Goal: Task Accomplishment & Management: Manage account settings

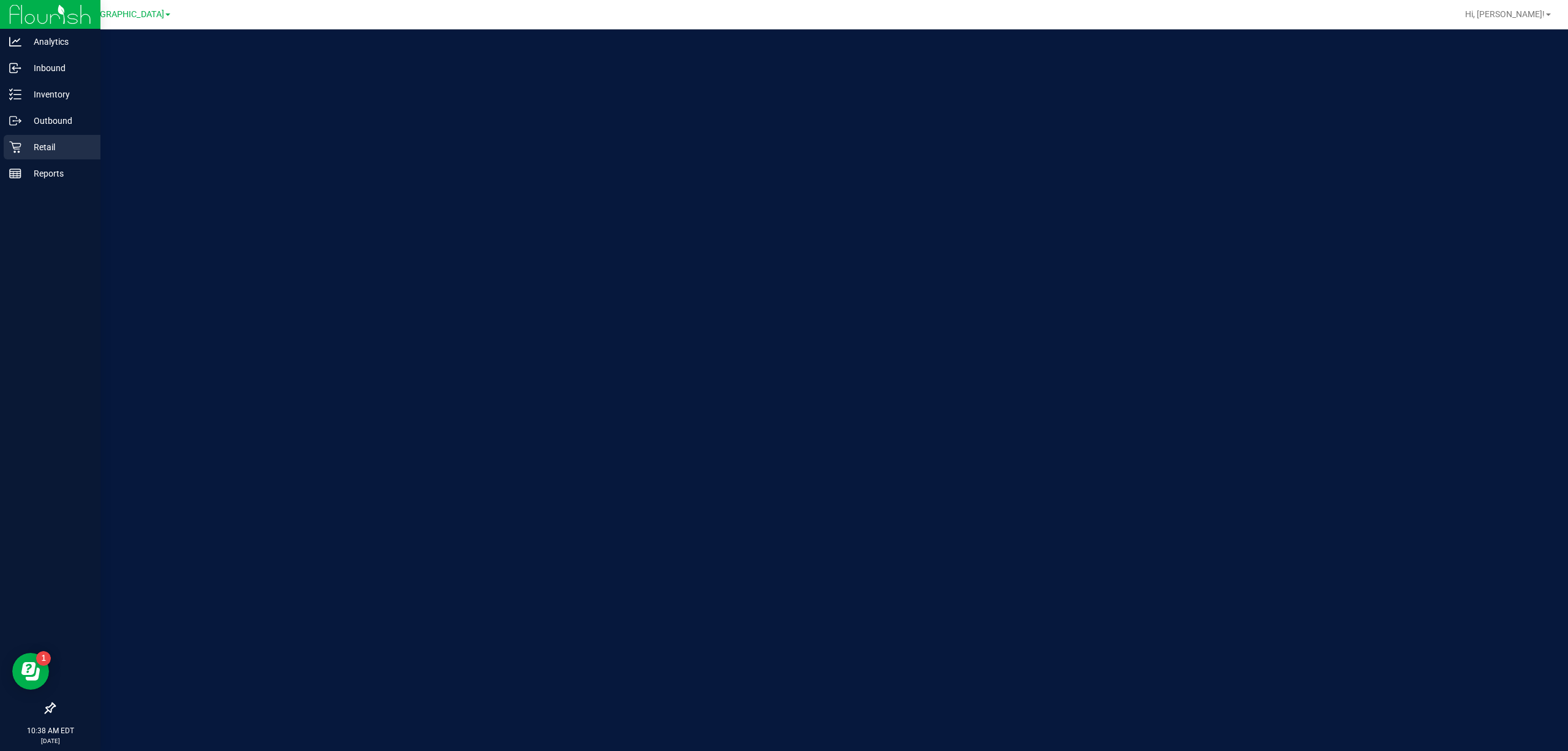
click at [43, 153] on p "Retail" at bounding box center [58, 147] width 73 height 15
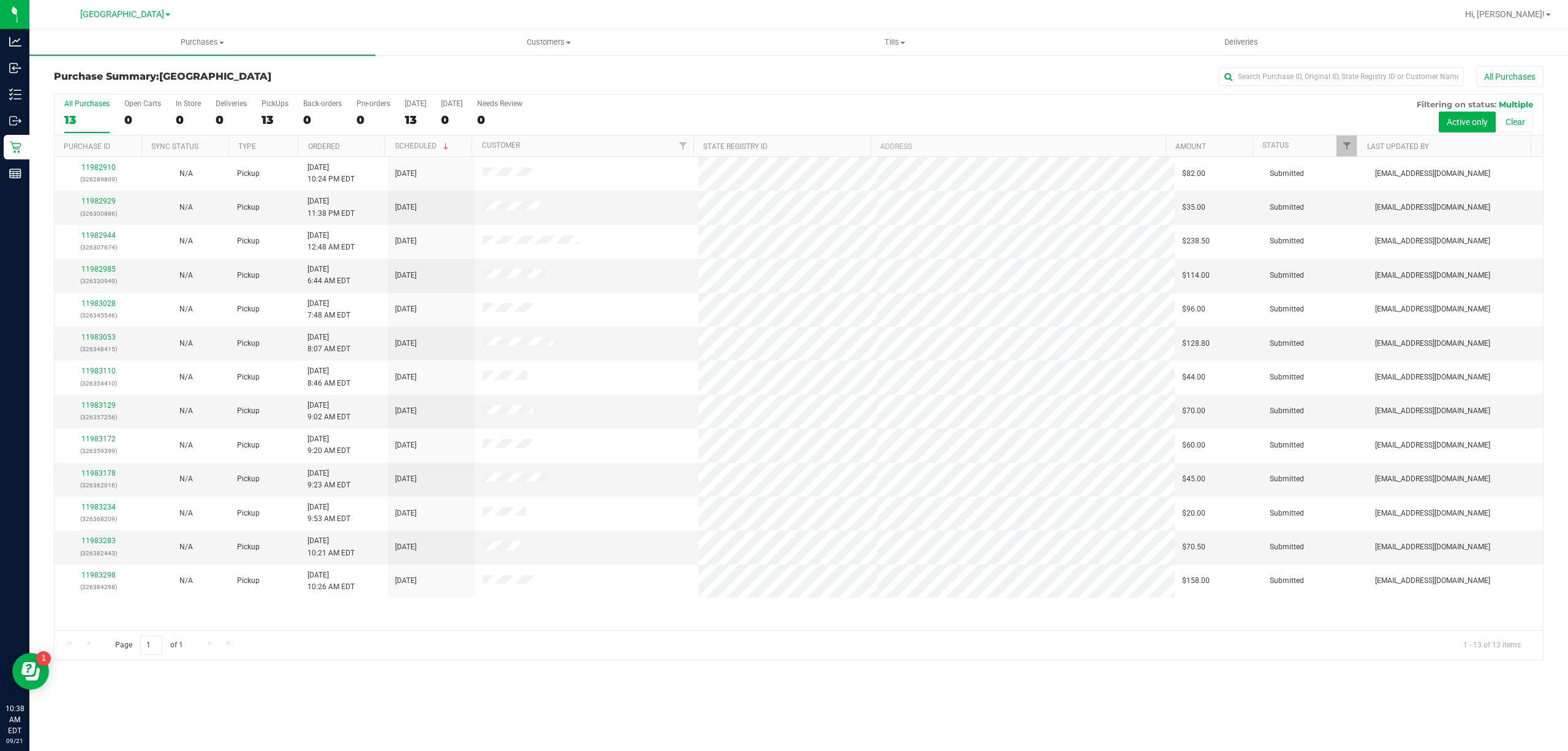
click at [222, 626] on div "11982910 (326289809) N/A Pickup [DATE] 10:24 PM EDT 9/21/2025 $82.00 Submitted …" at bounding box center [799, 393] width 1488 height 473
click at [541, 626] on div "11982910 (326289809) N/A Pickup [DATE] 10:24 PM EDT 9/21/2025 $82.00 Submitted …" at bounding box center [799, 393] width 1488 height 473
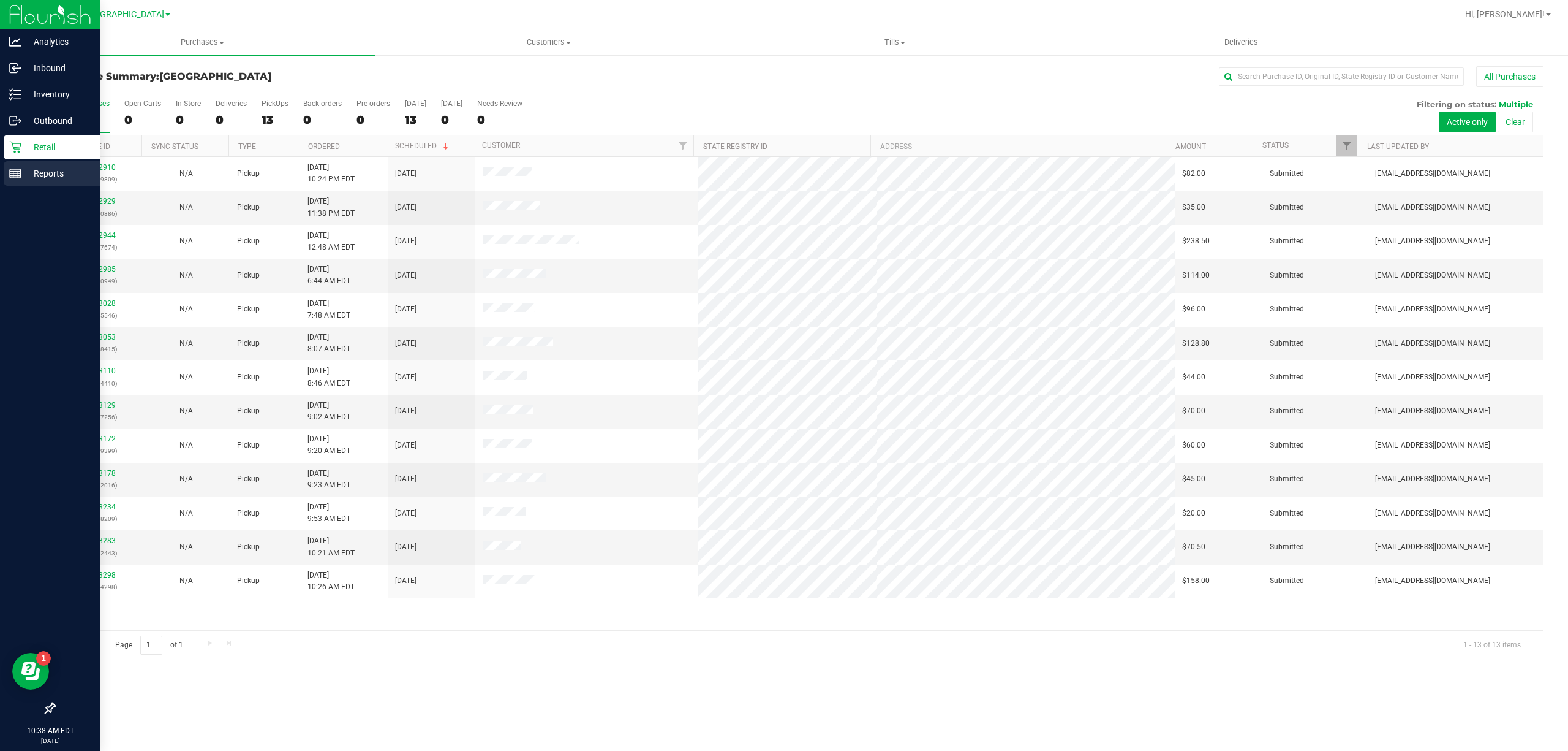
click at [48, 169] on p "Reports" at bounding box center [58, 173] width 73 height 15
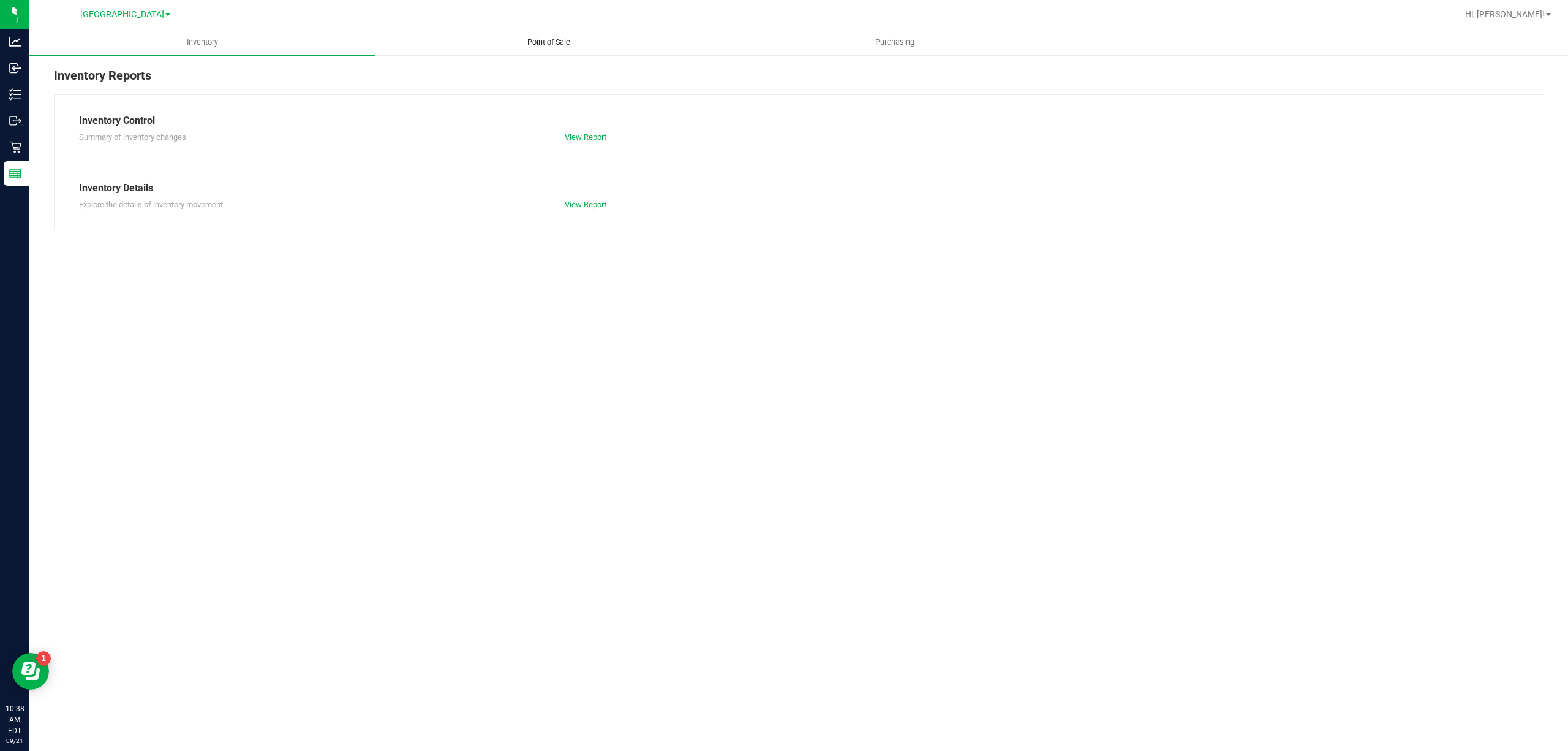
click at [565, 48] on uib-tab-heading "Point of Sale" at bounding box center [549, 42] width 345 height 24
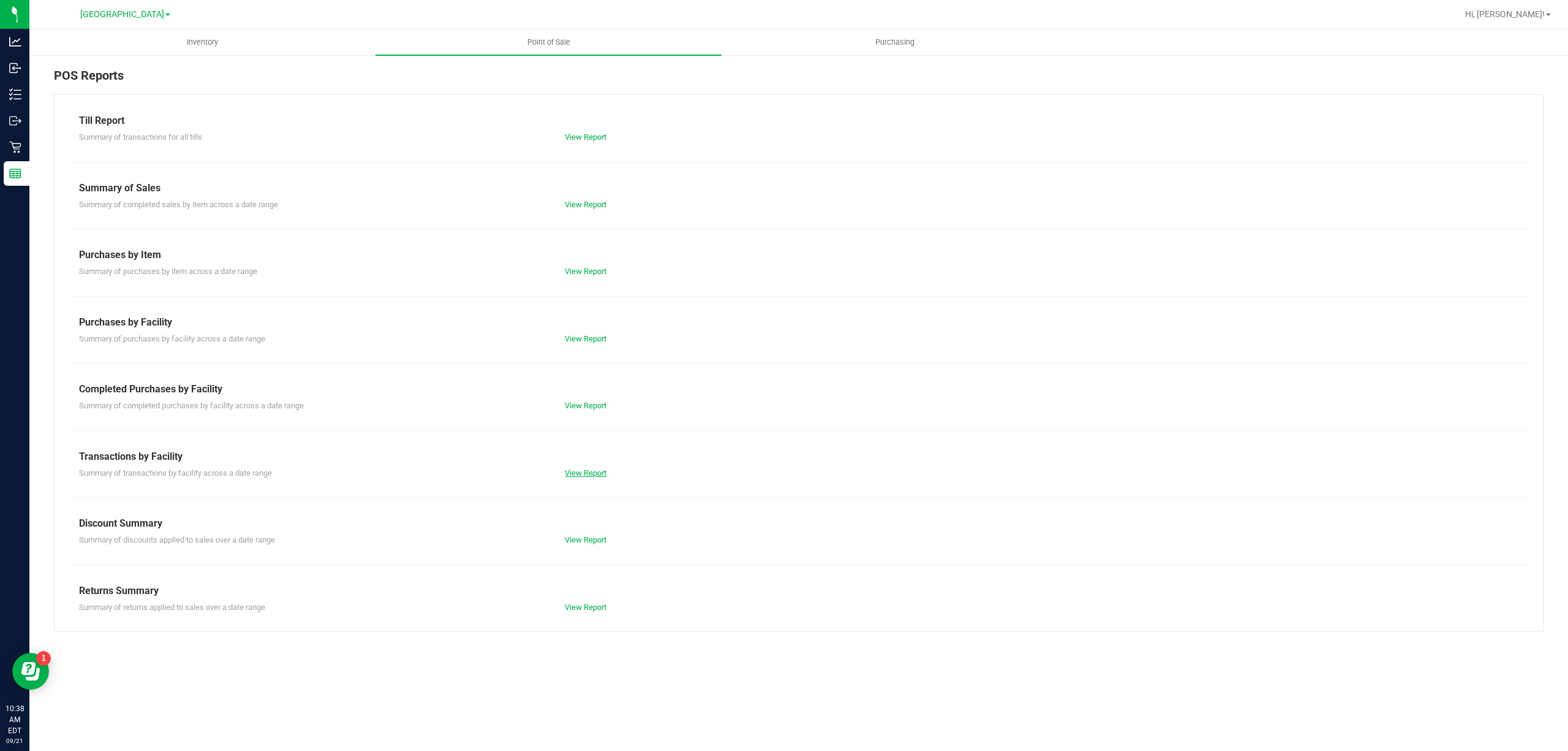
click at [601, 473] on link "View Report" at bounding box center [586, 473] width 41 height 9
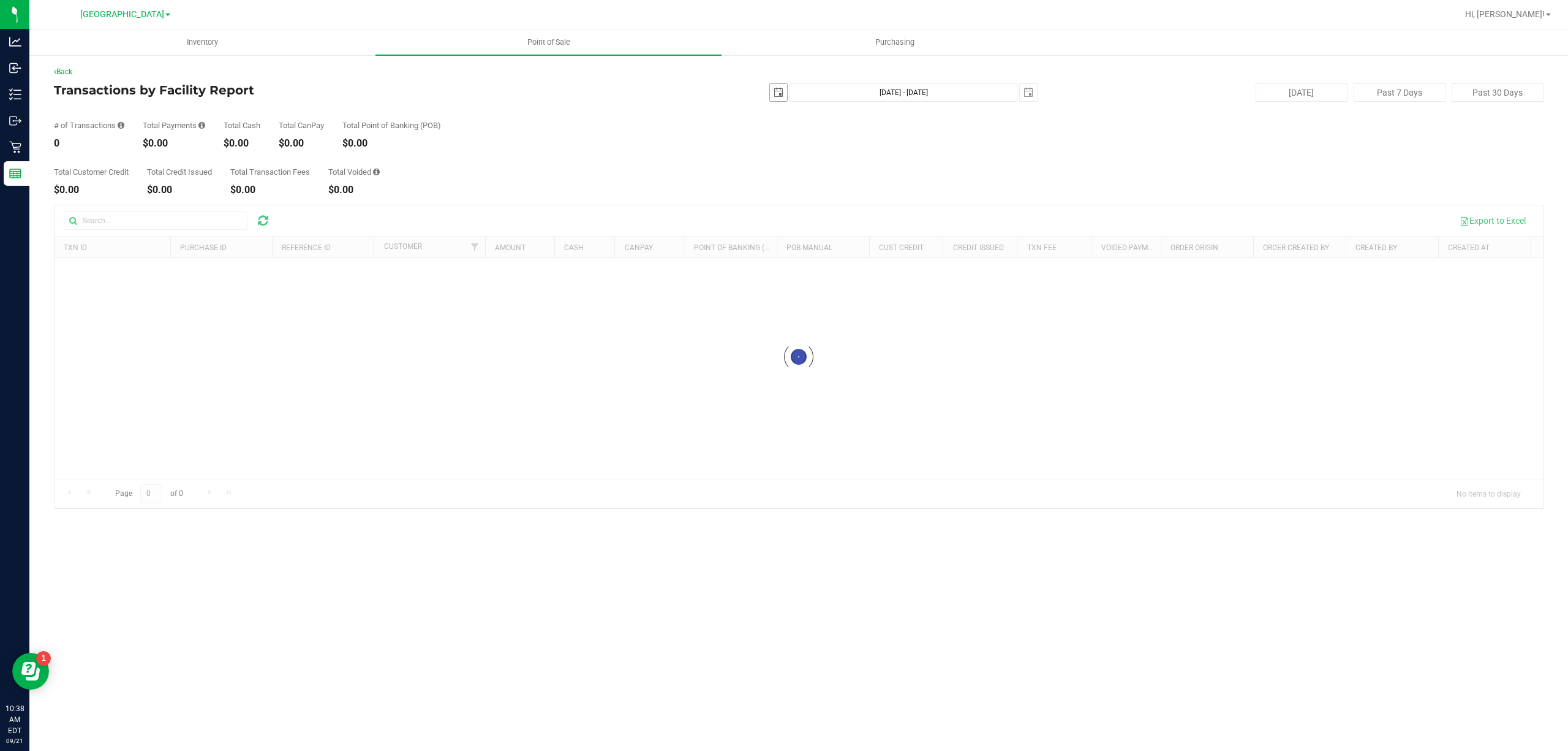
click at [775, 94] on span "select" at bounding box center [778, 92] width 10 height 10
click at [888, 197] on link "20" at bounding box center [888, 199] width 18 height 19
type input "[DATE]"
click at [1031, 86] on span "select" at bounding box center [1028, 92] width 17 height 17
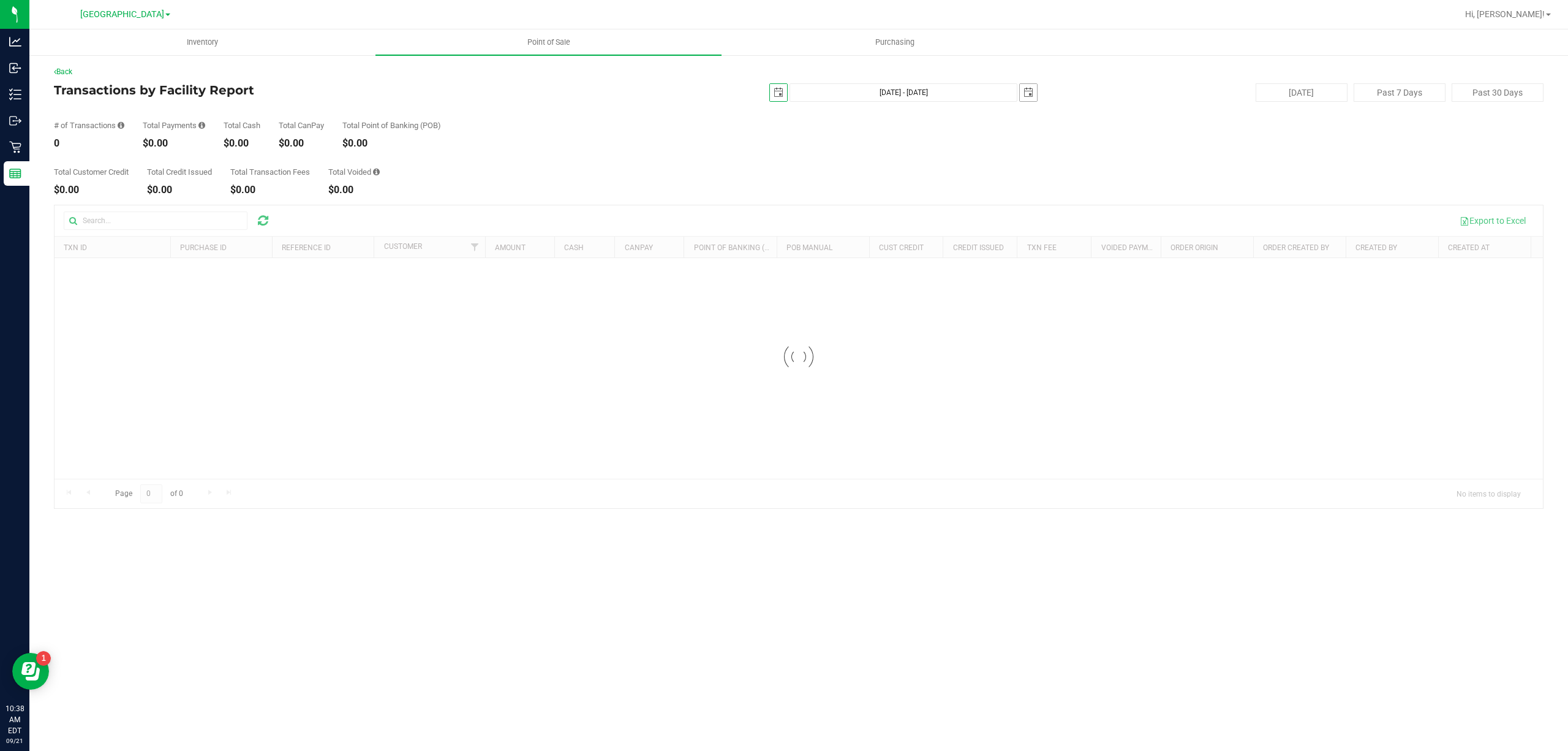
scroll to position [0, 30]
click at [1137, 199] on link "20" at bounding box center [1138, 196] width 18 height 19
type input "Sep 20, 2025 - Sep 20, 2025"
type input "2025-09-20"
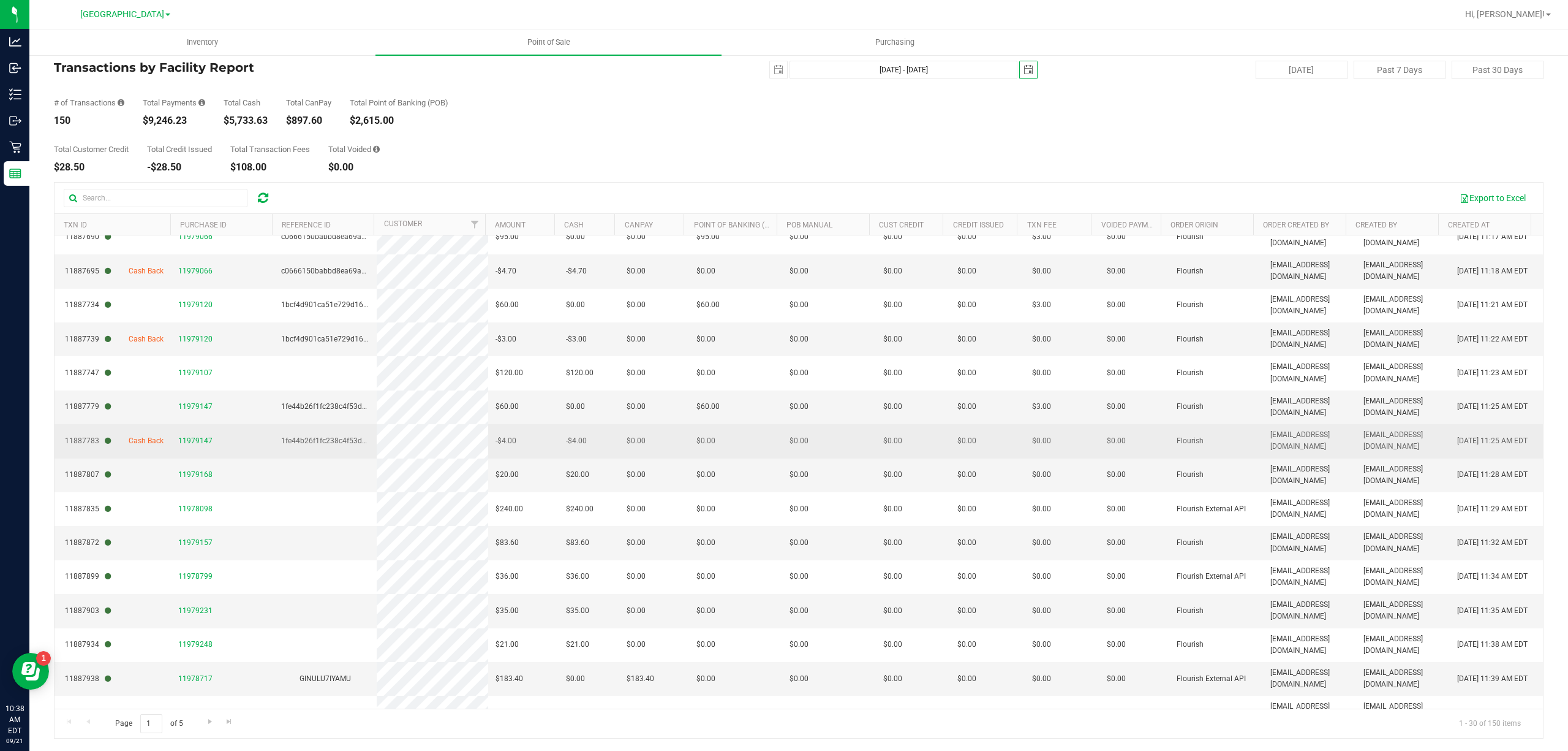
scroll to position [550, 0]
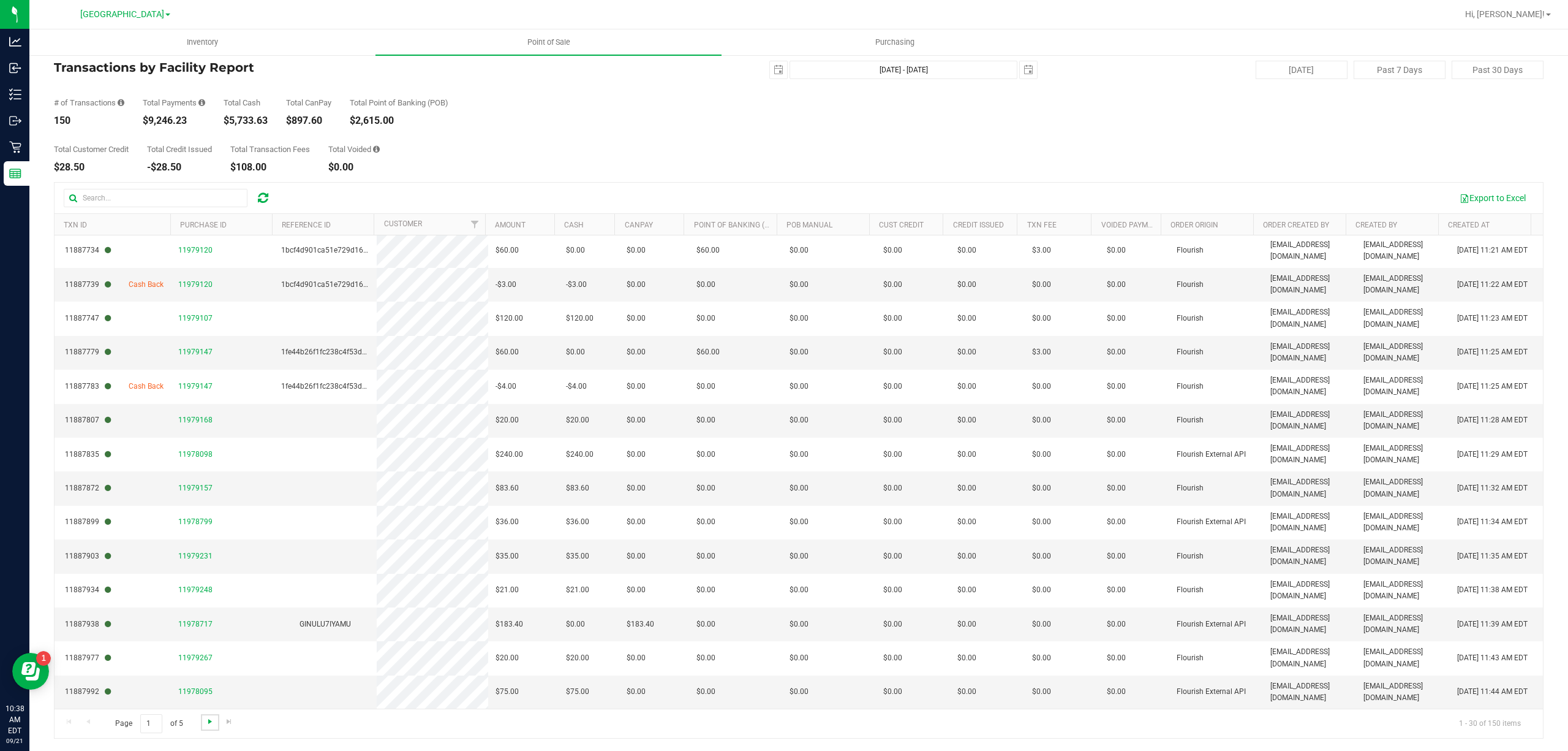
click at [213, 721] on span "Go to the next page" at bounding box center [210, 721] width 10 height 10
click at [211, 723] on span "Go to the next page" at bounding box center [210, 721] width 10 height 10
click at [207, 724] on span "Go to the next page" at bounding box center [210, 721] width 10 height 10
click at [205, 722] on span "Go to the next page" at bounding box center [210, 721] width 10 height 10
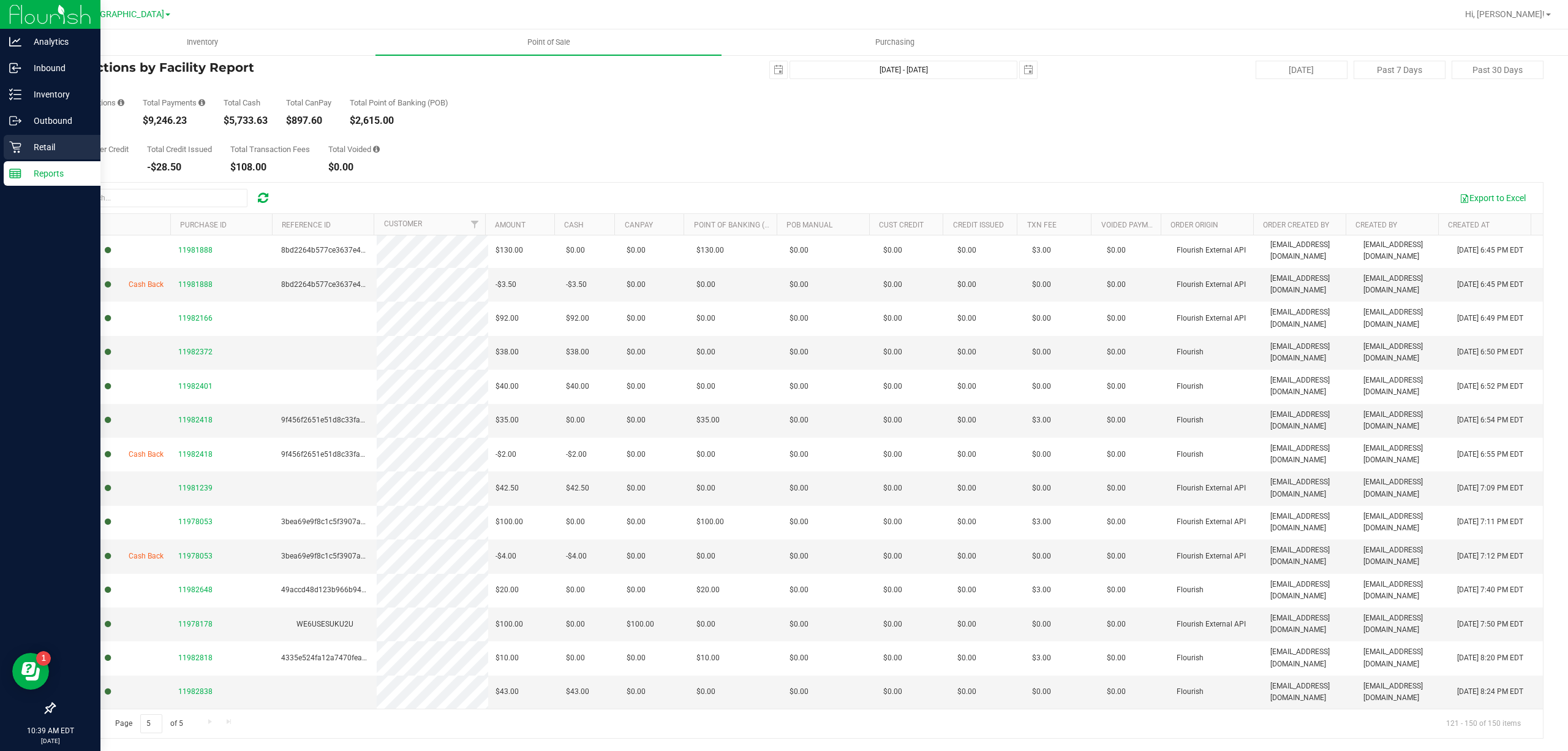
click at [23, 148] on p "Retail" at bounding box center [58, 147] width 73 height 15
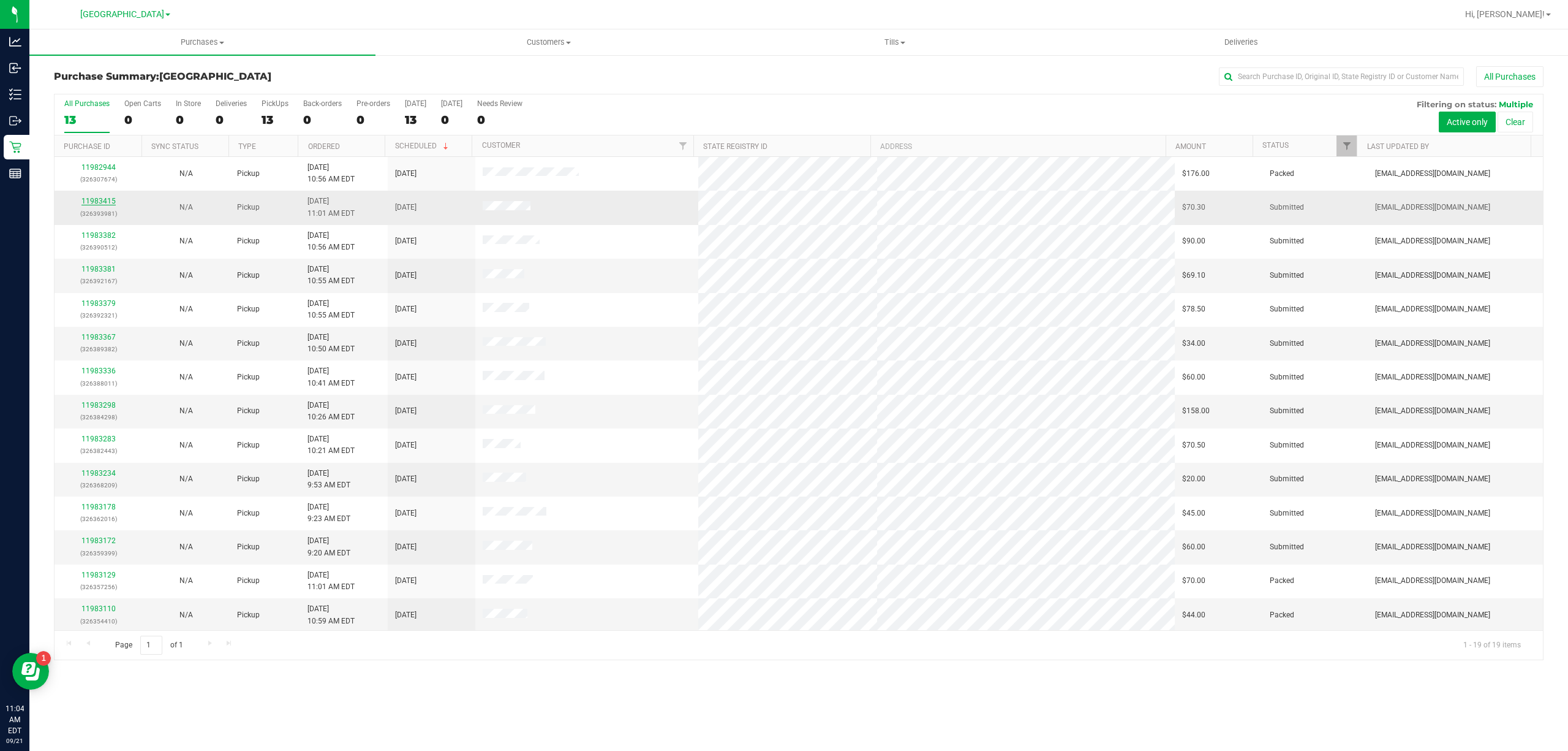
click at [104, 204] on link "11983415" at bounding box center [98, 201] width 34 height 9
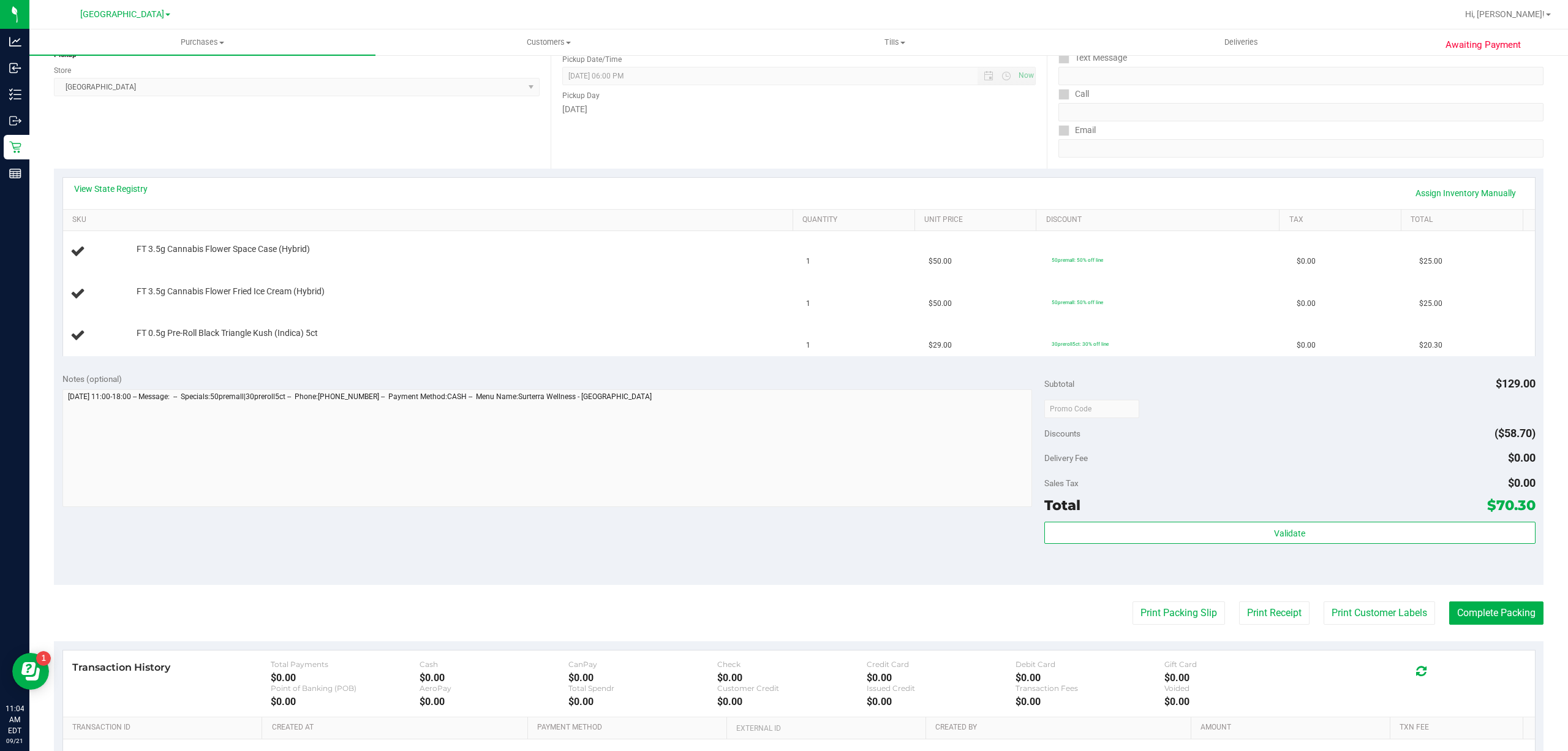
scroll to position [163, 0]
click at [1199, 621] on button "Print Packing Slip" at bounding box center [1179, 611] width 93 height 23
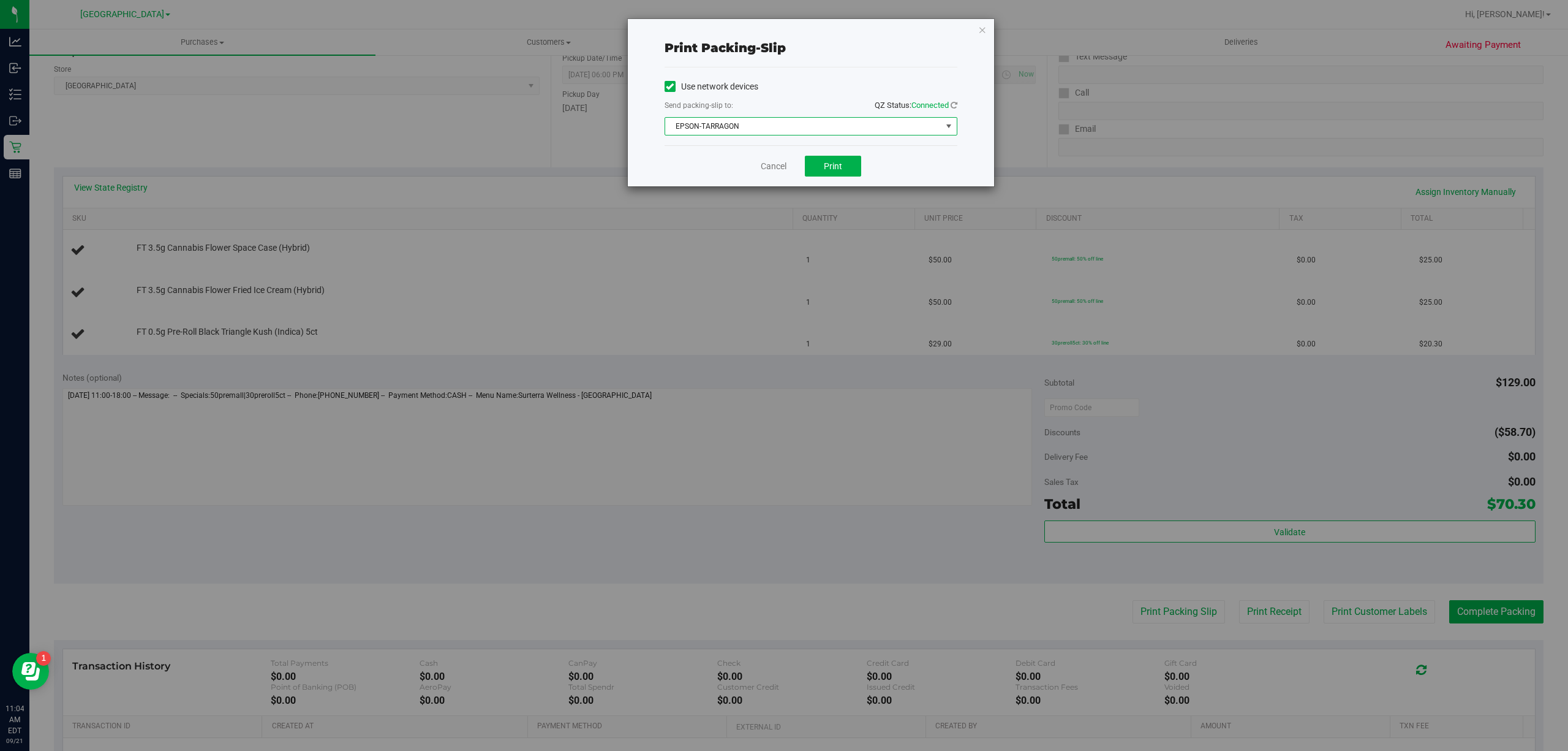
click at [838, 121] on span "EPSON-TARRAGON" at bounding box center [803, 126] width 276 height 17
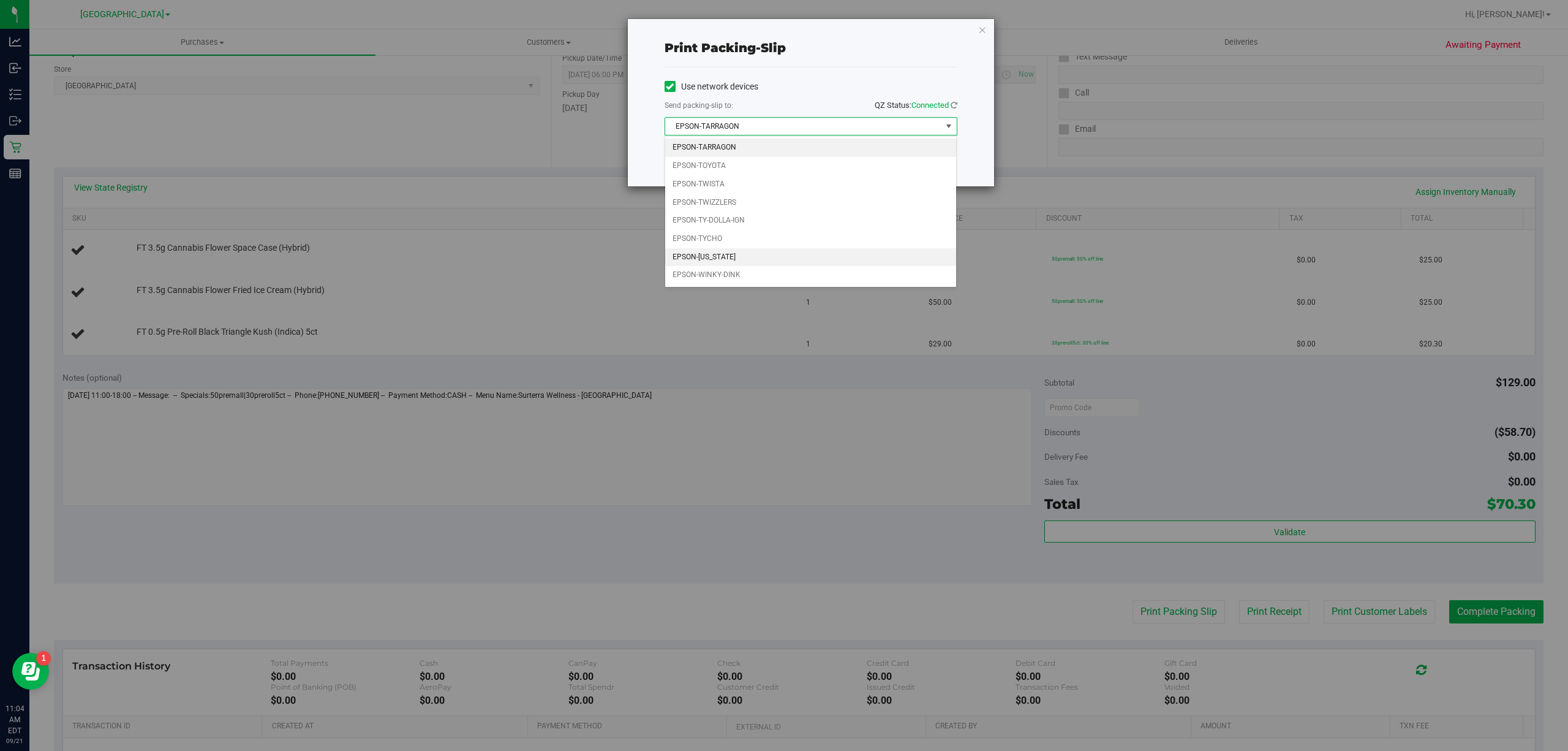
click at [774, 261] on li "EPSON-[US_STATE]" at bounding box center [811, 257] width 291 height 19
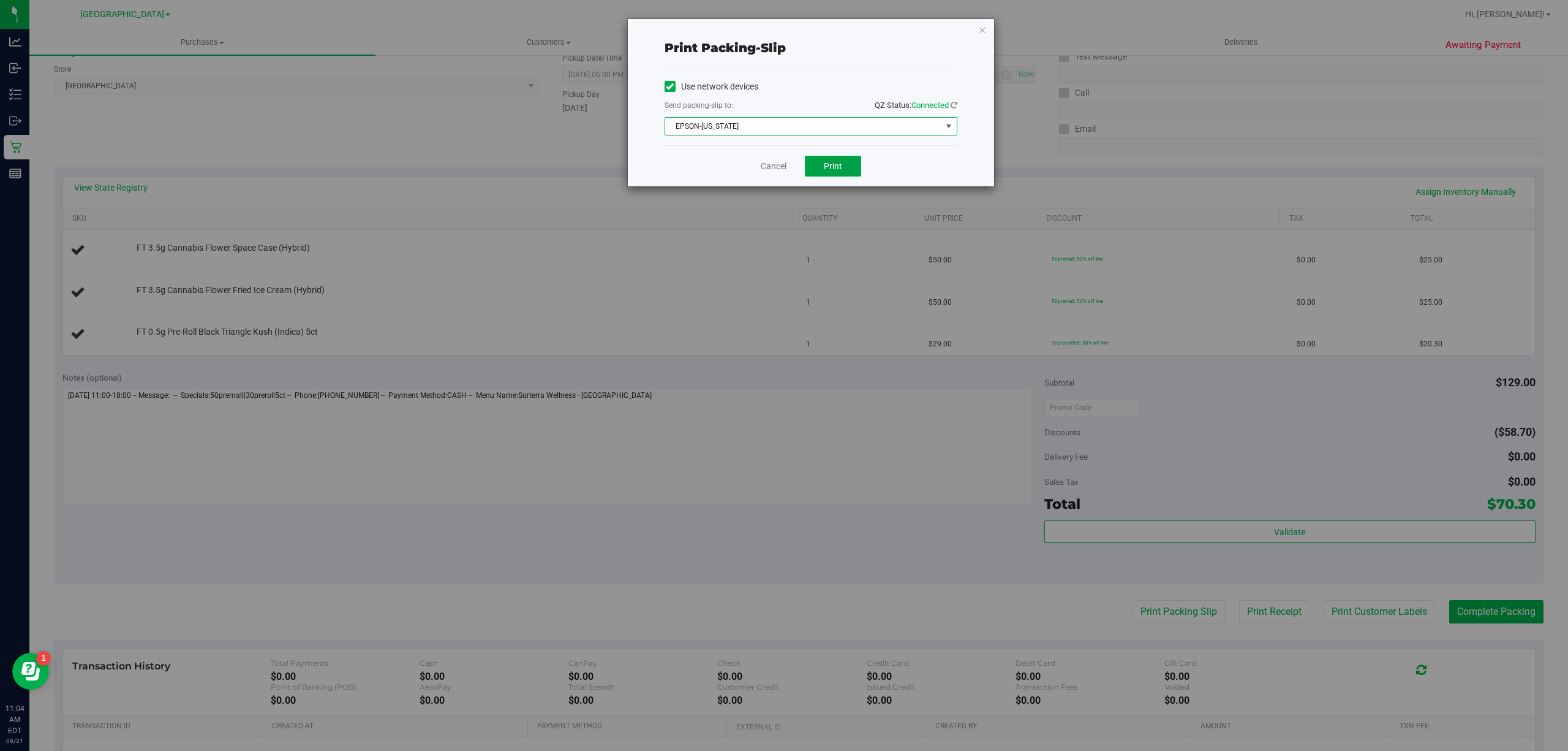
click at [842, 170] on button "Print" at bounding box center [833, 166] width 56 height 21
click at [799, 121] on span "EPSON-[US_STATE]" at bounding box center [803, 126] width 276 height 17
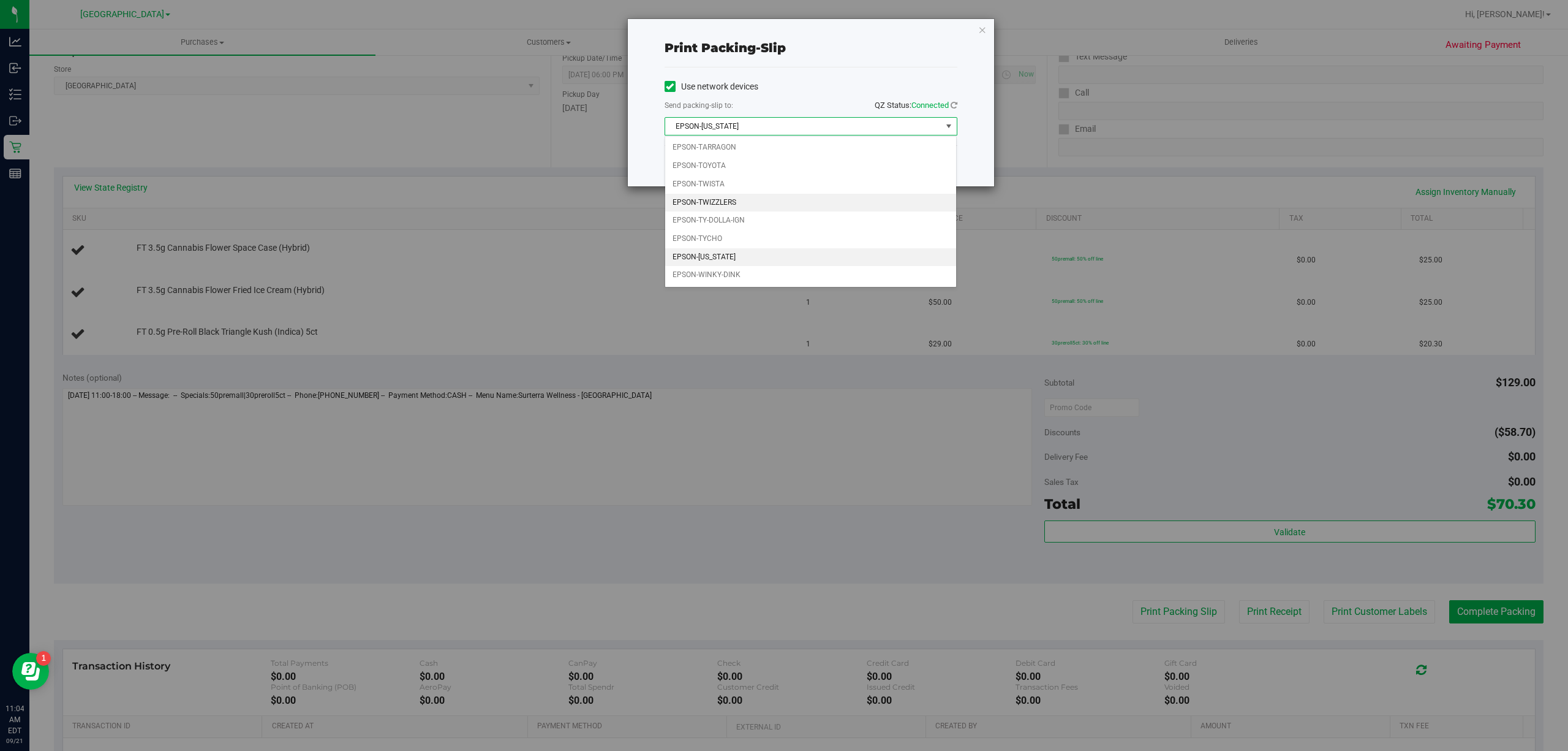
click at [770, 209] on li "EPSON-TWIZZLERS" at bounding box center [811, 202] width 291 height 19
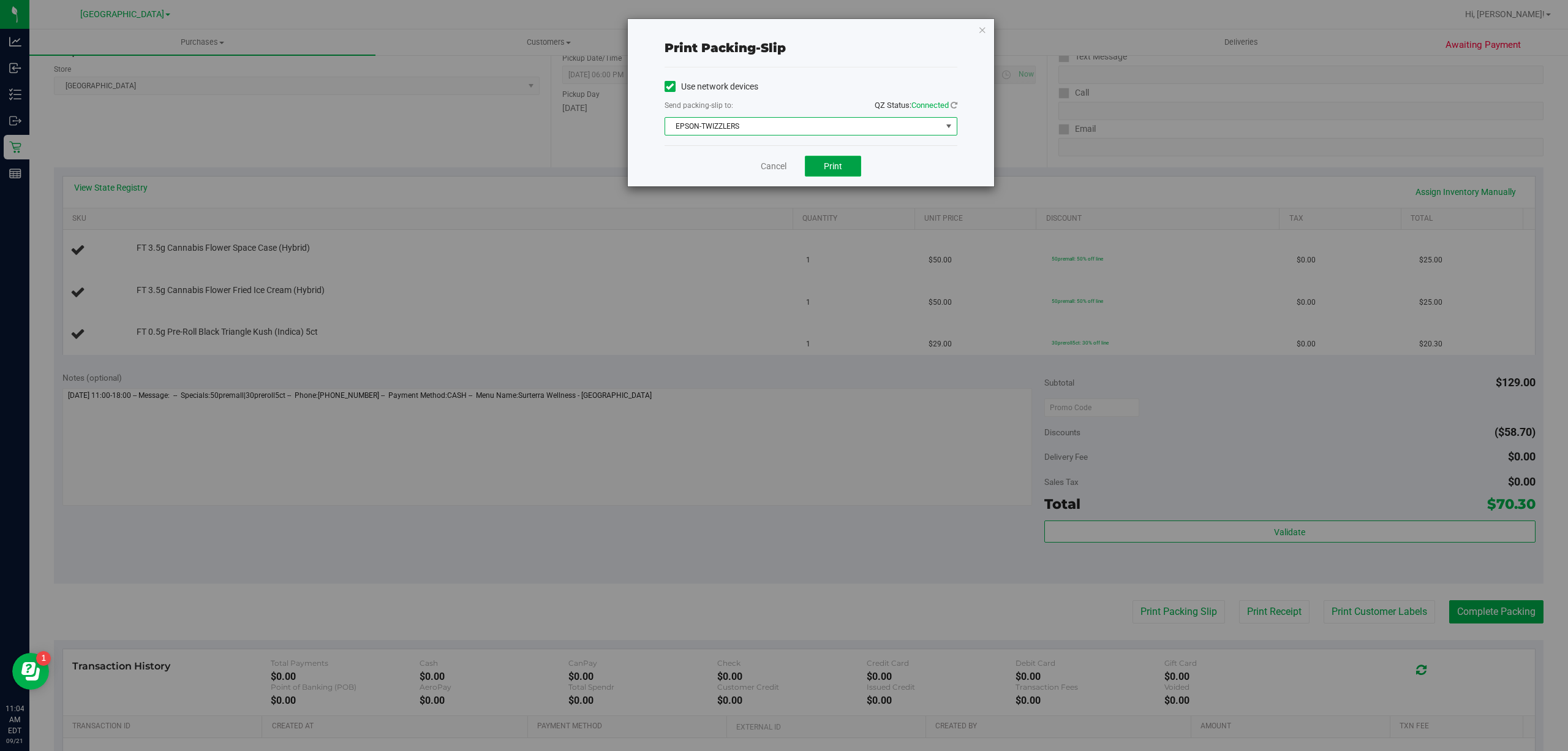
click at [828, 157] on button "Print" at bounding box center [833, 166] width 56 height 21
click at [775, 169] on link "Cancel" at bounding box center [774, 166] width 26 height 13
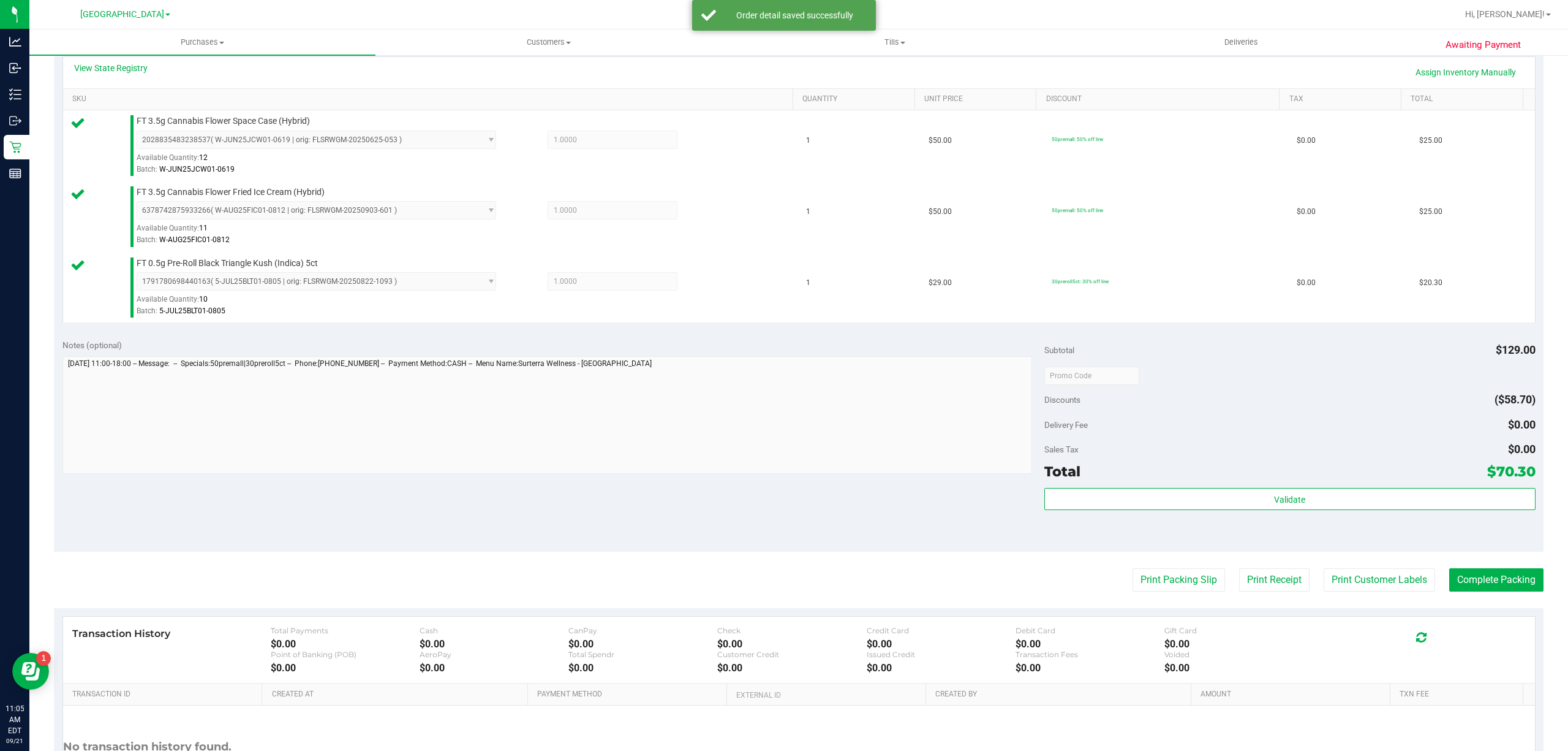
scroll to position [395, 0]
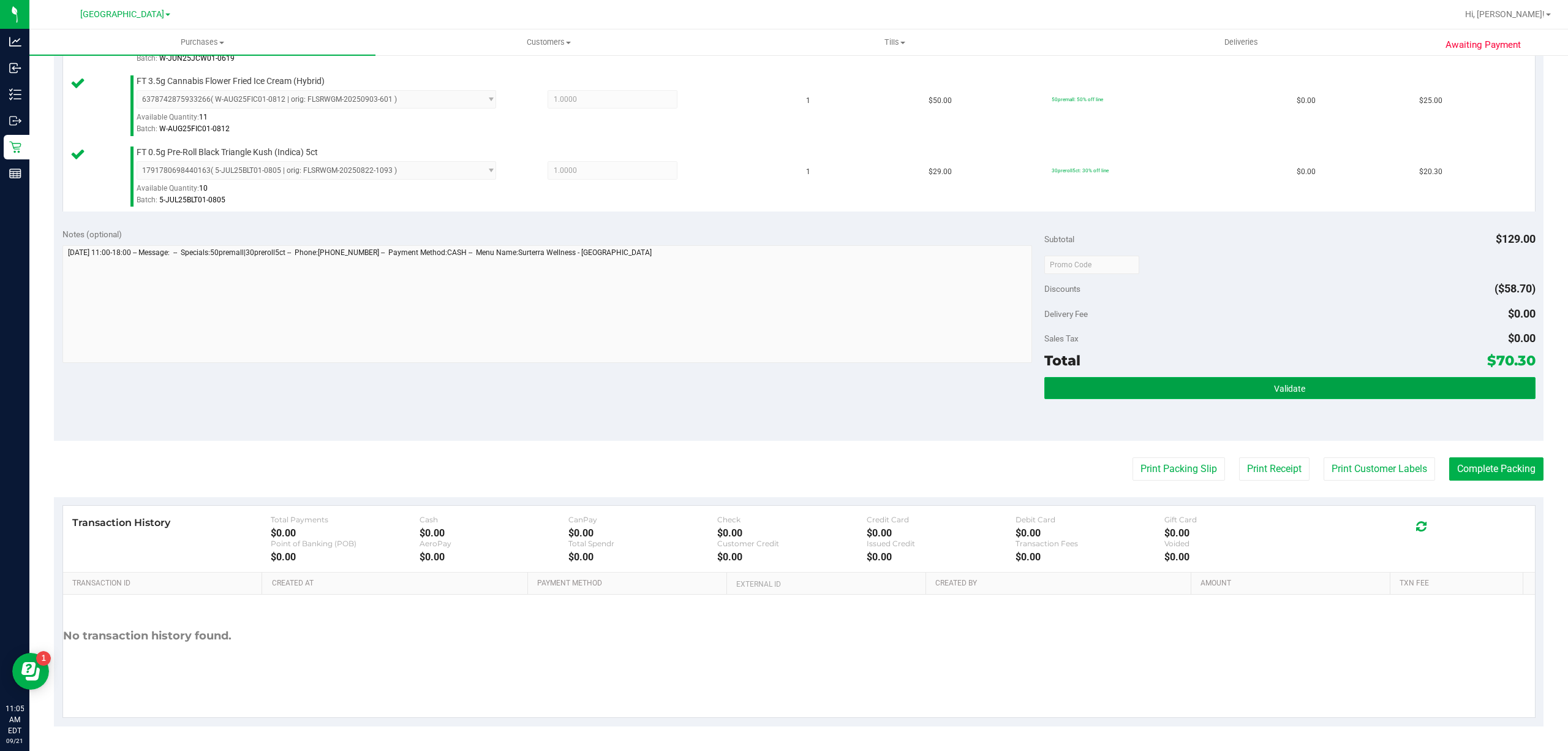
click at [1375, 393] on button "Validate" at bounding box center [1290, 388] width 492 height 22
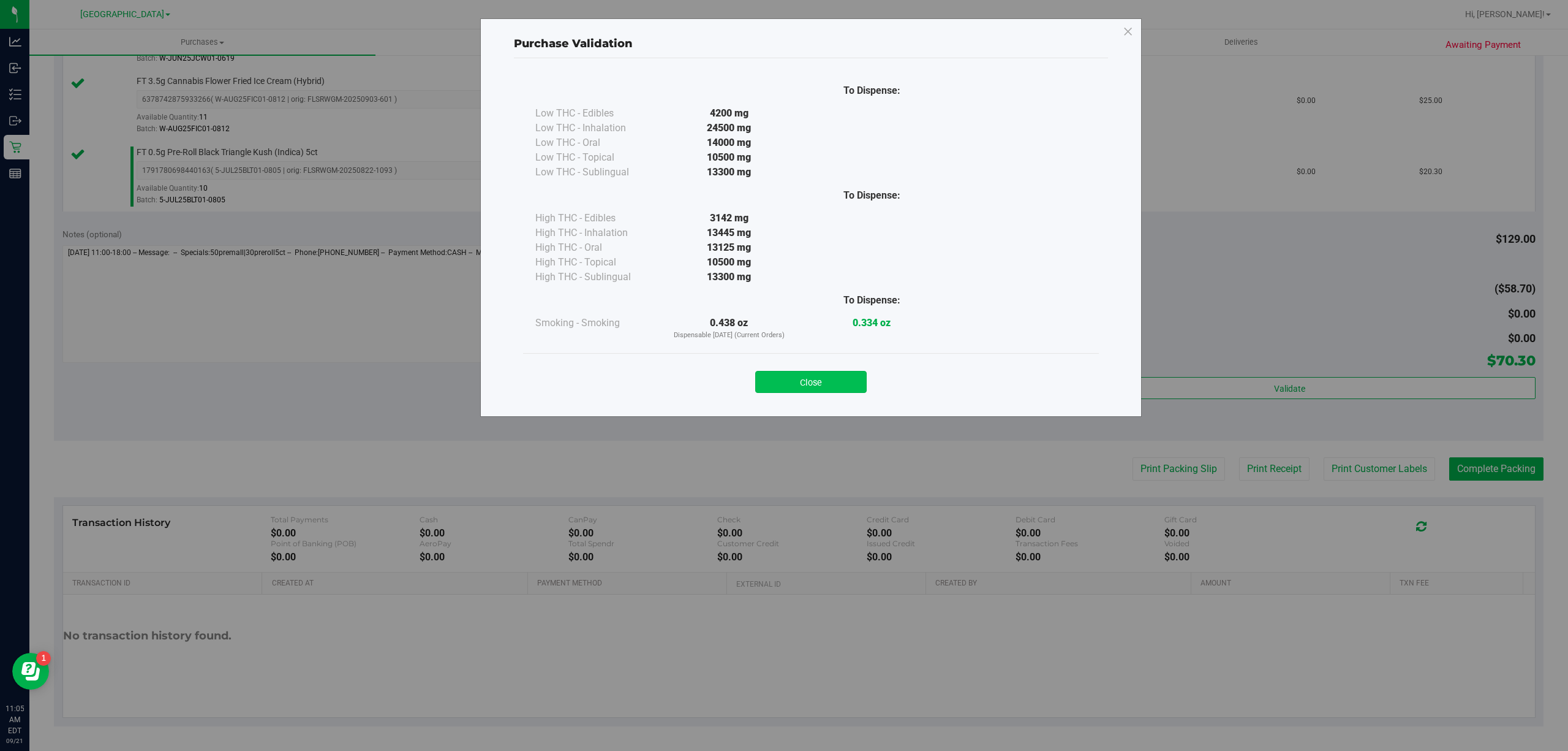
click at [858, 385] on button "Close" at bounding box center [811, 382] width 112 height 22
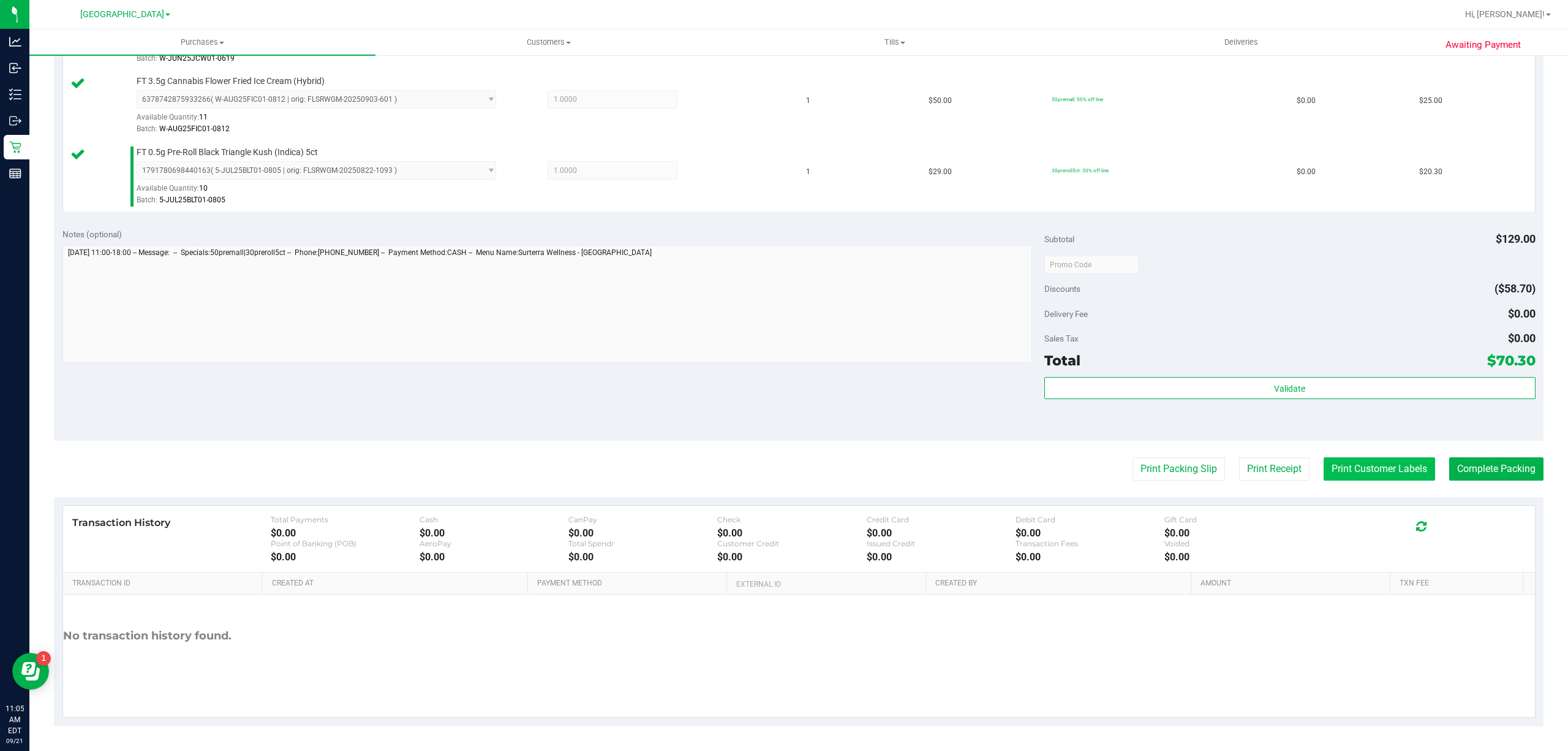
click at [1357, 470] on button "Print Customer Labels" at bounding box center [1379, 468] width 112 height 23
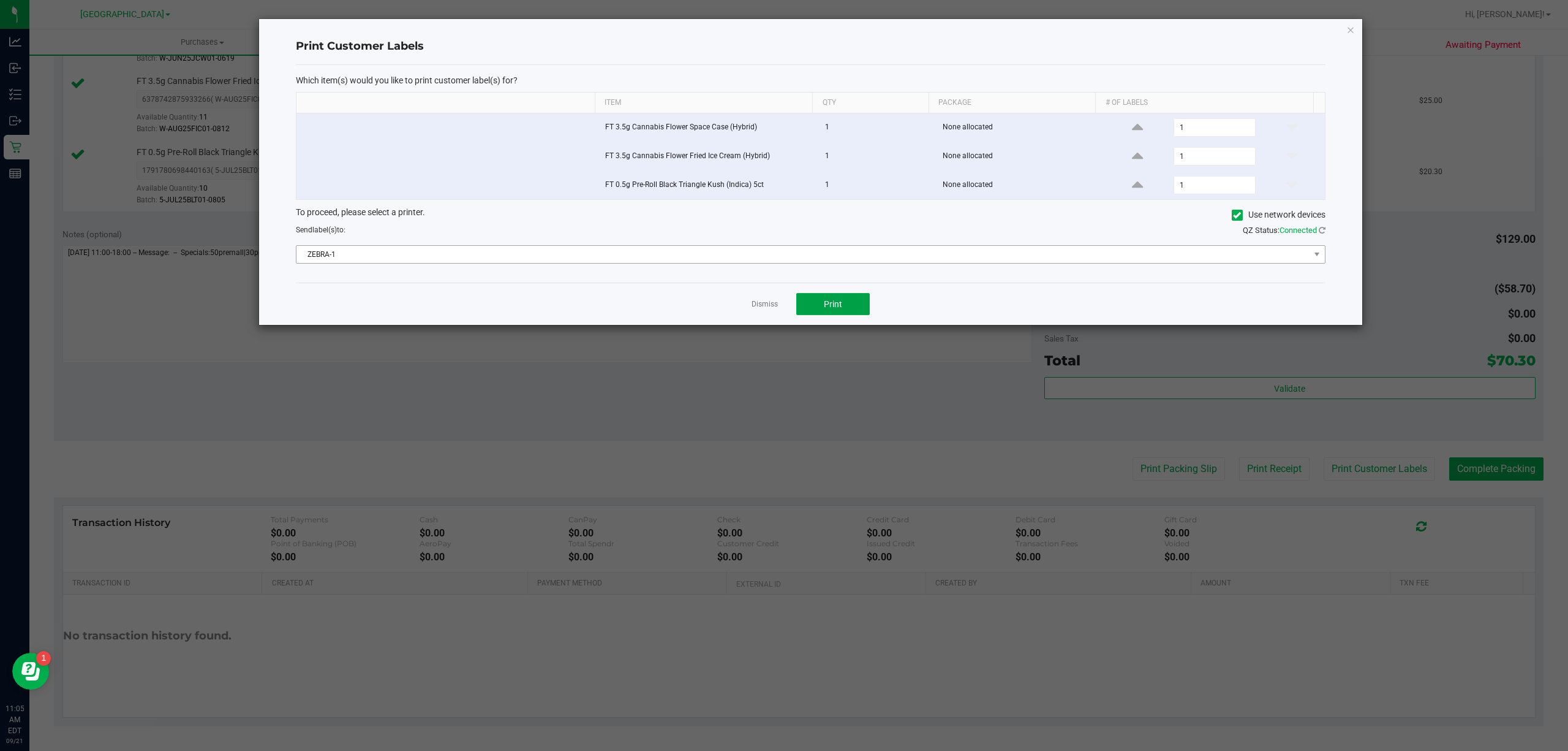
drag, startPoint x: 848, startPoint y: 307, endPoint x: 900, endPoint y: 251, distance: 76.4
click at [899, 251] on div "Print Customer Labels Which item(s) would you like to print customer label(s) f…" at bounding box center [811, 172] width 1103 height 306
click at [900, 251] on span "ZEBRA-1" at bounding box center [803, 254] width 1013 height 17
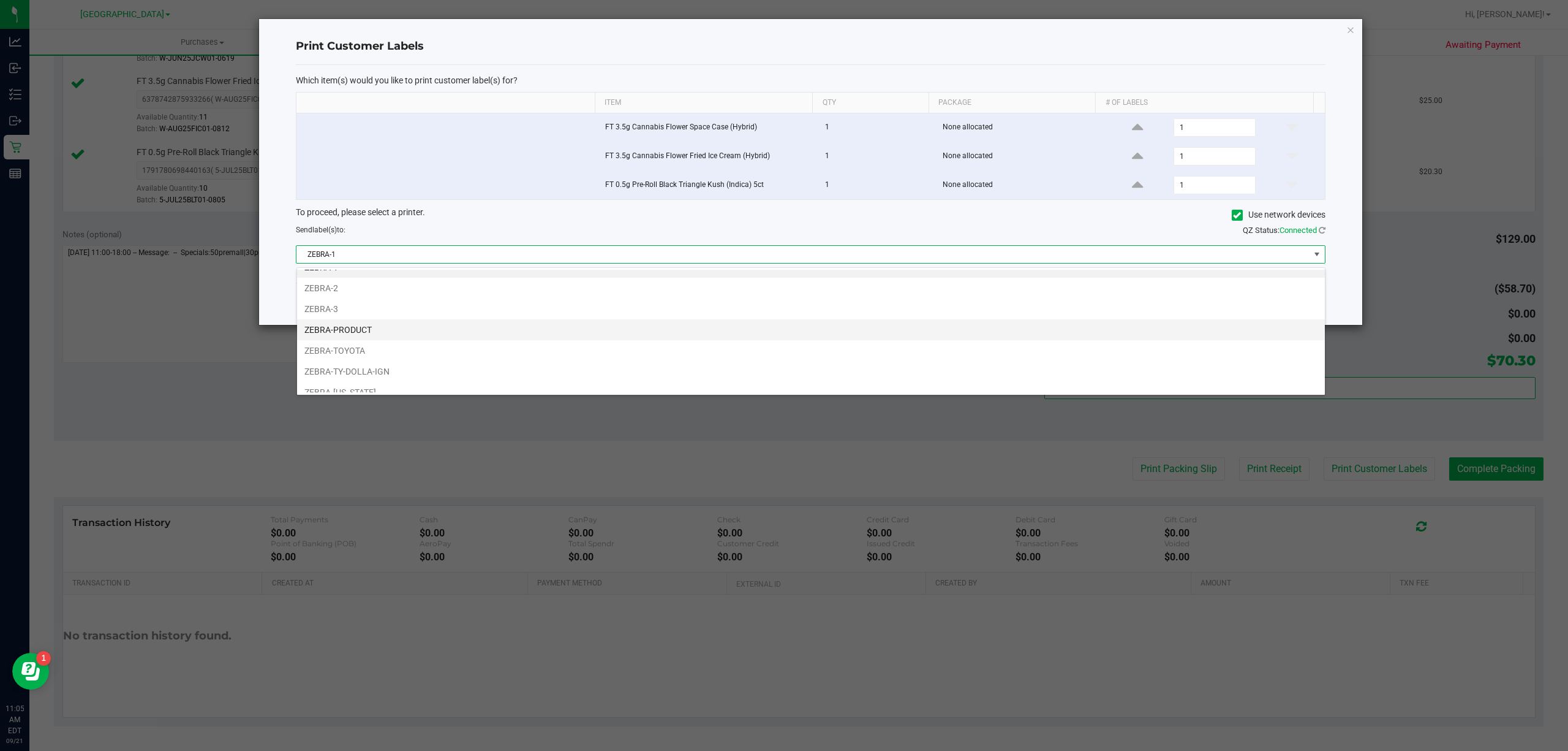
scroll to position [26, 0]
click at [734, 354] on li "ZEBRA-TY-DOLLA-IGN" at bounding box center [811, 361] width 1028 height 21
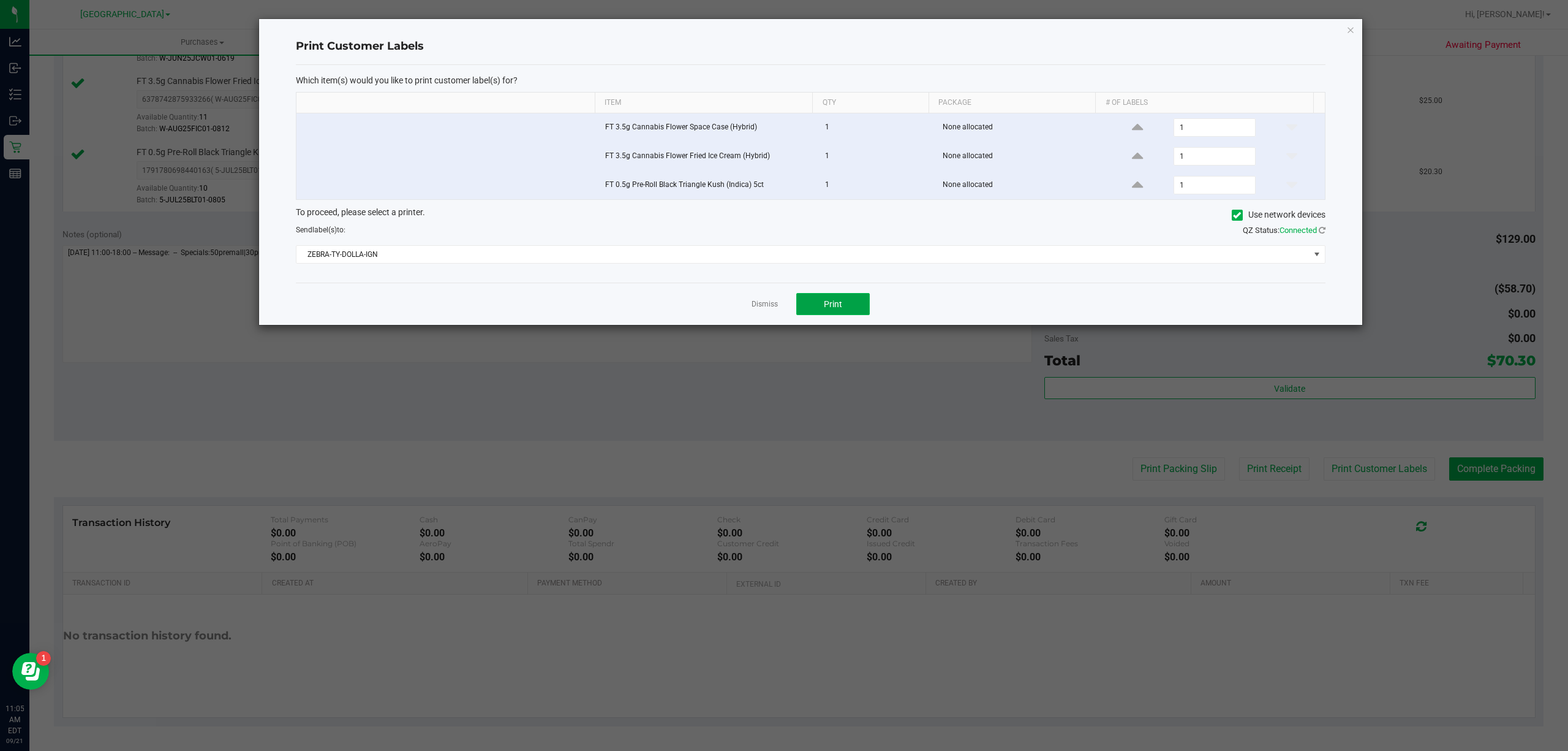
click at [828, 300] on button "Print" at bounding box center [833, 304] width 73 height 22
click at [700, 261] on span "ZEBRA-TY-DOLLA-IGN" at bounding box center [803, 254] width 1013 height 17
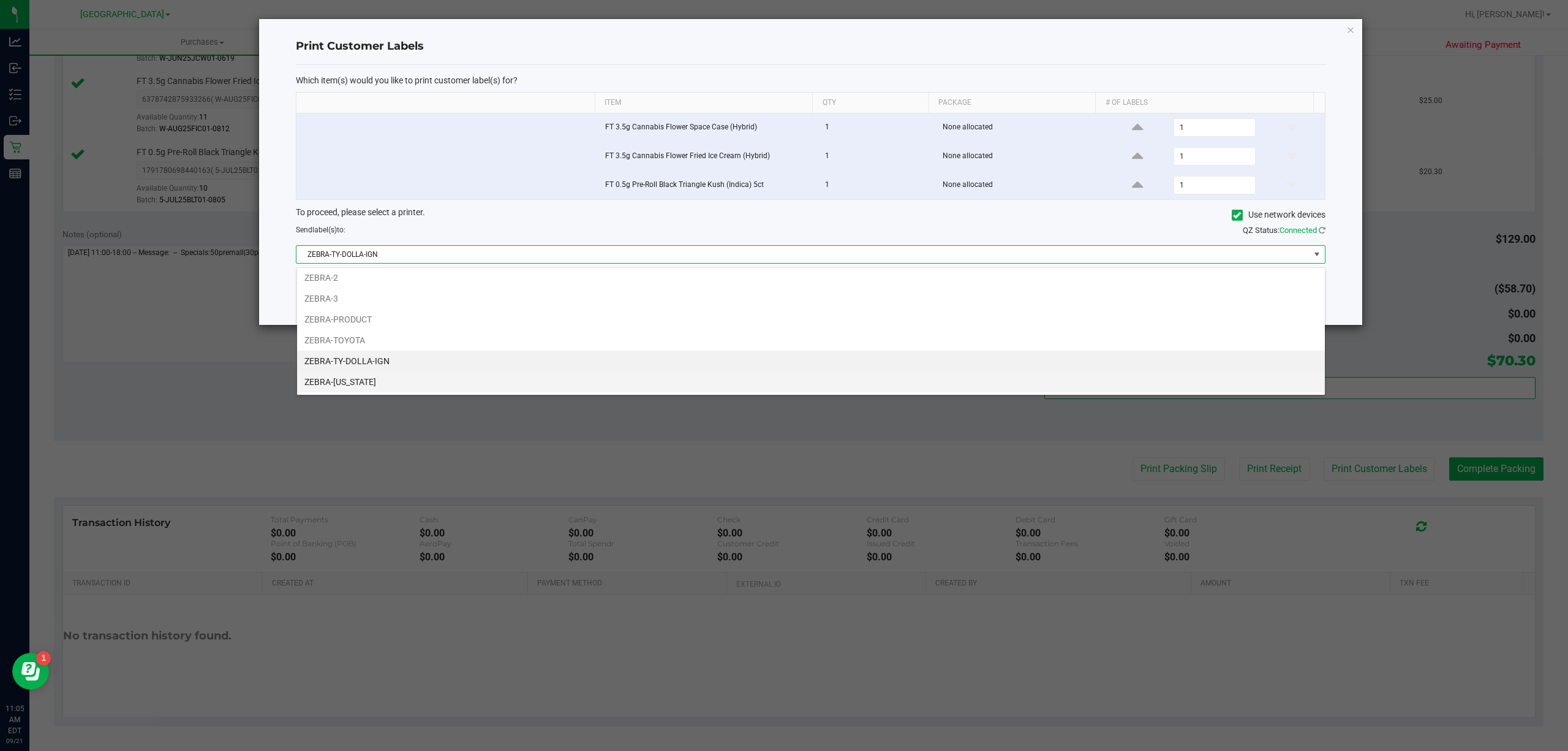
click at [559, 381] on li "ZEBRA-UTAH" at bounding box center [811, 381] width 1028 height 21
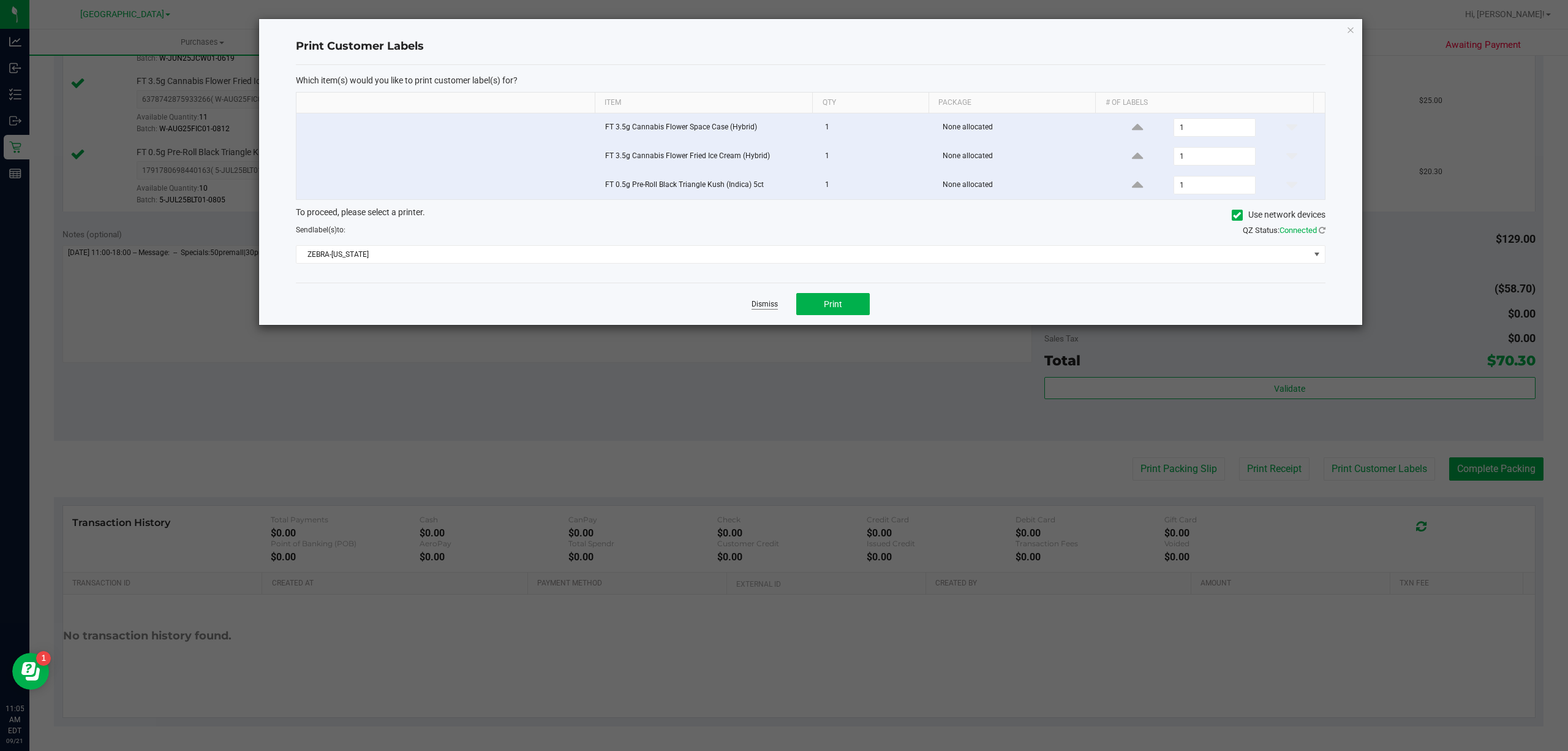
click at [768, 310] on link "Dismiss" at bounding box center [765, 304] width 27 height 10
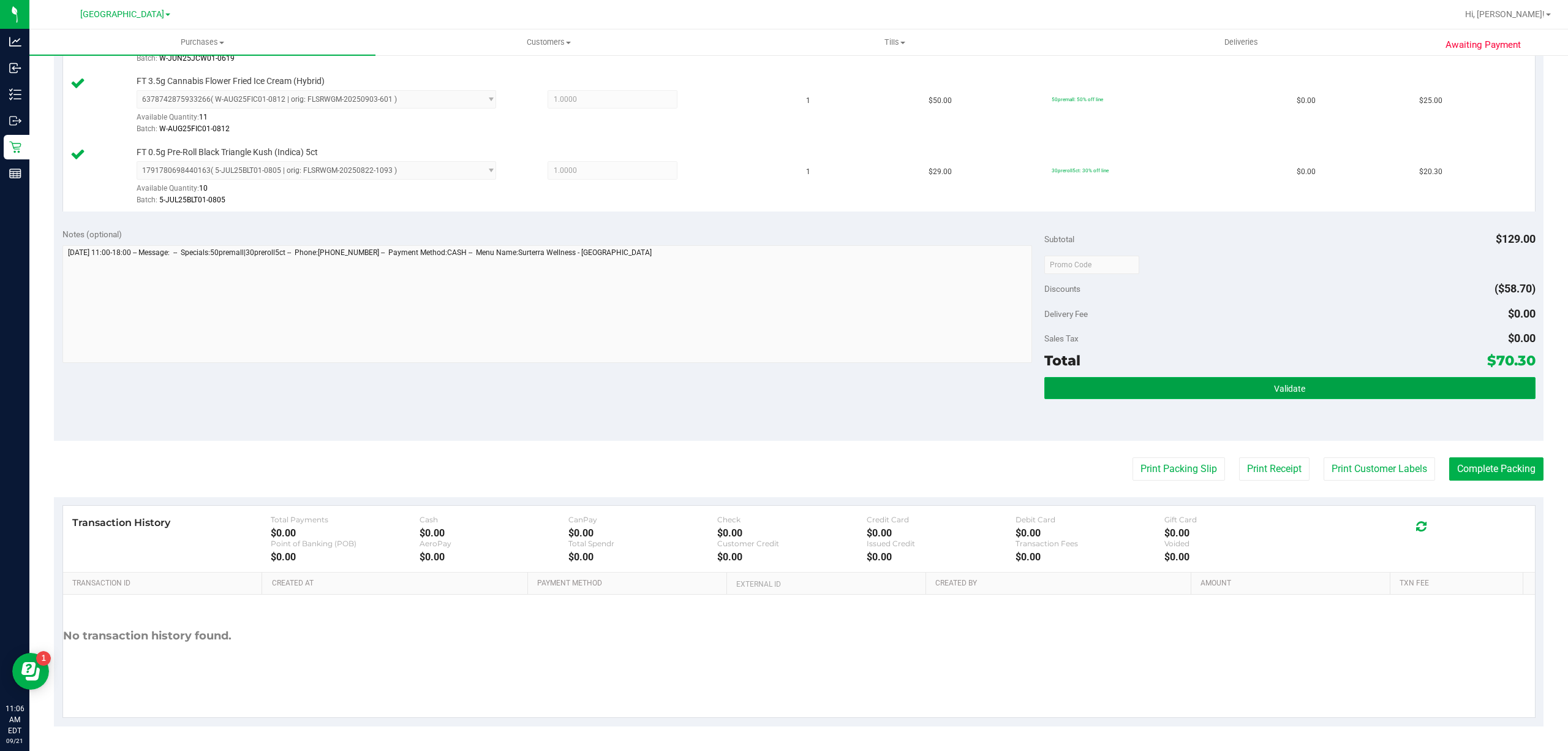
drag, startPoint x: 1128, startPoint y: 393, endPoint x: 1126, endPoint y: 386, distance: 7.3
click at [1128, 391] on button "Validate" at bounding box center [1290, 388] width 492 height 22
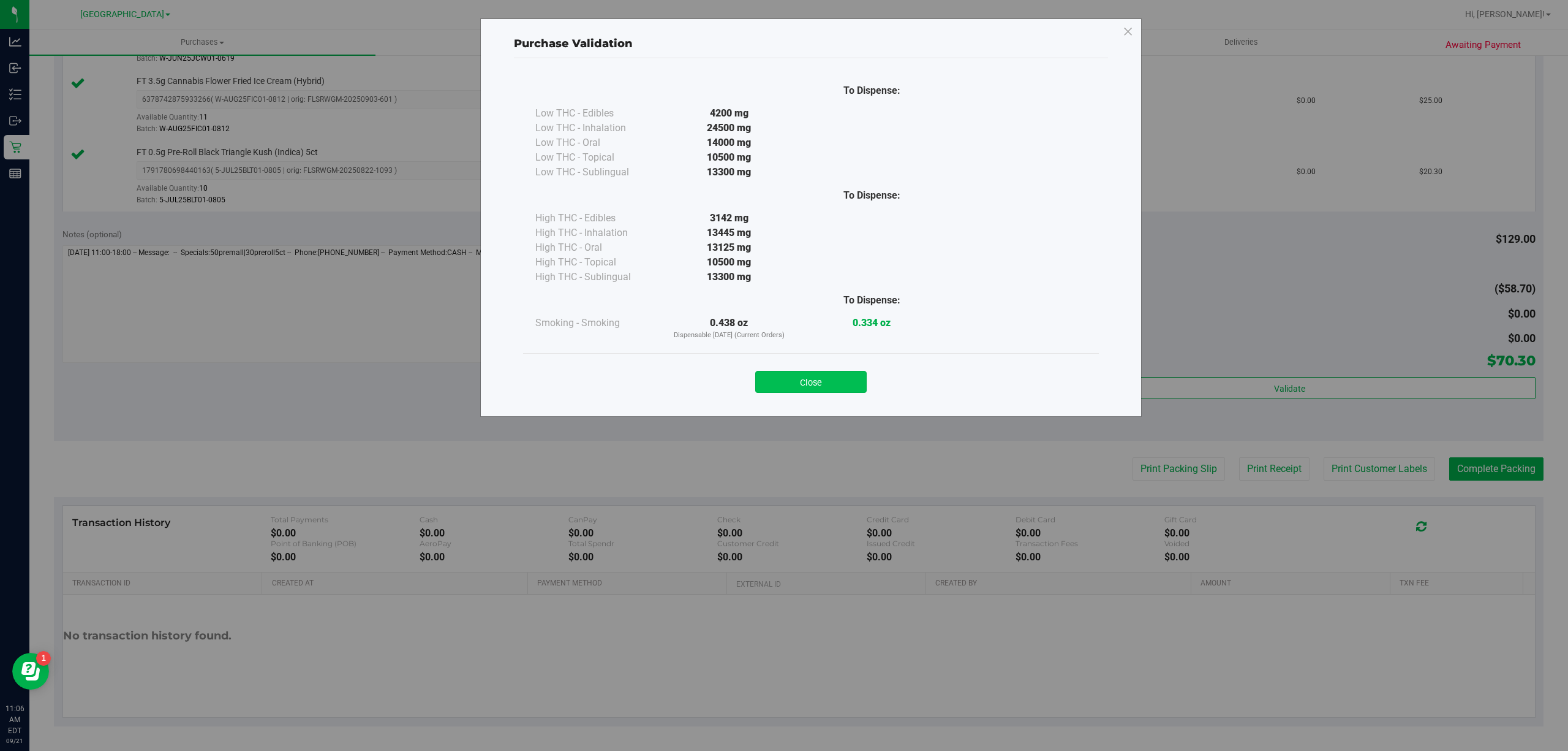
click at [832, 381] on button "Close" at bounding box center [811, 382] width 112 height 22
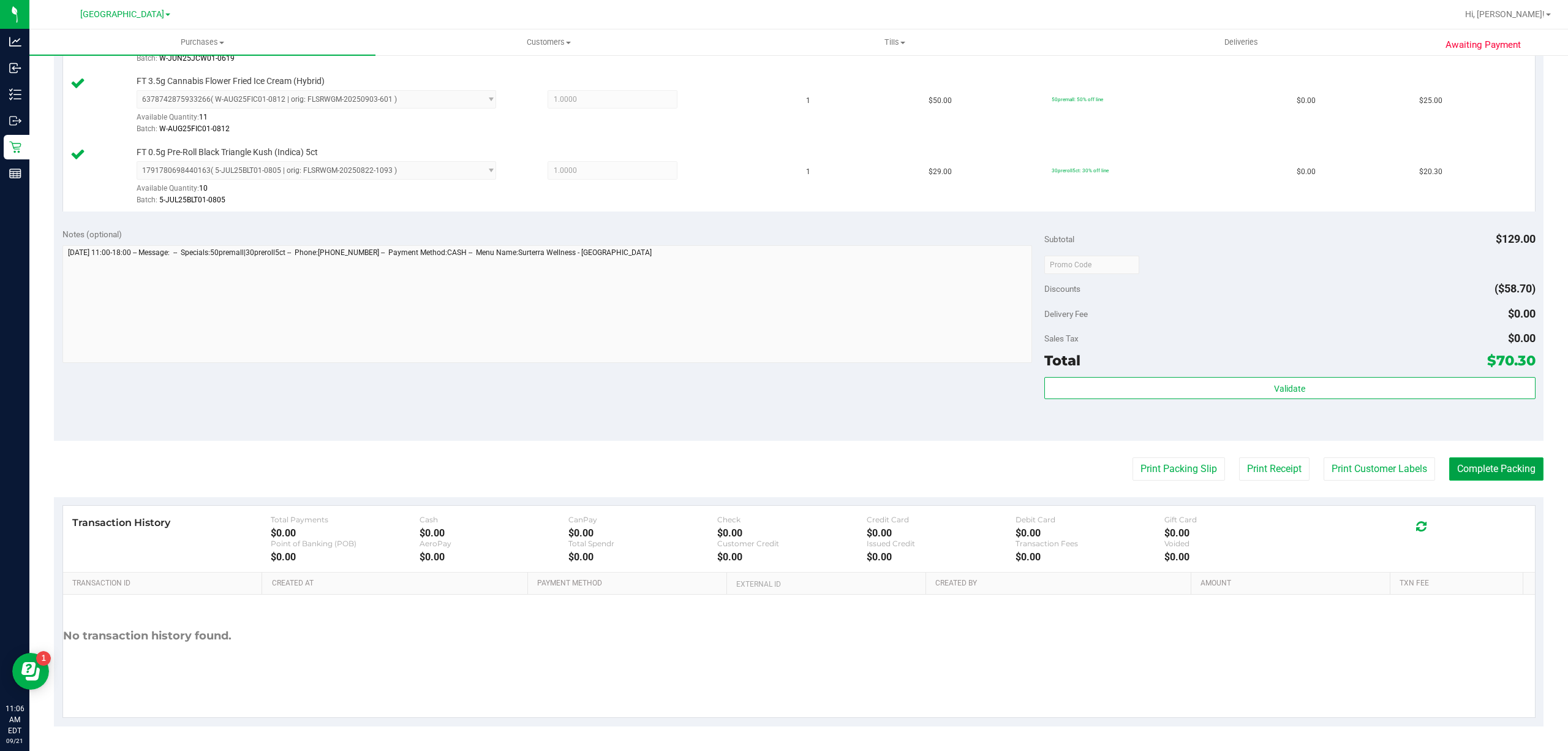
click at [1453, 467] on button "Complete Packing" at bounding box center [1496, 468] width 94 height 23
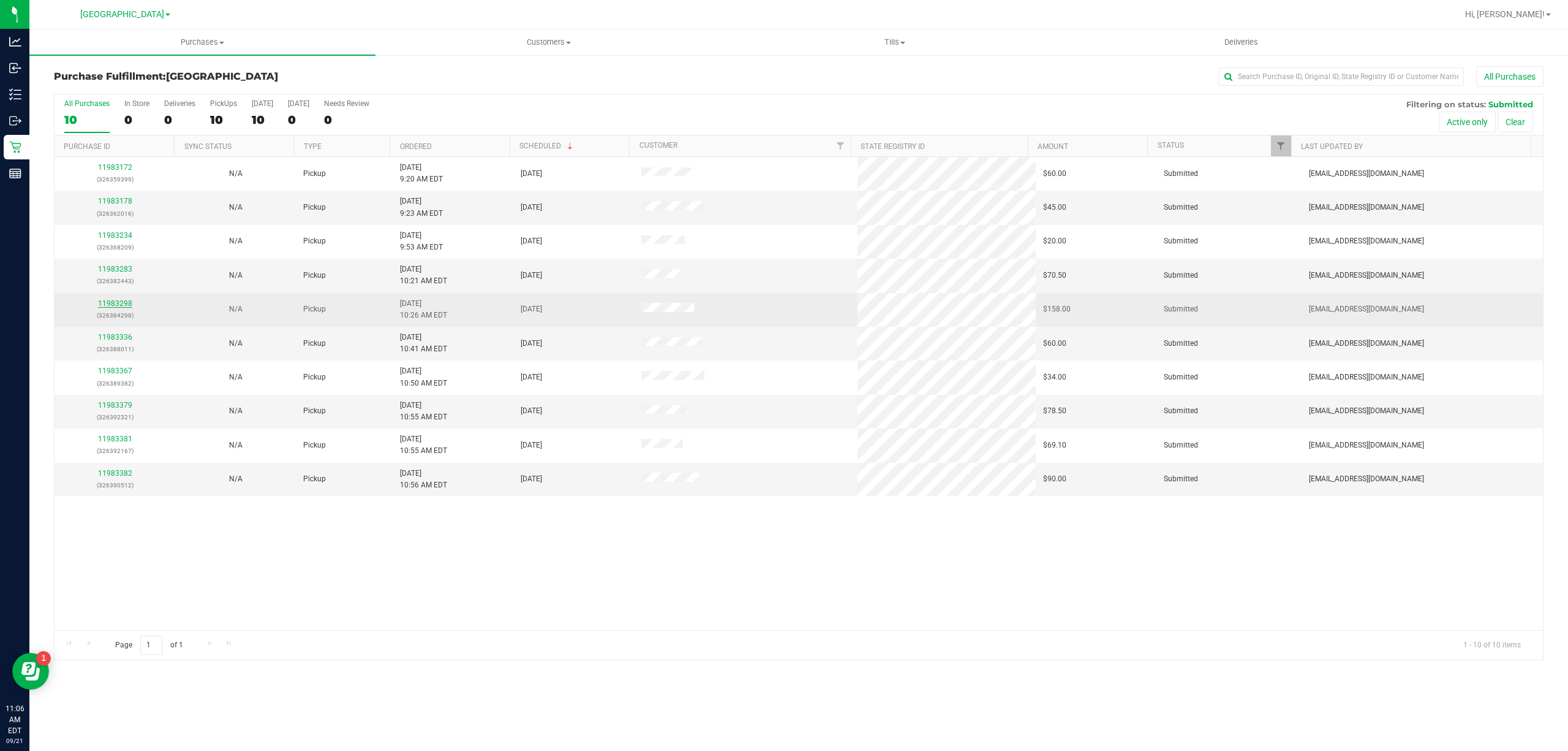
click at [101, 301] on link "11983298" at bounding box center [115, 304] width 34 height 9
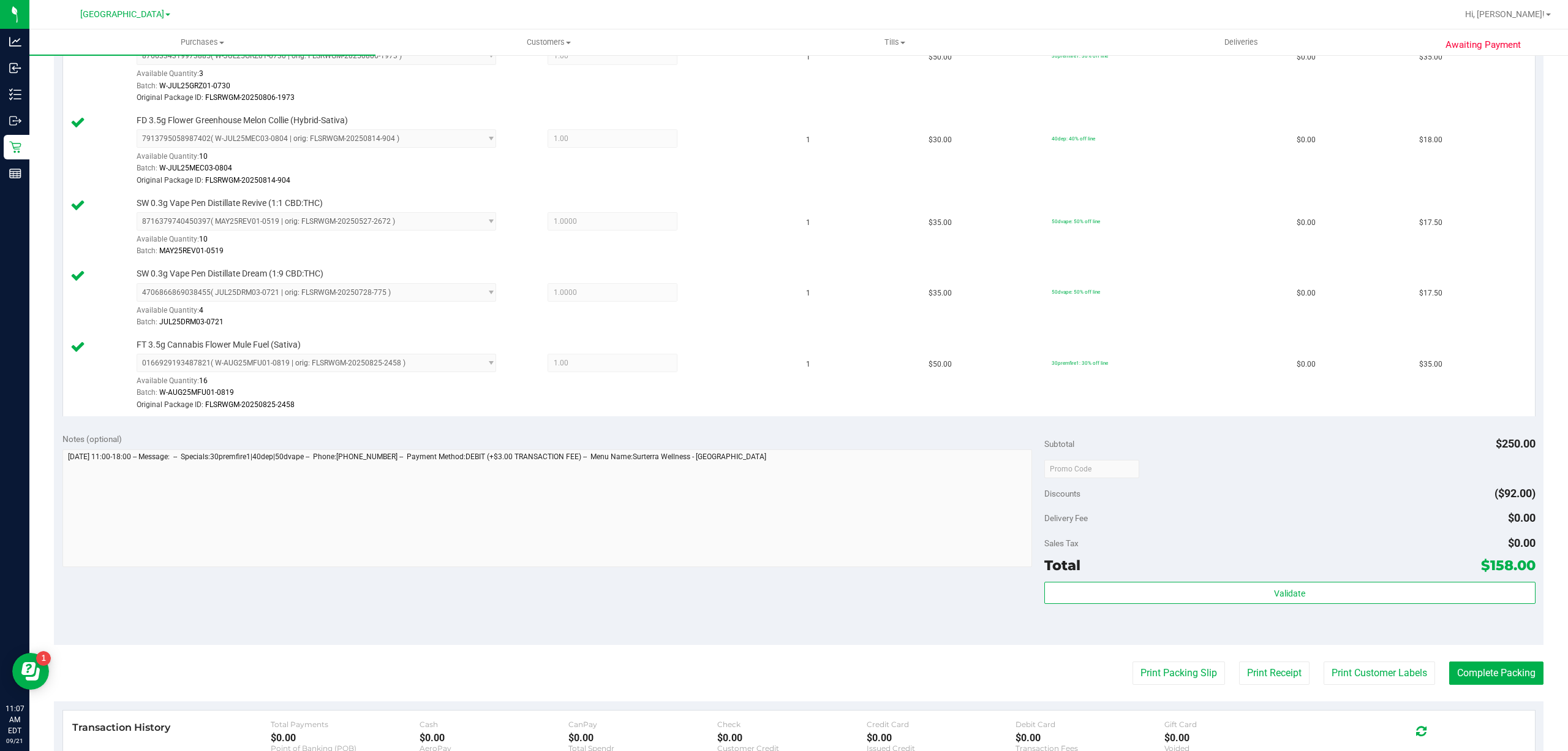
scroll to position [572, 0]
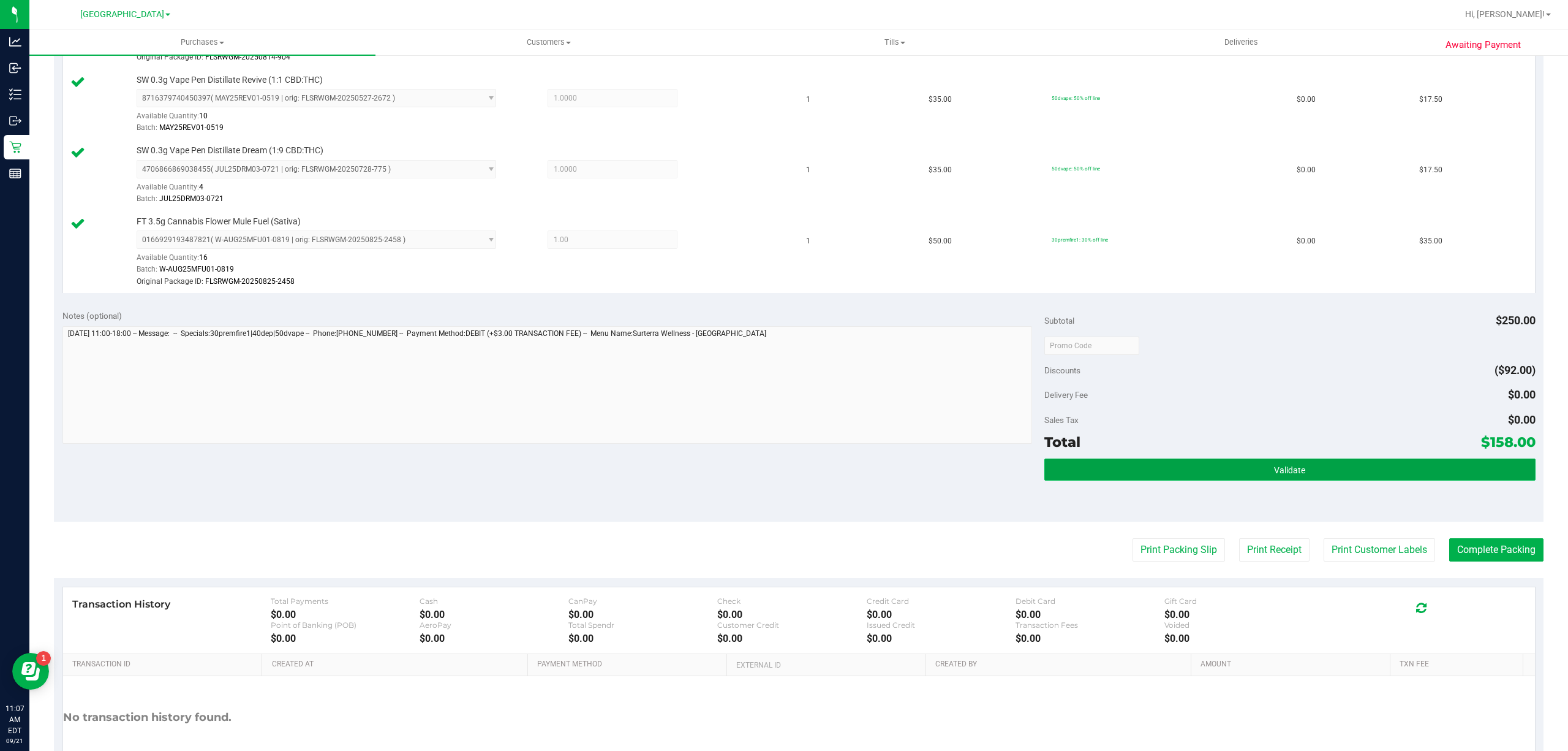
click at [1209, 473] on button "Validate" at bounding box center [1290, 470] width 492 height 22
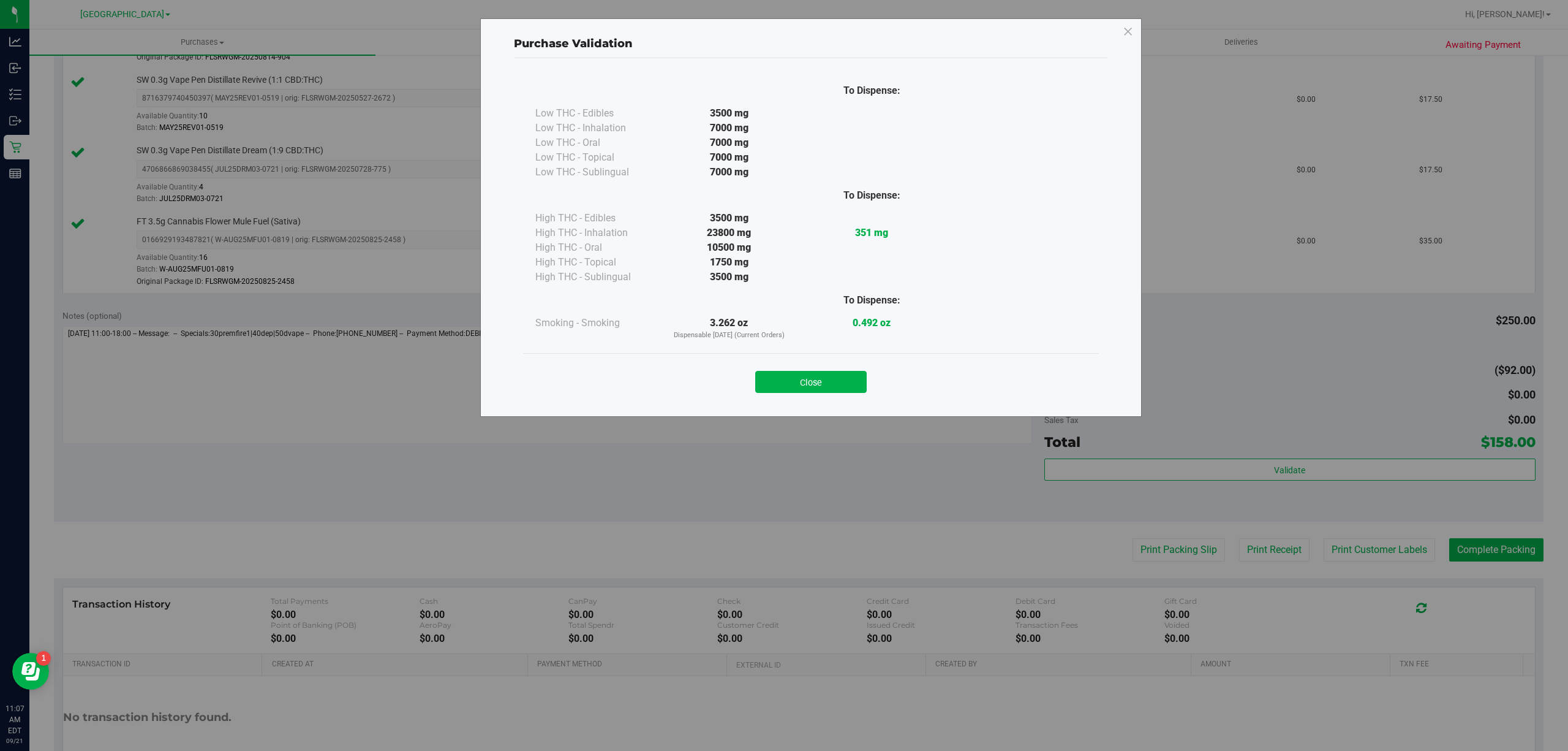
click at [828, 369] on div "Close" at bounding box center [811, 378] width 557 height 30
click at [833, 387] on button "Close" at bounding box center [811, 382] width 112 height 22
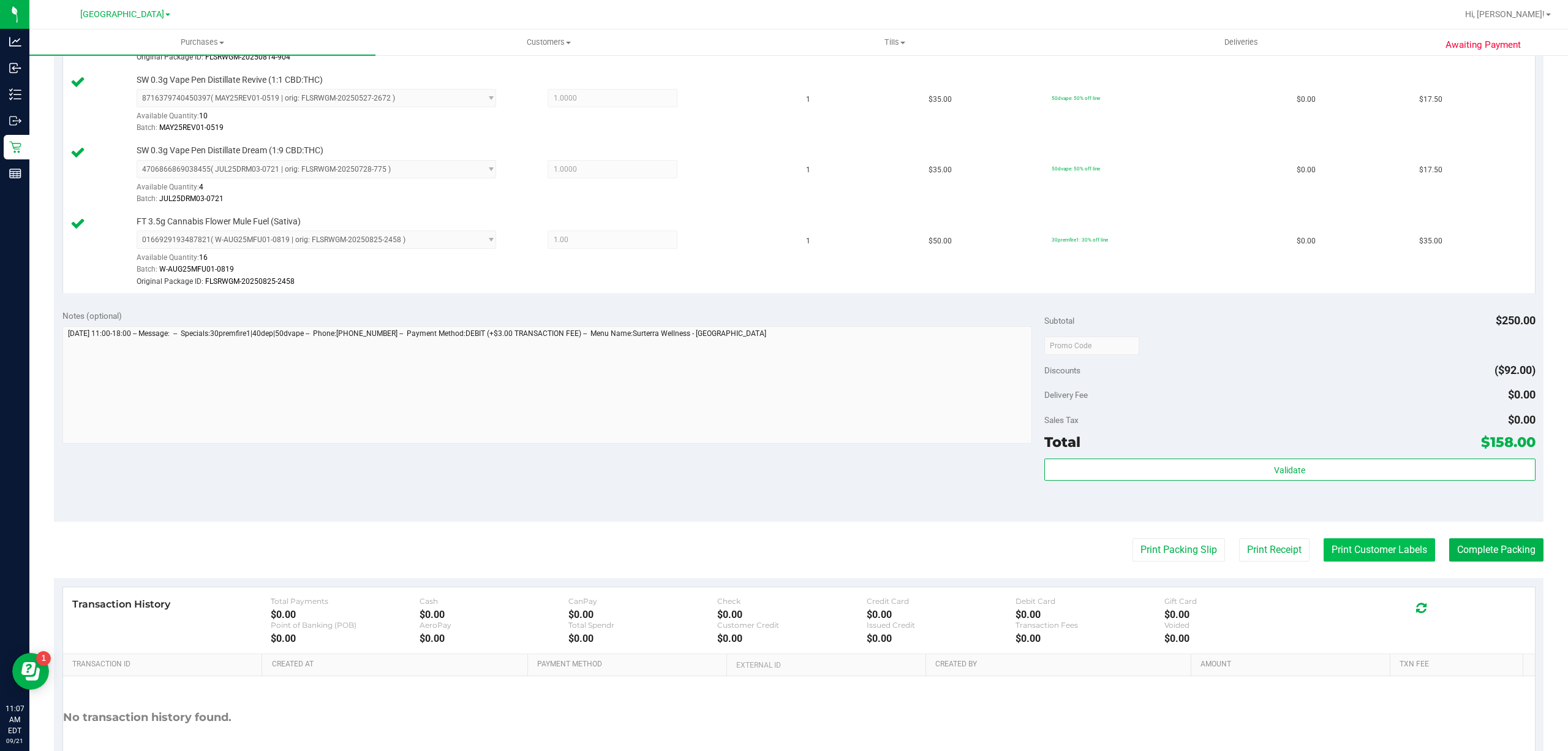
click at [1324, 557] on button "Print Customer Labels" at bounding box center [1379, 549] width 112 height 23
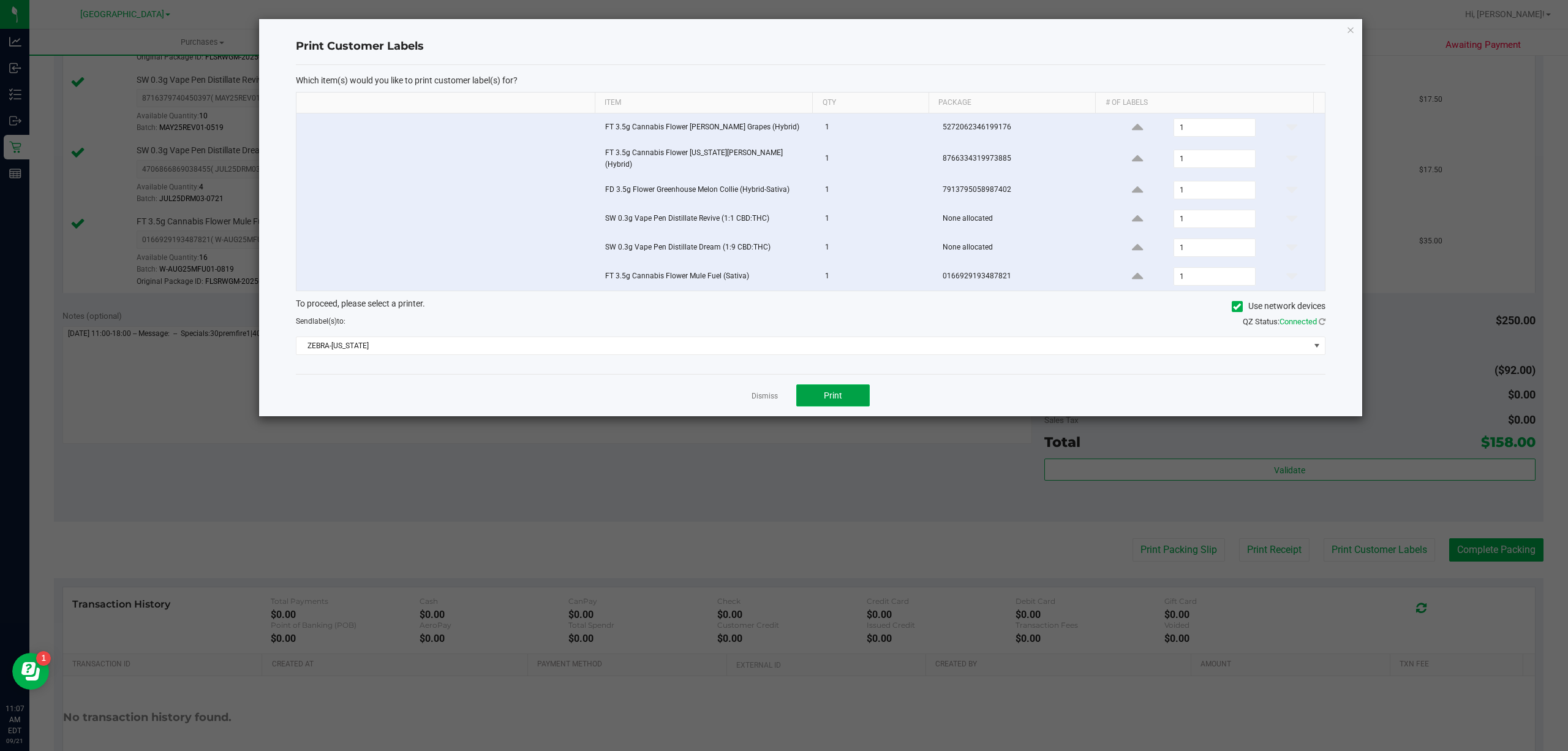
click at [860, 393] on button "Print" at bounding box center [833, 395] width 73 height 22
click at [772, 393] on link "Dismiss" at bounding box center [765, 396] width 27 height 10
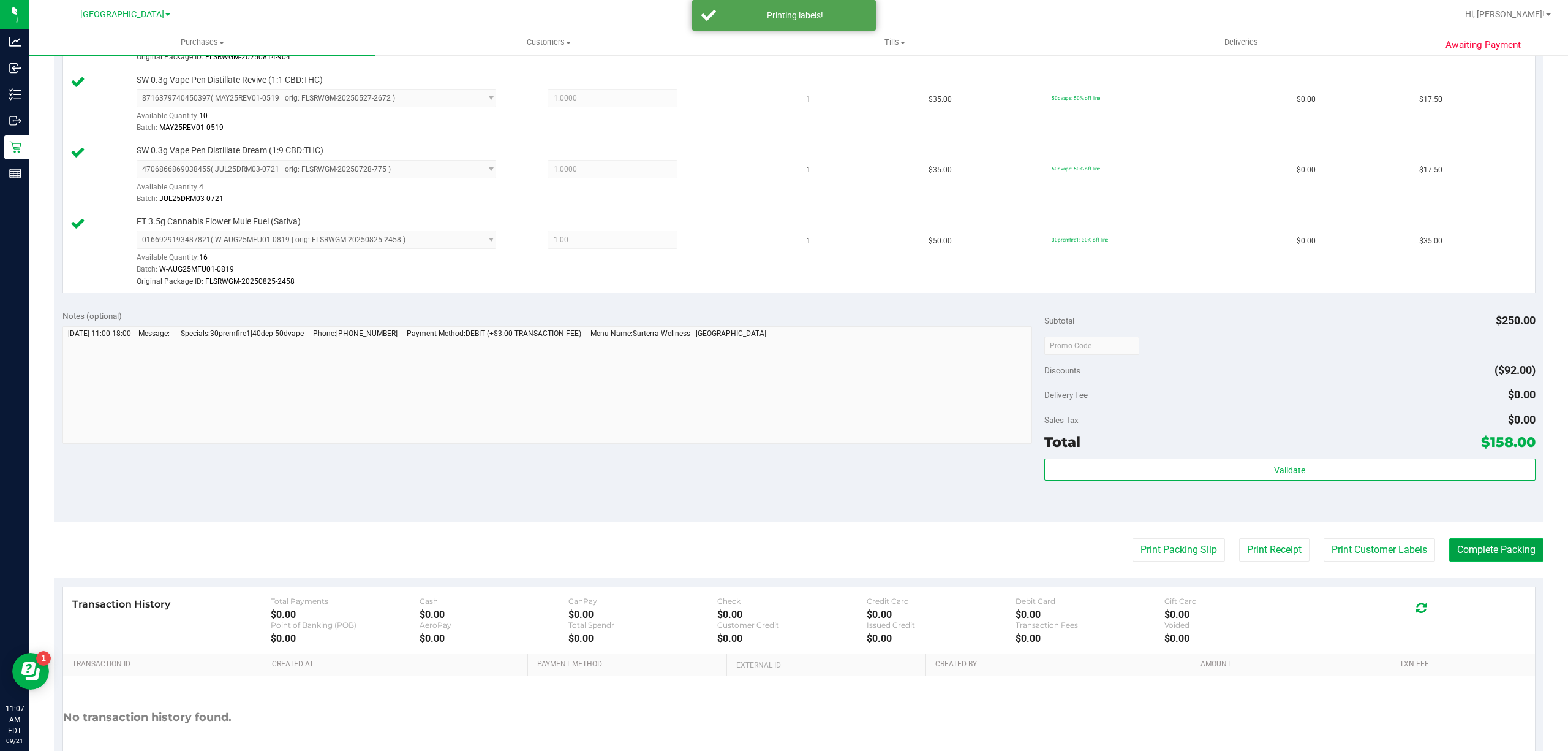
click at [1478, 550] on button "Complete Packing" at bounding box center [1496, 549] width 94 height 23
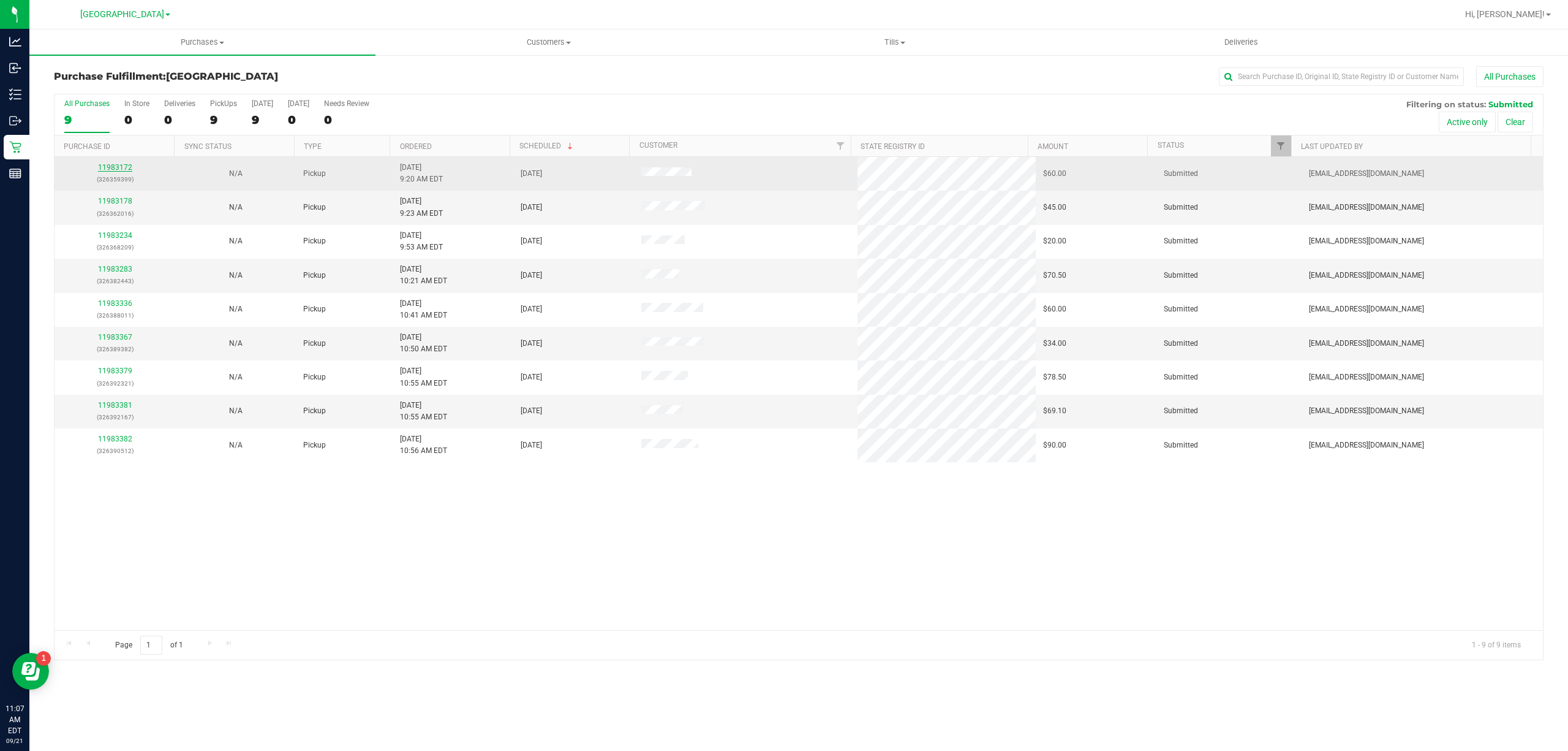
click at [121, 168] on link "11983172" at bounding box center [115, 167] width 34 height 9
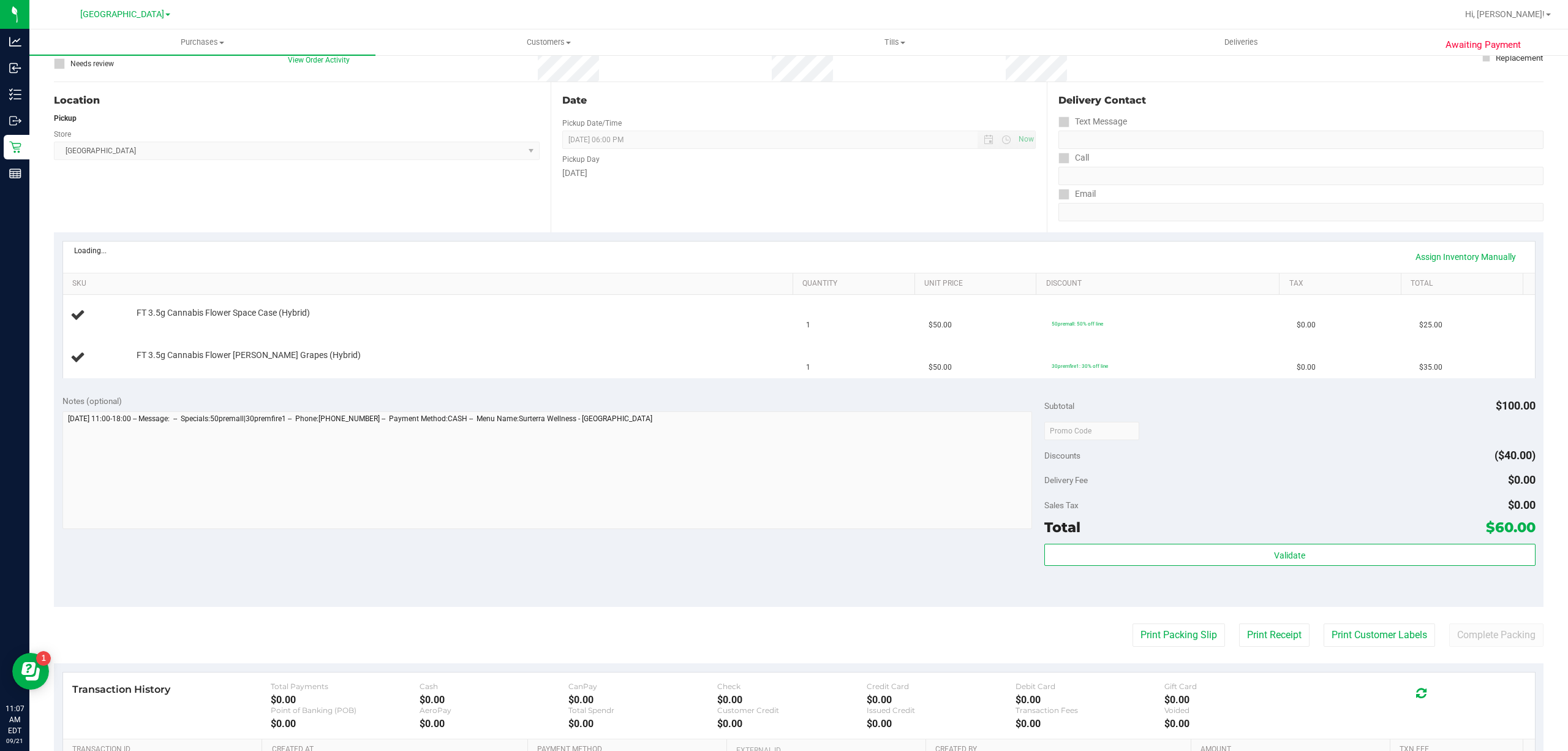
scroll to position [245, 0]
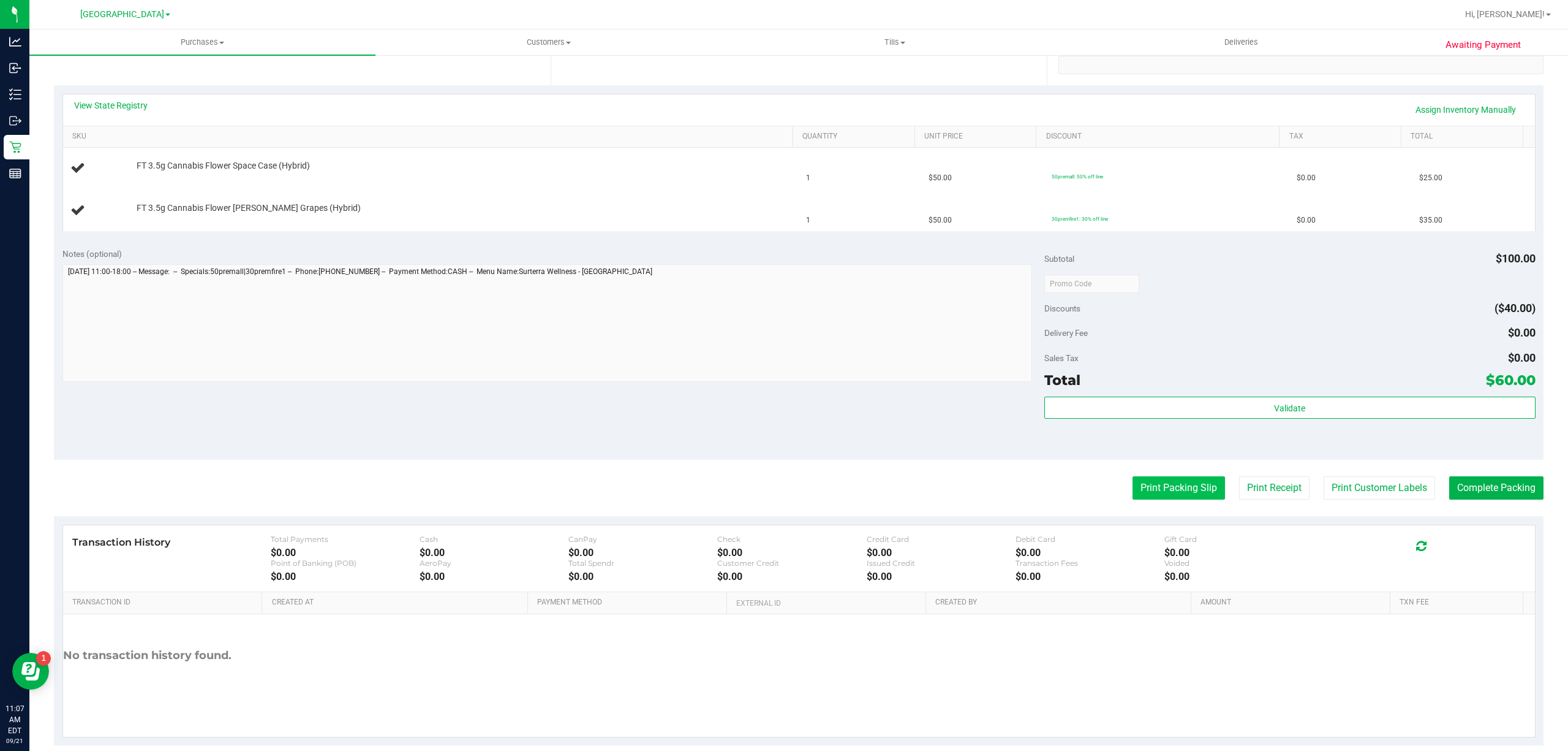
click at [1140, 489] on button "Print Packing Slip" at bounding box center [1179, 487] width 93 height 23
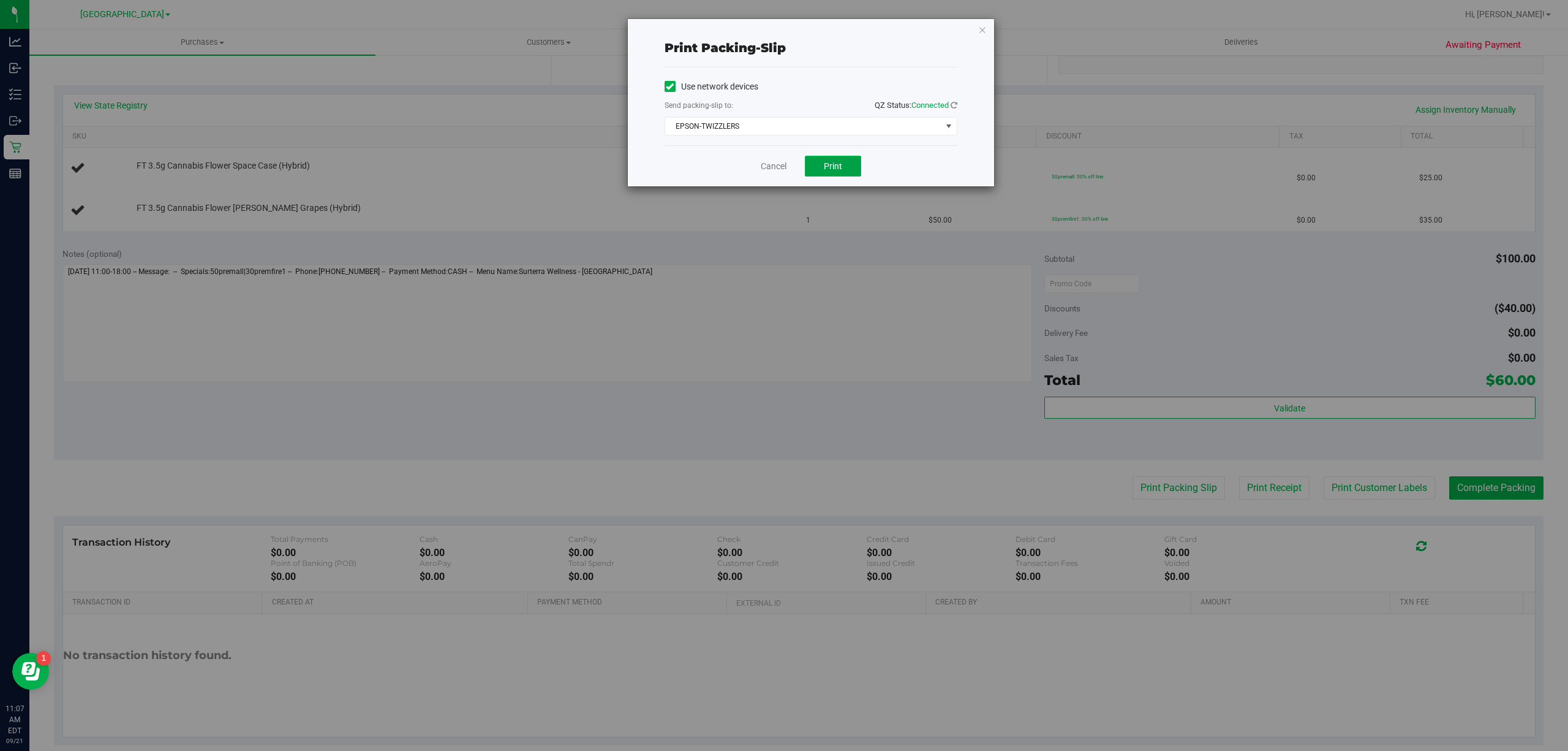
click at [842, 168] on button "Print" at bounding box center [833, 166] width 56 height 21
click at [771, 168] on link "Cancel" at bounding box center [774, 166] width 26 height 13
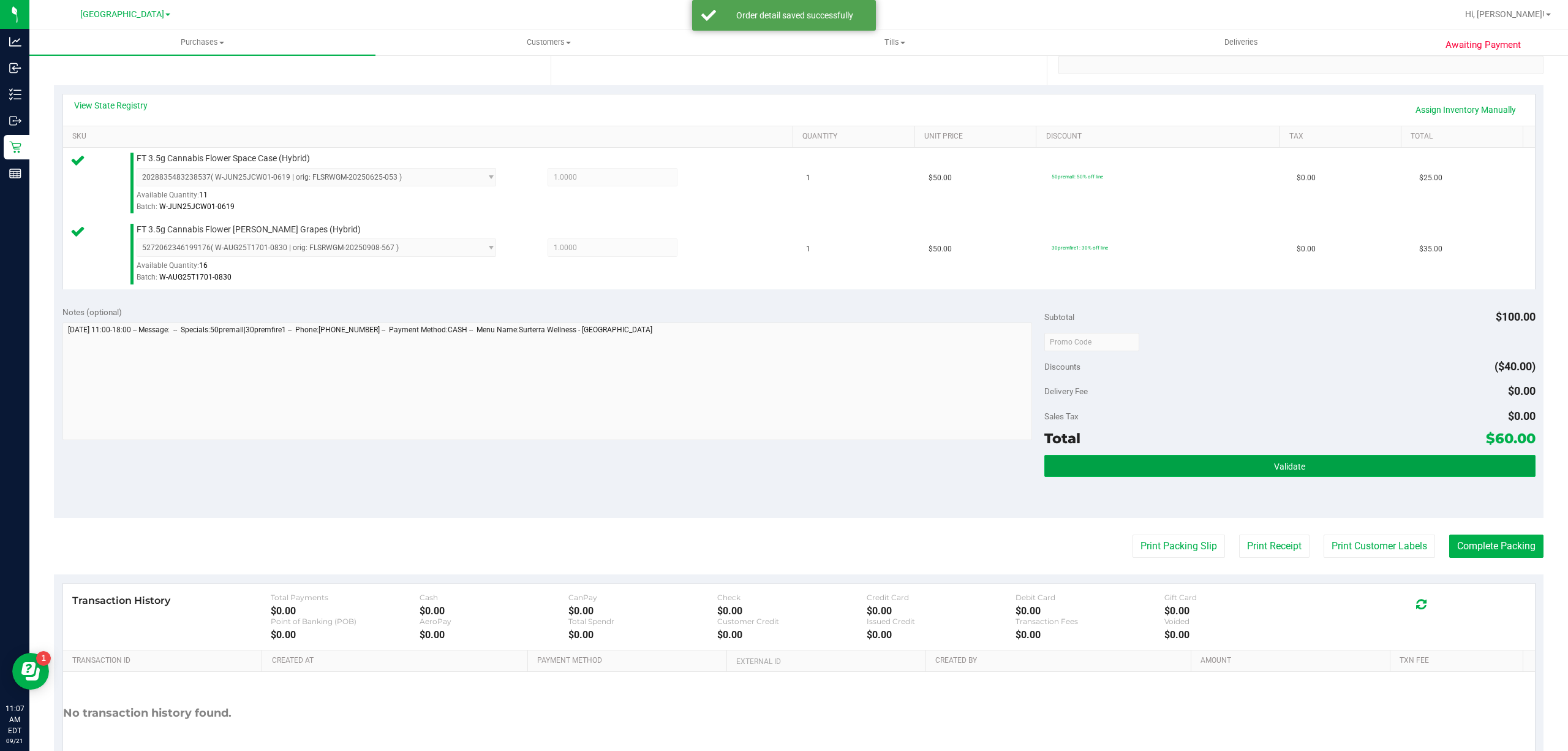
click at [1329, 477] on button "Validate" at bounding box center [1290, 466] width 492 height 22
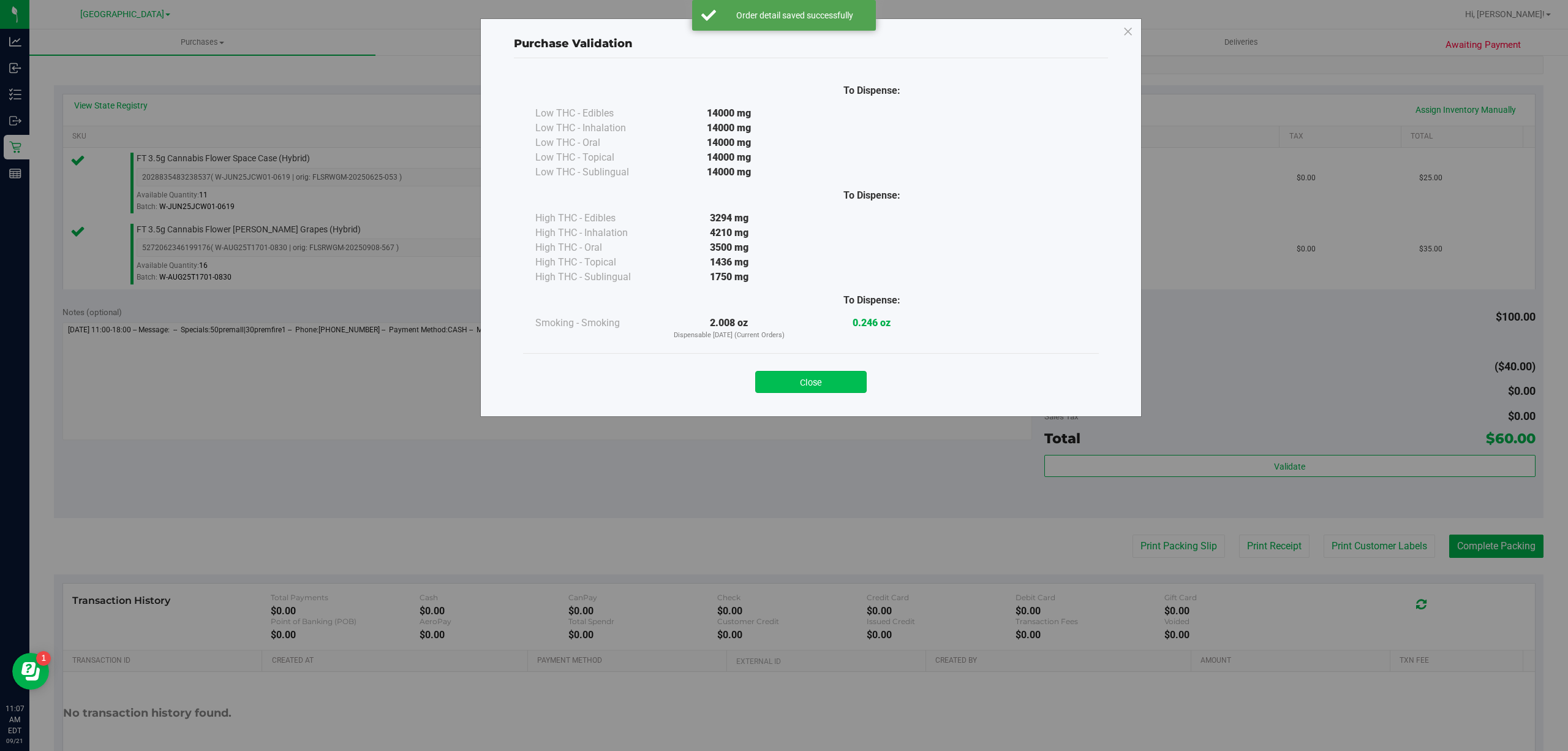
click at [851, 388] on button "Close" at bounding box center [811, 382] width 112 height 22
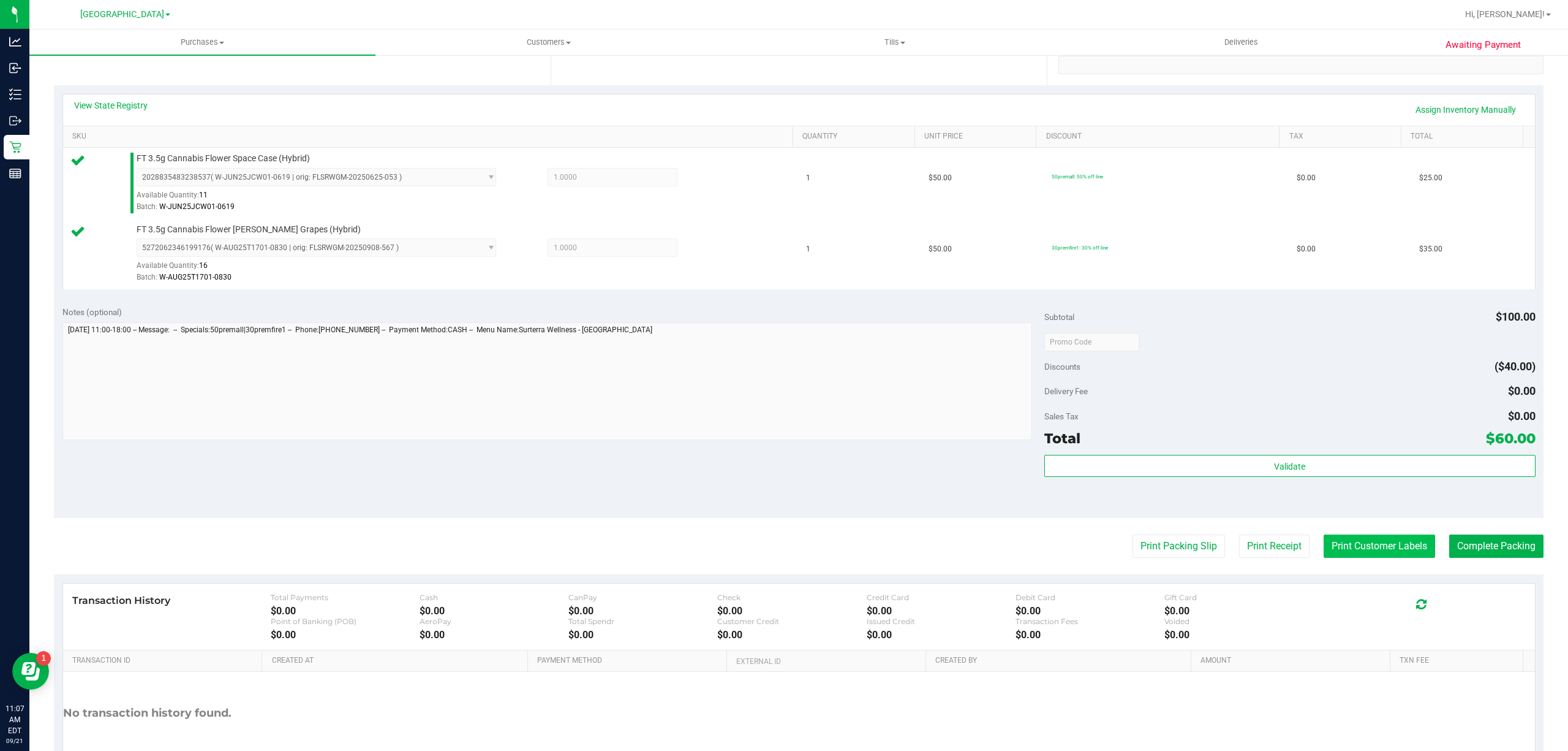
click at [1403, 545] on button "Print Customer Labels" at bounding box center [1379, 545] width 112 height 23
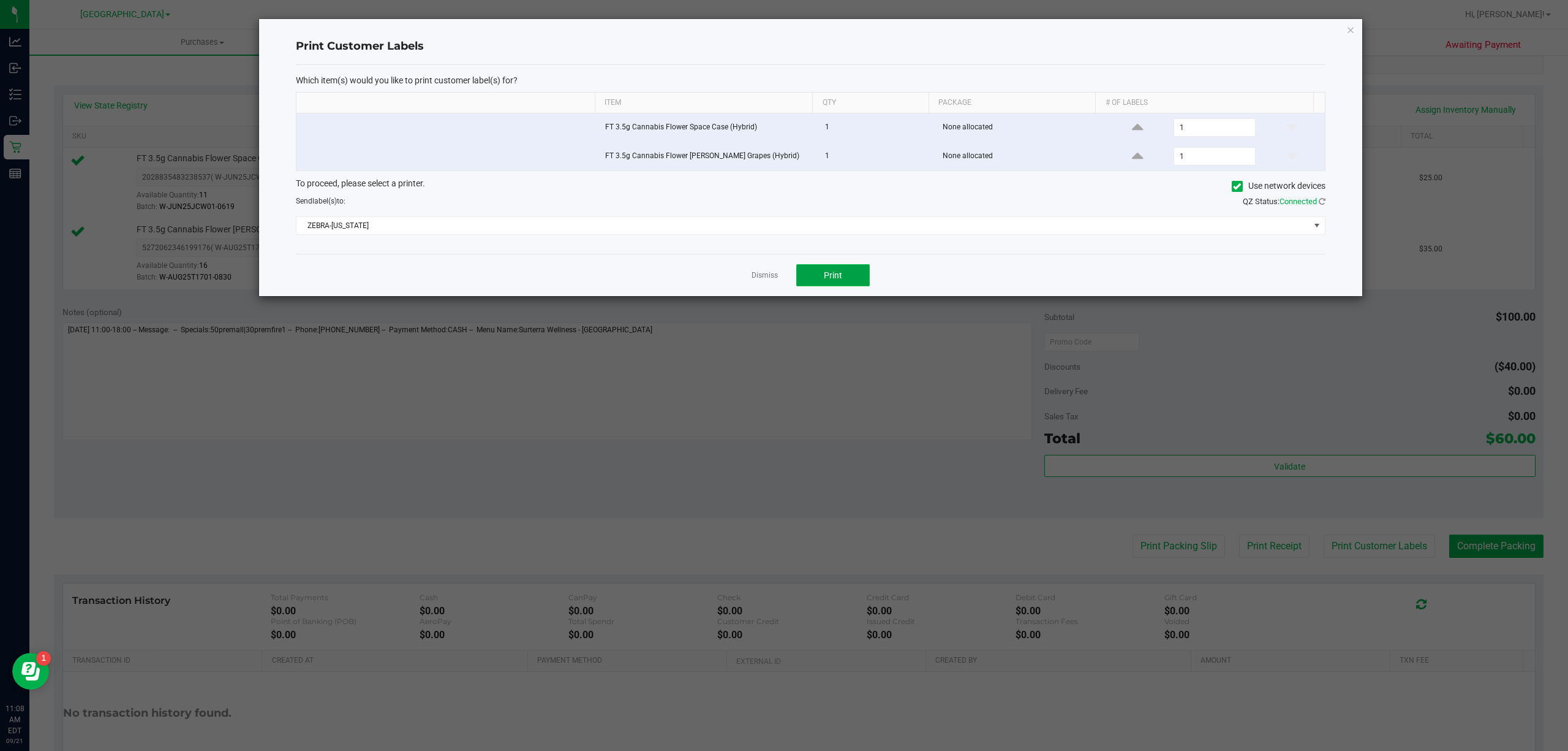
click at [848, 286] on button "Print" at bounding box center [833, 276] width 73 height 22
click at [772, 278] on link "Dismiss" at bounding box center [765, 276] width 27 height 10
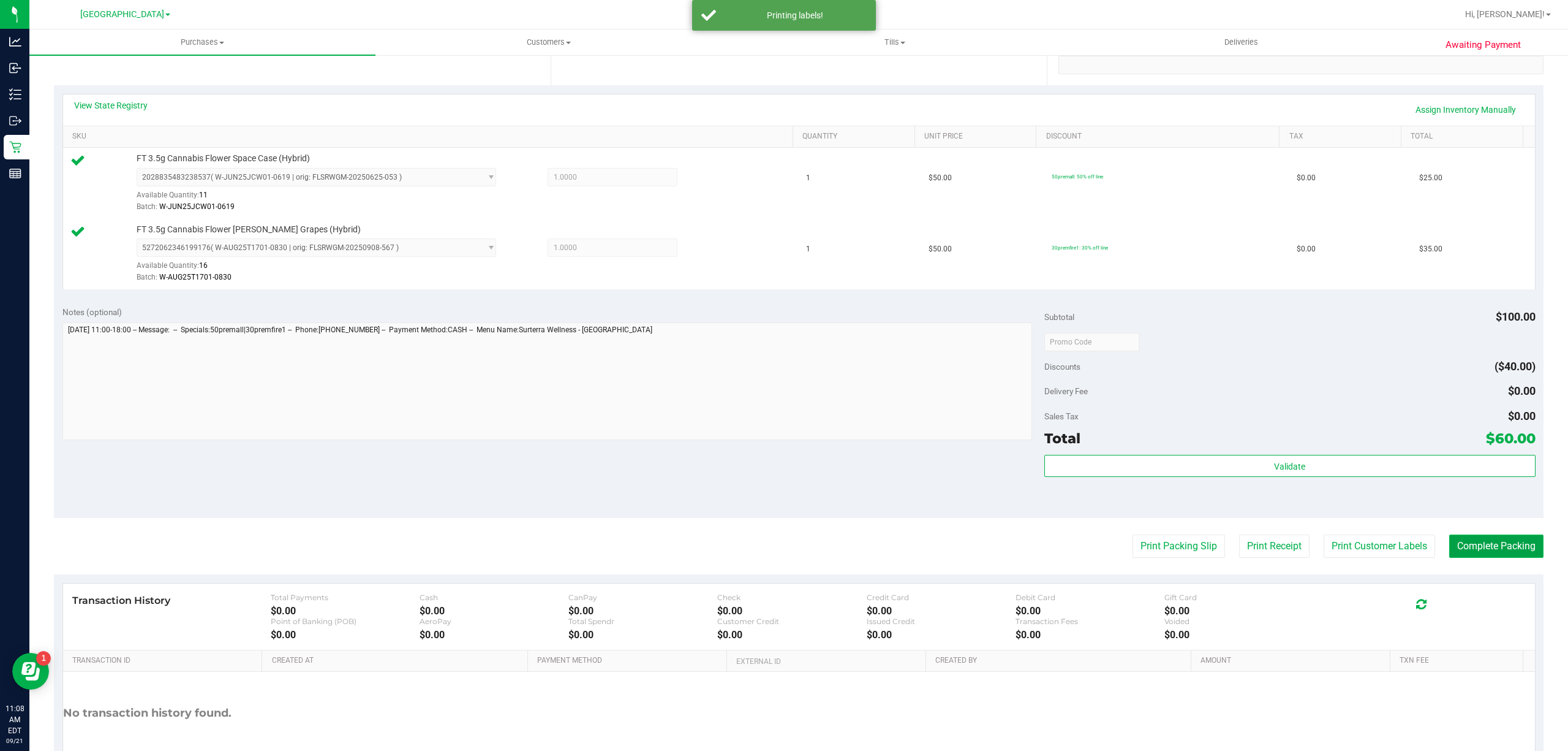
click at [1520, 539] on button "Complete Packing" at bounding box center [1496, 545] width 94 height 23
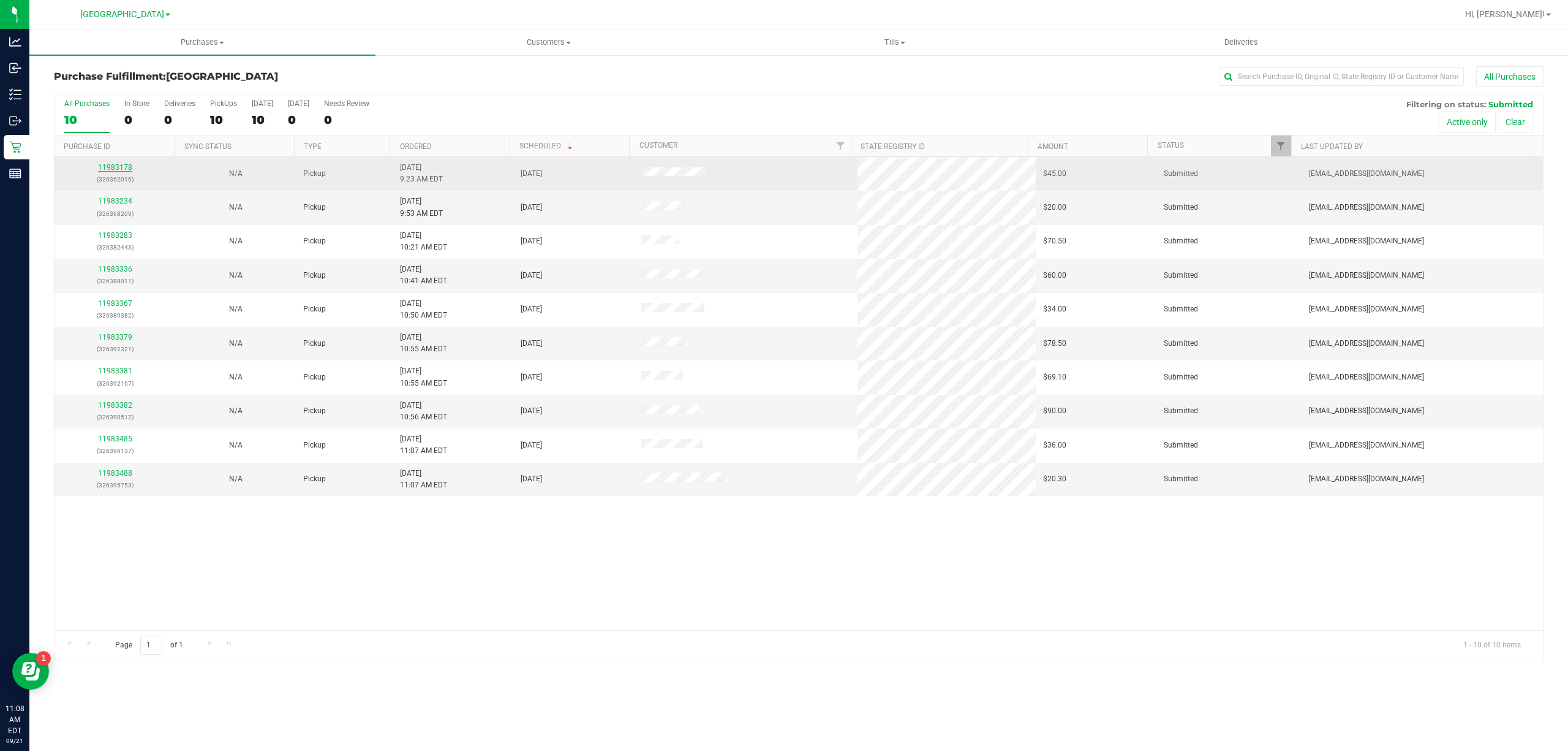
click at [126, 167] on link "11983178" at bounding box center [115, 167] width 34 height 9
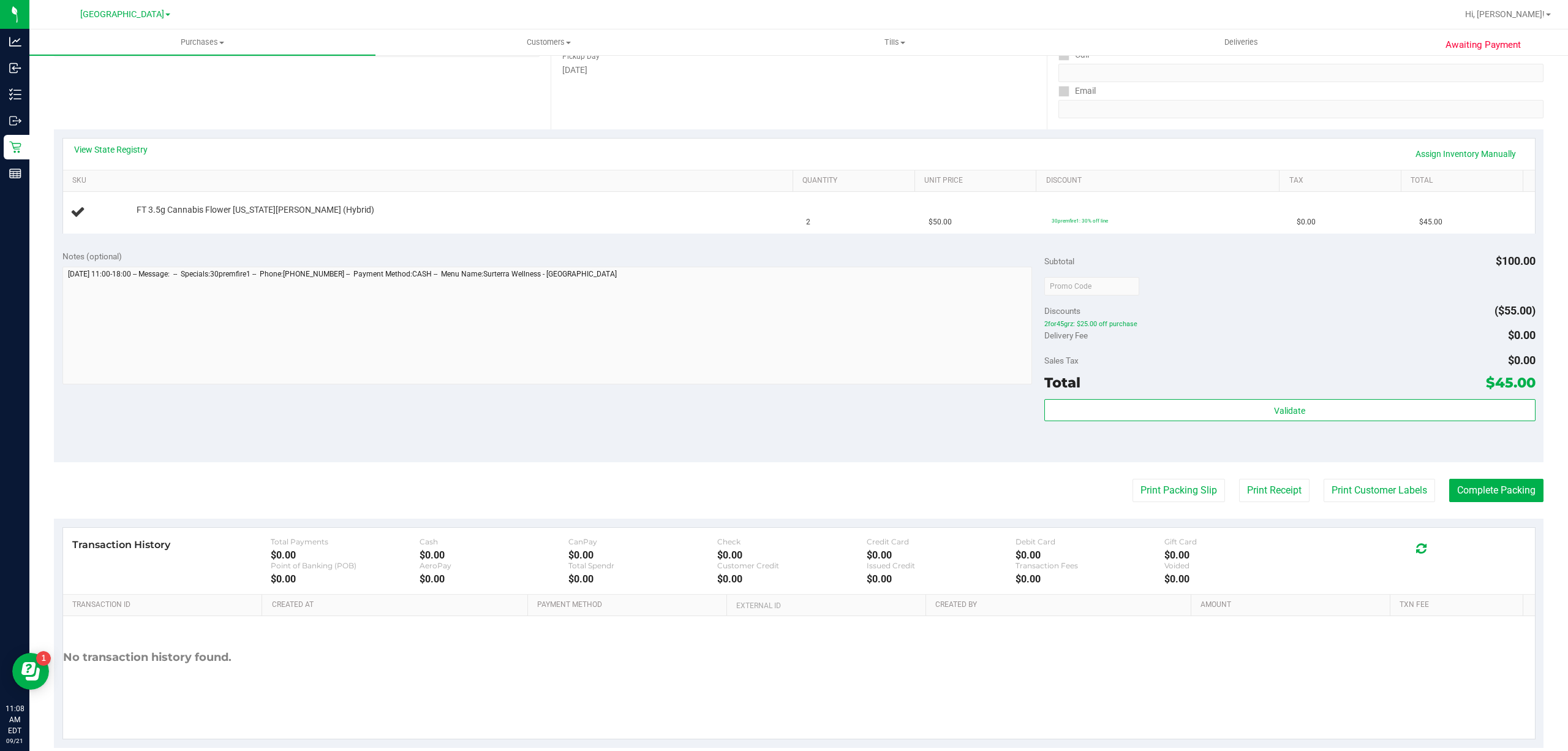
scroll to position [224, 0]
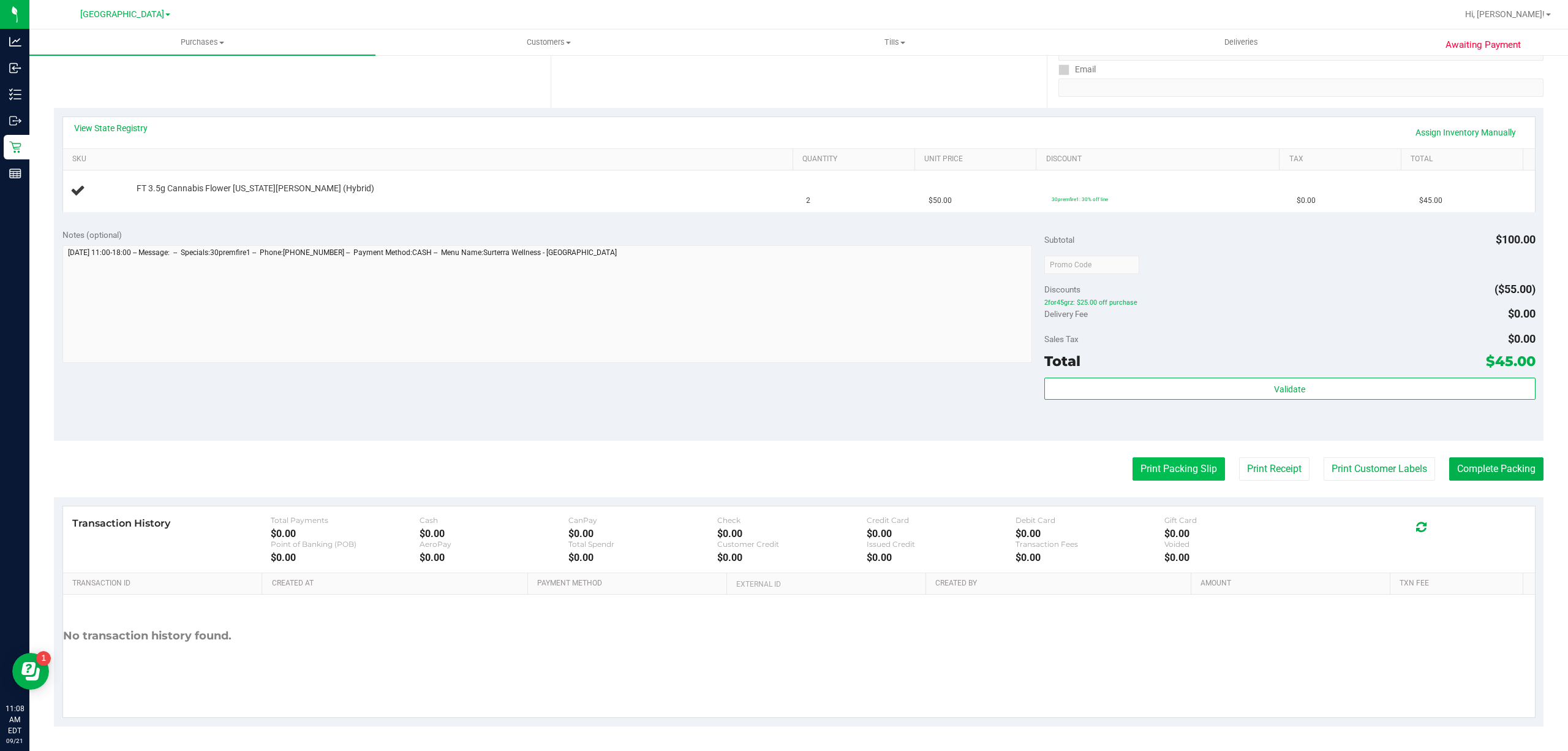
click at [1190, 458] on button "Print Packing Slip" at bounding box center [1179, 468] width 93 height 23
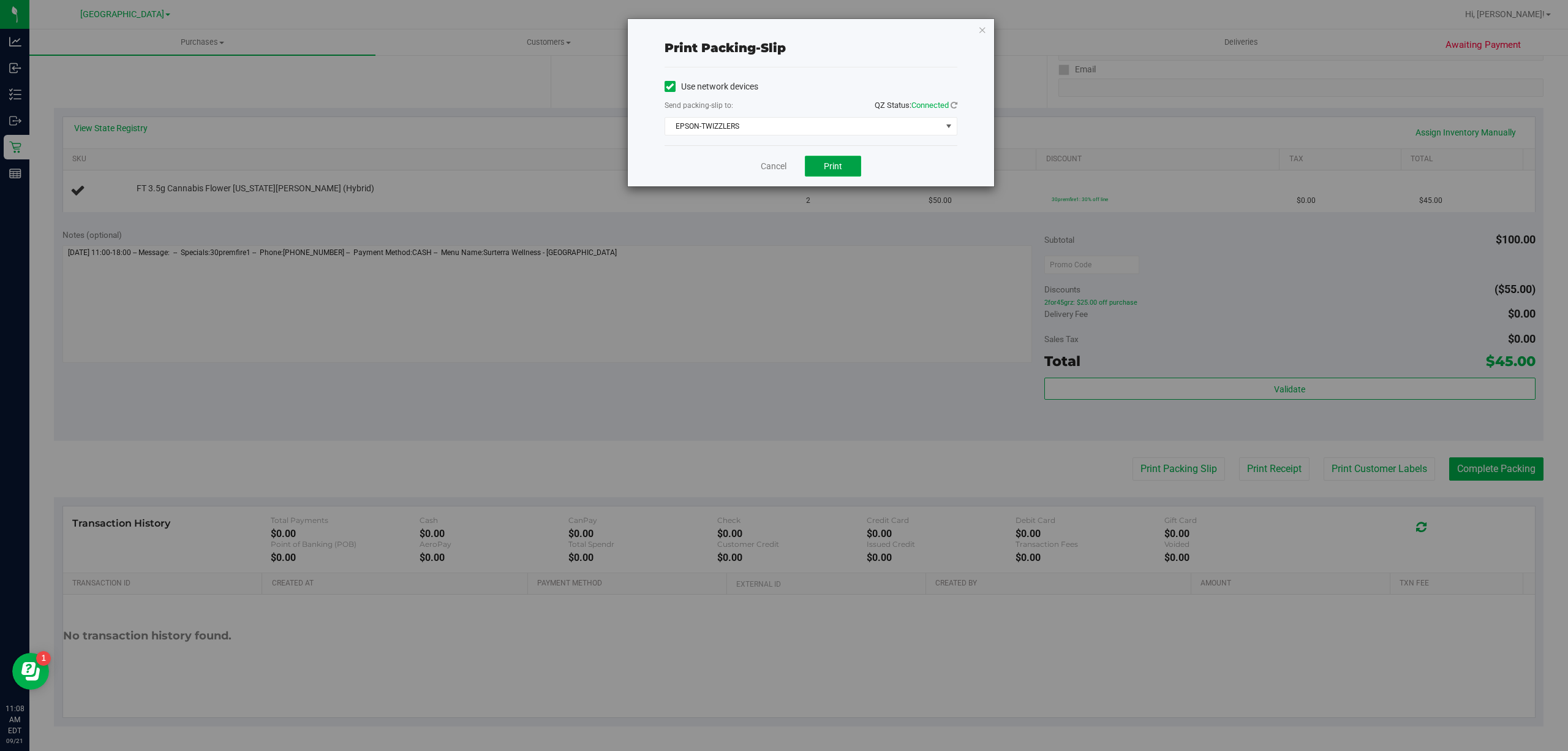
click at [827, 156] on button "Print" at bounding box center [833, 166] width 56 height 21
click at [777, 161] on link "Cancel" at bounding box center [774, 166] width 26 height 13
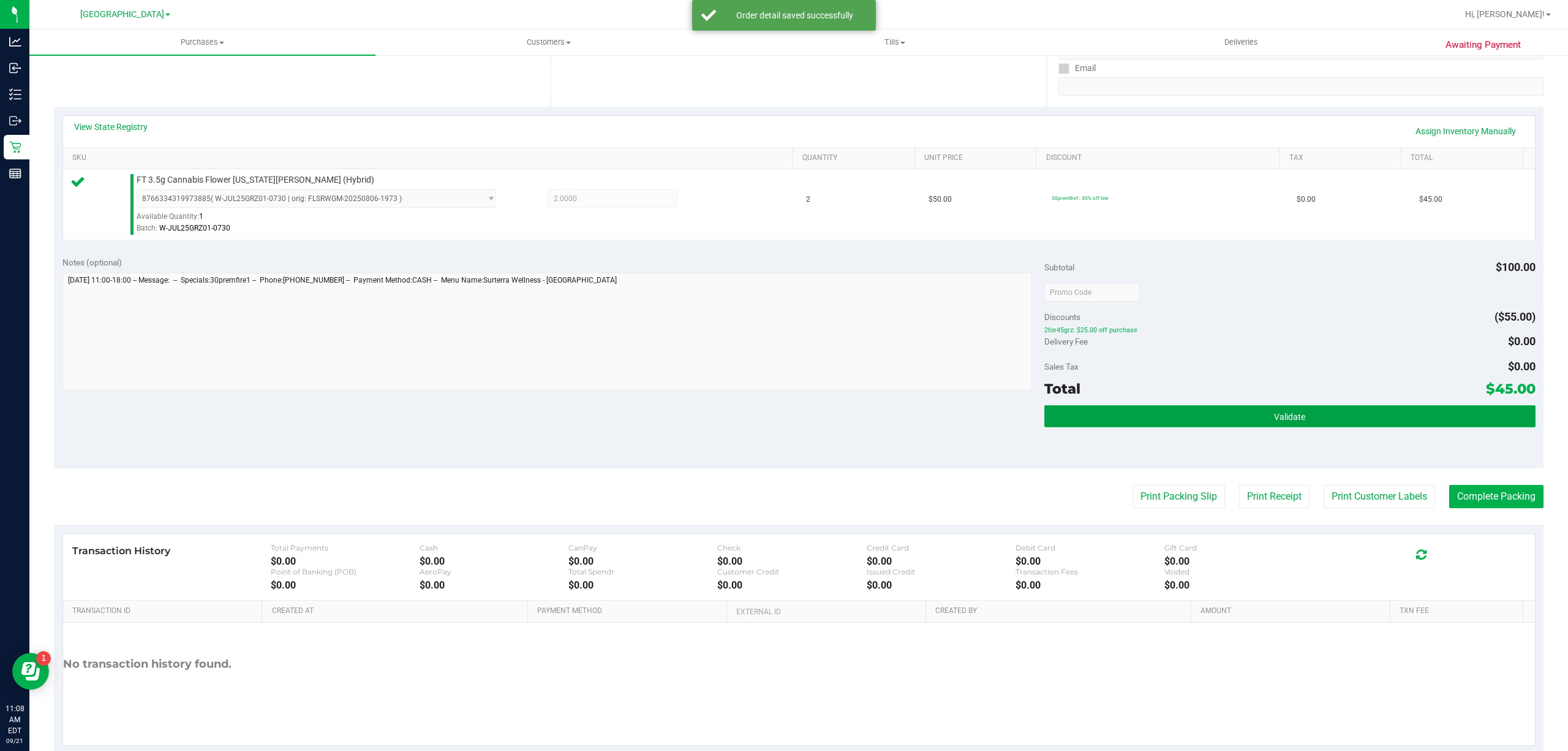
click at [1240, 418] on button "Validate" at bounding box center [1290, 416] width 492 height 22
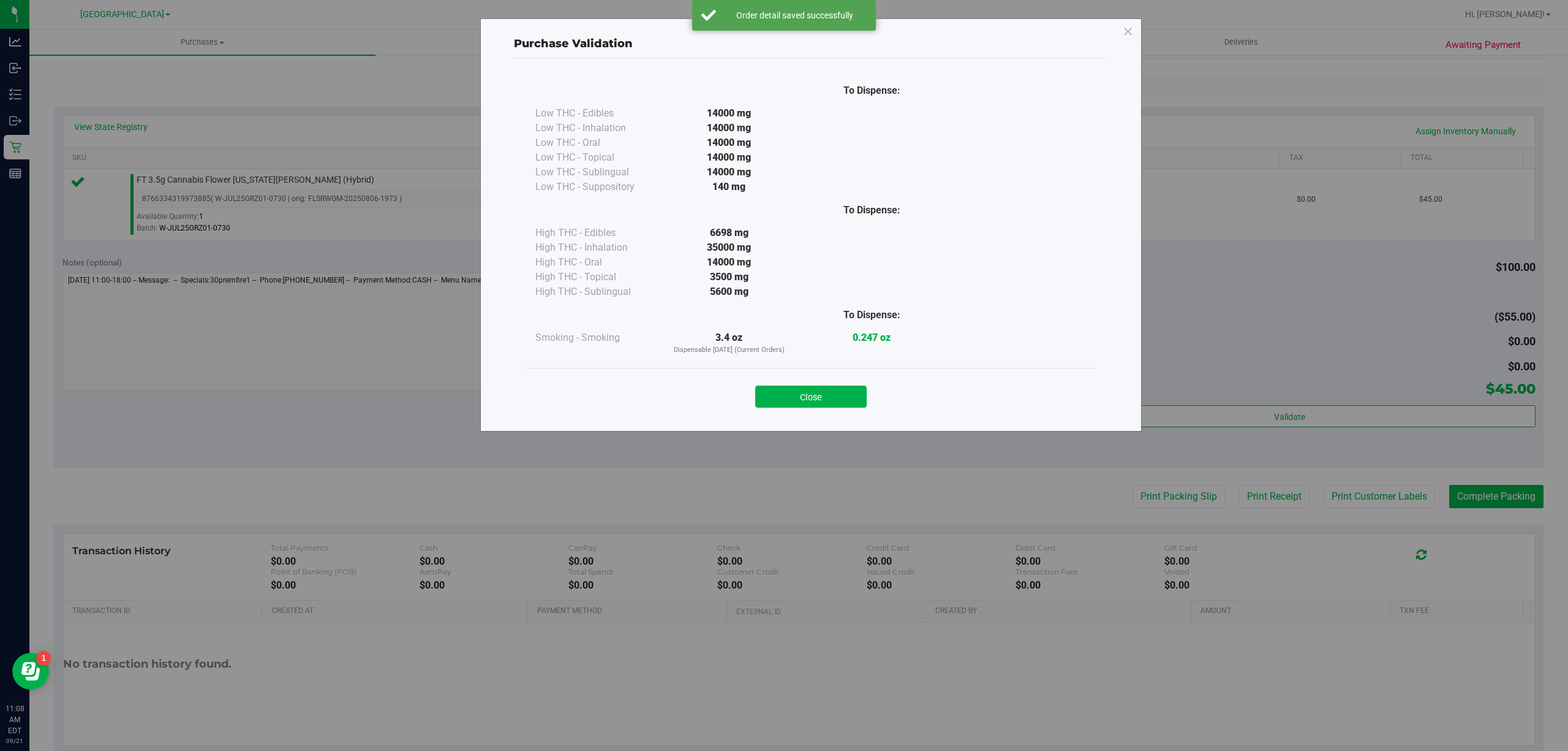
click at [833, 385] on div "Close" at bounding box center [811, 393] width 557 height 30
click at [834, 393] on button "Close" at bounding box center [811, 396] width 112 height 22
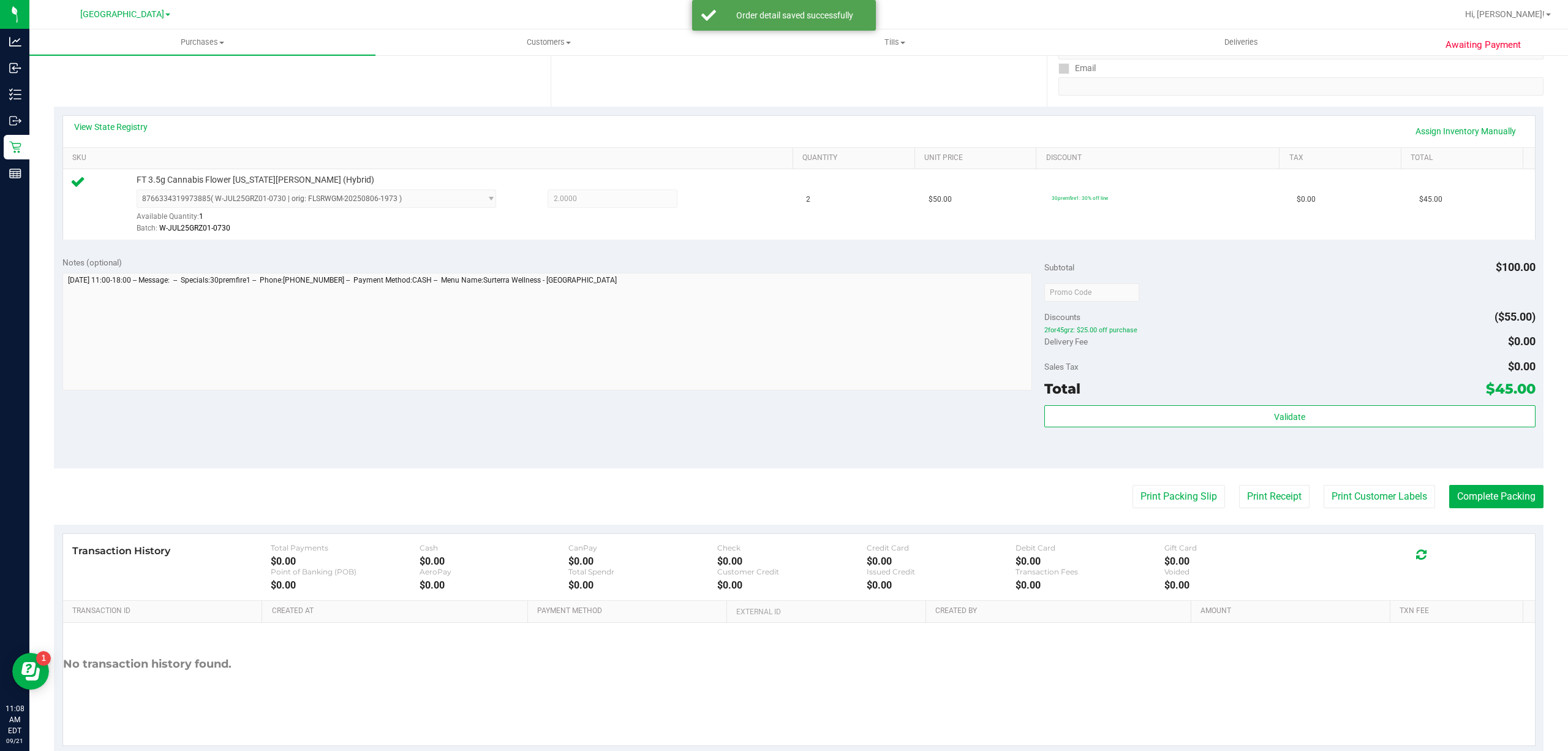
click at [1330, 484] on purchase-details "Back Edit Purchase Cancel Purchase View Profile # 11983178 BioTrack ID: - Submi…" at bounding box center [799, 298] width 1490 height 911
click at [1331, 488] on button "Print Customer Labels" at bounding box center [1379, 495] width 112 height 23
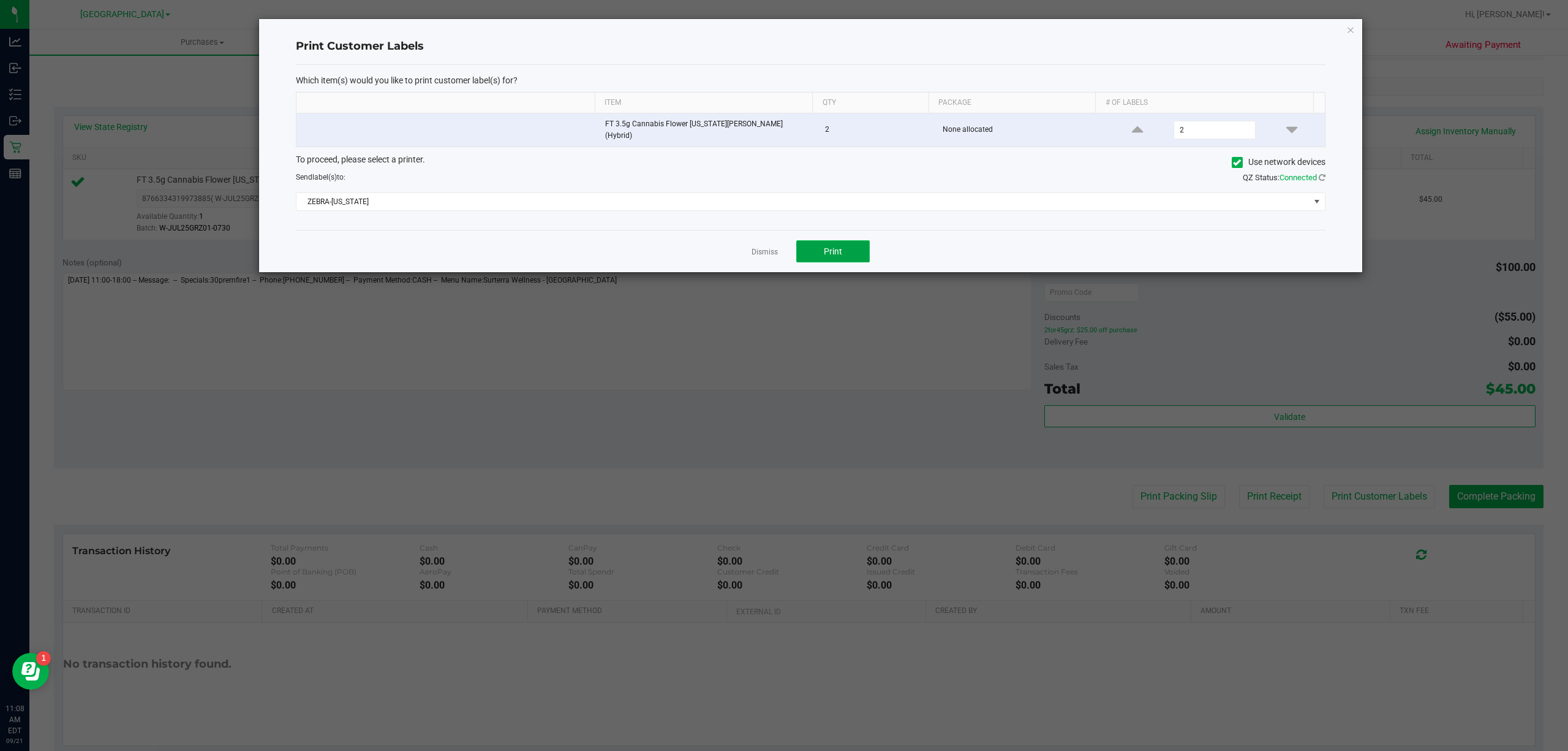
click at [850, 258] on button "Print" at bounding box center [833, 251] width 73 height 22
click at [772, 247] on link "Dismiss" at bounding box center [765, 252] width 27 height 10
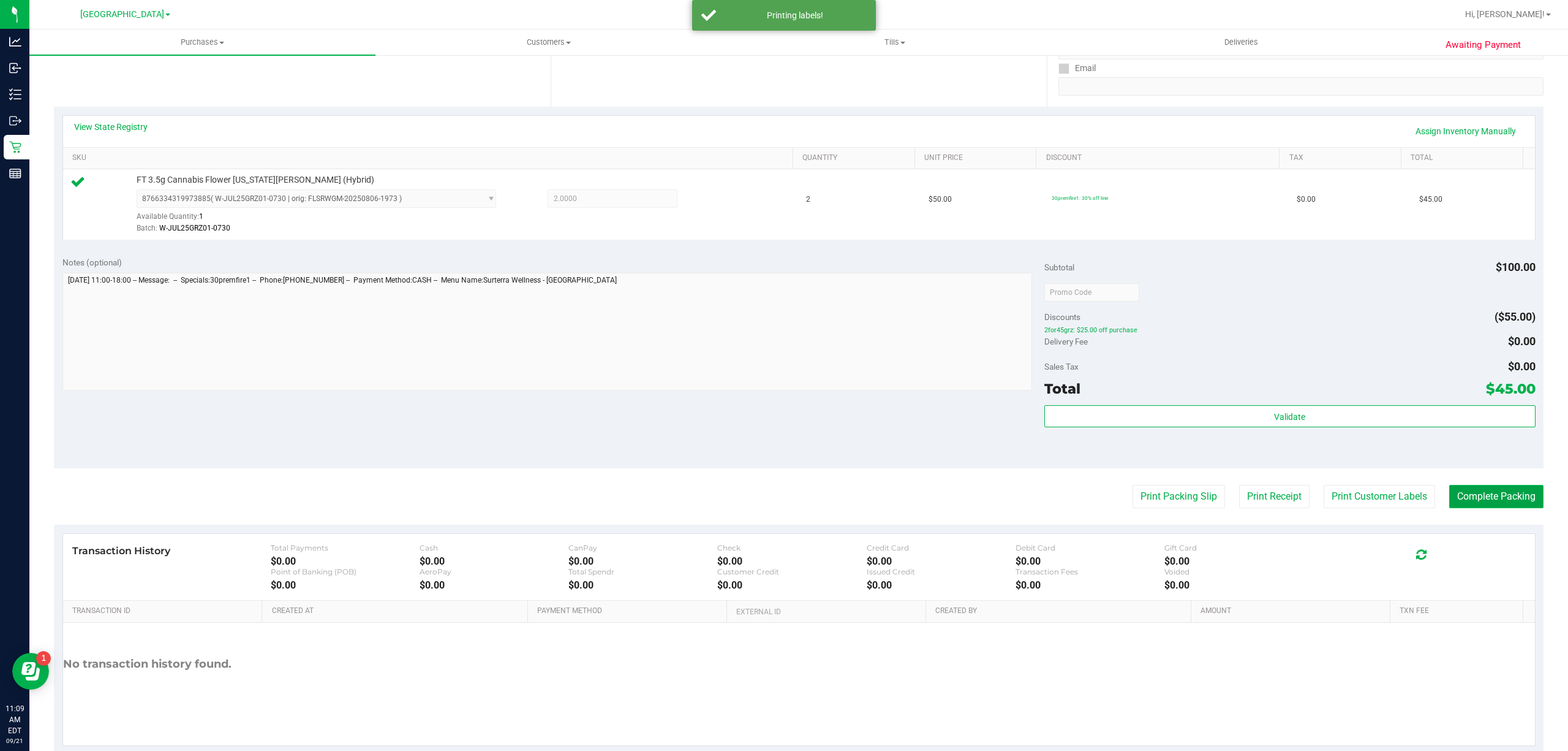
click at [1456, 493] on button "Complete Packing" at bounding box center [1496, 495] width 94 height 23
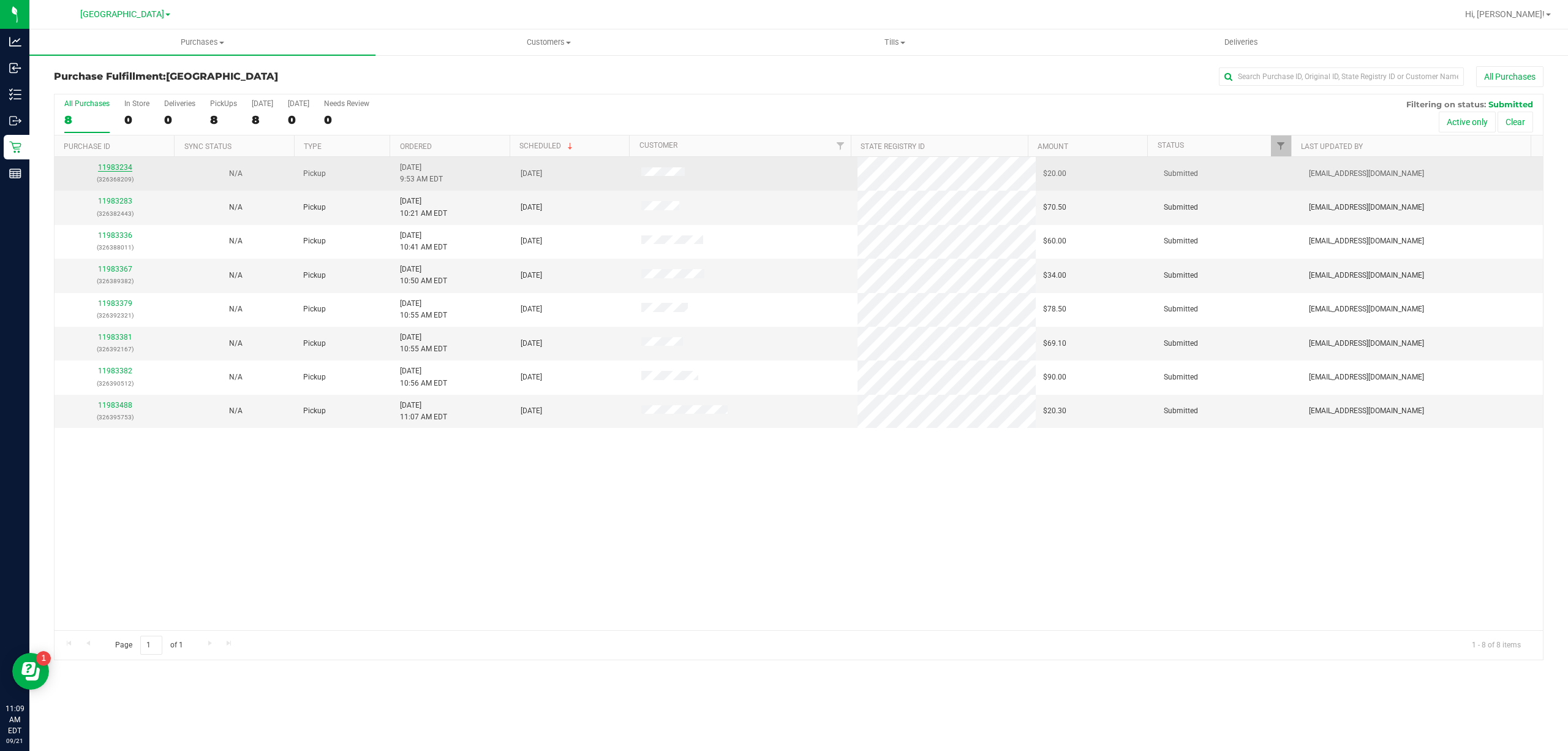
click at [115, 165] on link "11983234" at bounding box center [115, 167] width 34 height 9
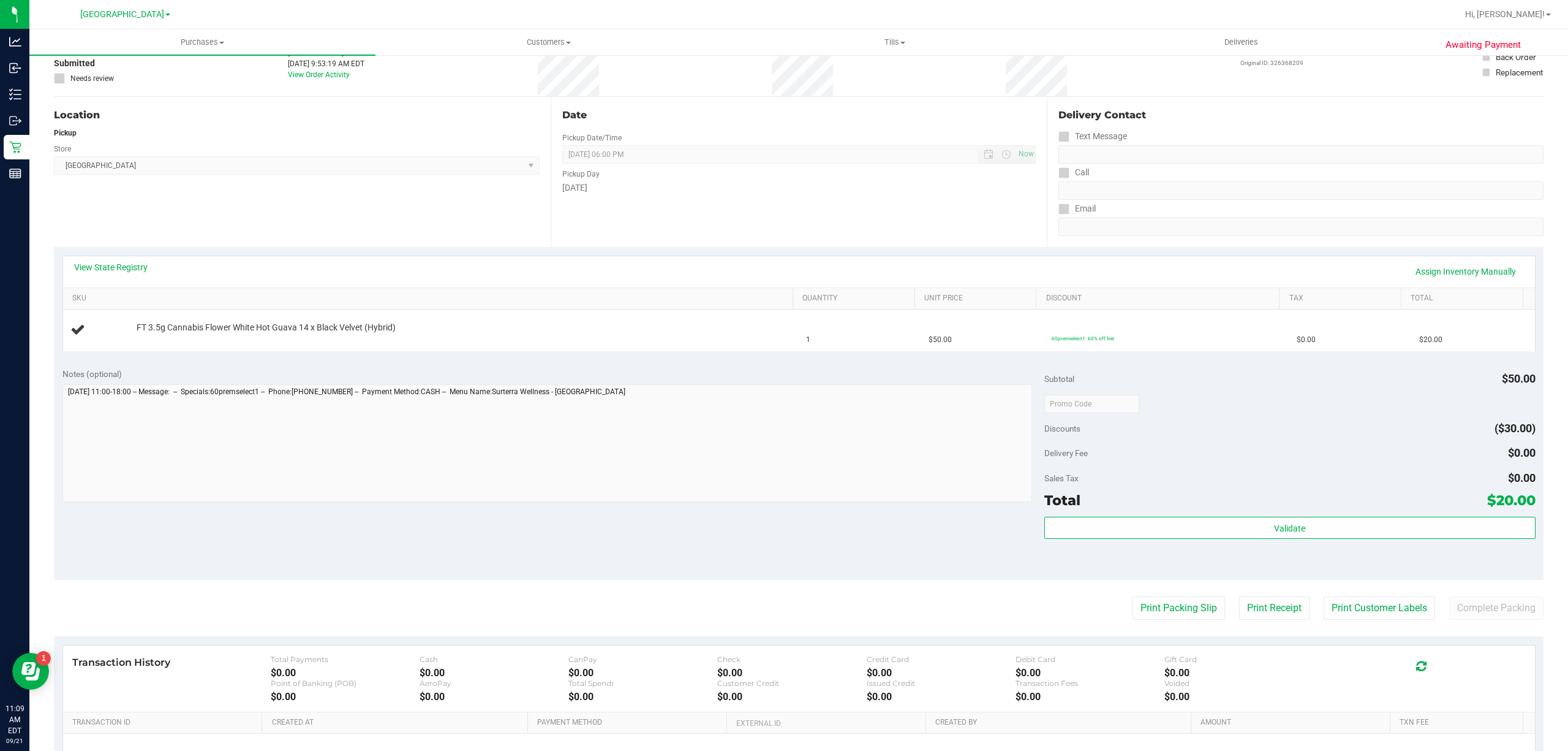
scroll to position [163, 0]
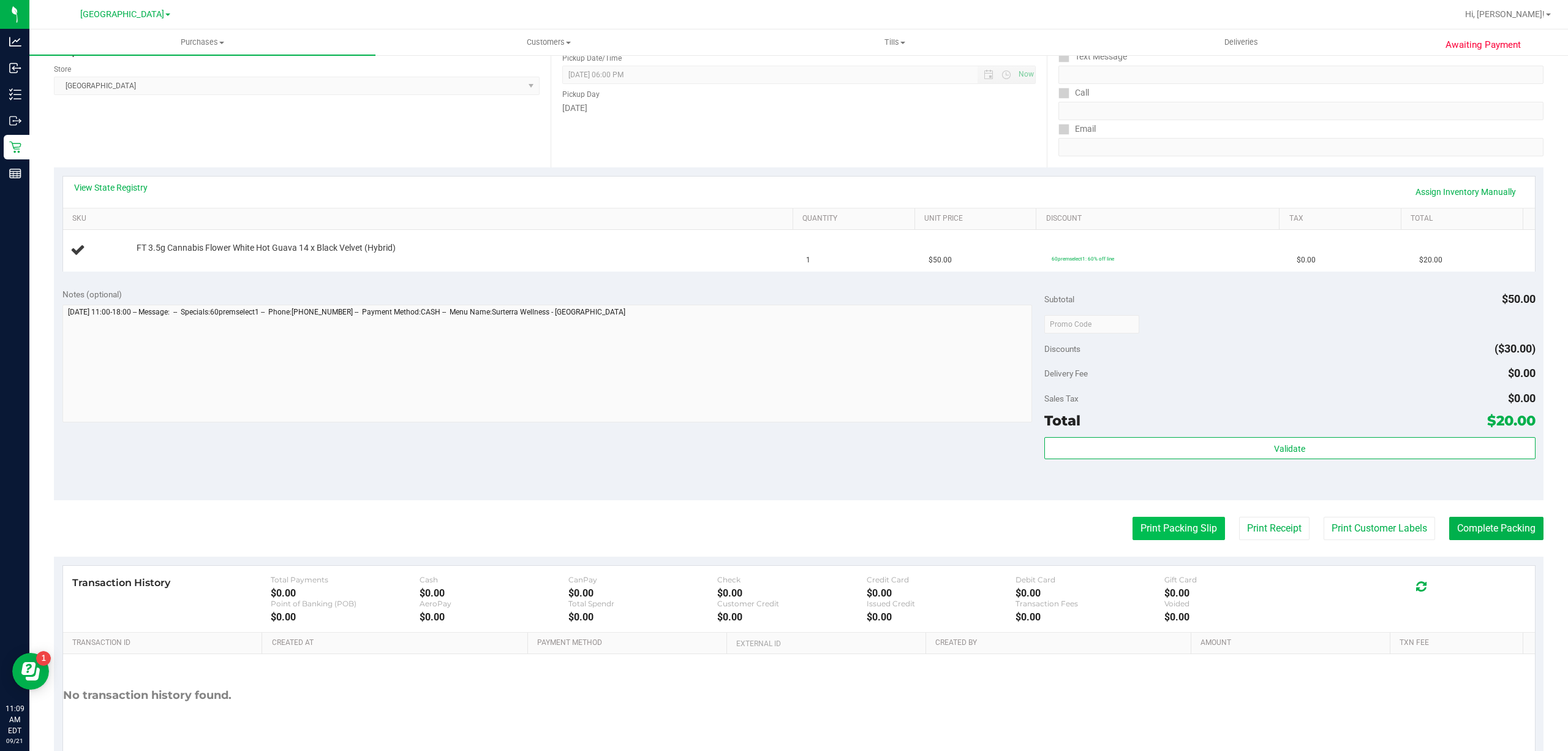
click at [1196, 535] on button "Print Packing Slip" at bounding box center [1179, 527] width 93 height 23
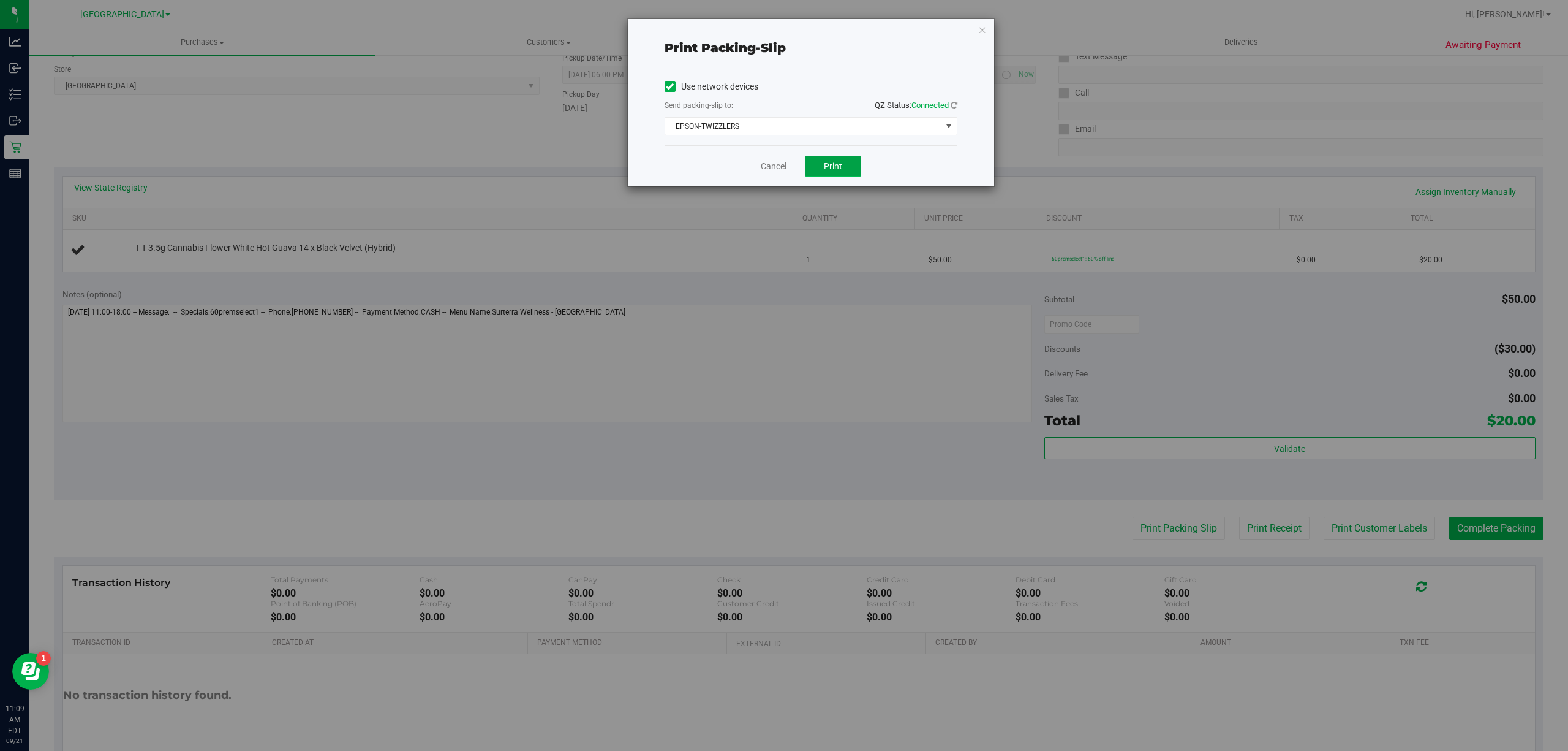
click at [824, 164] on span "Print" at bounding box center [833, 166] width 19 height 10
click at [761, 167] on link "Cancel" at bounding box center [774, 166] width 26 height 13
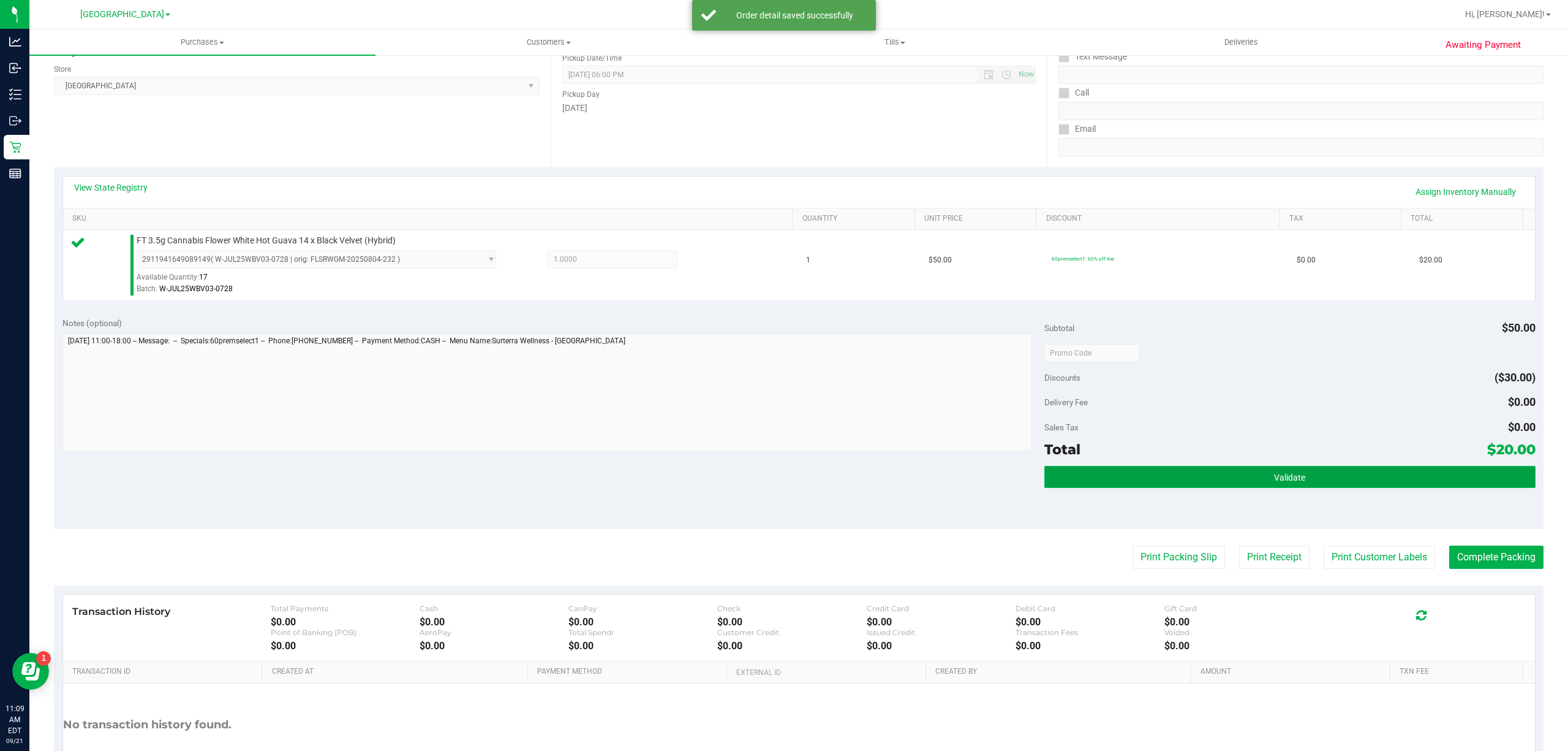
click at [1182, 473] on button "Validate" at bounding box center [1290, 477] width 492 height 22
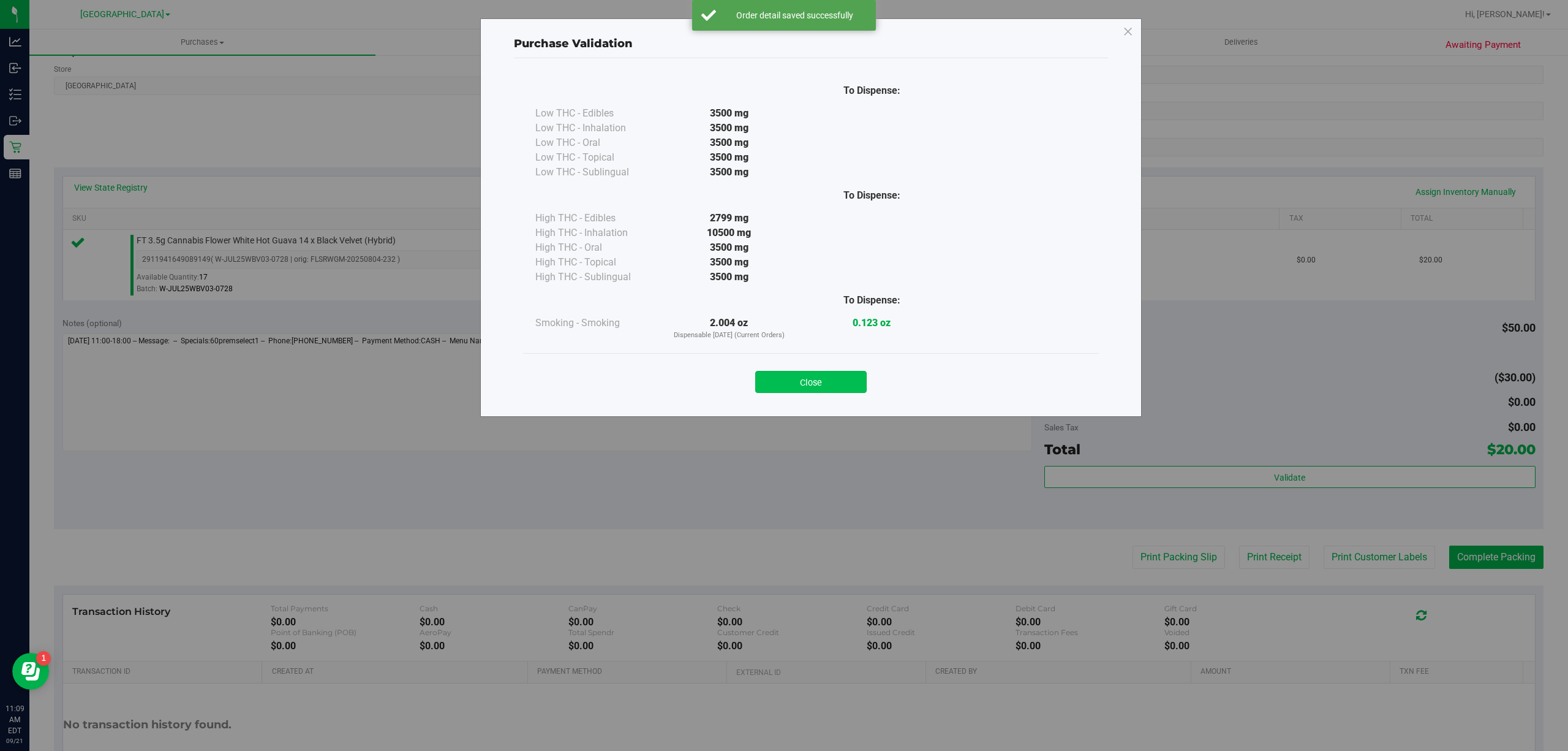
click at [845, 373] on button "Close" at bounding box center [811, 382] width 112 height 22
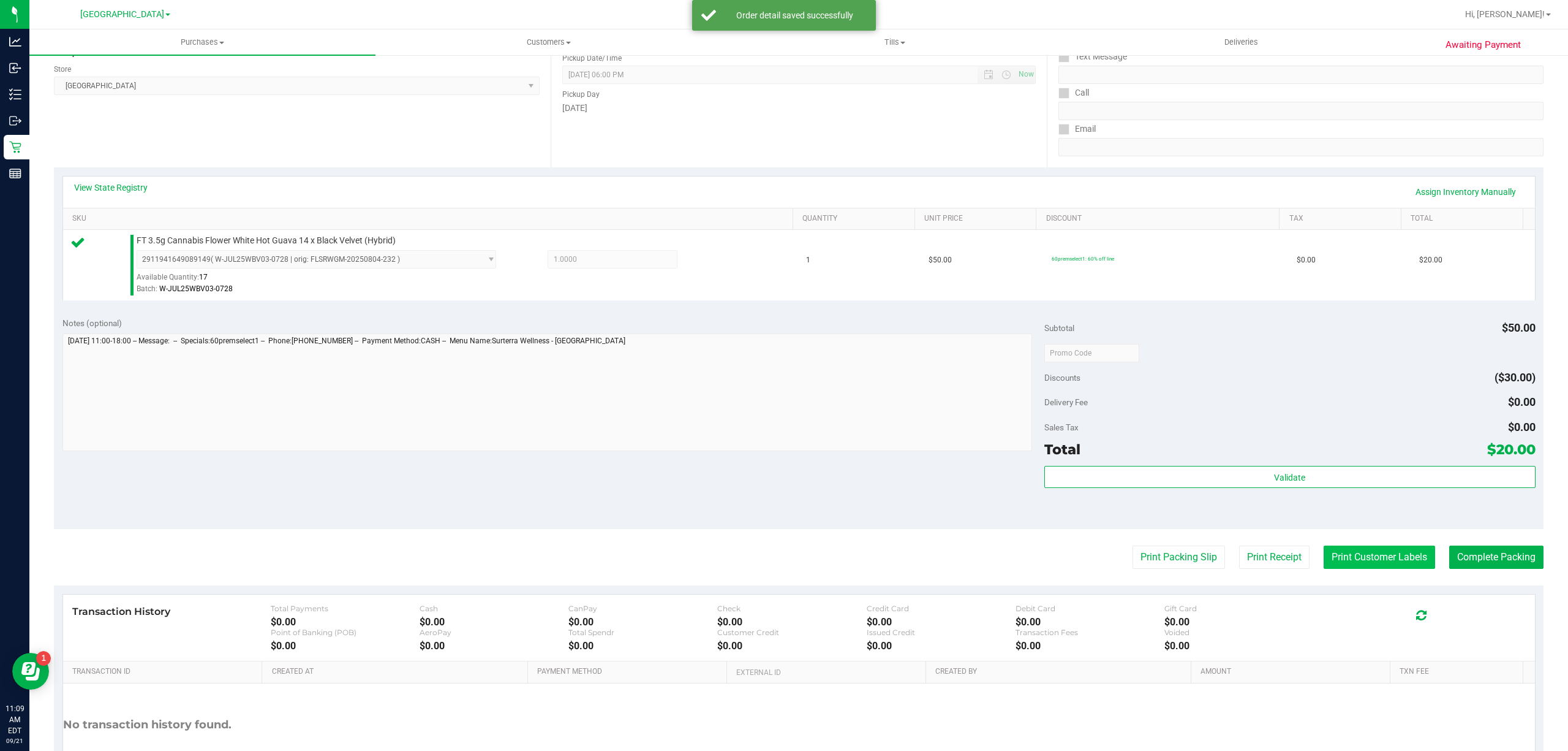
click at [1350, 552] on button "Print Customer Labels" at bounding box center [1379, 556] width 112 height 23
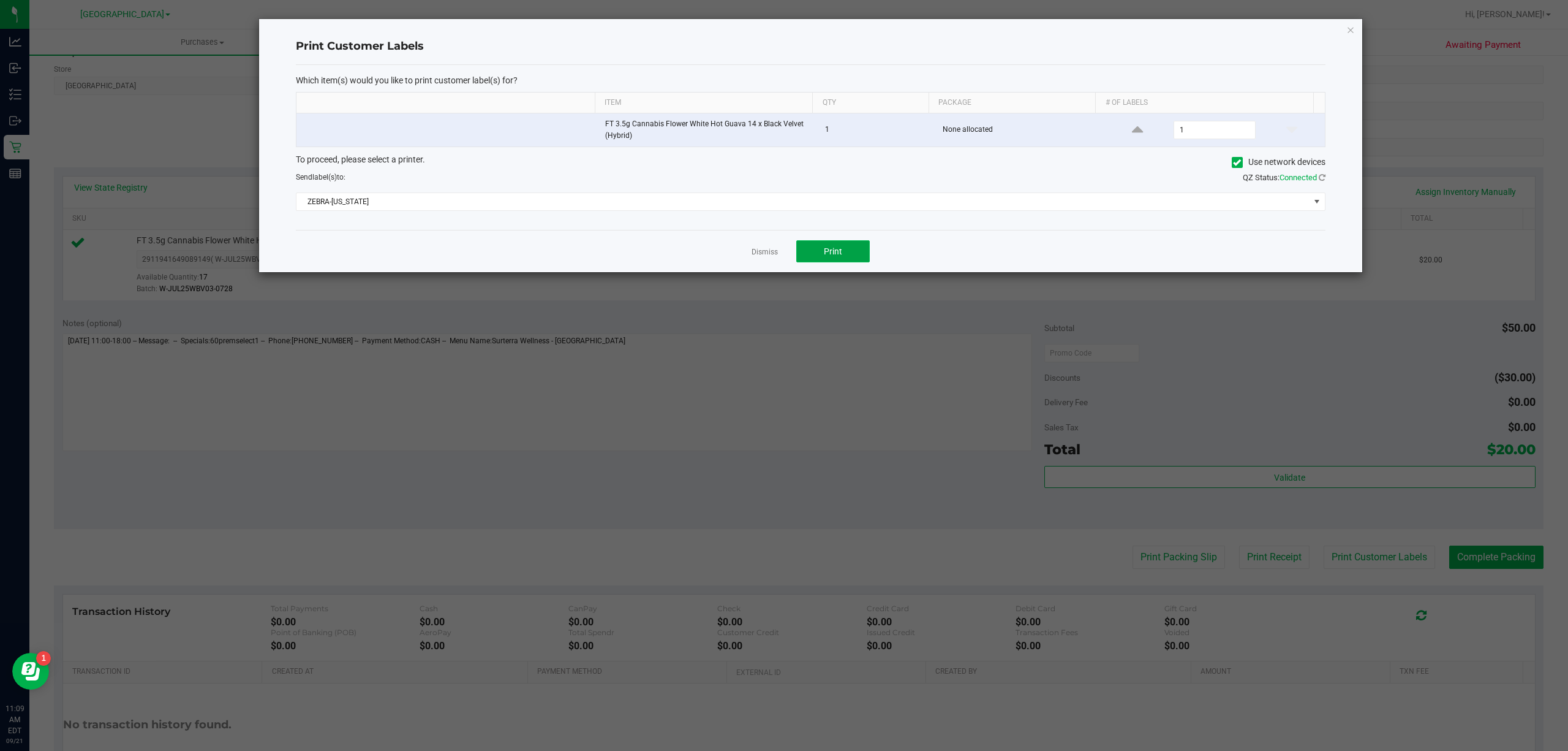
click at [842, 257] on button "Print" at bounding box center [833, 251] width 73 height 22
click at [769, 250] on link "Dismiss" at bounding box center [765, 252] width 27 height 10
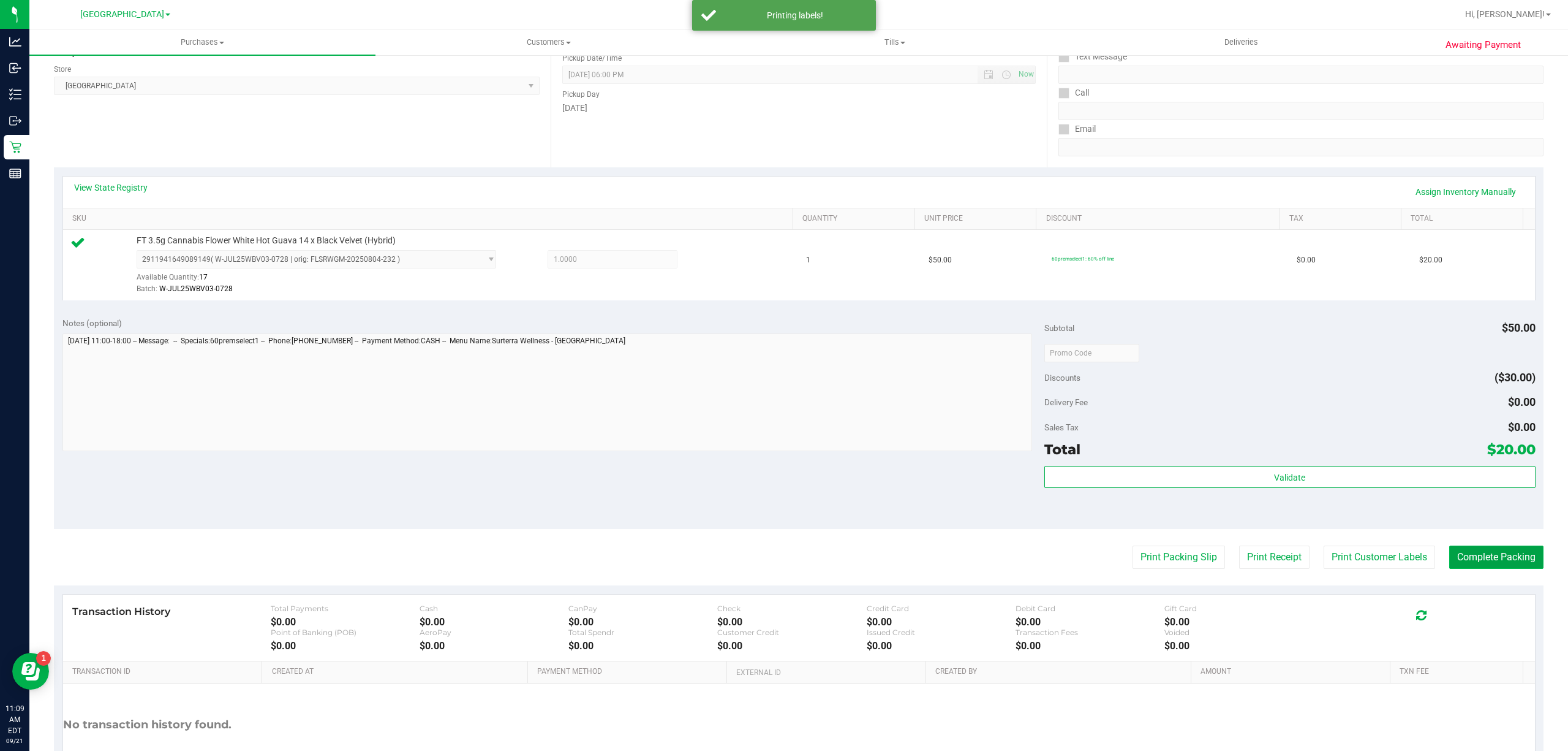
click at [1506, 552] on button "Complete Packing" at bounding box center [1496, 556] width 94 height 23
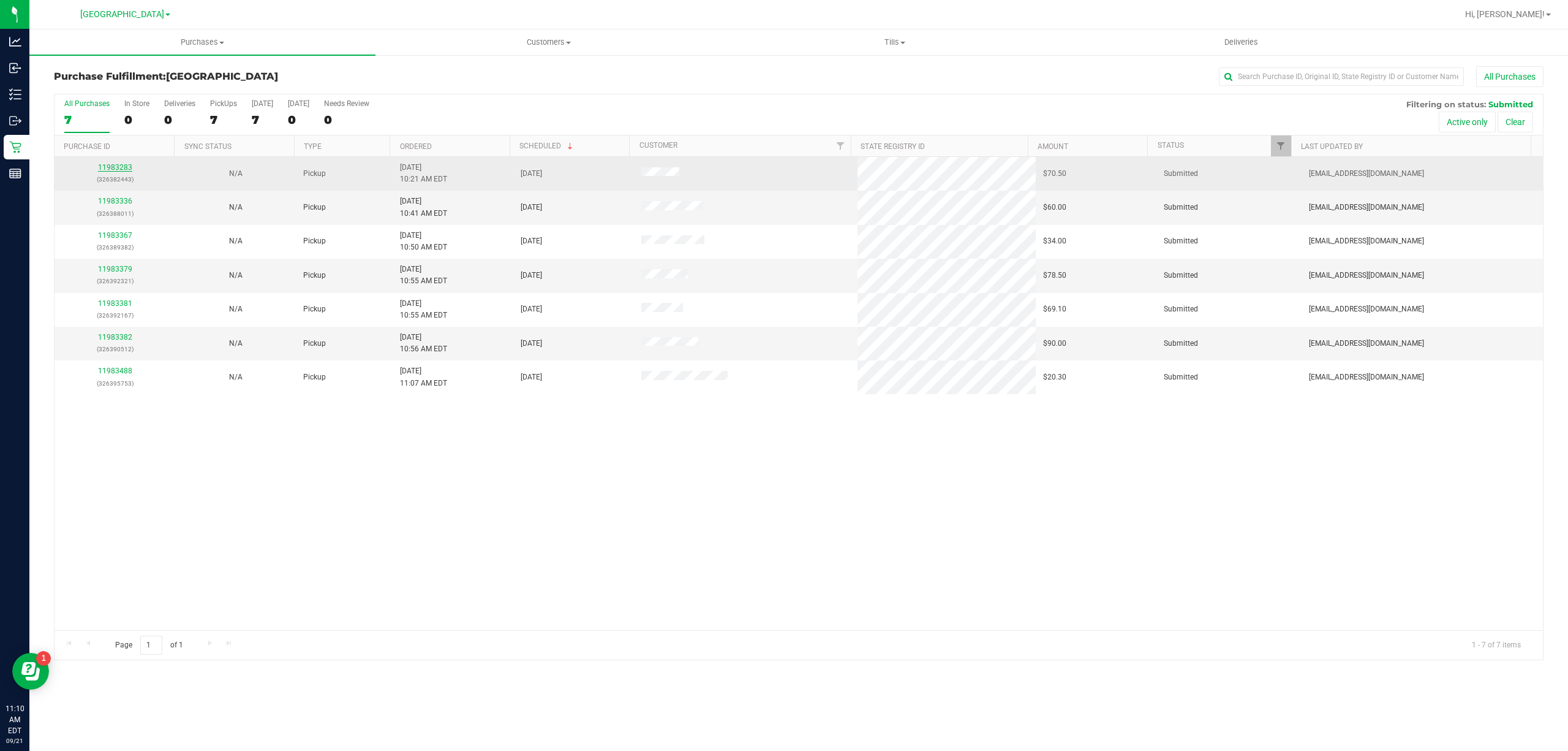
click at [118, 165] on link "11983283" at bounding box center [115, 167] width 34 height 9
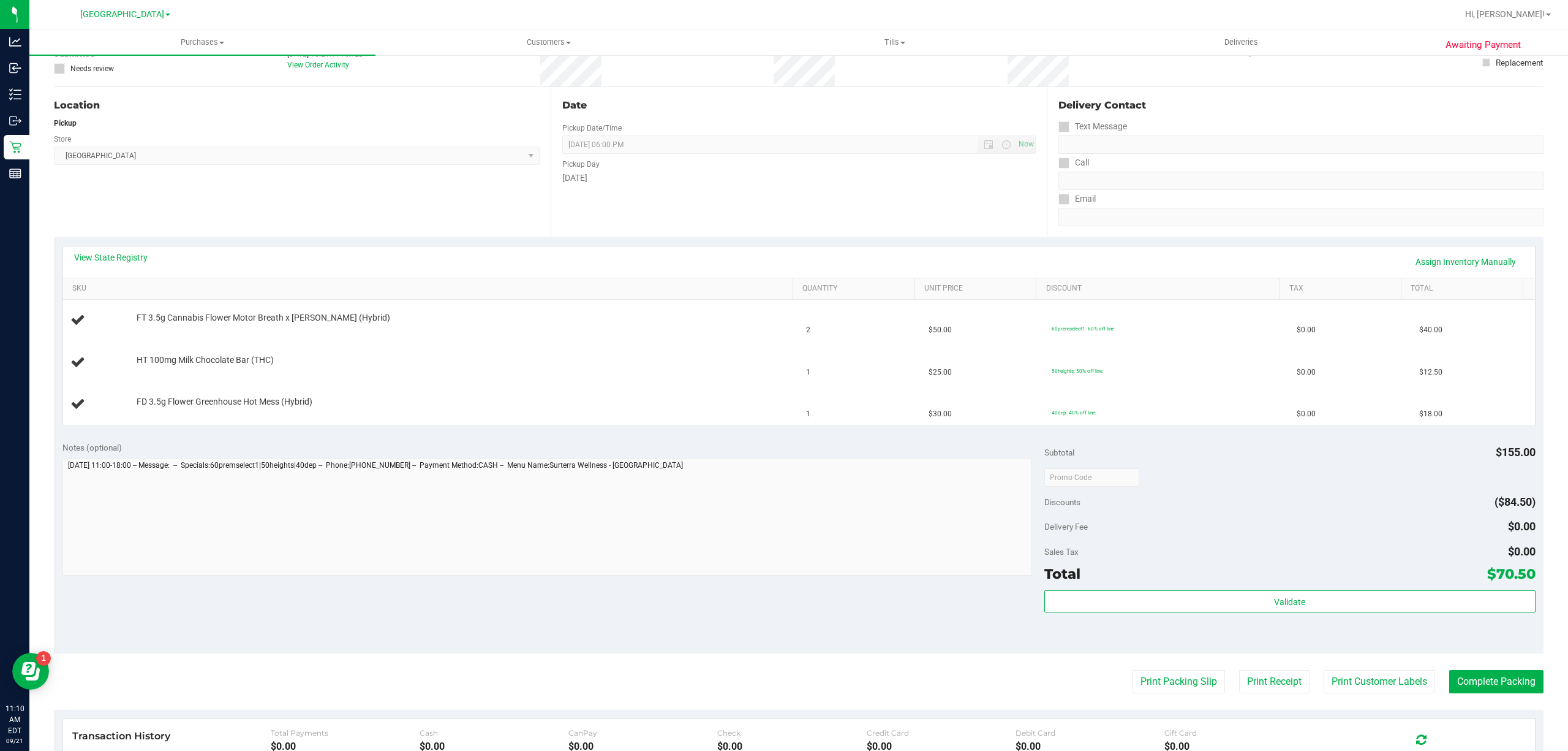
scroll to position [163, 0]
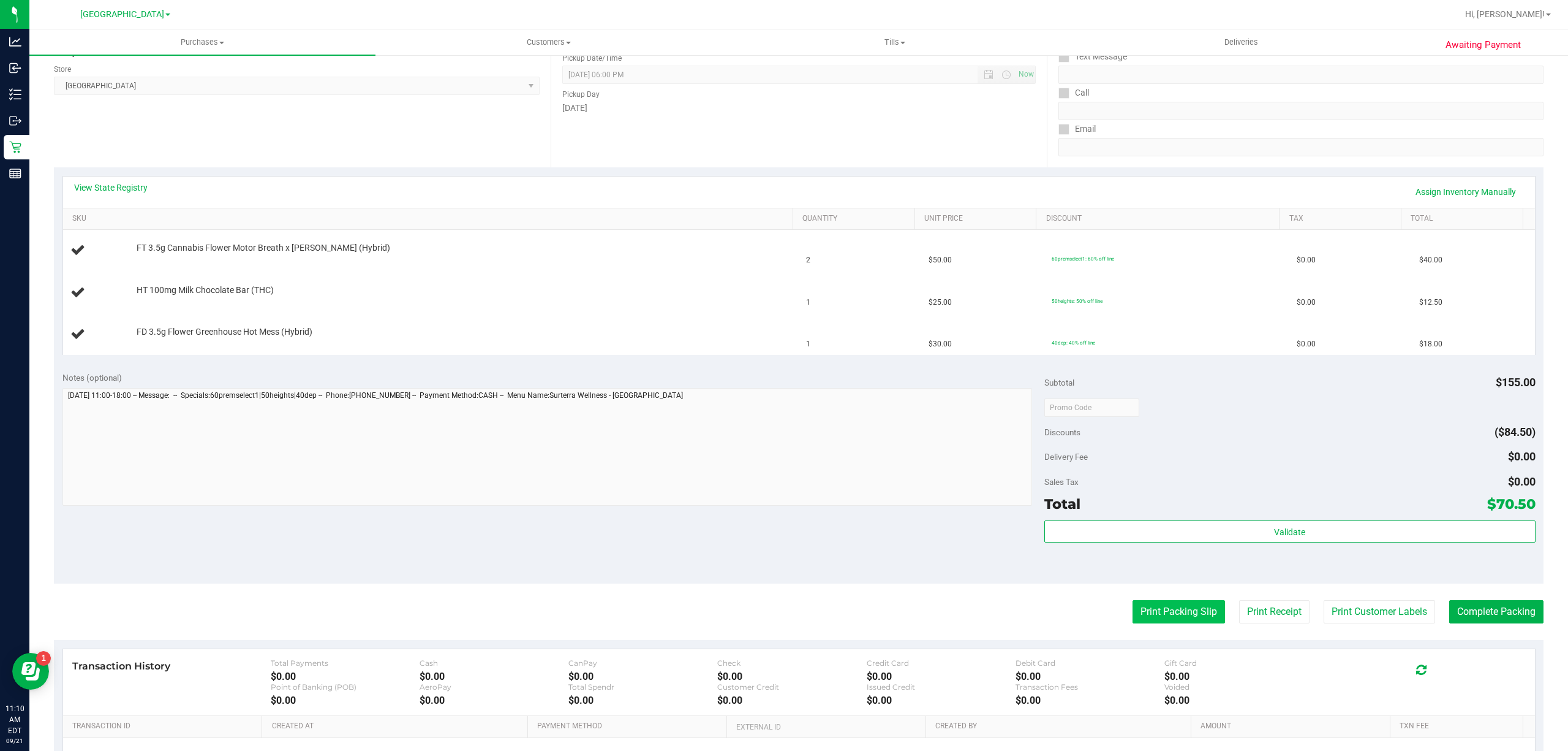
click at [1173, 610] on button "Print Packing Slip" at bounding box center [1179, 611] width 93 height 23
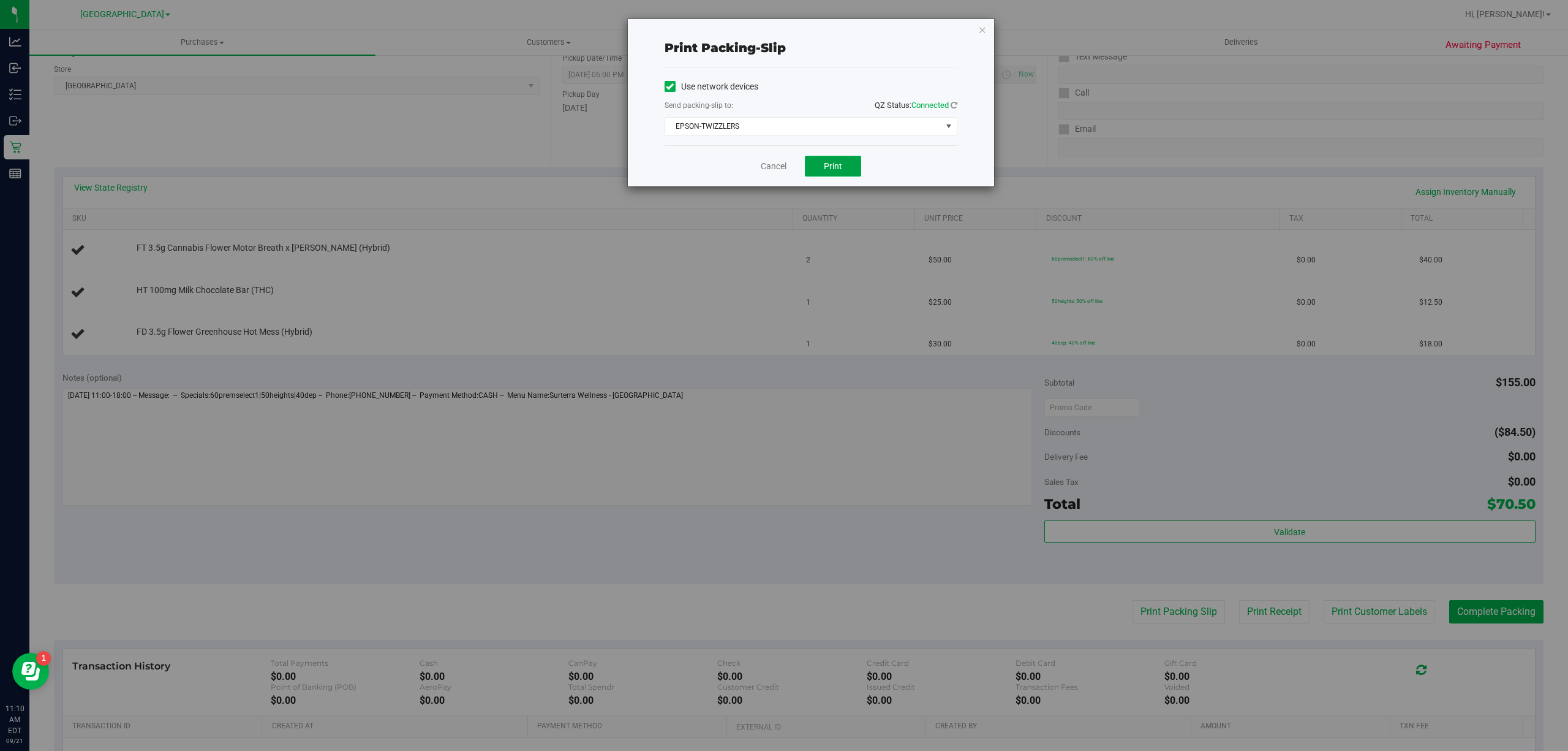
click at [820, 165] on button "Print" at bounding box center [833, 166] width 56 height 21
click at [777, 170] on link "Cancel" at bounding box center [774, 166] width 26 height 13
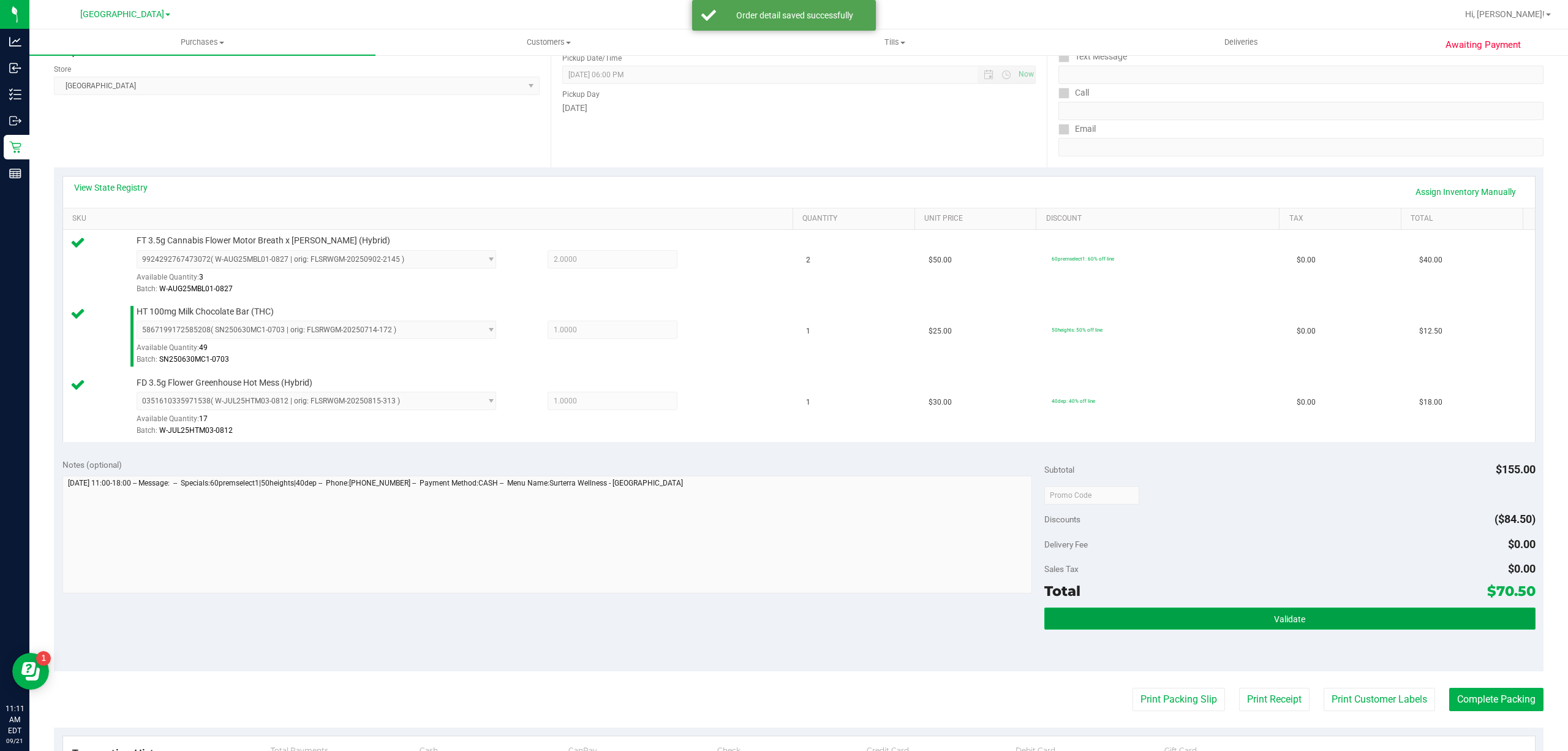
click at [1162, 623] on button "Validate" at bounding box center [1290, 618] width 492 height 22
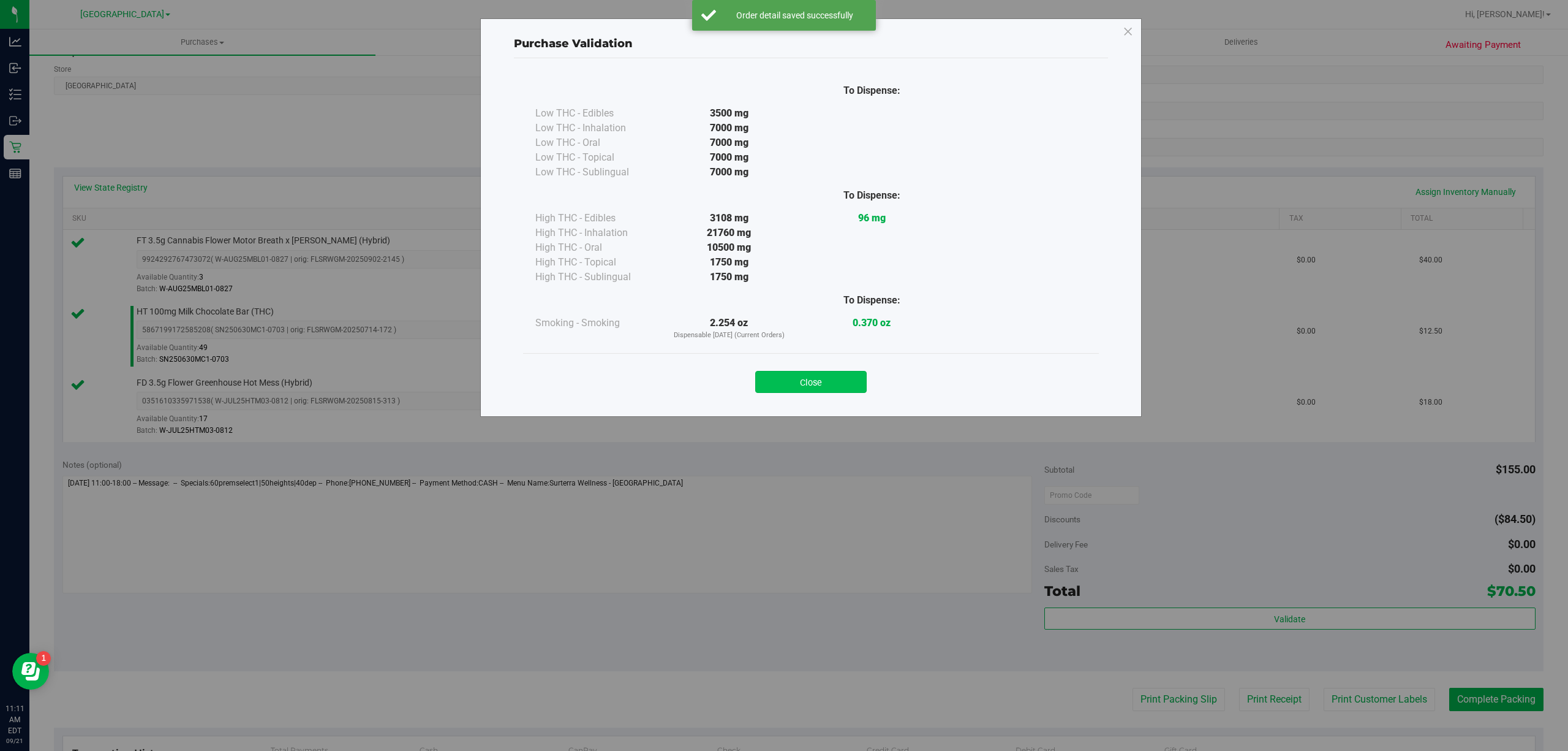
click at [854, 390] on button "Close" at bounding box center [811, 382] width 112 height 22
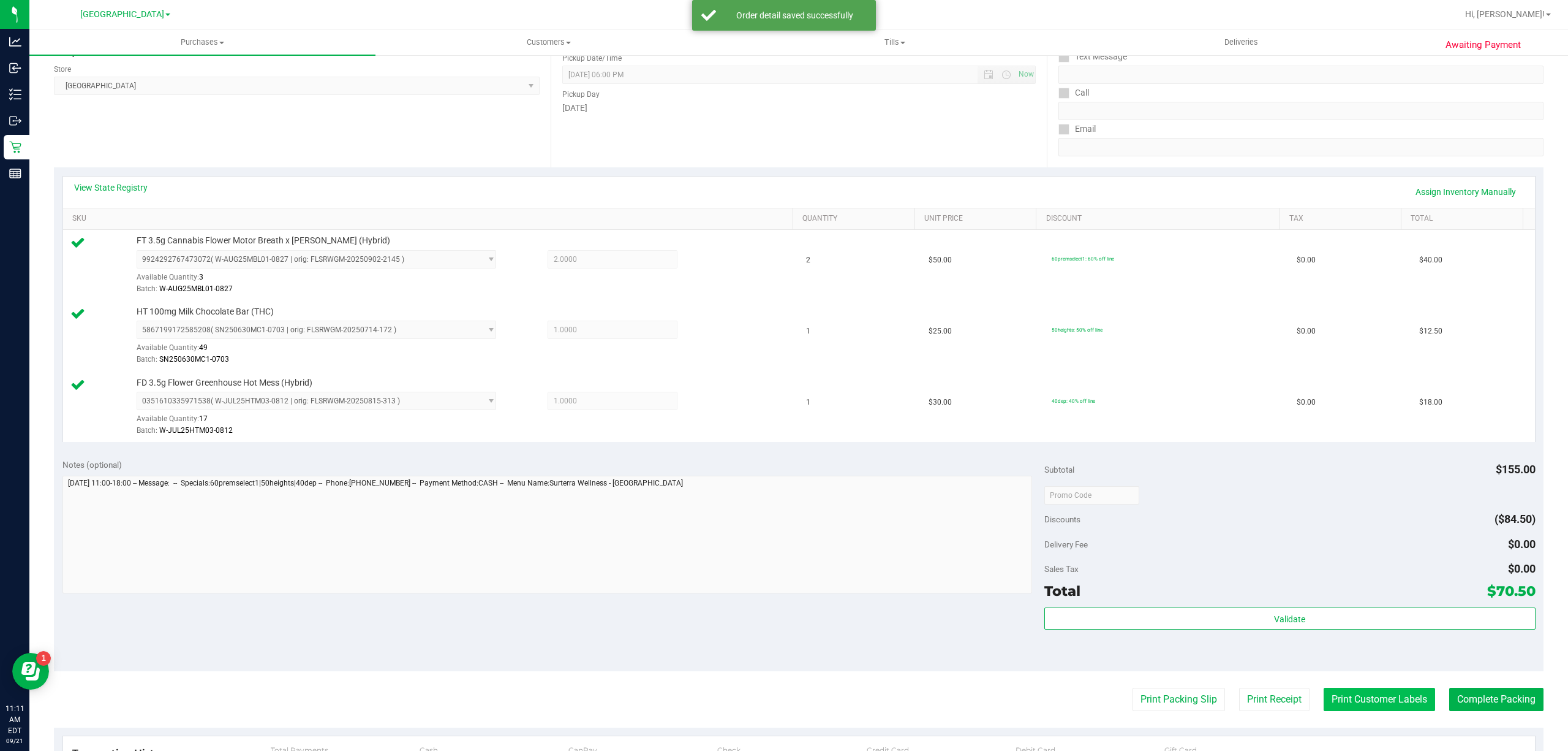
click at [1350, 698] on button "Print Customer Labels" at bounding box center [1379, 698] width 112 height 23
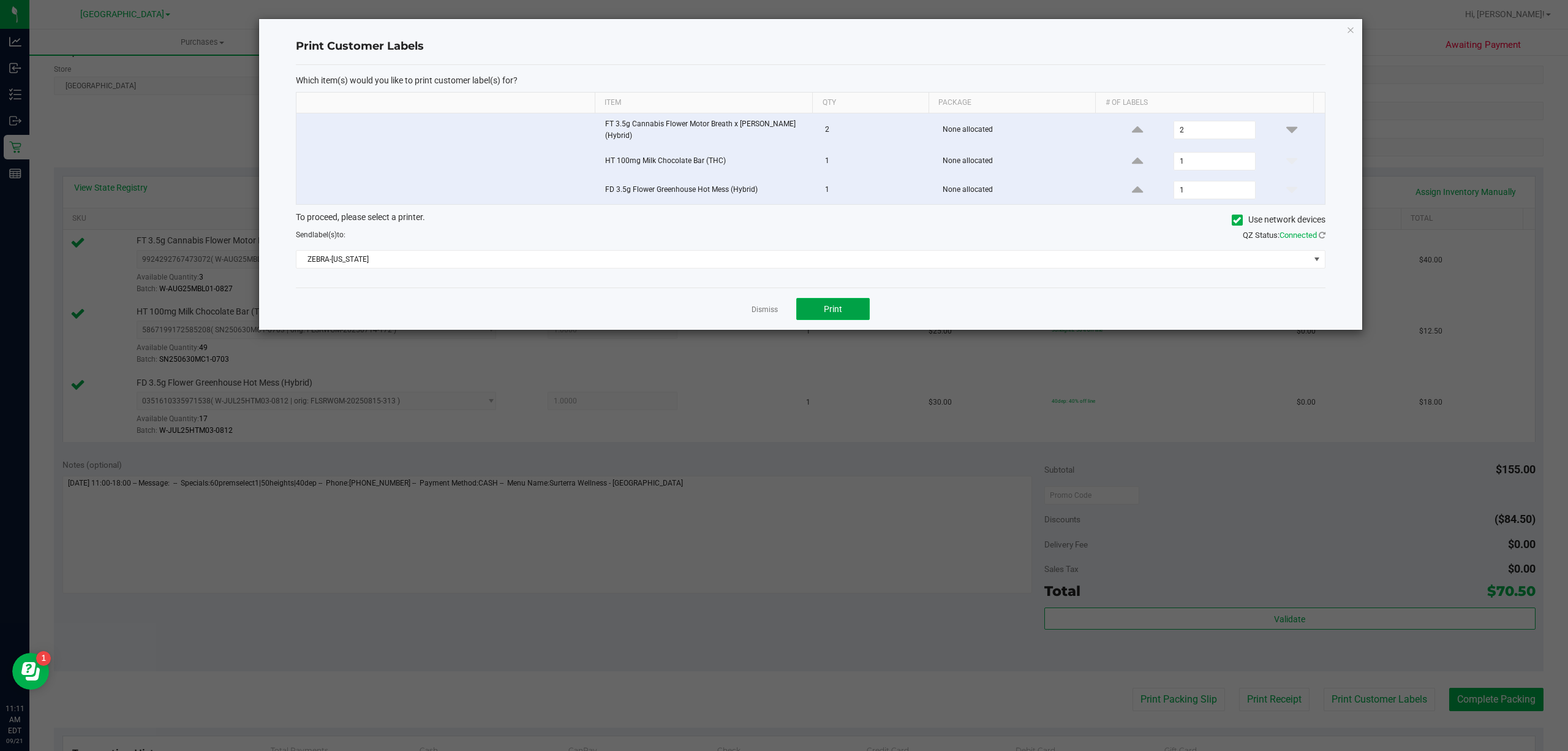
click at [860, 307] on button "Print" at bounding box center [833, 309] width 73 height 22
click at [777, 311] on link "Dismiss" at bounding box center [765, 310] width 27 height 10
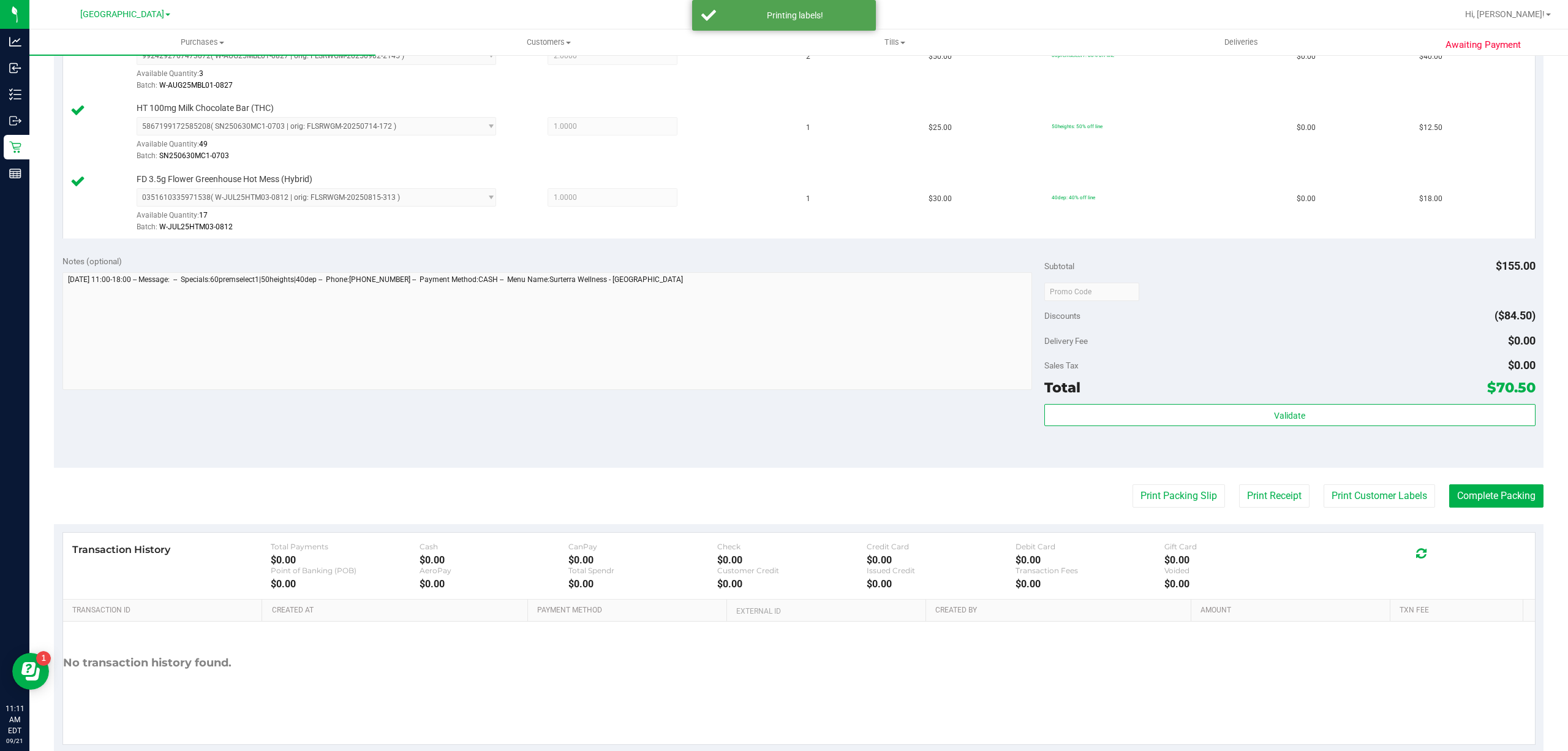
scroll to position [395, 0]
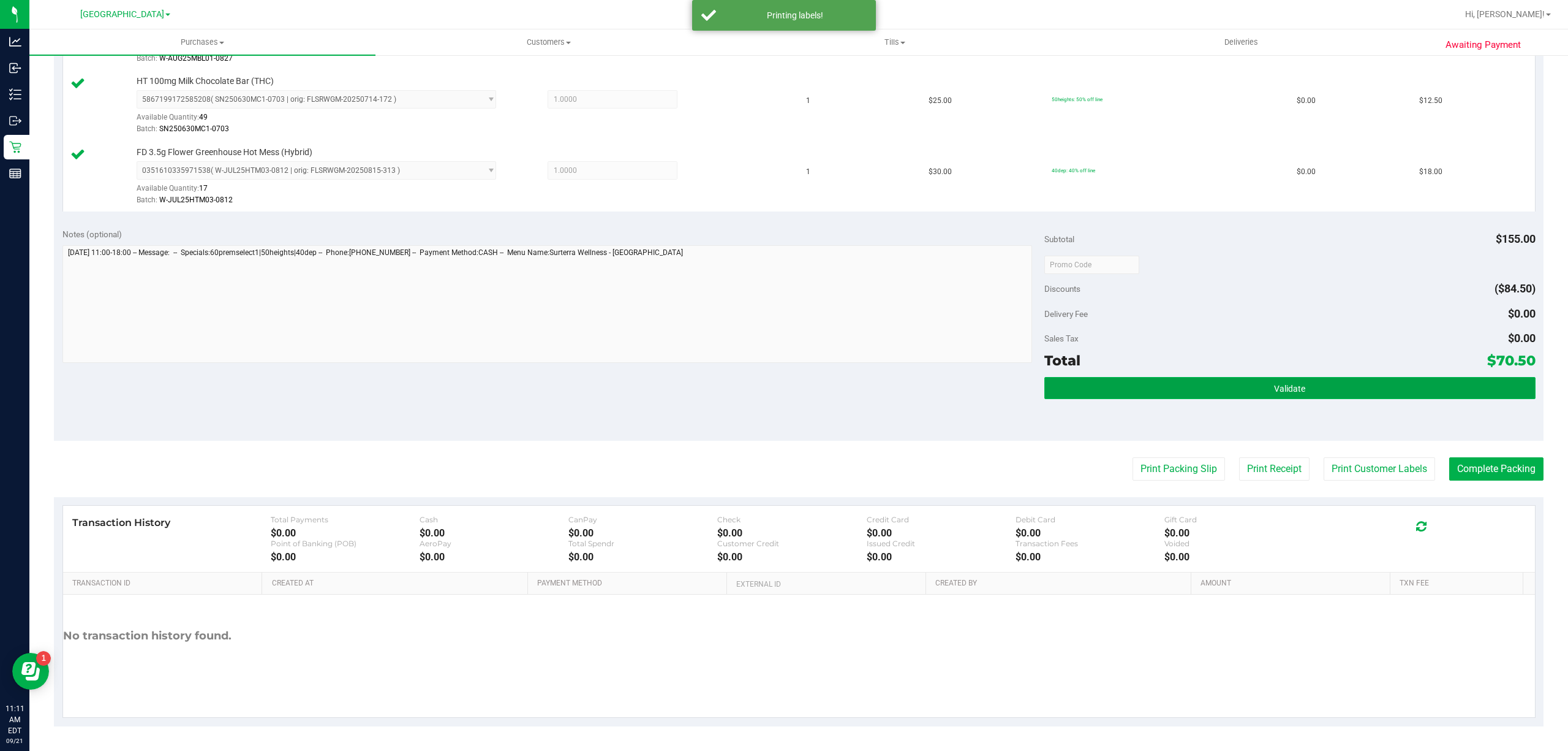
click at [1353, 384] on button "Validate" at bounding box center [1290, 388] width 492 height 22
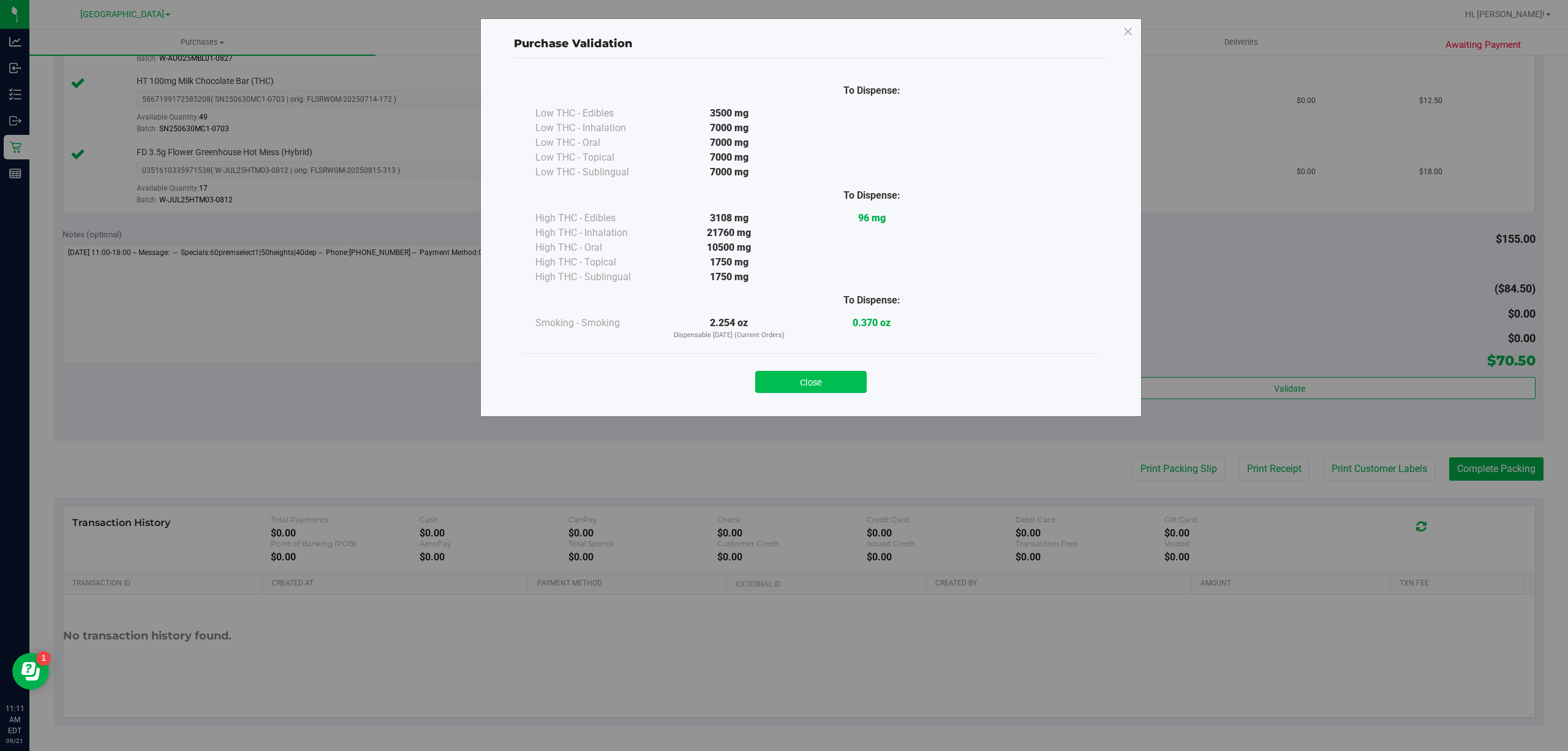
click at [841, 373] on button "Close" at bounding box center [811, 382] width 112 height 22
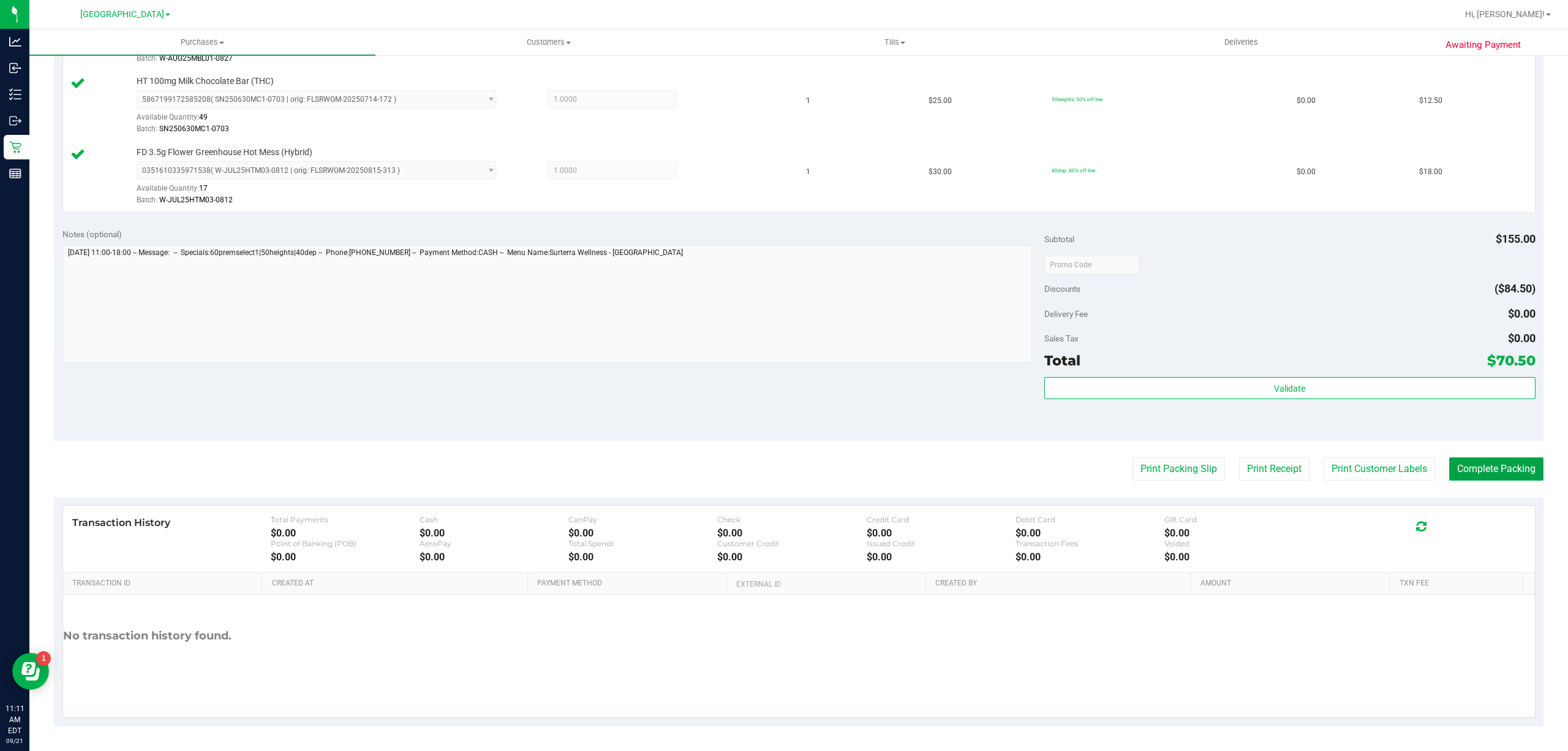
click at [1450, 468] on button "Complete Packing" at bounding box center [1496, 468] width 94 height 23
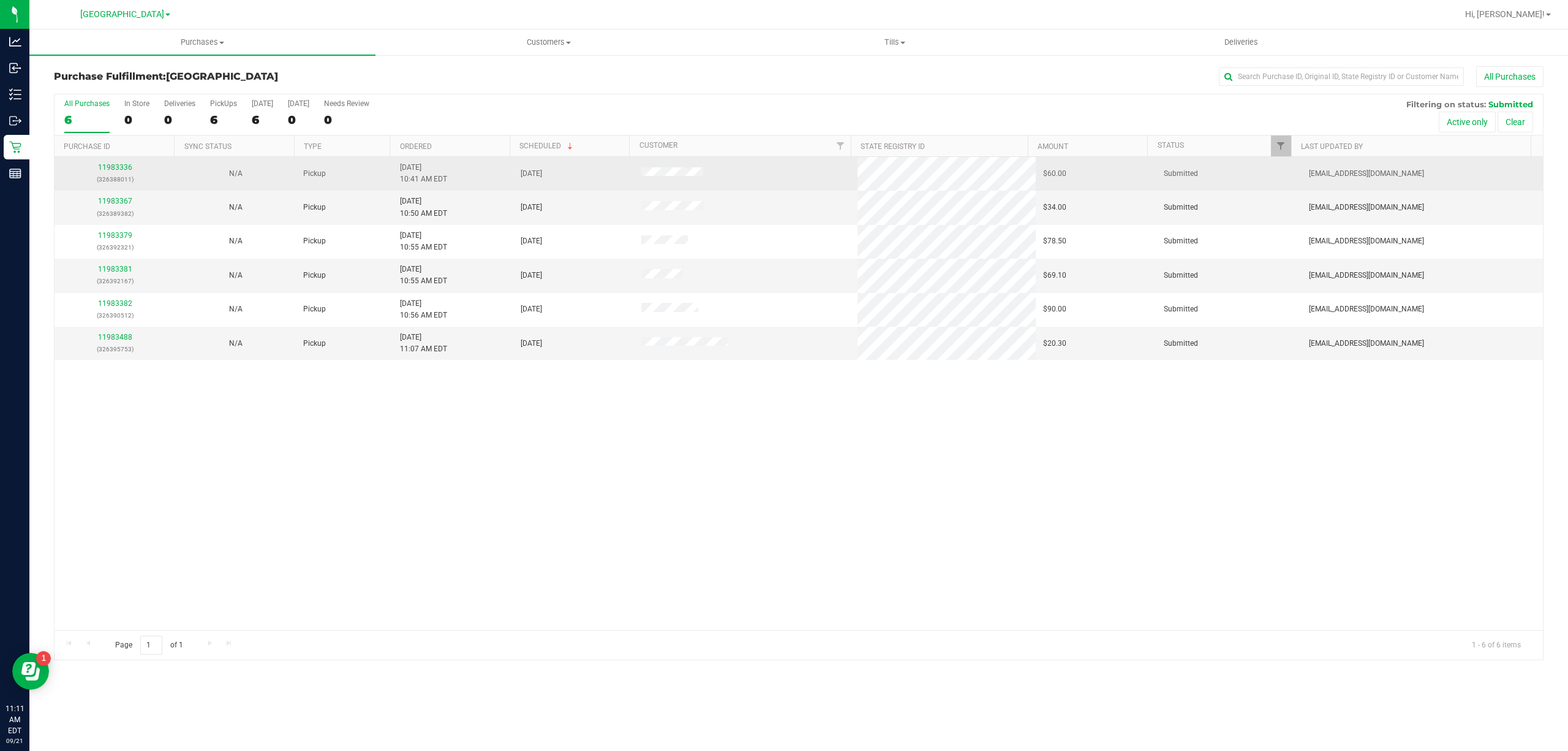
click at [114, 162] on div "11983336 (326388011)" at bounding box center [115, 173] width 106 height 23
click at [118, 169] on link "11983336" at bounding box center [115, 167] width 34 height 9
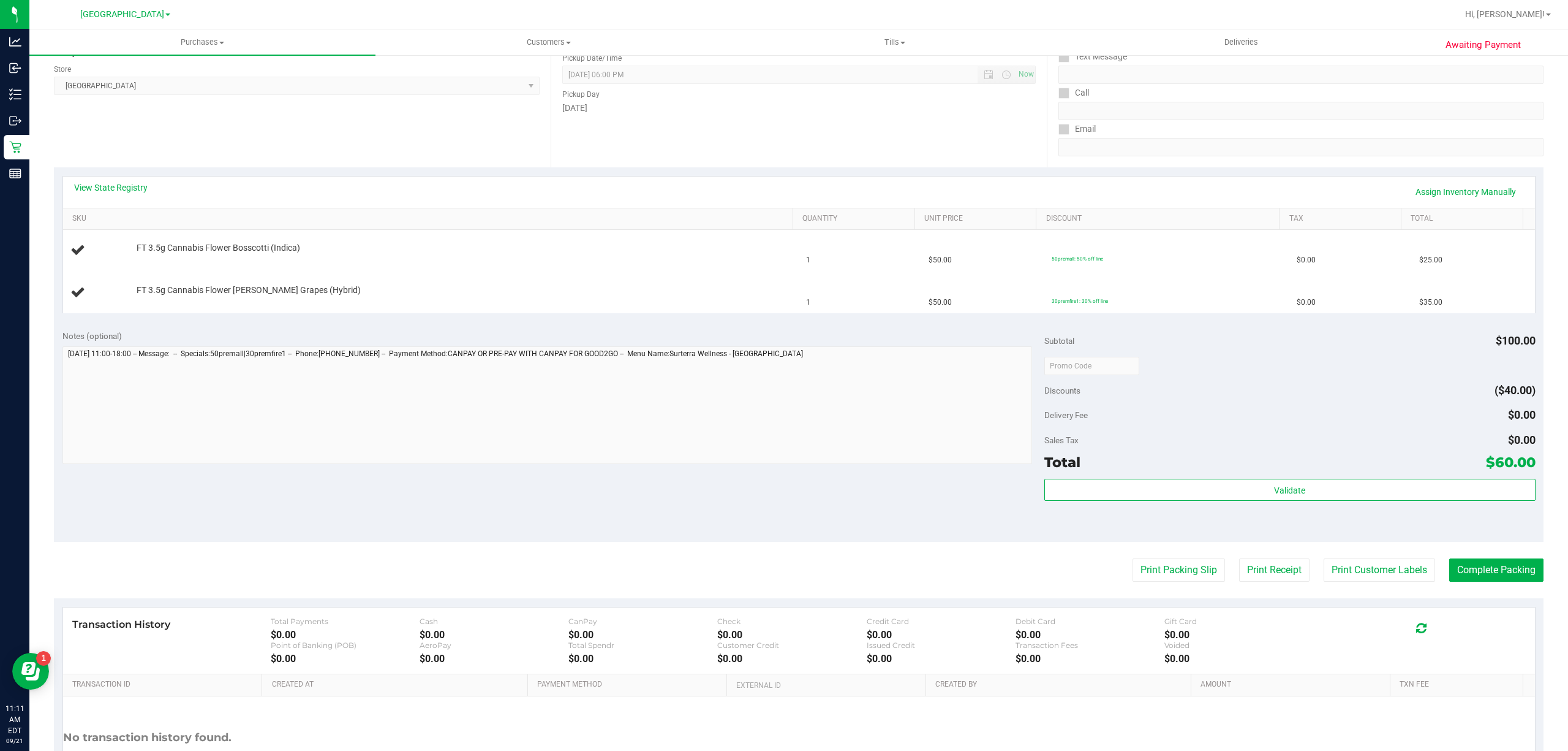
scroll to position [245, 0]
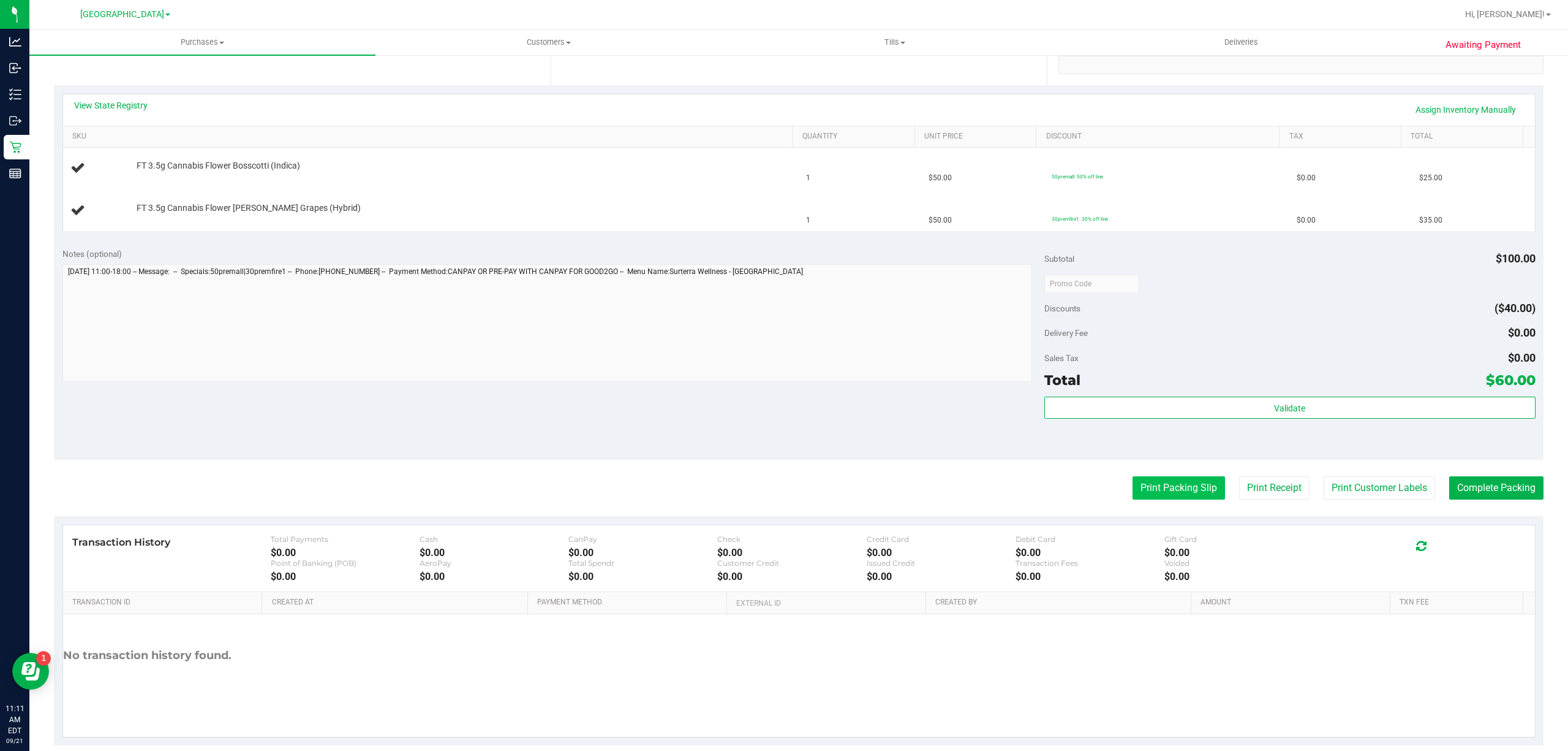
click at [1179, 484] on button "Print Packing Slip" at bounding box center [1179, 487] width 93 height 23
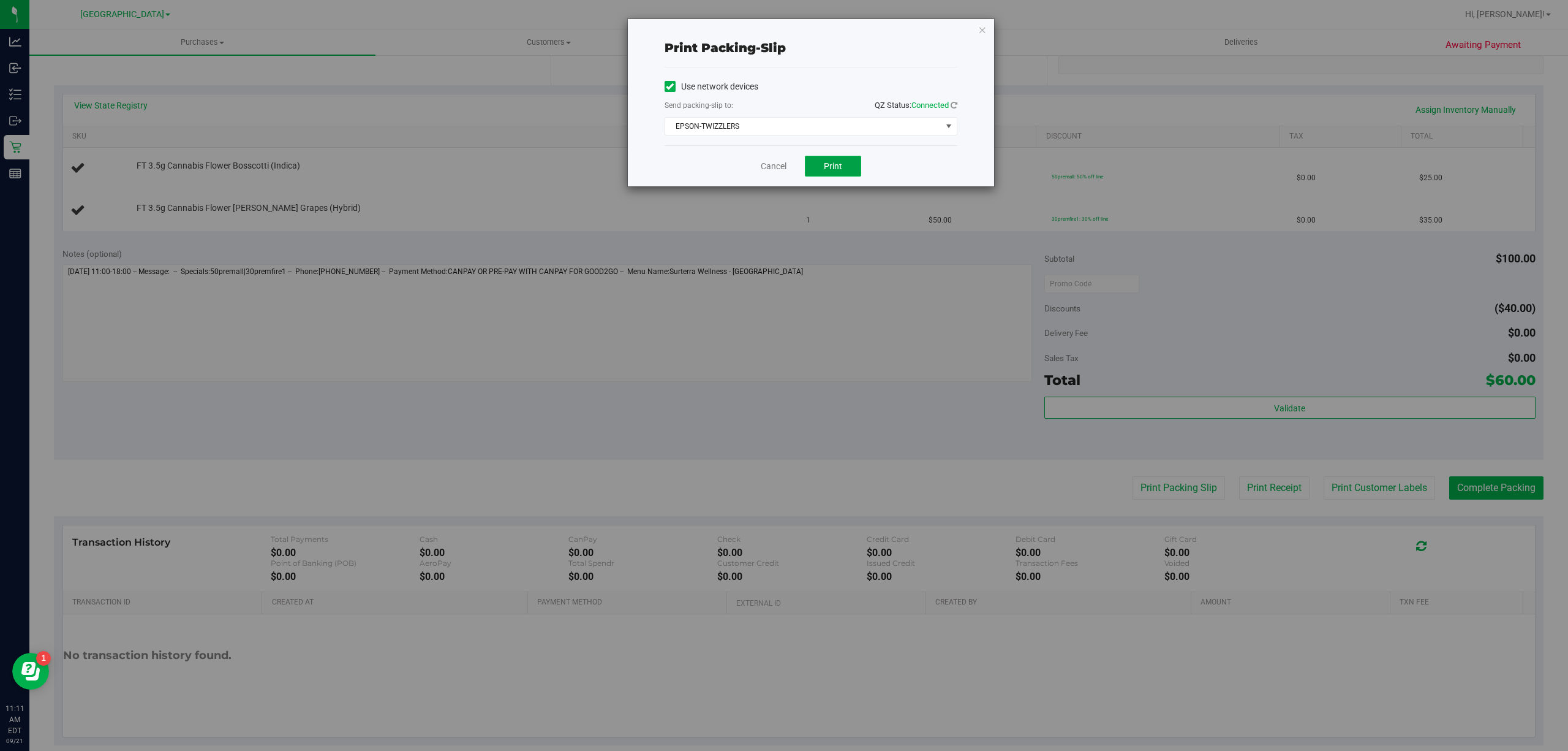
click at [836, 163] on span "Print" at bounding box center [833, 166] width 19 height 10
click at [243, 378] on div "Print packing-slip Use network devices Send packing-slip to: QZ Status: Connect…" at bounding box center [788, 376] width 1577 height 751
click at [785, 165] on link "Cancel" at bounding box center [774, 166] width 26 height 13
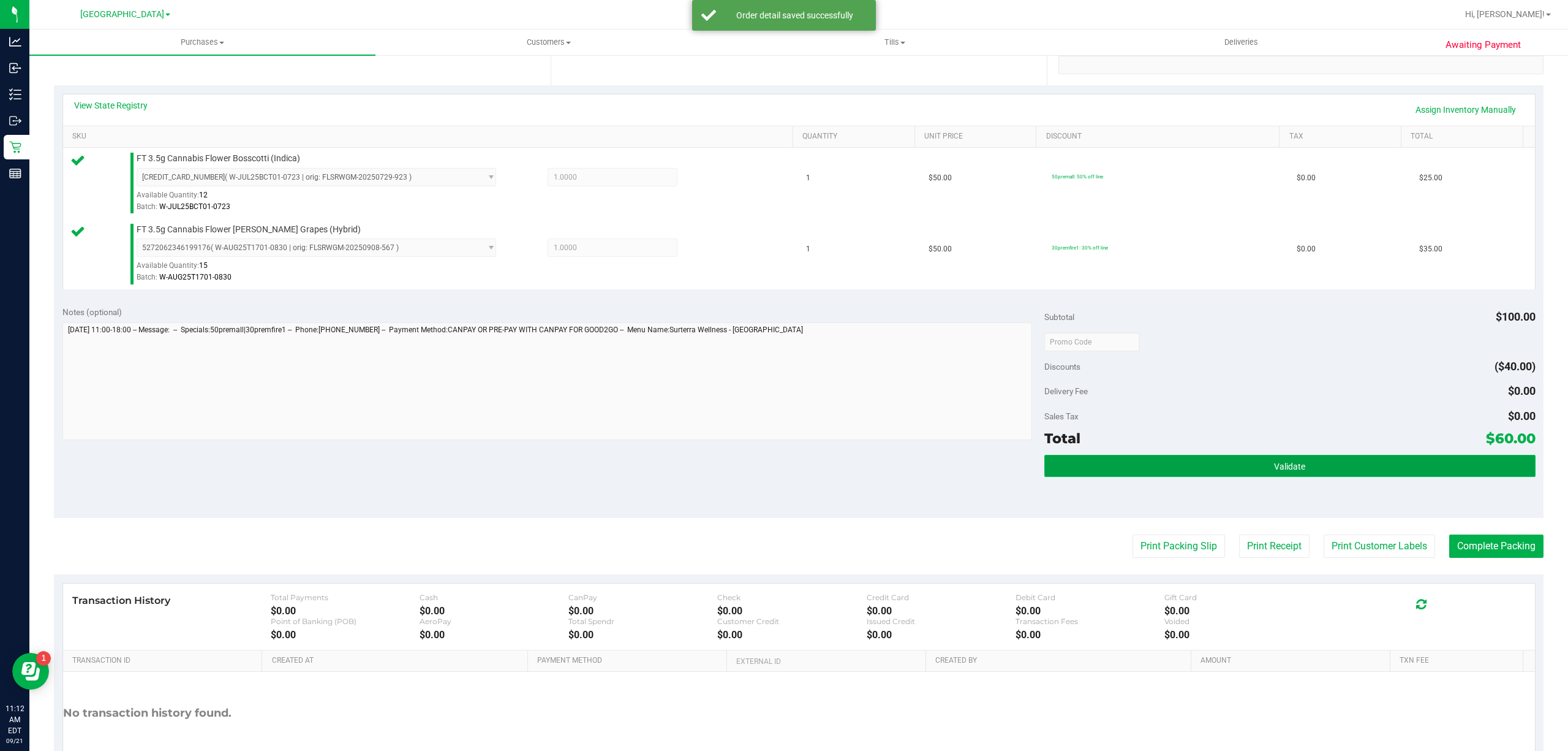
click at [1090, 458] on button "Validate" at bounding box center [1290, 466] width 492 height 22
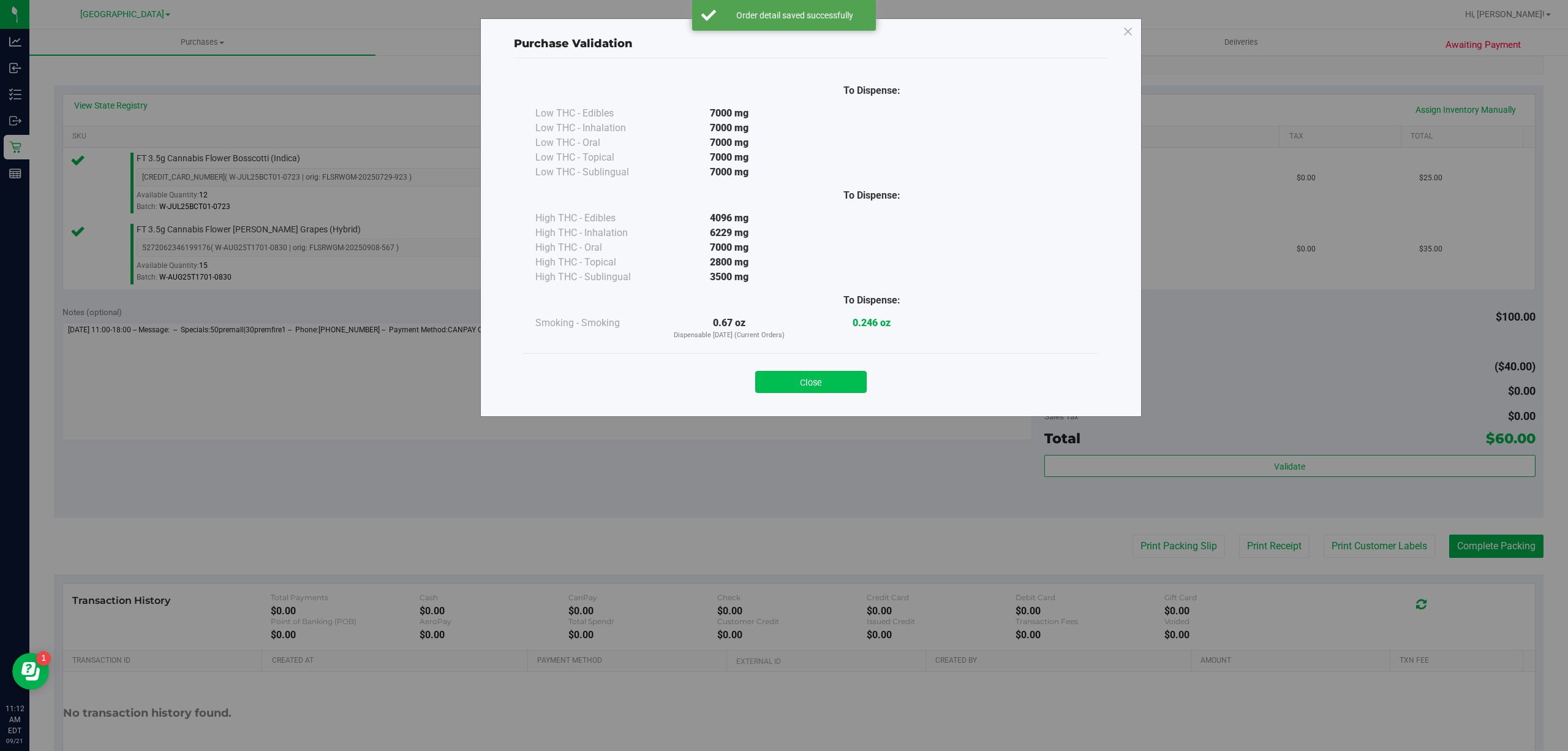
click at [865, 378] on button "Close" at bounding box center [811, 382] width 112 height 22
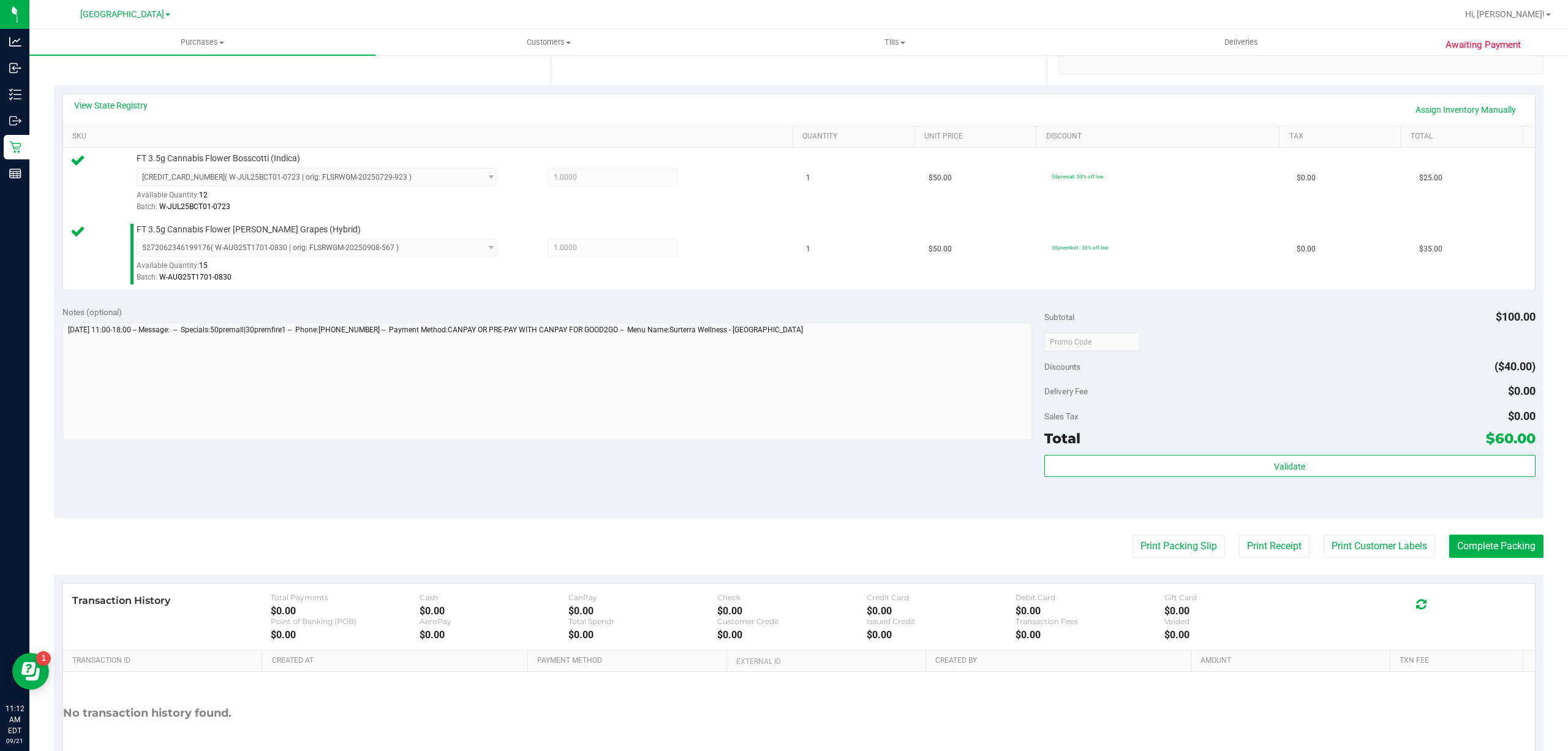
scroll to position [324, 0]
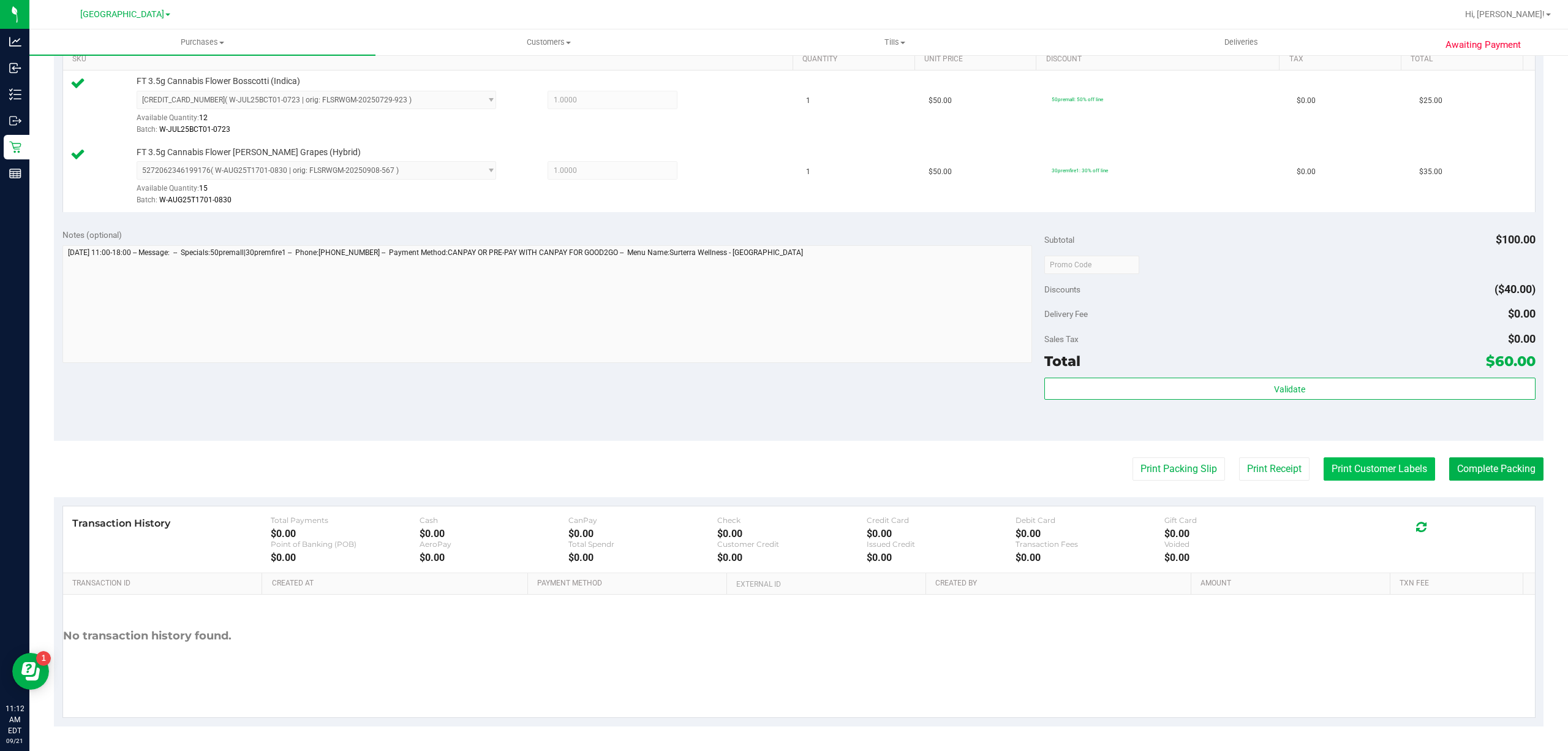
click at [1340, 460] on button "Print Customer Labels" at bounding box center [1379, 468] width 112 height 23
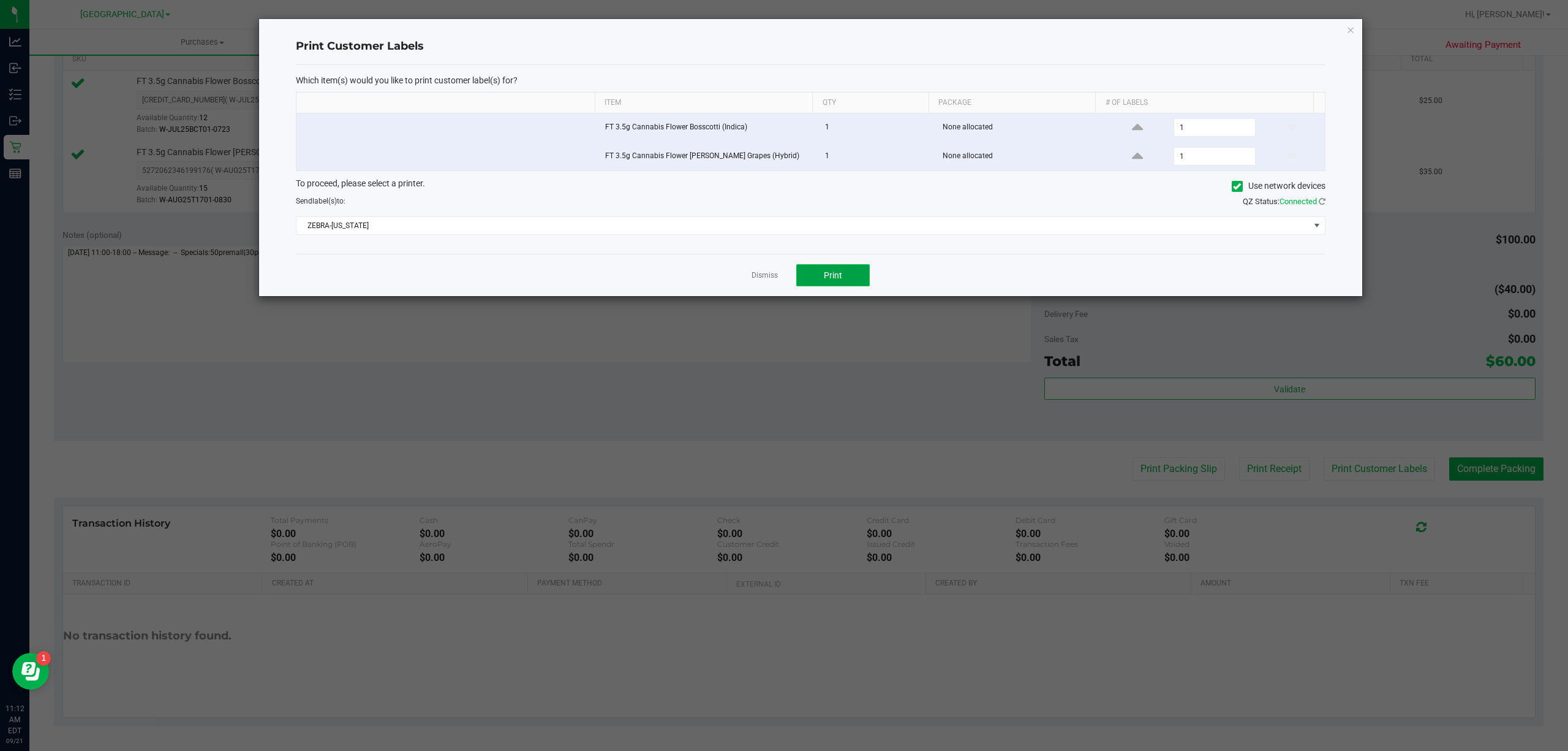
click at [839, 278] on span "Print" at bounding box center [833, 275] width 19 height 10
click at [768, 275] on link "Dismiss" at bounding box center [765, 276] width 27 height 10
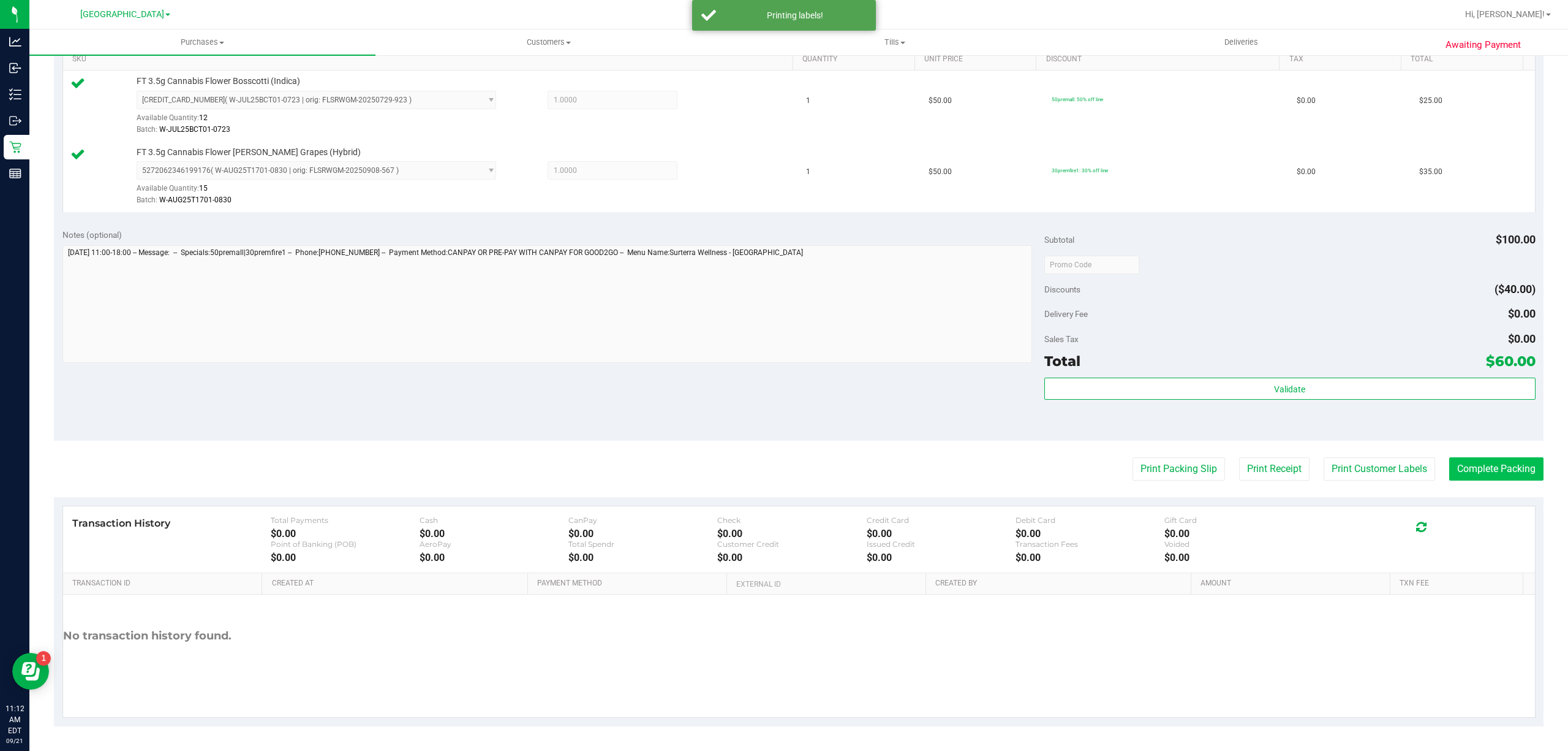
click at [1456, 455] on purchase-details "Back Edit Purchase Cancel Purchase View Profile # 11983336 BioTrack ID: - Submi…" at bounding box center [799, 235] width 1490 height 982
click at [1456, 457] on button "Complete Packing" at bounding box center [1496, 468] width 94 height 23
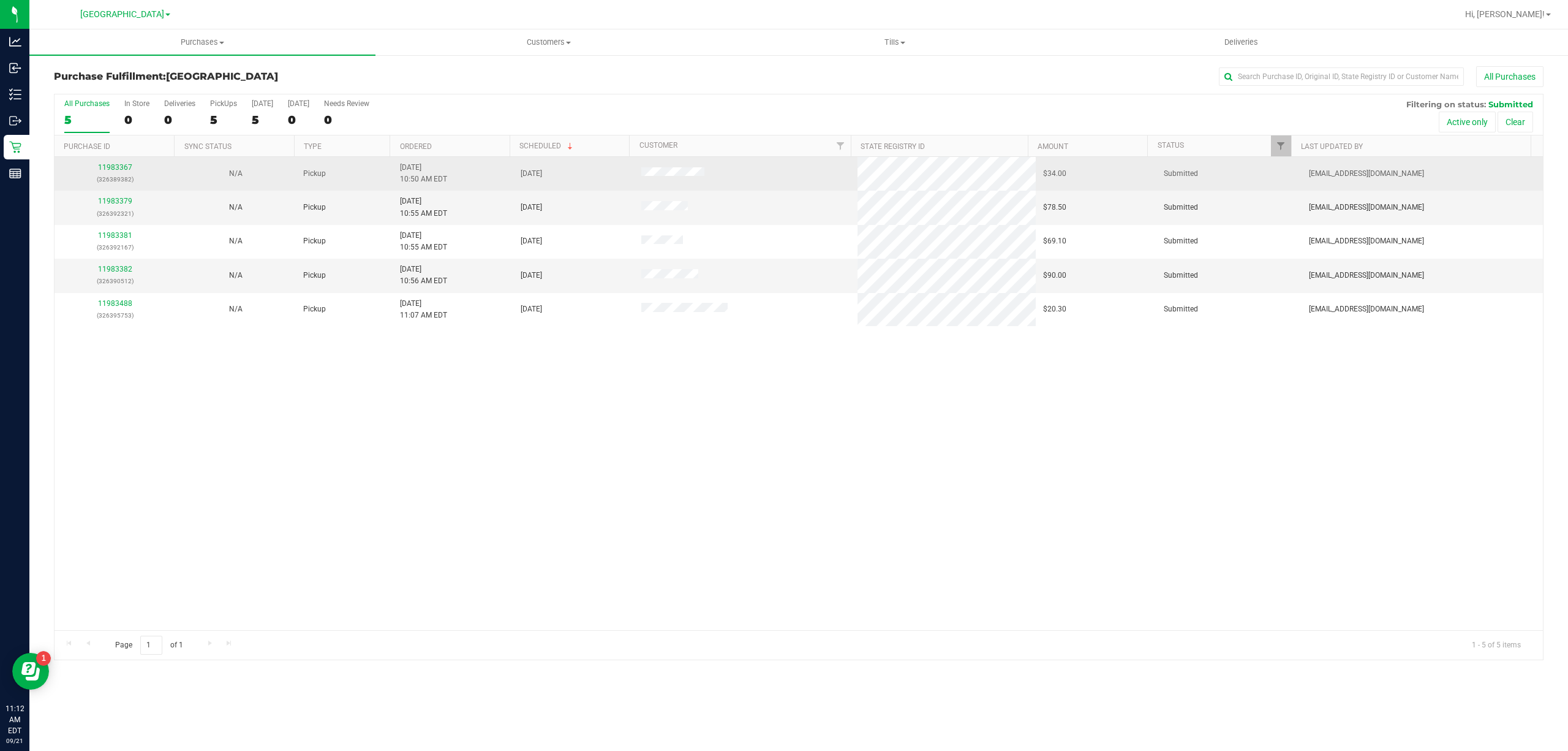
click at [105, 172] on div "11983367 (326389382)" at bounding box center [115, 173] width 106 height 23
click at [105, 170] on link "11983367" at bounding box center [115, 167] width 34 height 9
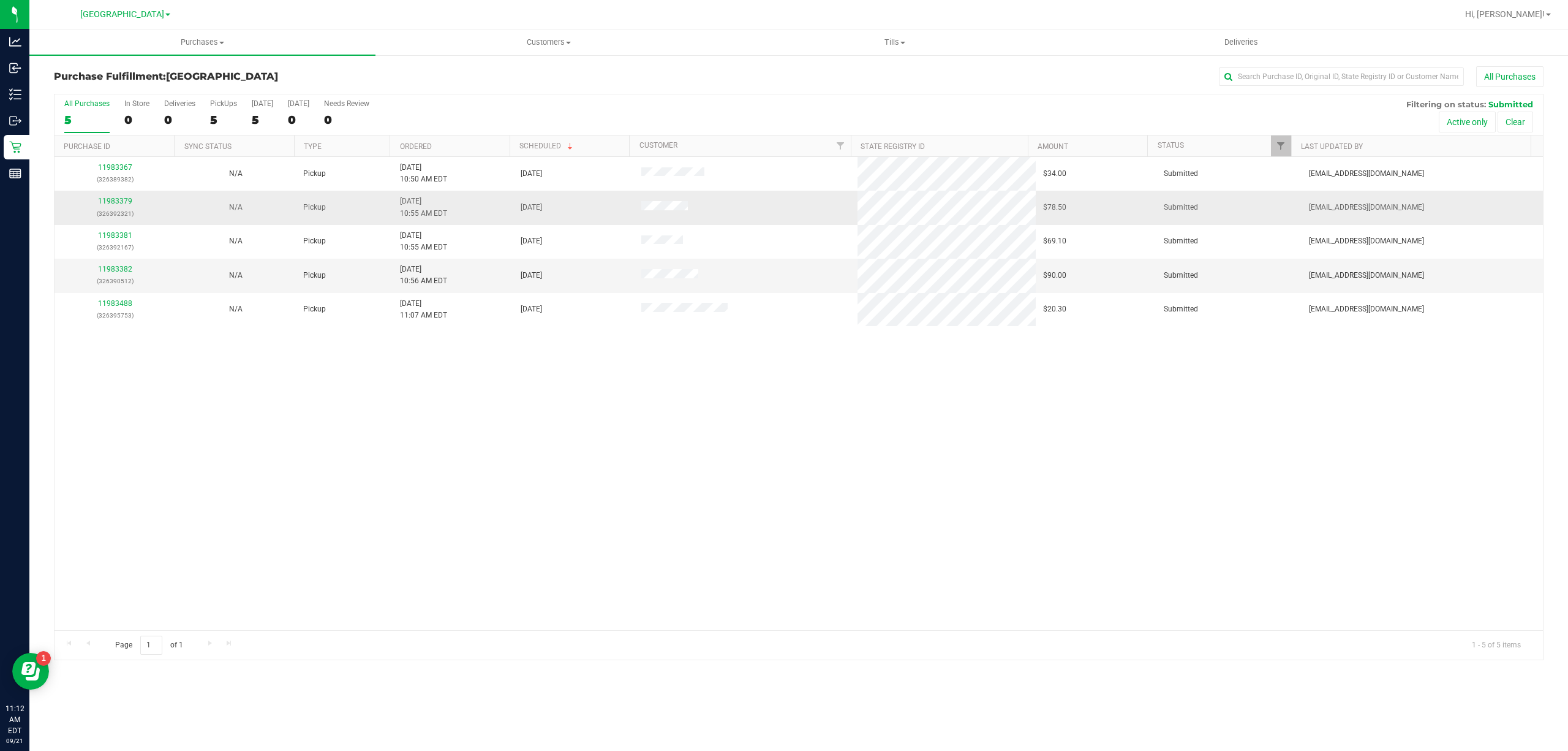
click at [123, 194] on td "11983379 (326392321)" at bounding box center [115, 207] width 121 height 34
click at [123, 199] on link "11983379" at bounding box center [115, 201] width 34 height 9
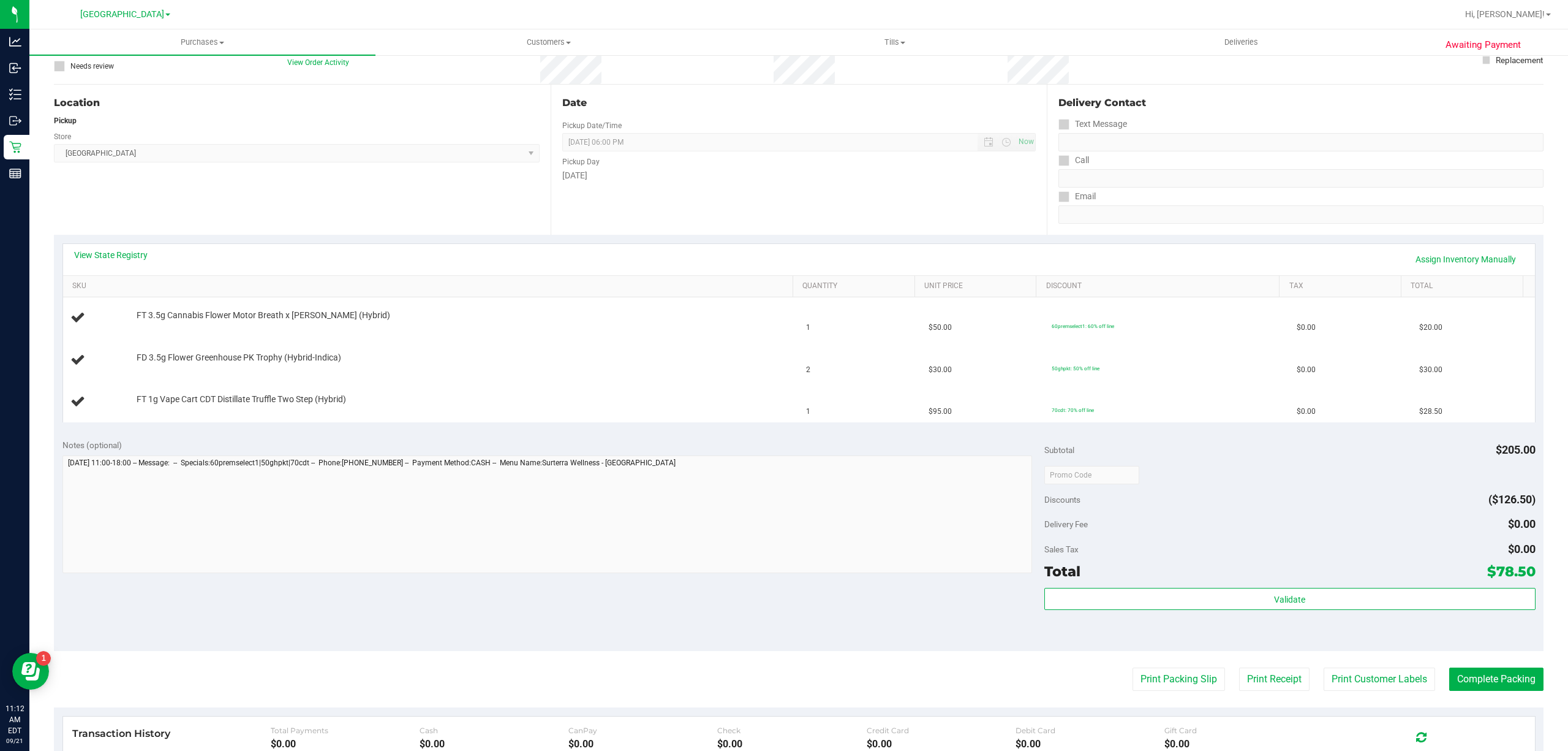
scroll to position [245, 0]
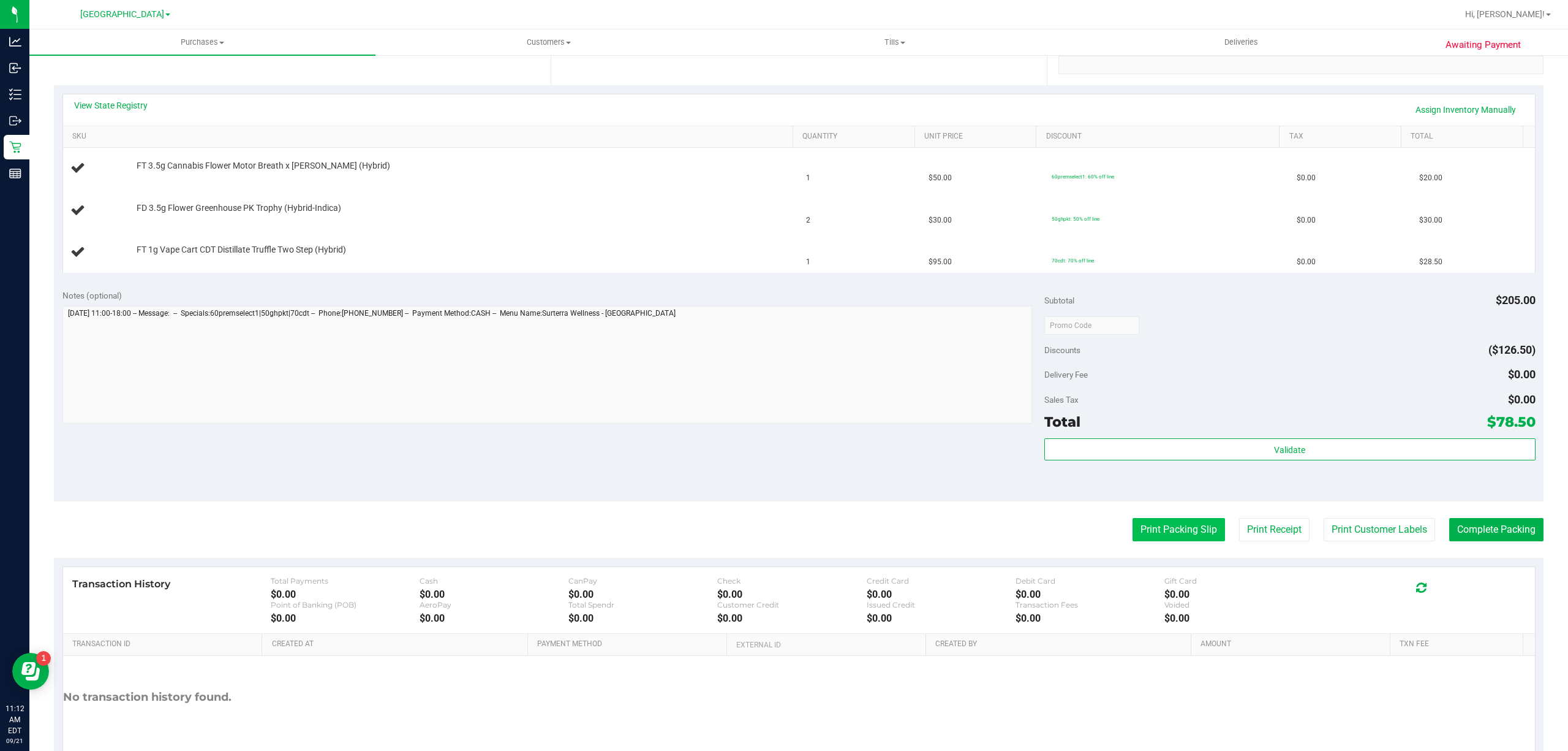
click at [1167, 540] on button "Print Packing Slip" at bounding box center [1179, 529] width 93 height 23
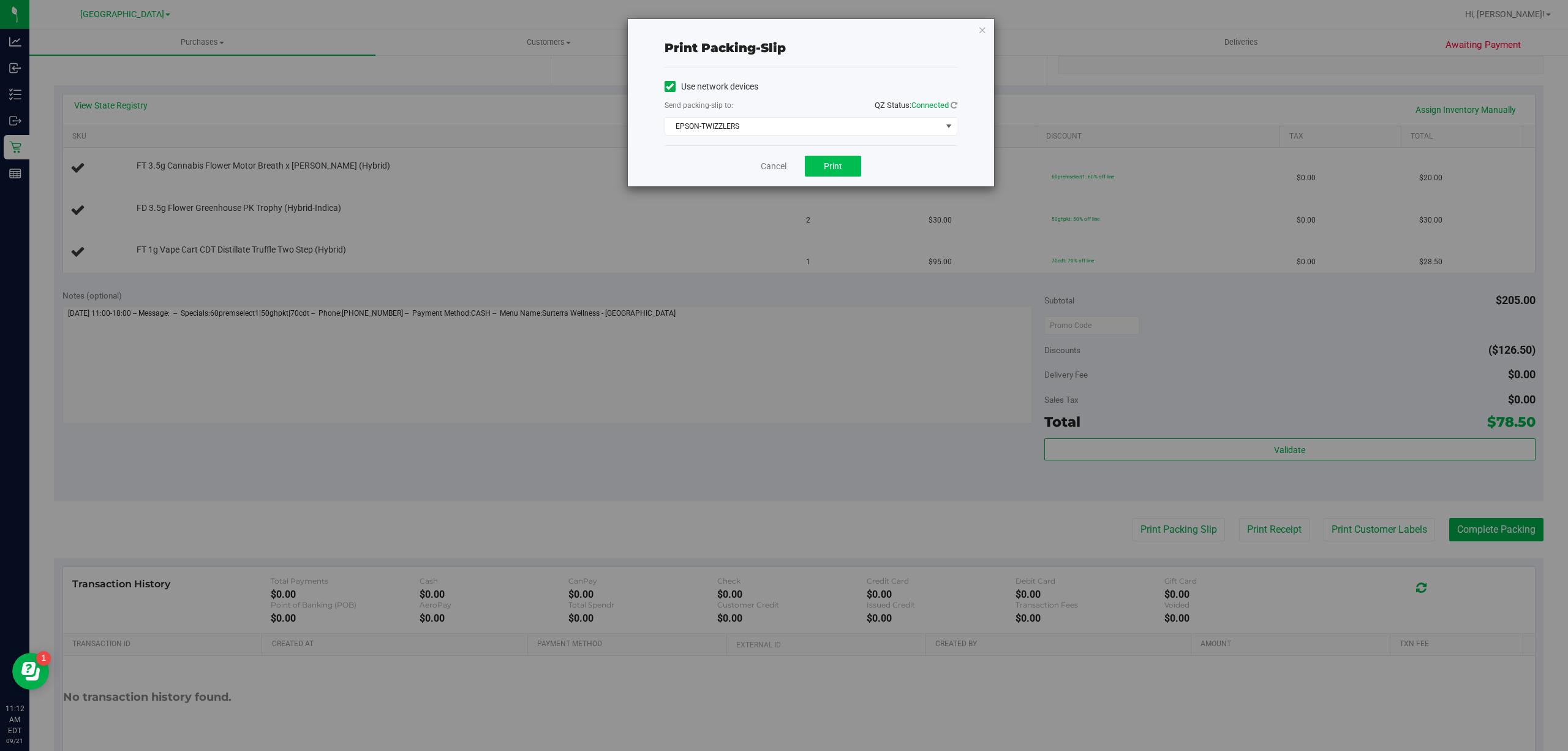
drag, startPoint x: 824, startPoint y: 154, endPoint x: 824, endPoint y: 162, distance: 8.0
click at [824, 158] on div "Cancel Print" at bounding box center [811, 165] width 292 height 41
click at [824, 162] on span "Print" at bounding box center [833, 166] width 19 height 10
click at [780, 170] on link "Cancel" at bounding box center [774, 166] width 26 height 13
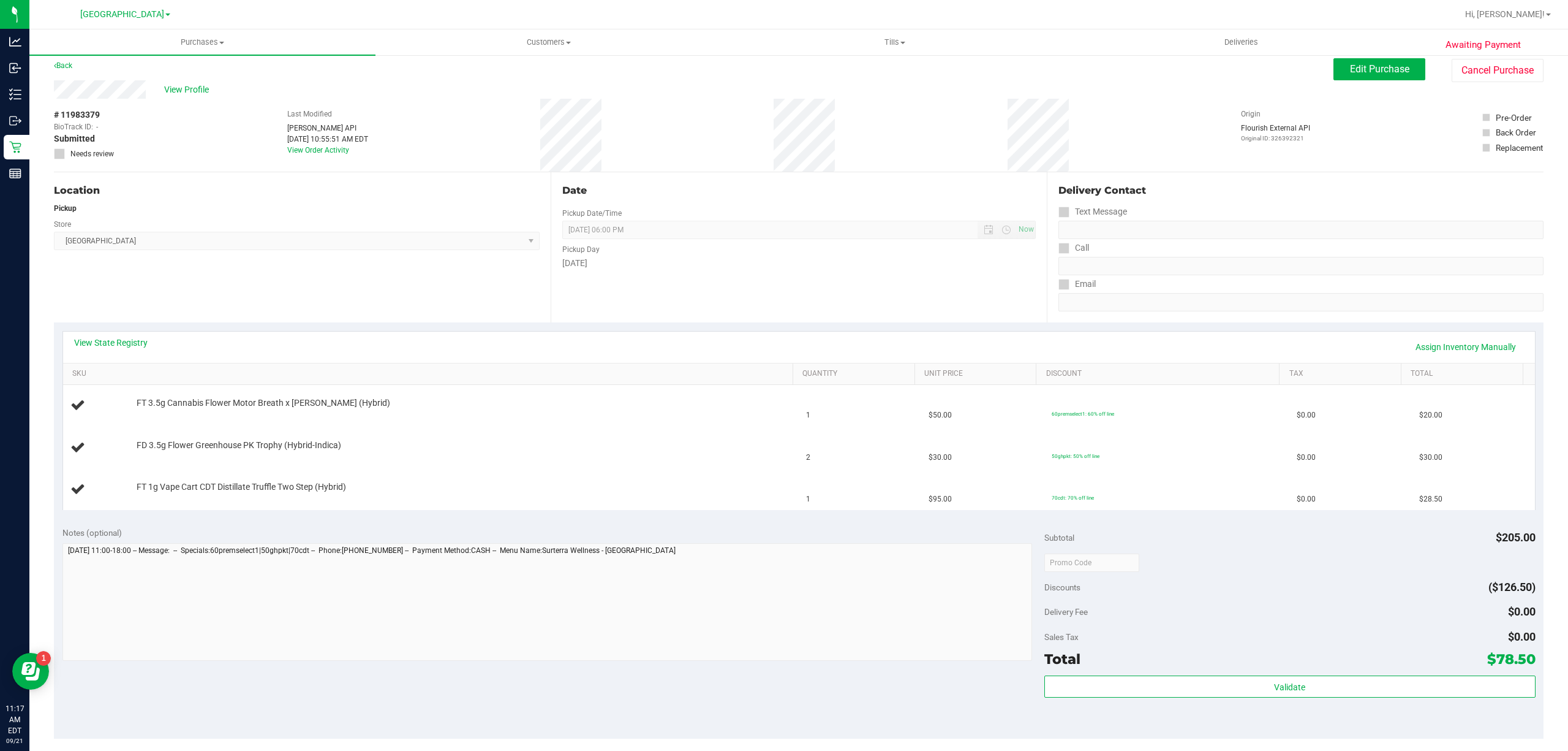
scroll to position [0, 0]
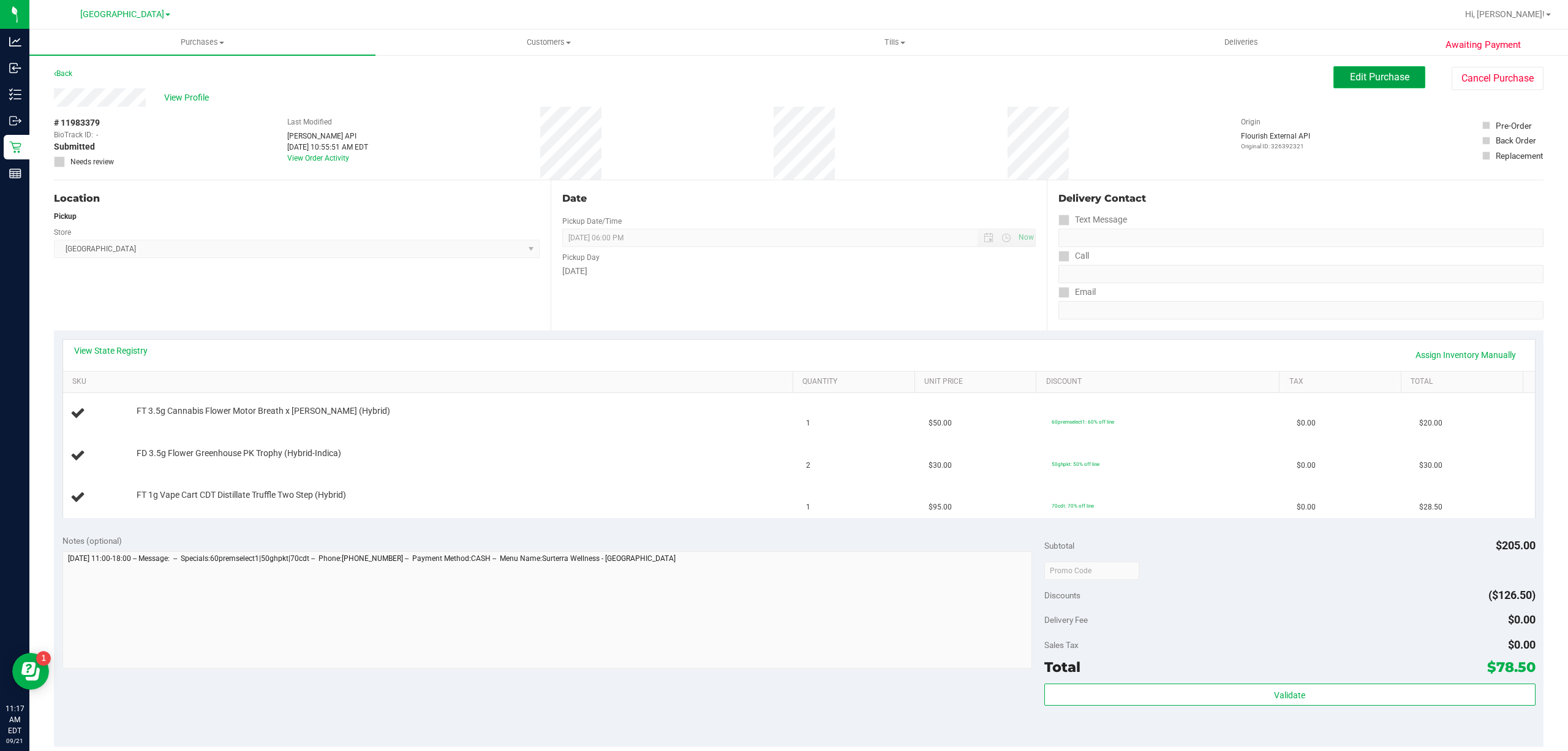
click at [1399, 84] on button "Edit Purchase" at bounding box center [1379, 77] width 92 height 22
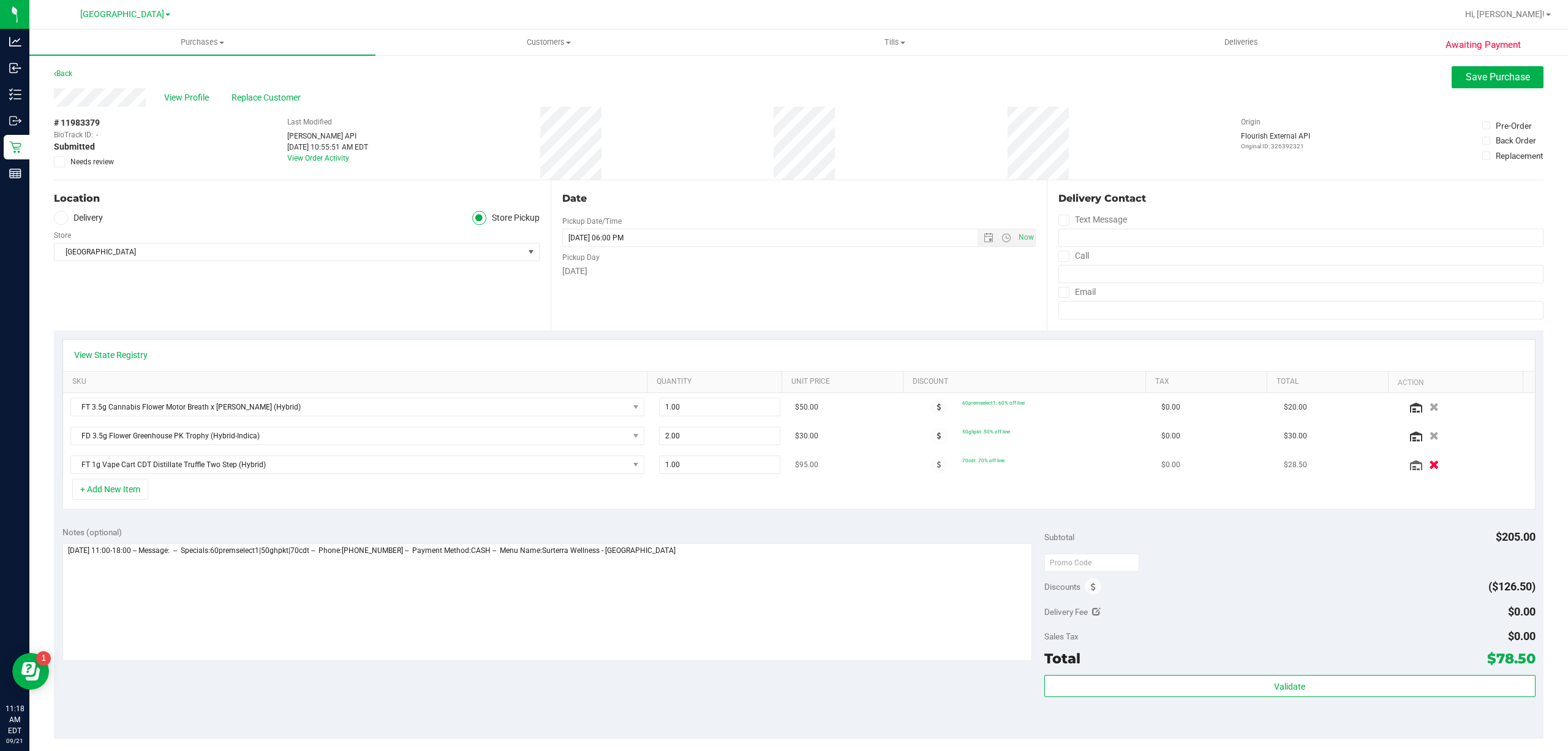
click at [1429, 469] on icon "button" at bounding box center [1434, 464] width 10 height 9
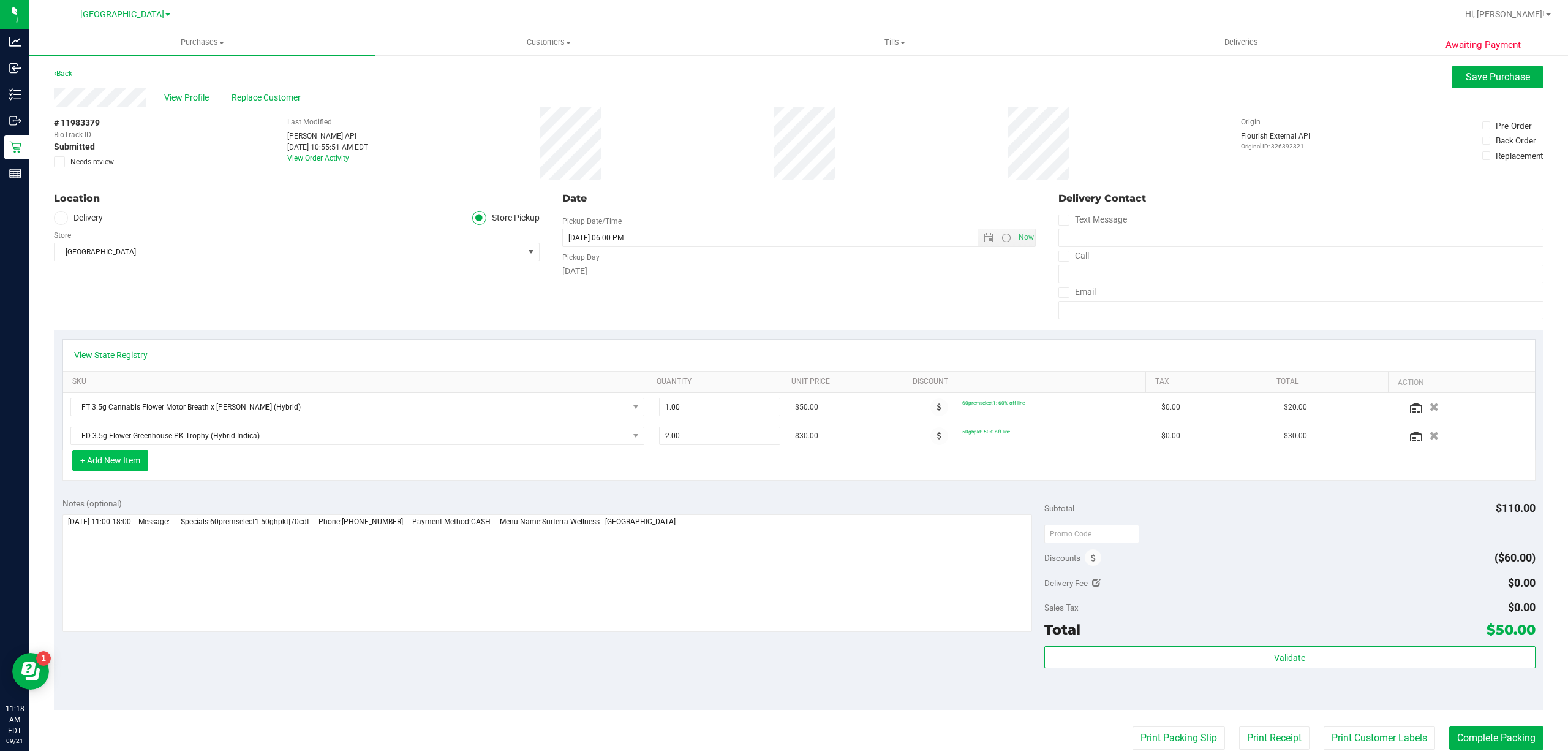
click at [120, 455] on button "+ Add New Item" at bounding box center [110, 460] width 76 height 21
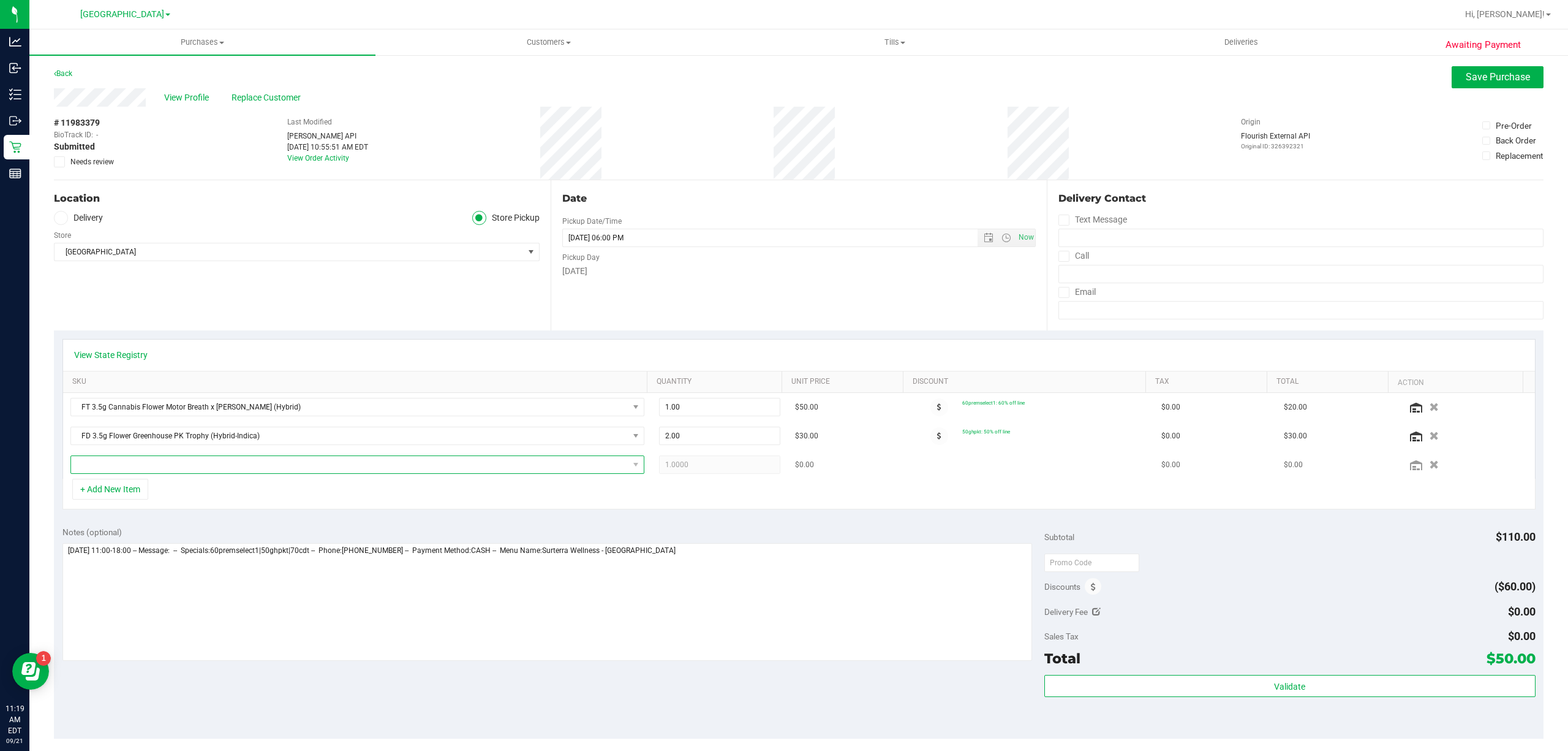
click at [571, 467] on span "NO DATA FOUND" at bounding box center [349, 464] width 557 height 17
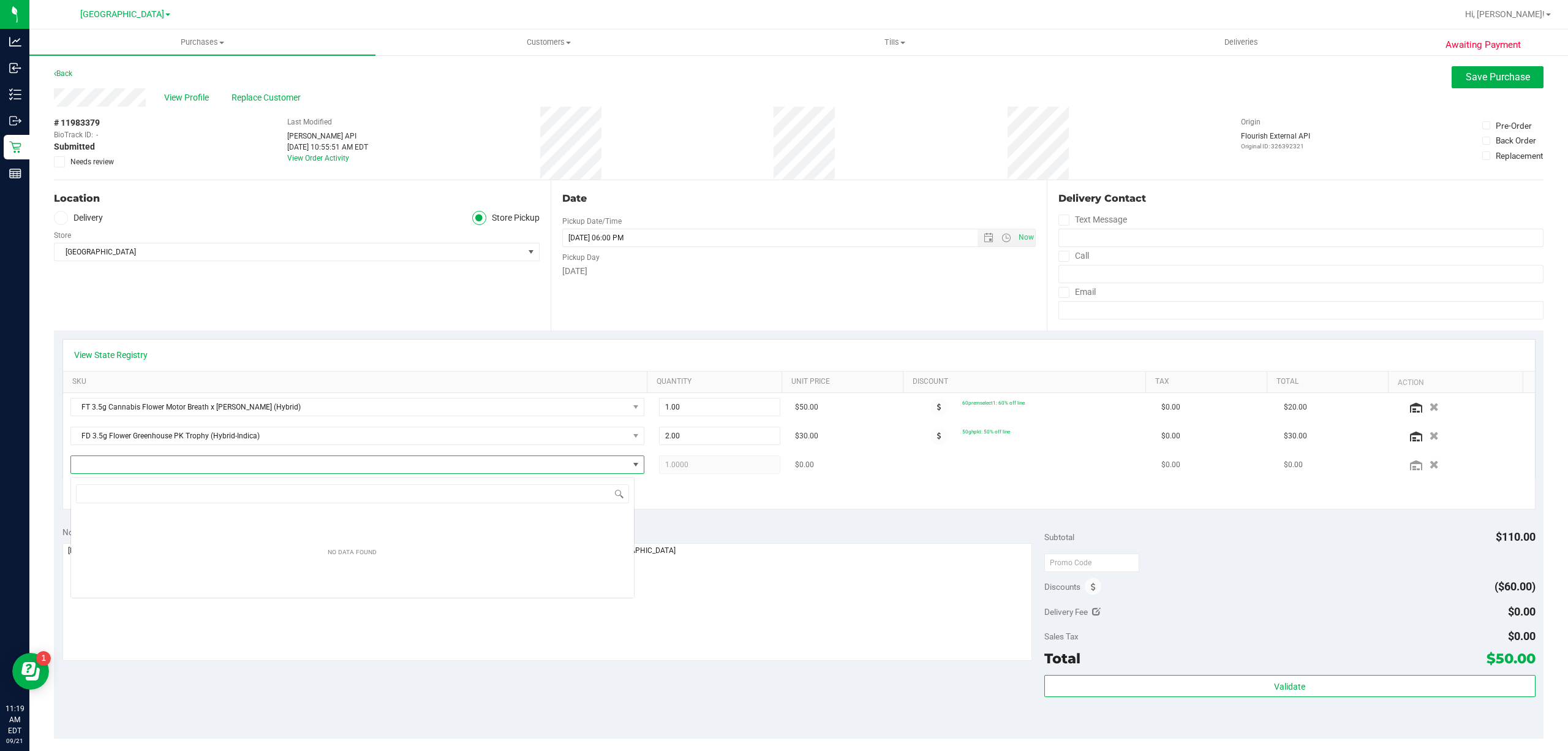
scroll to position [19, 563]
type input "1"
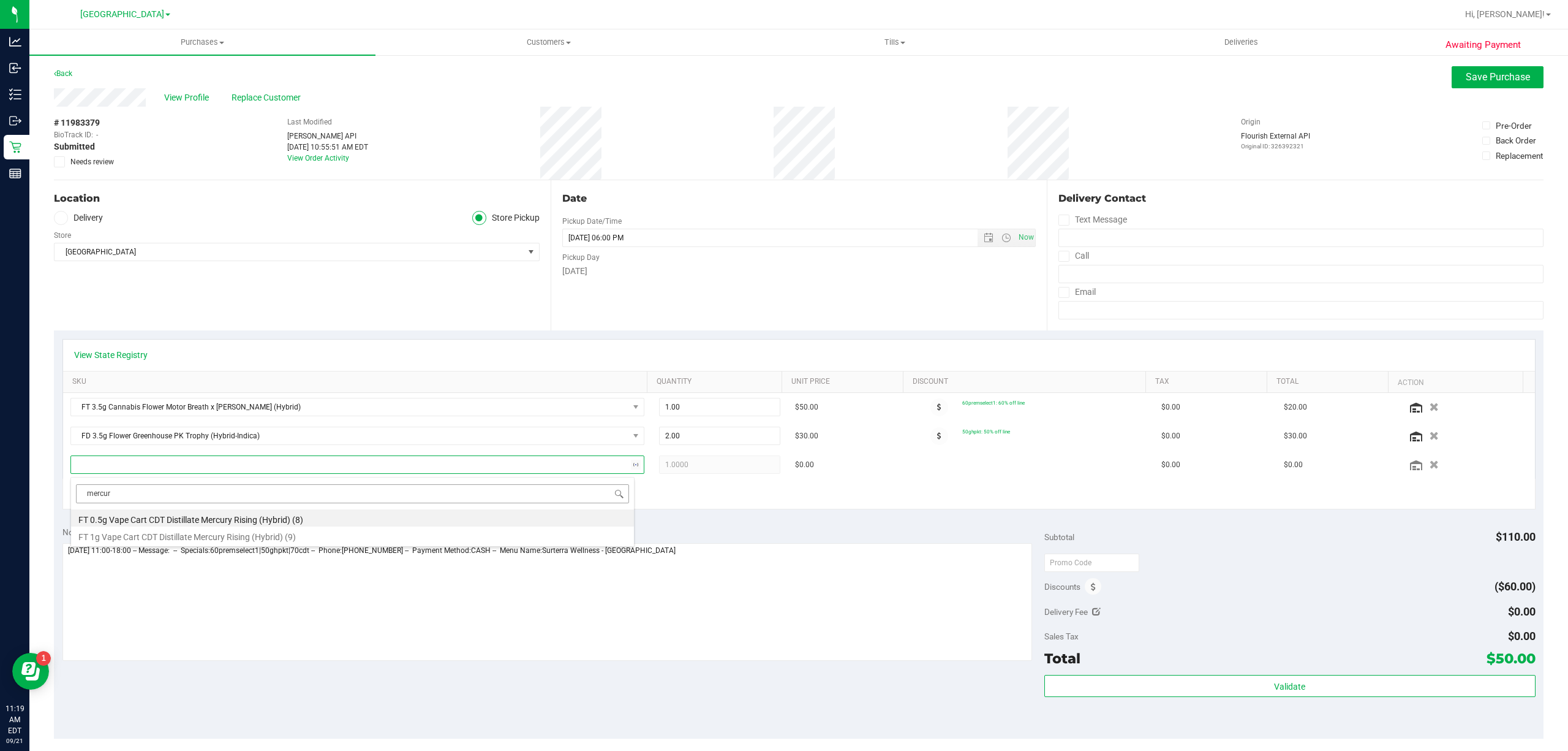
type input "mercury"
click at [430, 534] on li "FT 1g Vape Cart CDT Distillate Mercury Rising (Hybrid) (9)" at bounding box center [352, 535] width 563 height 17
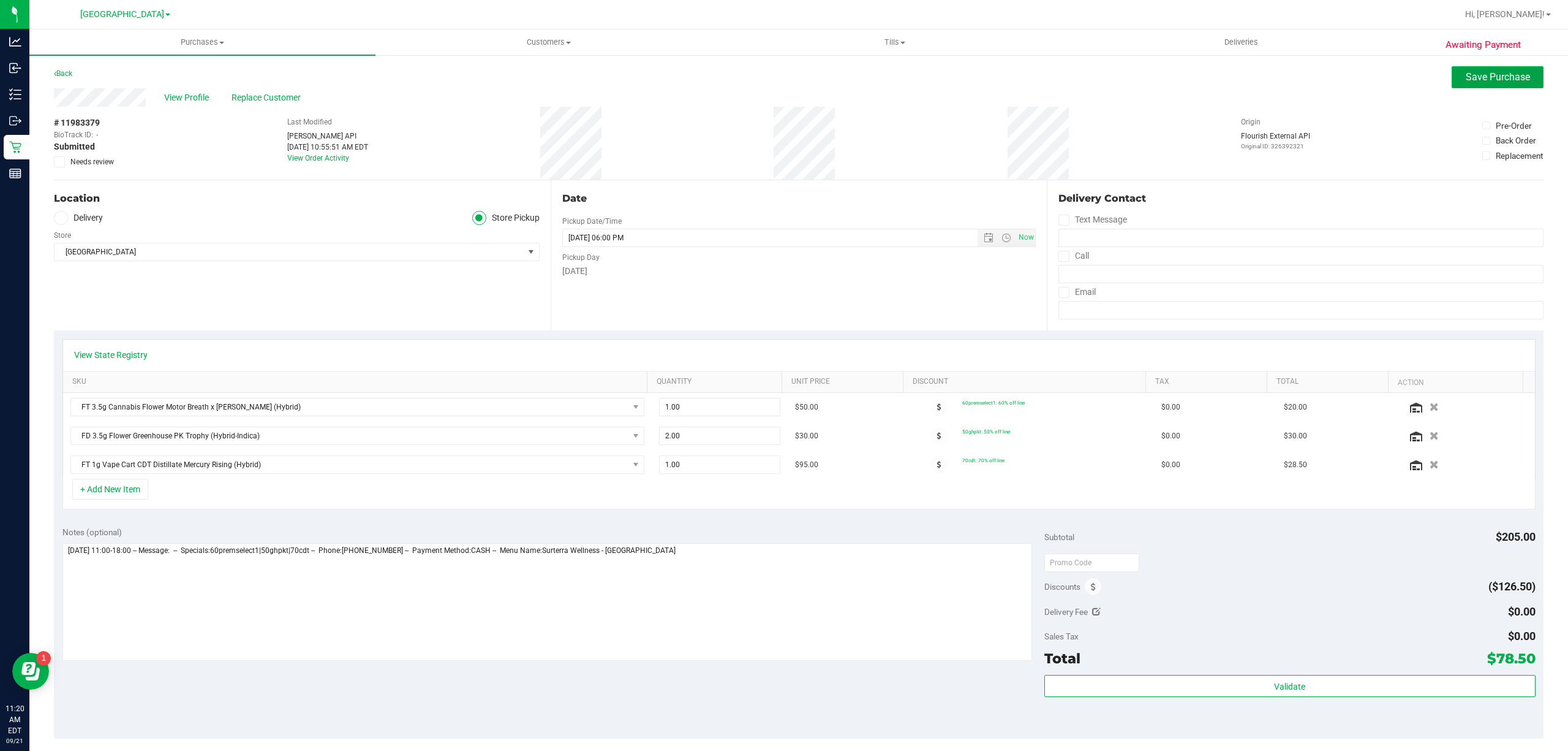
click at [1466, 81] on span "Save Purchase" at bounding box center [1498, 77] width 64 height 12
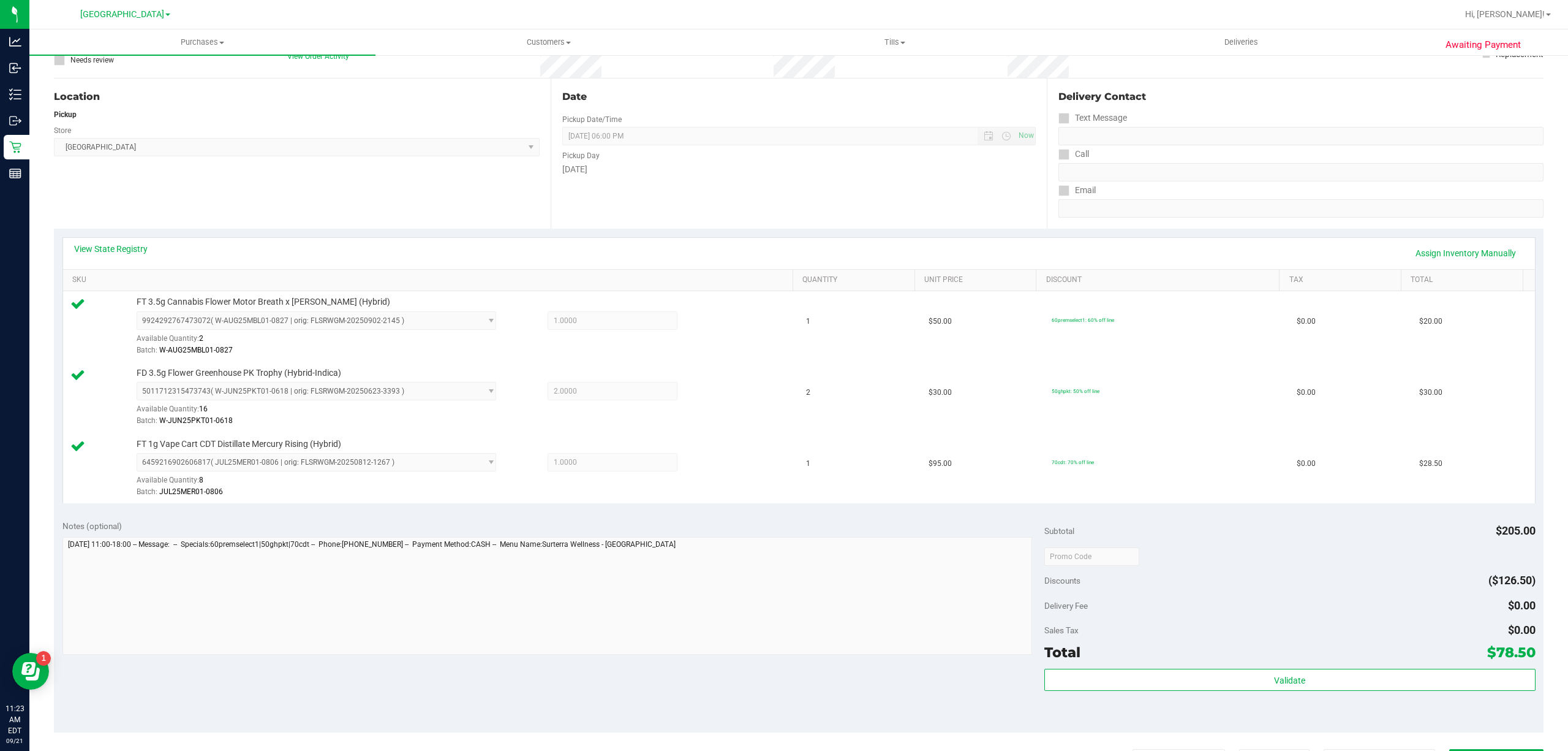
scroll to position [245, 0]
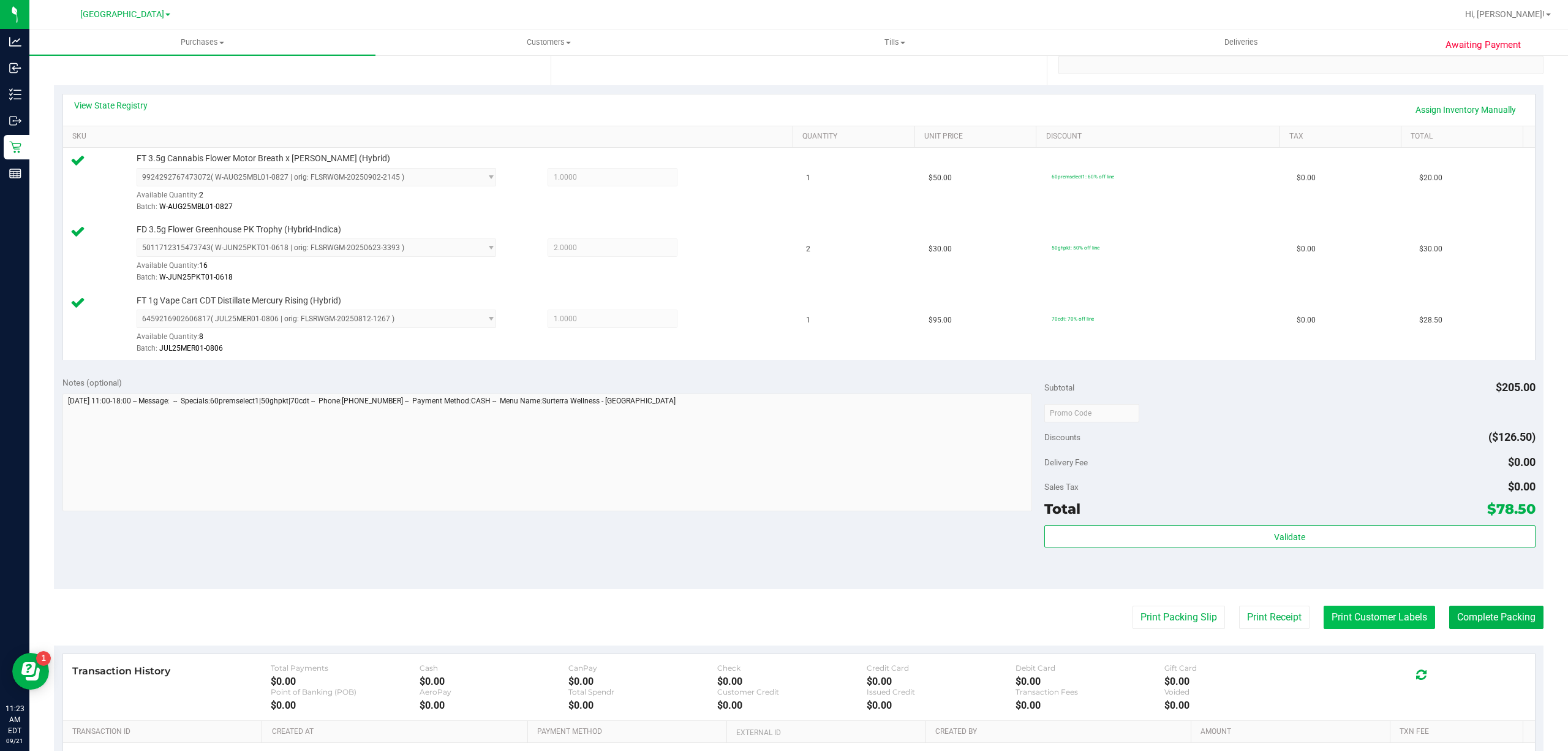
click at [1324, 623] on button "Print Customer Labels" at bounding box center [1379, 616] width 112 height 23
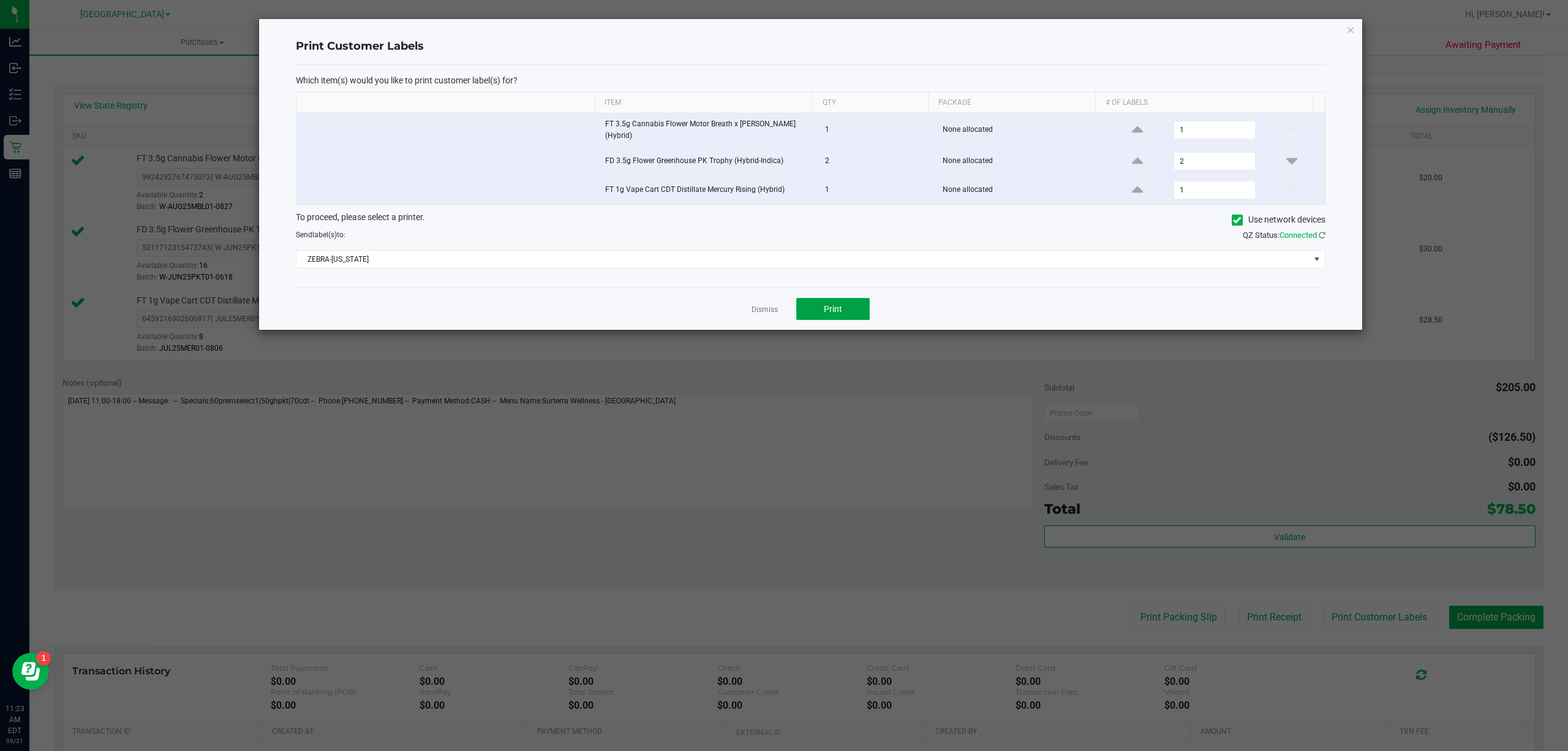
click at [837, 310] on span "Print" at bounding box center [833, 308] width 19 height 10
click at [765, 304] on link "Dismiss" at bounding box center [765, 310] width 27 height 10
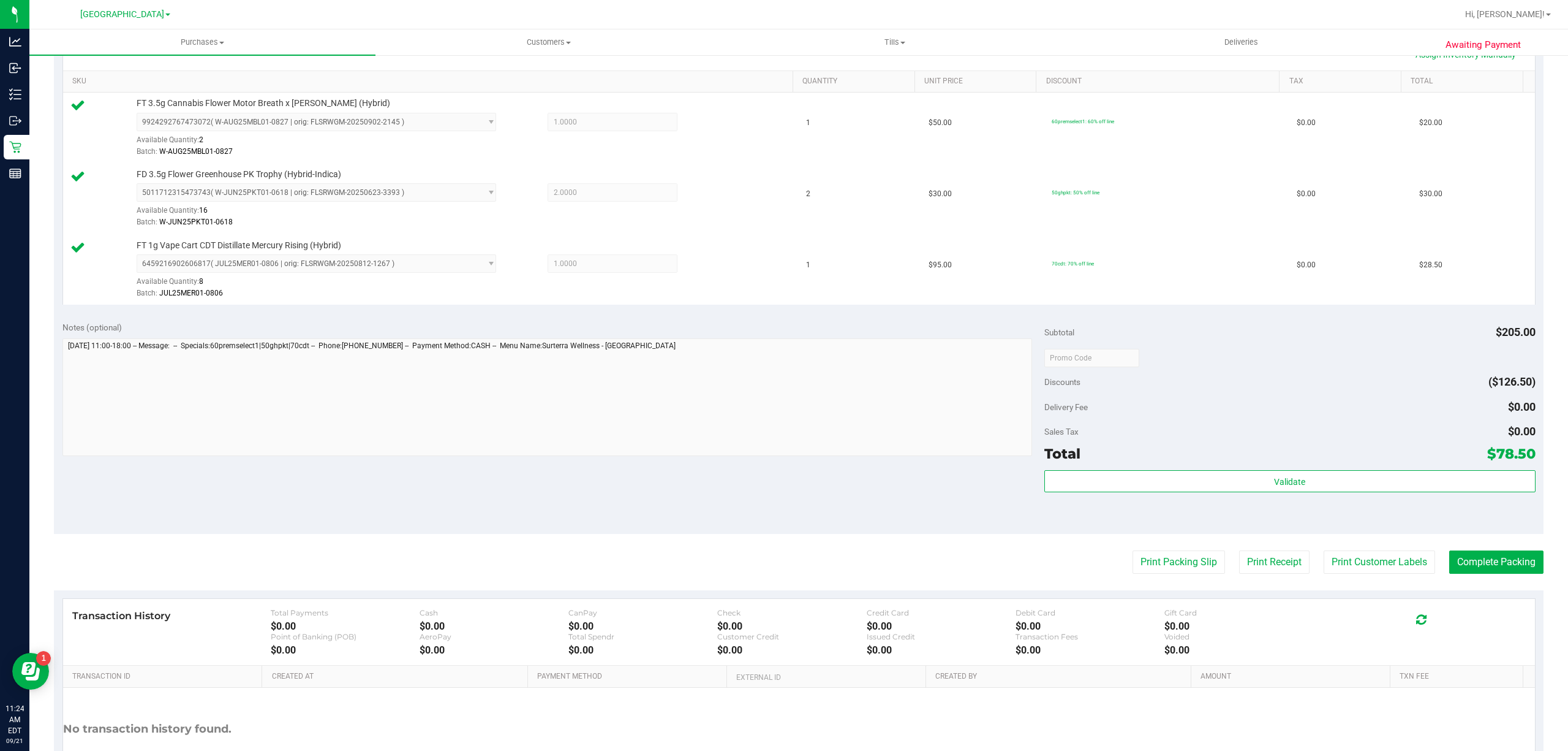
scroll to position [395, 0]
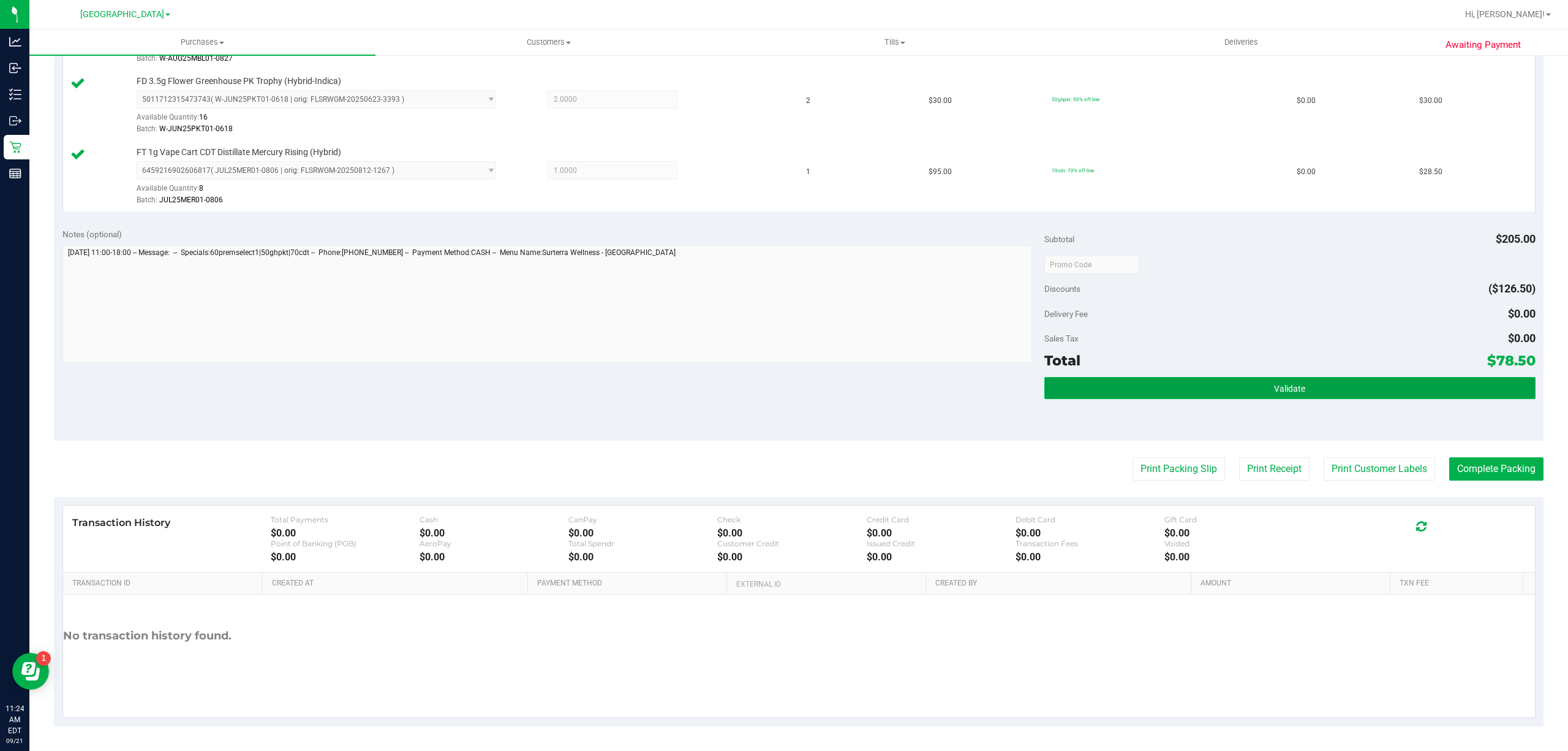
click at [1185, 390] on button "Validate" at bounding box center [1290, 388] width 492 height 22
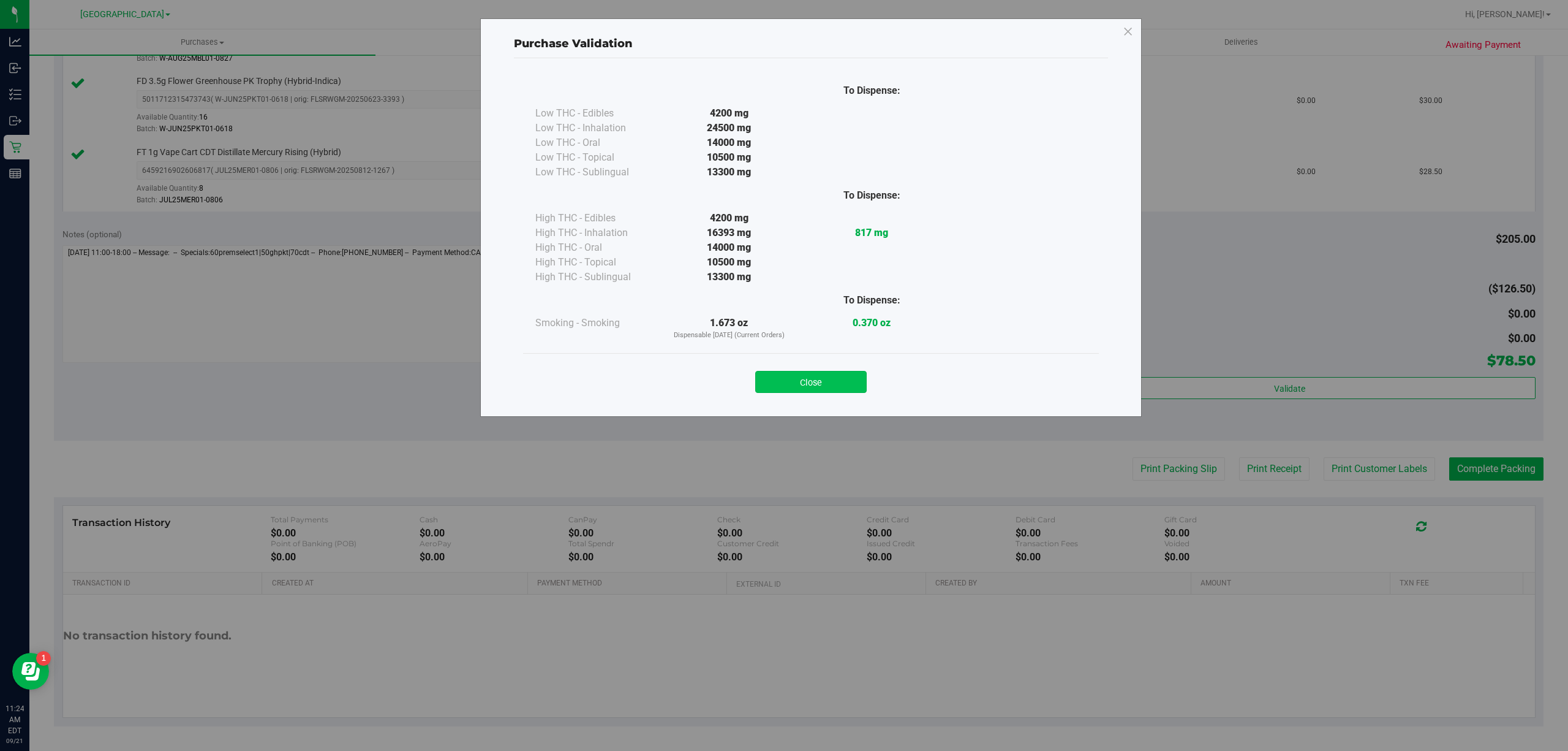
click at [857, 378] on button "Close" at bounding box center [811, 382] width 112 height 22
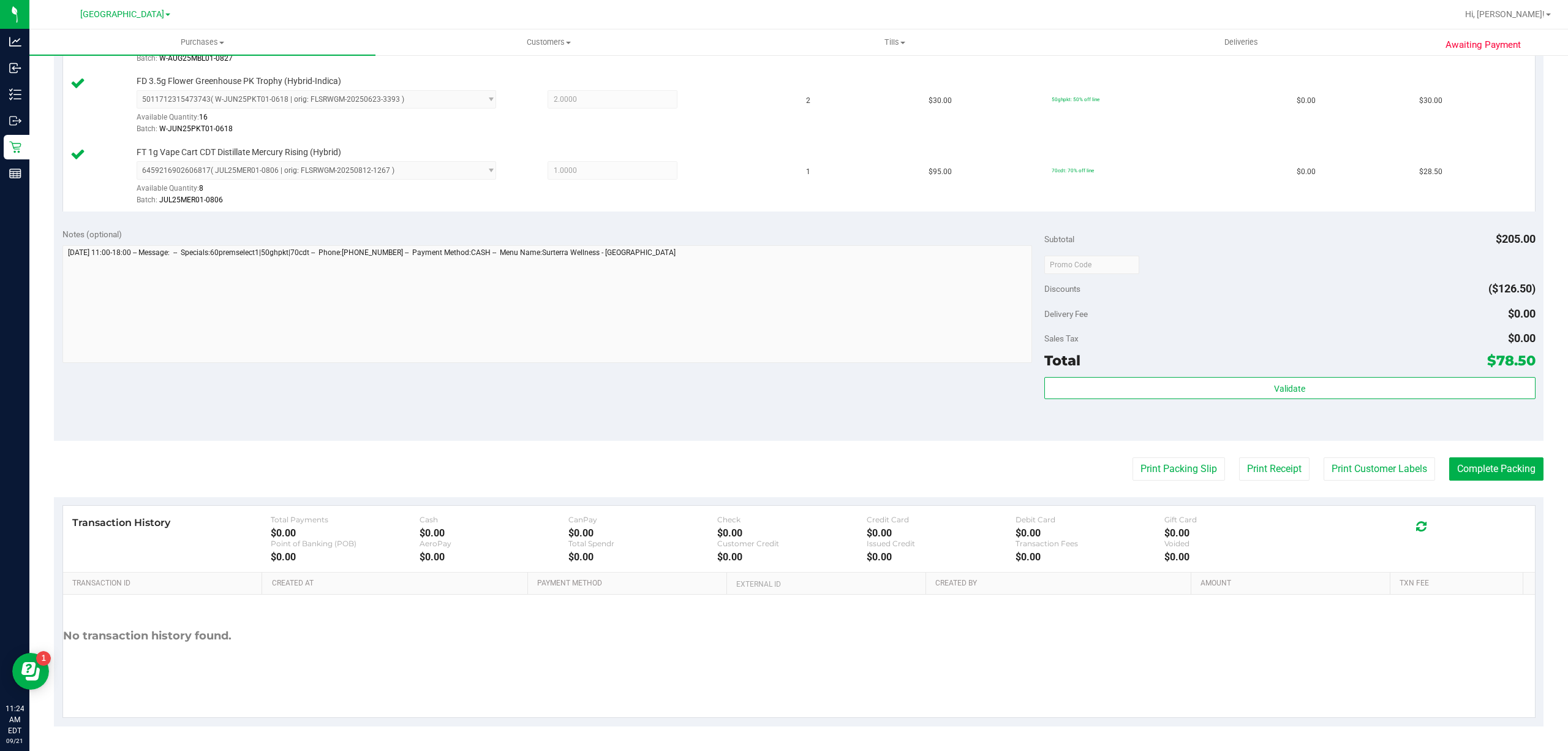
click at [1470, 456] on purchase-details "Back Edit Purchase Cancel Purchase View Profile # 11983379 BioTrack ID: - Submi…" at bounding box center [799, 199] width 1490 height 1053
click at [1491, 493] on purchase-details "Back Edit Purchase Cancel Purchase View Profile # 11983379 BioTrack ID: - Submi…" at bounding box center [799, 199] width 1490 height 1053
click at [1488, 483] on purchase-details "Back Edit Purchase Cancel Purchase View Profile # 11983379 BioTrack ID: - Submi…" at bounding box center [799, 199] width 1490 height 1053
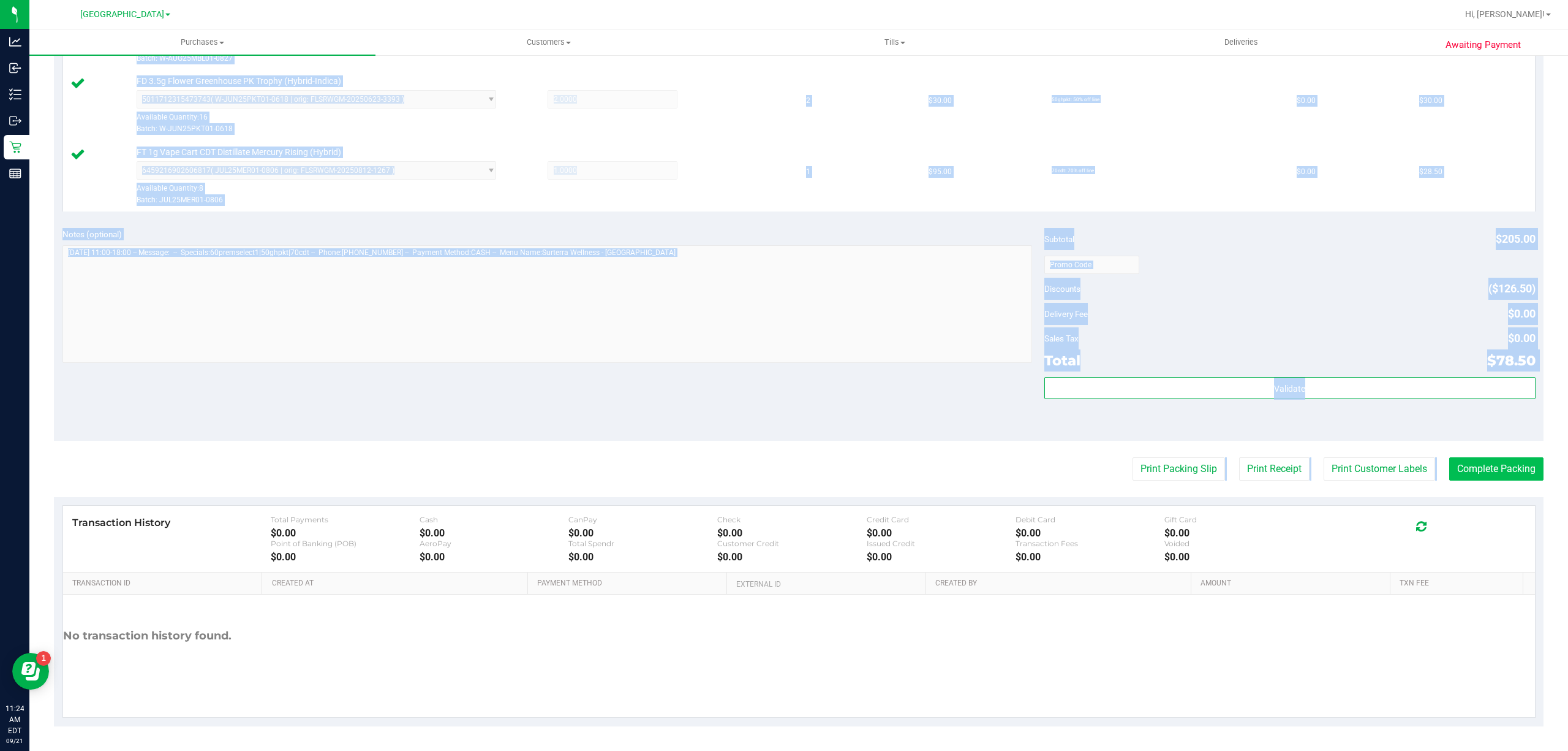
click at [1488, 478] on purchase-details "Back Edit Purchase Cancel Purchase View Profile # 11983379 BioTrack ID: - Submi…" at bounding box center [799, 199] width 1490 height 1053
click at [1488, 460] on button "Complete Packing" at bounding box center [1496, 468] width 94 height 23
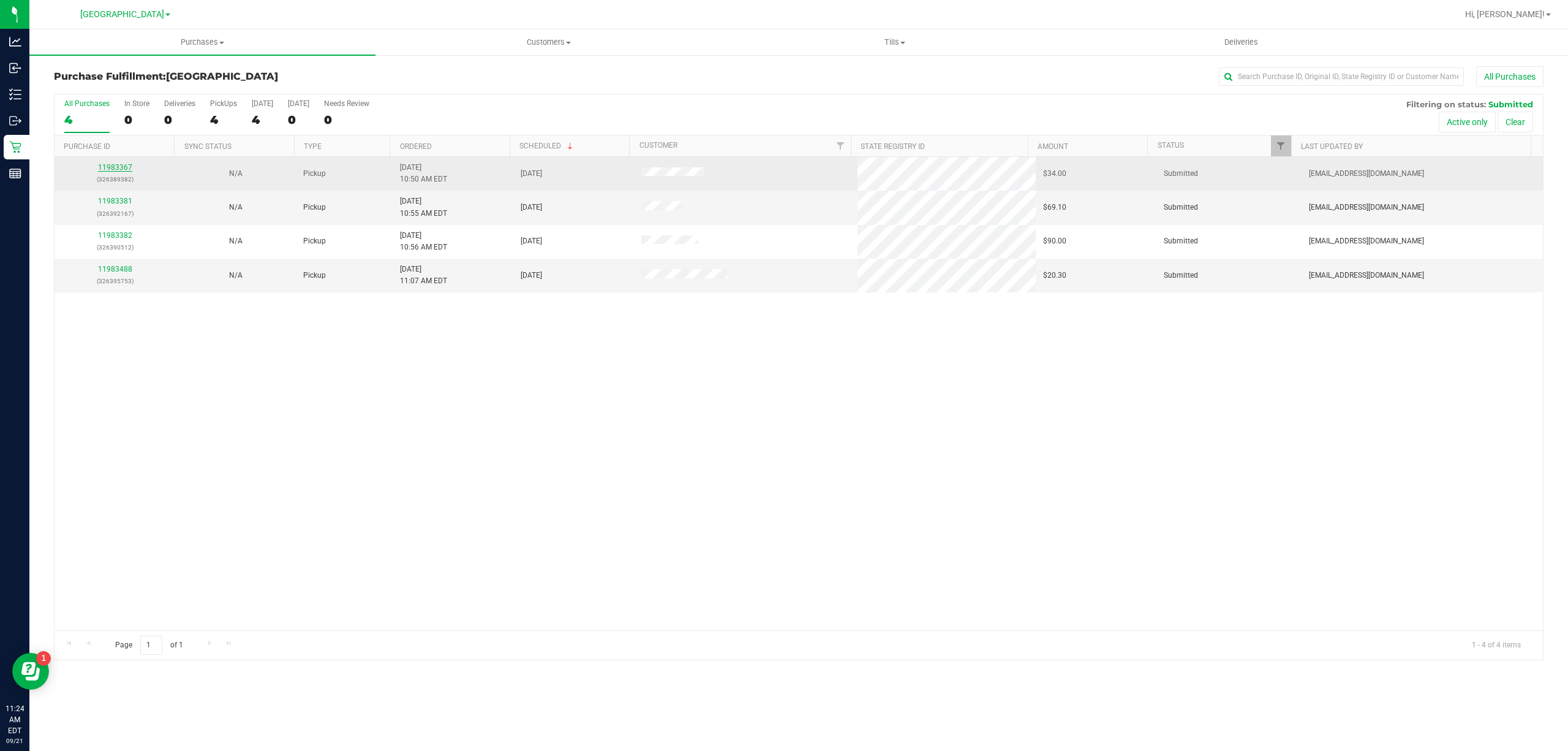
click at [121, 165] on link "11983367" at bounding box center [115, 167] width 34 height 9
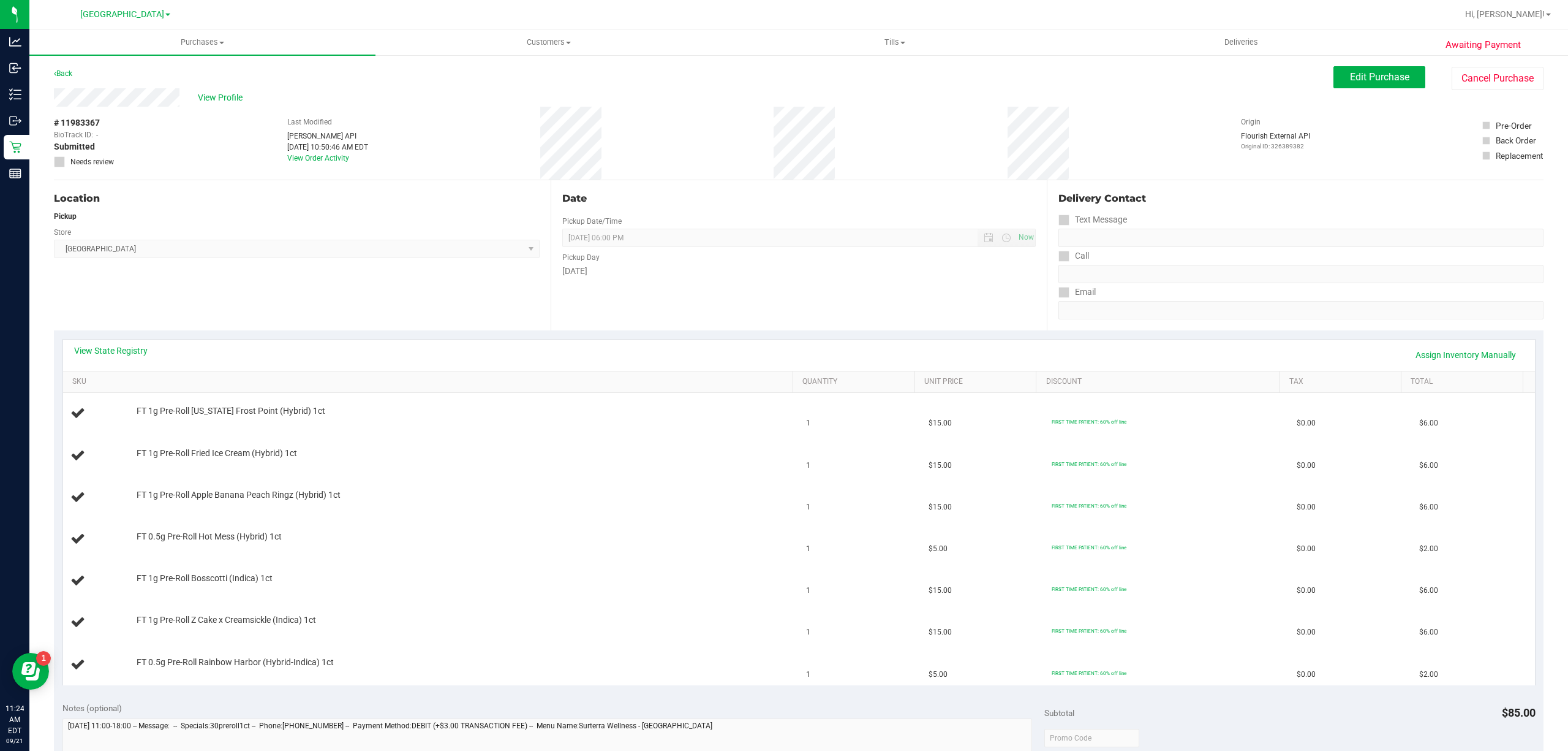
scroll to position [163, 0]
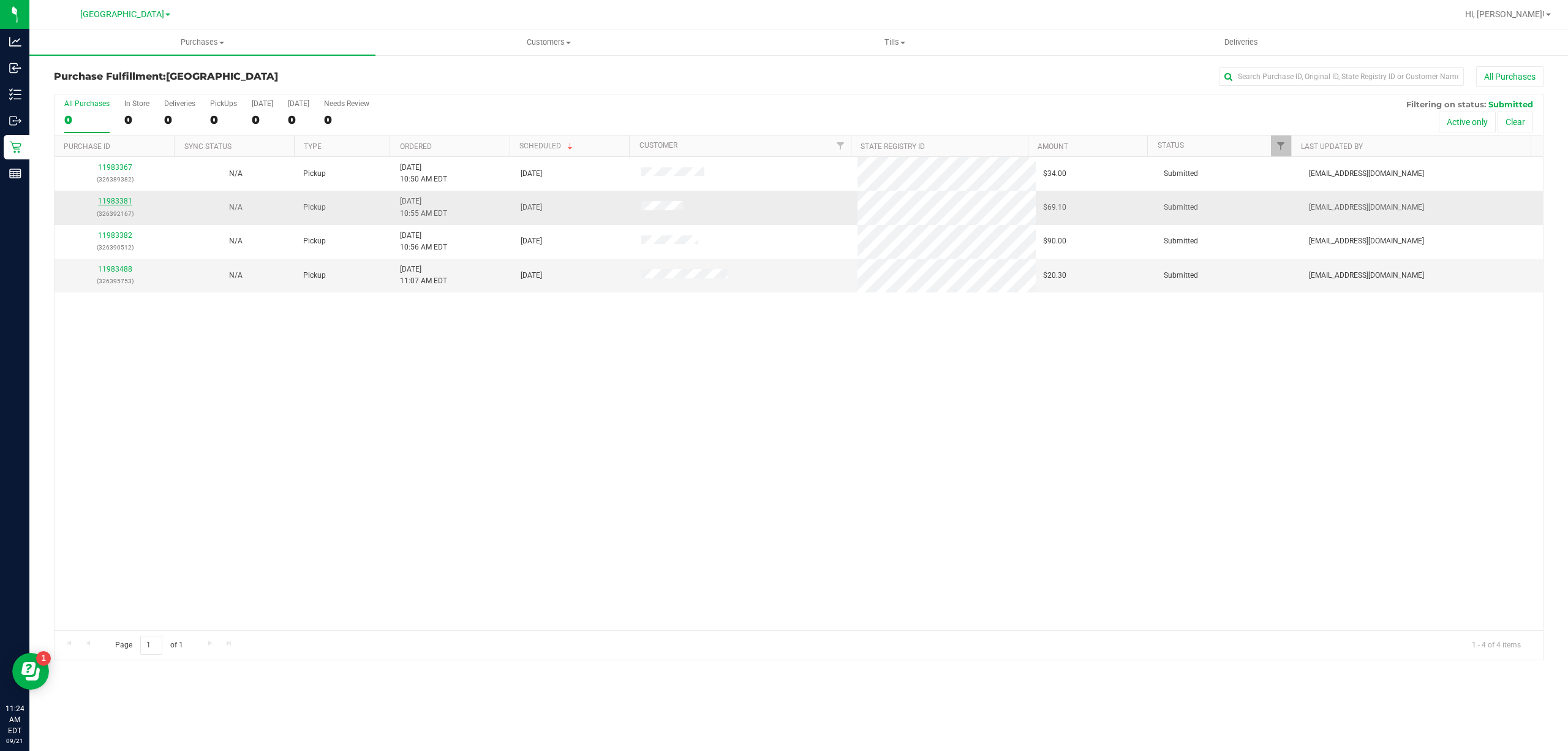
click at [124, 204] on link "11983381" at bounding box center [115, 201] width 34 height 9
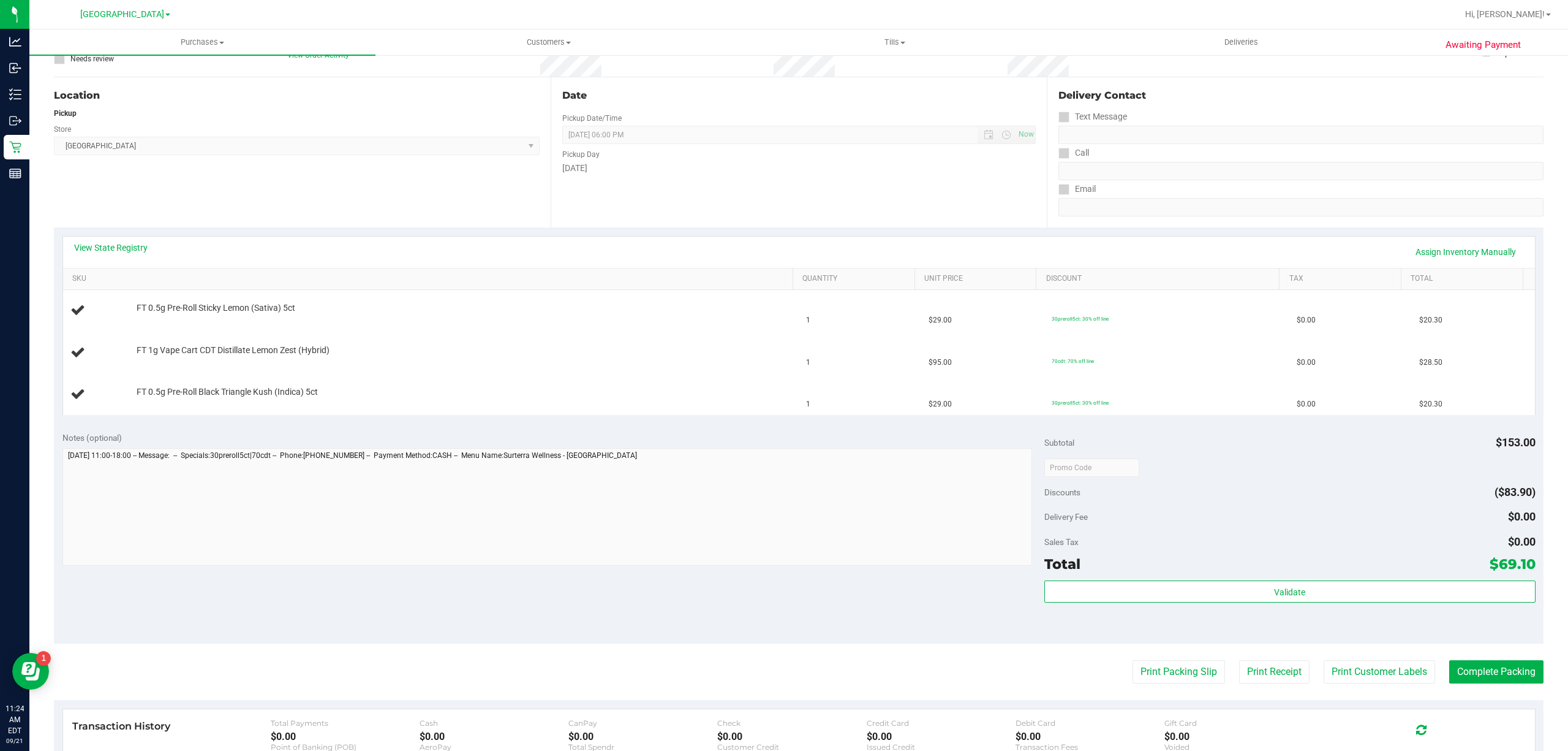
scroll to position [163, 0]
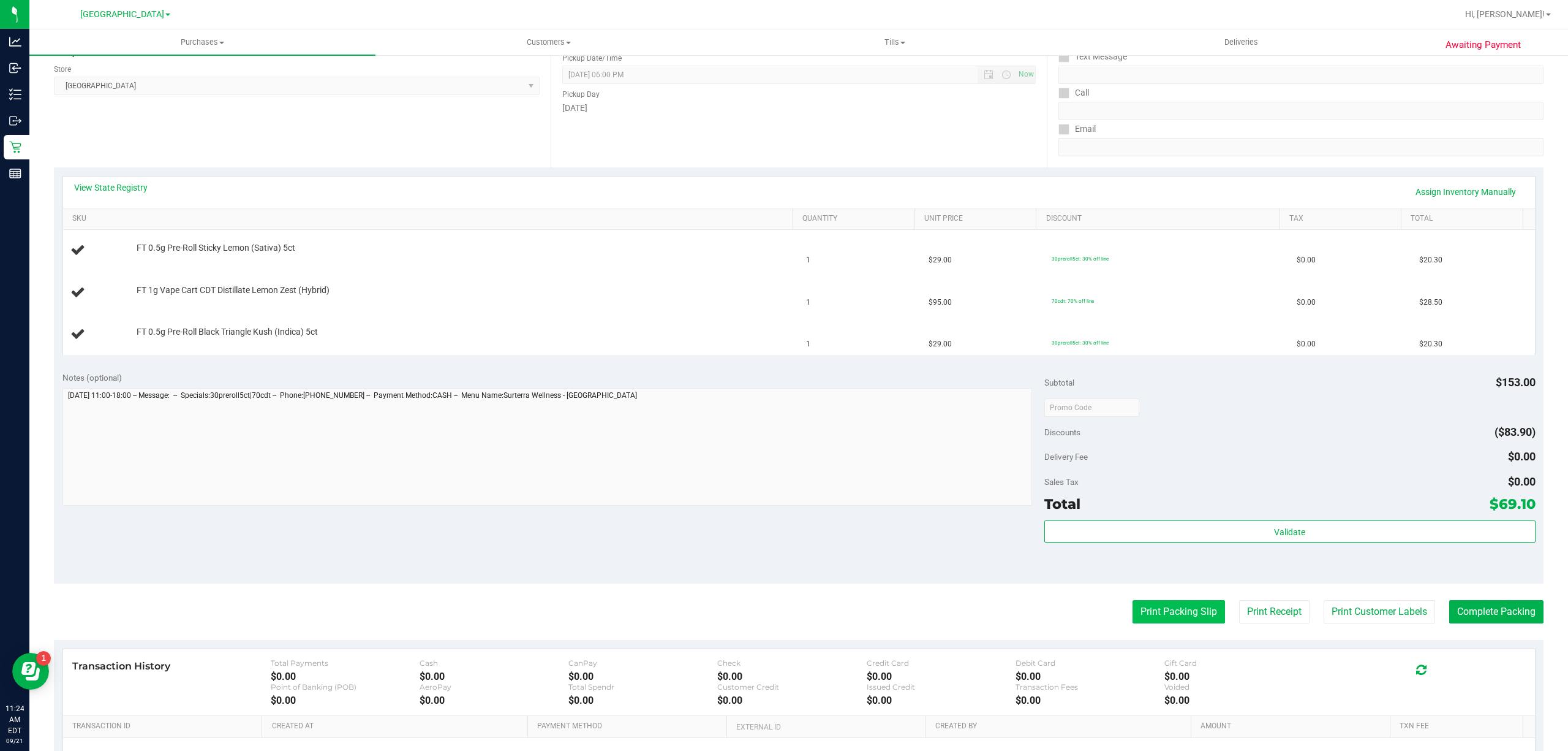
click at [1145, 620] on button "Print Packing Slip" at bounding box center [1179, 611] width 93 height 23
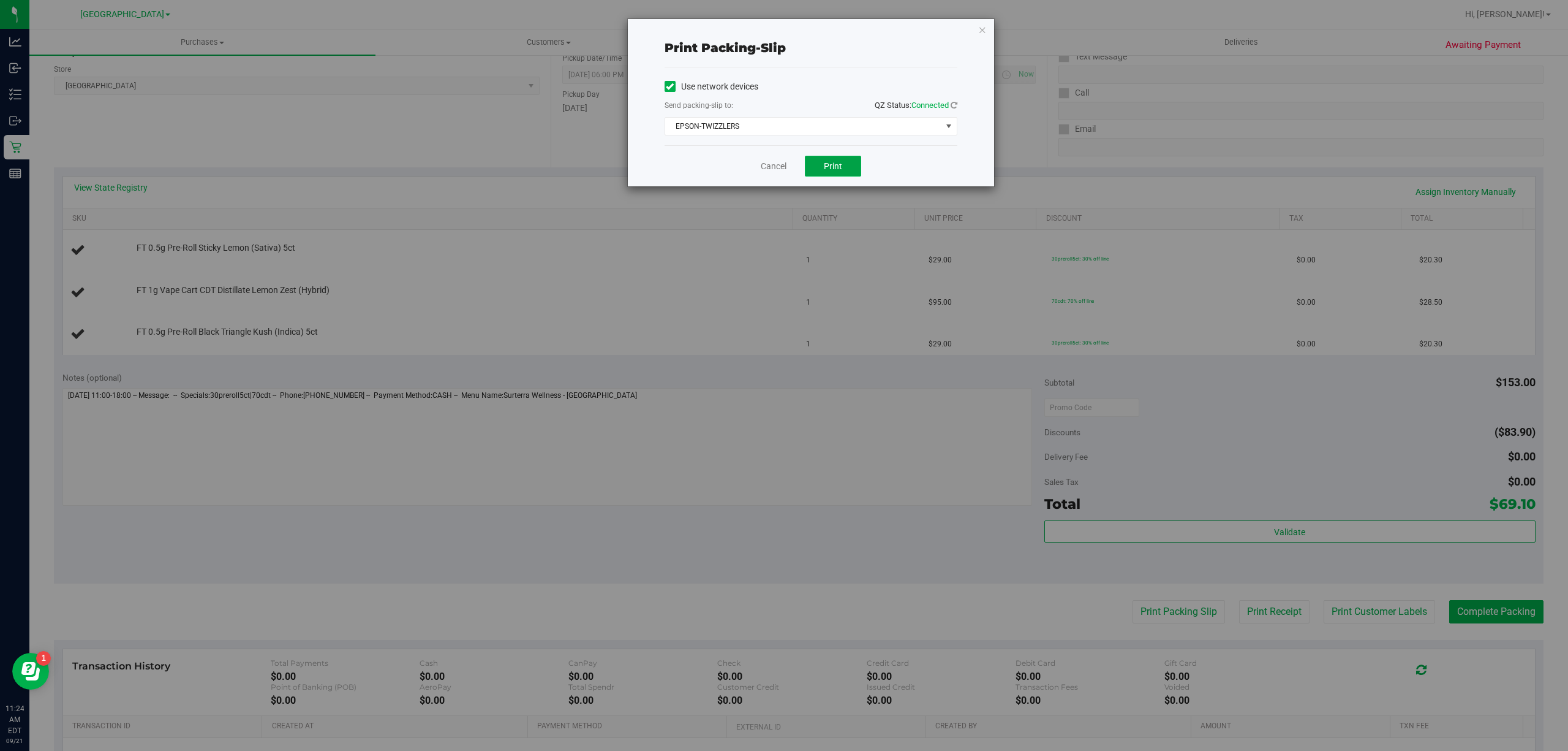
click at [821, 162] on button "Print" at bounding box center [833, 166] width 56 height 21
click at [777, 162] on link "Cancel" at bounding box center [774, 166] width 26 height 13
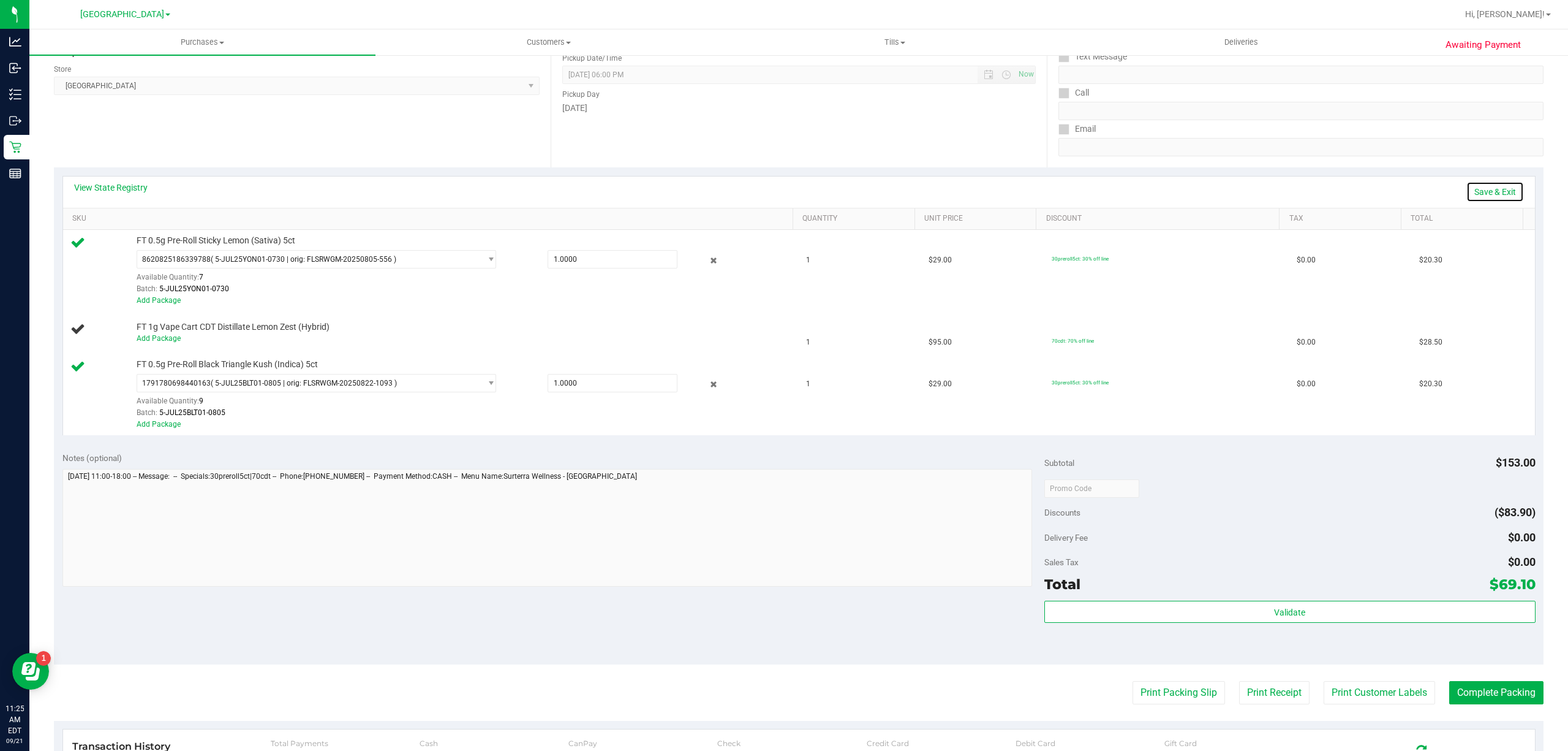
click at [1476, 183] on link "Save & Exit" at bounding box center [1495, 192] width 58 height 21
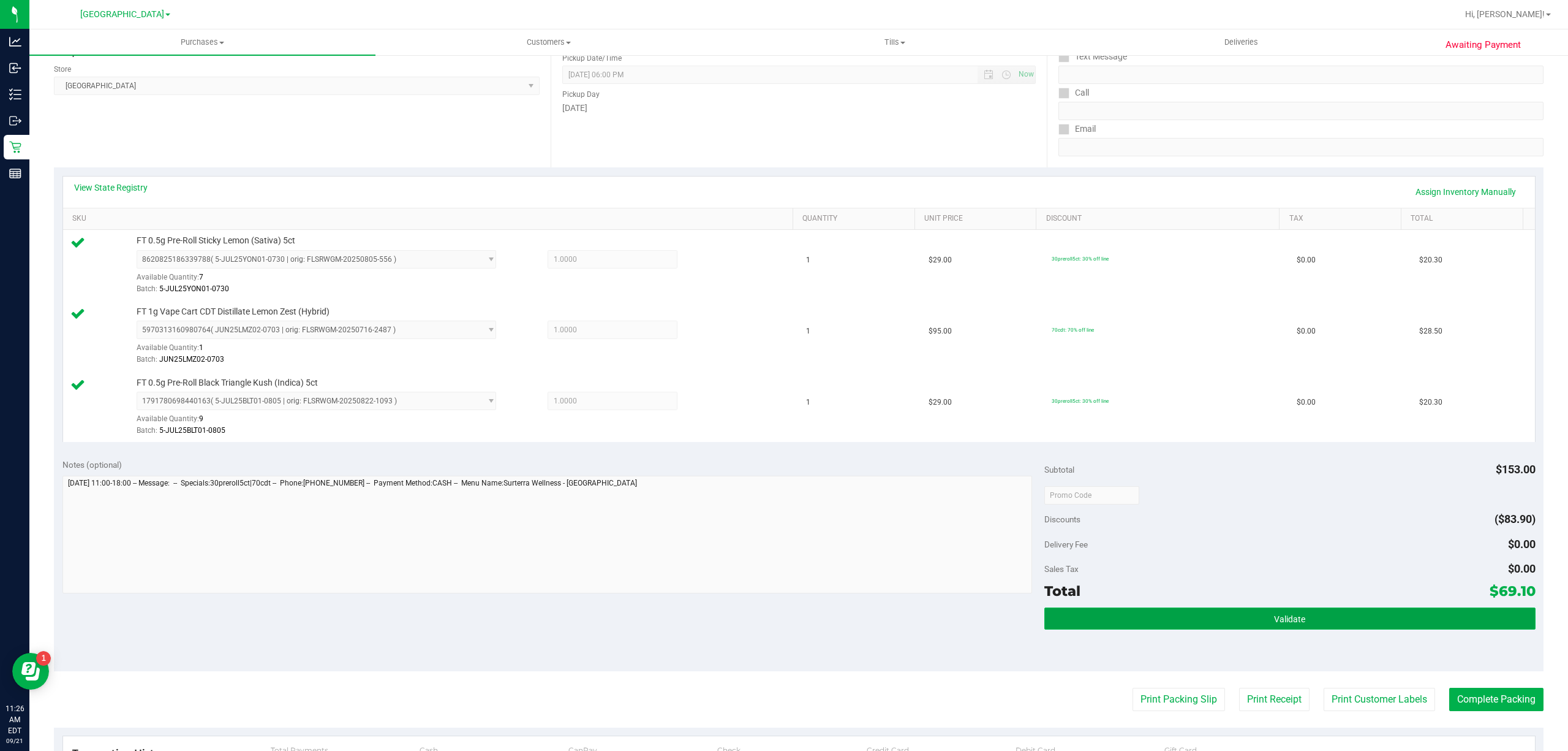
click at [1289, 618] on span "Validate" at bounding box center [1290, 618] width 31 height 10
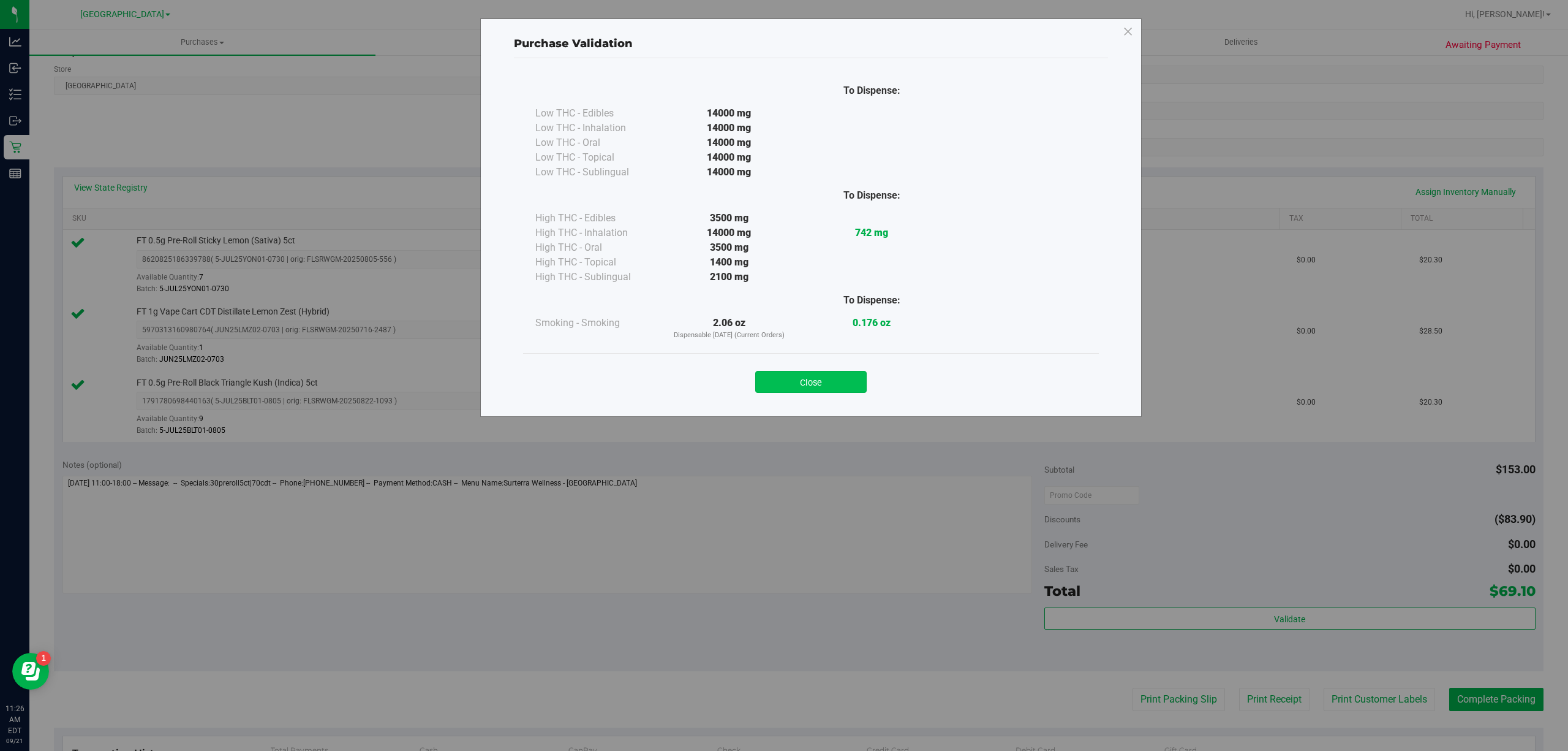
click at [833, 383] on button "Close" at bounding box center [811, 382] width 112 height 22
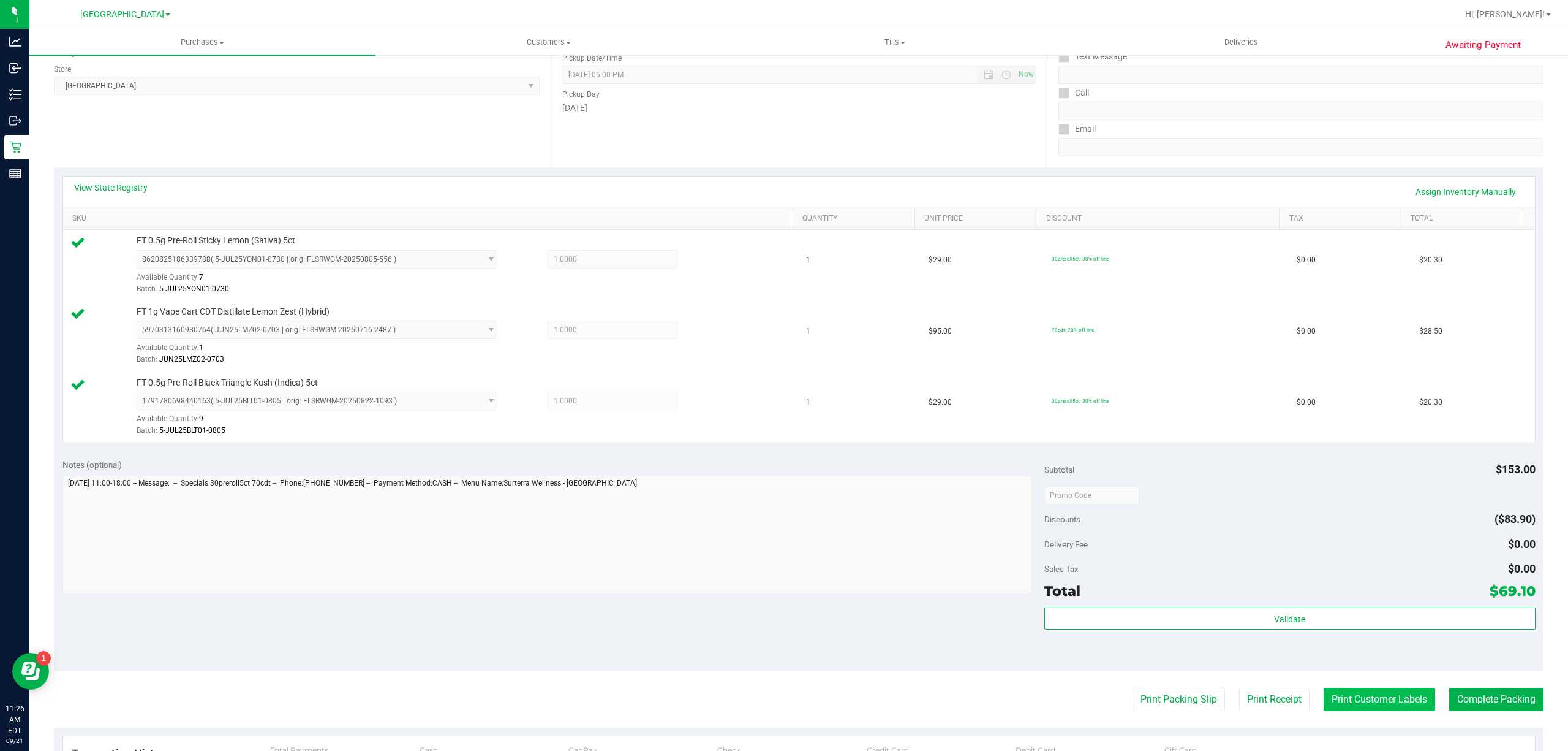
click at [1333, 694] on button "Print Customer Labels" at bounding box center [1379, 698] width 112 height 23
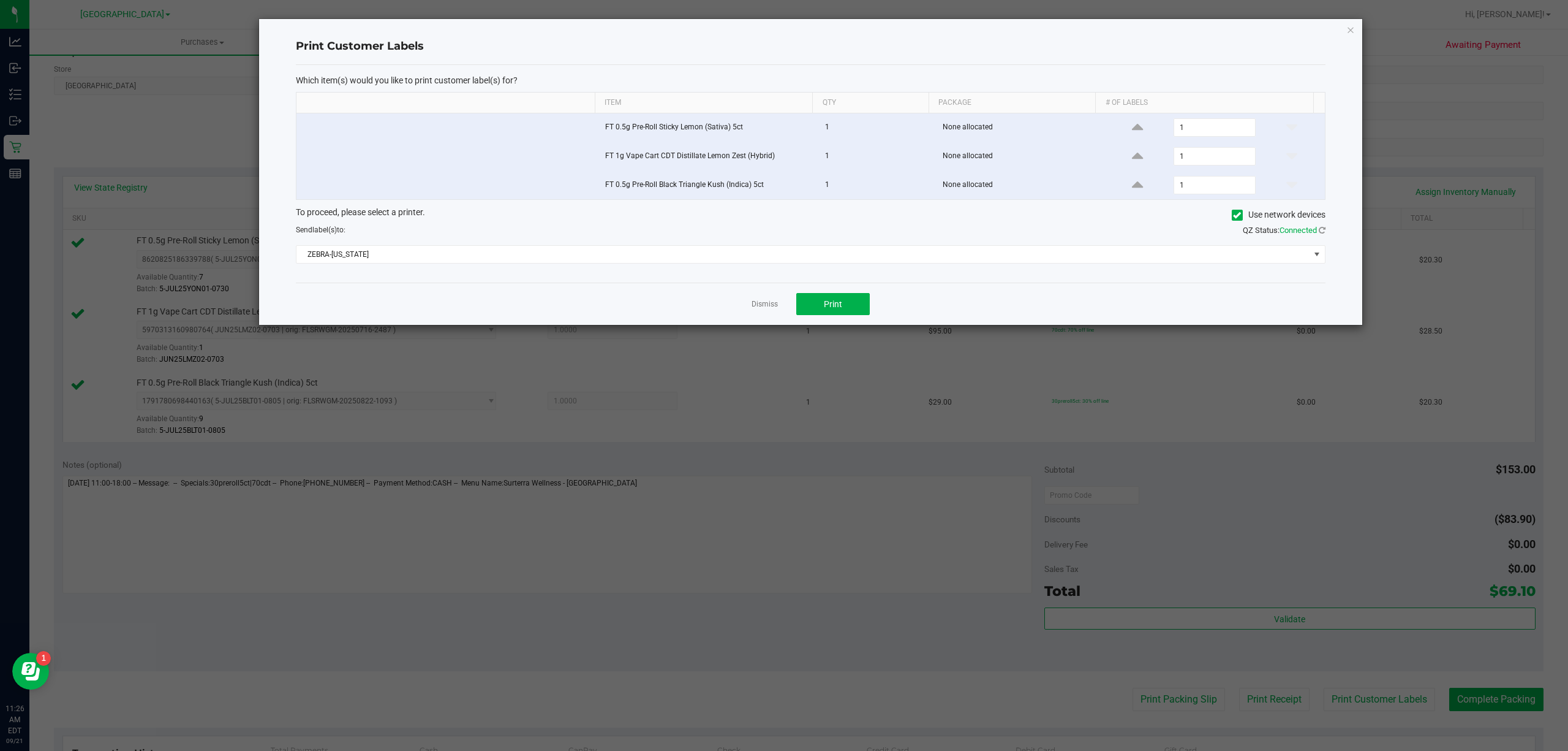
click at [868, 320] on div "Dismiss Print" at bounding box center [811, 303] width 1030 height 42
click at [854, 307] on button "Print" at bounding box center [833, 304] width 73 height 22
click at [757, 305] on link "Dismiss" at bounding box center [765, 304] width 27 height 10
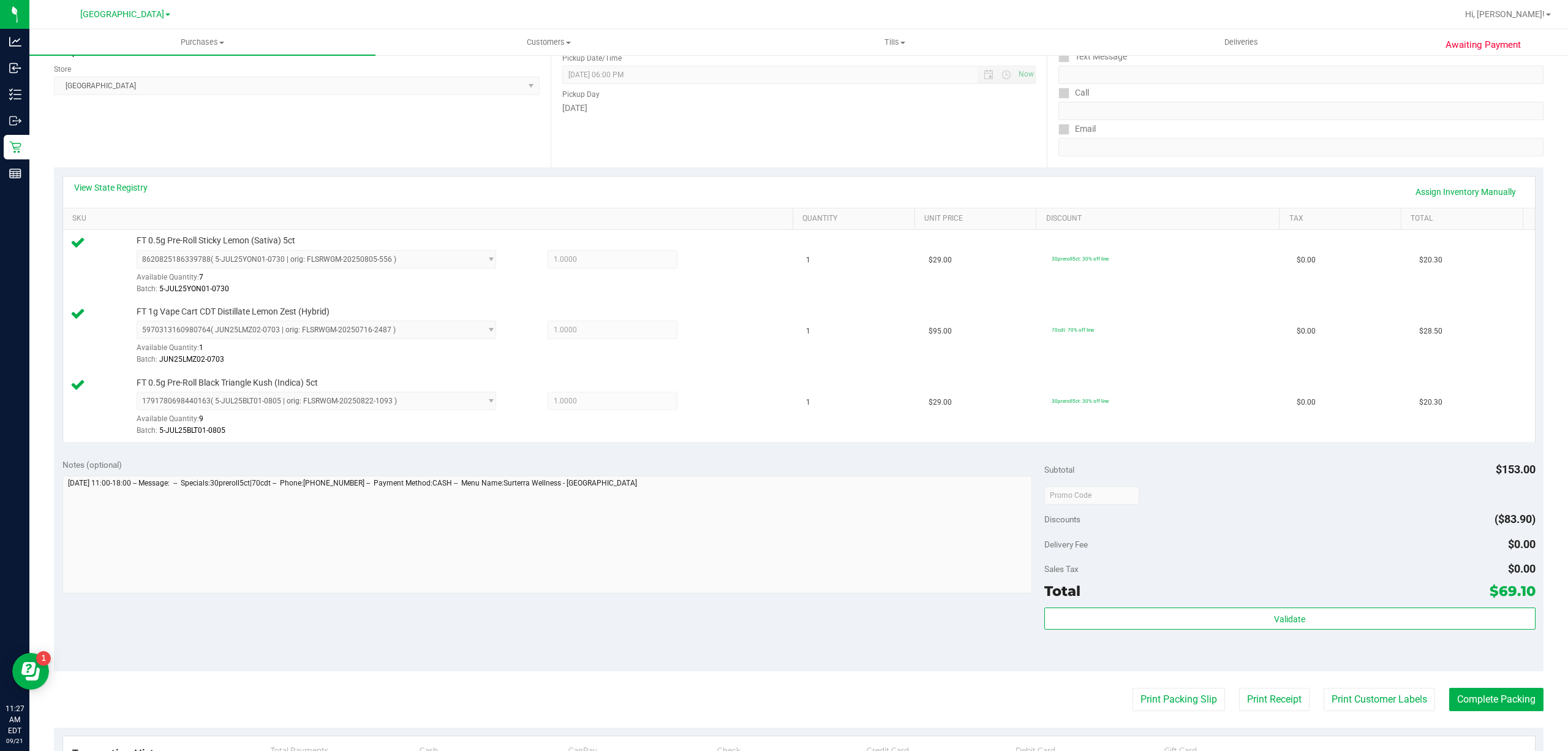
scroll to position [245, 0]
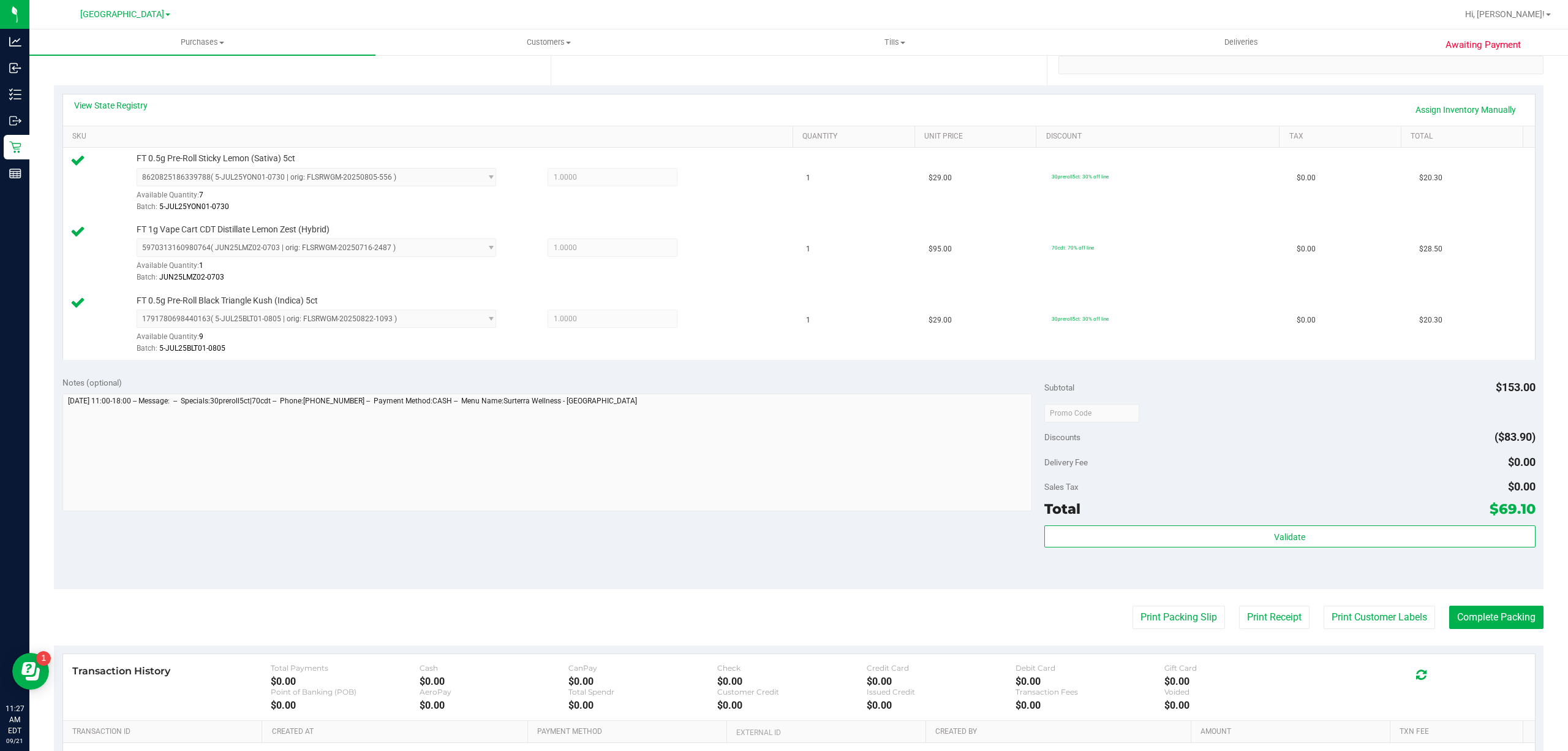
drag, startPoint x: 1433, startPoint y: 520, endPoint x: 1424, endPoint y: 524, distance: 9.8
click at [1430, 520] on div "Total $69.10" at bounding box center [1290, 509] width 492 height 22
click at [1414, 543] on button "Validate" at bounding box center [1290, 536] width 492 height 22
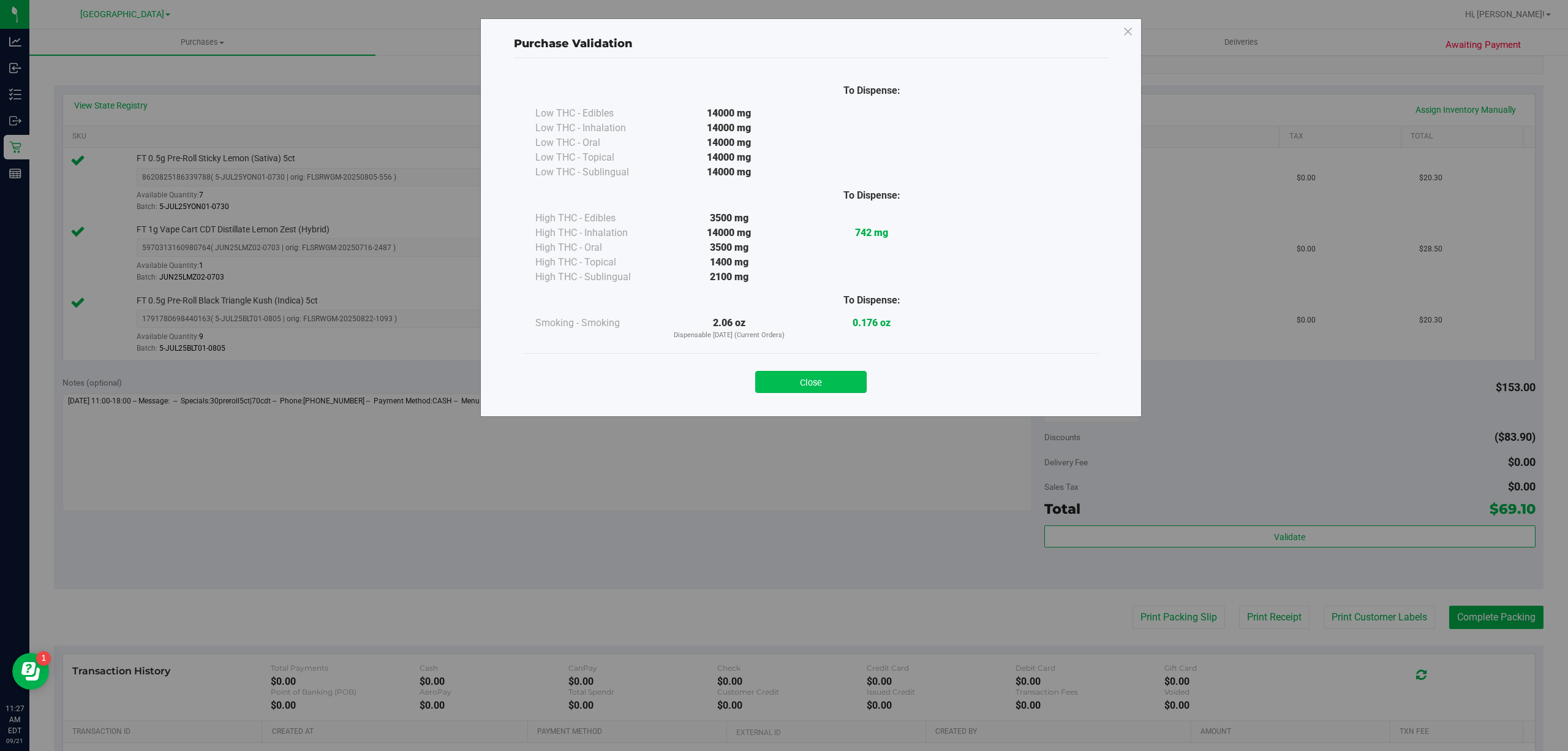
click at [846, 391] on button "Close" at bounding box center [811, 382] width 112 height 22
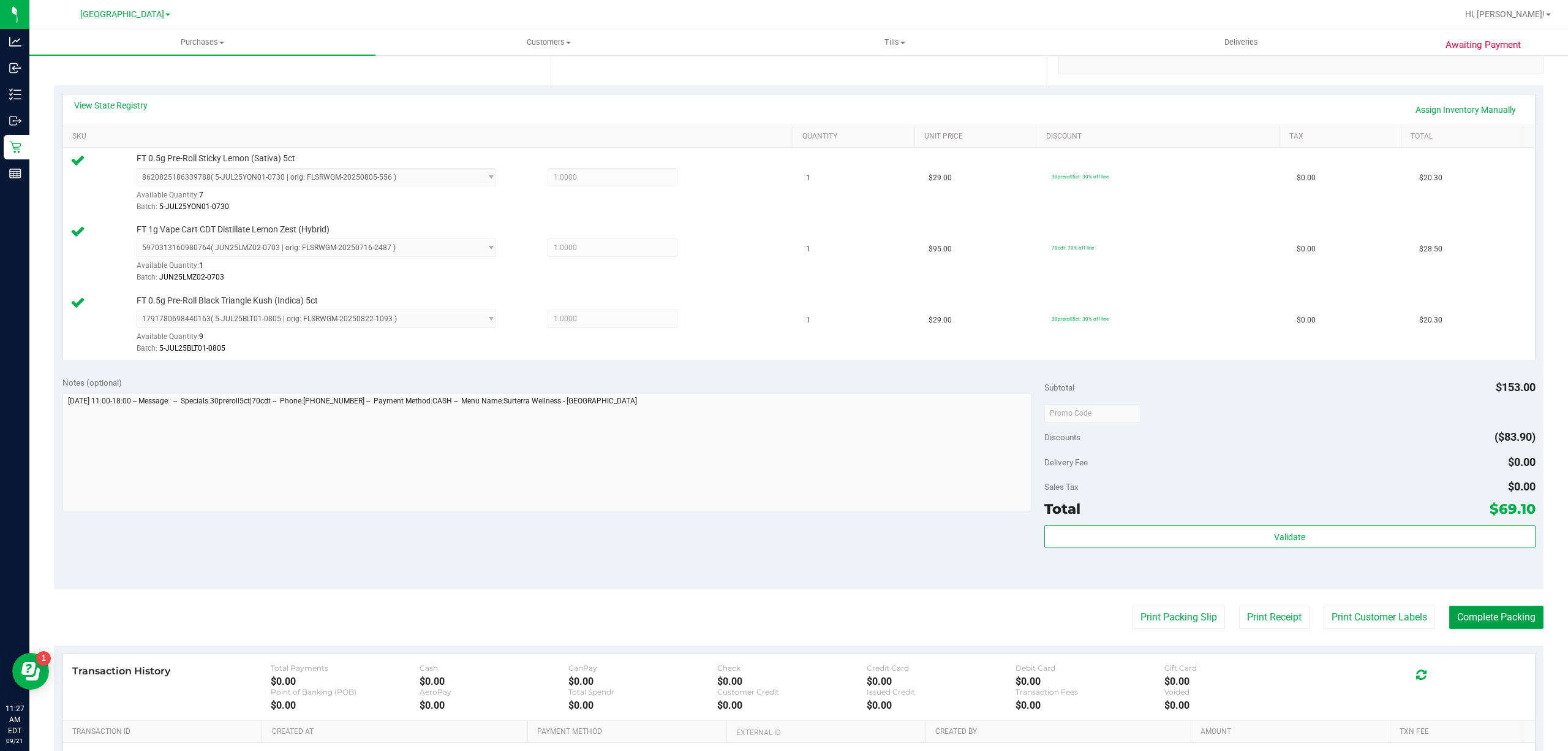
click at [1508, 612] on button "Complete Packing" at bounding box center [1496, 616] width 94 height 23
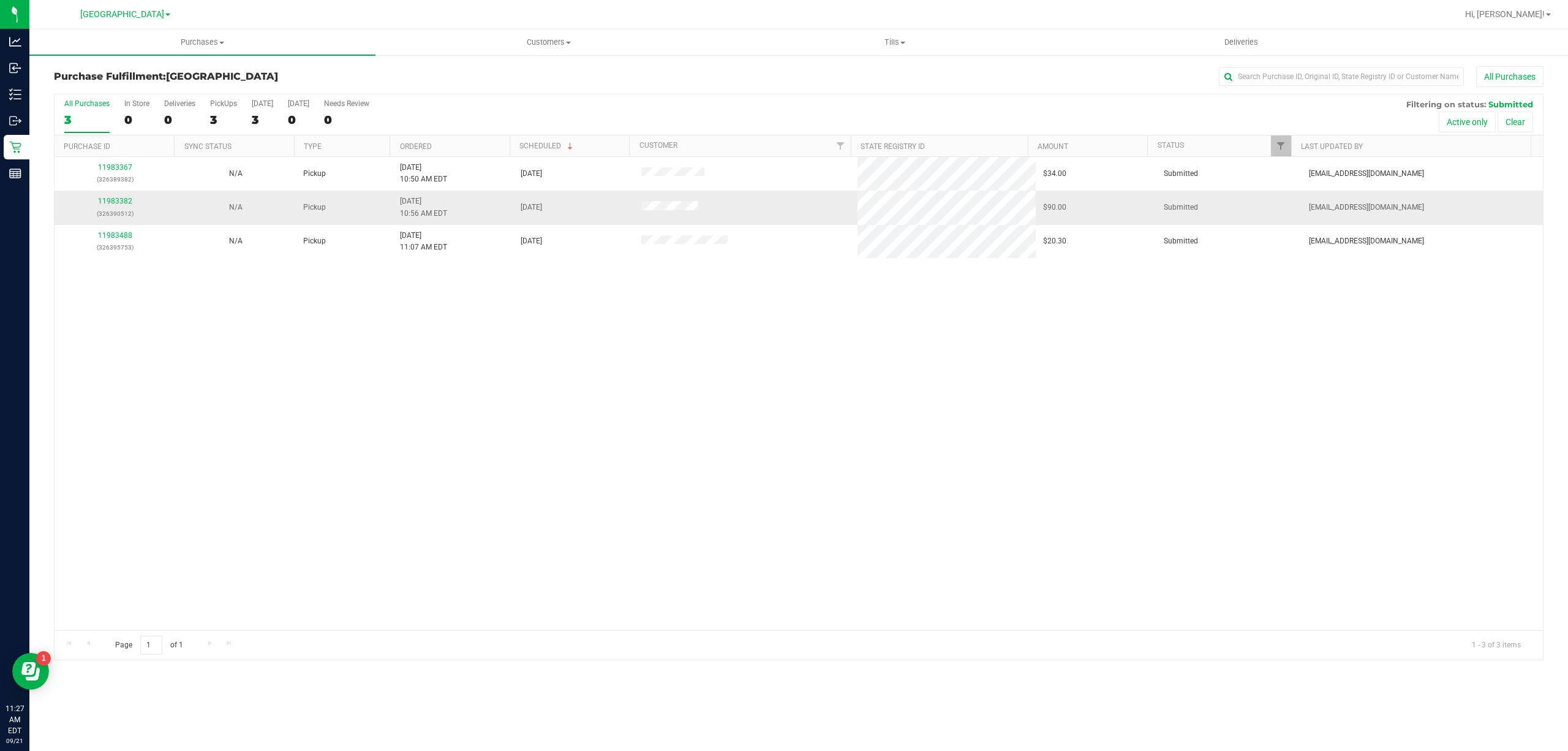
click at [136, 197] on div "11983382 (326390512)" at bounding box center [115, 207] width 106 height 23
click at [126, 201] on link "11983382" at bounding box center [115, 201] width 34 height 9
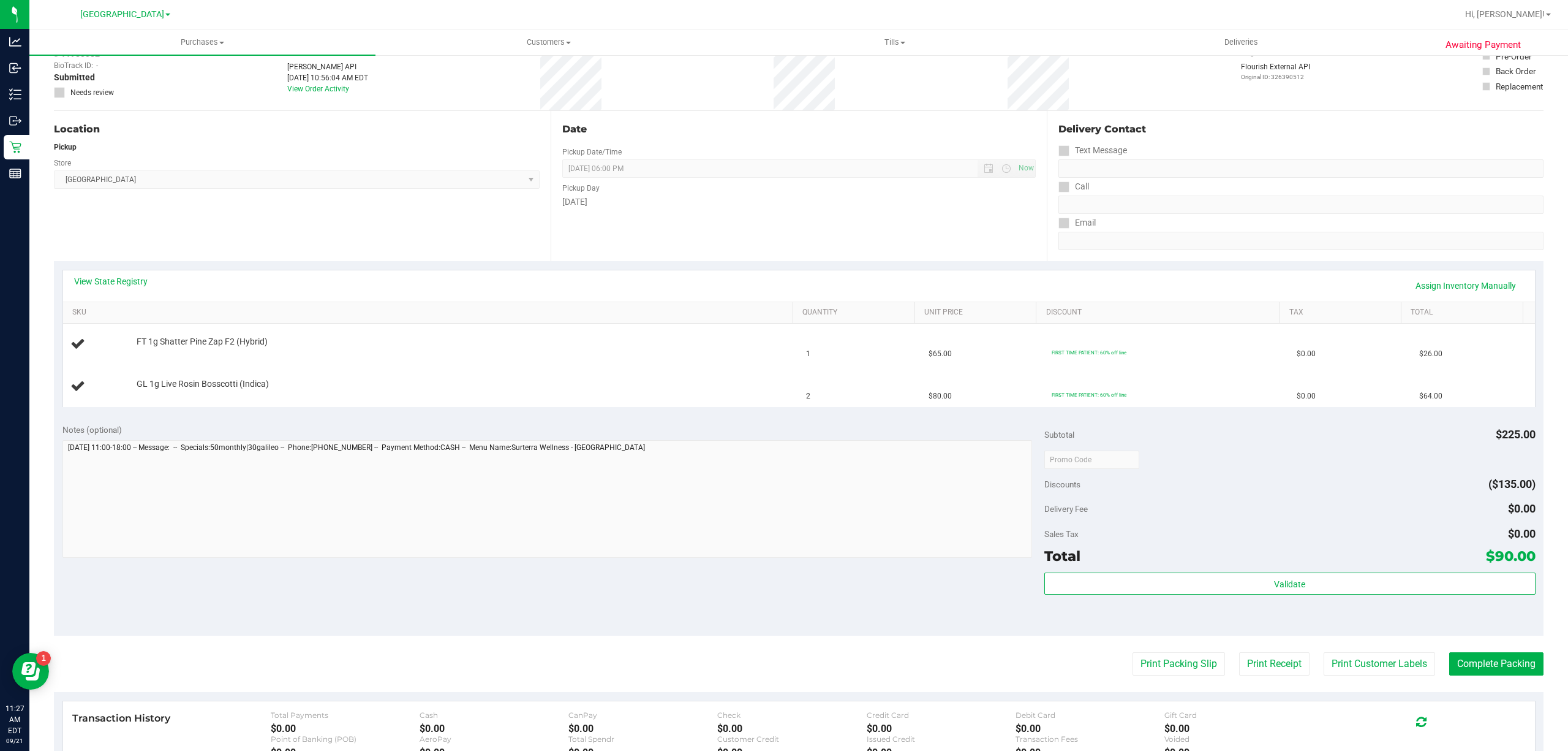
scroll to position [163, 0]
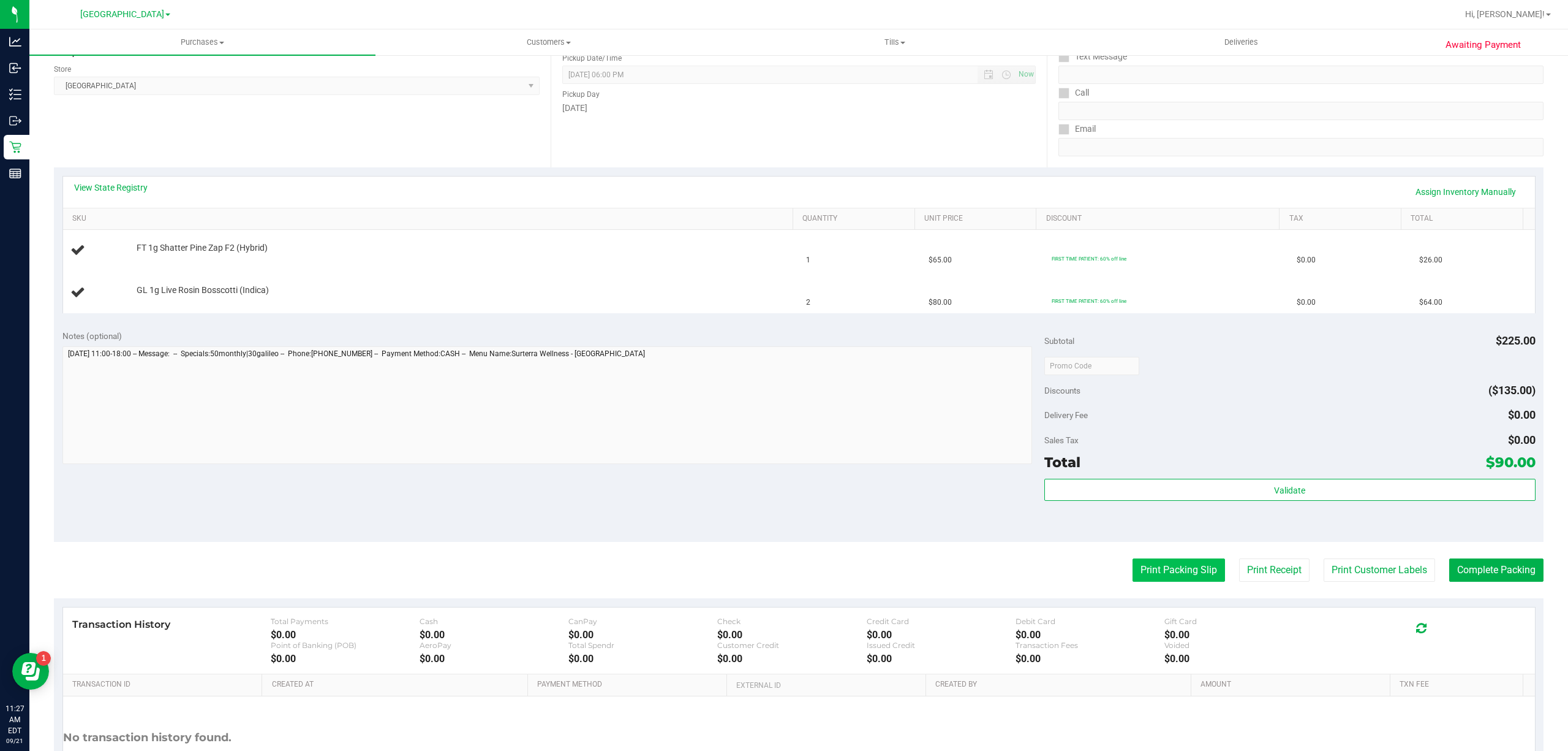
click at [1198, 577] on button "Print Packing Slip" at bounding box center [1179, 570] width 93 height 23
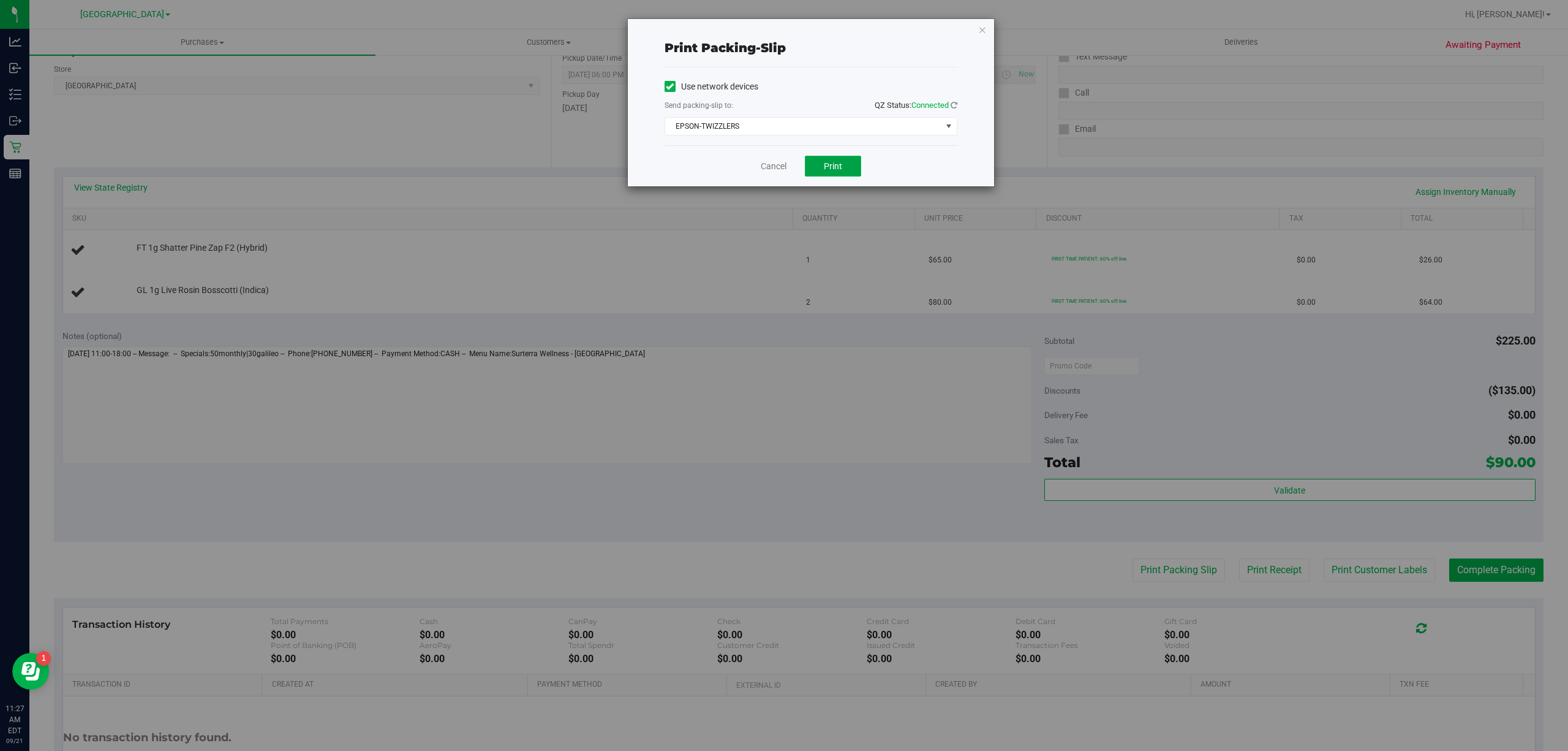
click at [833, 159] on button "Print" at bounding box center [833, 166] width 56 height 21
click at [779, 172] on link "Cancel" at bounding box center [774, 166] width 26 height 13
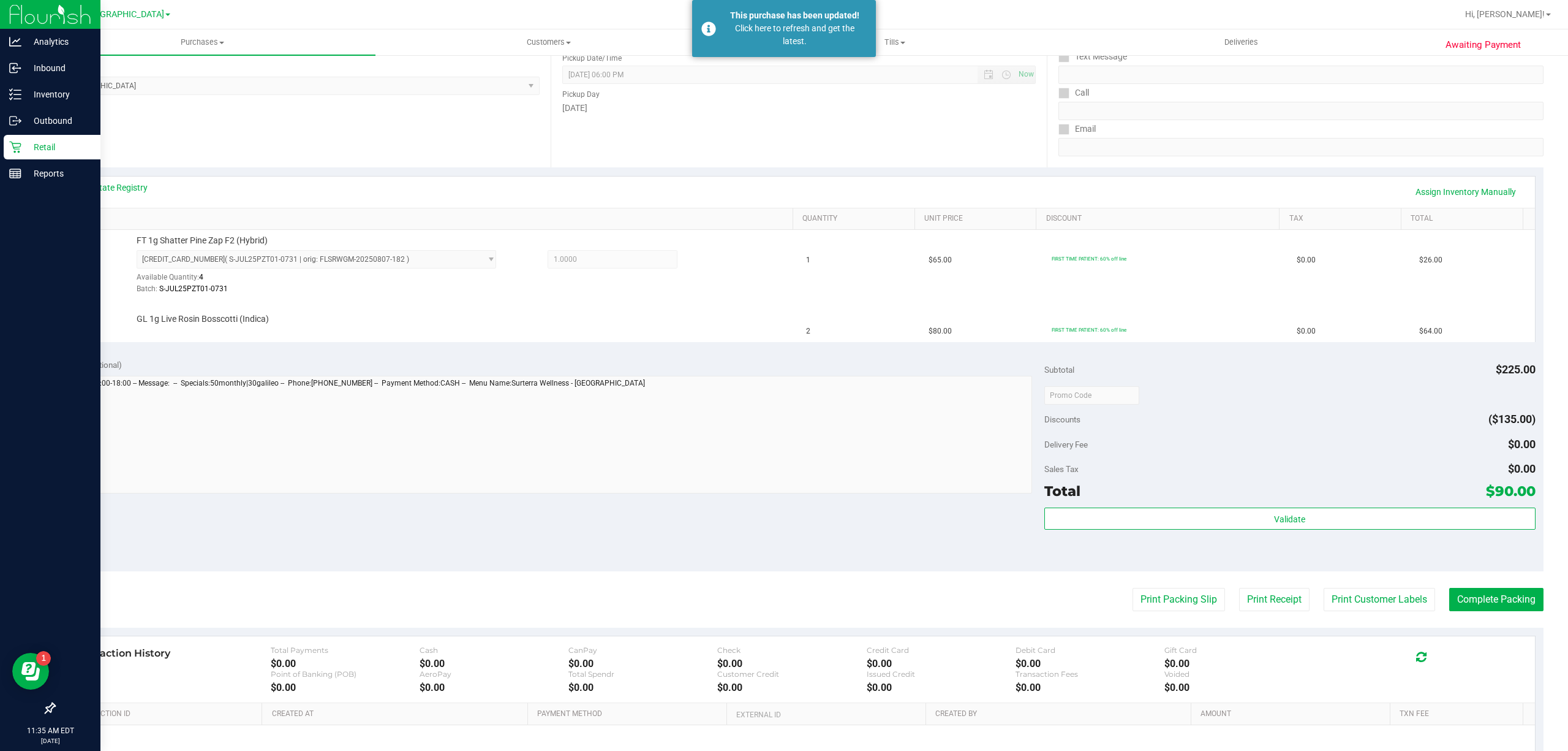
click at [17, 150] on icon at bounding box center [15, 147] width 13 height 13
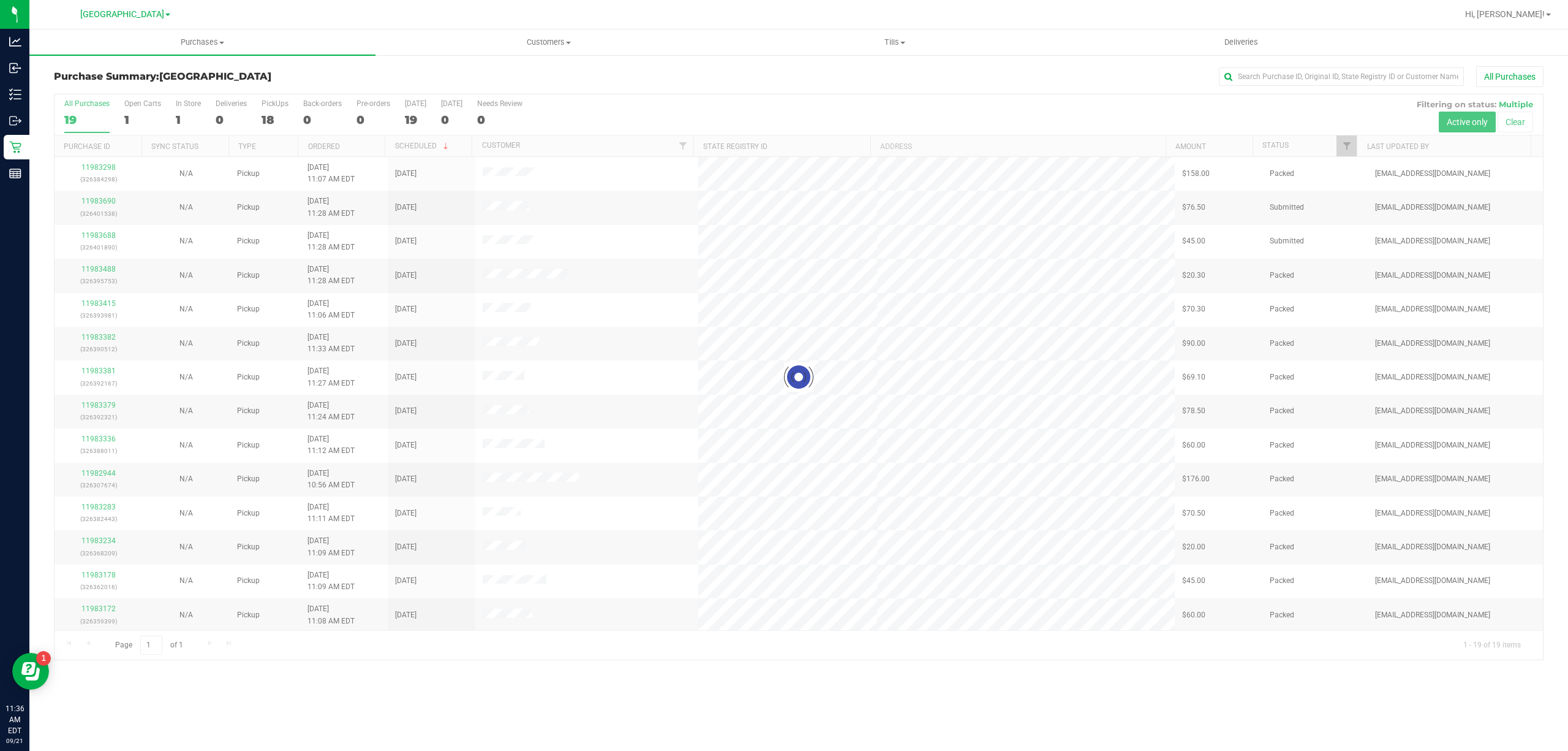
click at [1347, 144] on div at bounding box center [799, 376] width 1488 height 565
click at [1348, 147] on span "Filter" at bounding box center [1347, 145] width 10 height 10
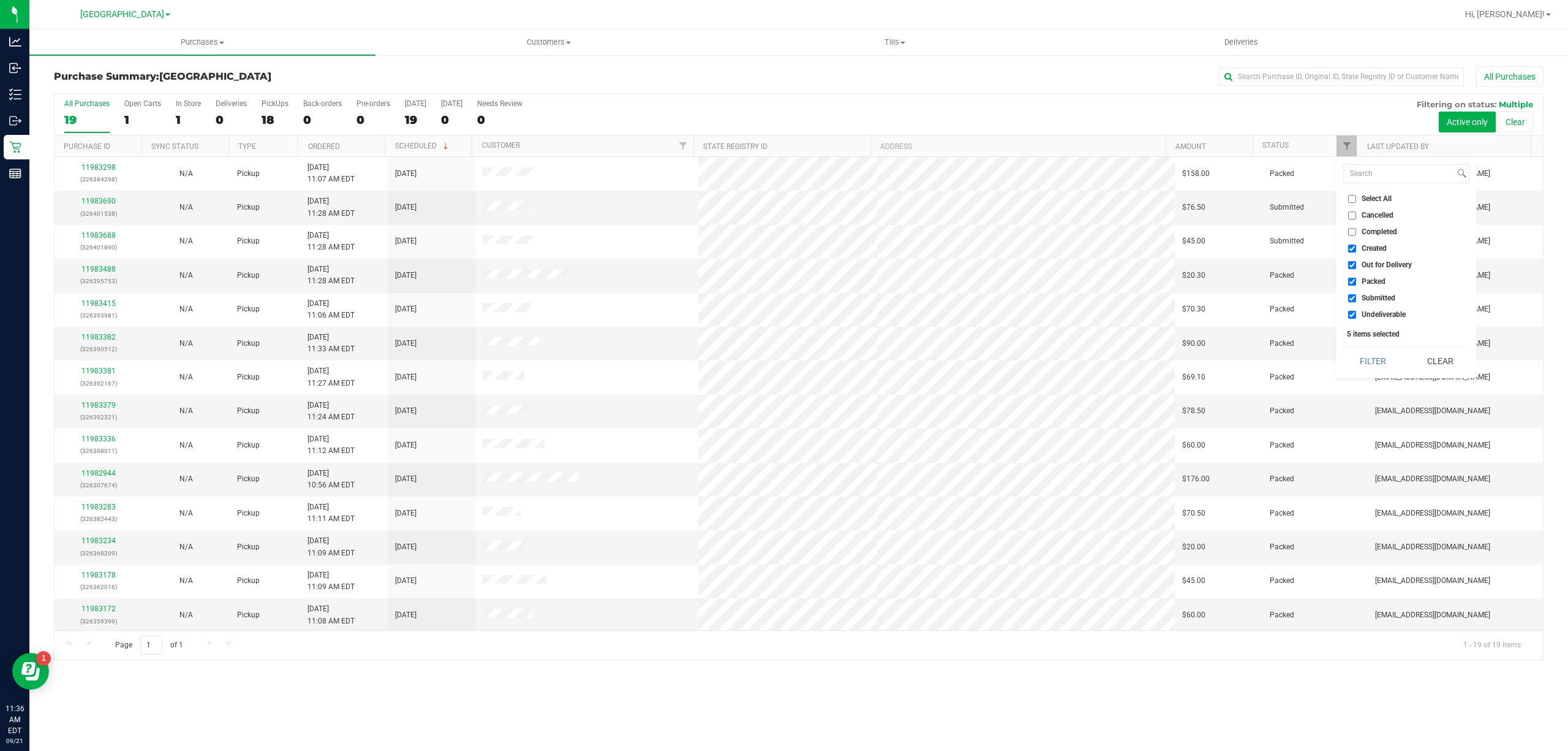
click at [1353, 197] on input "Select All" at bounding box center [1352, 198] width 8 height 8
checkbox input "true"
click at [1353, 197] on input "Select All" at bounding box center [1352, 198] width 8 height 8
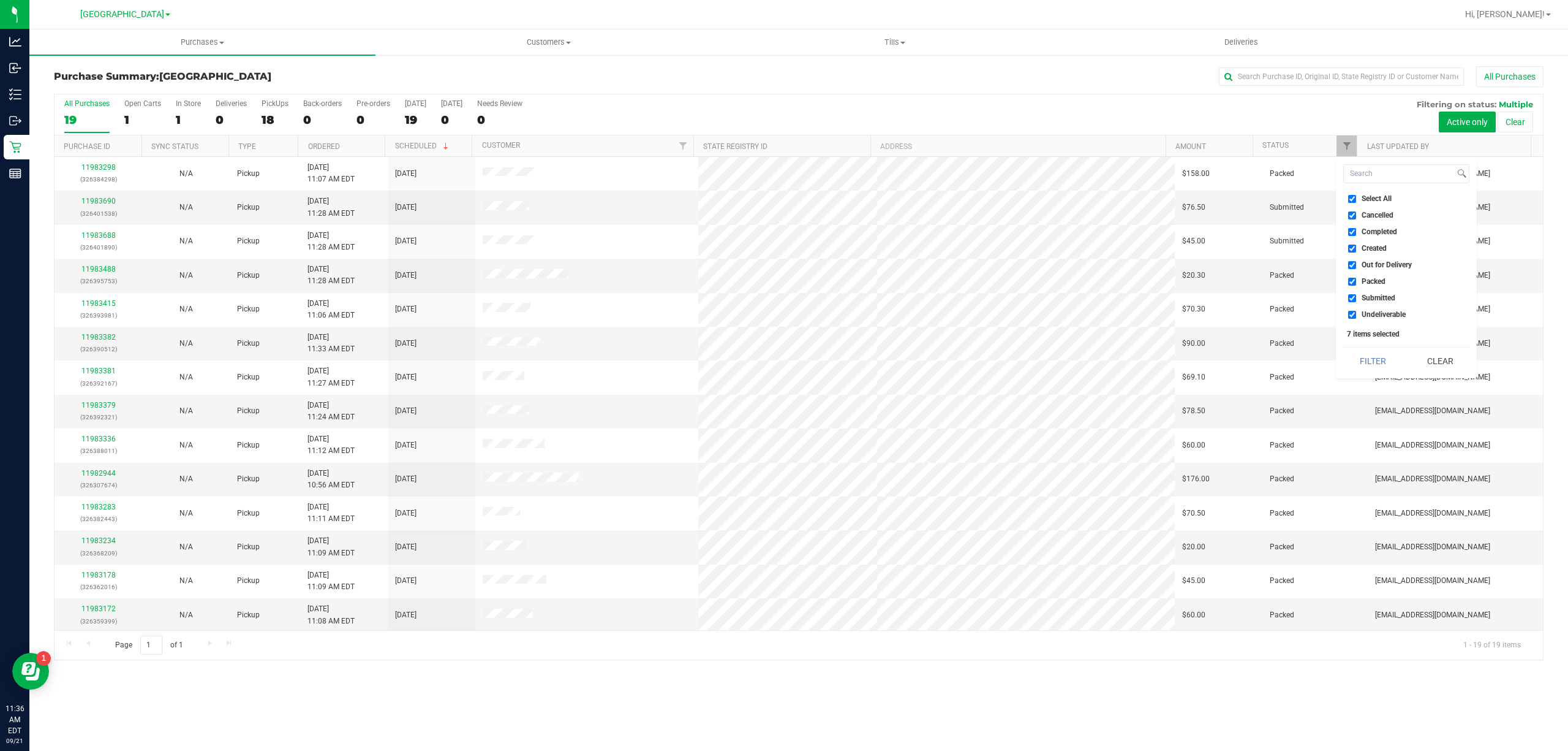
checkbox input "false"
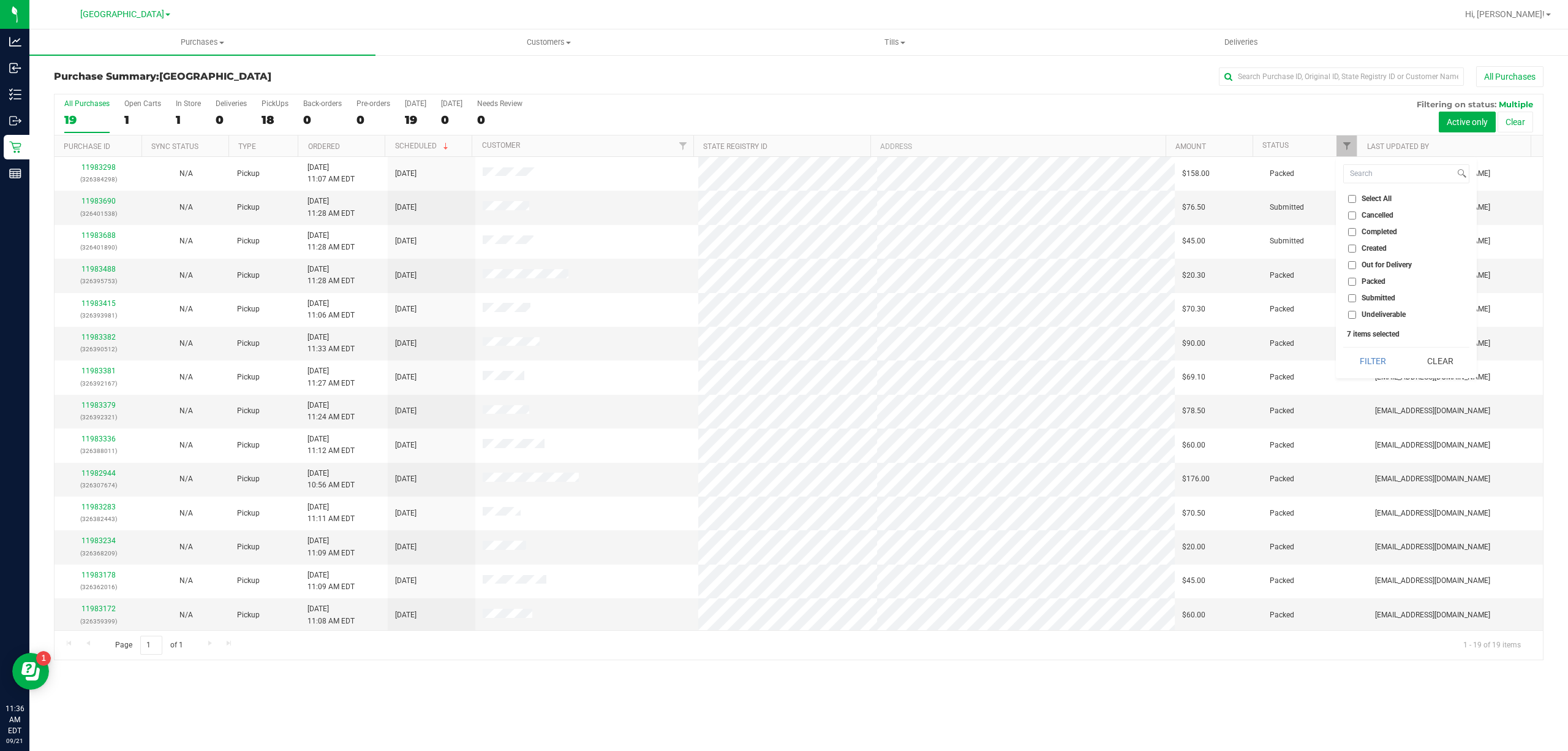
checkbox input "false"
click at [1355, 296] on input "Submitted" at bounding box center [1352, 298] width 8 height 8
checkbox input "true"
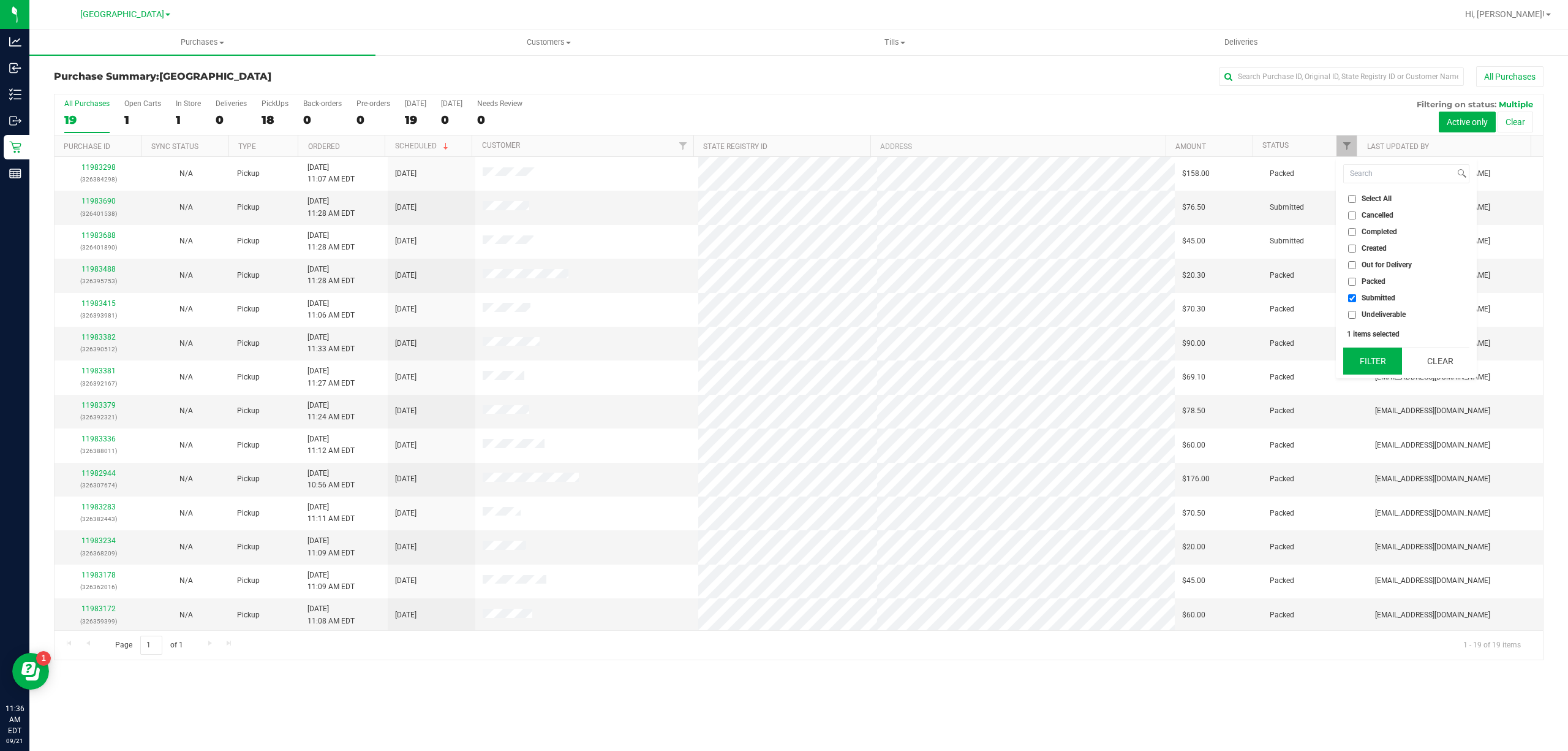
click at [1356, 359] on button "Filter" at bounding box center [1372, 361] width 58 height 27
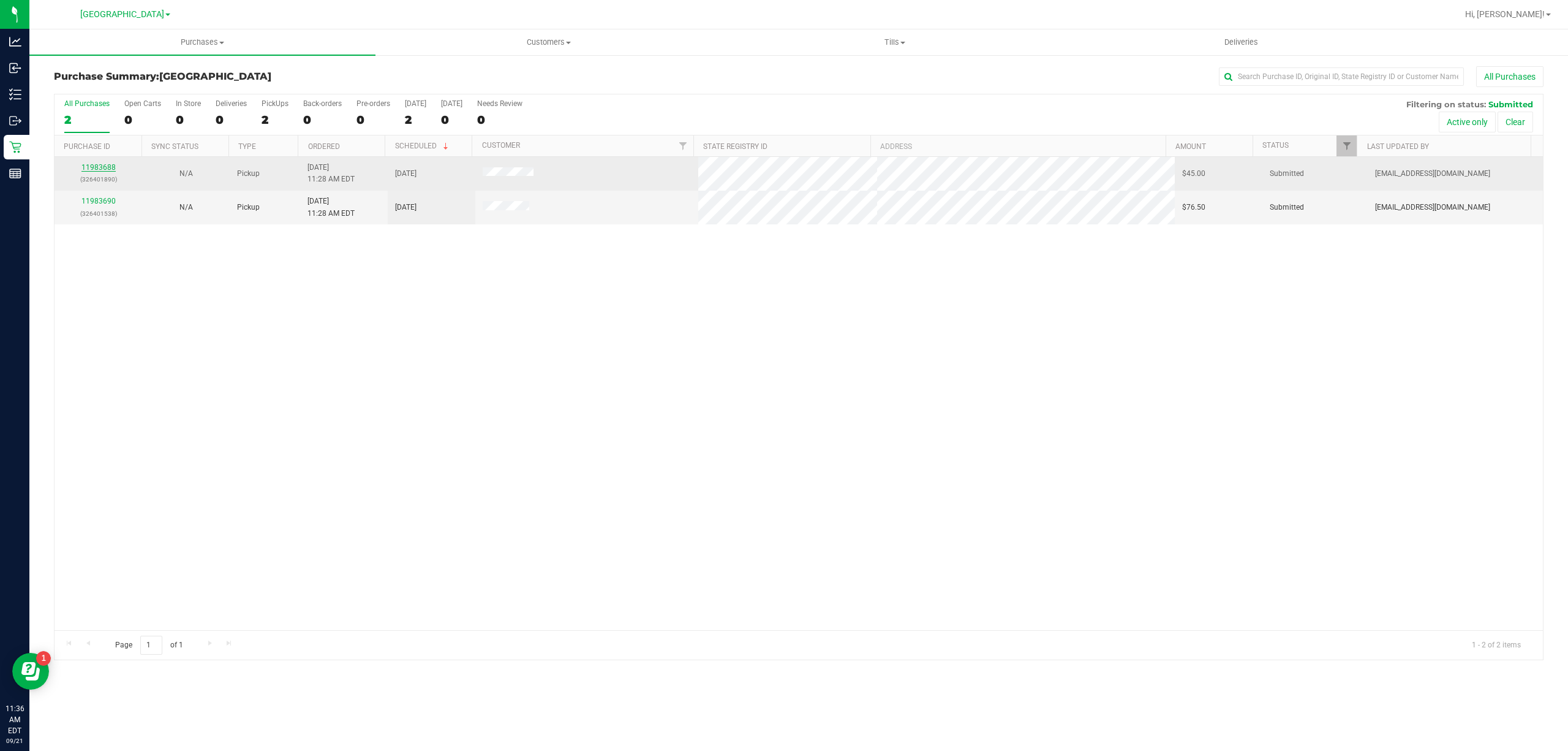
click at [91, 165] on link "11983688" at bounding box center [98, 167] width 34 height 9
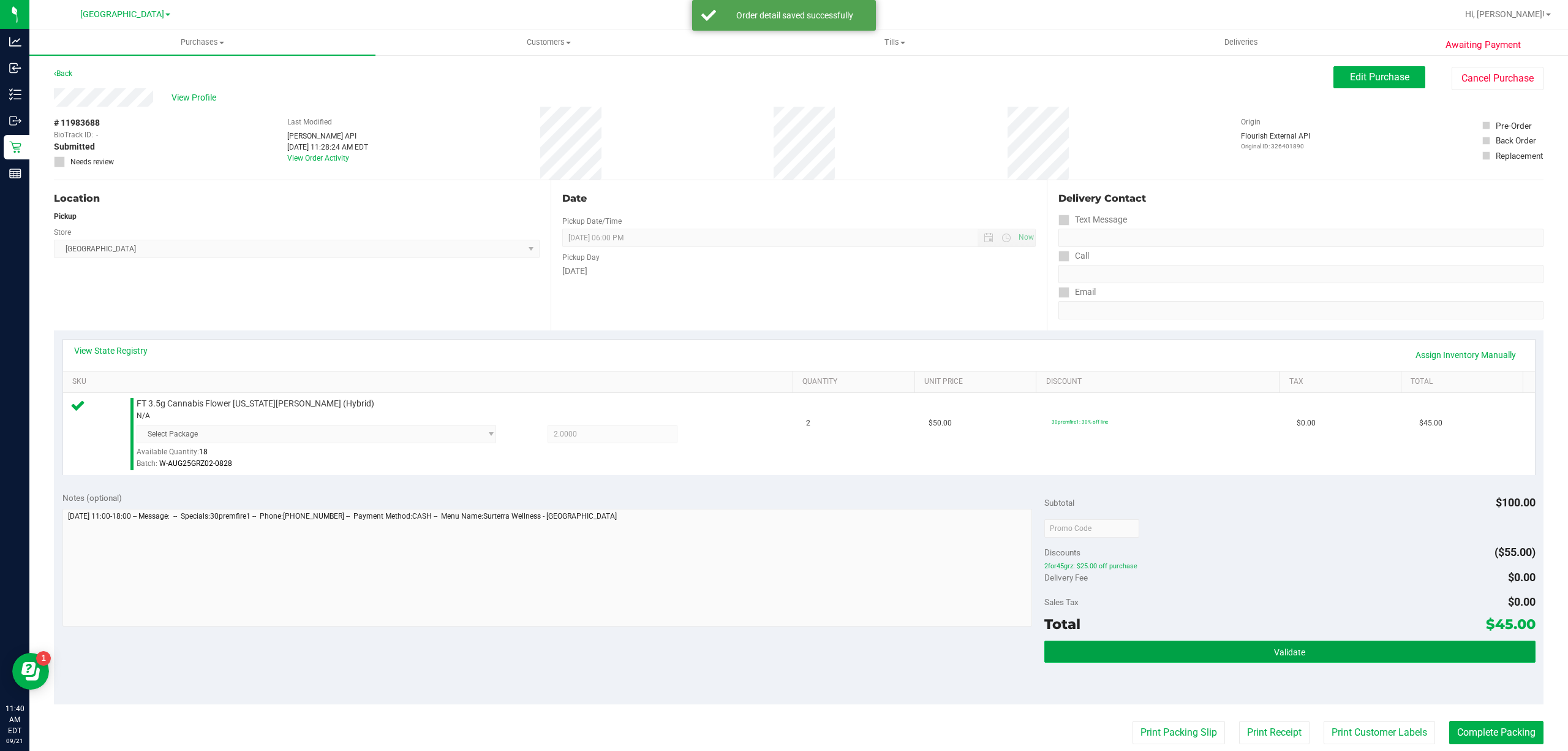
click at [1145, 647] on button "Validate" at bounding box center [1290, 652] width 492 height 22
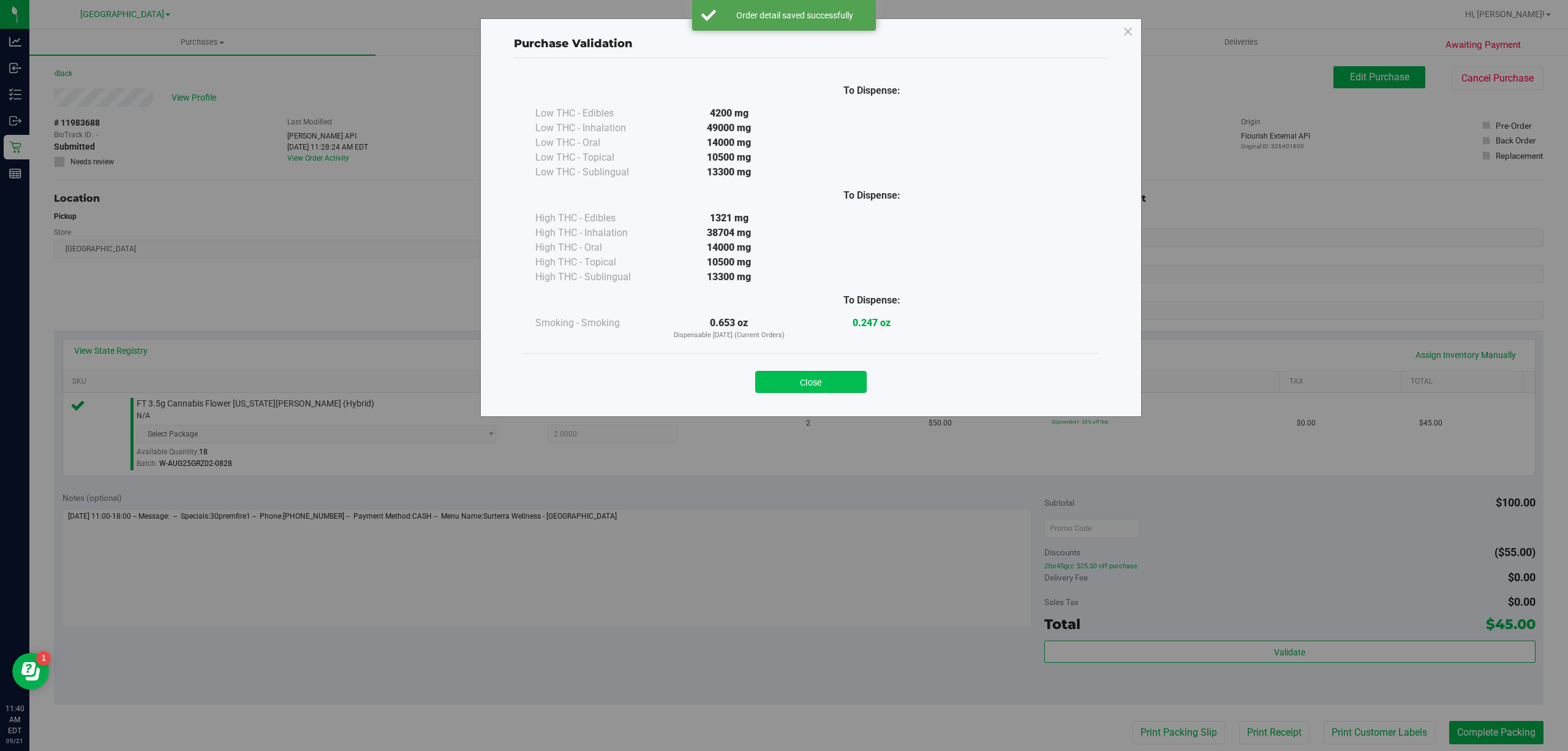
click at [807, 386] on button "Close" at bounding box center [811, 382] width 112 height 22
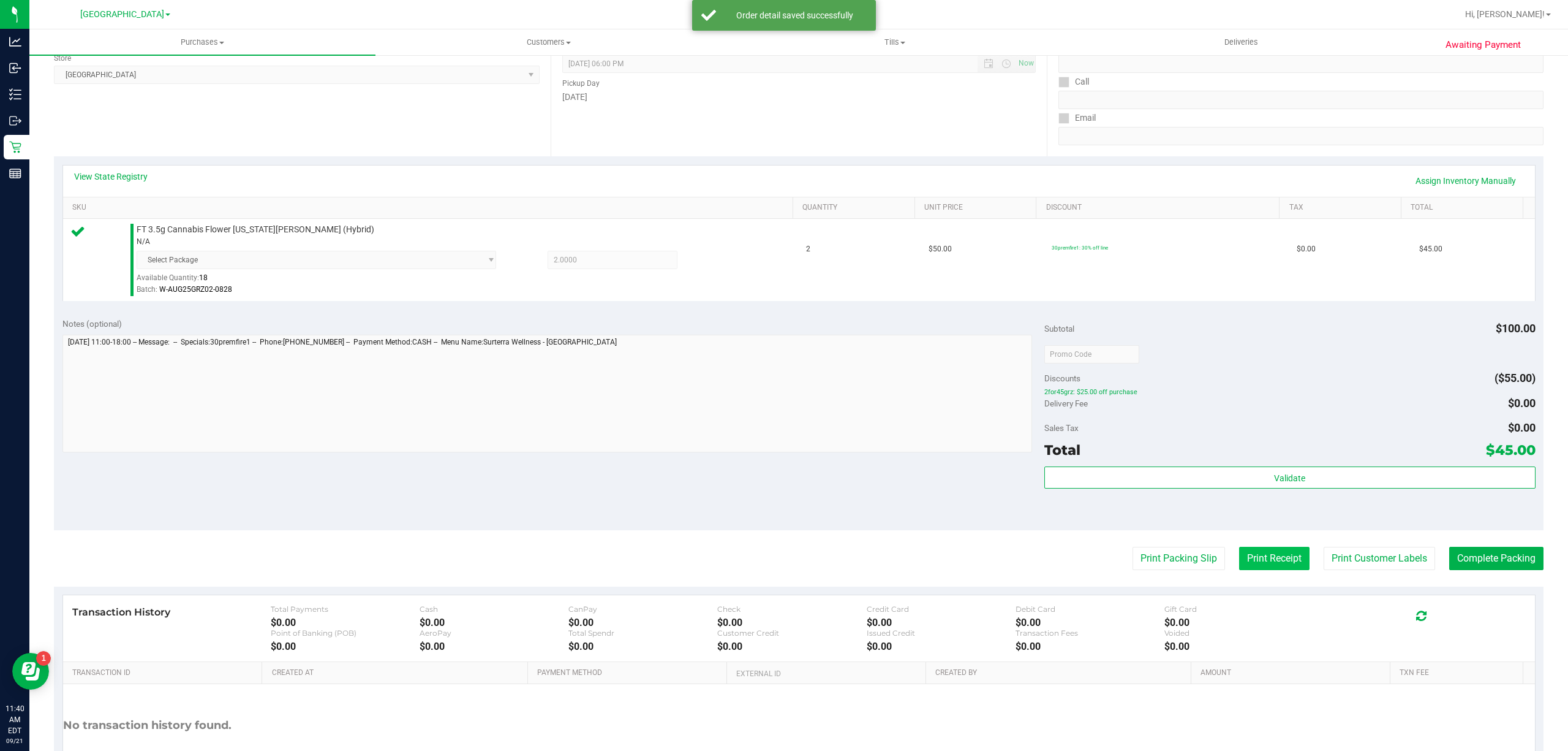
scroll to position [264, 0]
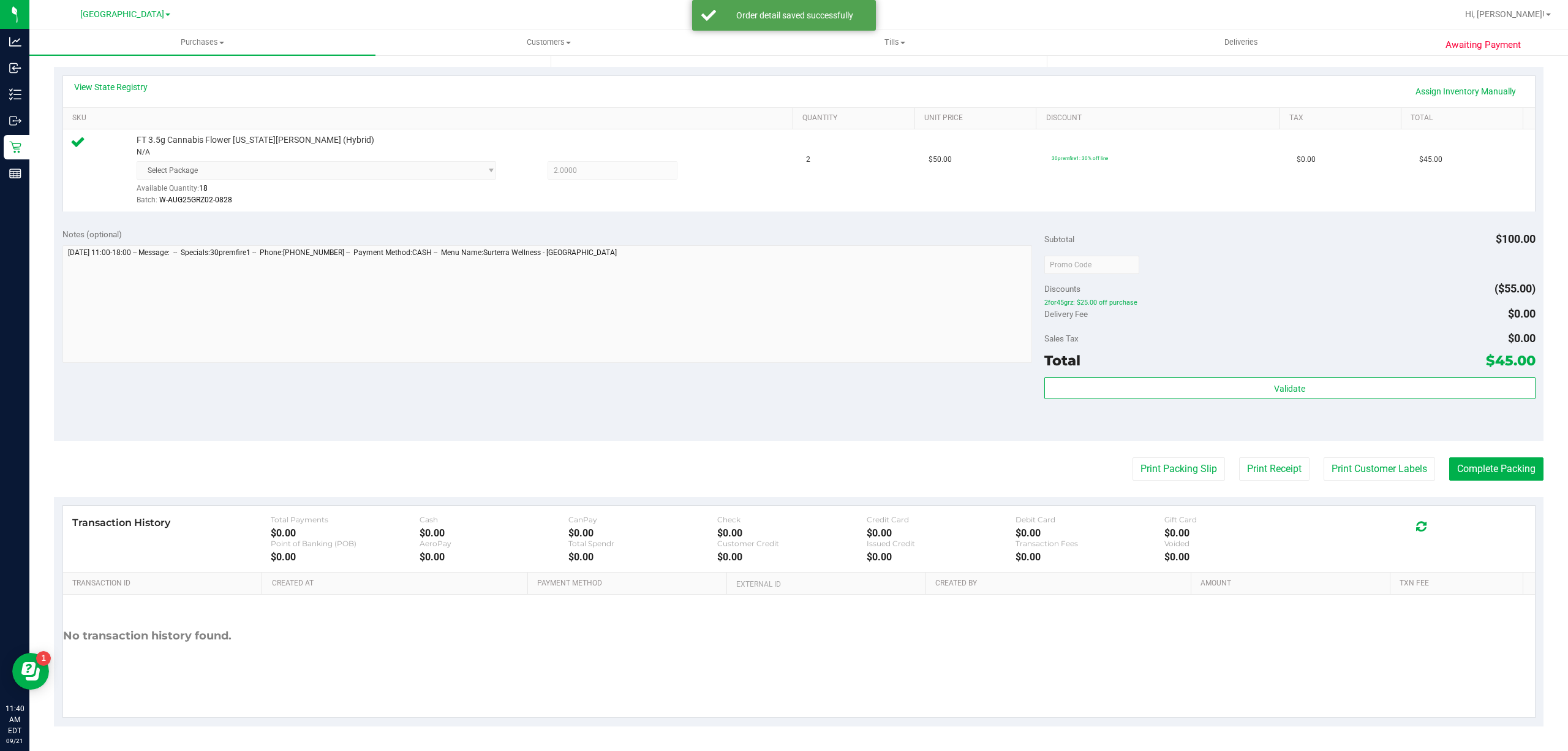
click at [1331, 454] on purchase-details "Back Edit Purchase Cancel Purchase View Profile # 11983688 BioTrack ID: - Submi…" at bounding box center [799, 264] width 1490 height 924
click at [1332, 458] on button "Print Customer Labels" at bounding box center [1379, 468] width 112 height 23
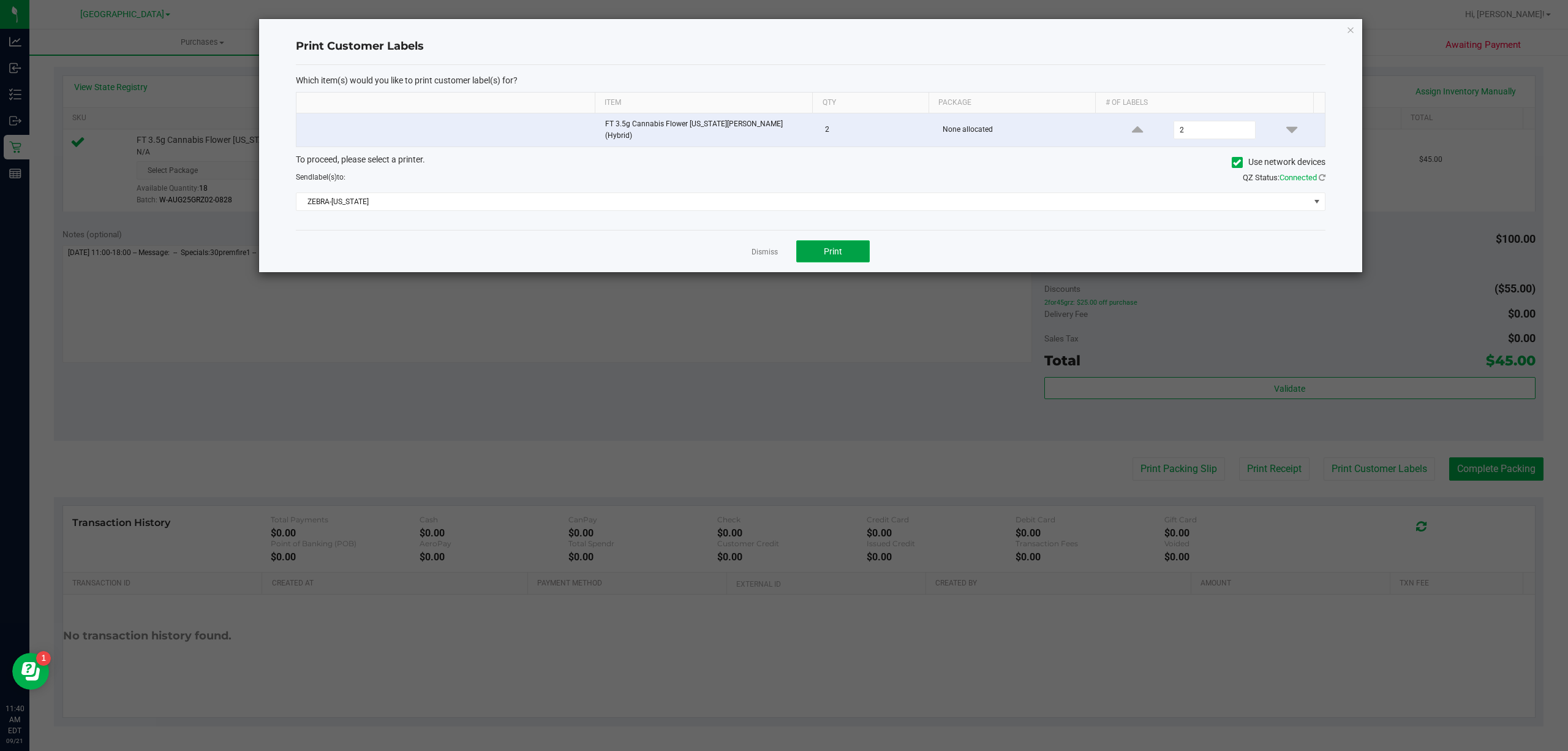
click at [844, 243] on button "Print" at bounding box center [833, 251] width 73 height 22
click at [770, 245] on app-cancel-button "Dismiss" at bounding box center [765, 251] width 27 height 13
click at [769, 247] on link "Dismiss" at bounding box center [765, 252] width 27 height 10
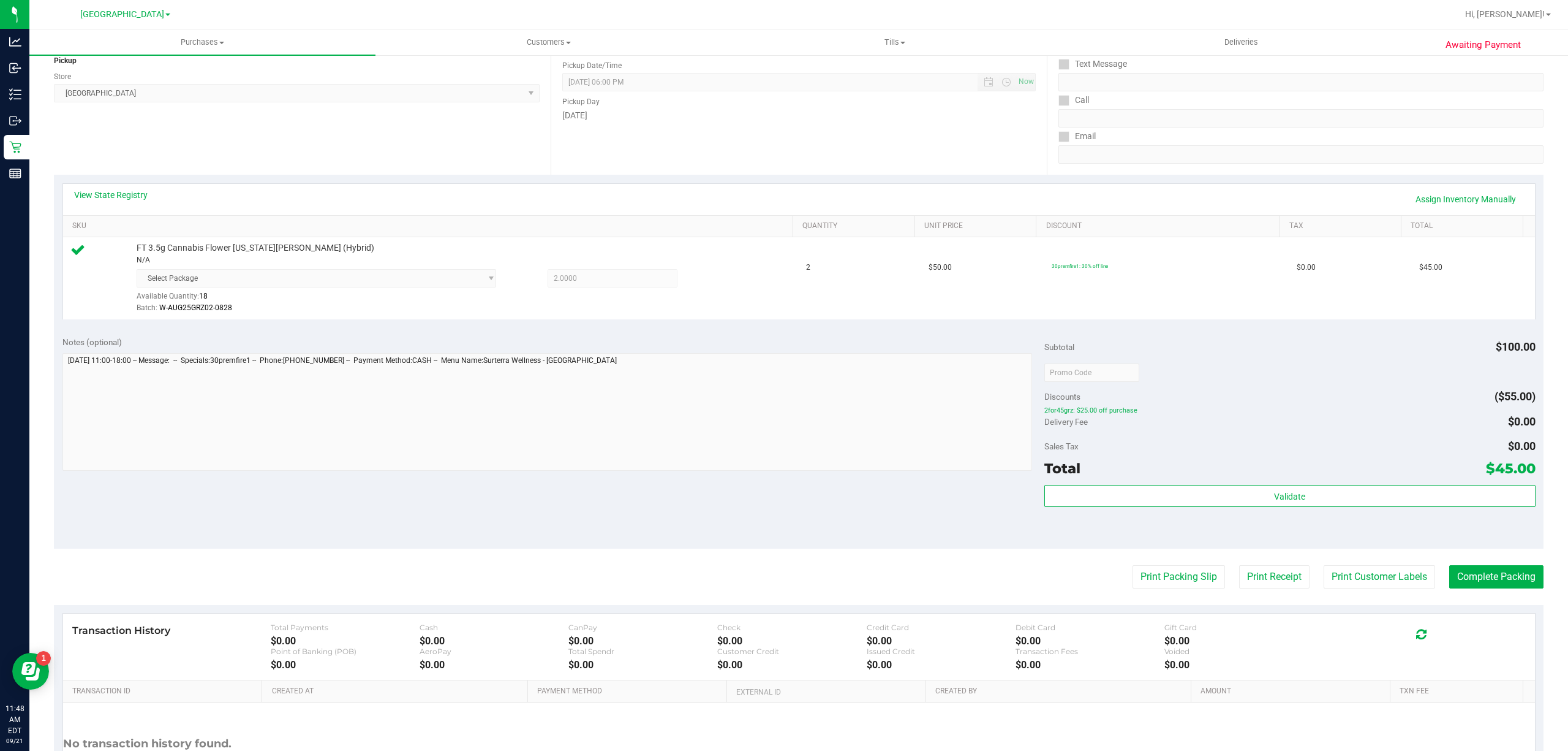
scroll to position [163, 0]
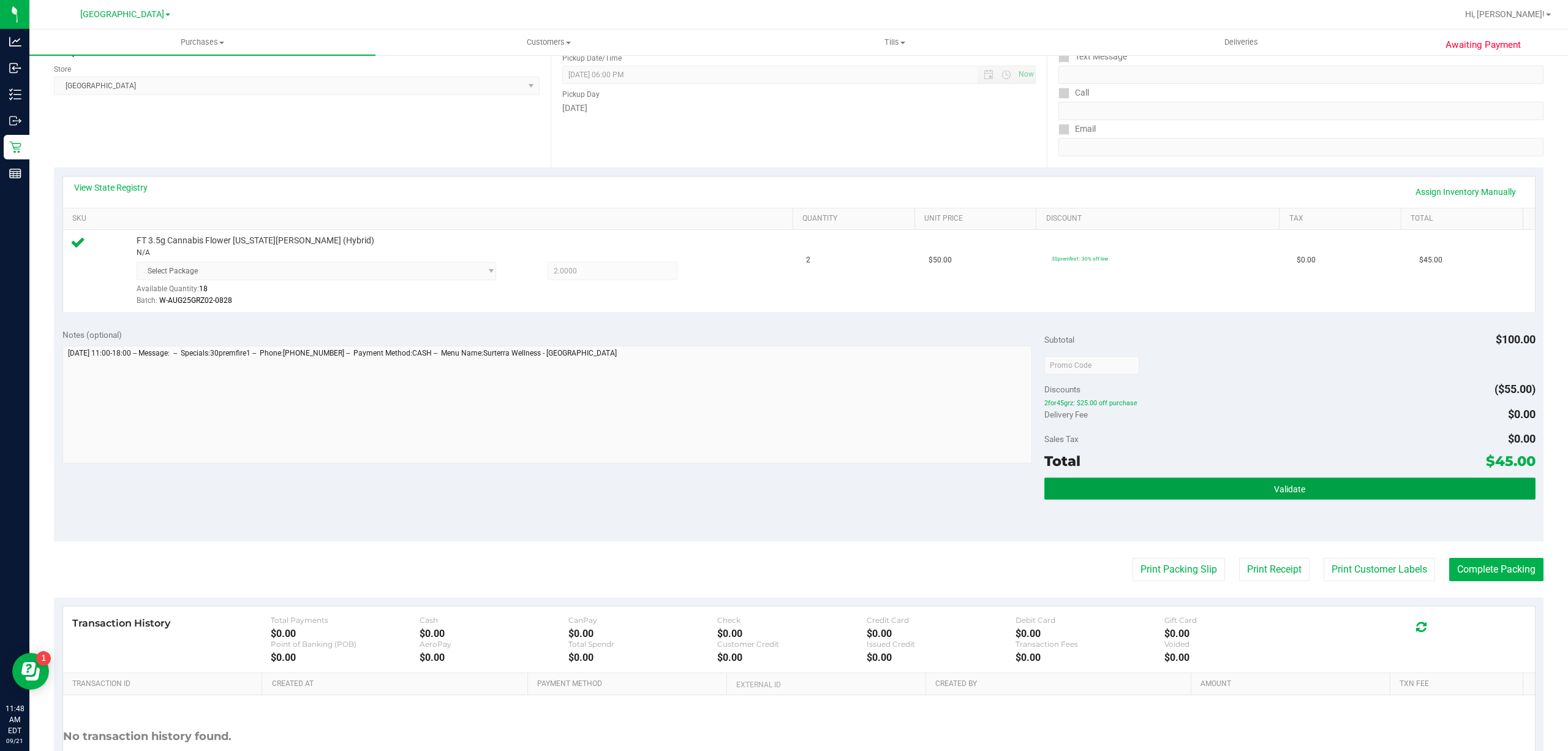
click at [1235, 493] on button "Validate" at bounding box center [1290, 489] width 492 height 22
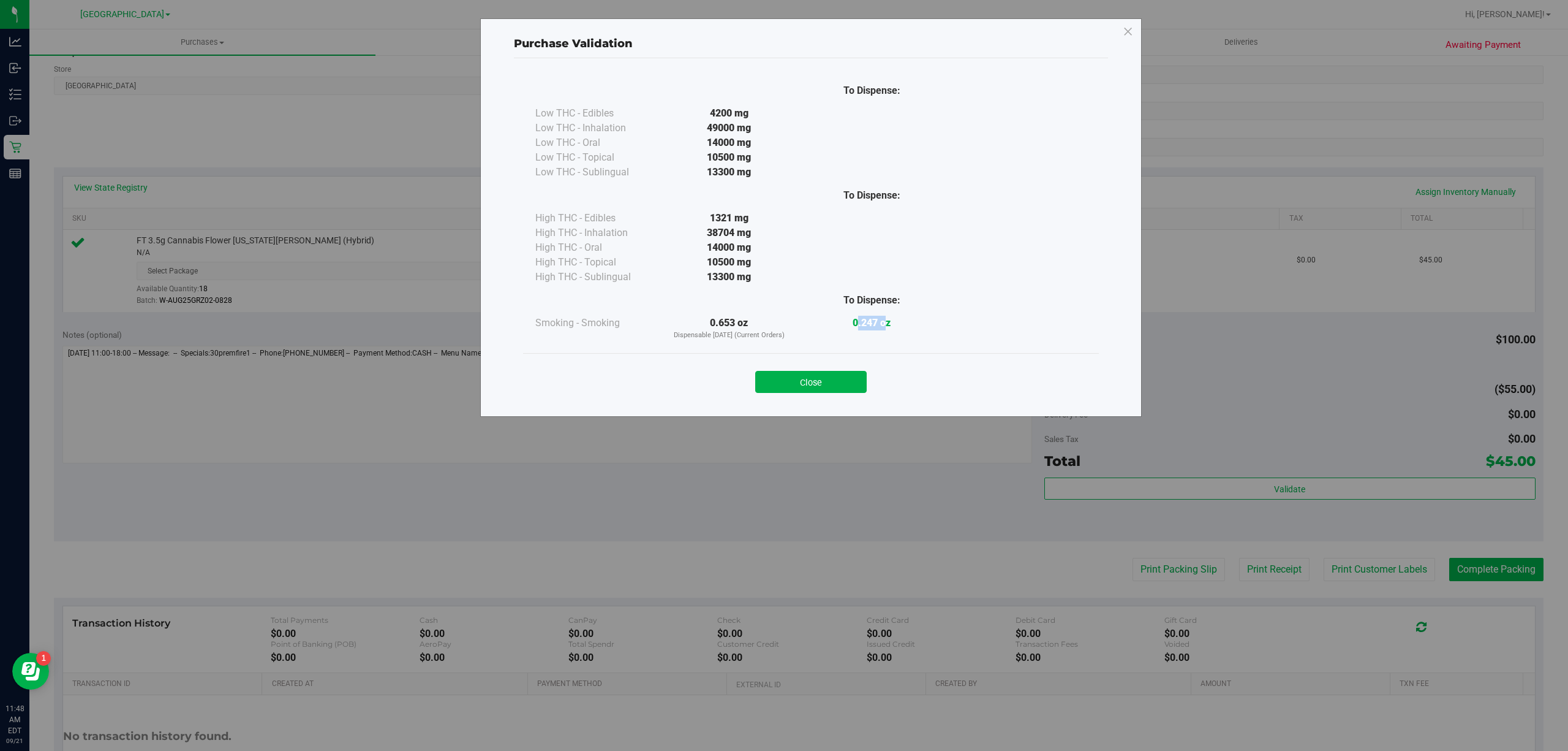
drag, startPoint x: 856, startPoint y: 326, endPoint x: 887, endPoint y: 321, distance: 31.4
click at [887, 321] on strong "0.247 oz" at bounding box center [871, 323] width 38 height 12
click at [899, 324] on div "0.247 oz" at bounding box center [871, 323] width 143 height 15
click at [846, 387] on button "Close" at bounding box center [811, 382] width 112 height 22
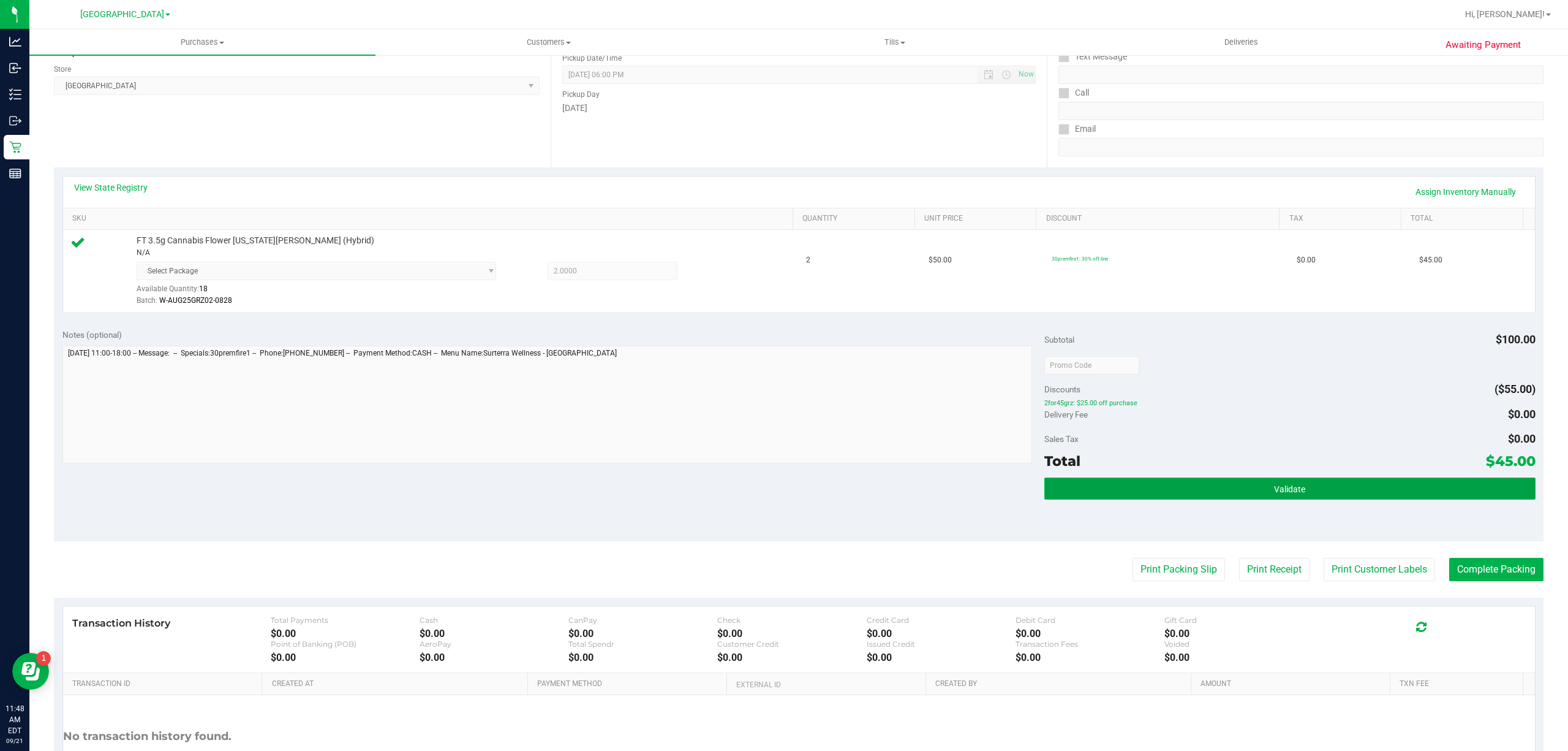
click at [1089, 485] on button "Validate" at bounding box center [1290, 489] width 492 height 22
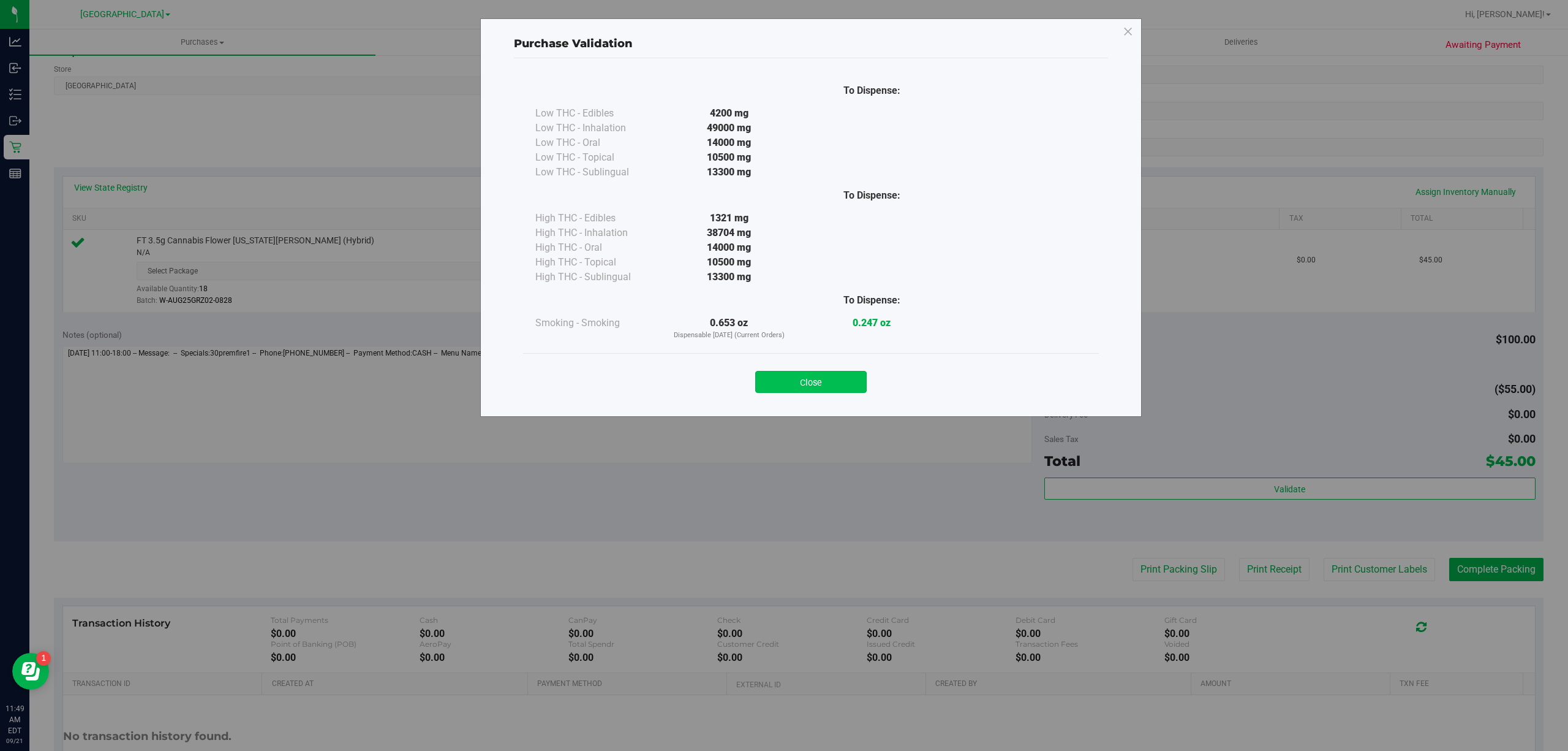
click at [842, 378] on button "Close" at bounding box center [811, 382] width 112 height 22
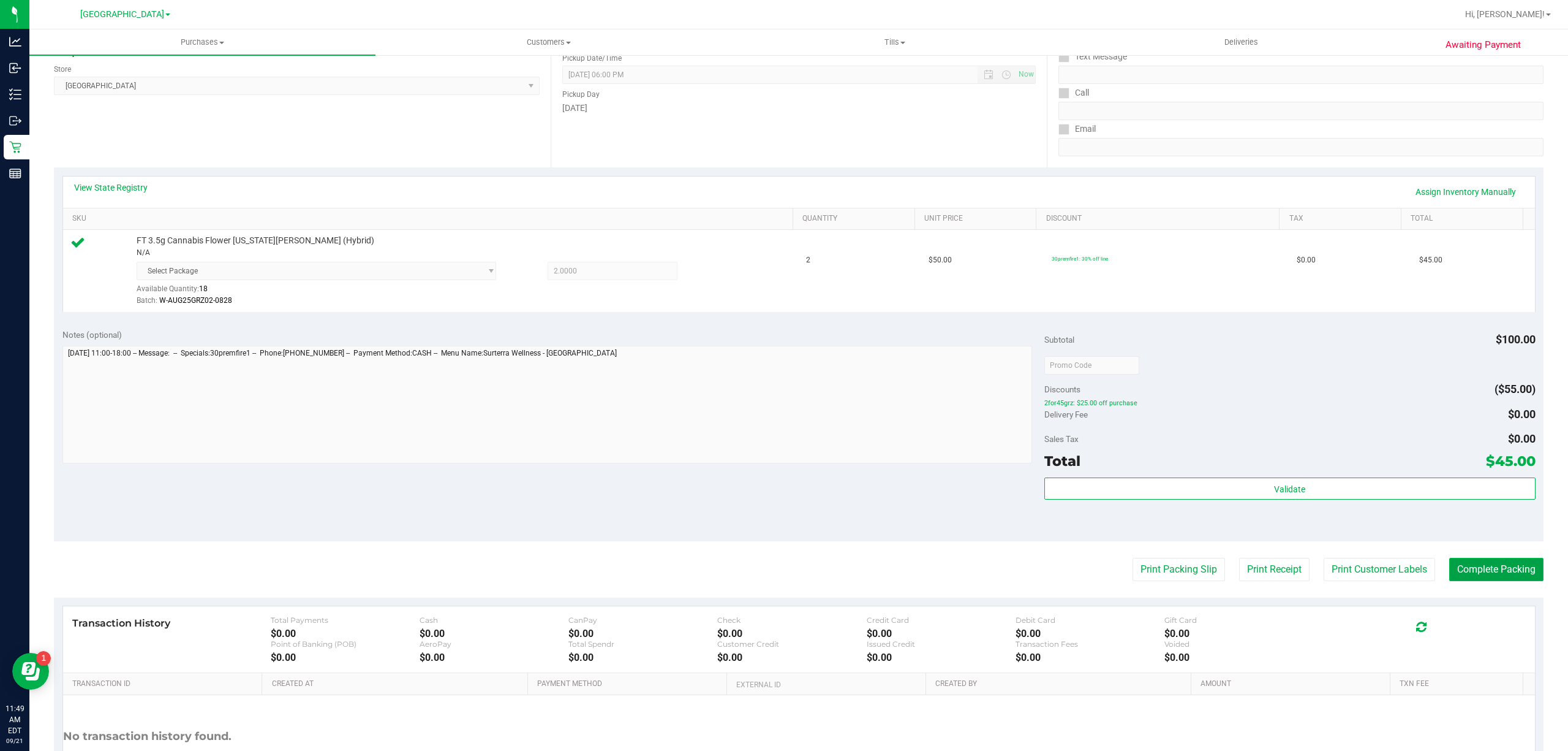
click at [1483, 573] on button "Complete Packing" at bounding box center [1496, 569] width 94 height 23
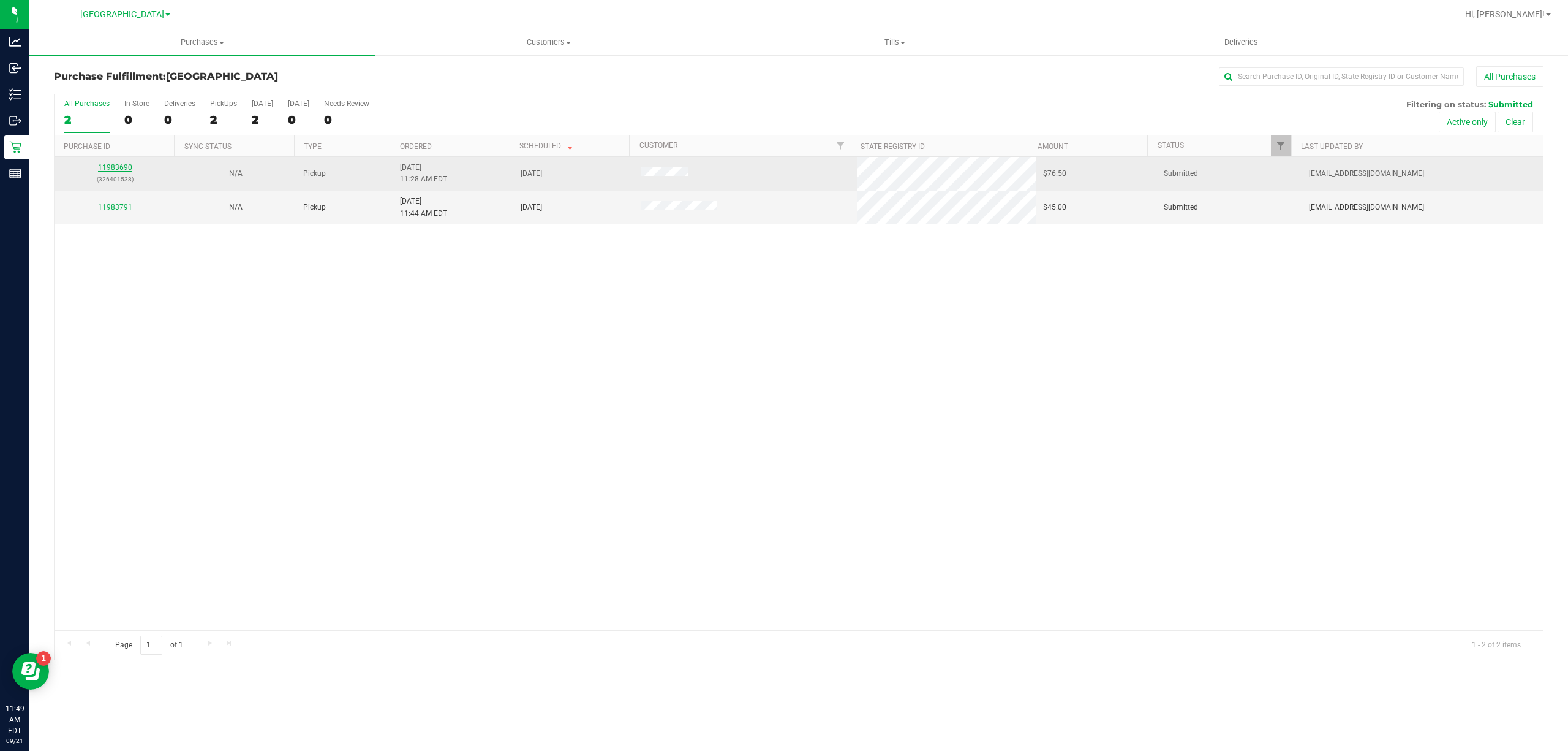
click at [129, 165] on link "11983690" at bounding box center [115, 167] width 34 height 9
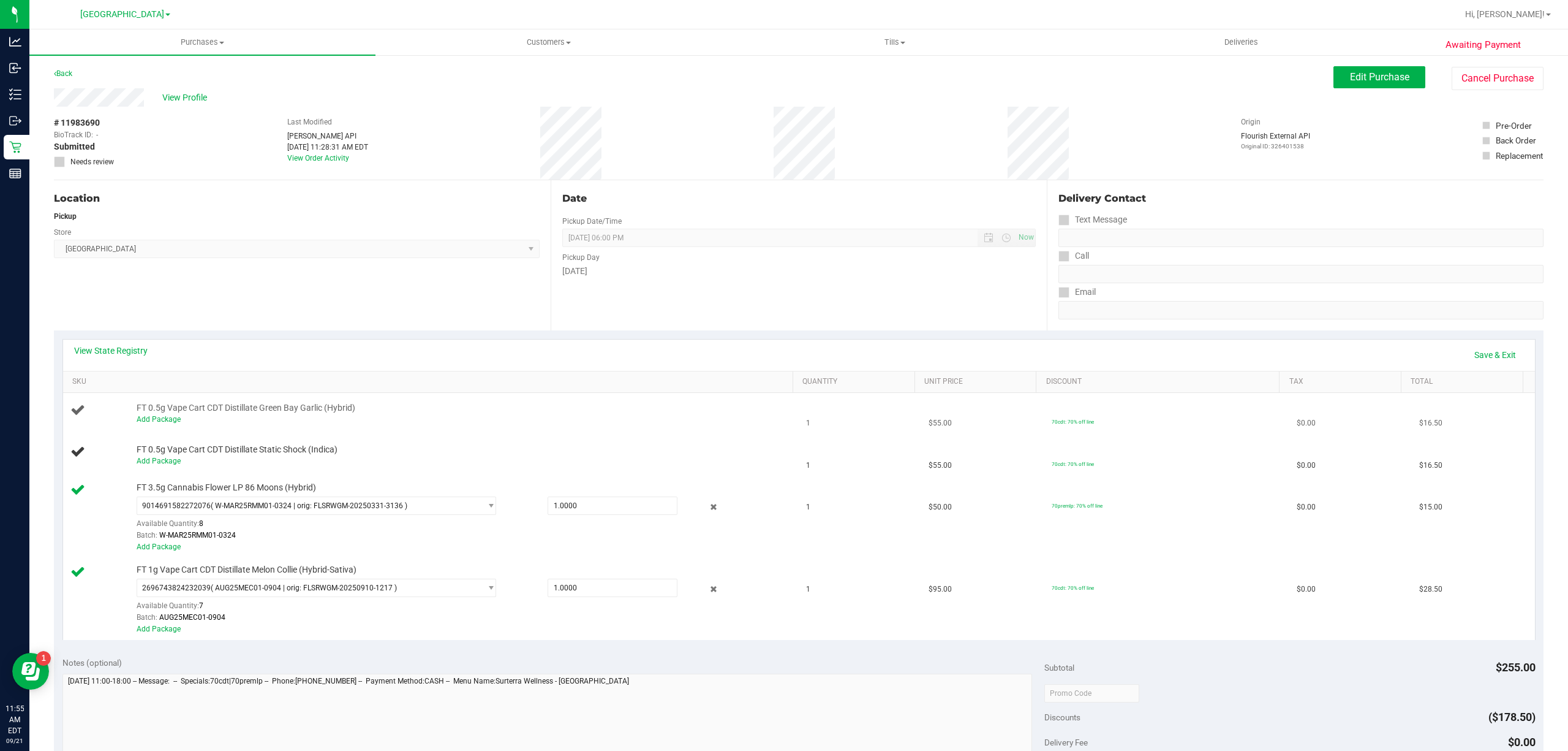
click at [329, 403] on span "FT 0.5g Vape Cart CDT Distillate Green Bay Garlic (Hybrid)" at bounding box center [246, 408] width 218 height 12
copy div "FT 0.5g Vape Cart CDT Distillate Green Bay Garlic (Hybrid)"
click at [355, 296] on div "Location Pickup Store Boynton Beach WC Select Store Bonita Springs WC Boynton B…" at bounding box center [302, 255] width 497 height 150
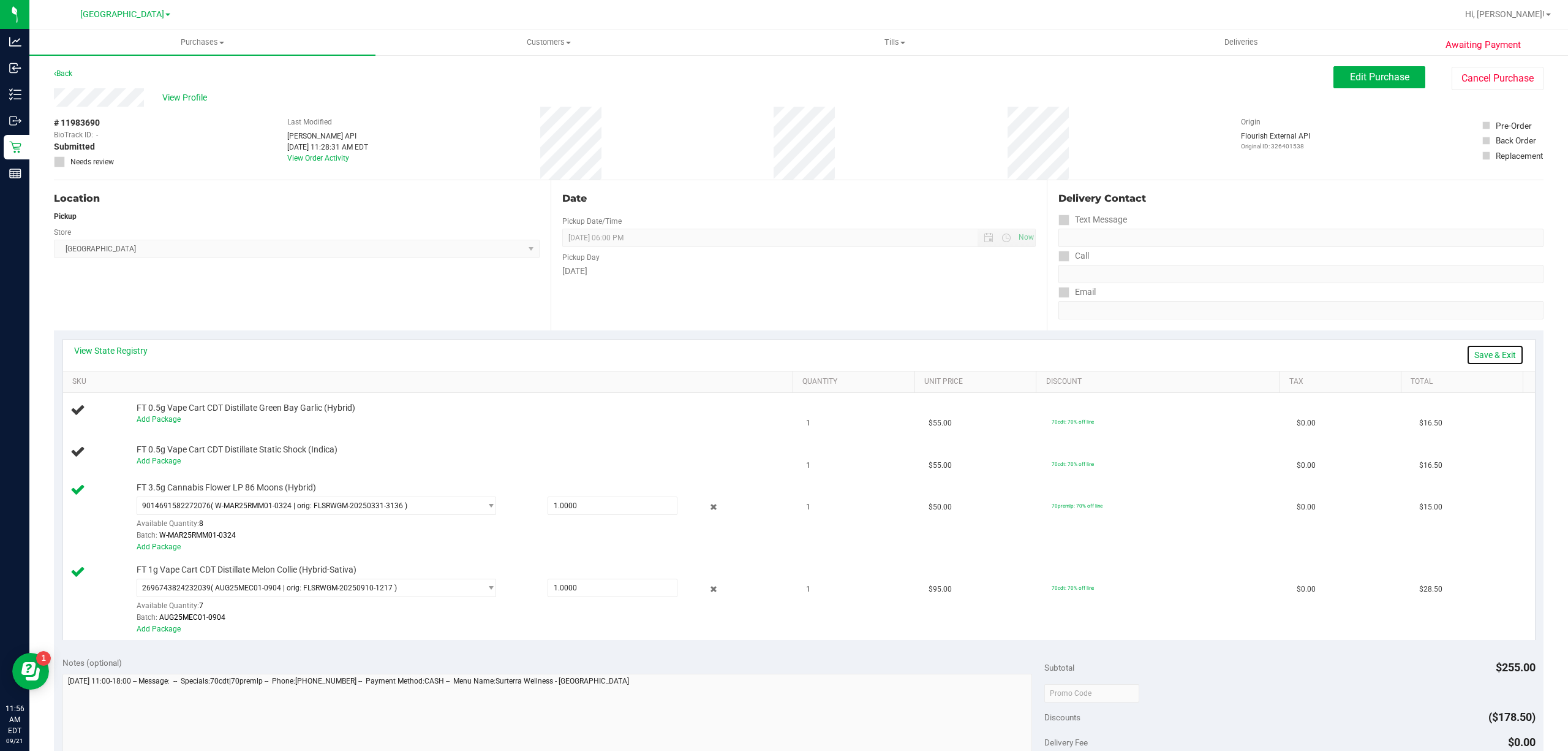
click at [1474, 350] on link "Save & Exit" at bounding box center [1495, 355] width 58 height 21
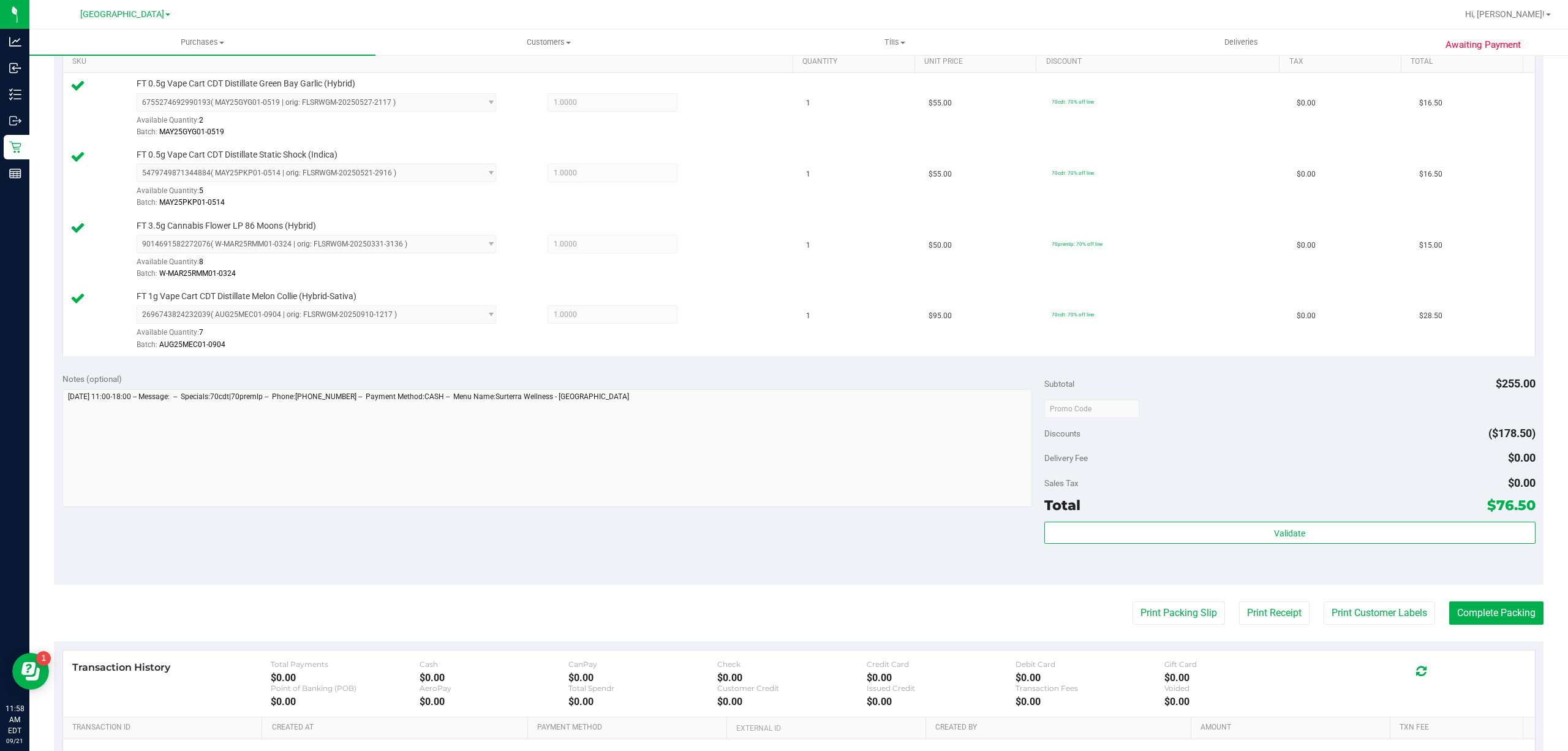
scroll to position [327, 0]
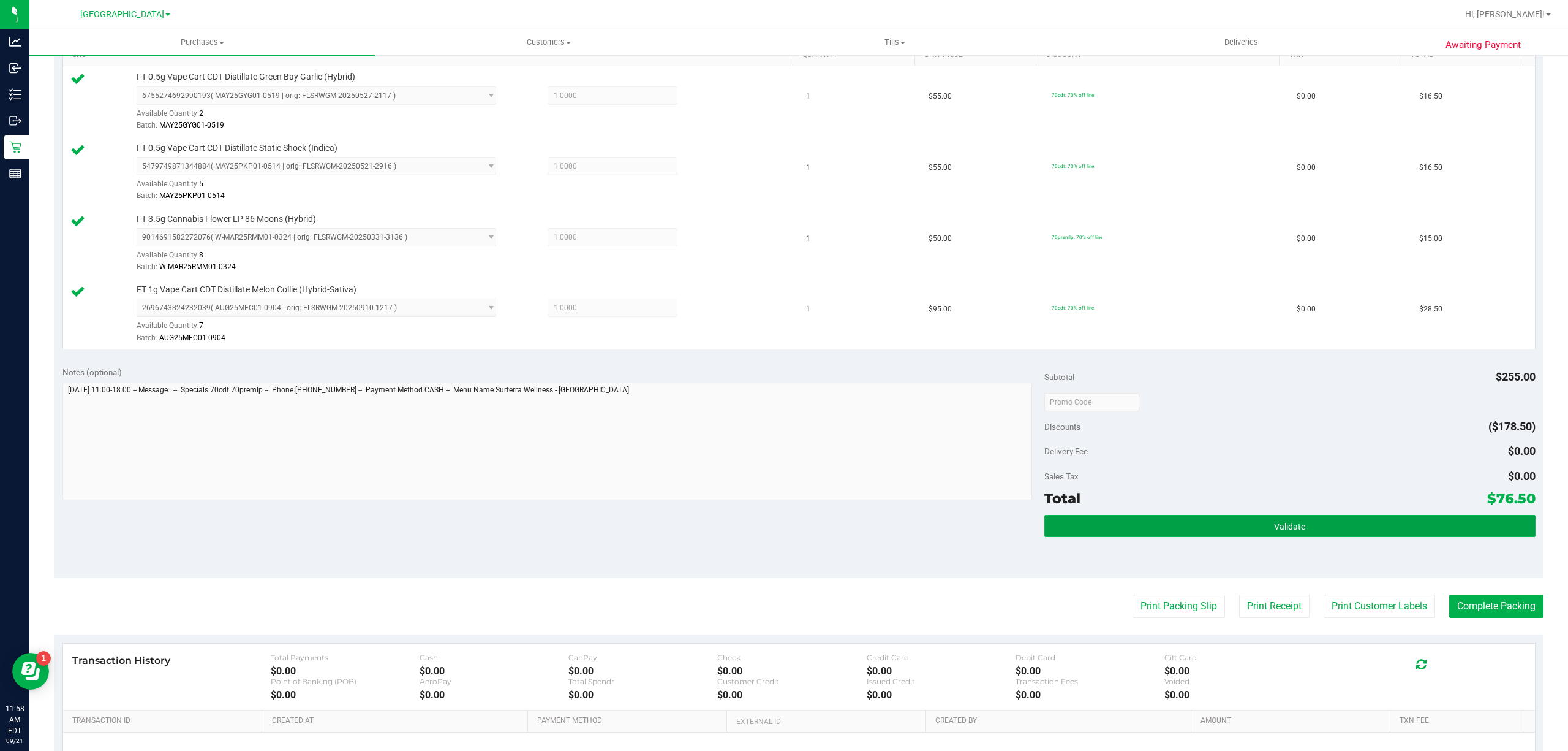
click at [1363, 522] on button "Validate" at bounding box center [1290, 526] width 492 height 22
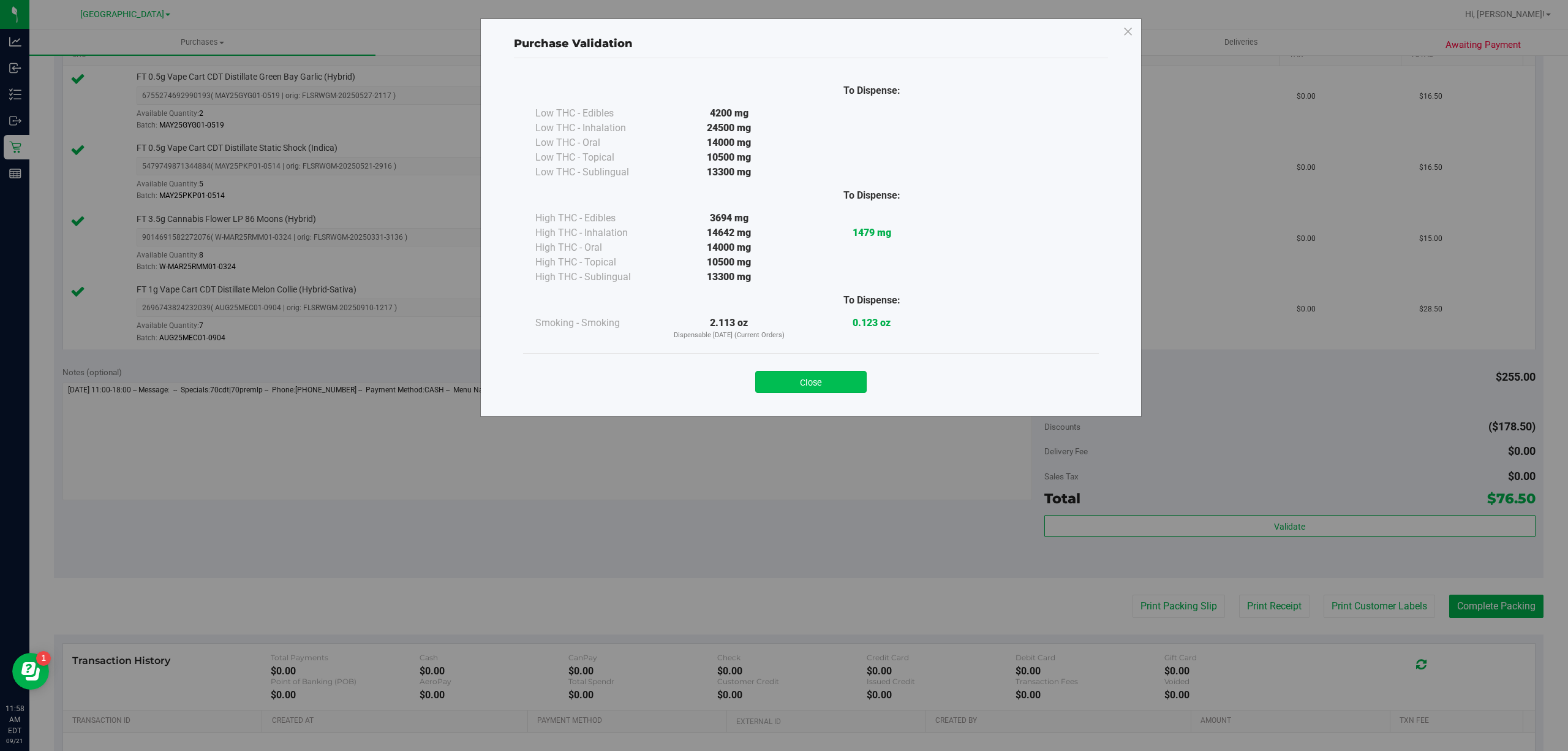
click at [773, 384] on button "Close" at bounding box center [811, 382] width 112 height 22
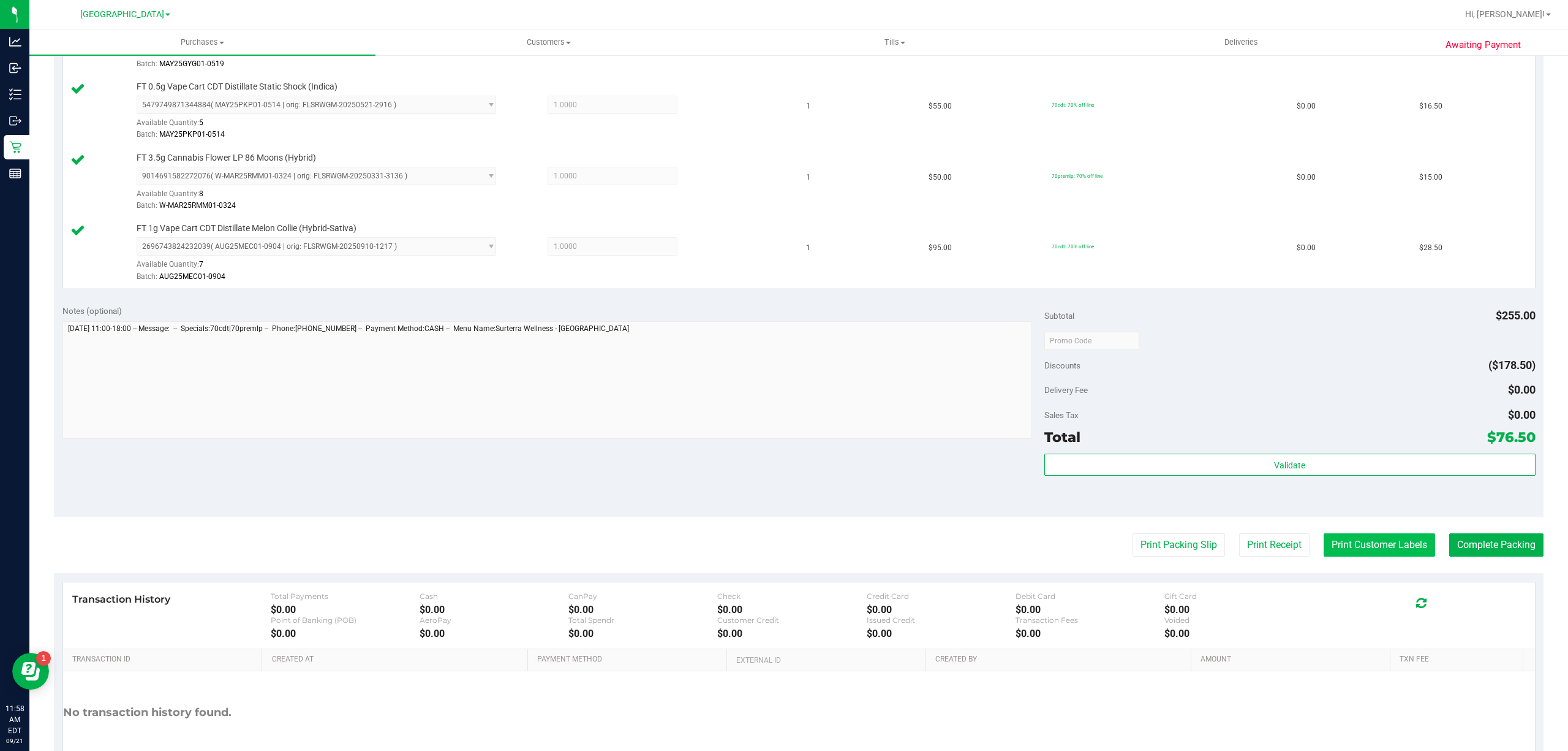
scroll to position [467, 0]
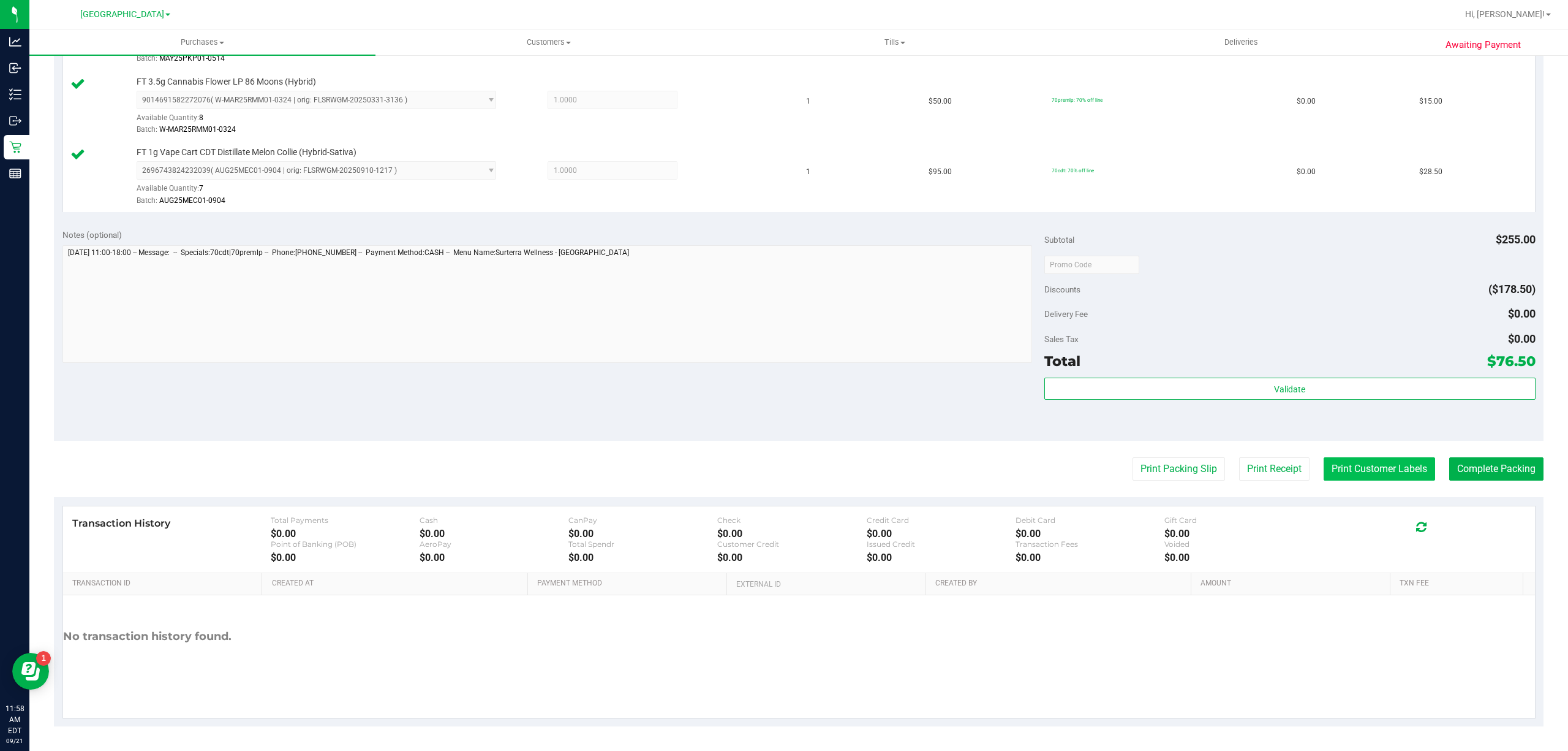
click at [1387, 472] on button "Print Customer Labels" at bounding box center [1379, 468] width 112 height 23
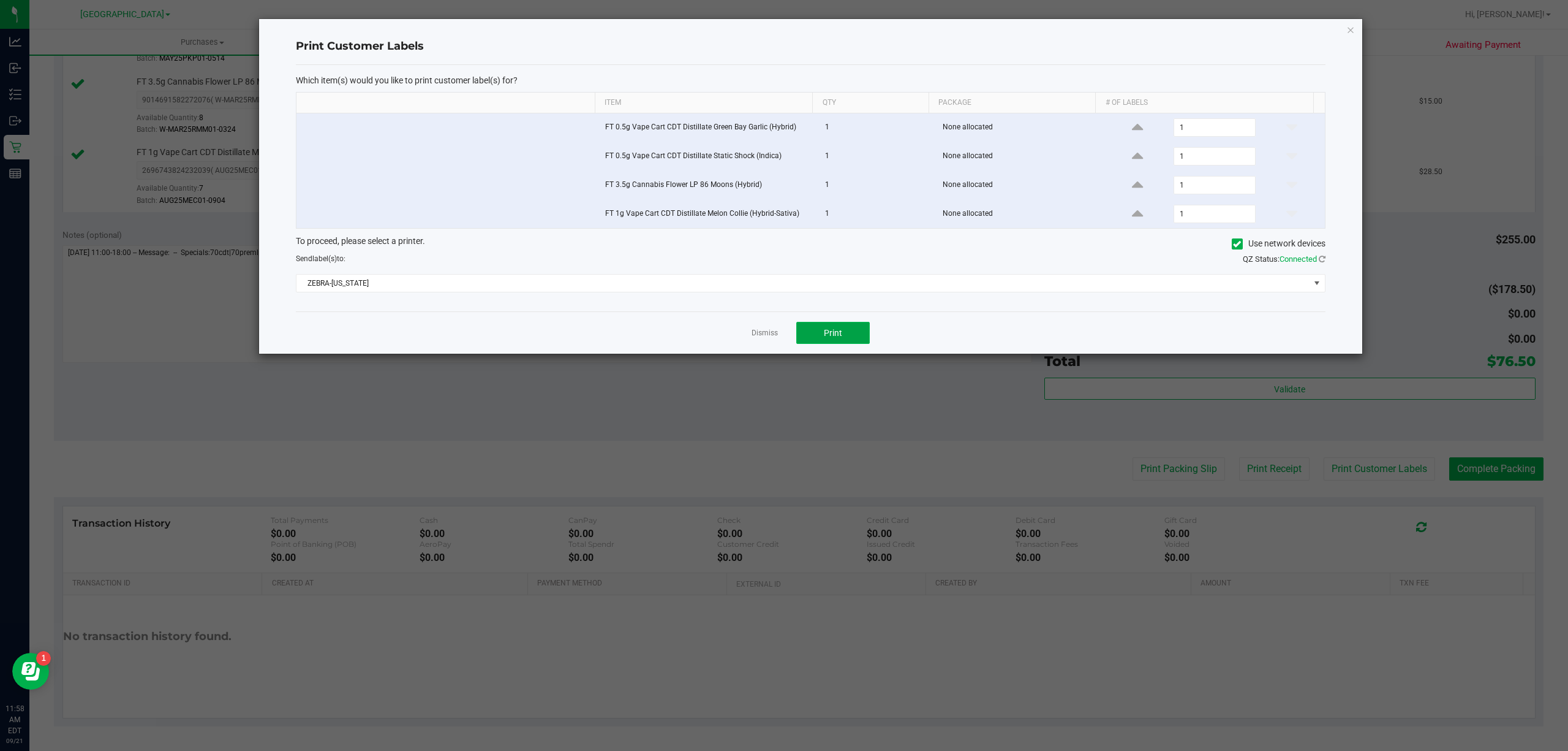
click at [846, 336] on button "Print" at bounding box center [833, 333] width 73 height 22
click at [771, 338] on link "Dismiss" at bounding box center [765, 333] width 27 height 10
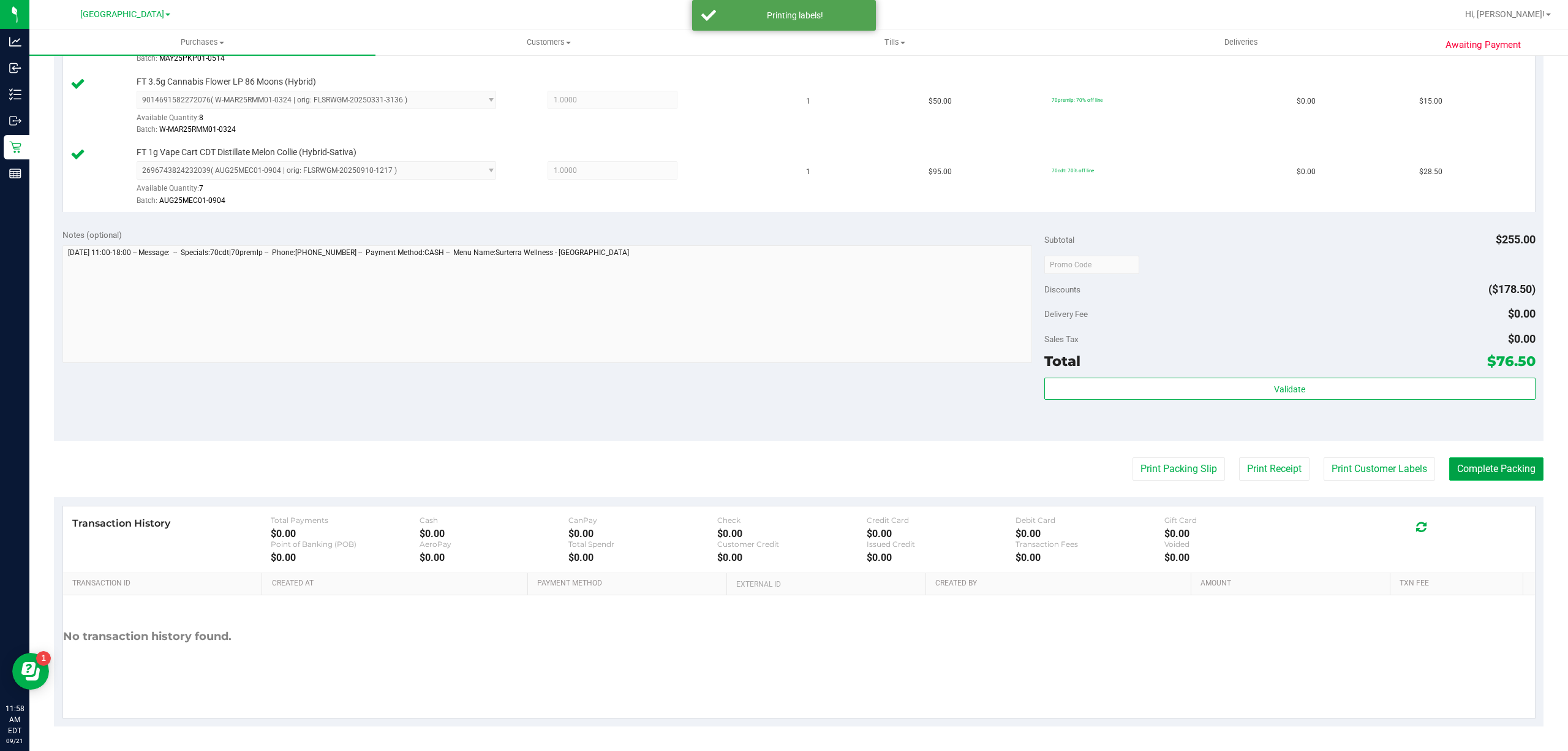
click at [1459, 470] on button "Complete Packing" at bounding box center [1496, 468] width 94 height 23
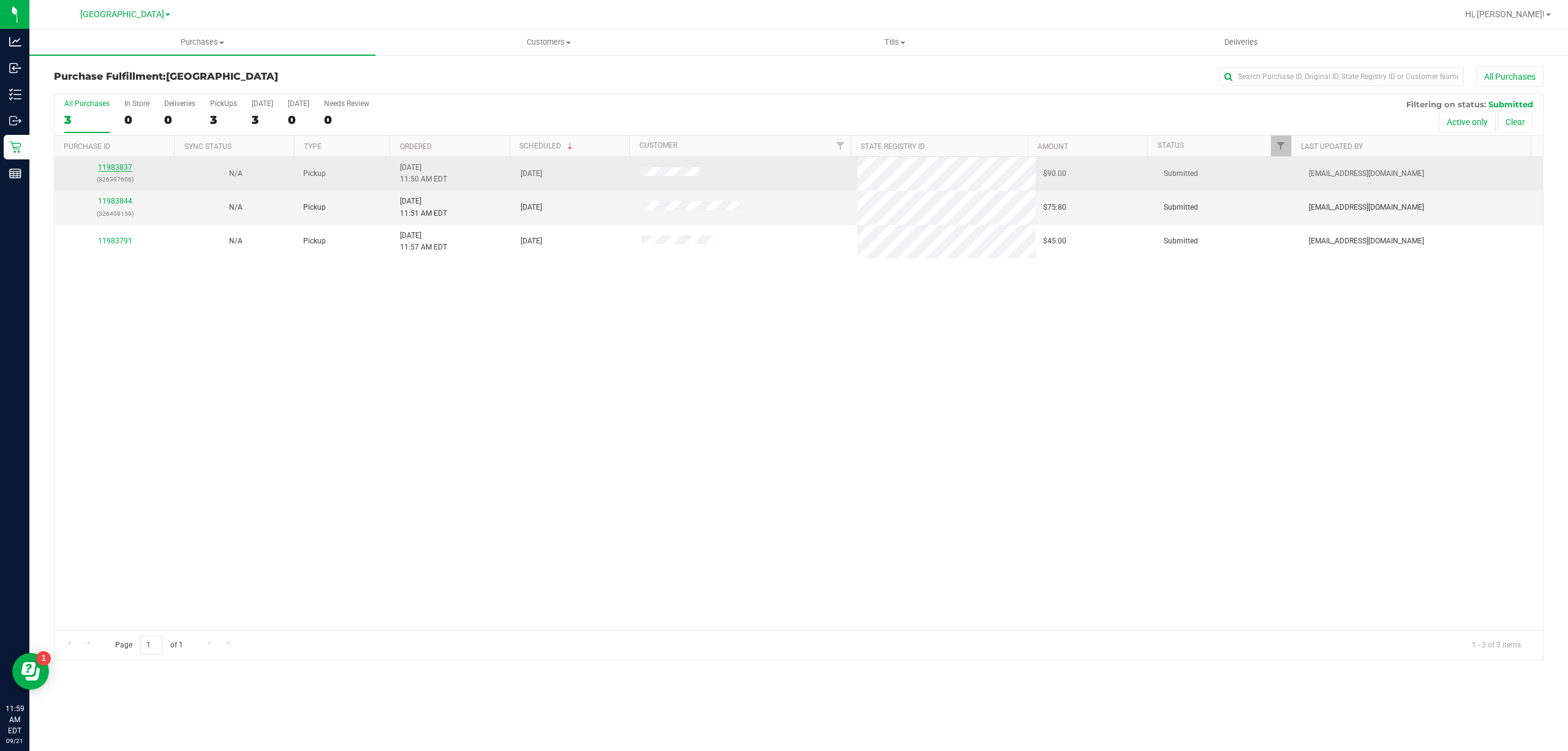
click at [122, 170] on link "11983837" at bounding box center [115, 167] width 34 height 9
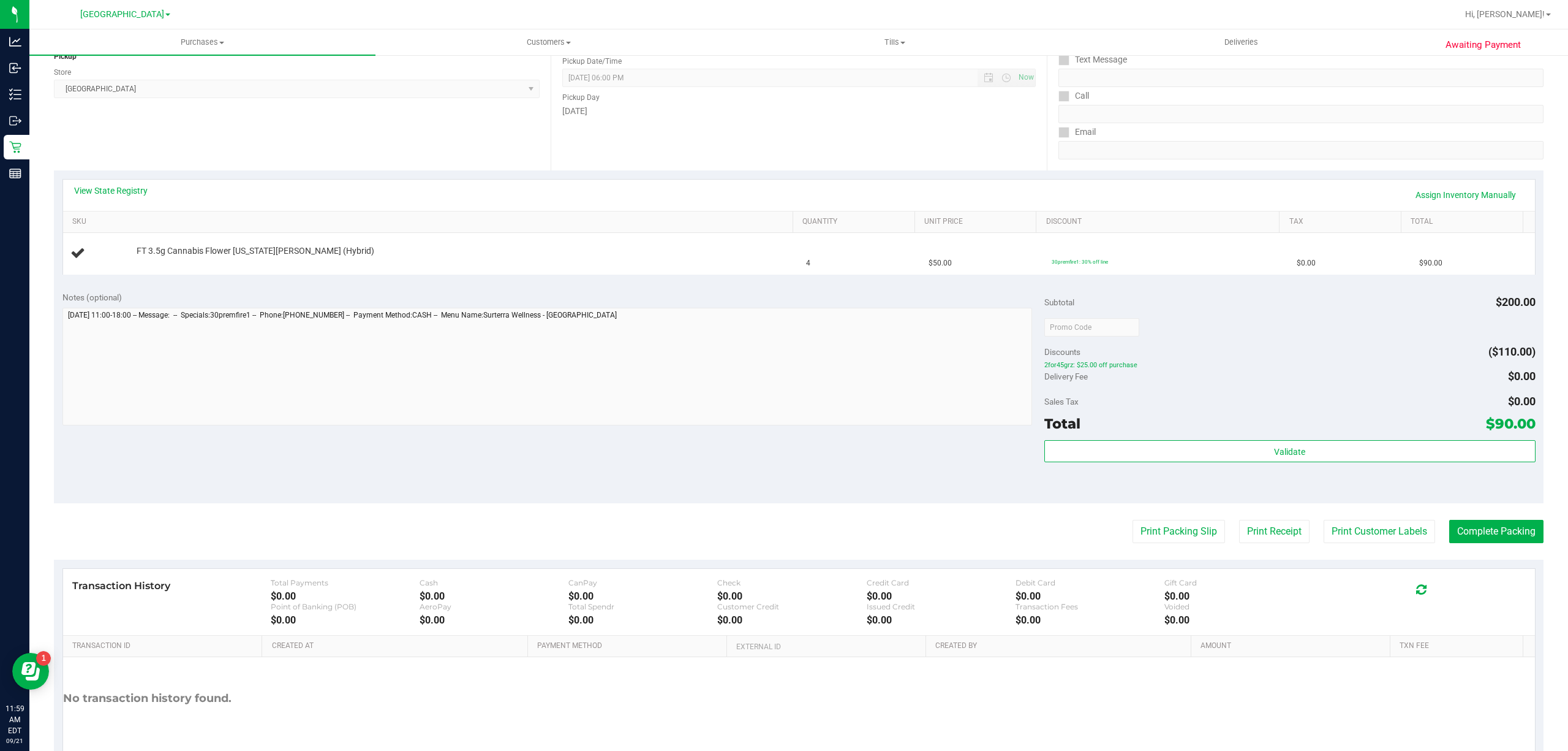
scroll to position [163, 0]
click at [1137, 522] on button "Print Packing Slip" at bounding box center [1179, 527] width 93 height 23
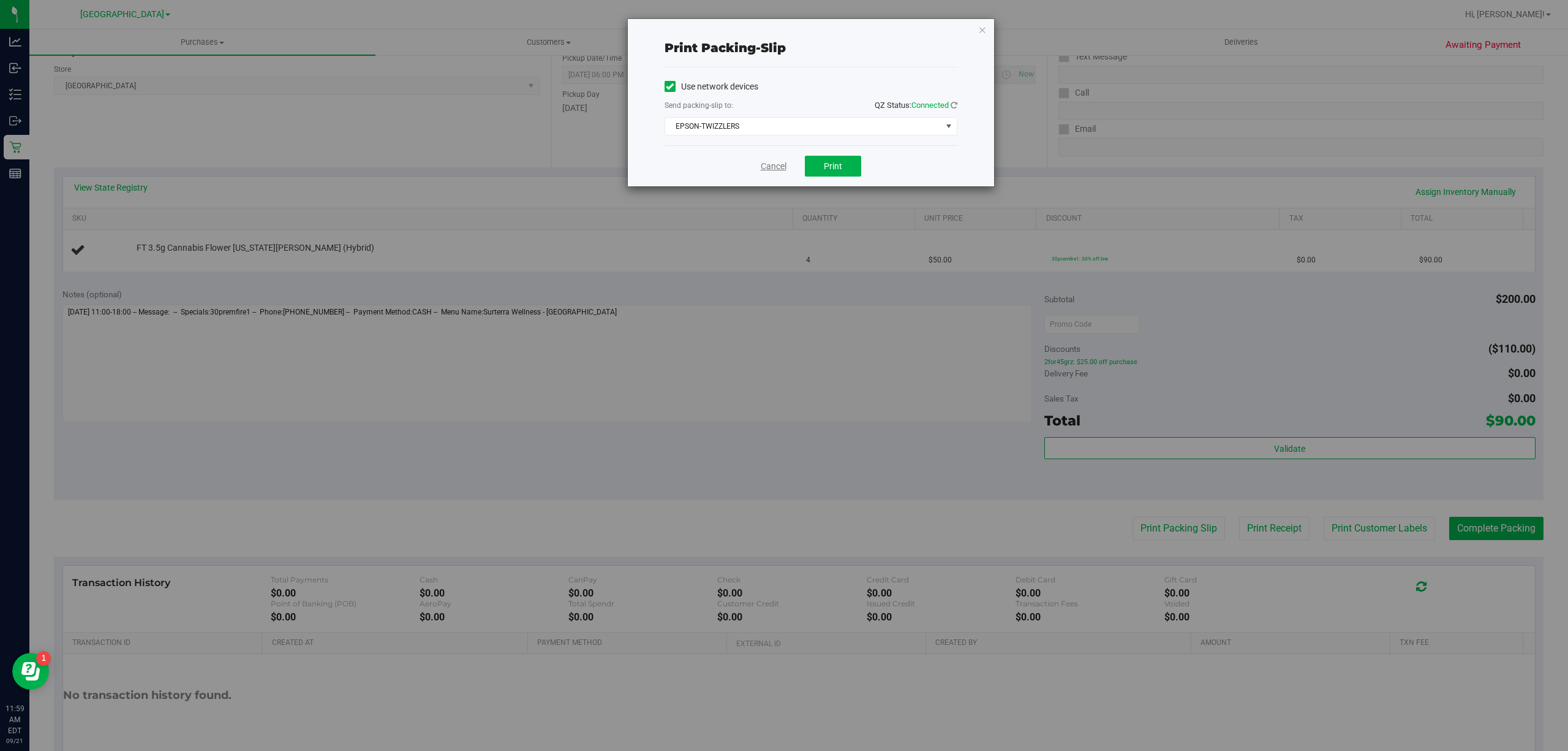
click at [777, 161] on link "Cancel" at bounding box center [774, 166] width 26 height 13
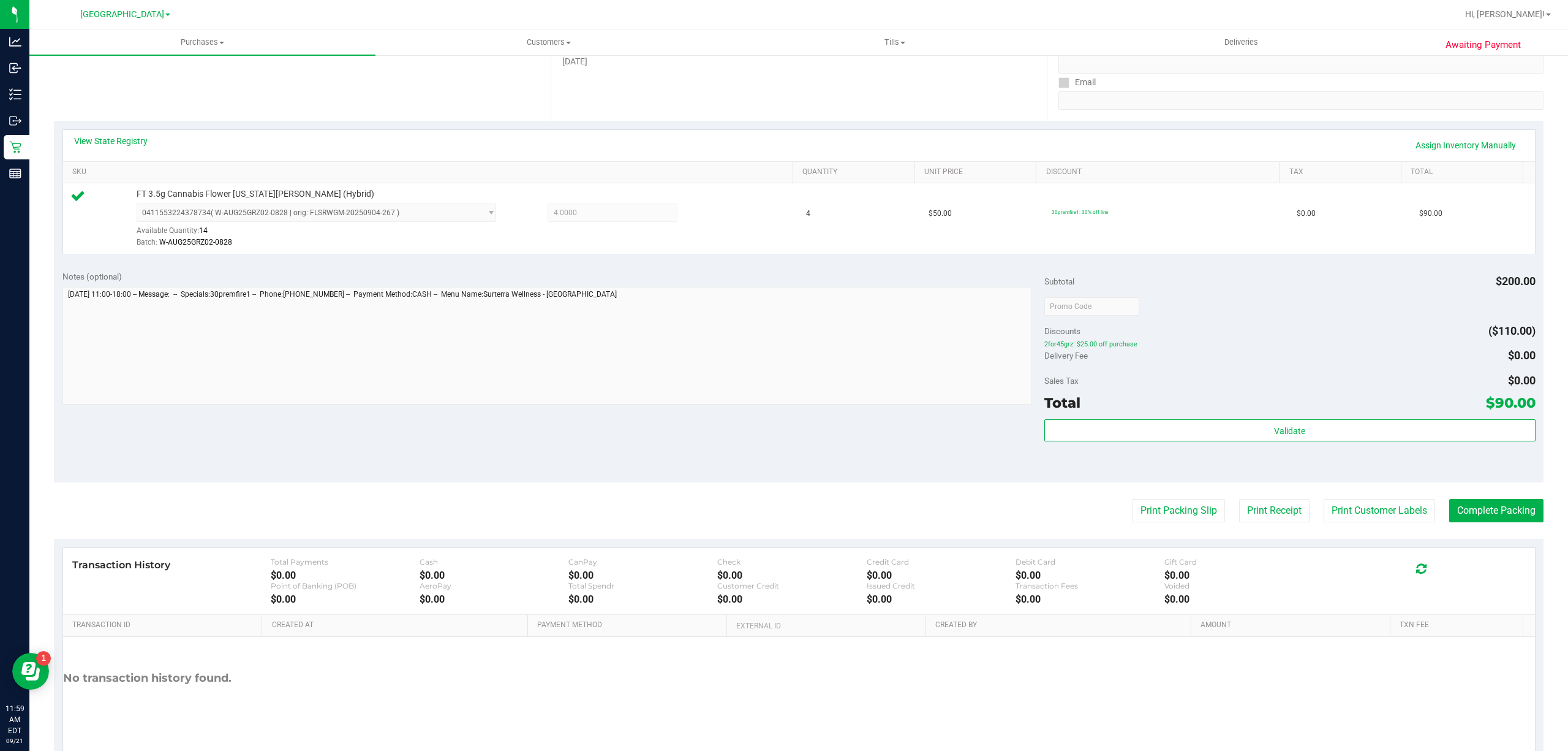
scroll to position [253, 0]
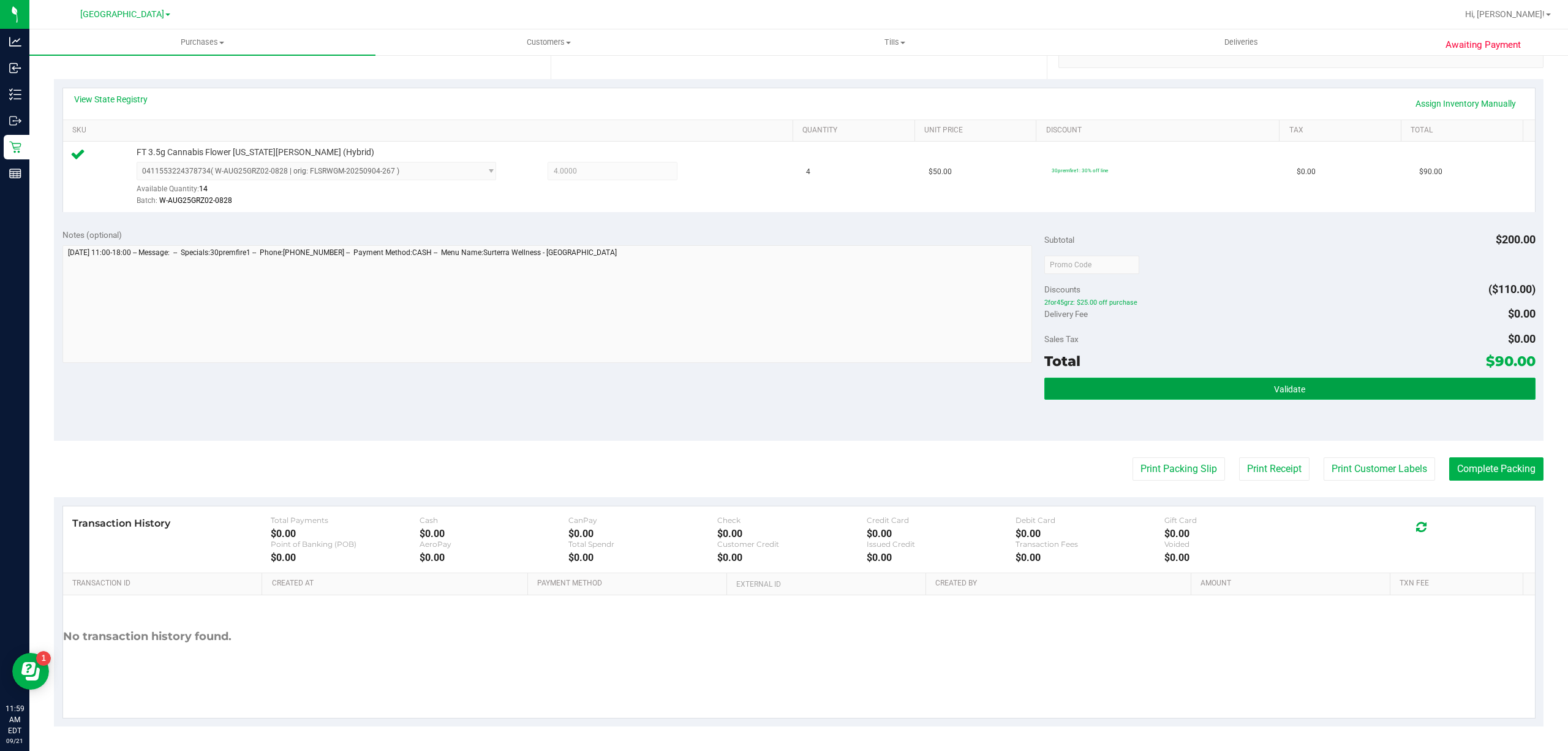
click at [1130, 383] on button "Validate" at bounding box center [1290, 389] width 492 height 22
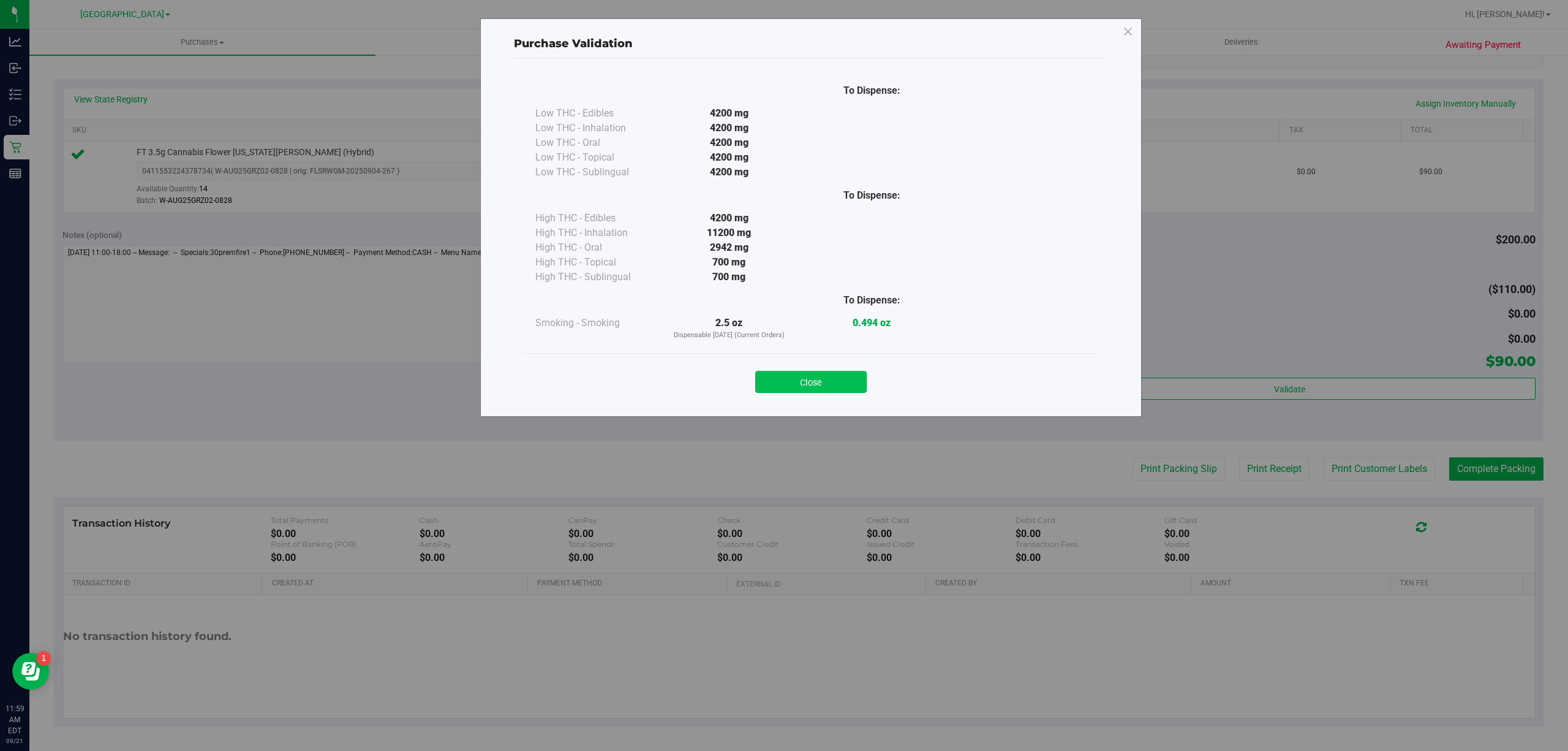
click at [821, 389] on button "Close" at bounding box center [811, 382] width 112 height 22
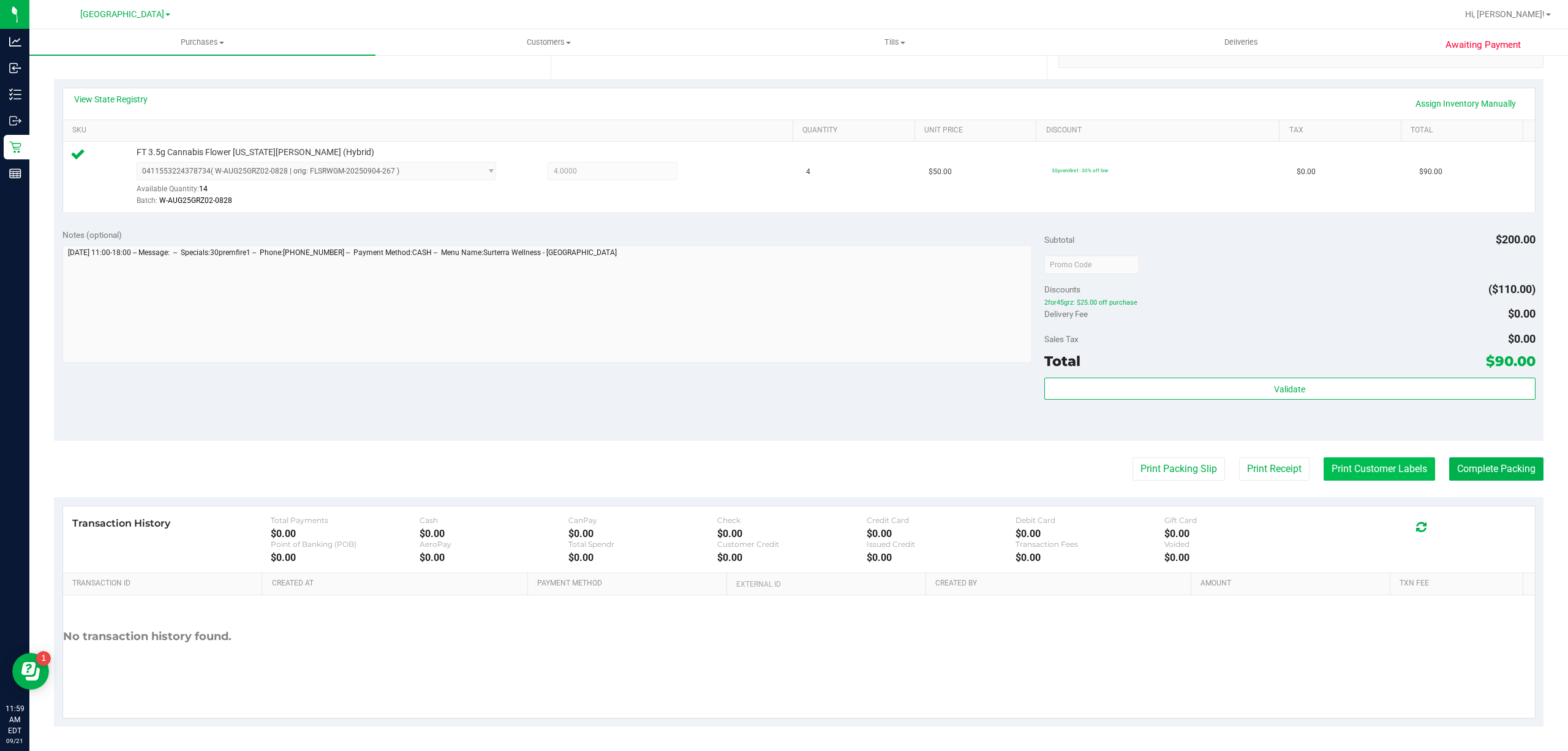
click at [1324, 464] on button "Print Customer Labels" at bounding box center [1379, 468] width 112 height 23
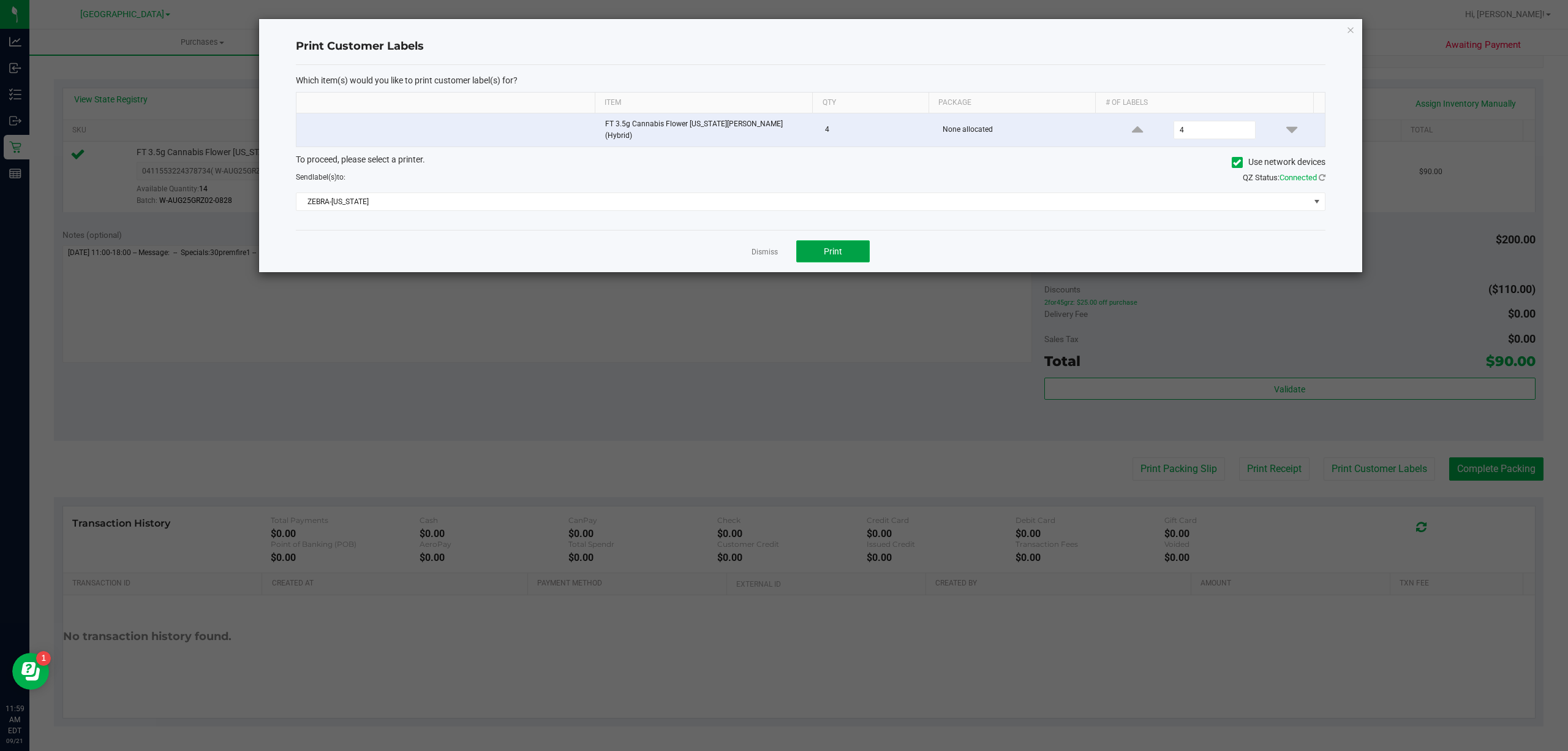
click at [844, 247] on button "Print" at bounding box center [833, 251] width 73 height 22
click at [772, 248] on link "Dismiss" at bounding box center [765, 252] width 27 height 10
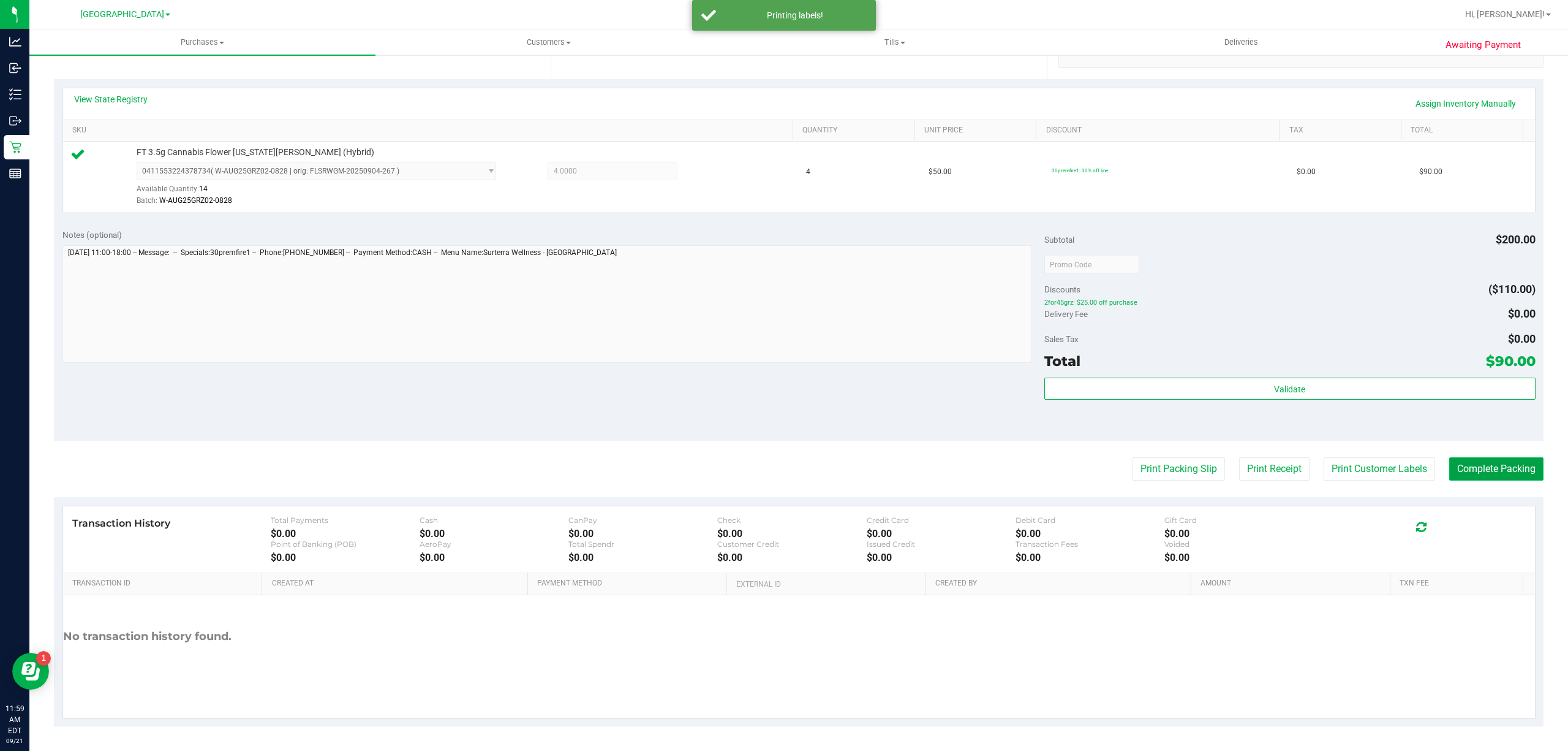
click at [1450, 464] on button "Complete Packing" at bounding box center [1496, 468] width 94 height 23
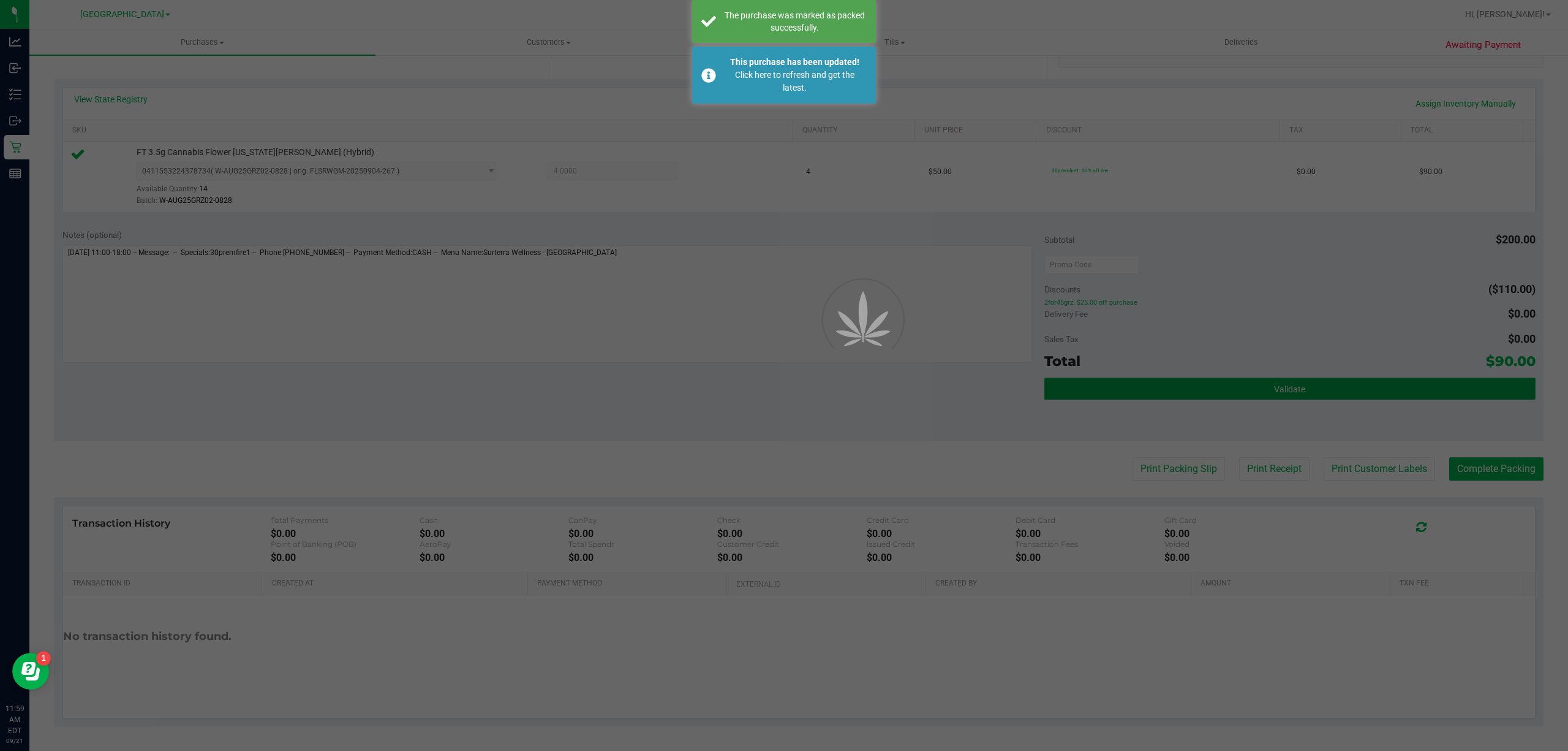
click at [1189, 397] on div "Purchases Summary of purchases Fulfillment All purchases Customers All customer…" at bounding box center [799, 390] width 1538 height 721
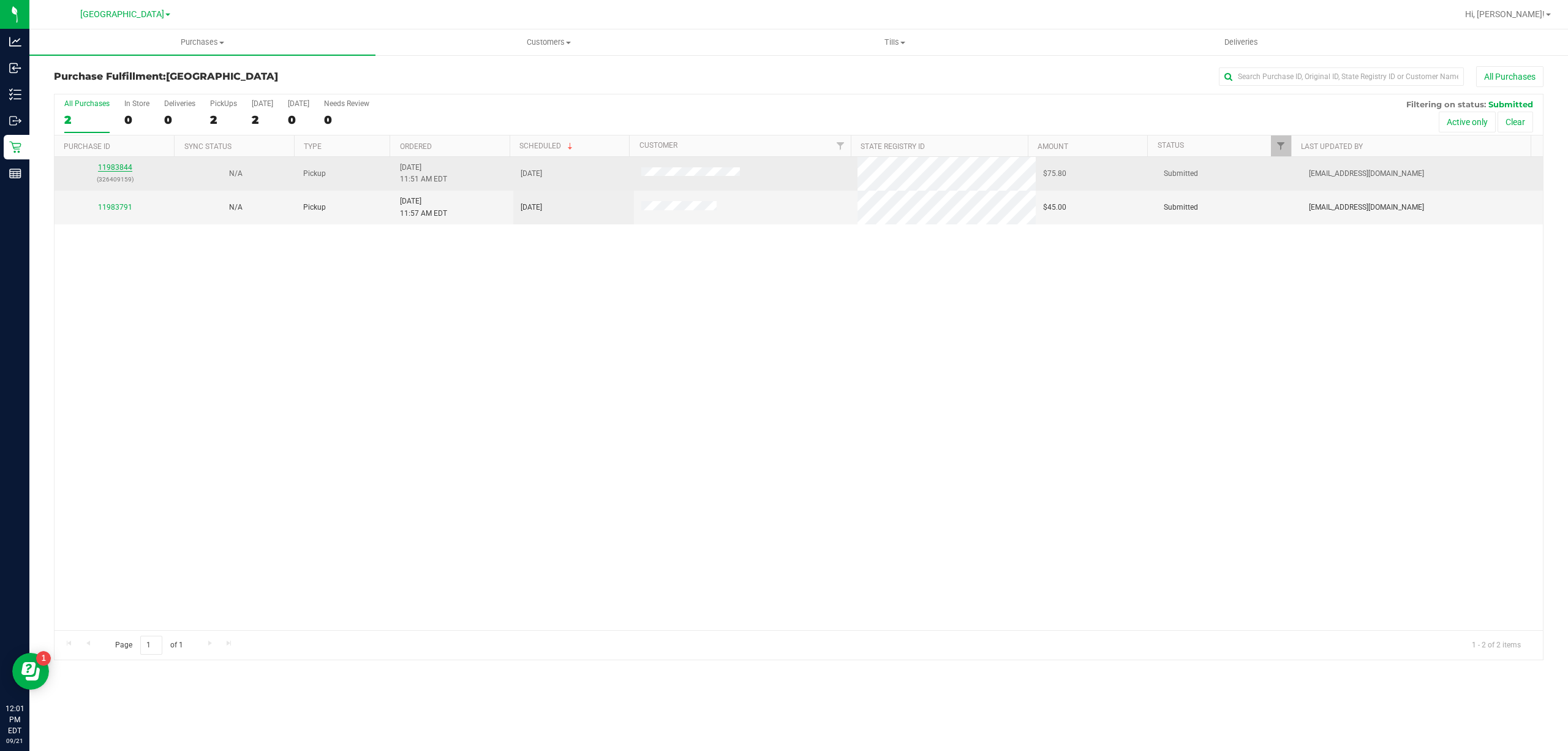
click at [107, 168] on link "11983844" at bounding box center [115, 167] width 34 height 9
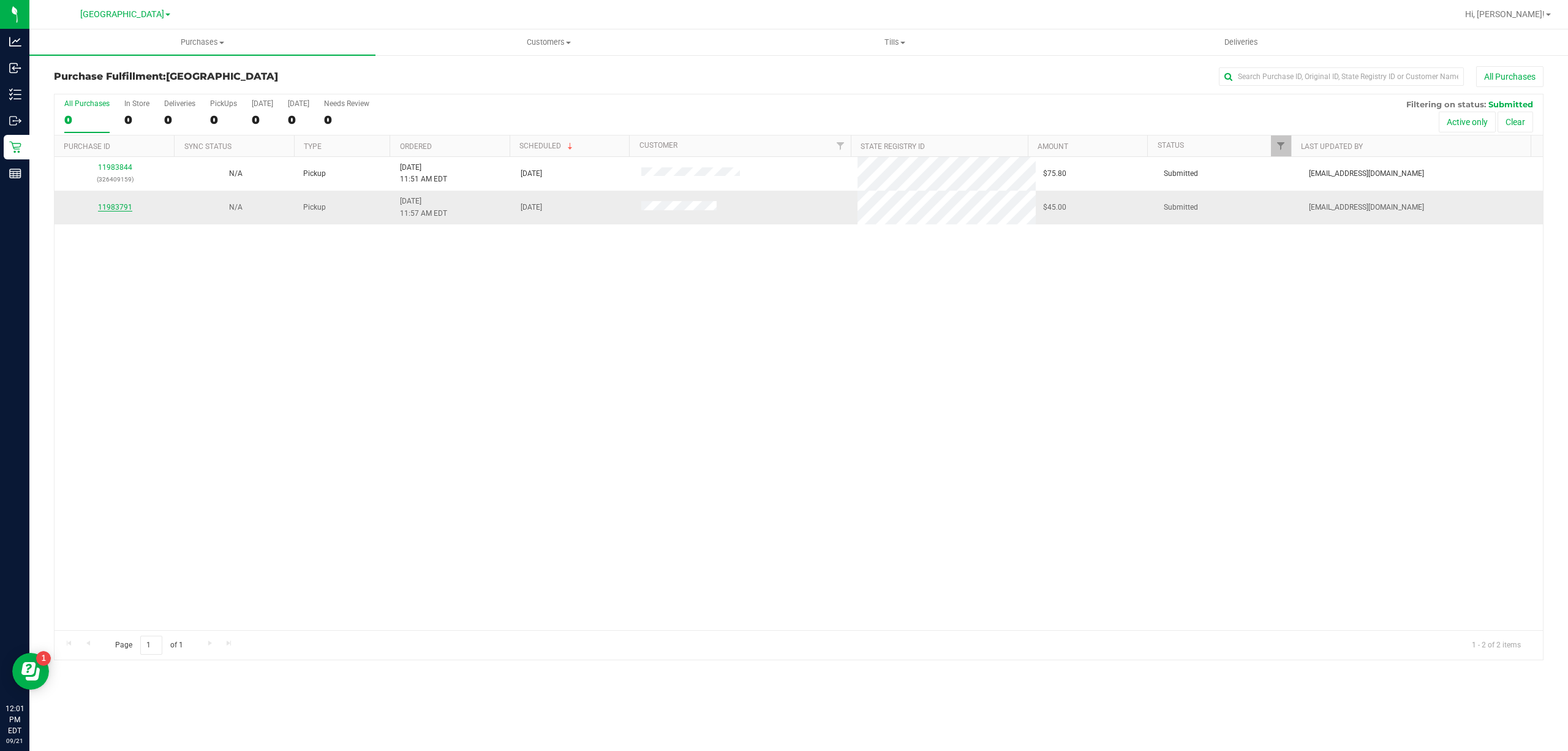
click at [115, 204] on link "11983791" at bounding box center [115, 207] width 34 height 9
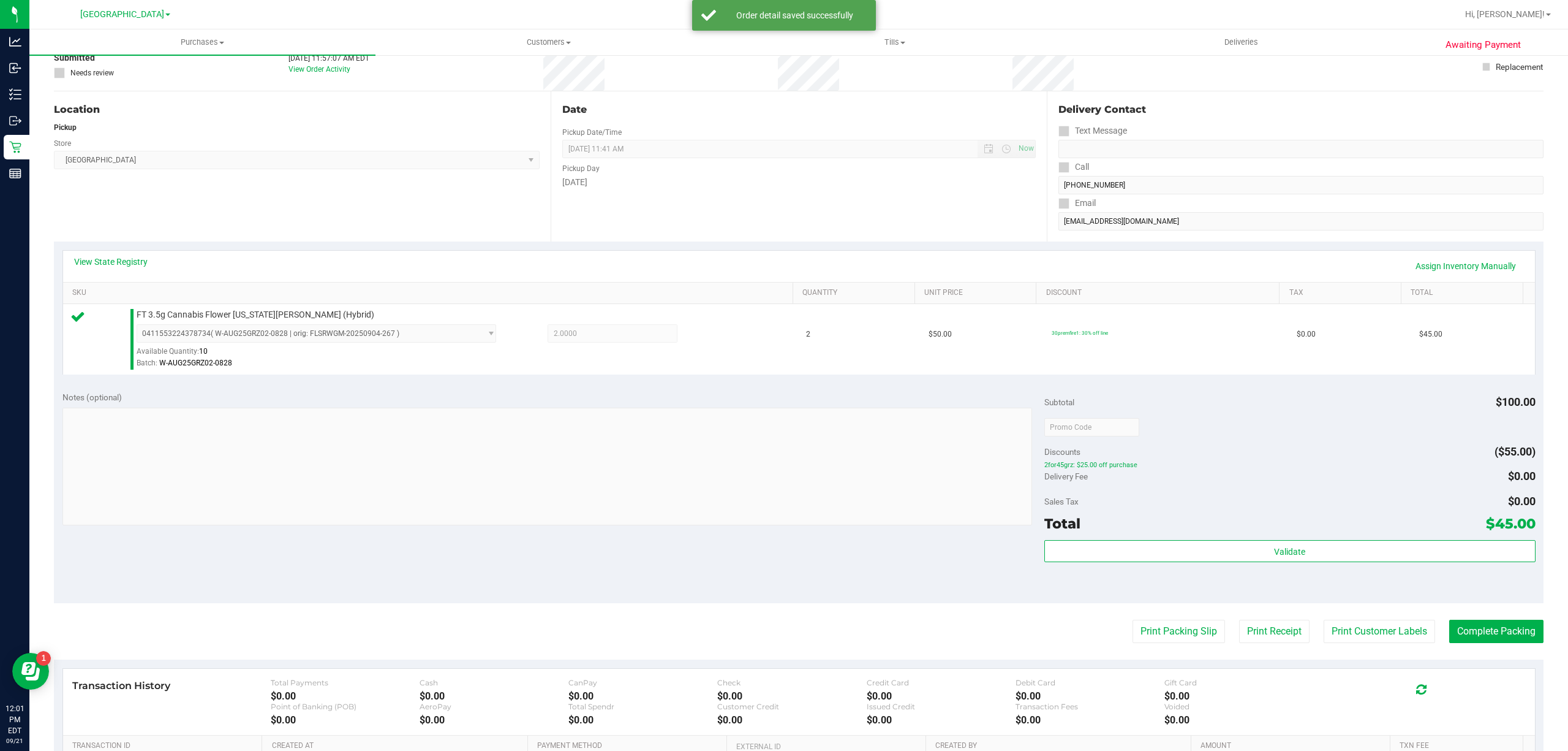
scroll to position [163, 0]
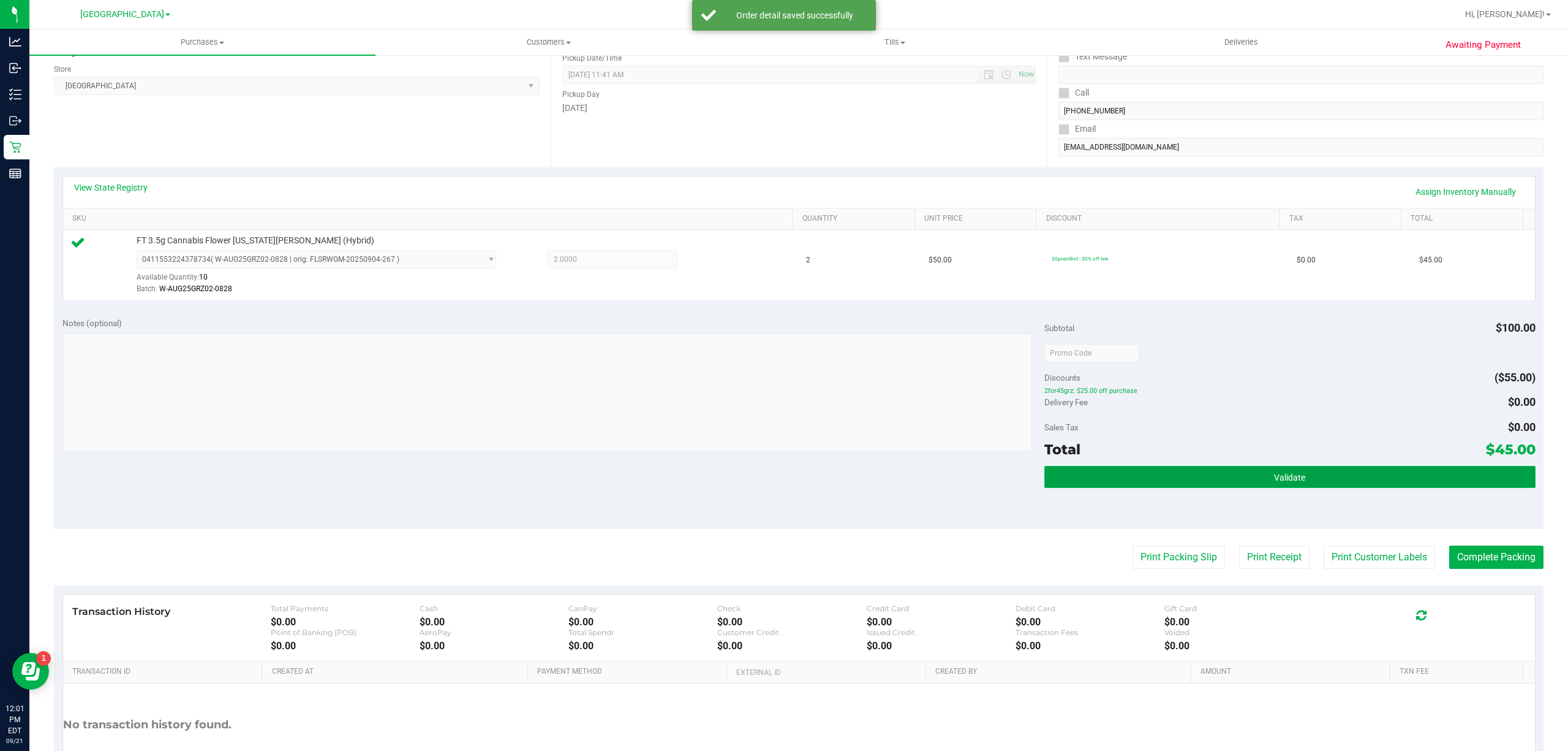
click at [1056, 470] on button "Validate" at bounding box center [1290, 477] width 492 height 22
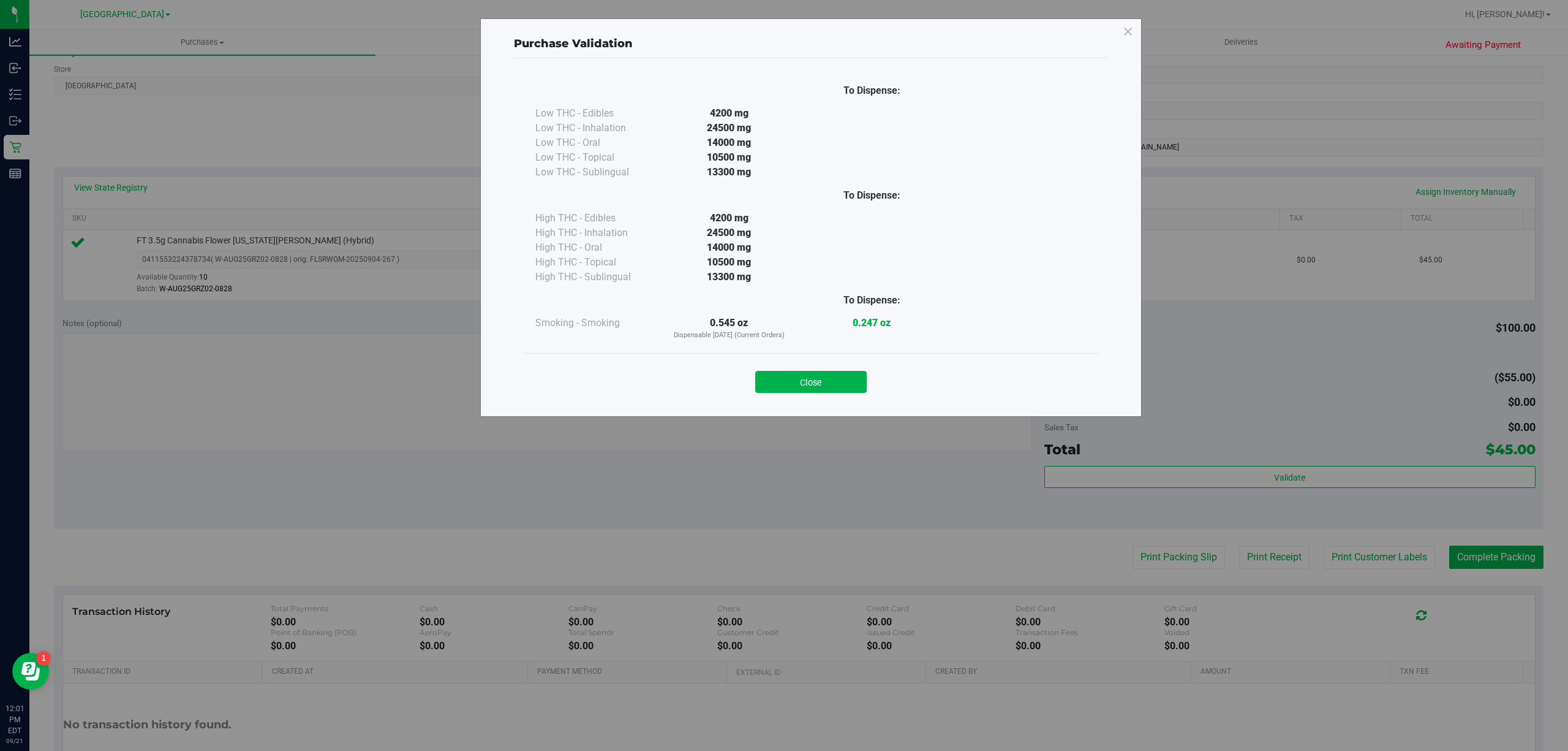
drag, startPoint x: 814, startPoint y: 378, endPoint x: 814, endPoint y: 385, distance: 7.0
click at [814, 385] on button "Close" at bounding box center [811, 382] width 112 height 22
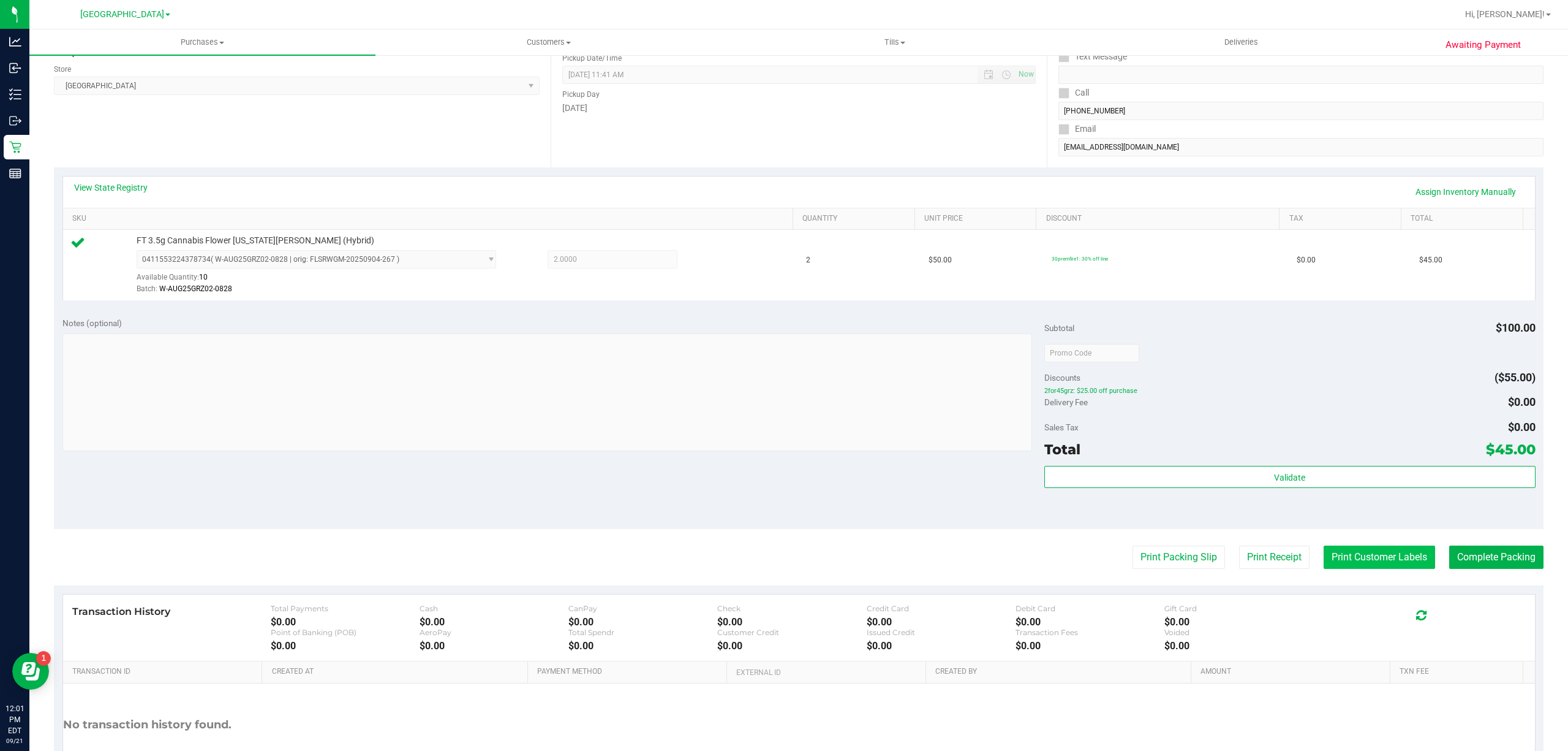
click at [1328, 557] on button "Print Customer Labels" at bounding box center [1379, 556] width 112 height 23
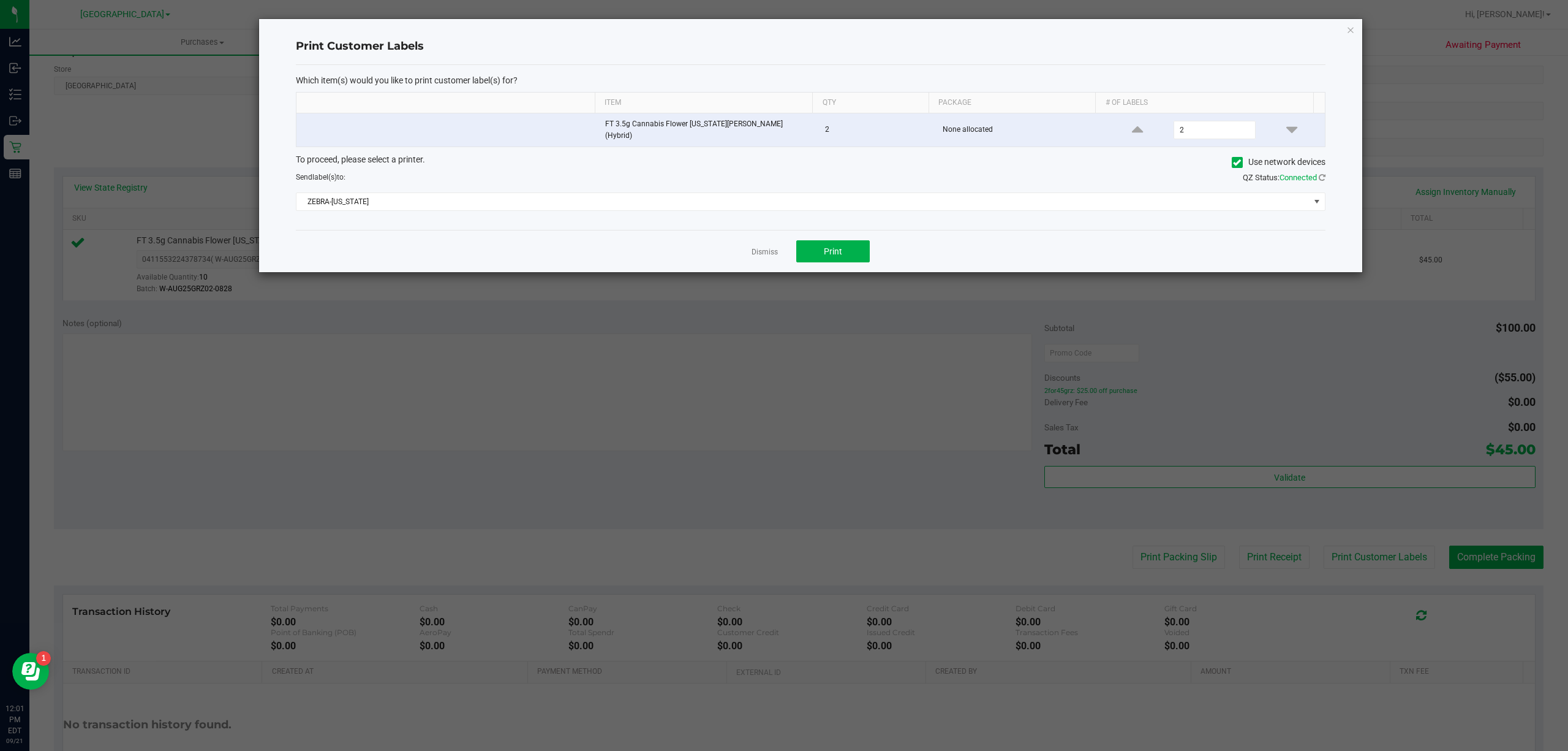
click at [850, 261] on div "Dismiss Print" at bounding box center [811, 250] width 1030 height 42
click at [849, 257] on button "Print" at bounding box center [833, 251] width 73 height 22
click at [773, 253] on link "Dismiss" at bounding box center [765, 252] width 27 height 10
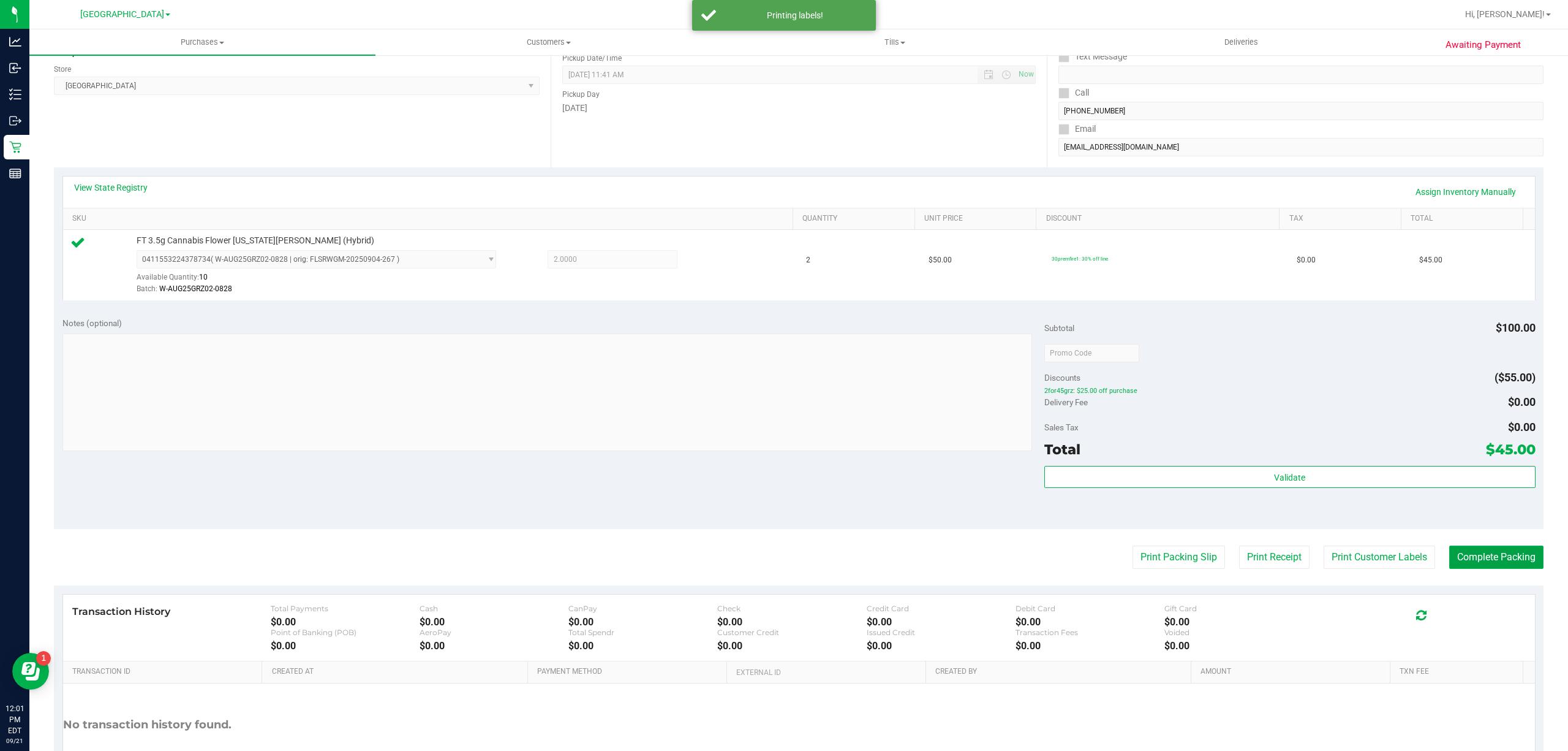
click at [1514, 553] on button "Complete Packing" at bounding box center [1496, 556] width 94 height 23
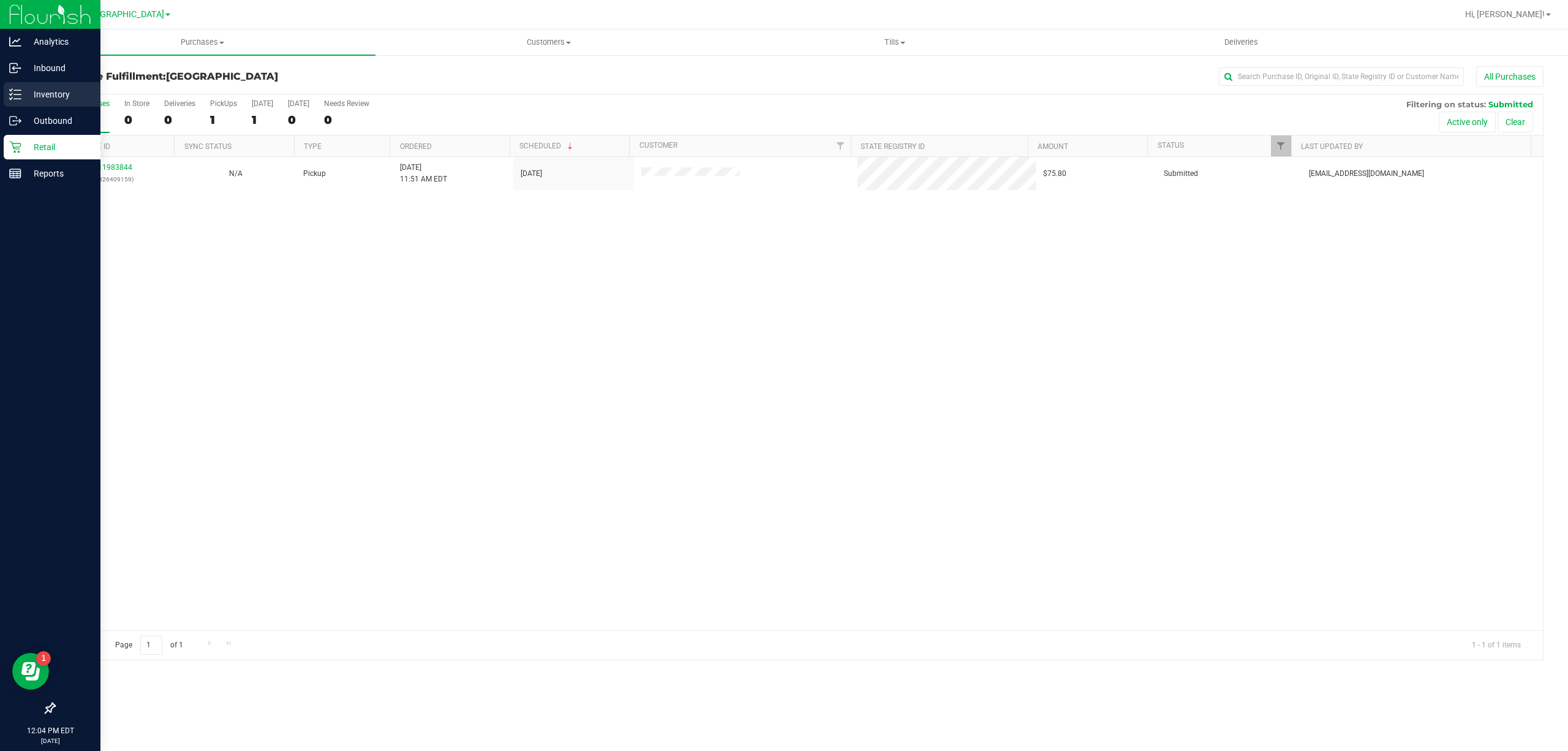
click at [56, 94] on p "Inventory" at bounding box center [58, 94] width 73 height 15
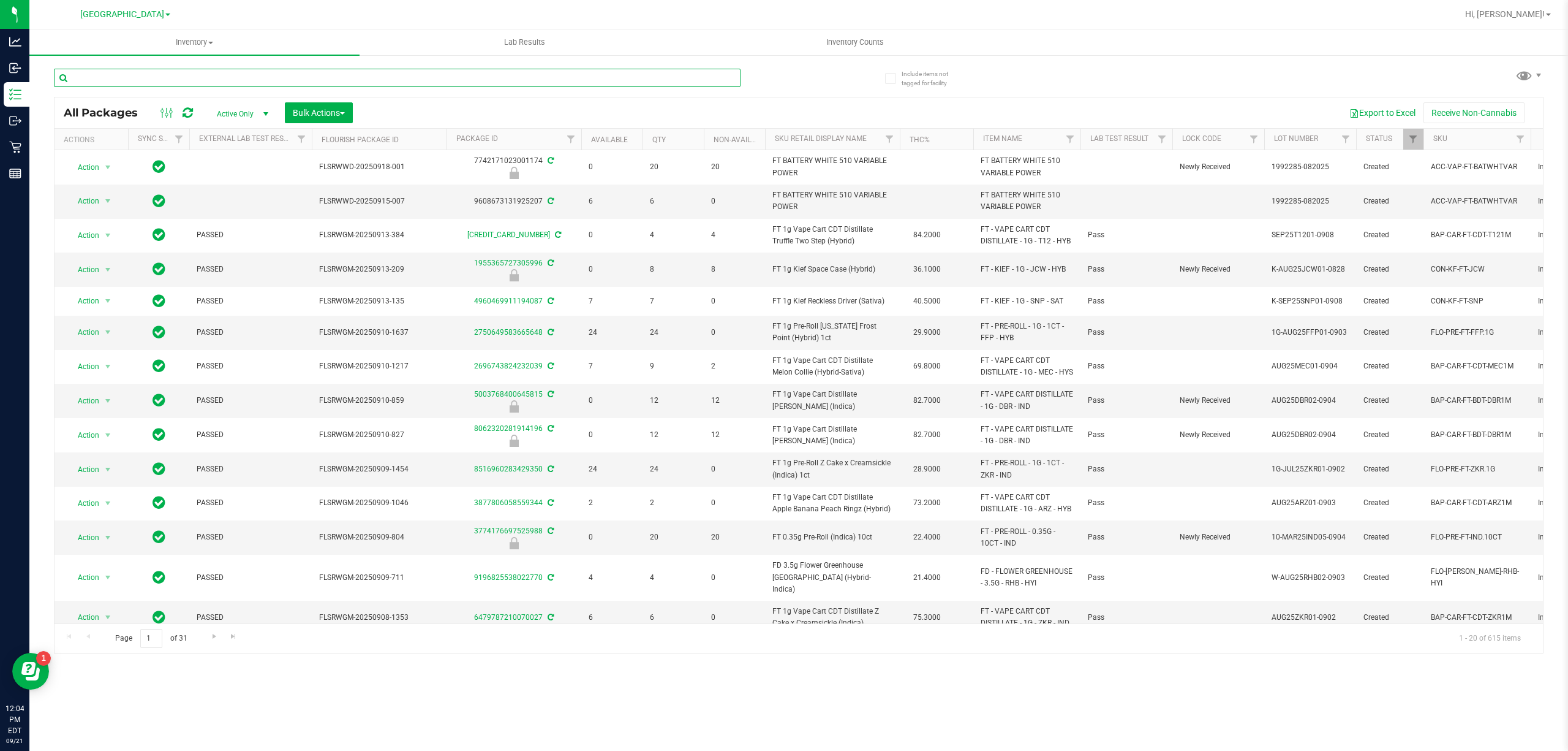
click at [245, 84] on input "text" at bounding box center [397, 78] width 686 height 19
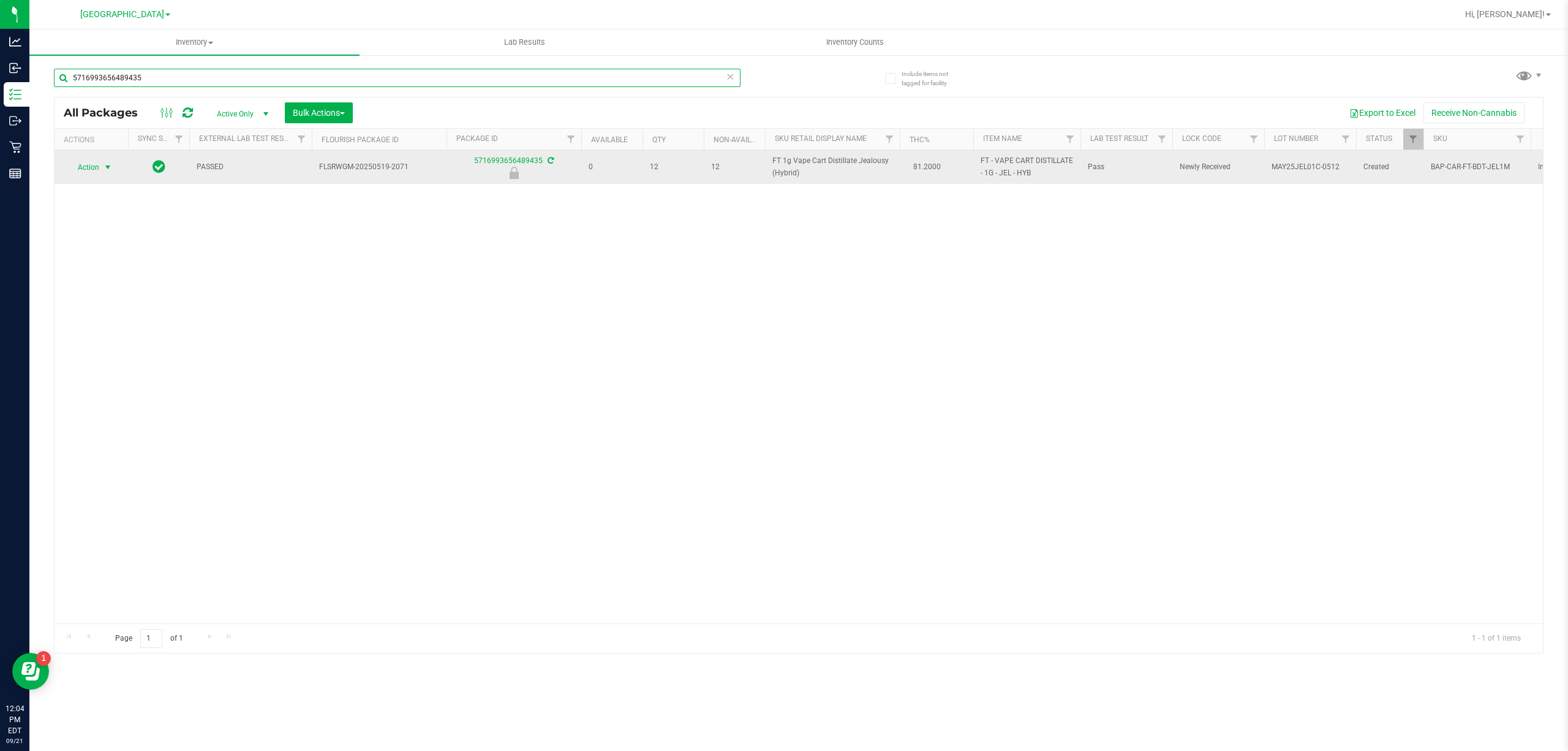
type input "5716993656489435"
click at [105, 165] on span "select" at bounding box center [107, 167] width 10 height 10
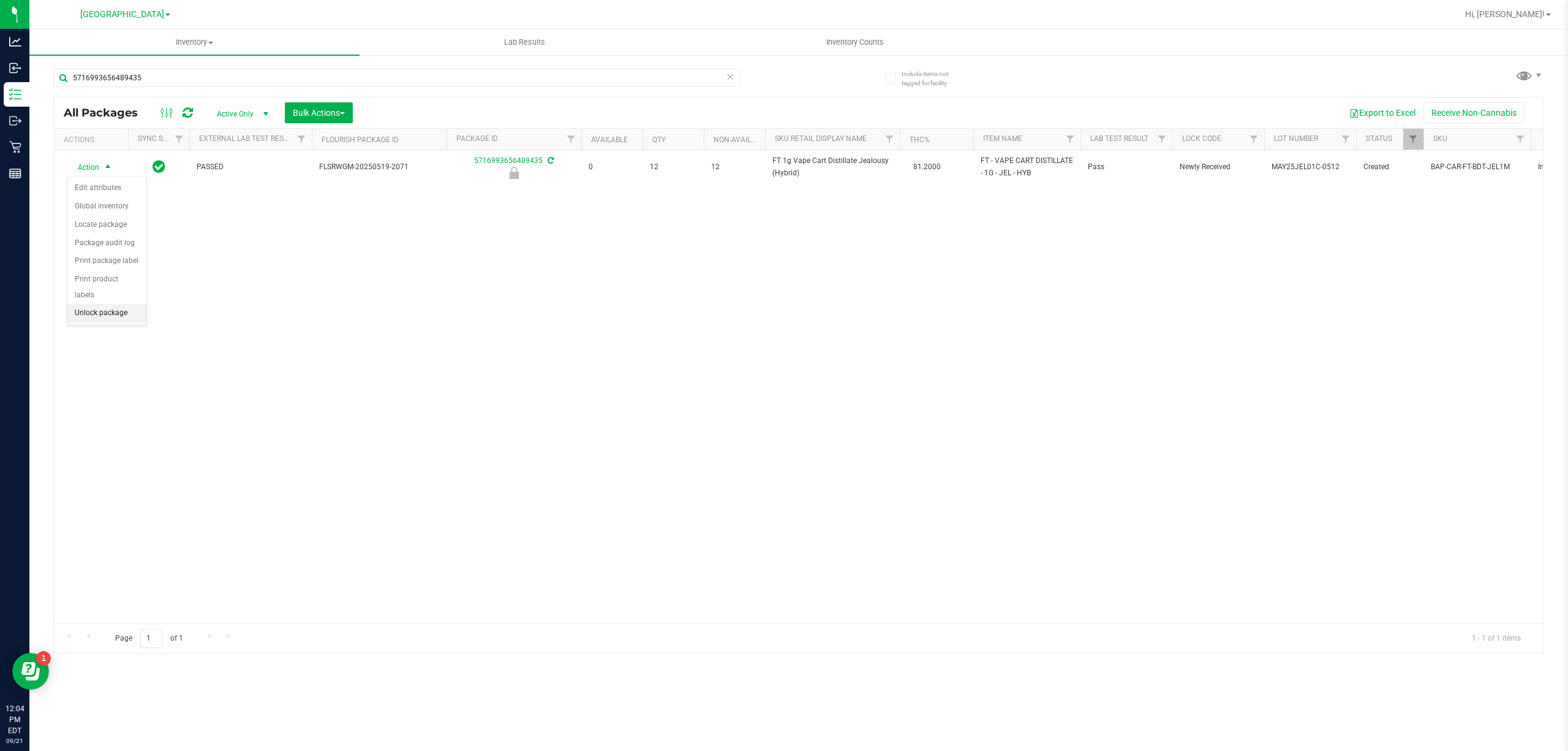
click at [112, 317] on li "Unlock package" at bounding box center [107, 313] width 79 height 19
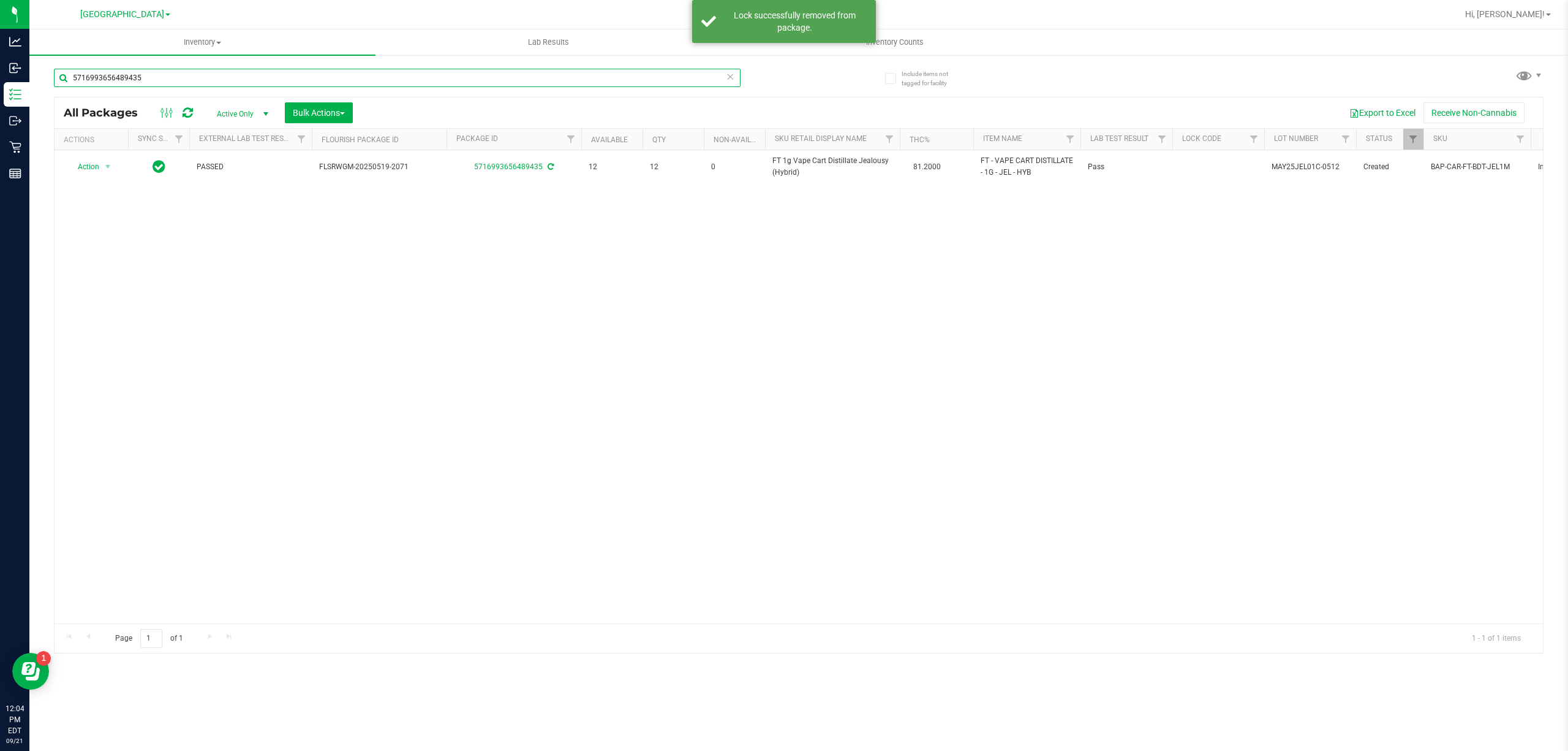
click at [329, 73] on input "5716993656489435" at bounding box center [397, 78] width 686 height 19
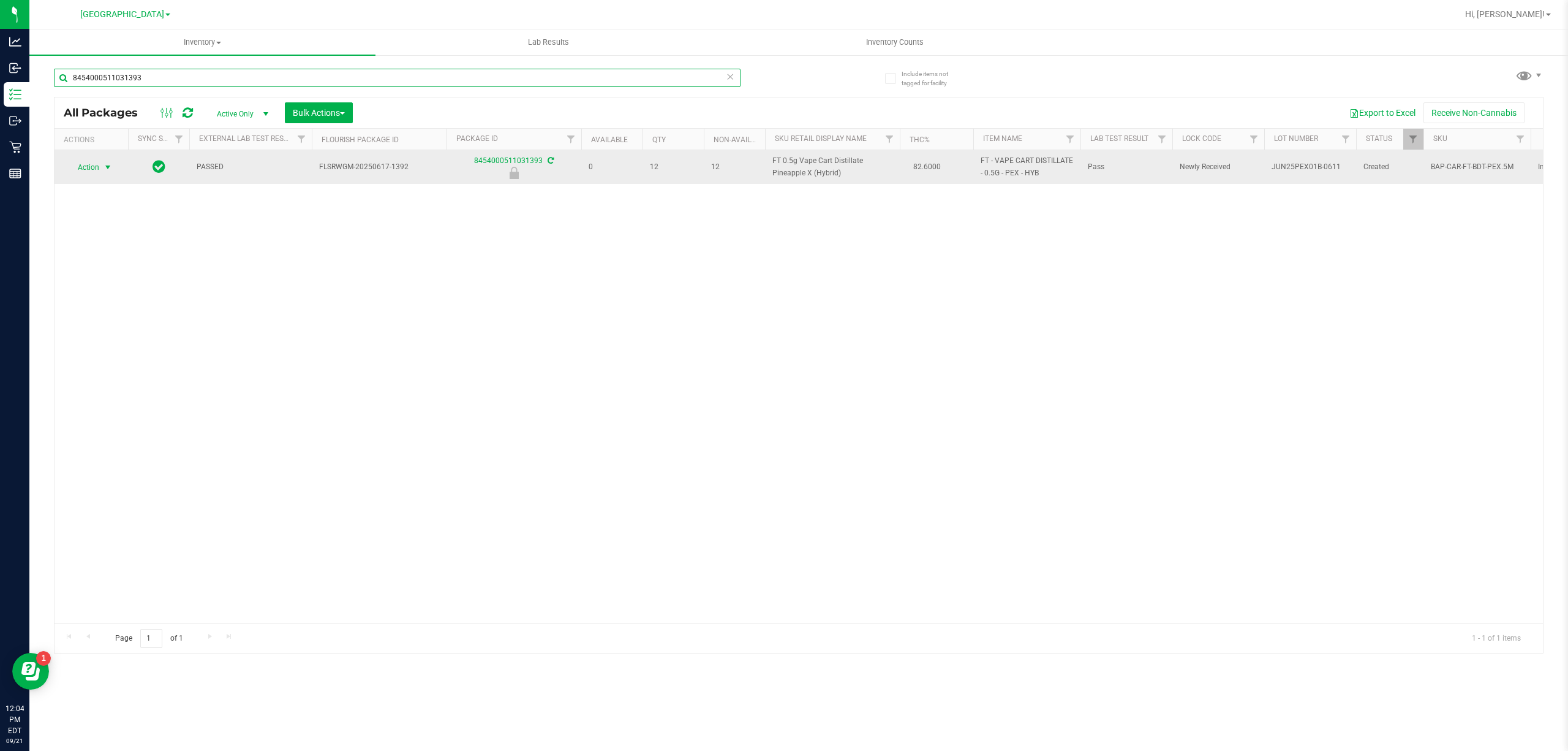
type input "8454000511031393"
click at [81, 170] on span "Action" at bounding box center [83, 167] width 33 height 17
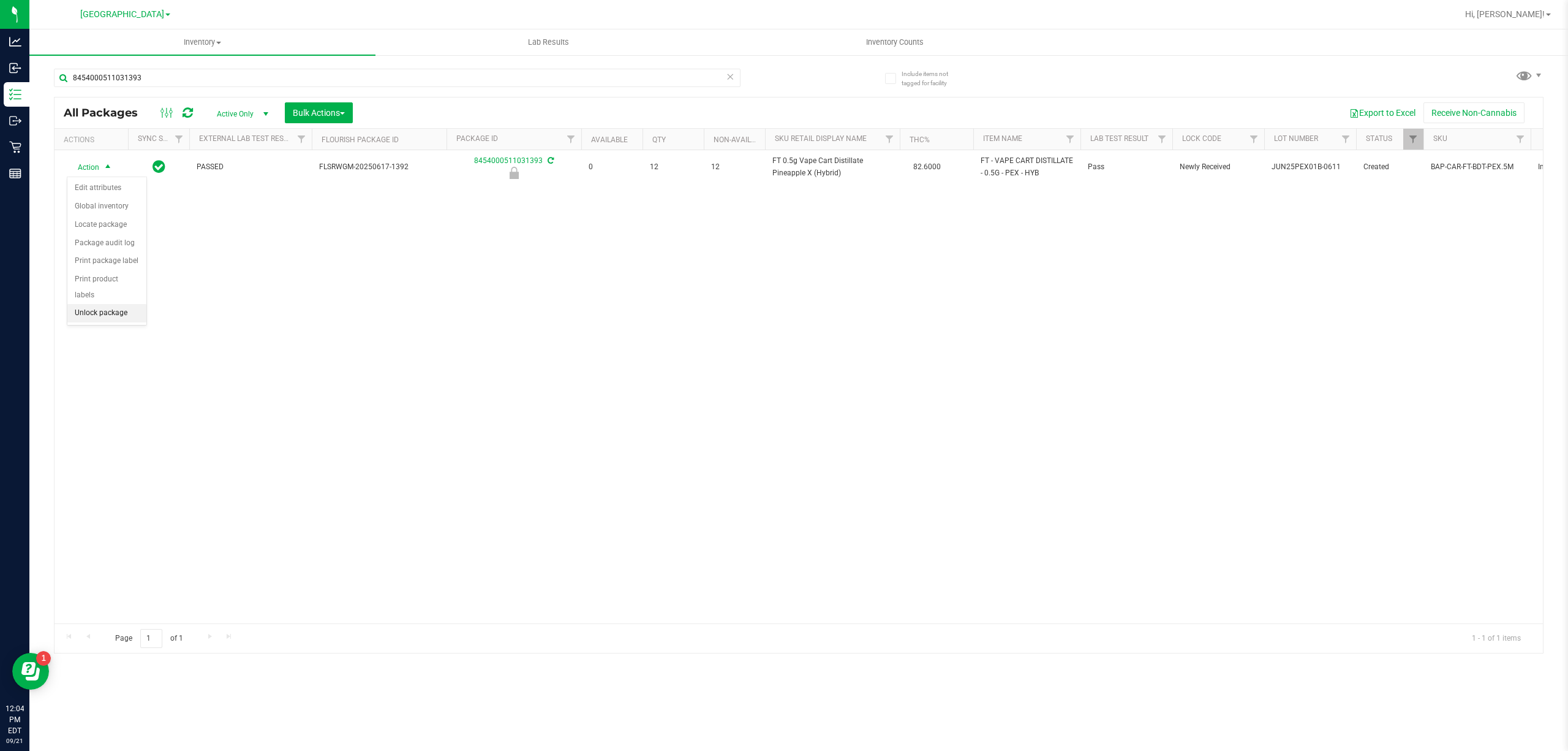
click at [140, 314] on li "Unlock package" at bounding box center [107, 313] width 79 height 19
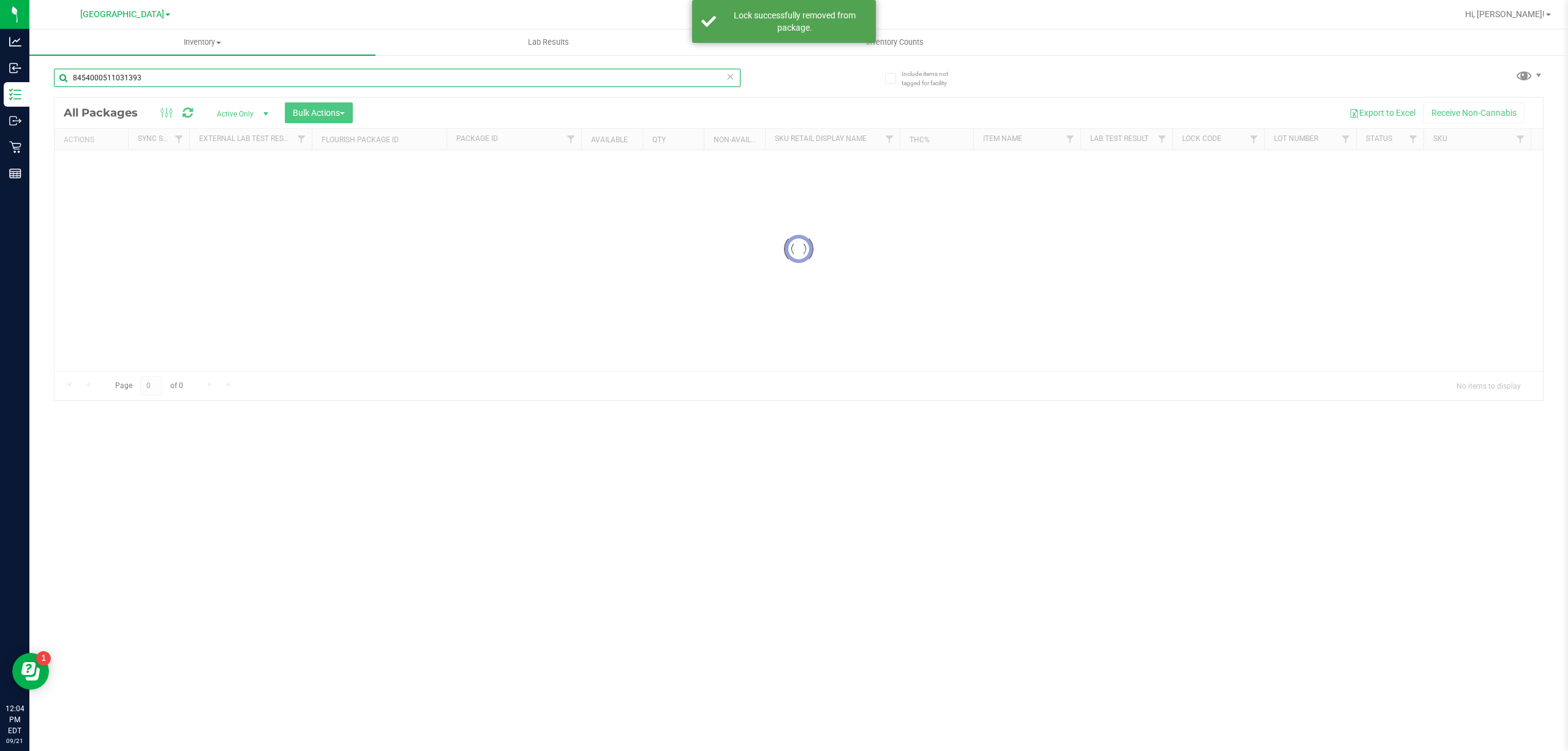
click at [239, 76] on input "8454000511031393" at bounding box center [397, 78] width 686 height 19
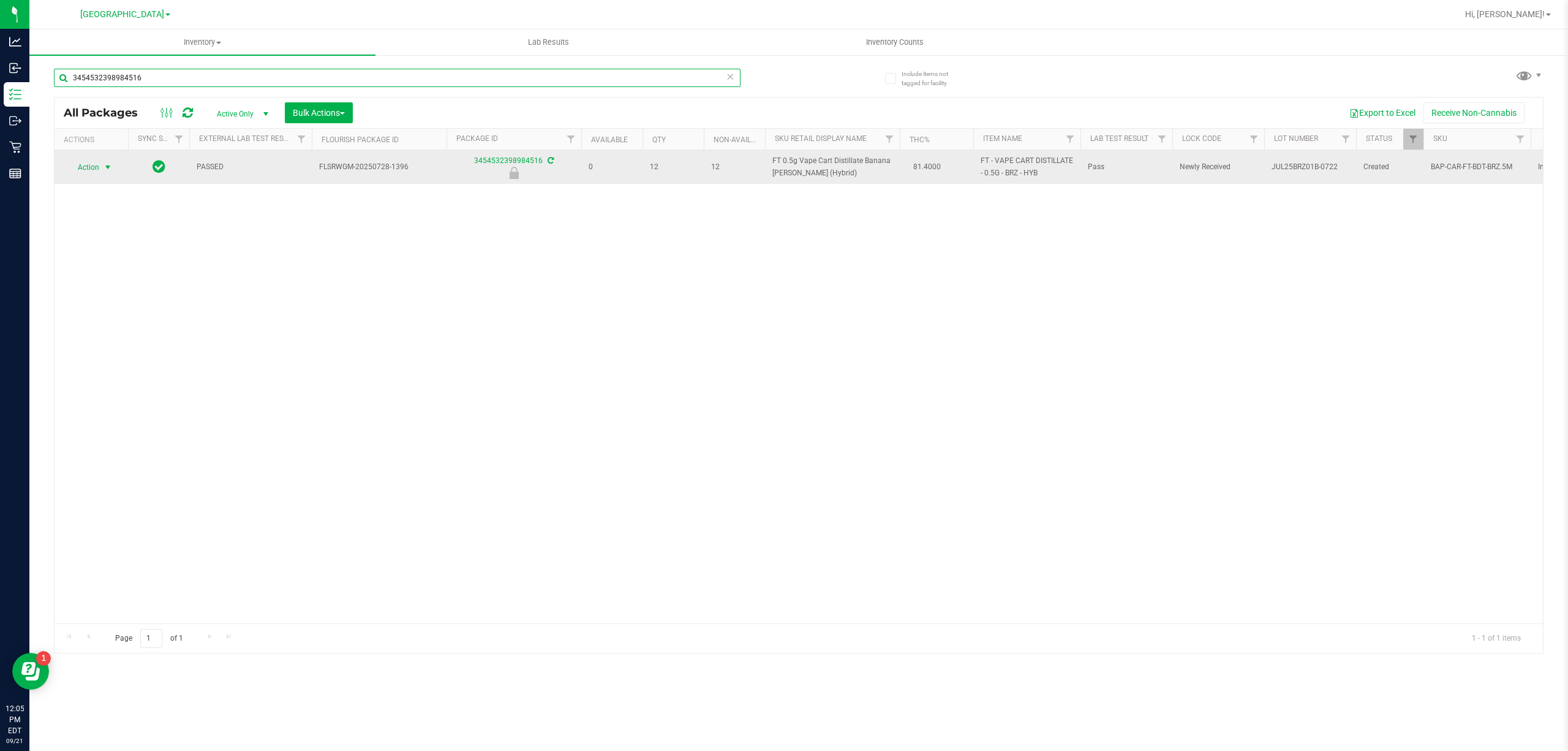
type input "3454532398984516"
click at [108, 161] on span "select" at bounding box center [108, 167] width 16 height 17
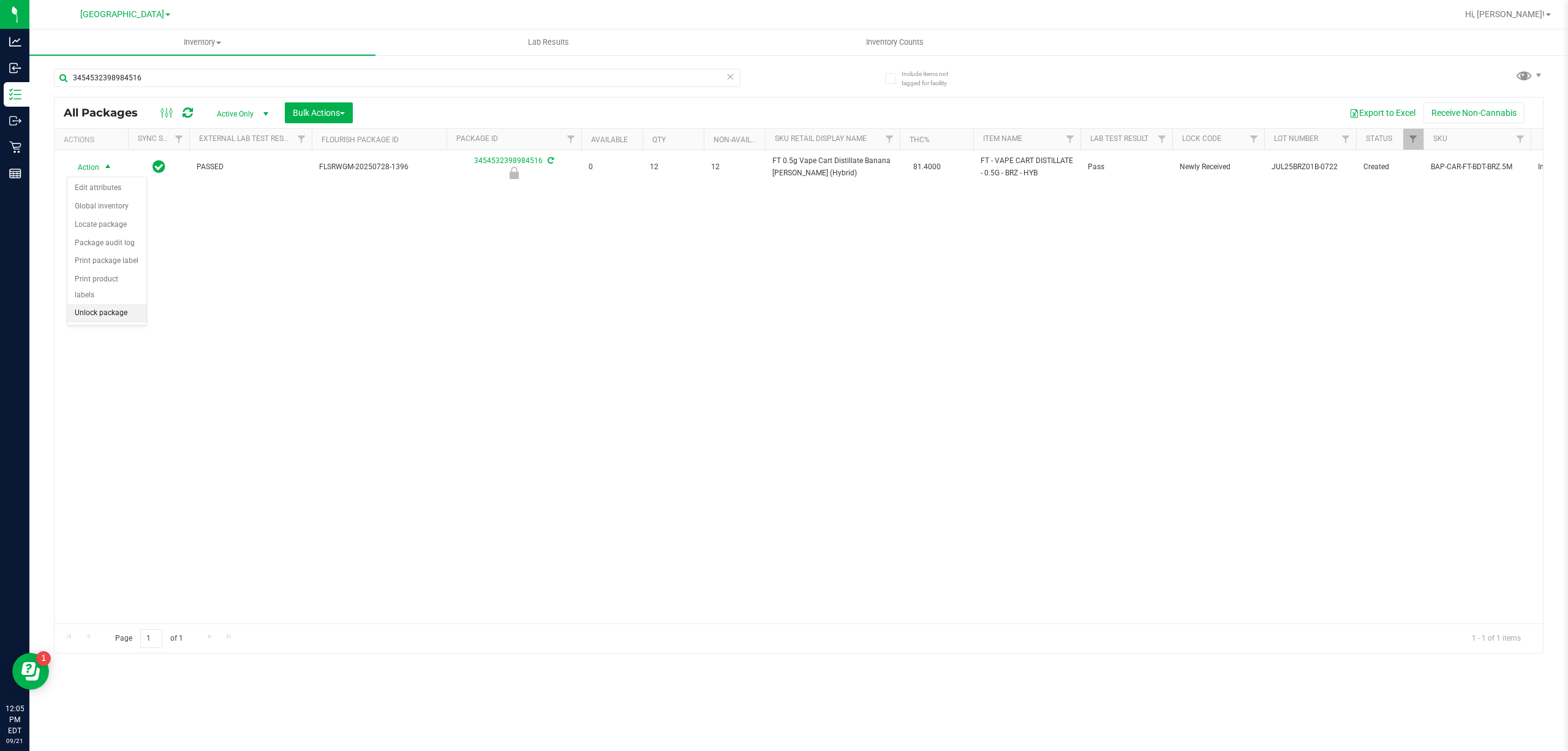
click at [112, 309] on li "Unlock package" at bounding box center [107, 313] width 79 height 19
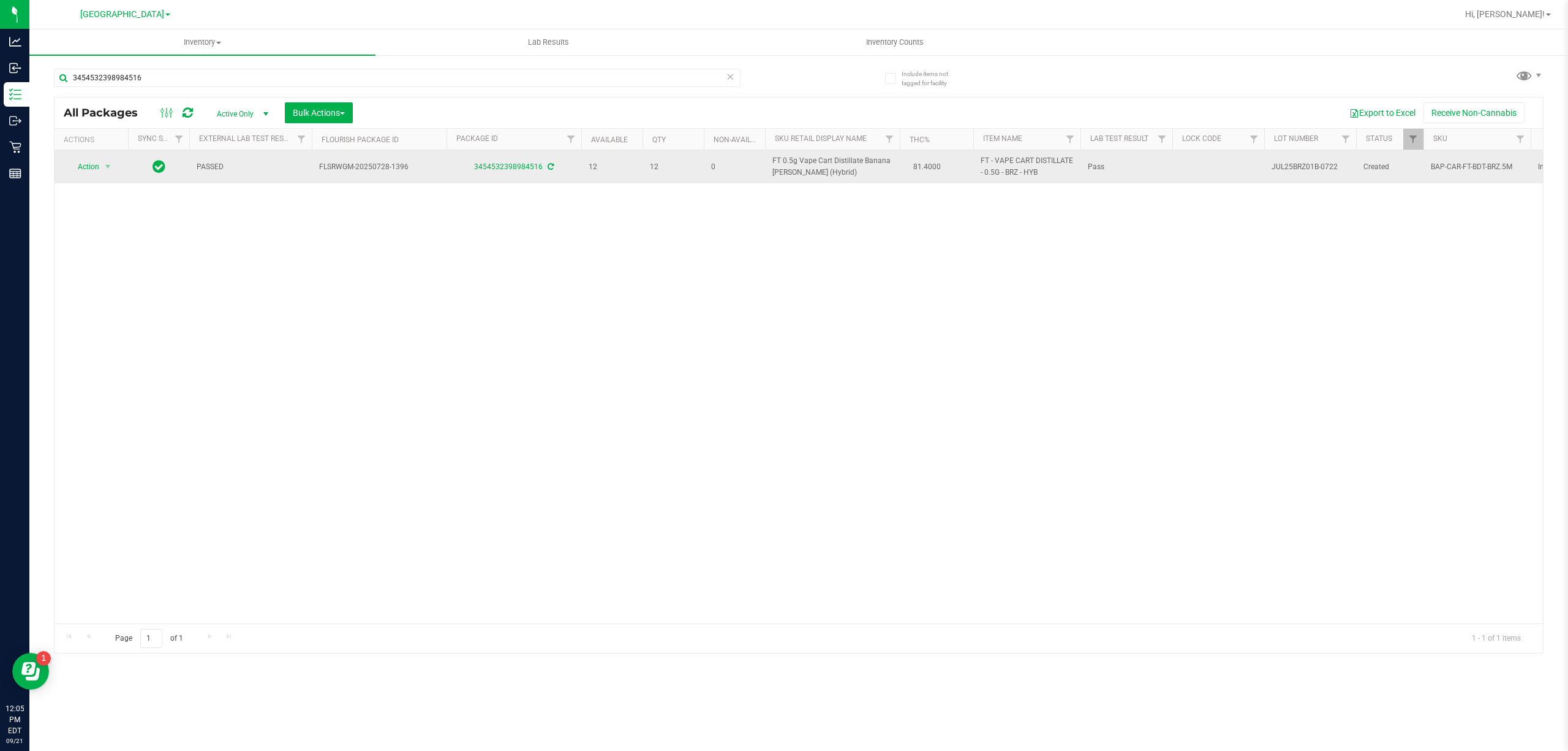
click at [821, 165] on span "FT 0.5g Vape Cart Distillate Banana Runtz (Hybrid)" at bounding box center [832, 166] width 120 height 23
copy td "FT 0.5g Vape Cart Distillate Banana Runtz (Hybrid)"
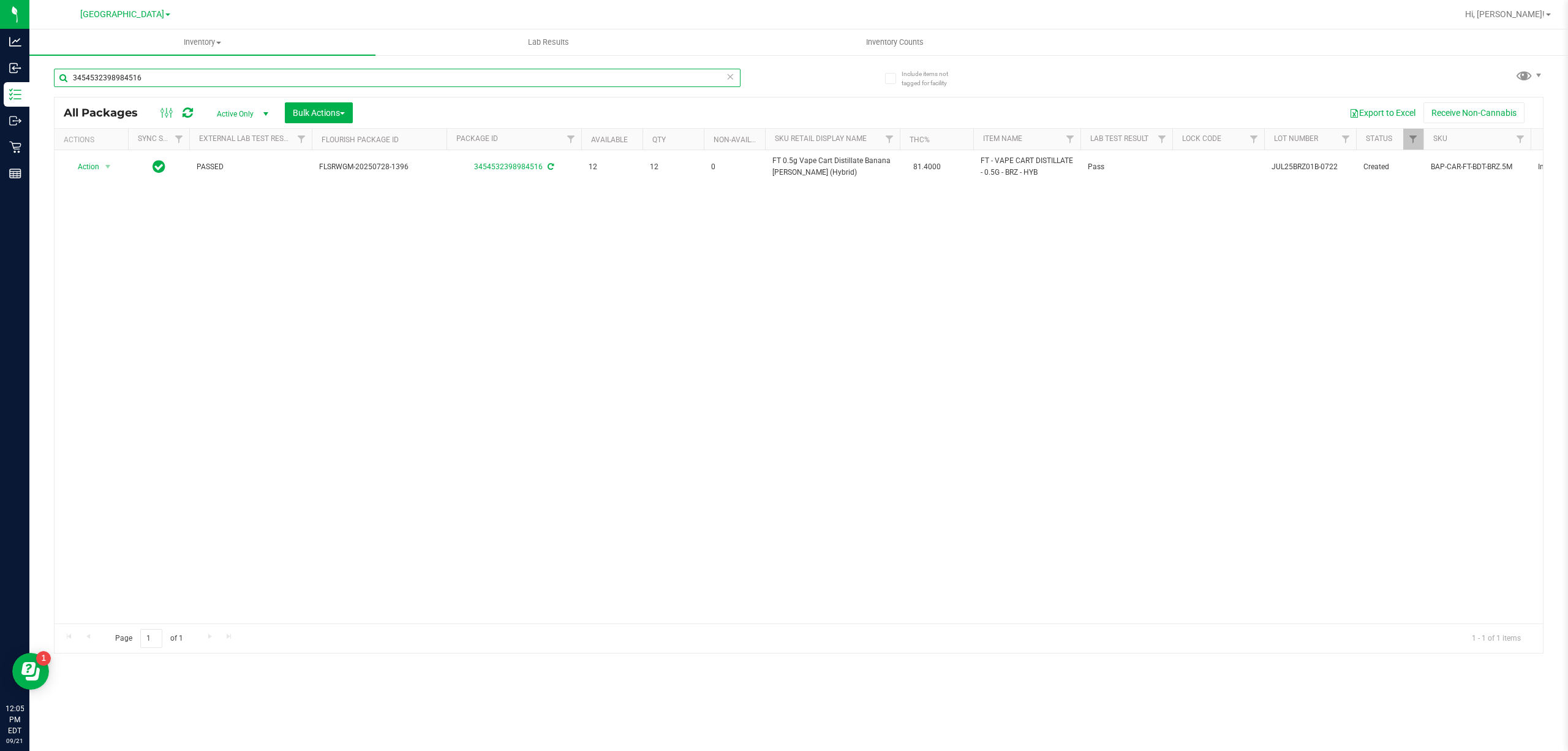
click at [466, 87] on input "3454532398984516" at bounding box center [397, 78] width 686 height 19
click at [466, 86] on input "3454532398984516" at bounding box center [397, 78] width 686 height 19
paste input "FT 0.5g Vape Cart Distillate Banana Runtz (Hybrid)"
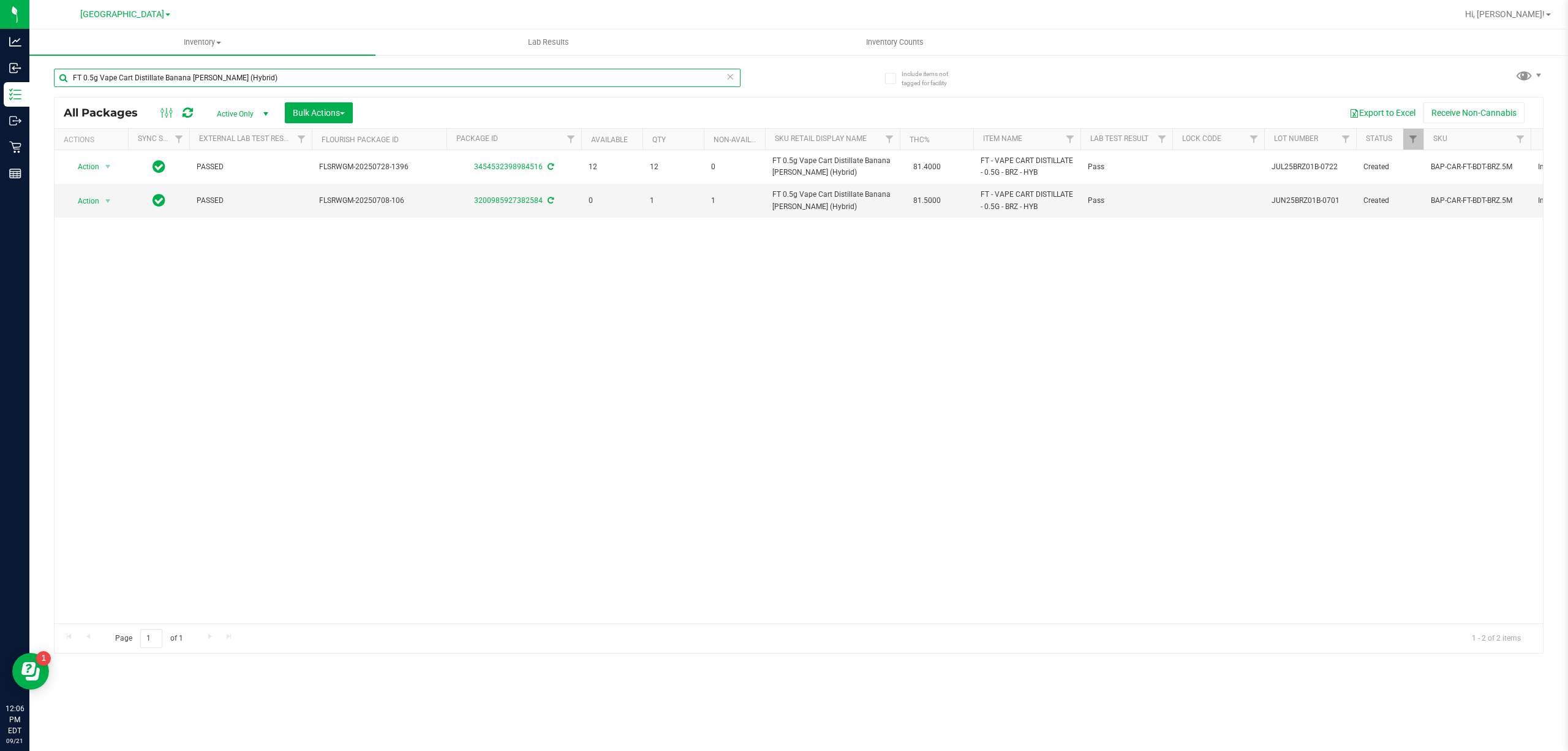
click at [454, 71] on input "FT 0.5g Vape Cart Distillate Banana Runtz (Hybrid)" at bounding box center [397, 78] width 686 height 19
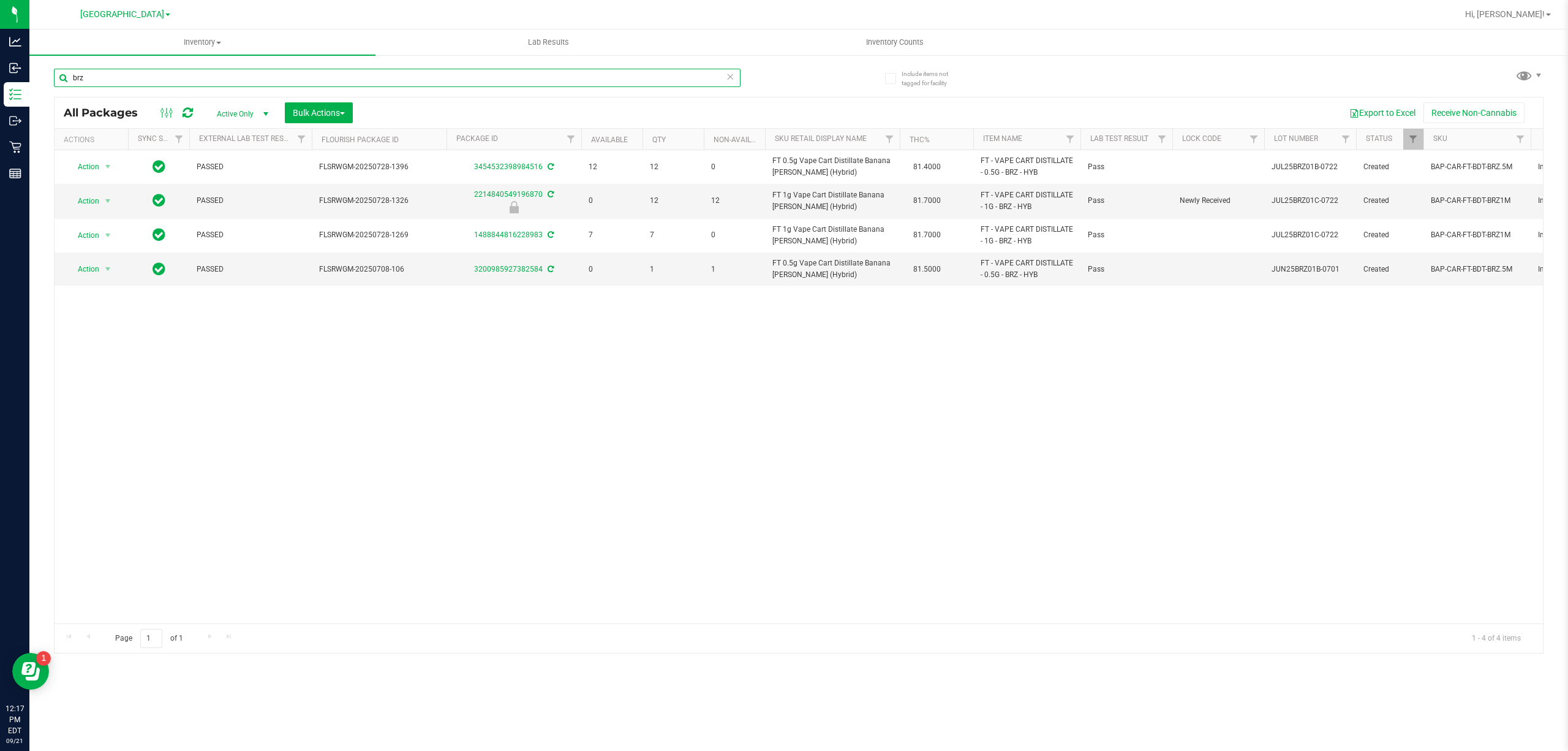
type input "brz"
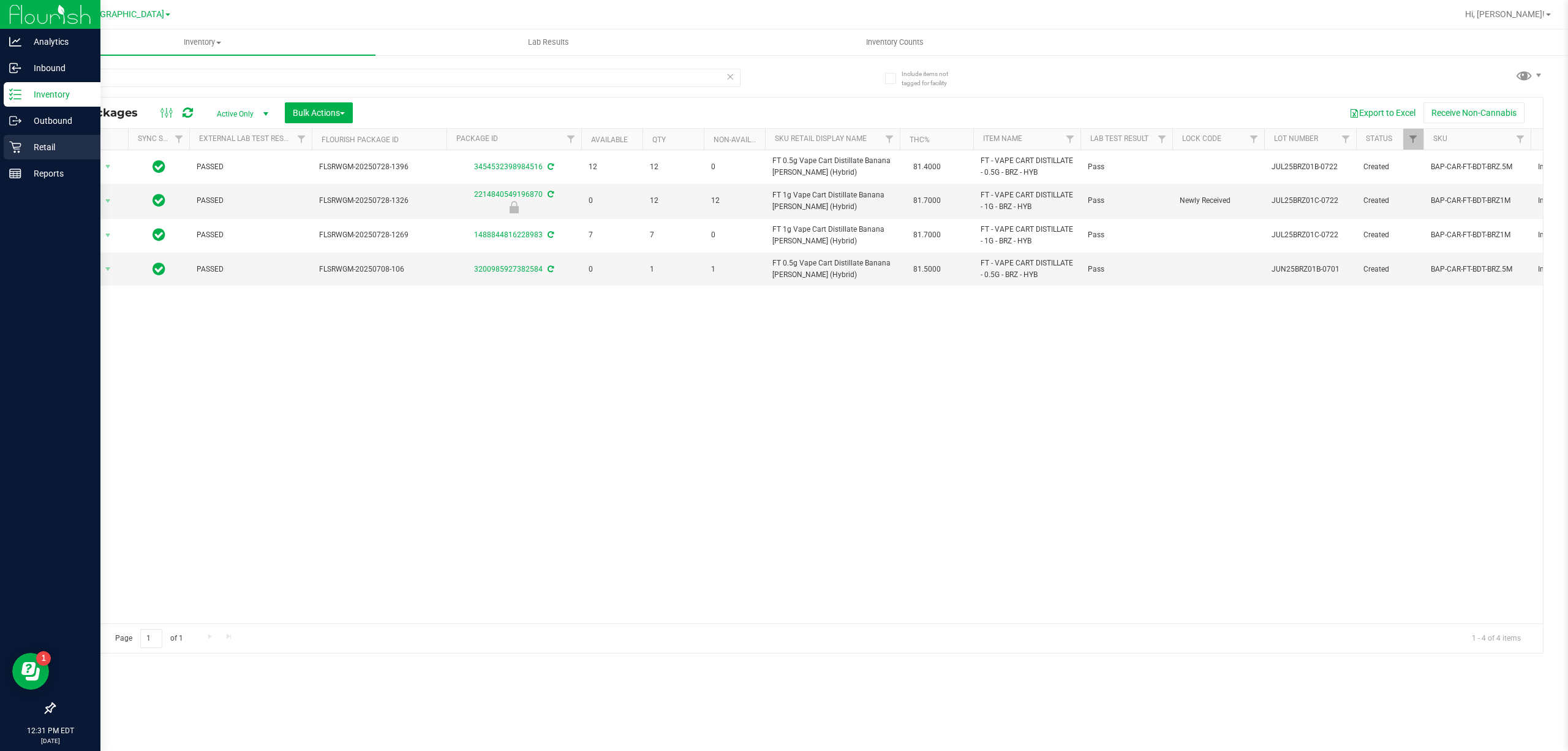
click at [61, 146] on p "Retail" at bounding box center [58, 147] width 73 height 15
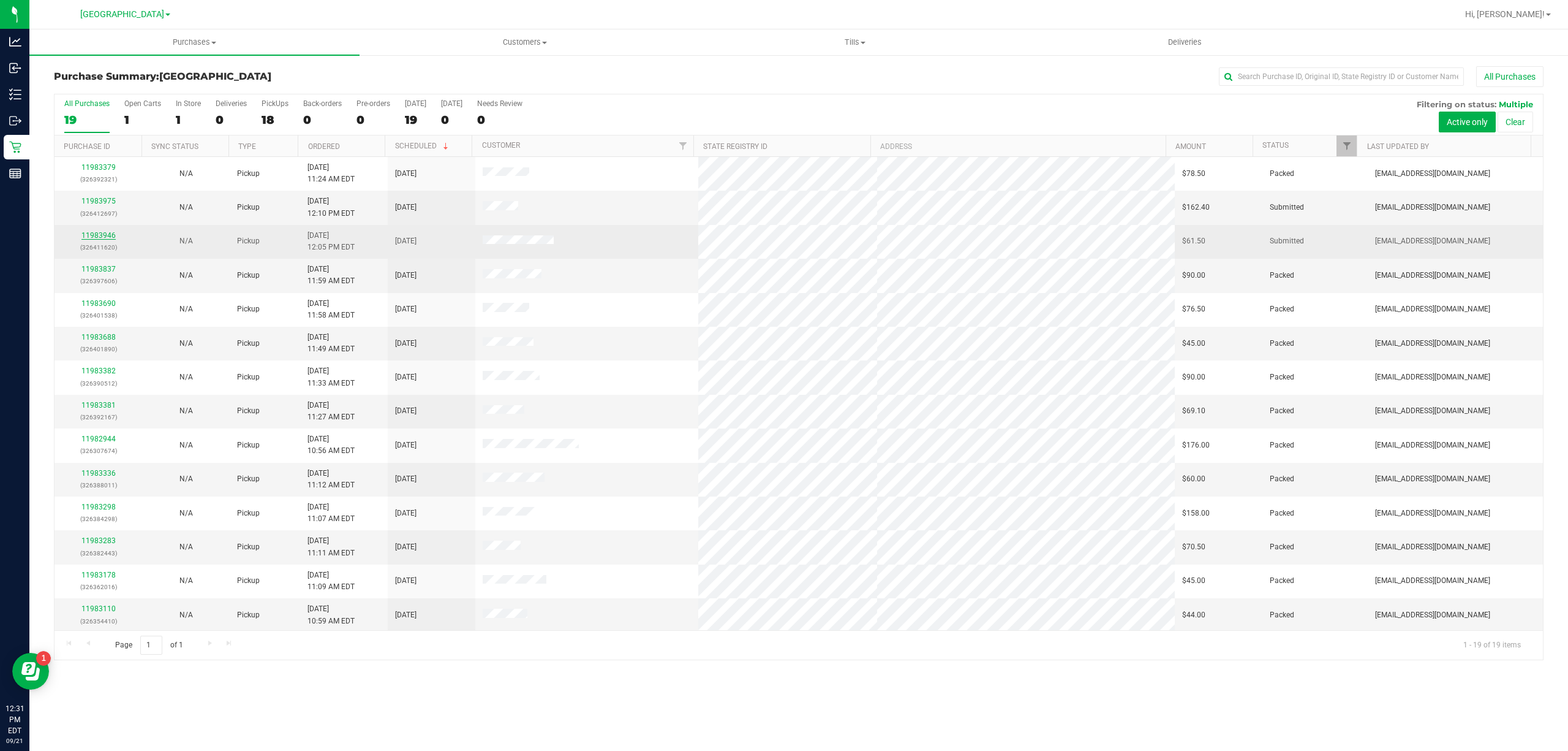
click at [101, 233] on link "11983946" at bounding box center [98, 236] width 34 height 9
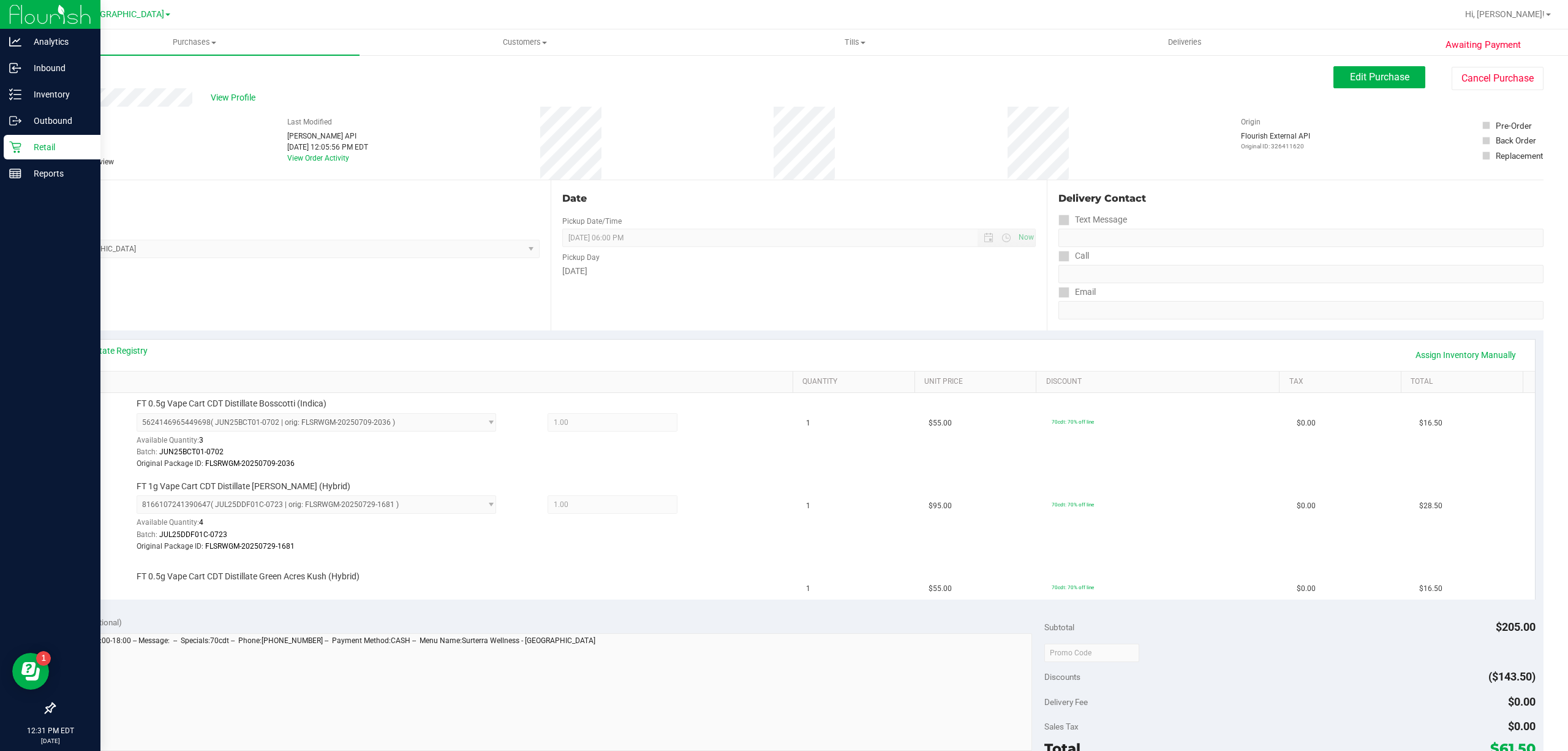
click at [27, 140] on p "Retail" at bounding box center [58, 147] width 73 height 15
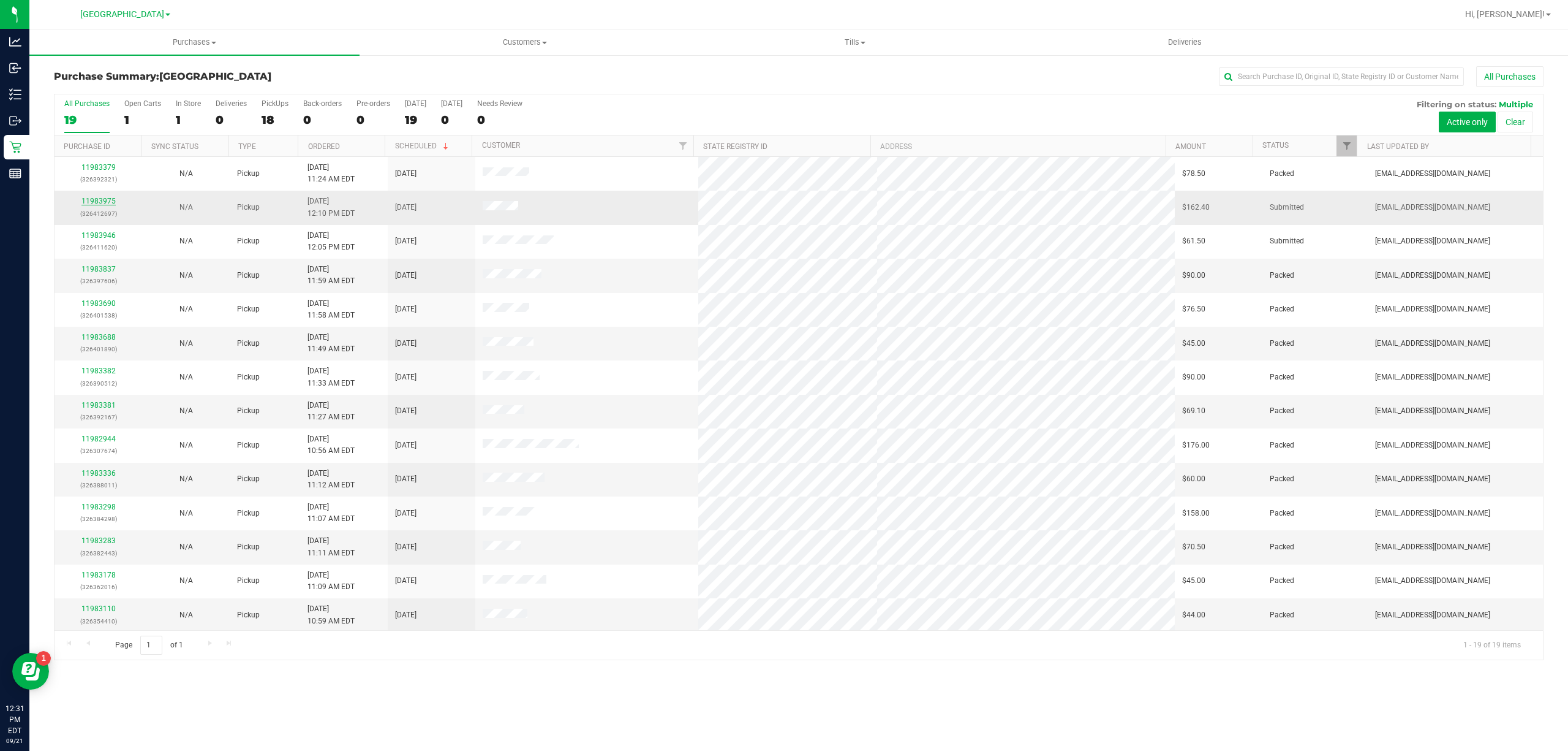
click at [96, 198] on link "11983975" at bounding box center [98, 201] width 34 height 9
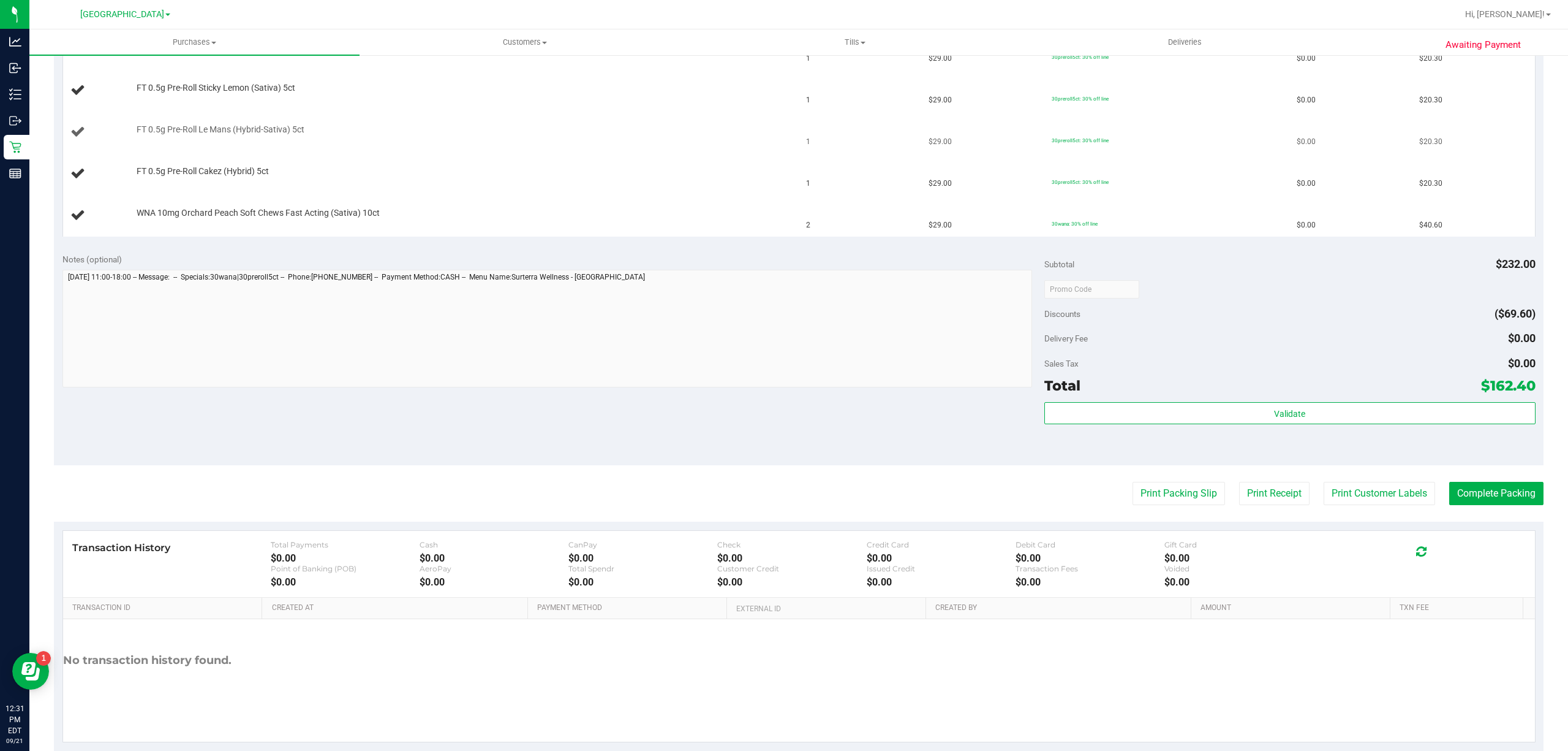
scroll to position [408, 0]
click at [1133, 495] on button "Print Packing Slip" at bounding box center [1179, 492] width 93 height 23
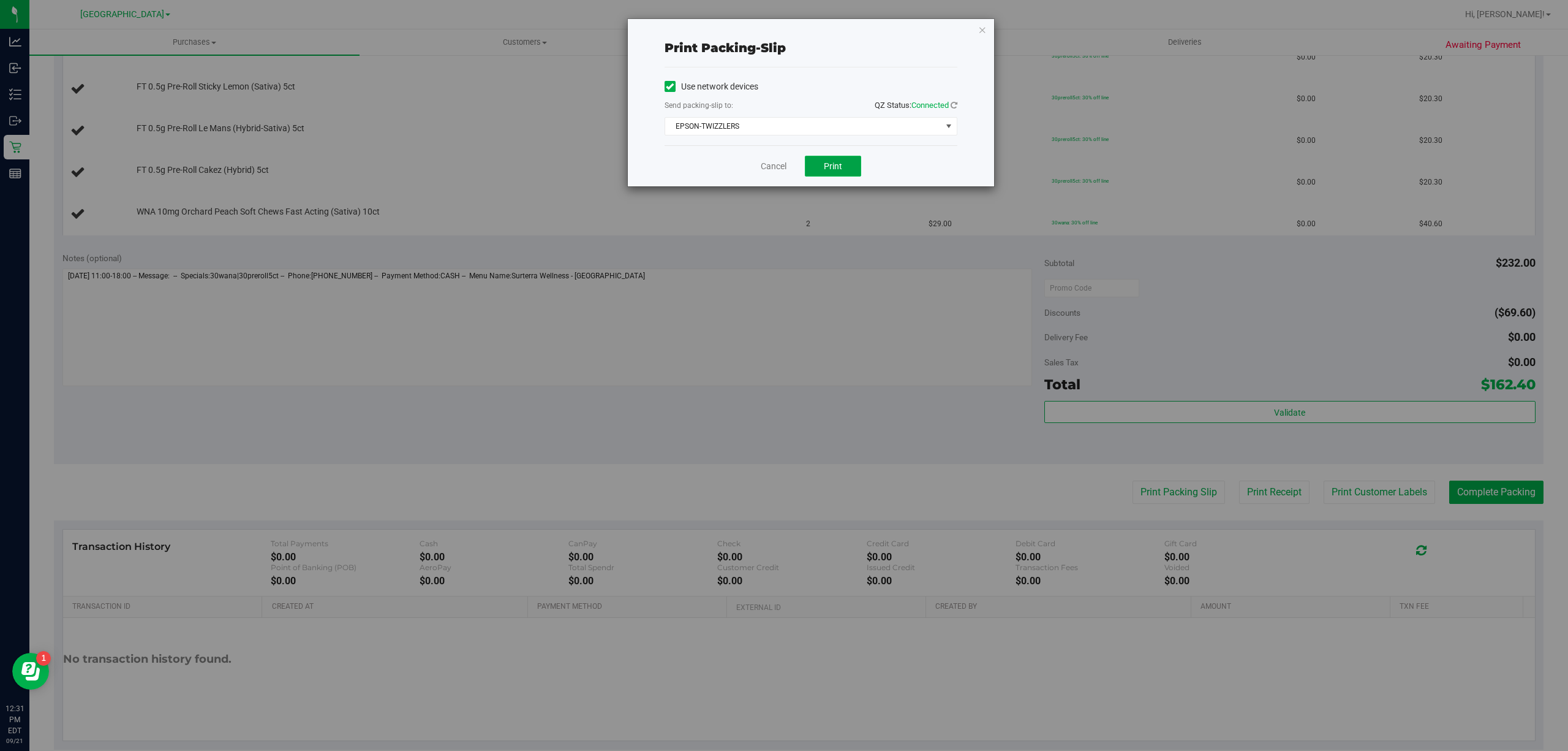
click at [850, 161] on button "Print" at bounding box center [833, 166] width 56 height 21
click at [782, 170] on link "Cancel" at bounding box center [774, 166] width 26 height 13
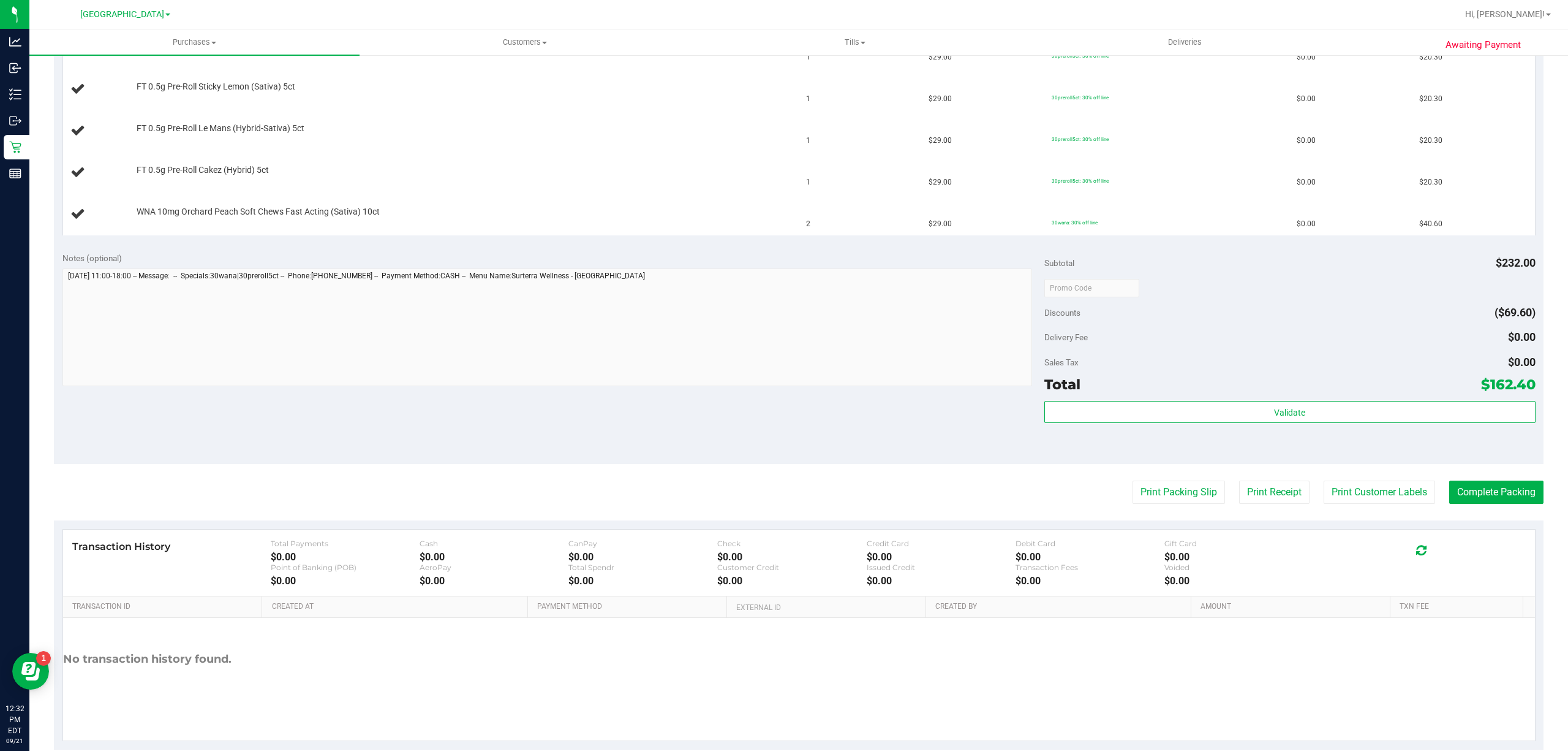
click at [707, 261] on div "Notes (optional)" at bounding box center [553, 258] width 982 height 13
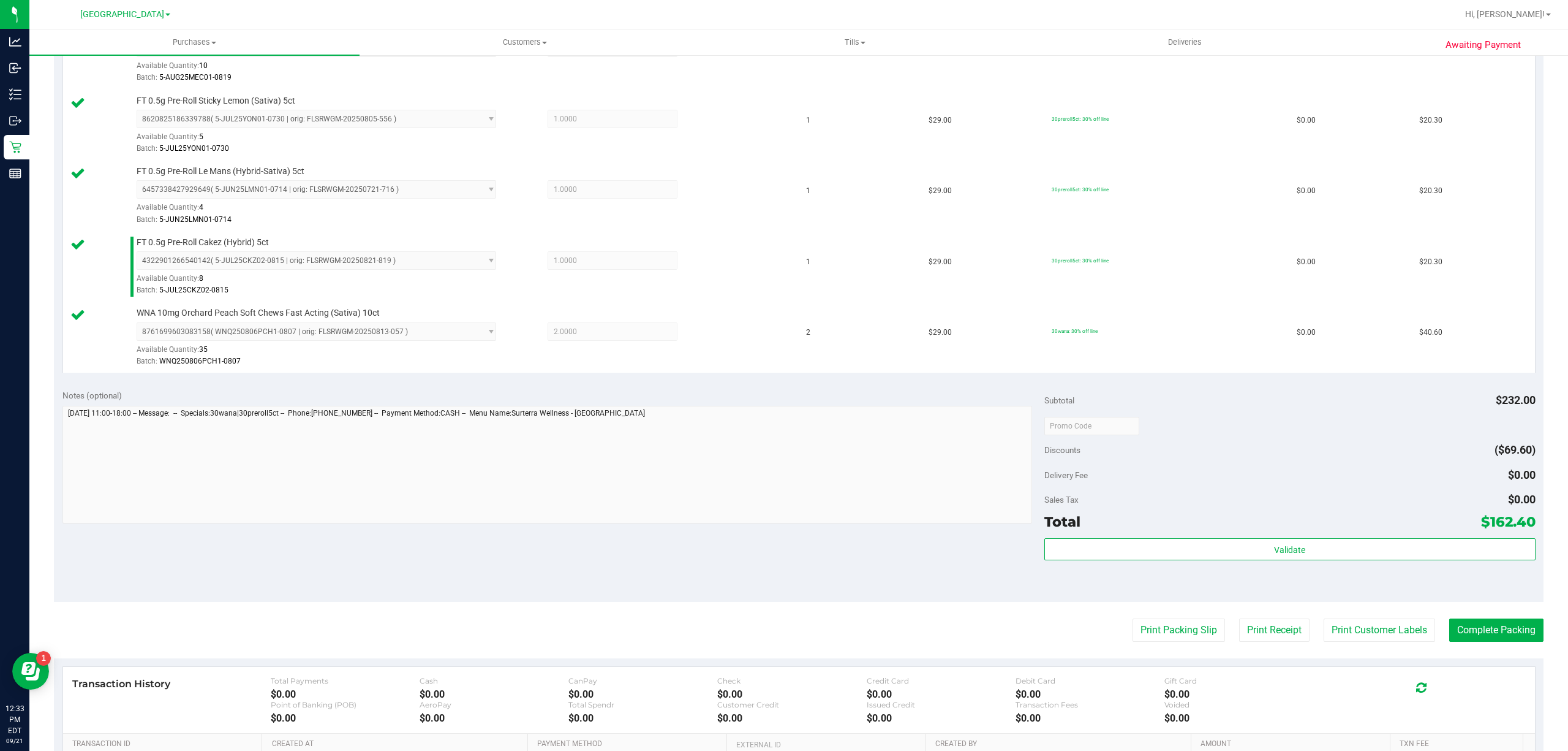
scroll to position [572, 0]
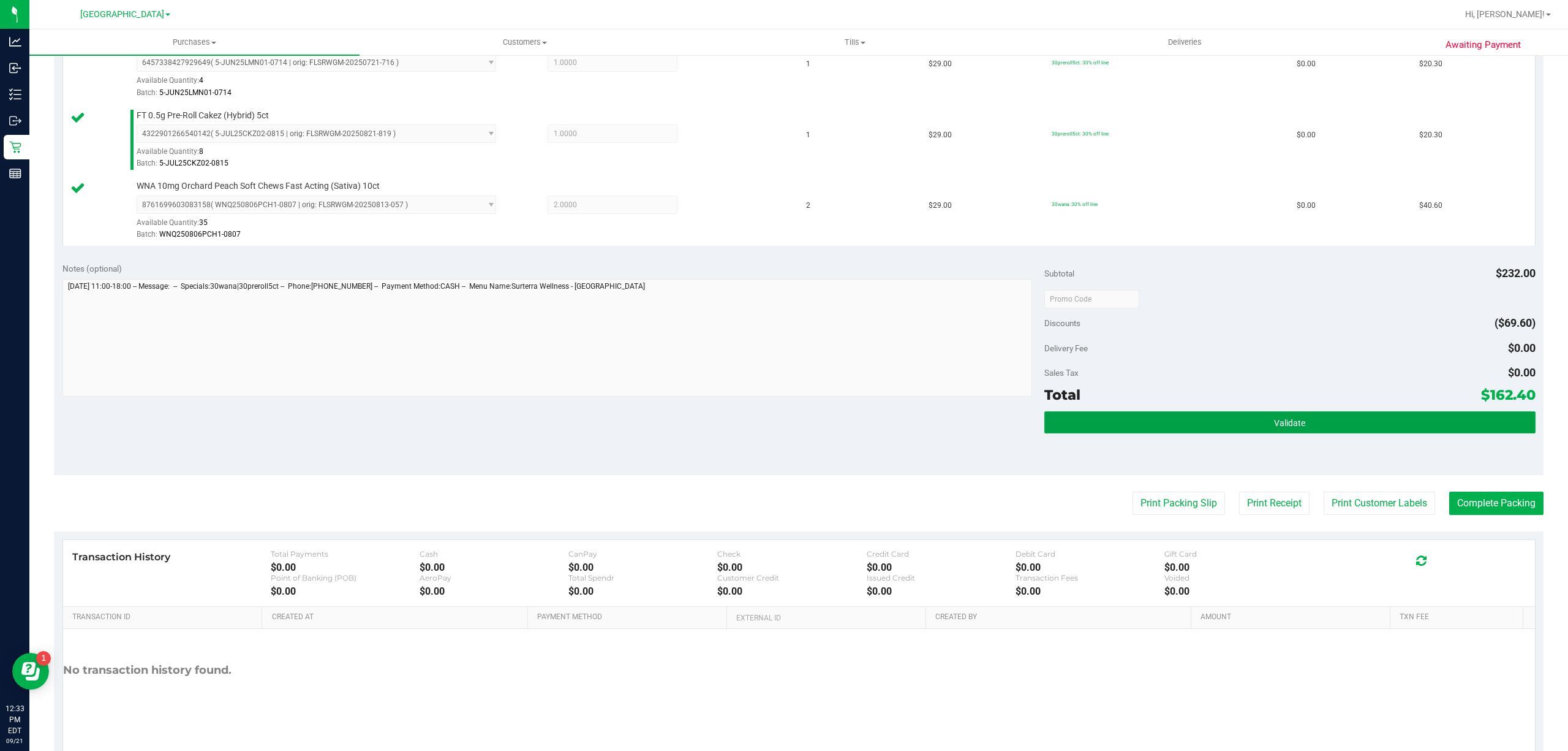
click at [1197, 424] on button "Validate" at bounding box center [1290, 422] width 492 height 22
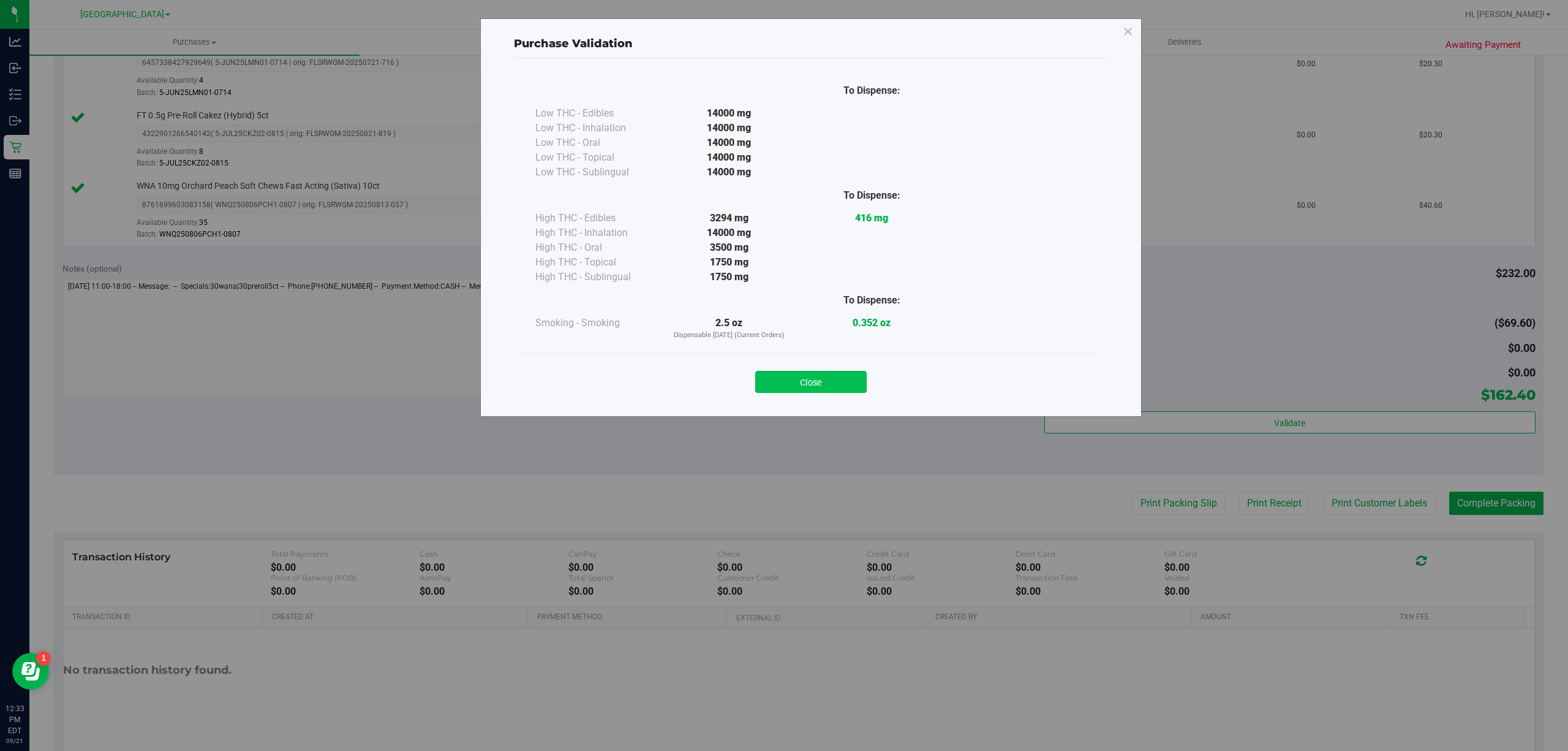
click at [828, 385] on button "Close" at bounding box center [811, 382] width 112 height 22
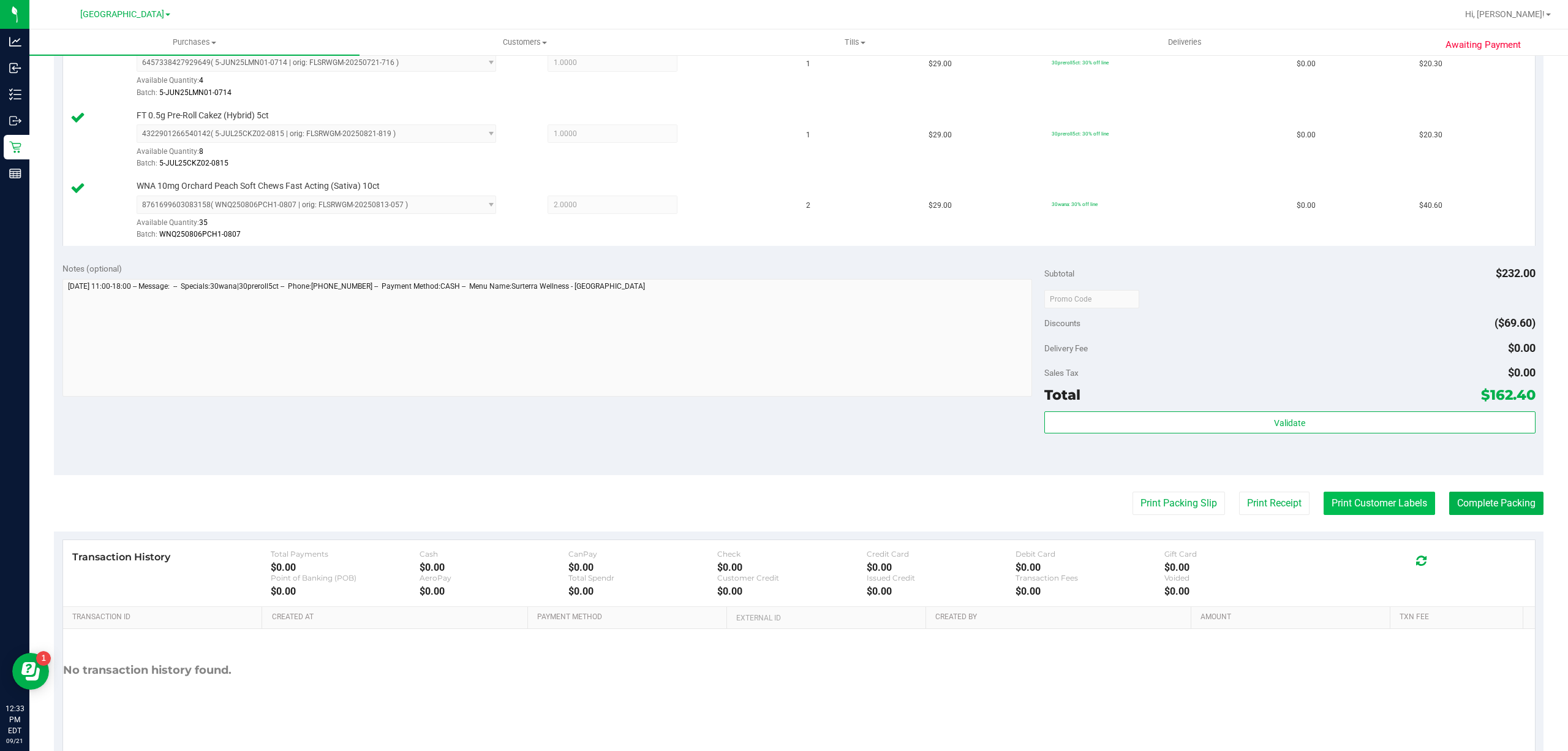
click at [1345, 498] on button "Print Customer Labels" at bounding box center [1379, 503] width 112 height 23
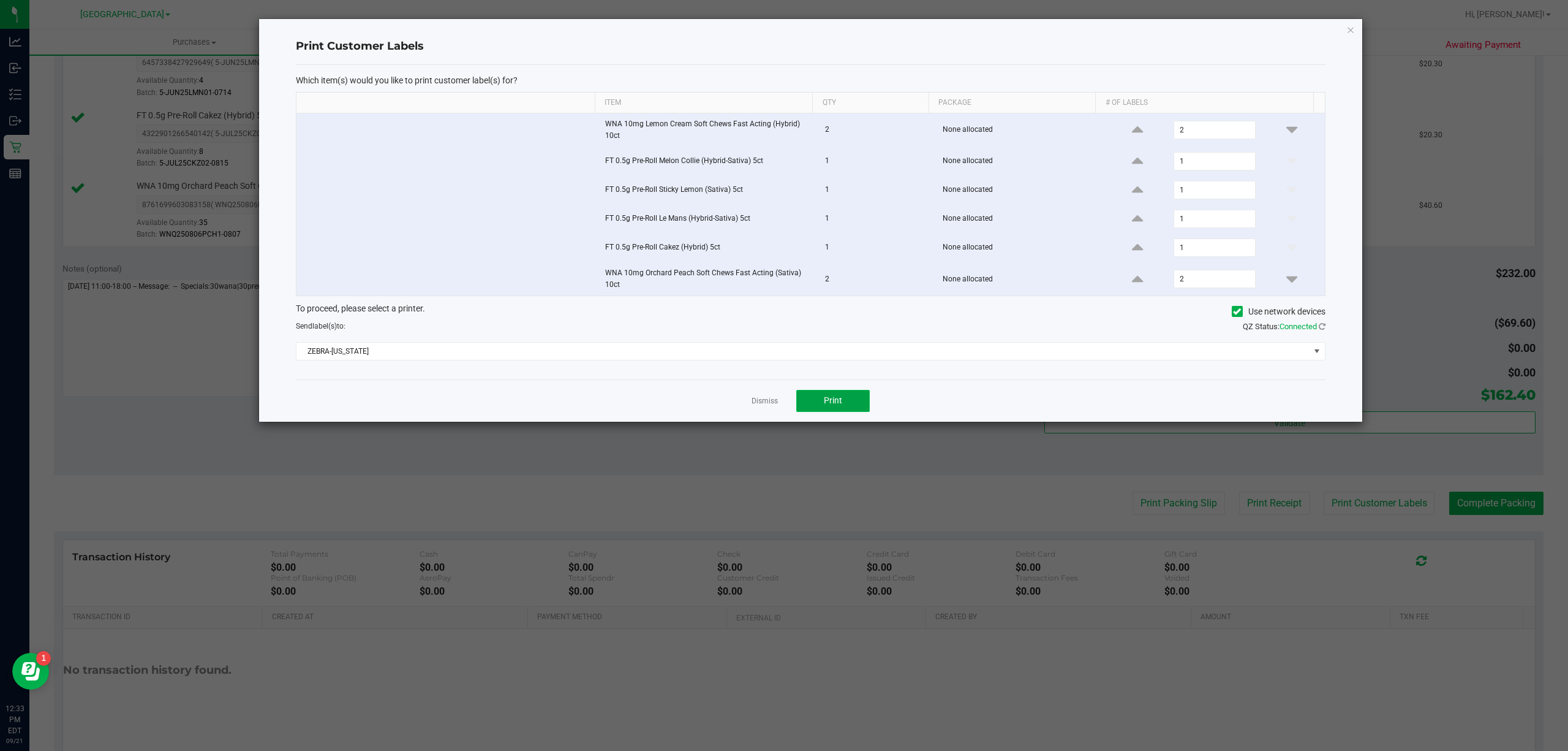
click at [837, 405] on span "Print" at bounding box center [833, 400] width 19 height 10
click at [768, 400] on link "Dismiss" at bounding box center [765, 401] width 27 height 10
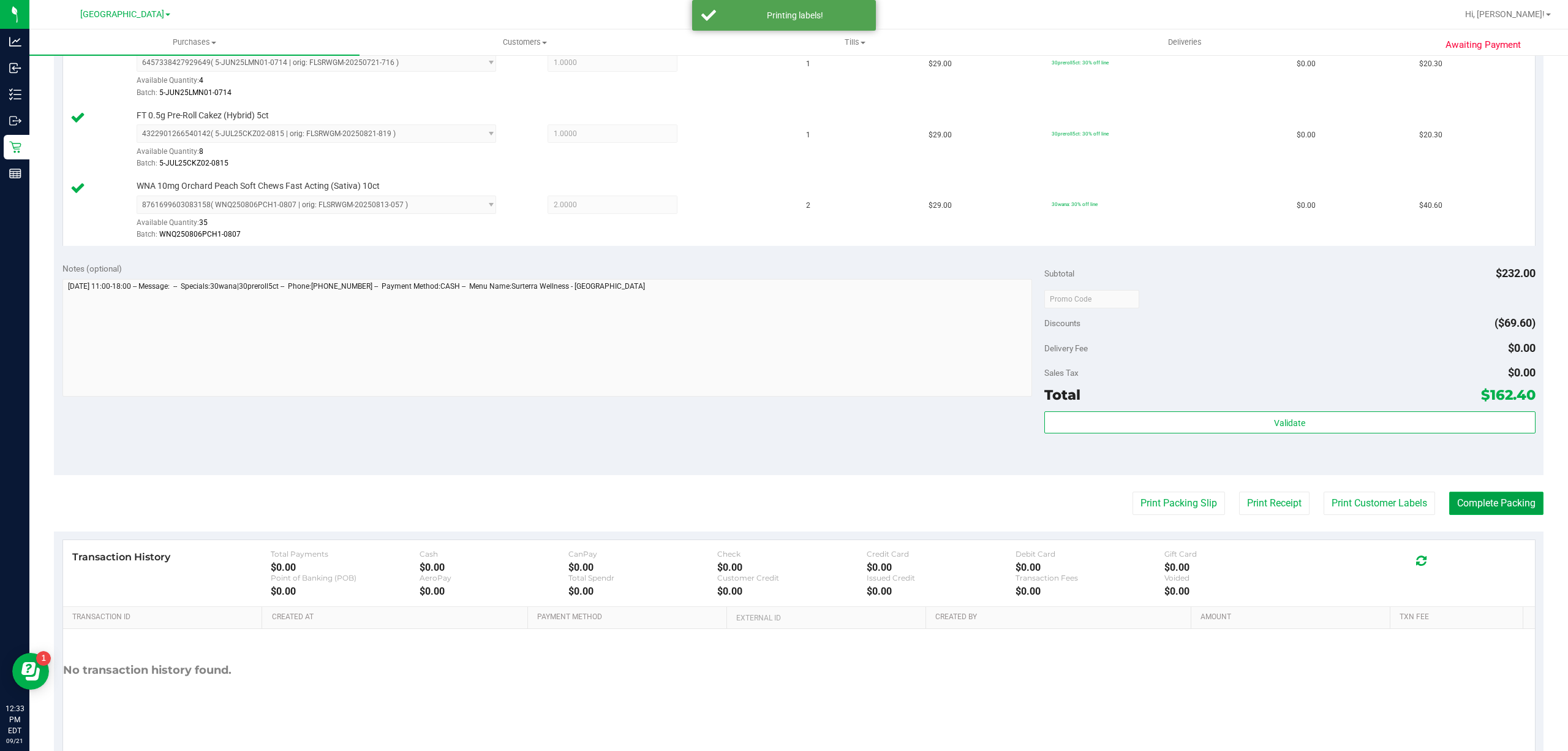
click at [1455, 506] on button "Complete Packing" at bounding box center [1496, 503] width 94 height 23
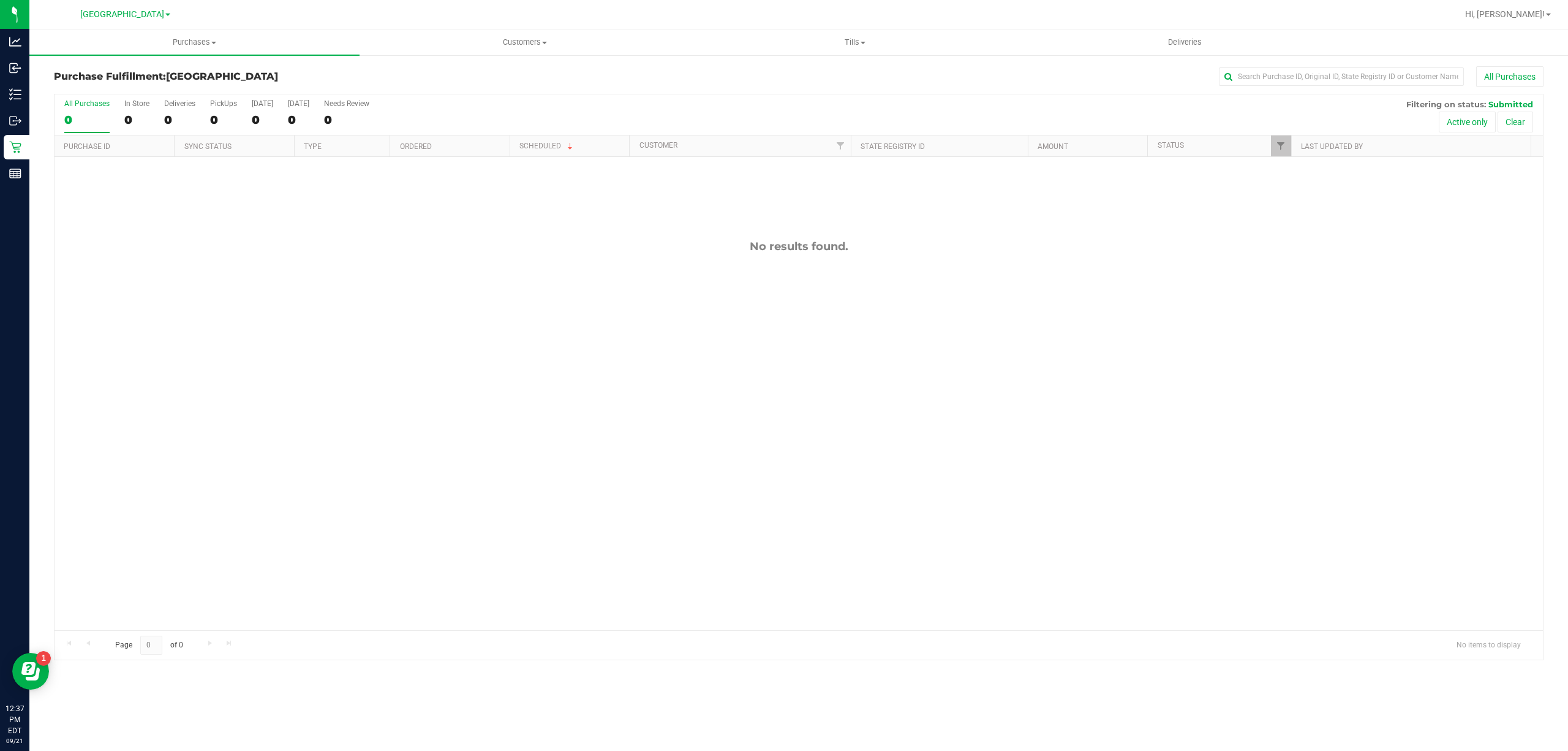
click at [232, 502] on div "No results found." at bounding box center [799, 435] width 1488 height 555
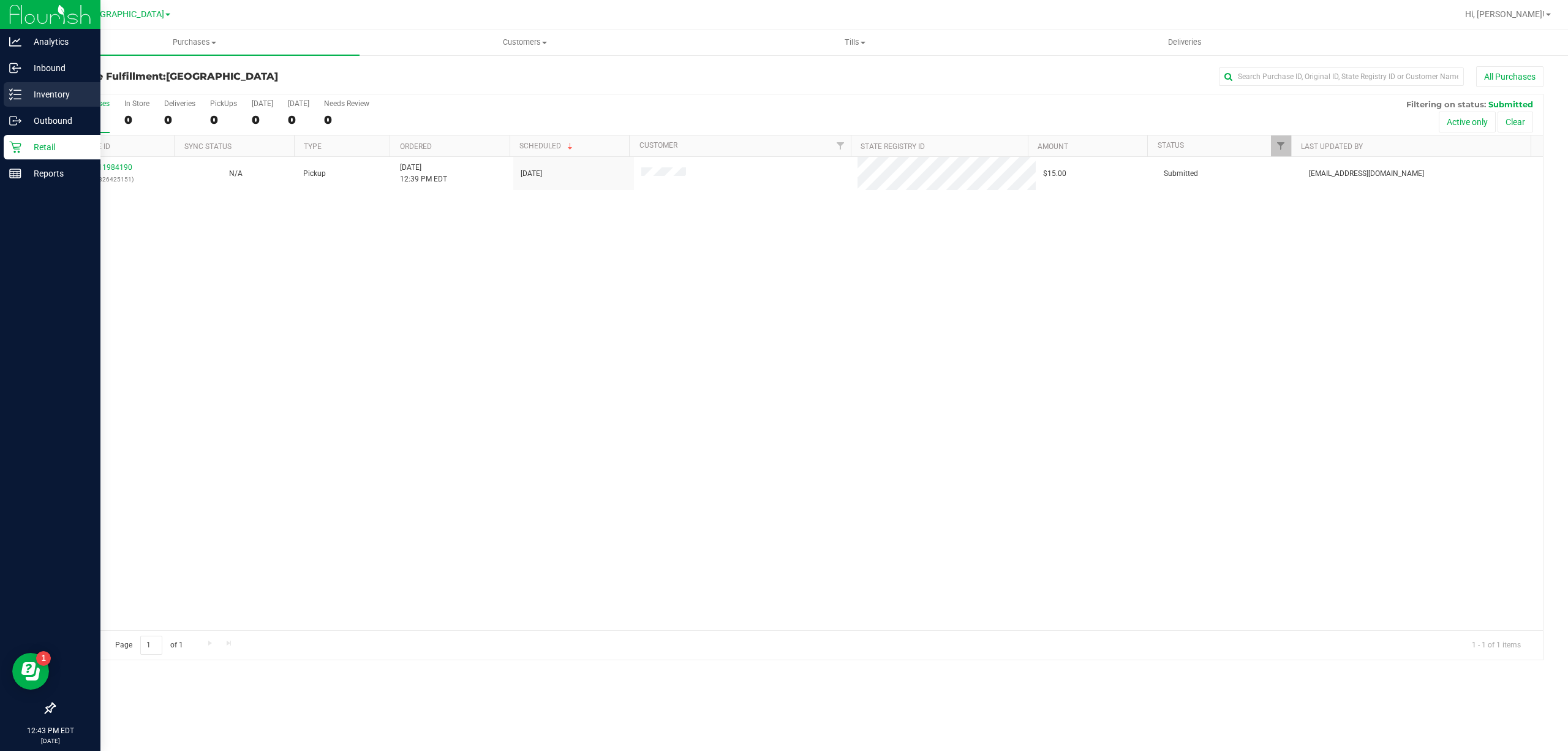
click at [30, 94] on p "Inventory" at bounding box center [58, 94] width 73 height 15
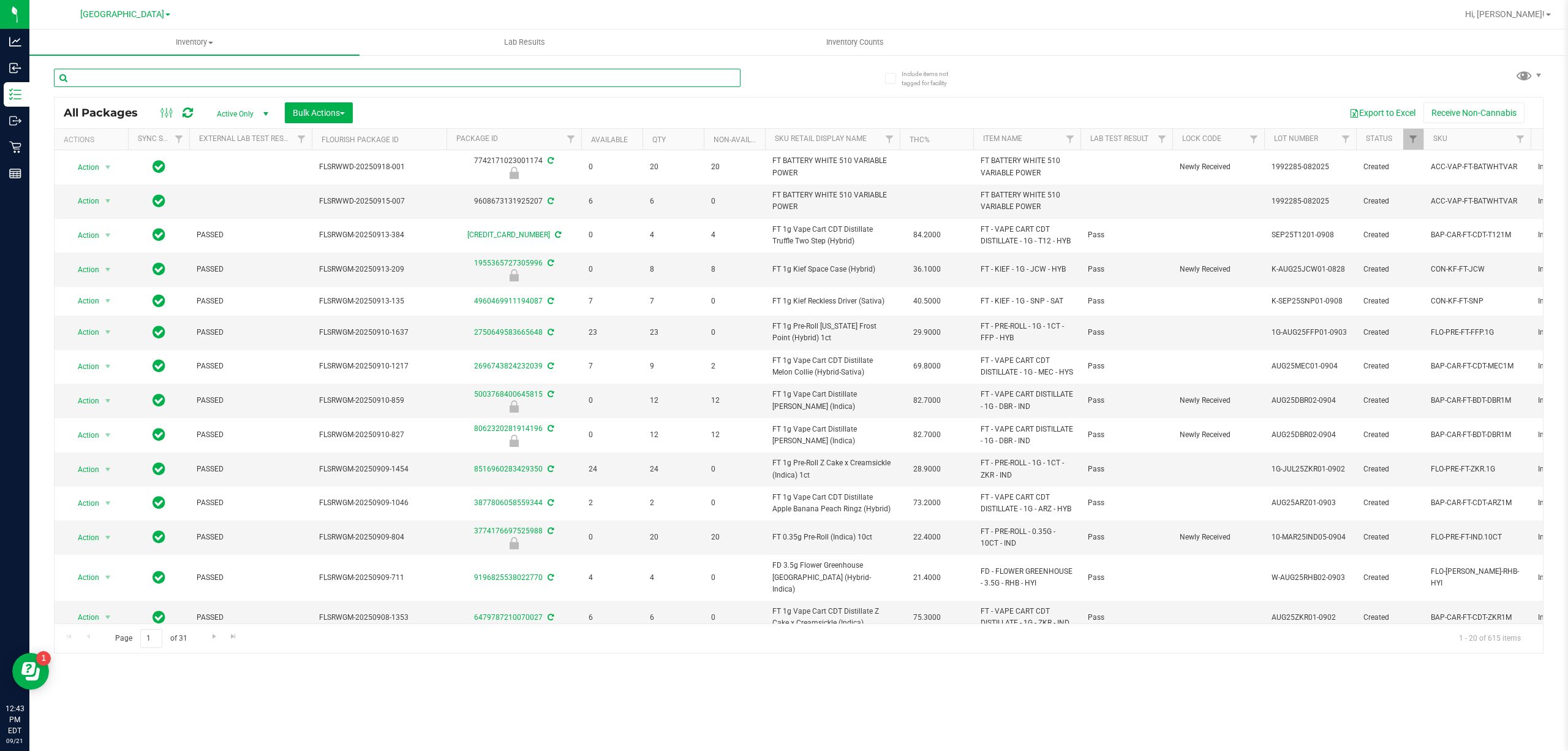
click at [116, 76] on input "text" at bounding box center [397, 78] width 686 height 19
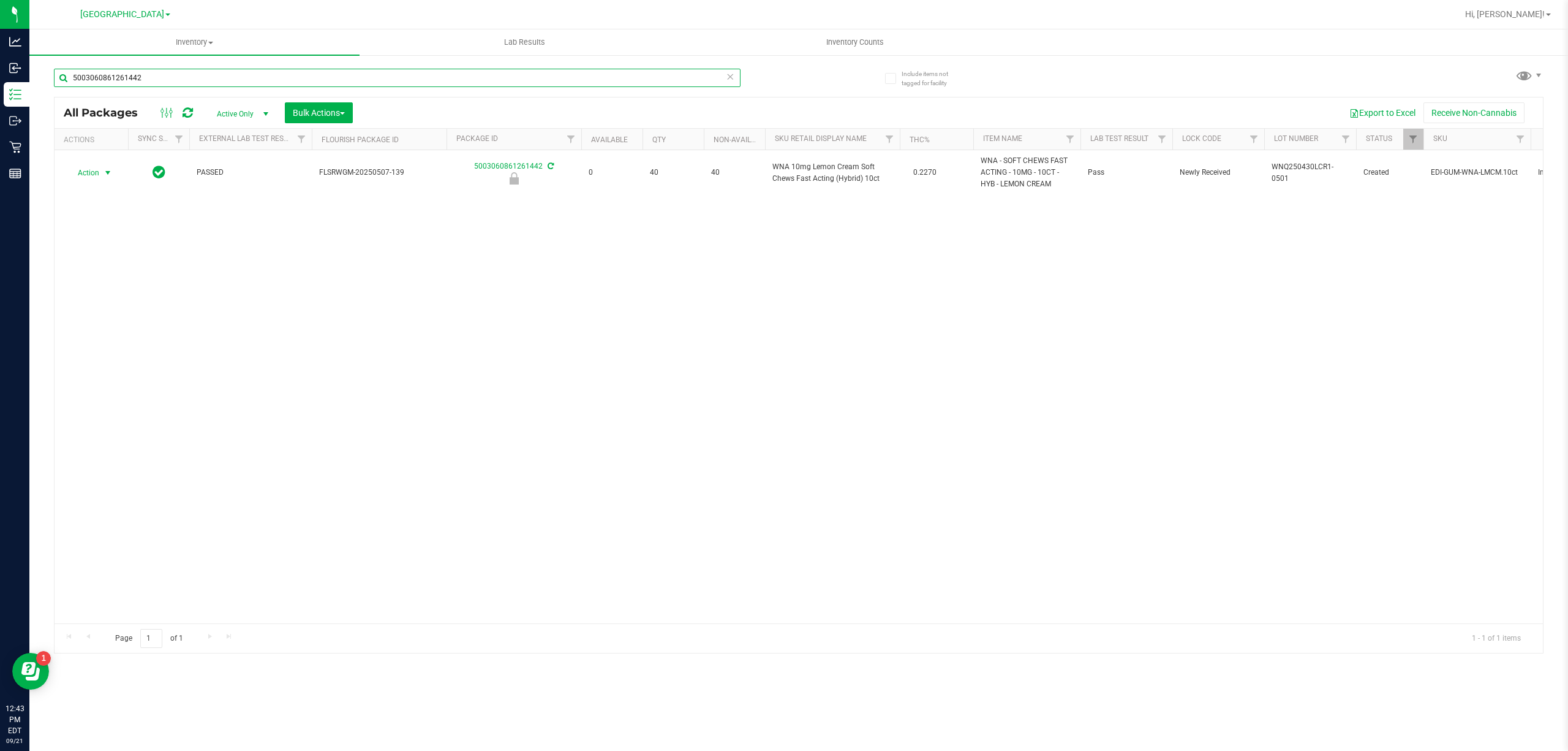
type input "5003060861261442"
click at [110, 167] on span "select" at bounding box center [108, 173] width 16 height 17
click at [120, 321] on li "Unlock package" at bounding box center [107, 319] width 79 height 19
click at [361, 273] on div "Action Action Adjust qty Create package Edit attributes Global inventory Locate…" at bounding box center [799, 387] width 1488 height 473
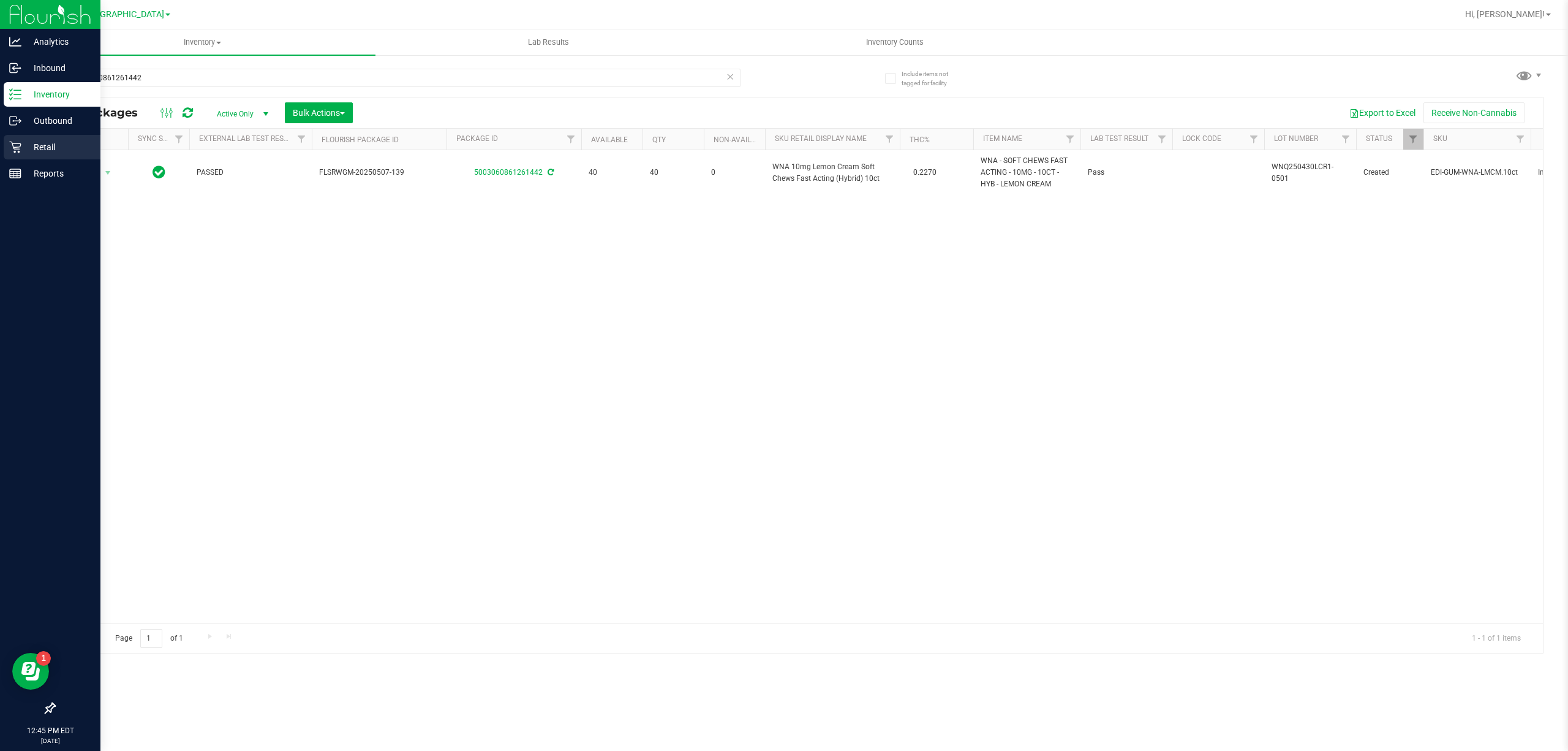
click at [53, 140] on p "Retail" at bounding box center [58, 147] width 73 height 15
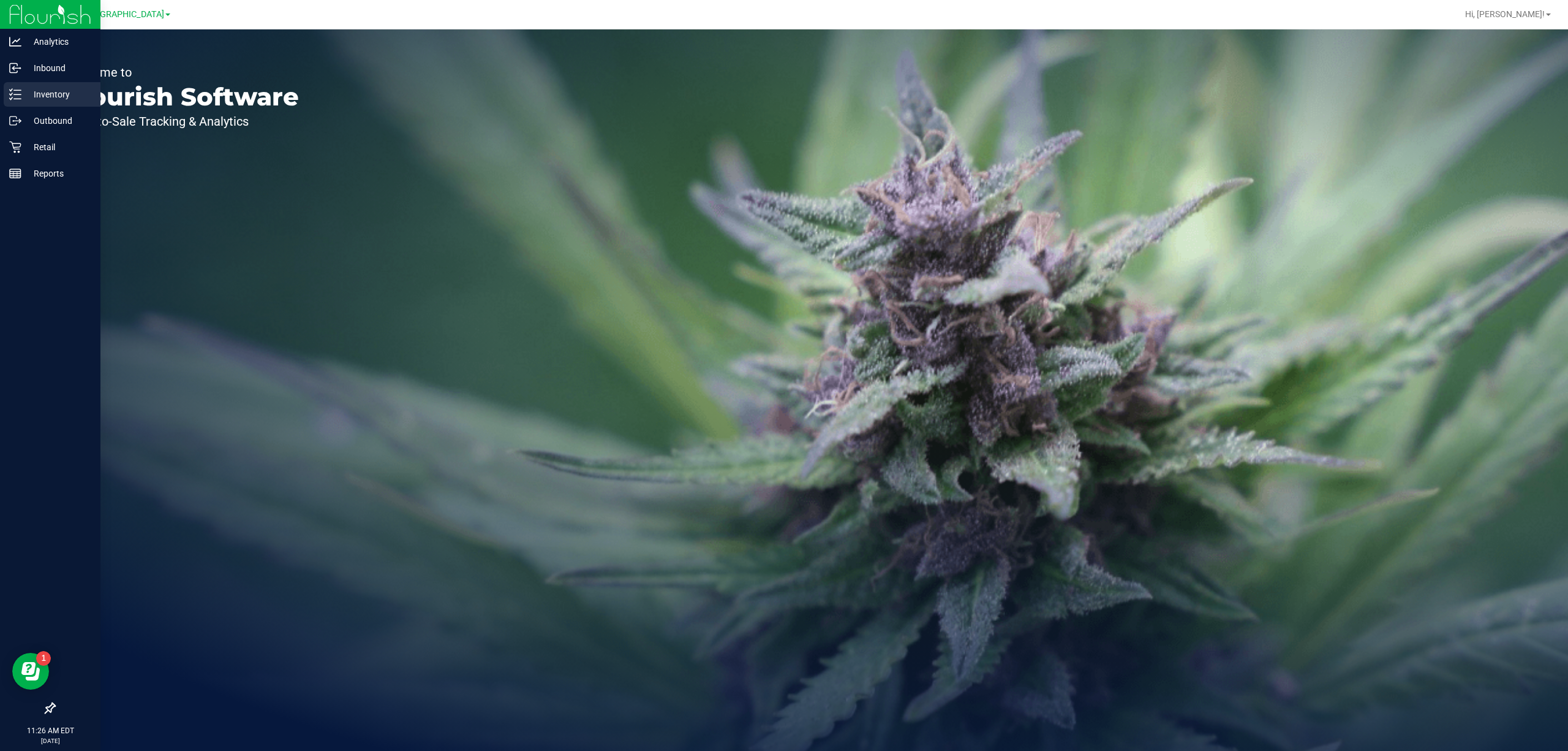
click at [58, 87] on p "Inventory" at bounding box center [58, 94] width 73 height 15
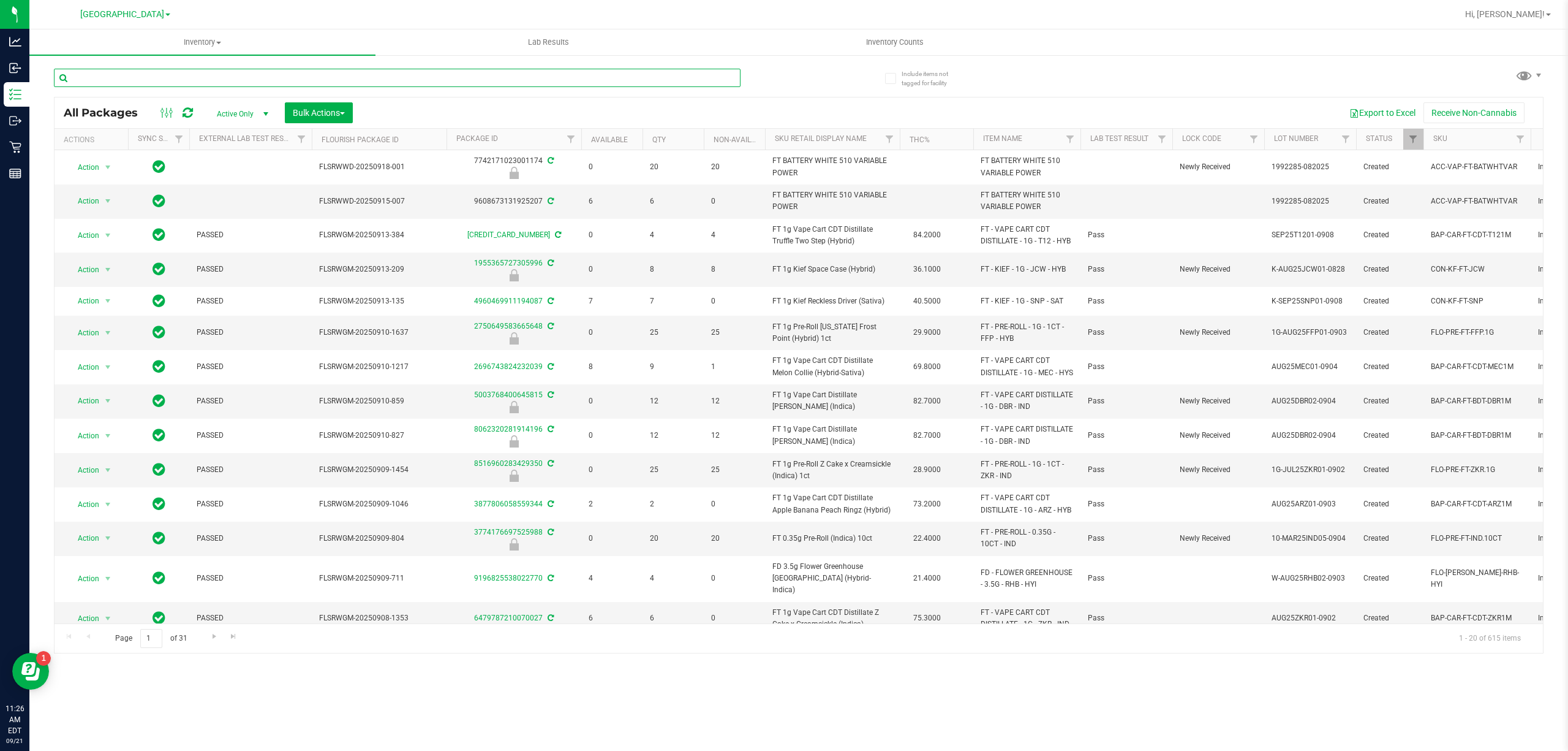
click at [89, 79] on input "text" at bounding box center [397, 78] width 686 height 19
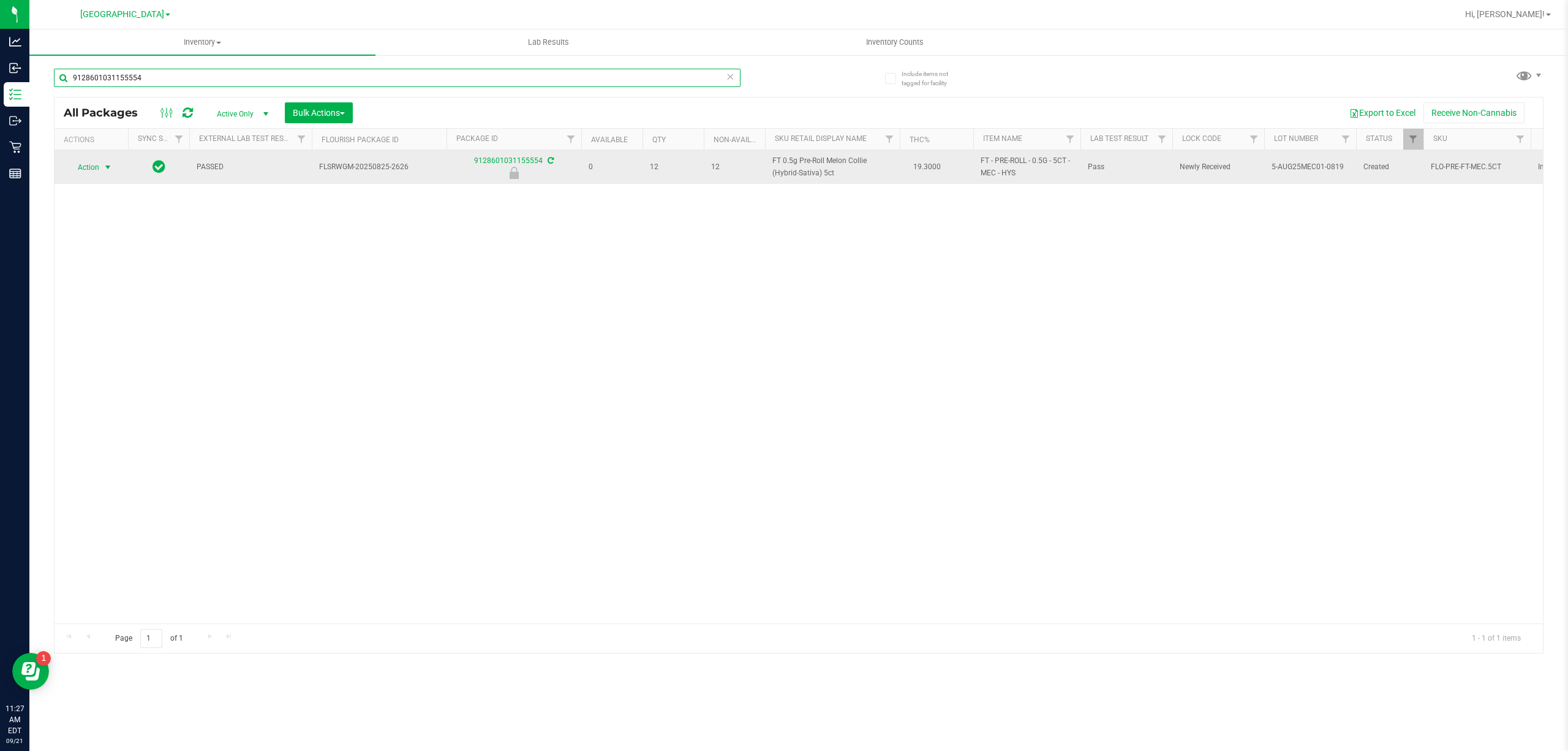
type input "9128601031155554"
click at [104, 167] on span "select" at bounding box center [107, 167] width 10 height 10
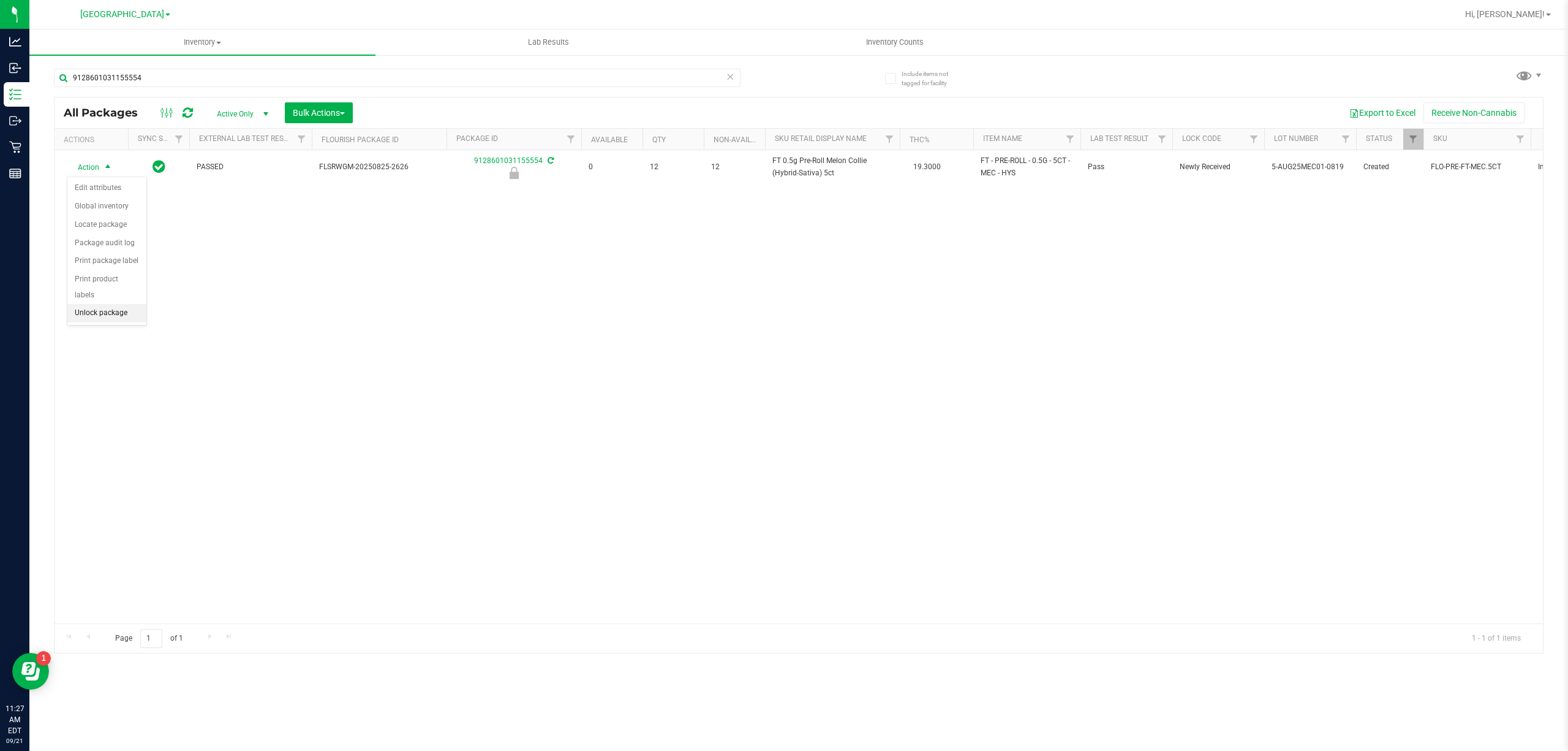
click at [119, 312] on li "Unlock package" at bounding box center [107, 313] width 79 height 19
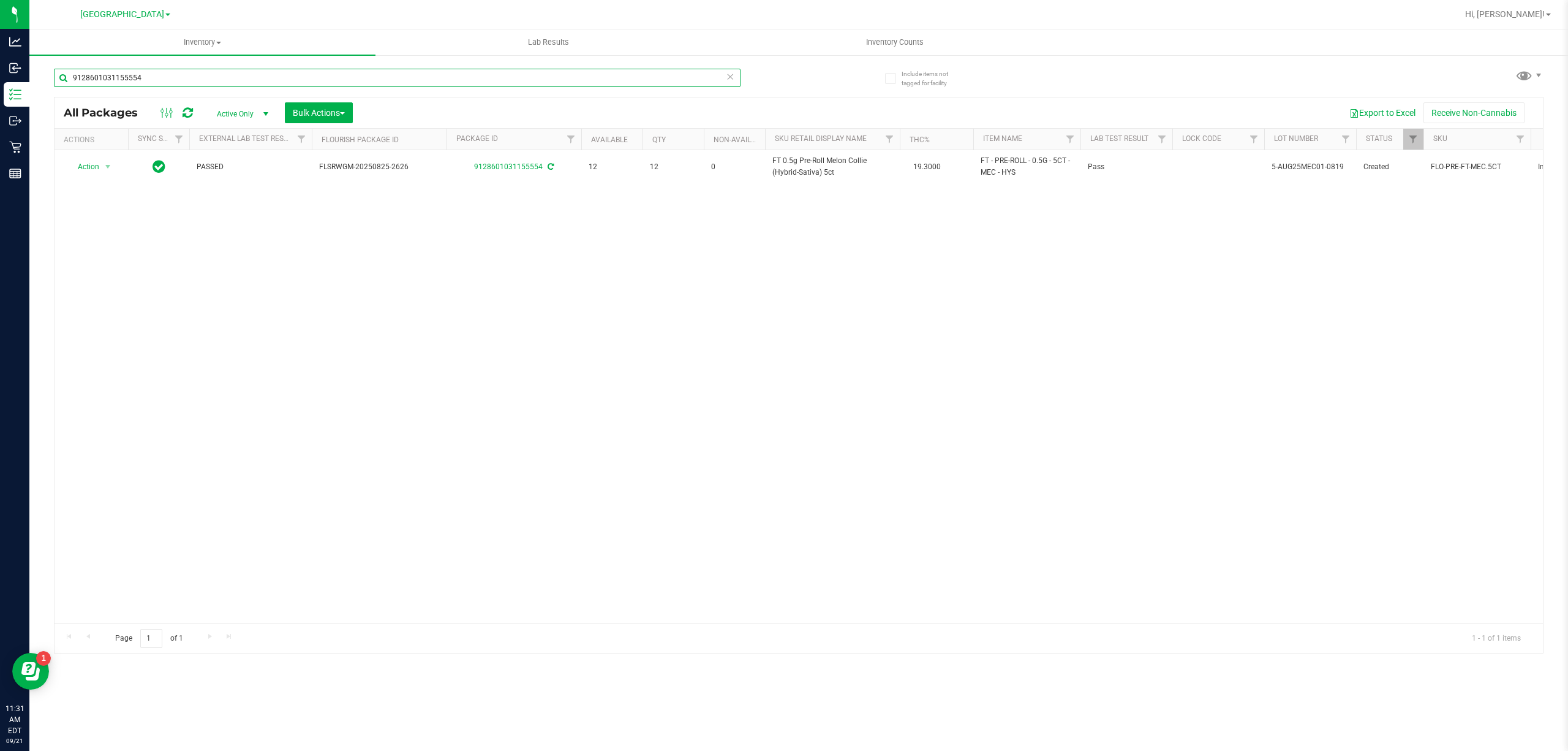
click at [490, 76] on input "9128601031155554" at bounding box center [397, 78] width 686 height 19
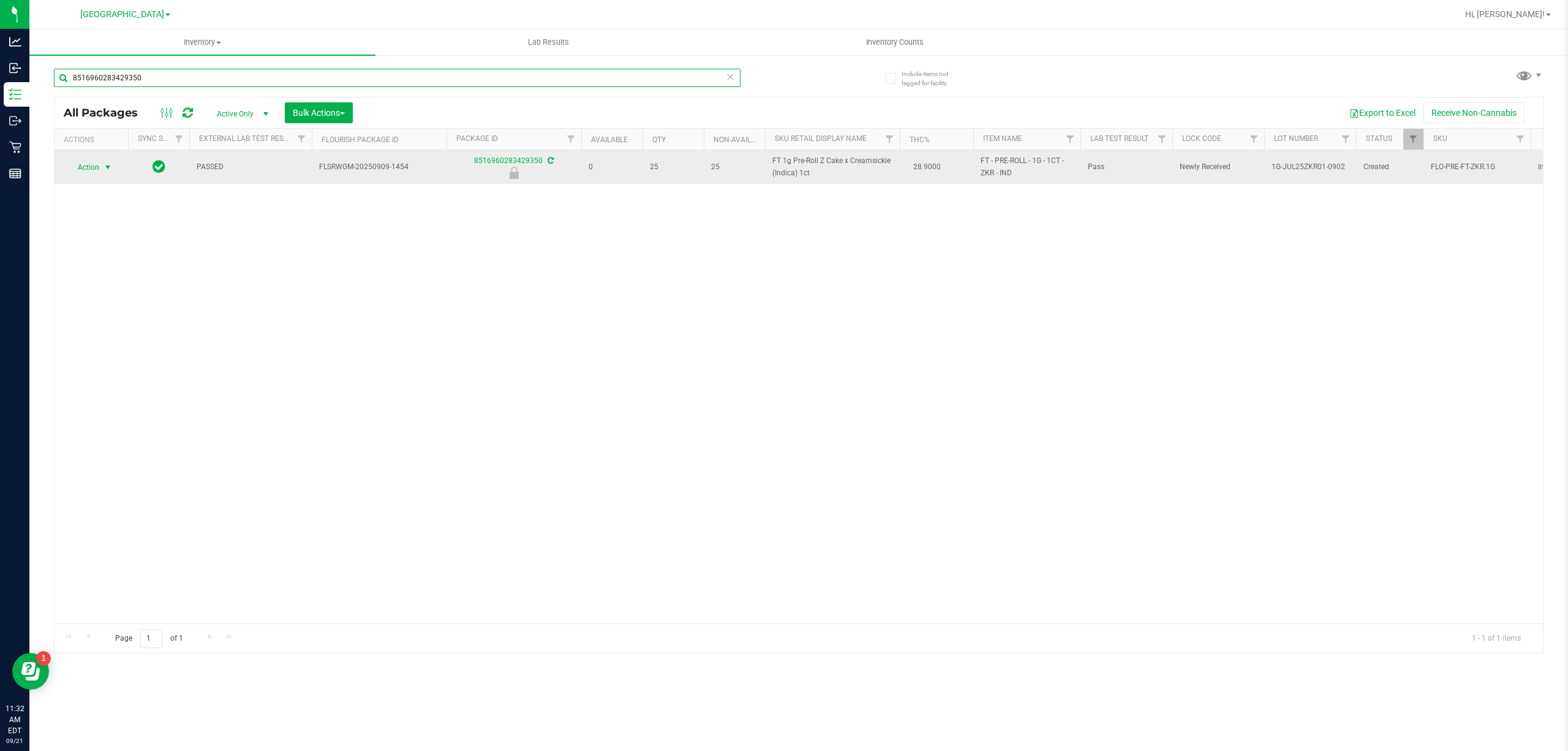
type input "8516960283429350"
click at [96, 168] on span "Action" at bounding box center [83, 167] width 33 height 17
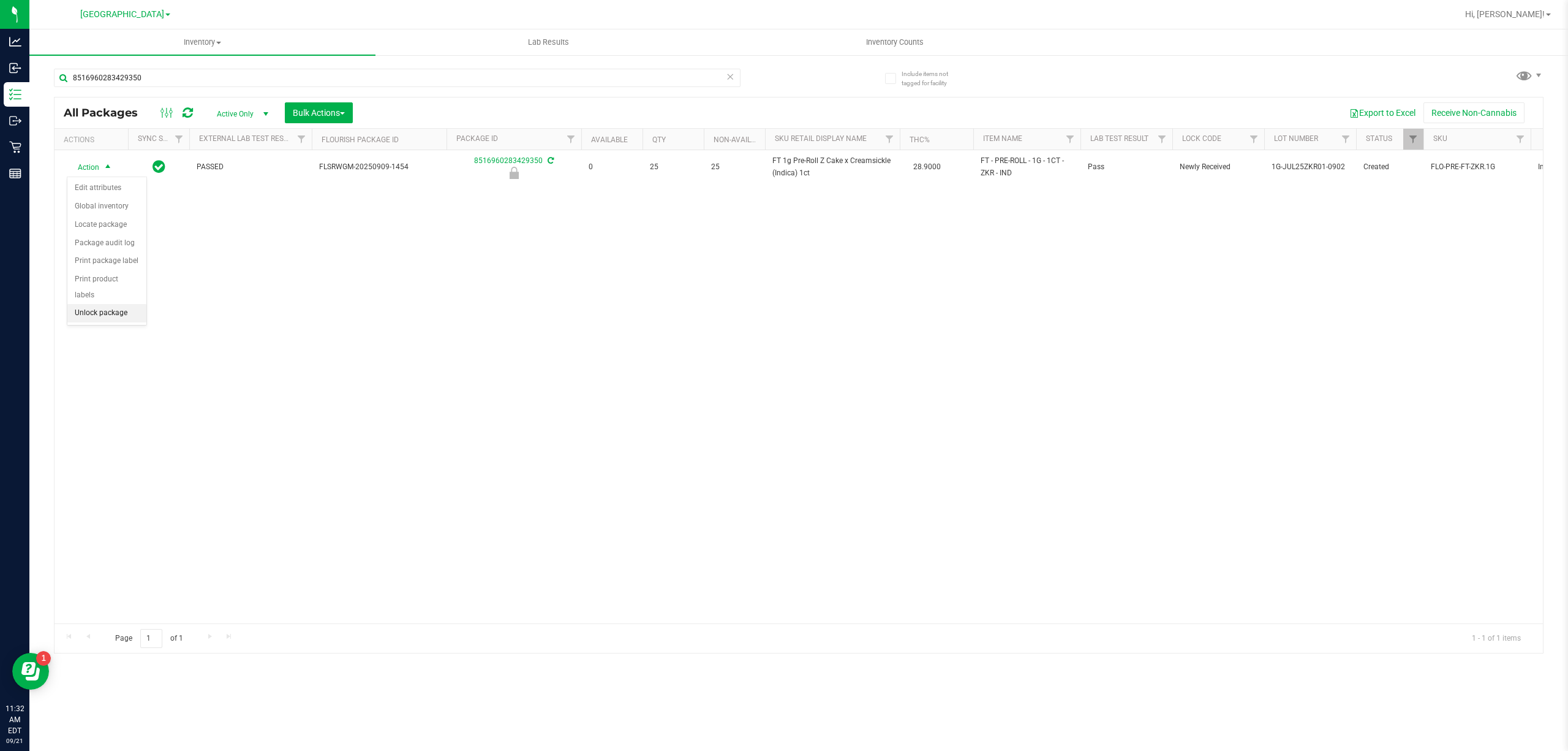
click at [87, 313] on li "Unlock package" at bounding box center [107, 313] width 79 height 19
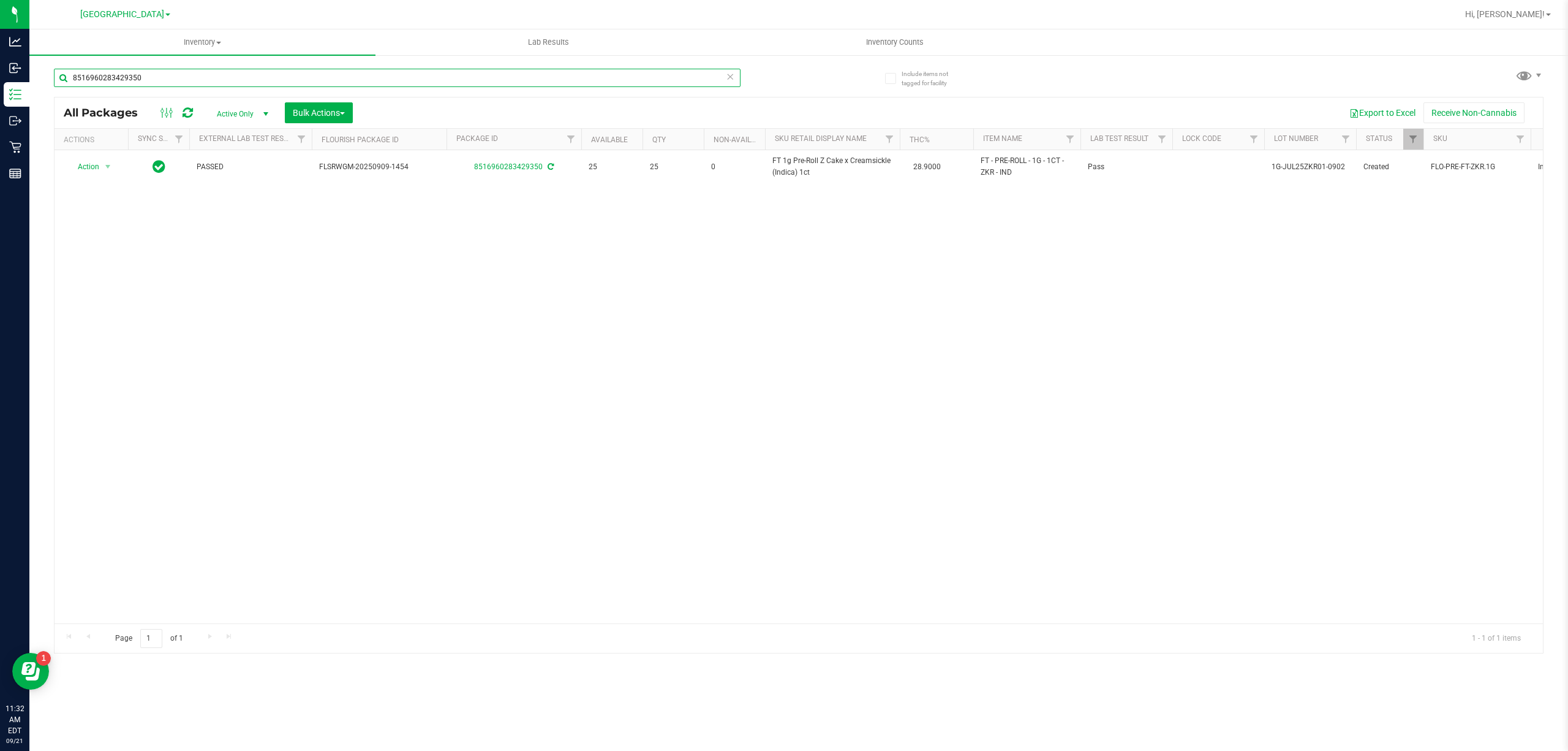
click at [289, 81] on input "8516960283429350" at bounding box center [397, 78] width 686 height 19
click at [288, 81] on input "8516960283429350" at bounding box center [397, 78] width 686 height 19
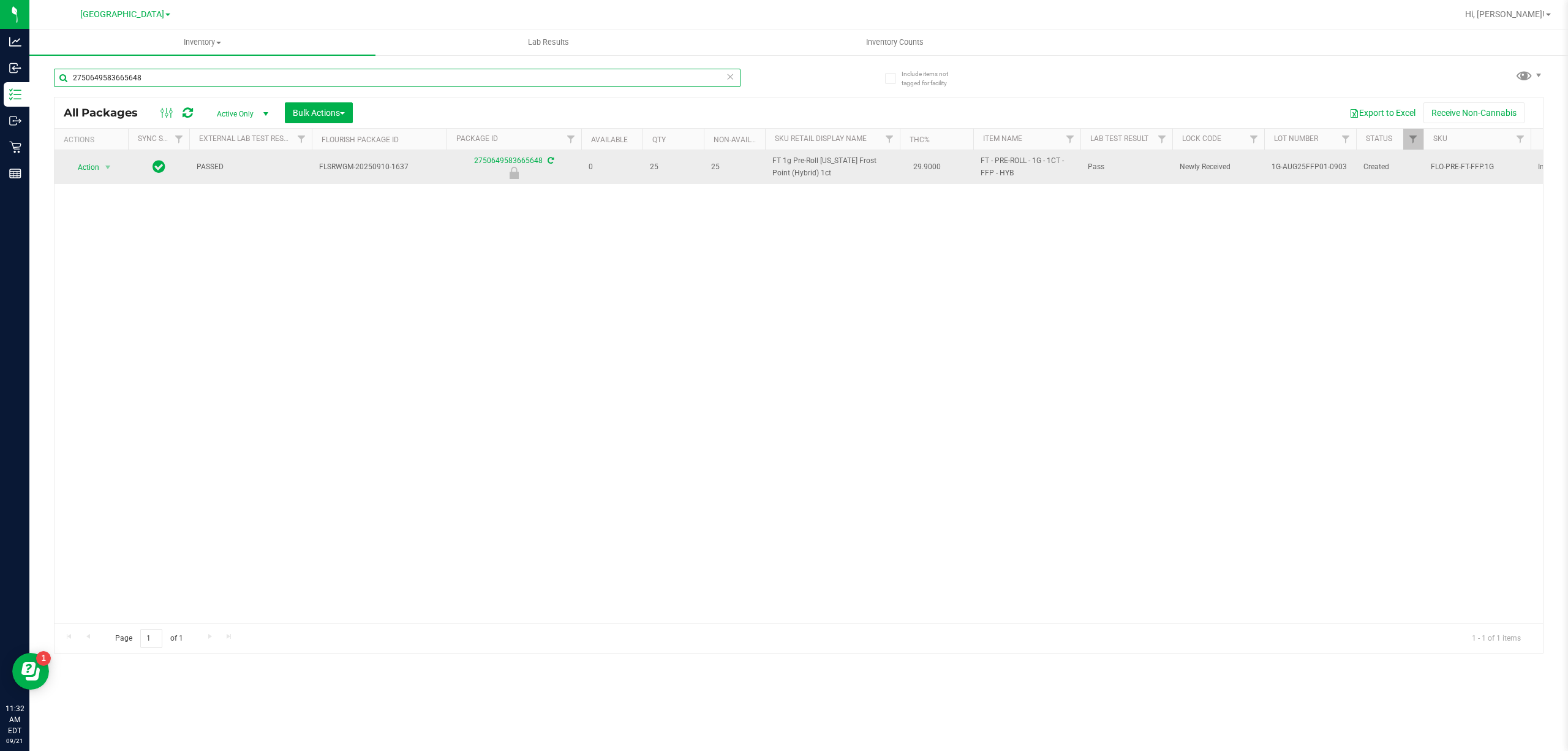
type input "2750649583665648"
click at [101, 167] on span "select" at bounding box center [108, 167] width 16 height 17
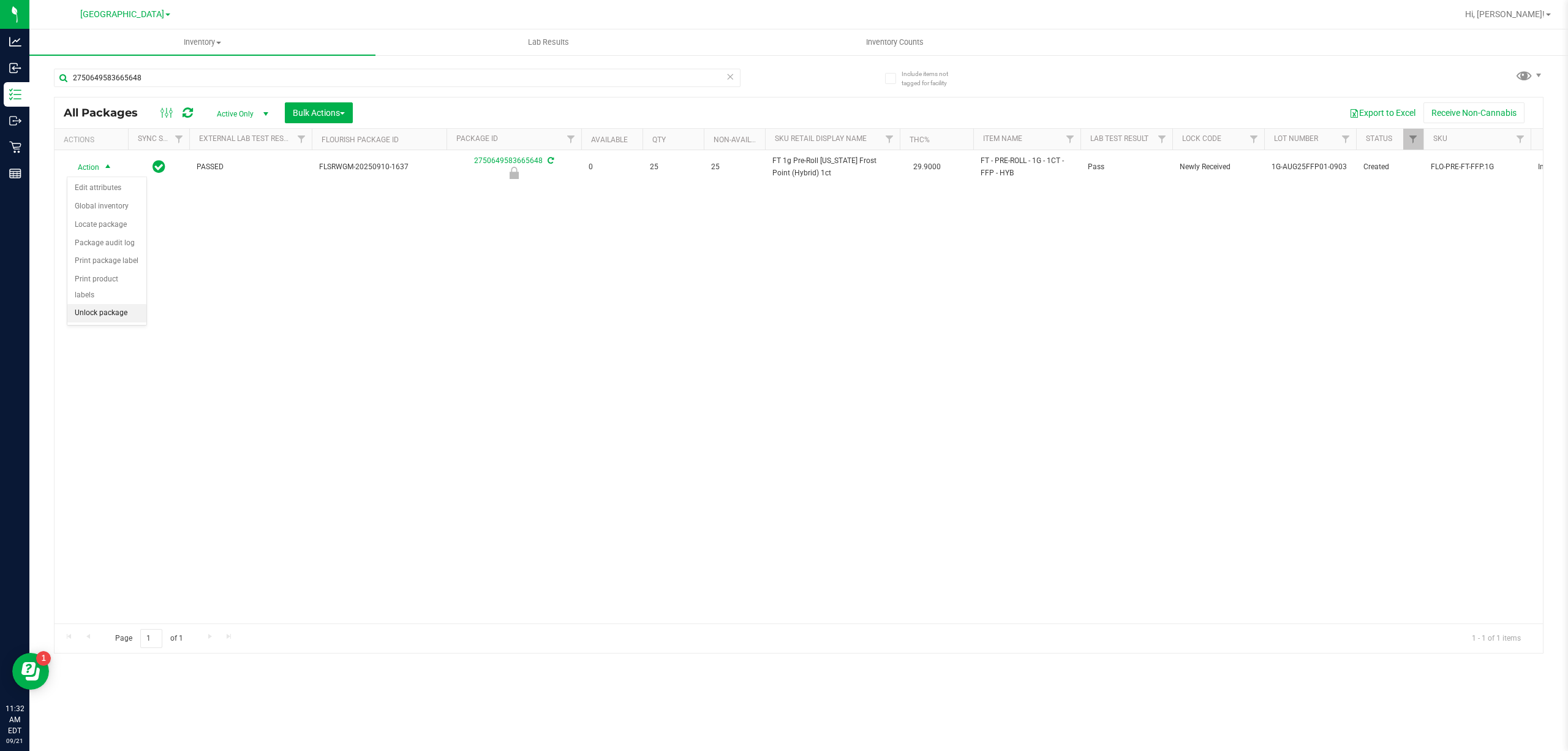
click at [105, 314] on li "Unlock package" at bounding box center [107, 313] width 79 height 19
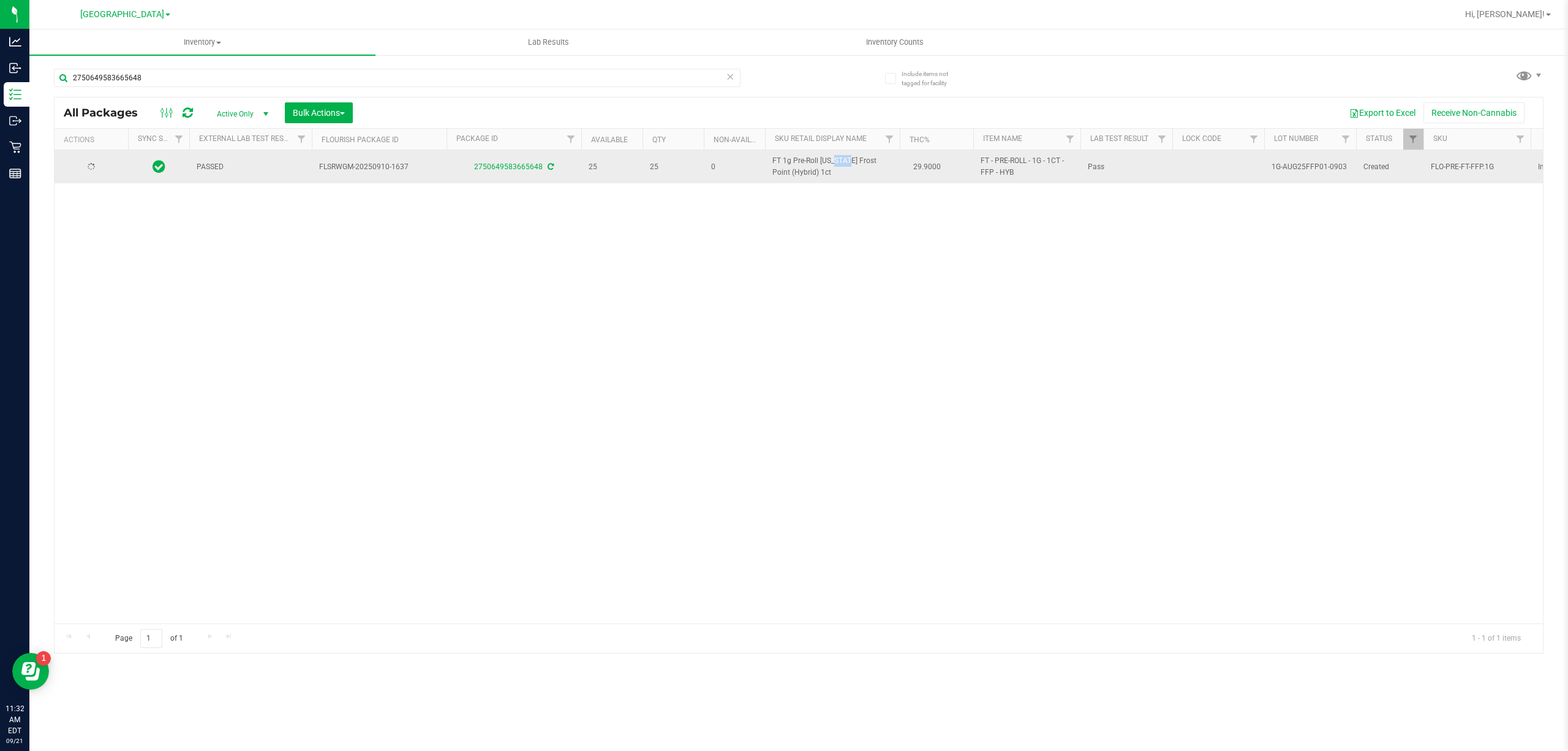
click at [810, 167] on span "FT 1g Pre-Roll [US_STATE] Frost Point (Hybrid) 1ct" at bounding box center [832, 166] width 120 height 23
copy td "FT 1g Pre-Roll [US_STATE] Frost Point (Hybrid) 1ct"
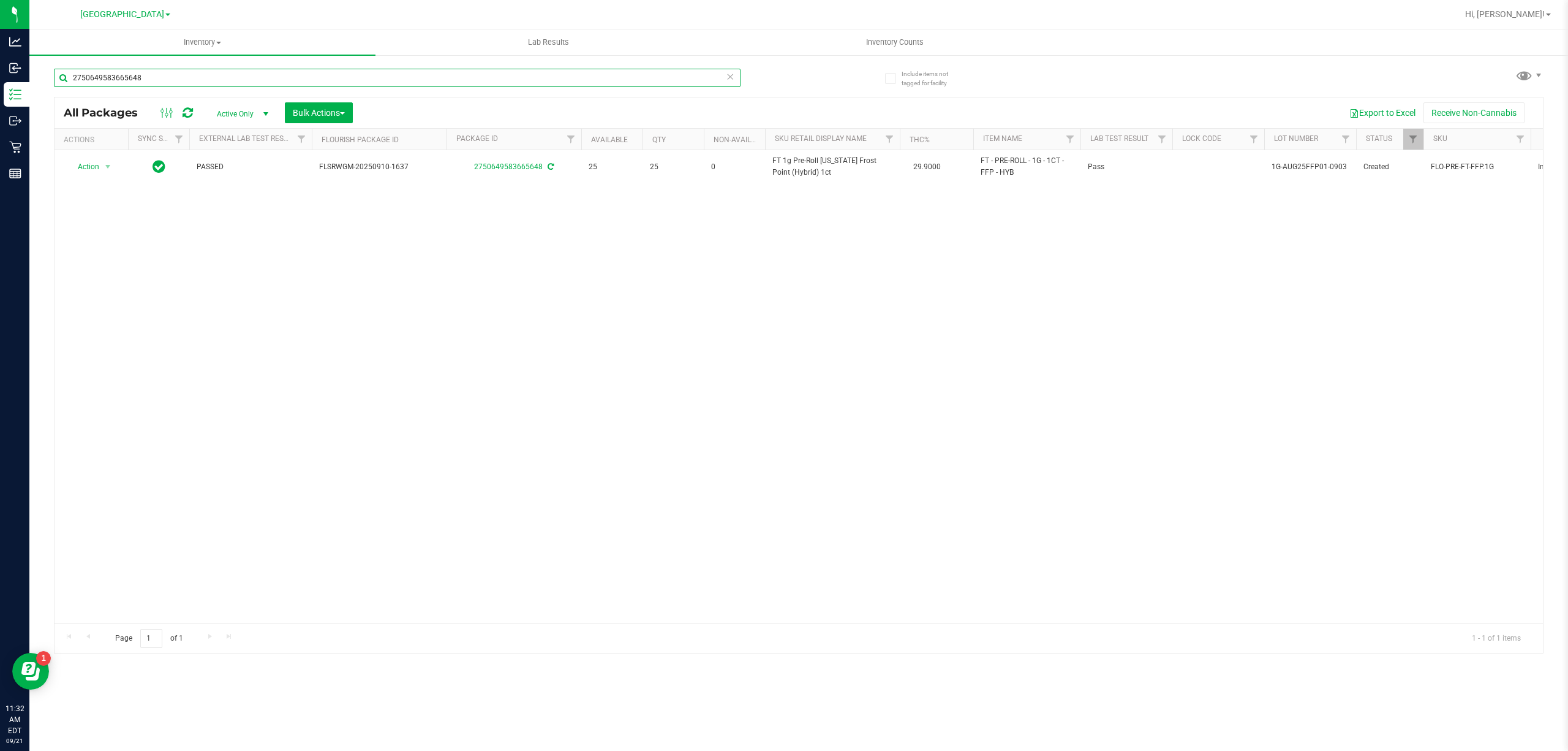
click at [522, 75] on input "2750649583665648" at bounding box center [397, 78] width 686 height 19
paste input "FT 1g Pre-Roll [US_STATE] Frost Point (Hybrid) 1ct"
type input "FT 1g Pre-Roll [US_STATE] Frost Point (Hybrid) 1ct"
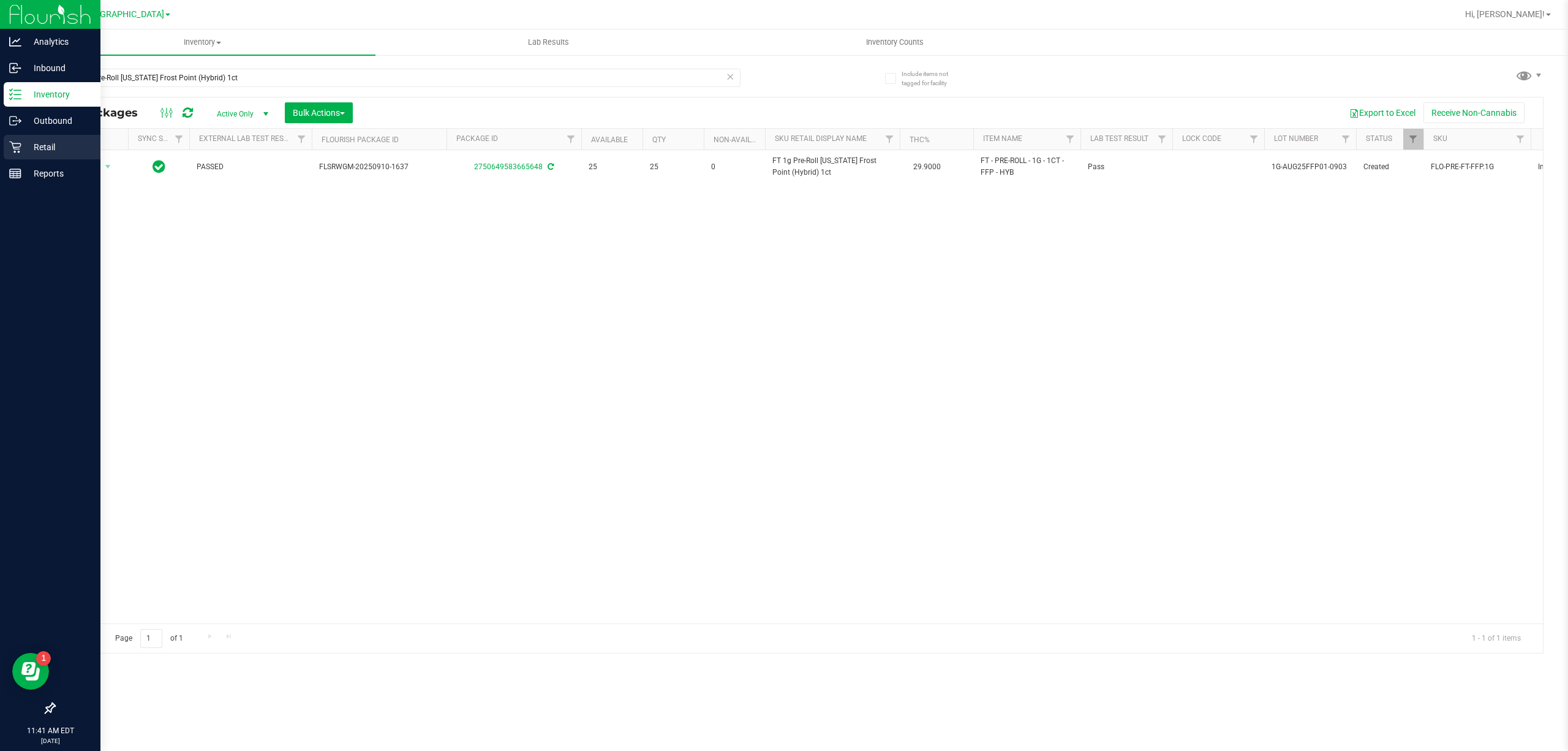
click at [47, 138] on div "Retail" at bounding box center [52, 147] width 97 height 24
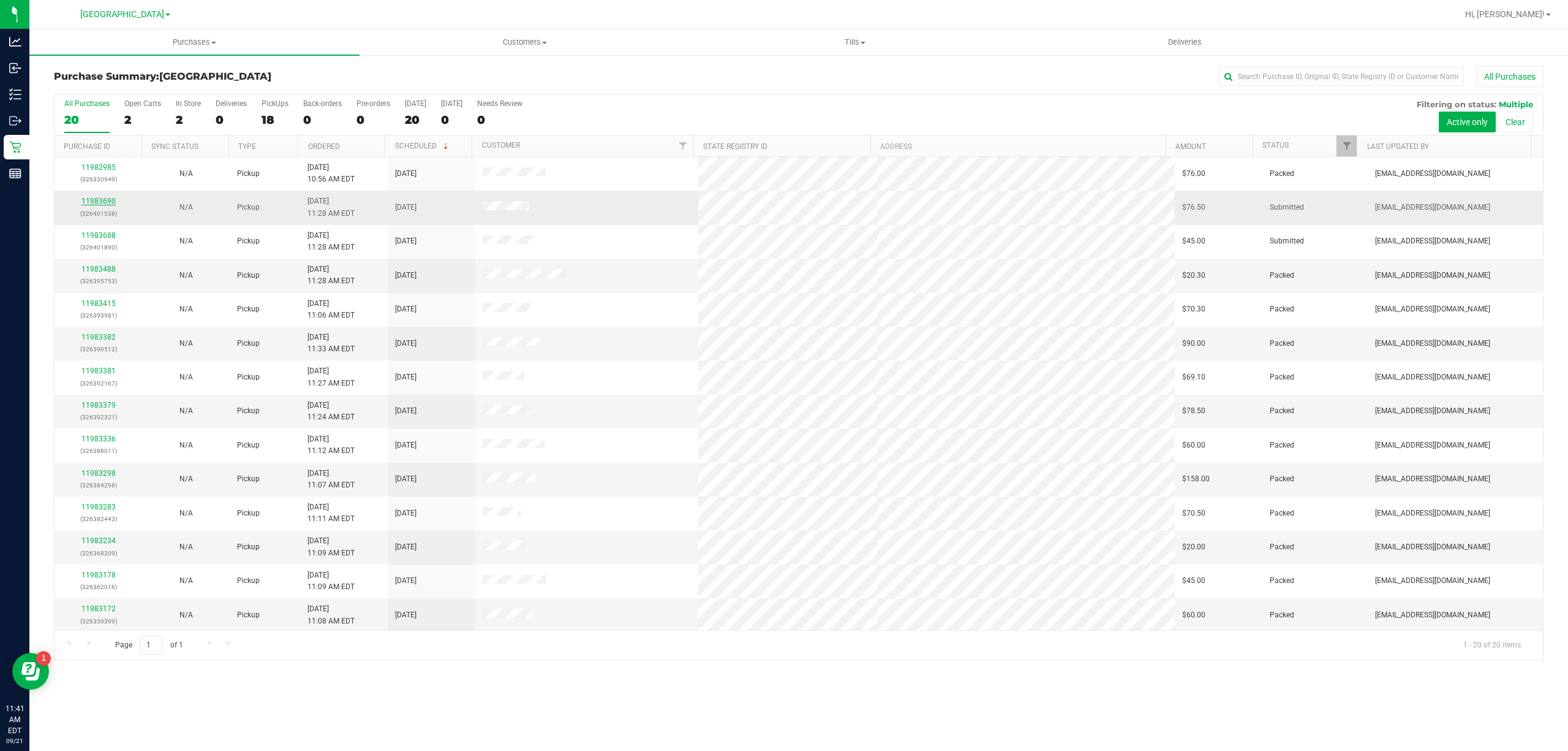
click at [109, 200] on link "11983690" at bounding box center [98, 201] width 34 height 9
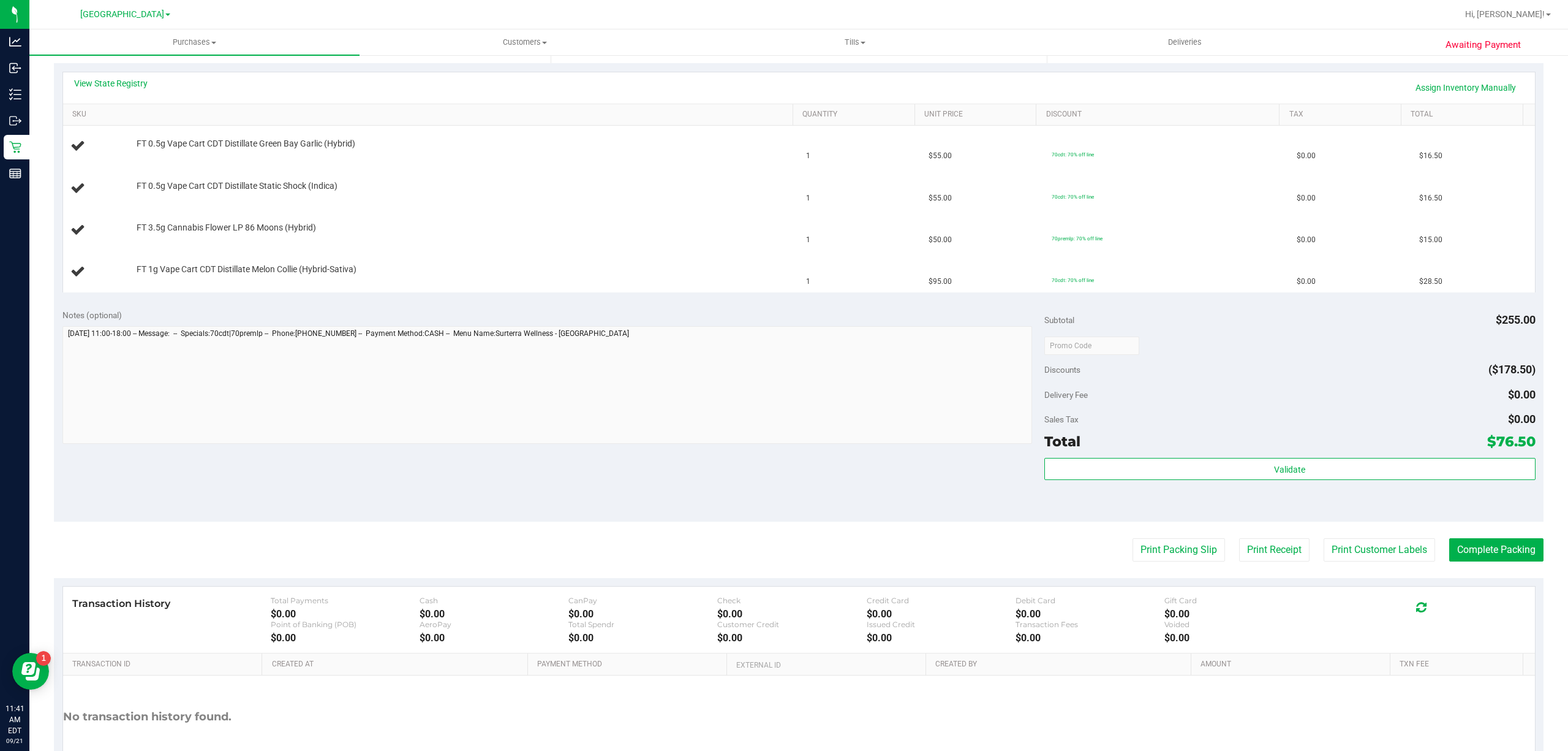
scroll to position [327, 0]
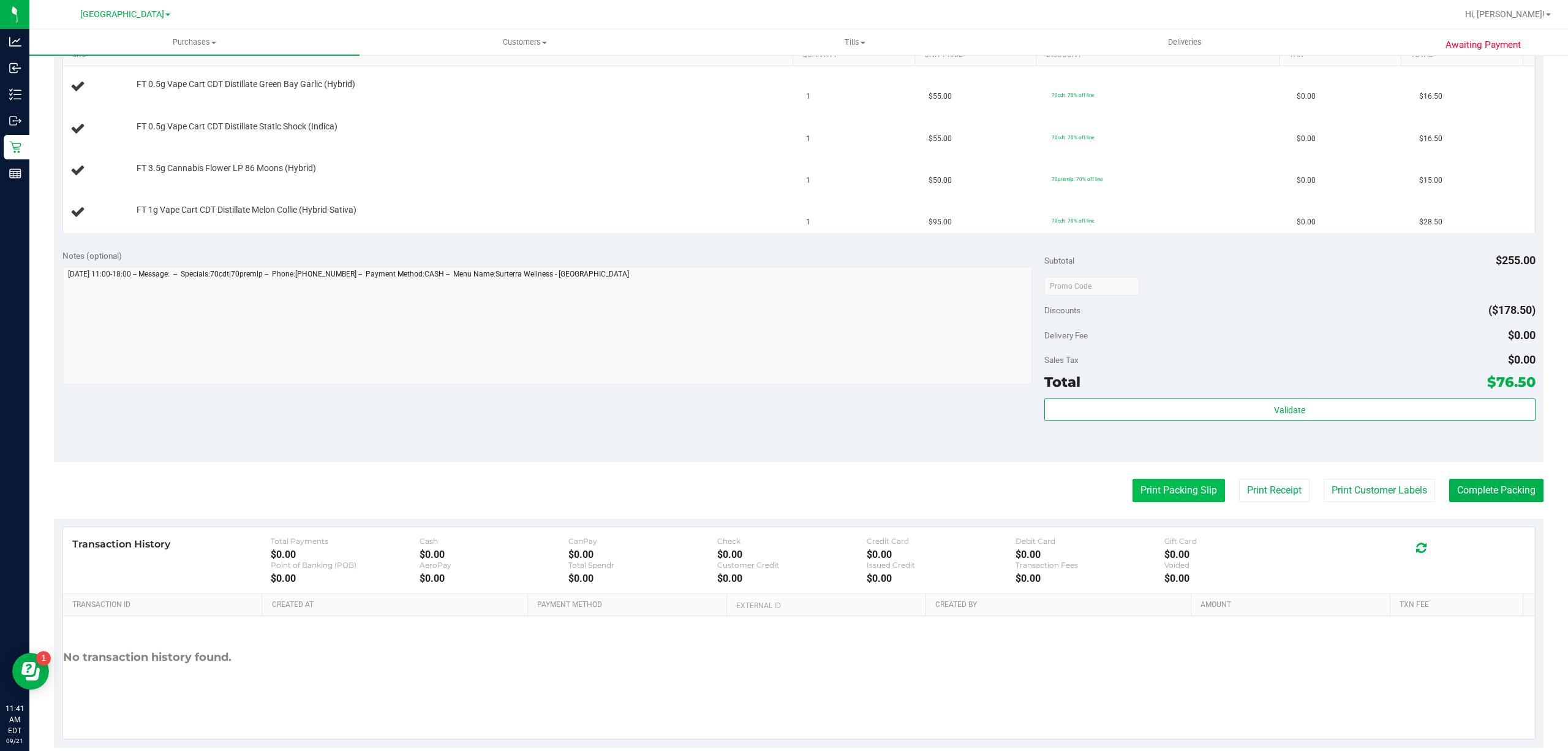
click at [1174, 491] on button "Print Packing Slip" at bounding box center [1179, 490] width 93 height 23
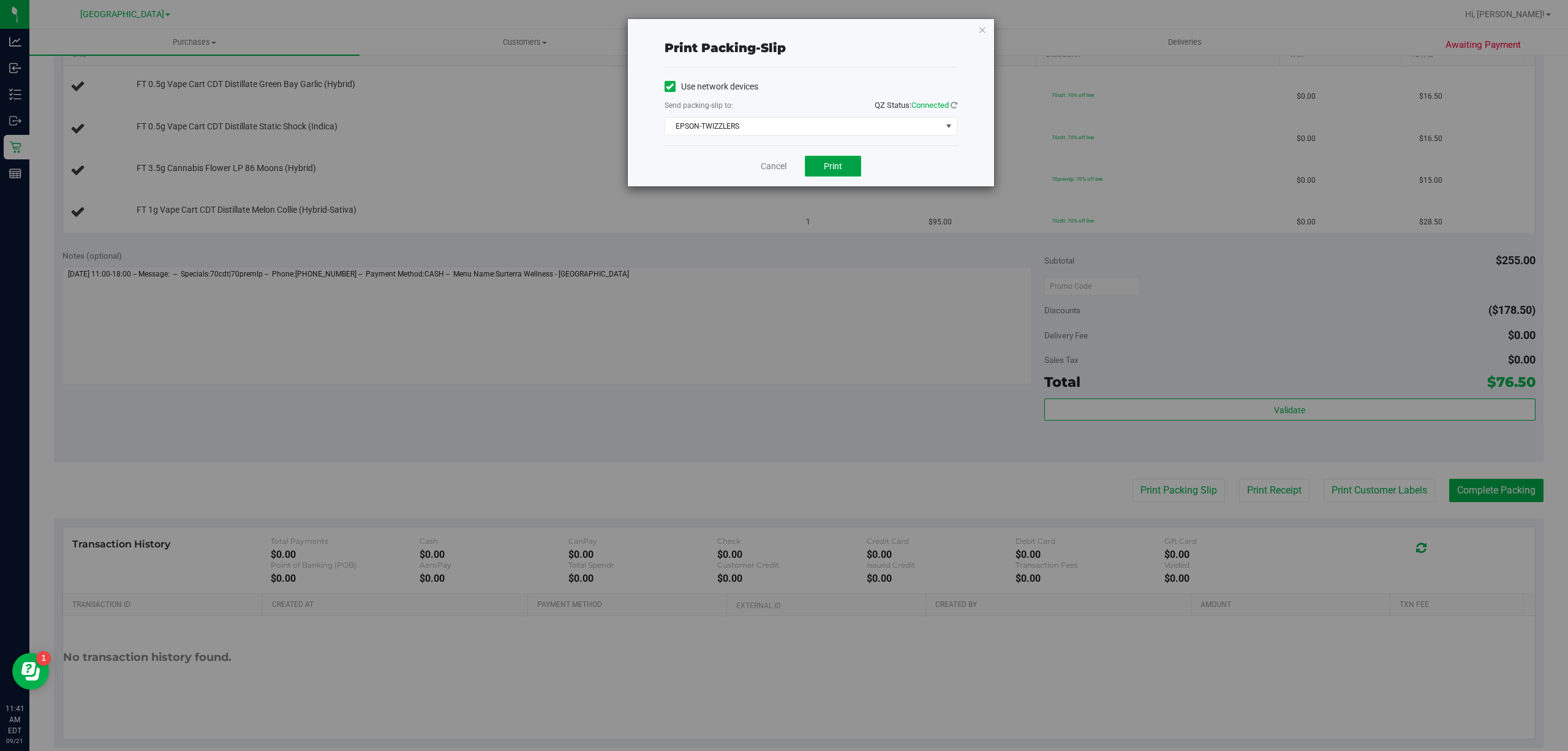
click at [823, 157] on button "Print" at bounding box center [833, 166] width 56 height 21
click at [779, 157] on div "Cancel Print" at bounding box center [811, 165] width 292 height 41
click at [775, 170] on link "Cancel" at bounding box center [774, 166] width 26 height 13
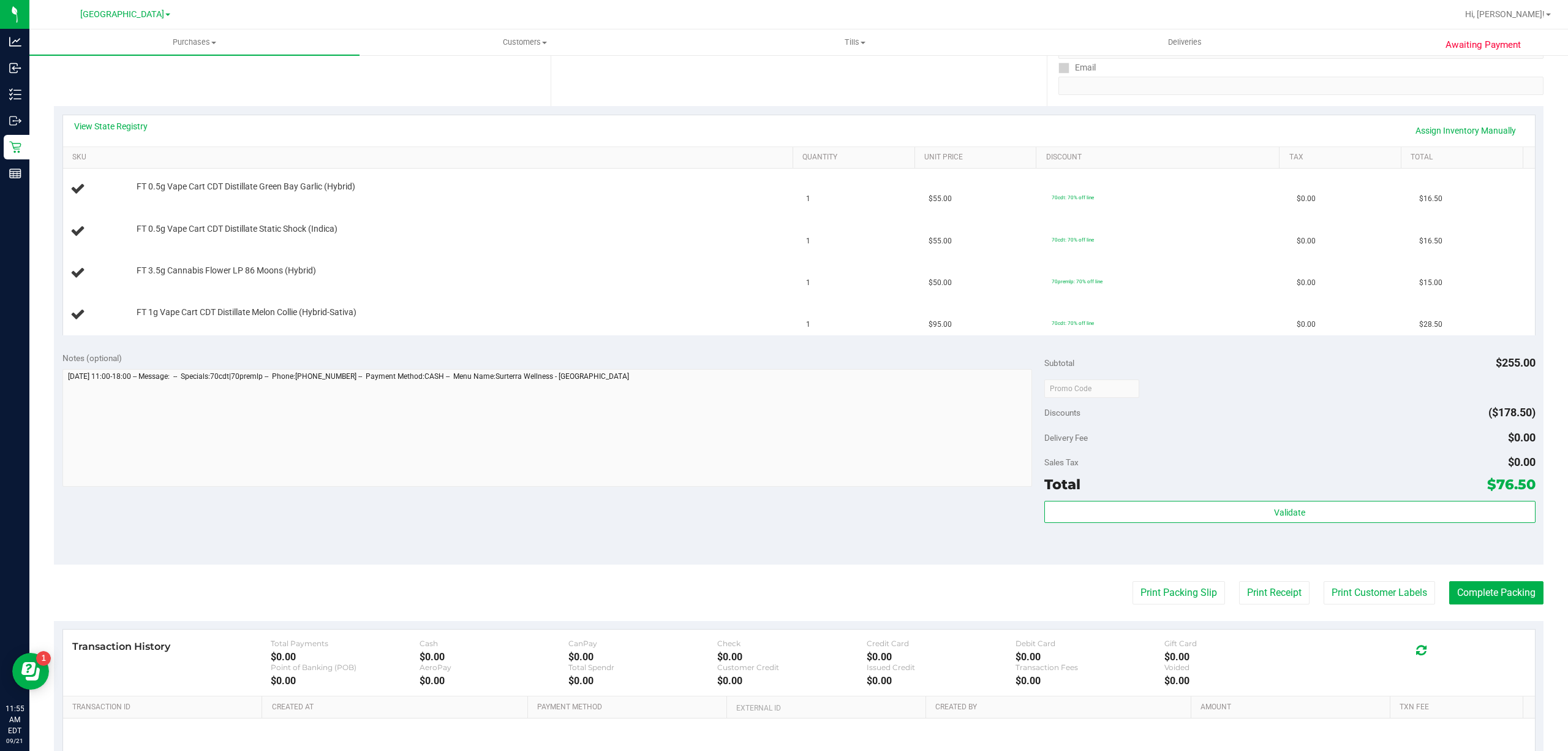
scroll to position [81, 0]
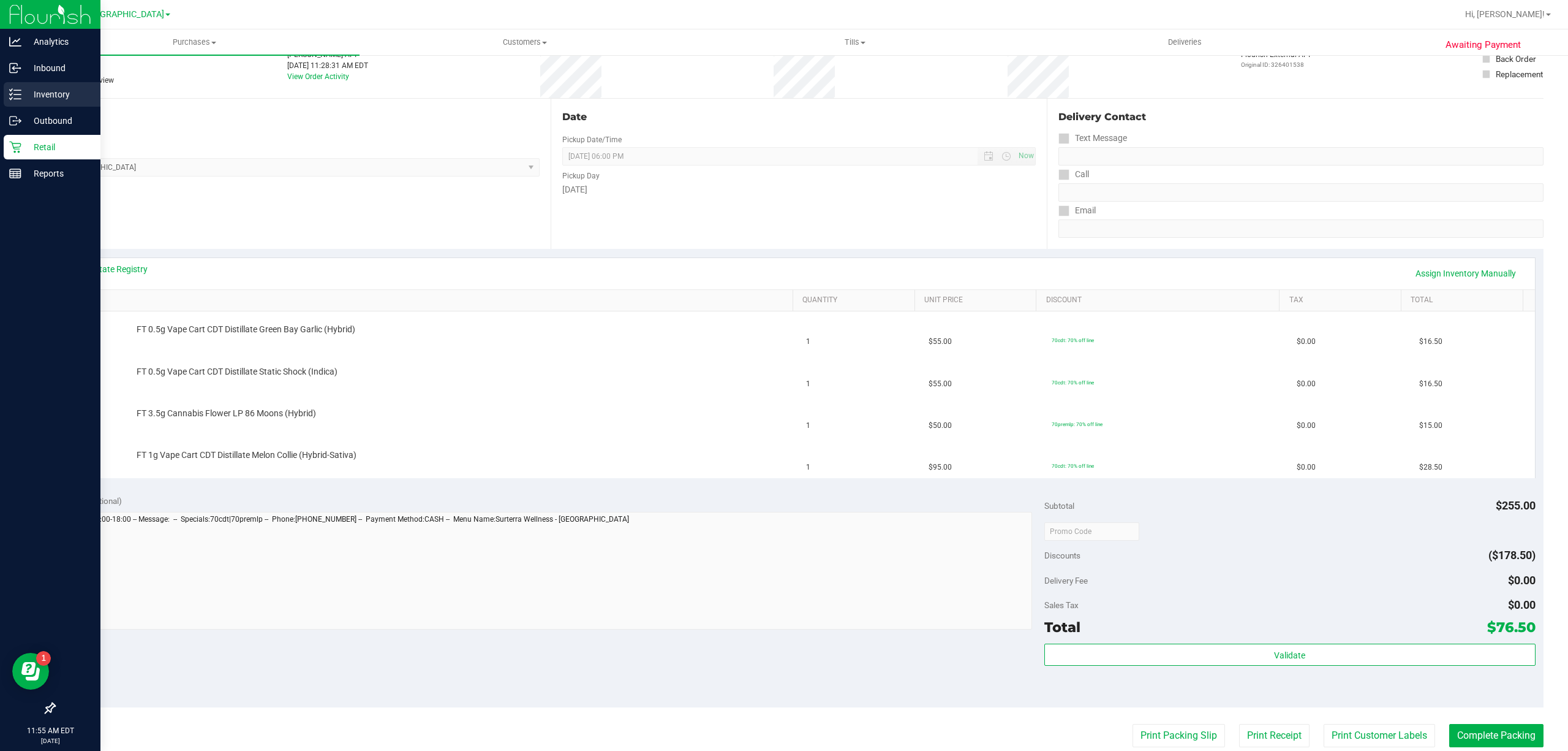
click at [19, 91] on icon at bounding box center [15, 94] width 13 height 13
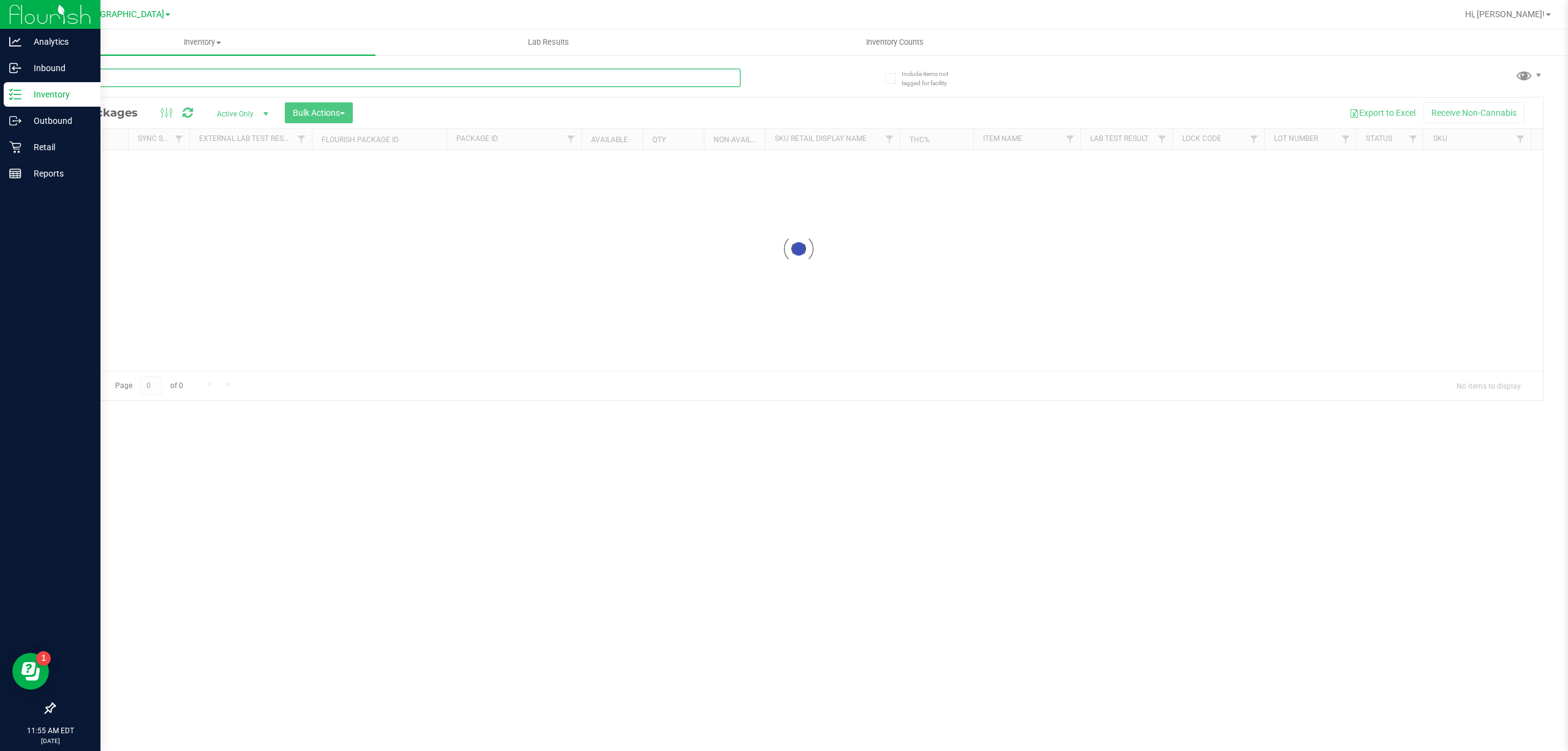
click at [130, 74] on input "text" at bounding box center [397, 78] width 686 height 19
paste input "FT 0.5g Vape Cart CDT Distillate Green Bay Garlic (Hybrid)"
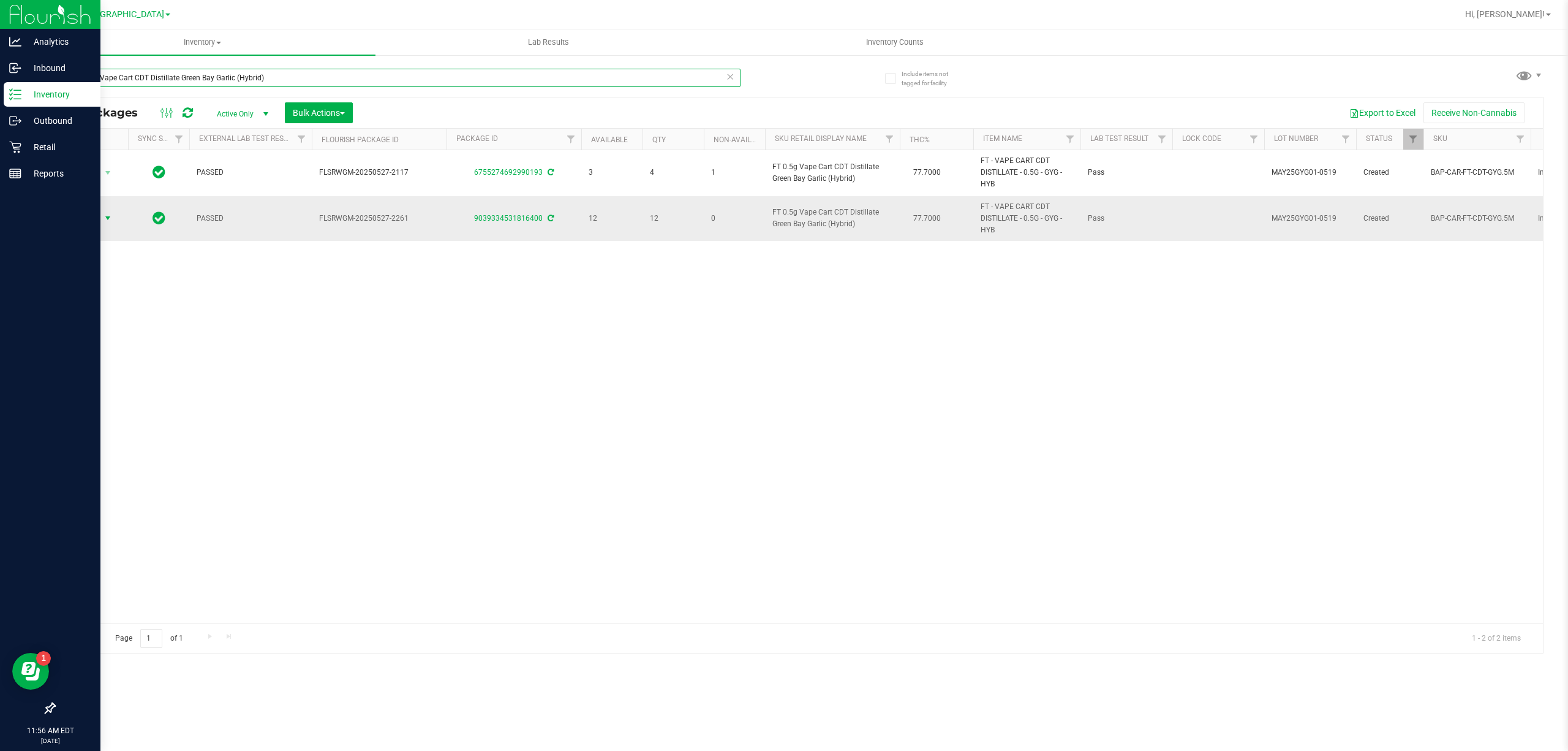
type input "FT 0.5g Vape Cart CDT Distillate Green Bay Garlic (Hybrid)"
click at [109, 212] on span "select" at bounding box center [108, 218] width 16 height 17
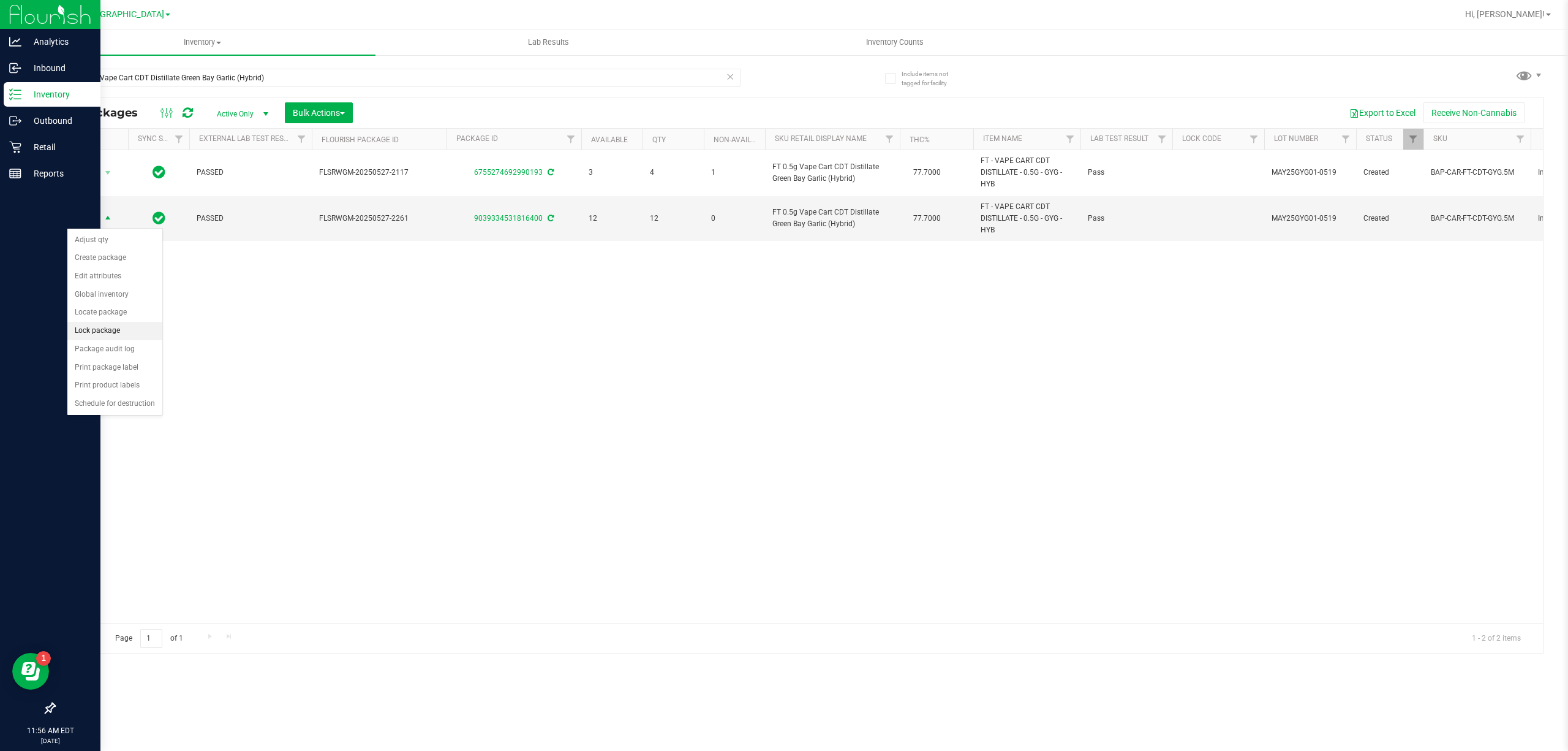
click at [101, 338] on li "Lock package" at bounding box center [115, 330] width 95 height 19
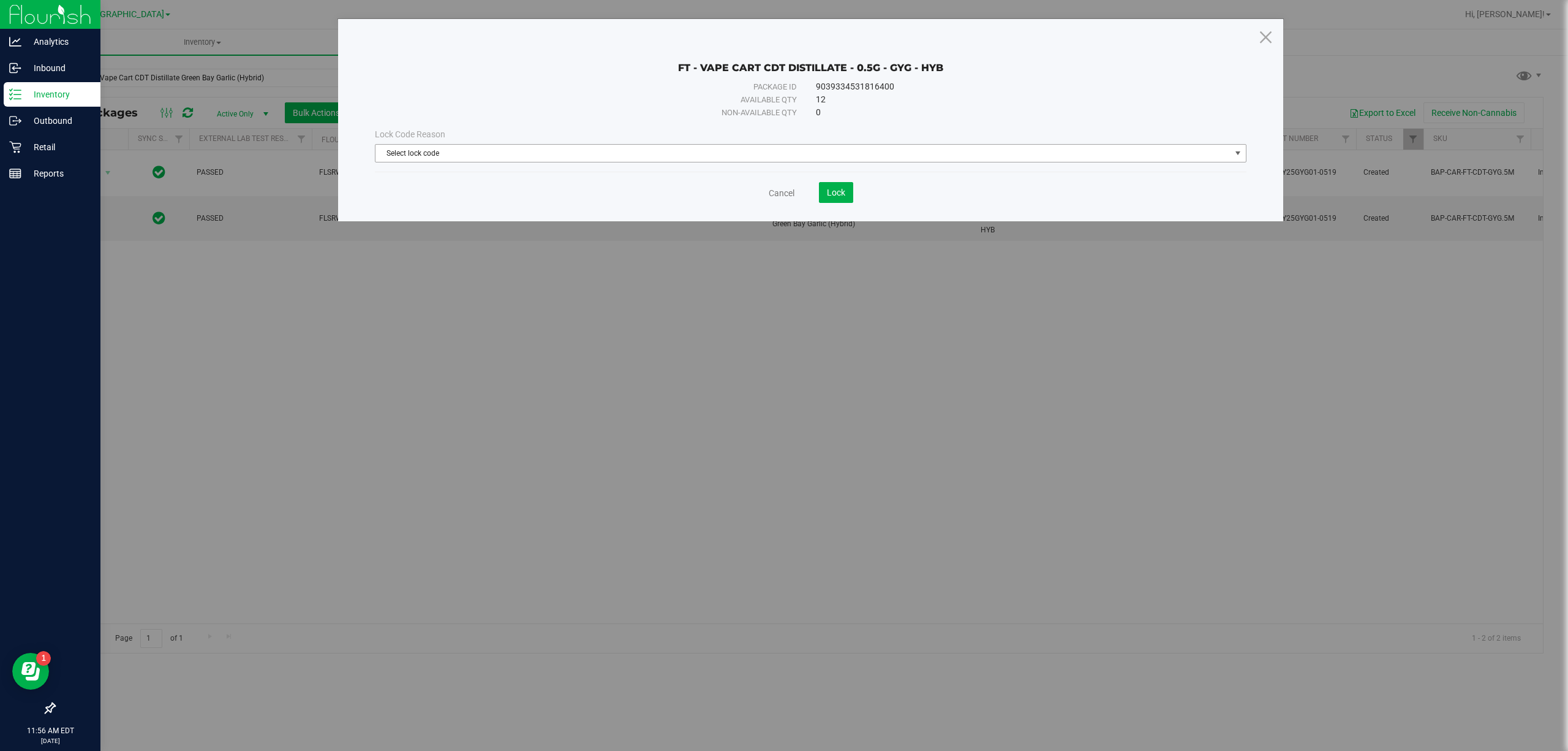
click at [563, 147] on span "Select lock code" at bounding box center [803, 153] width 855 height 17
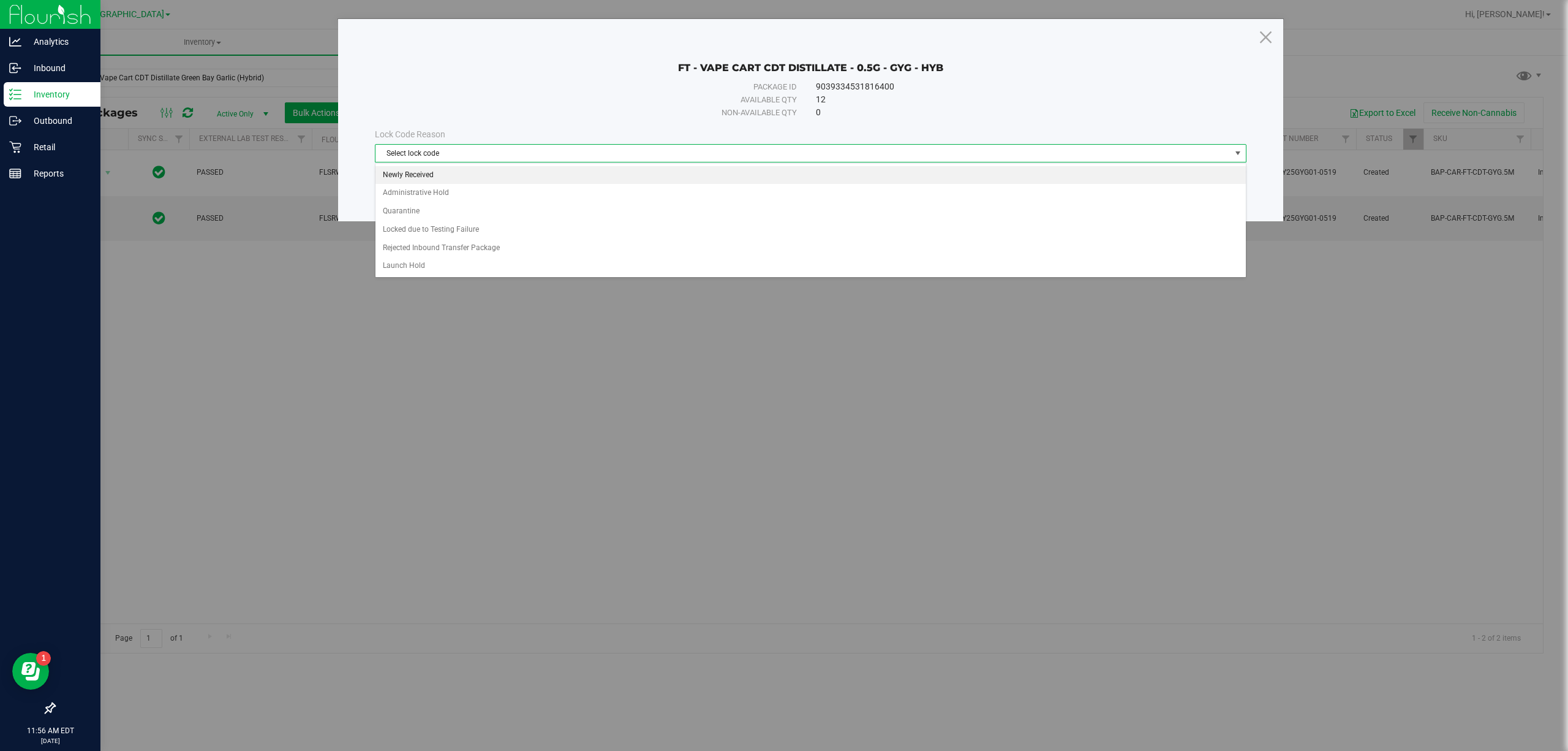
click at [549, 177] on li "Newly Received" at bounding box center [810, 175] width 870 height 19
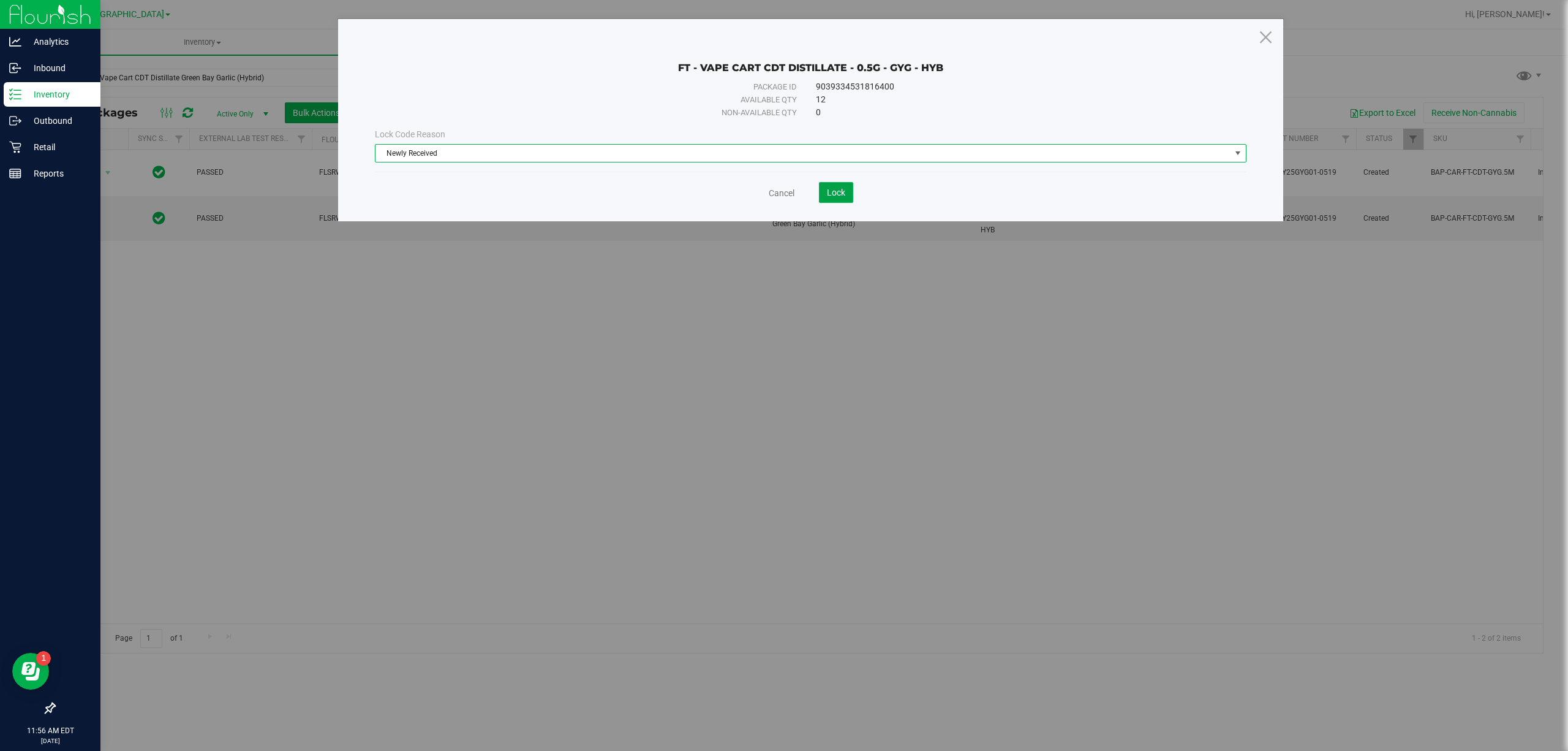
click at [846, 196] on button "Lock" at bounding box center [836, 193] width 34 height 21
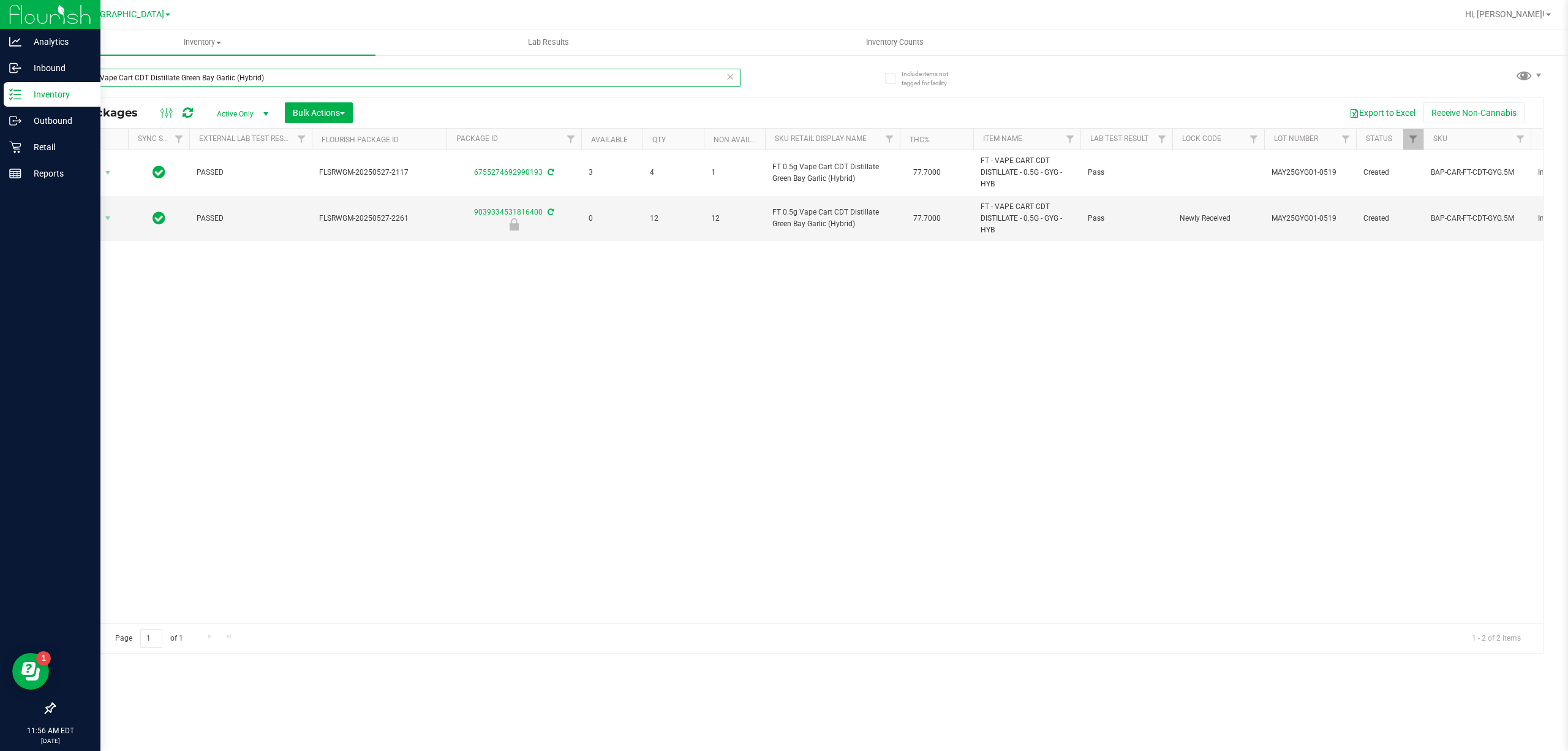
click at [255, 77] on input "FT 0.5g Vape Cart CDT Distillate Green Bay Garlic (Hybrid)" at bounding box center [397, 78] width 686 height 19
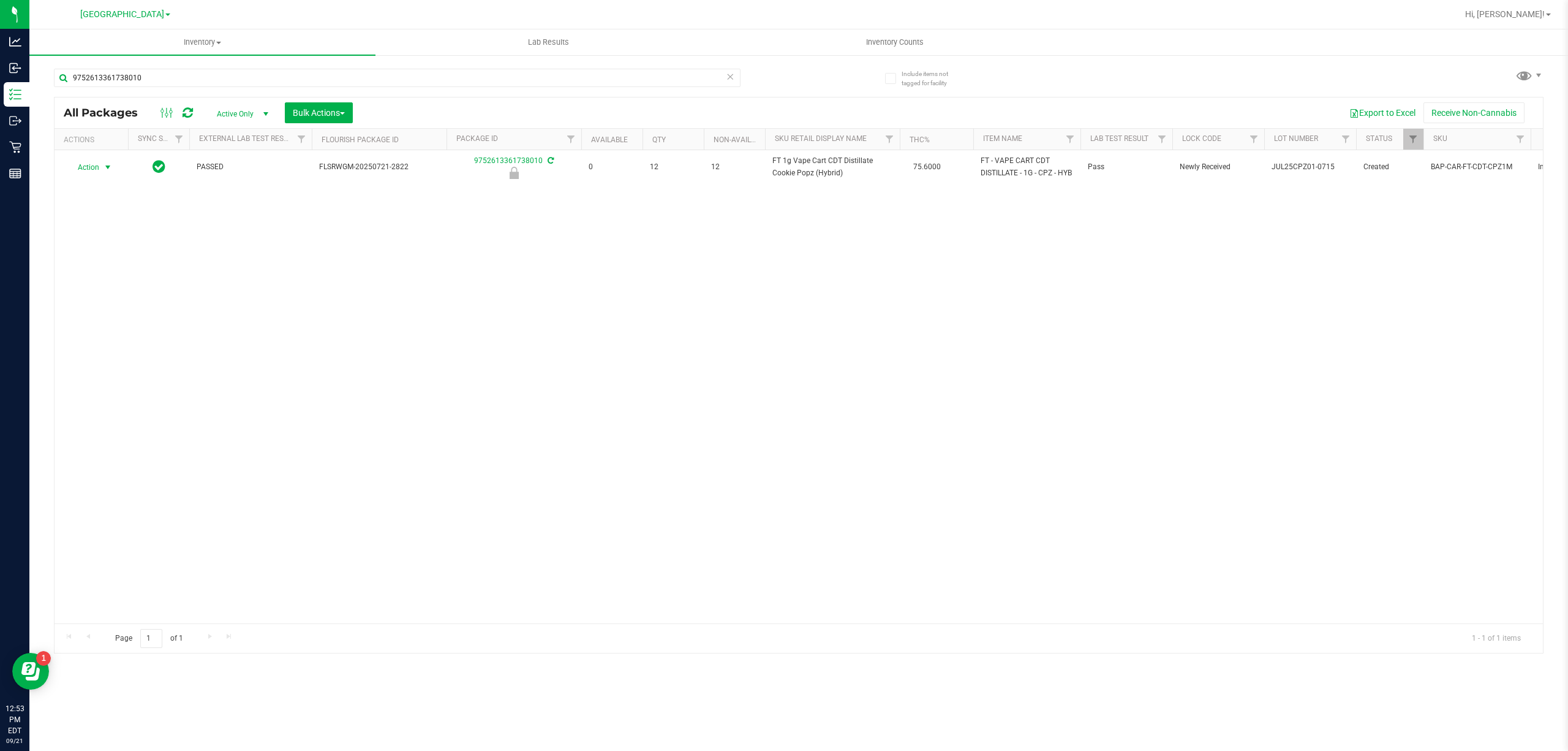
type input "9752613361738010"
click at [101, 167] on span "select" at bounding box center [108, 167] width 16 height 17
click at [105, 311] on li "Unlock package" at bounding box center [107, 313] width 79 height 19
click at [268, 81] on input "9752613361738010" at bounding box center [397, 78] width 686 height 19
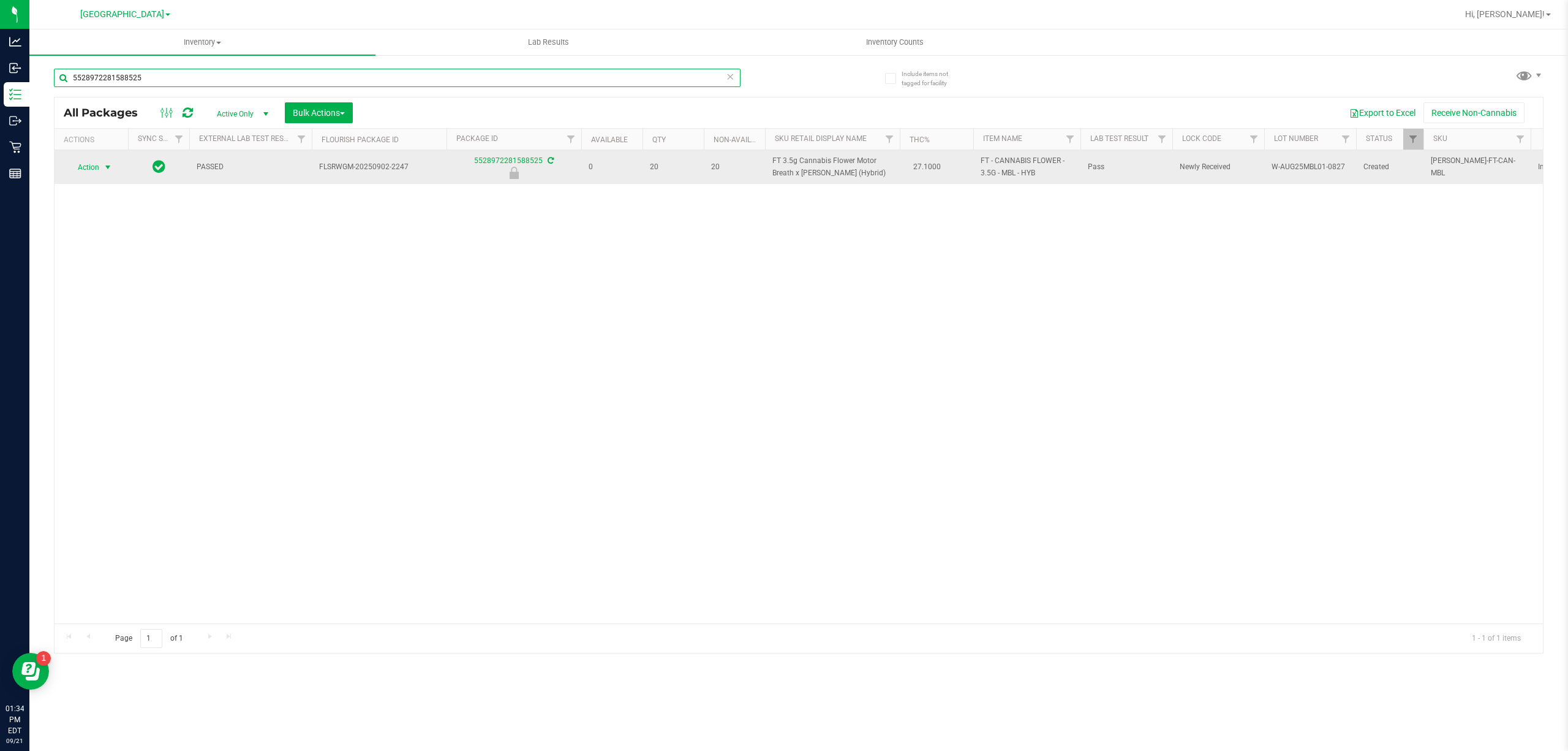
type input "5528972281588525"
click at [96, 170] on span "Action" at bounding box center [83, 167] width 33 height 17
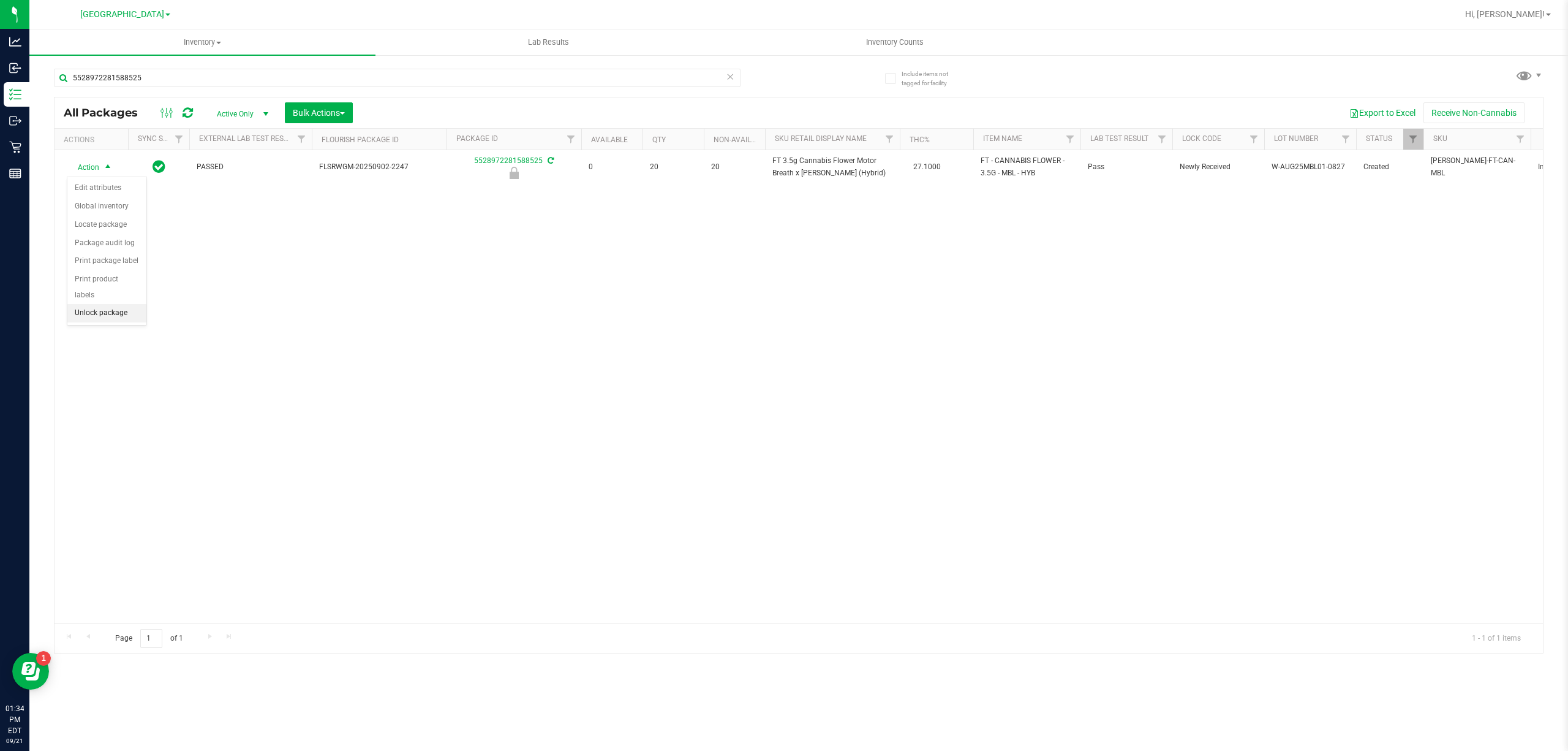
click at [108, 318] on li "Unlock package" at bounding box center [107, 313] width 79 height 19
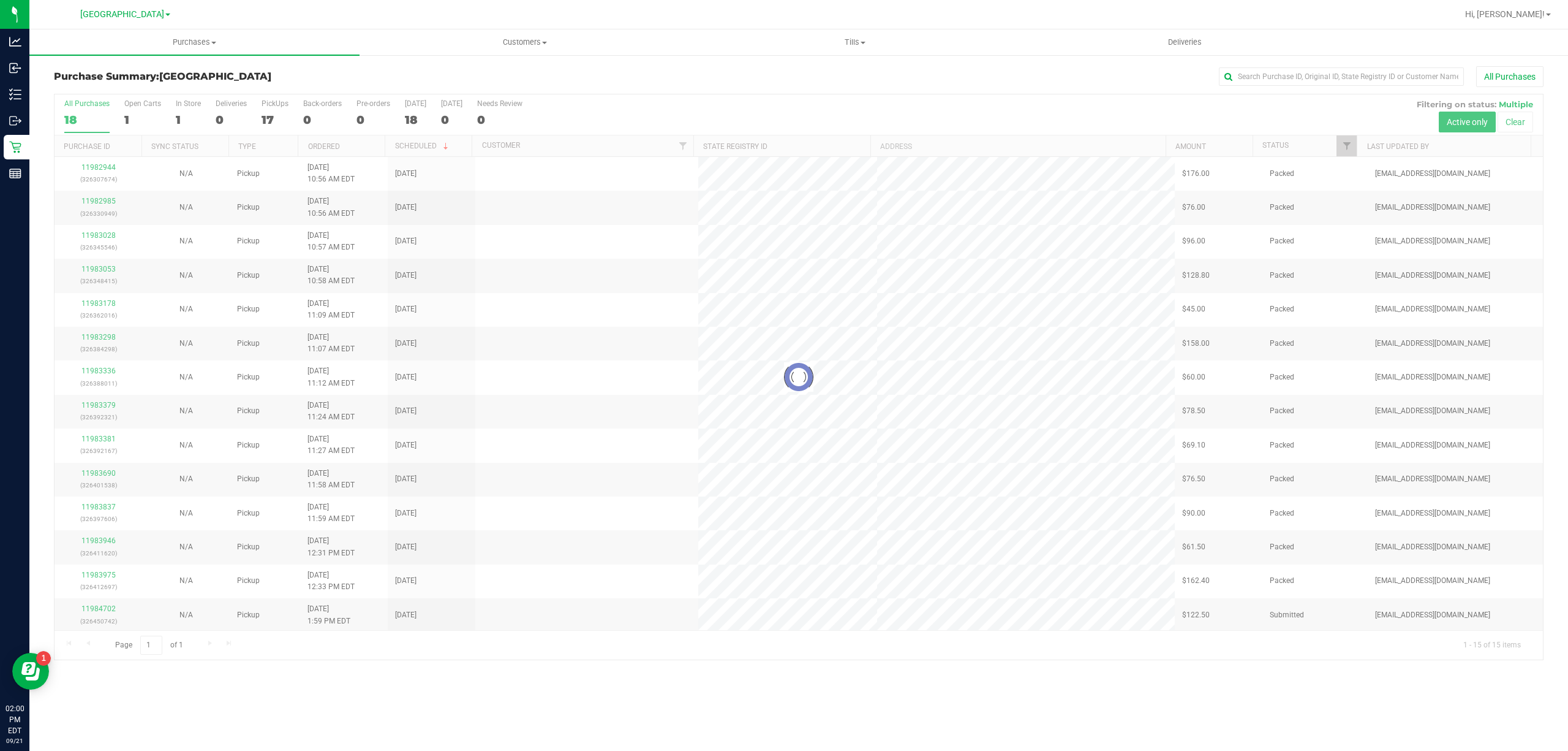
click at [446, 64] on div "Purchase Summary: Boynton Beach WC All Purchases Loading... All Purchases 18 Op…" at bounding box center [799, 363] width 1538 height 618
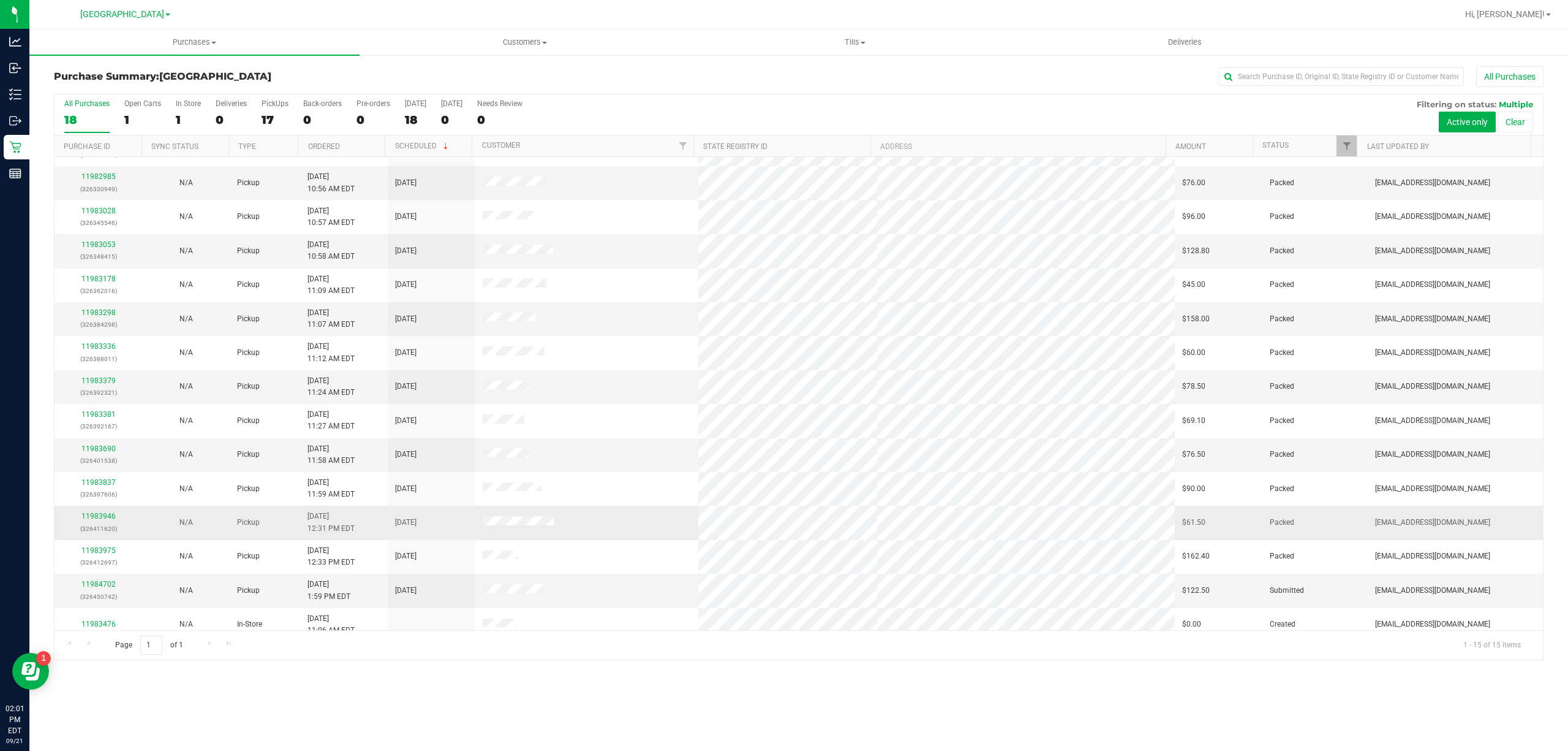
scroll to position [38, 0]
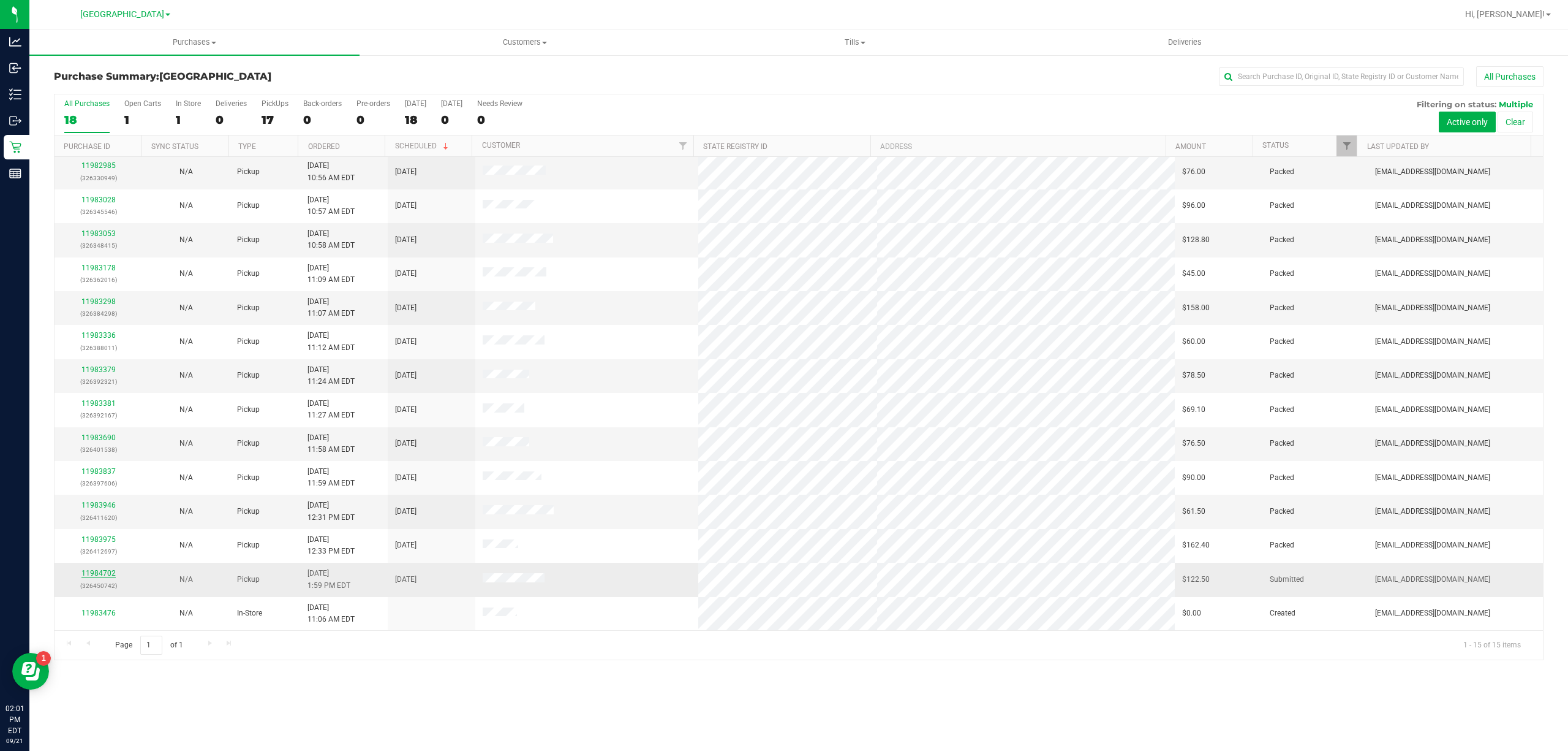
click at [103, 574] on link "11984702" at bounding box center [98, 573] width 34 height 9
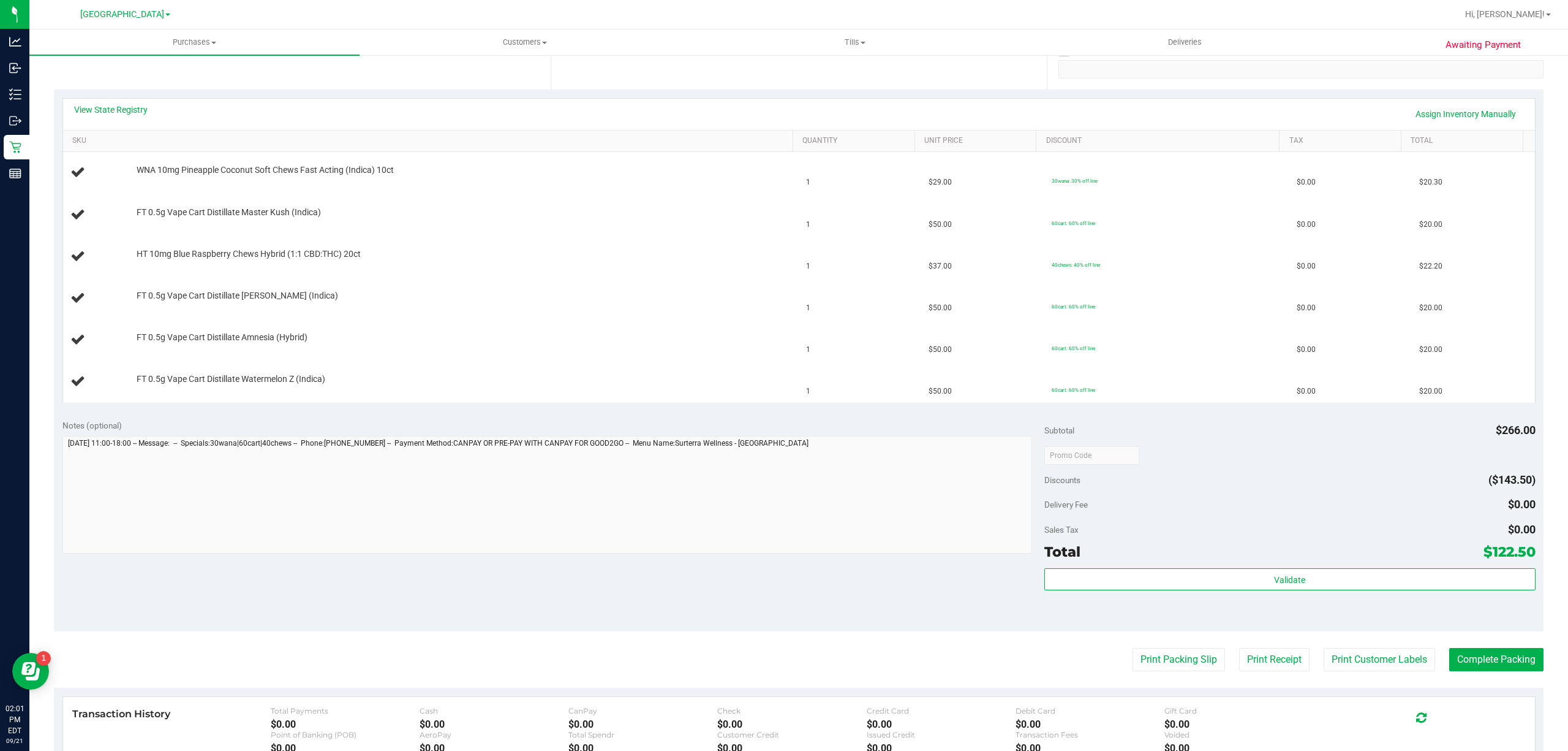
scroll to position [245, 0]
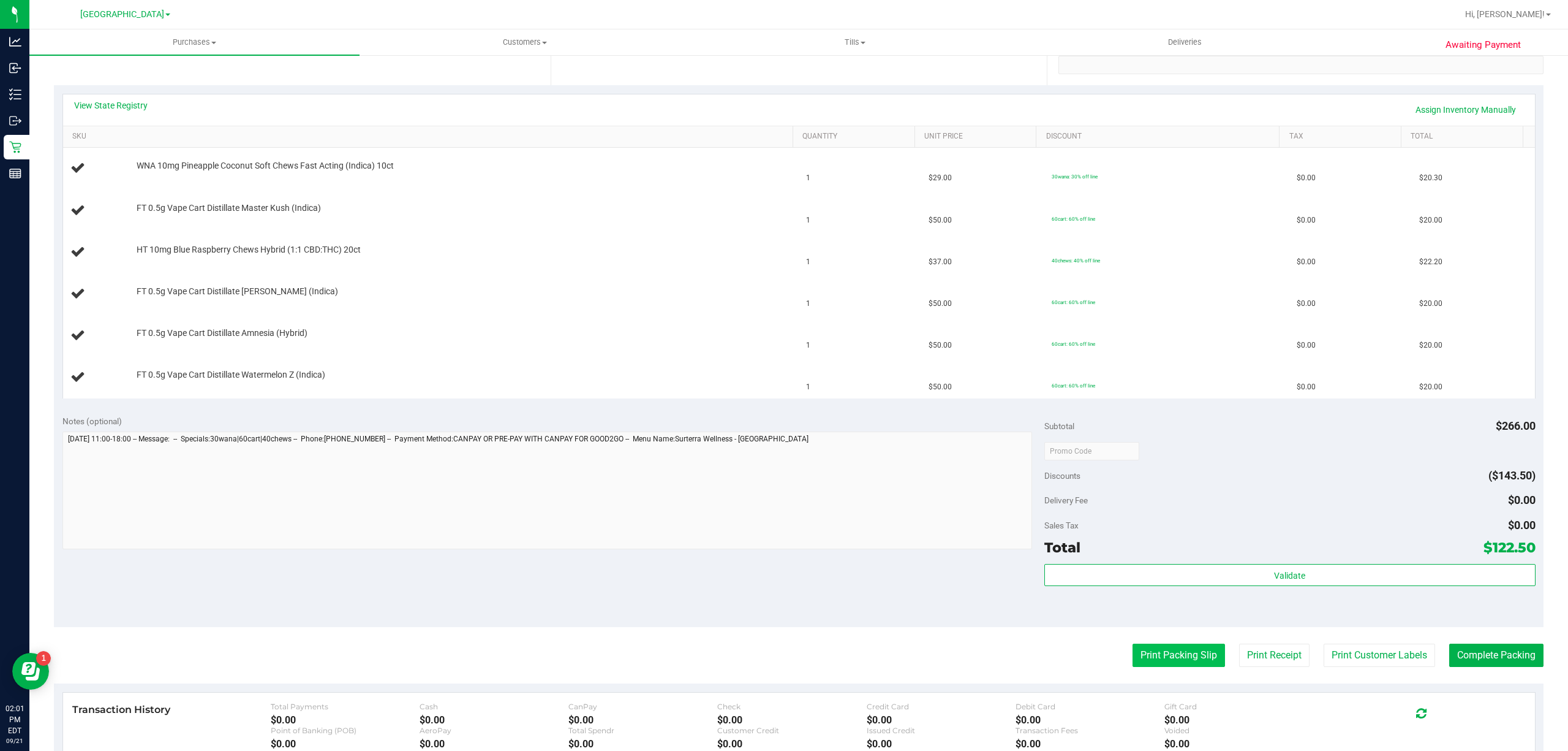
click at [1166, 664] on button "Print Packing Slip" at bounding box center [1179, 655] width 93 height 23
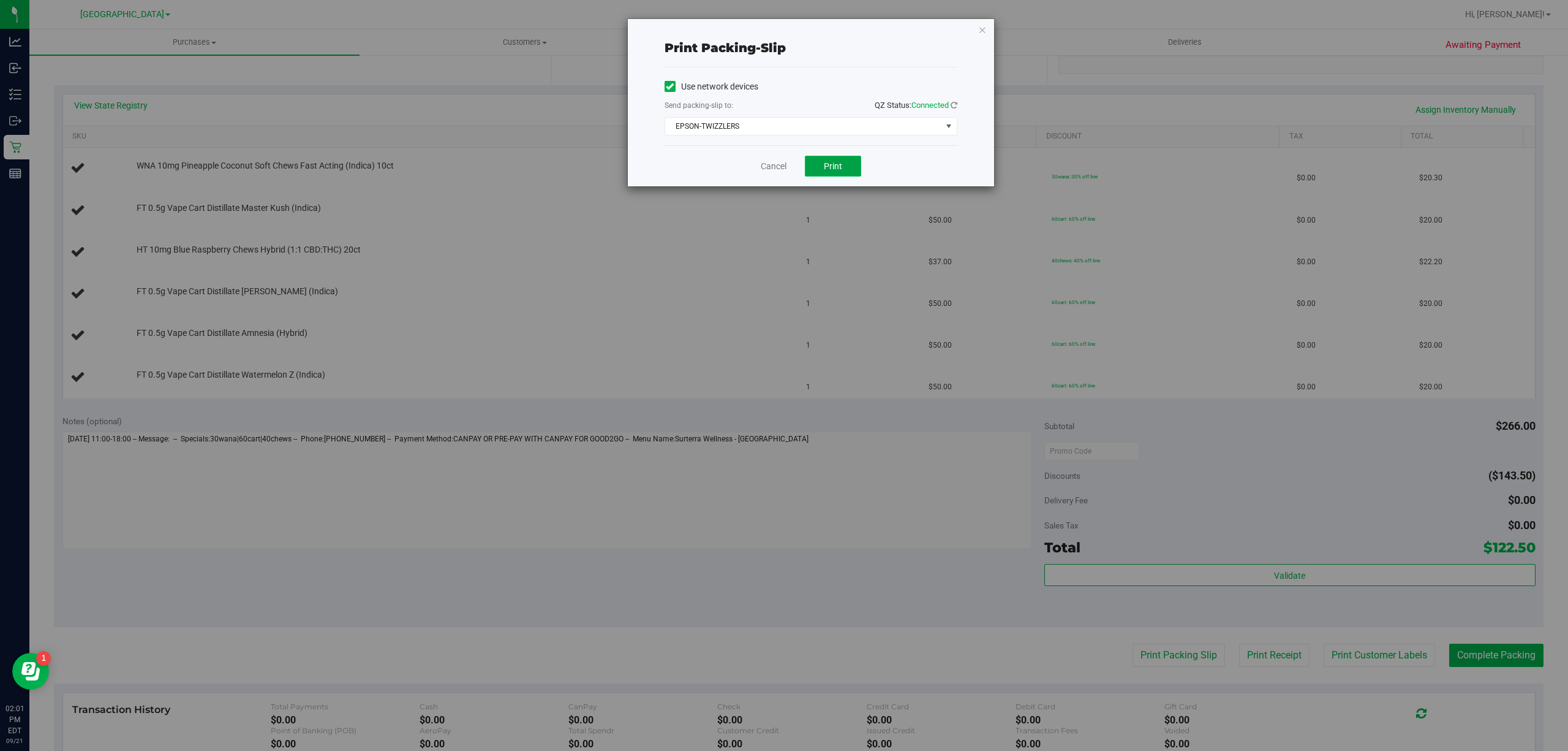
click at [848, 165] on button "Print" at bounding box center [833, 166] width 56 height 21
click at [780, 172] on link "Cancel" at bounding box center [774, 166] width 26 height 13
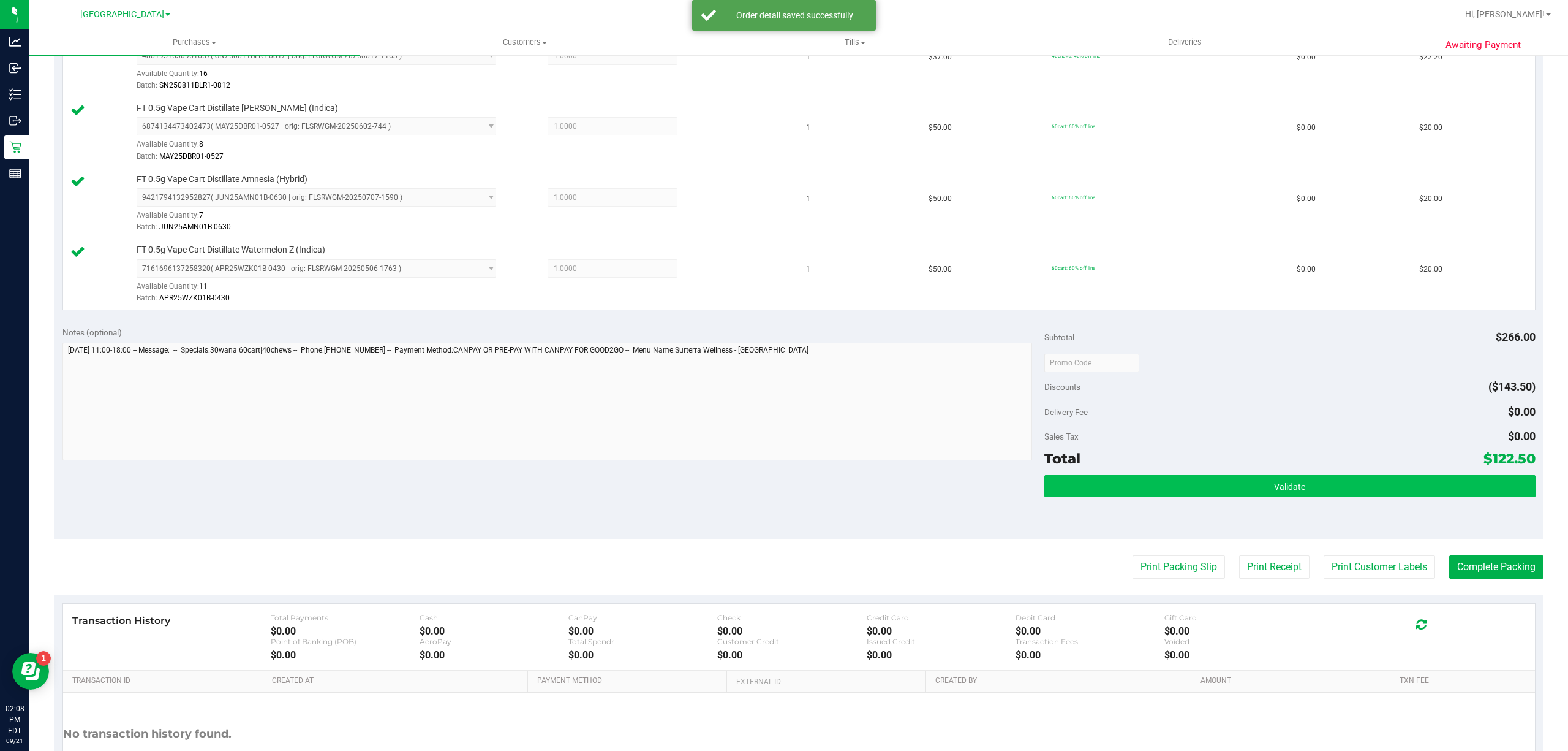
scroll to position [610, 0]
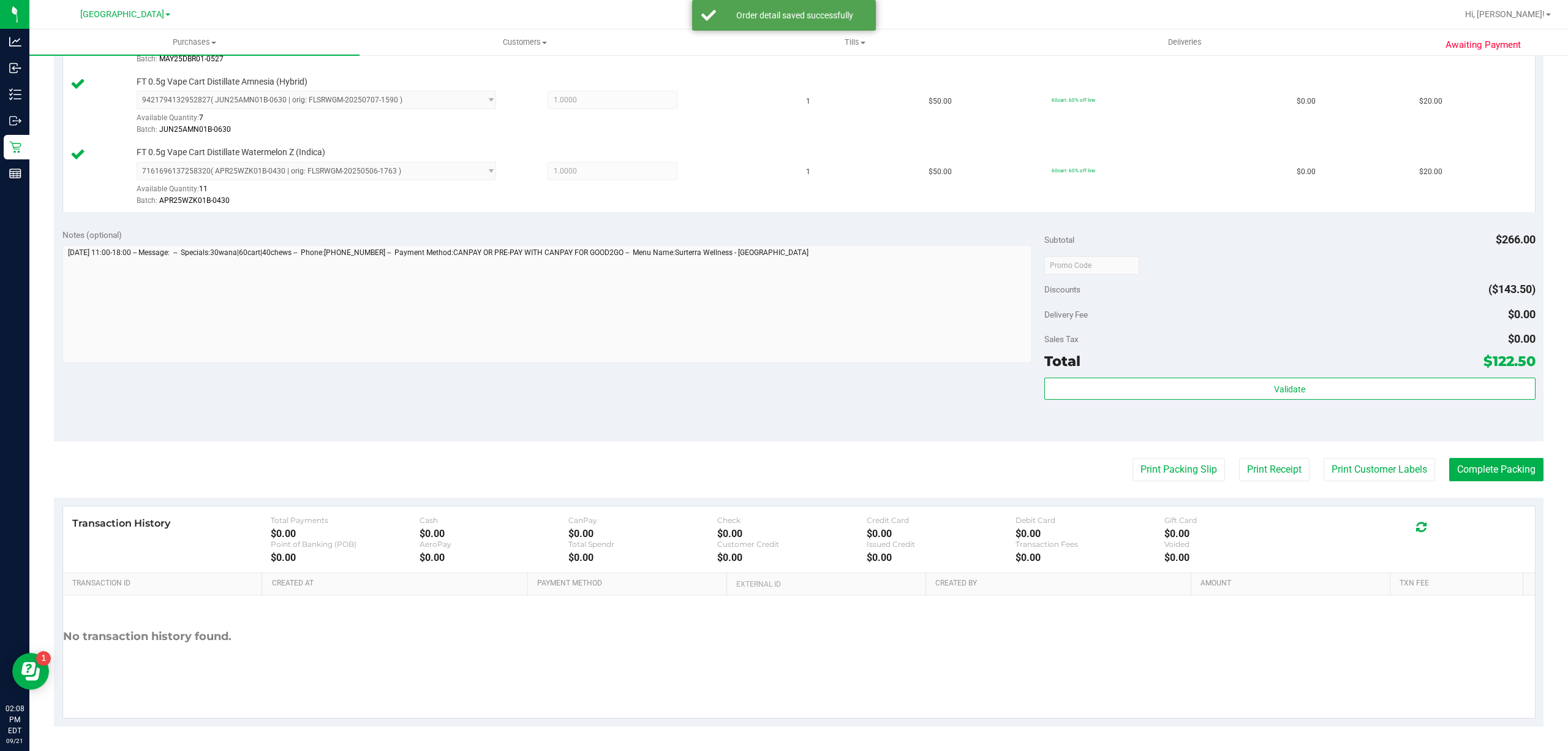
click at [1285, 404] on div "Validate" at bounding box center [1290, 405] width 492 height 55
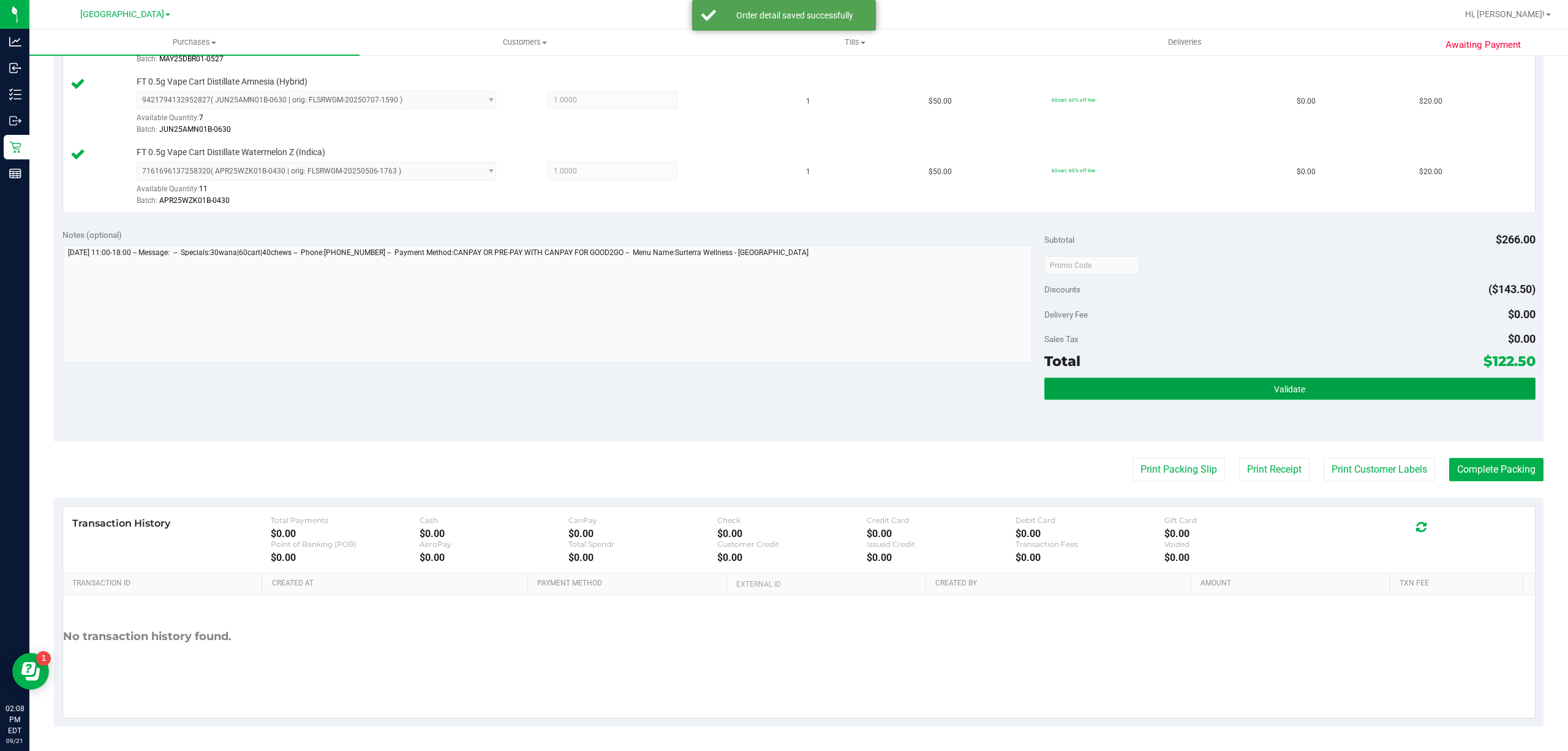
click at [1282, 398] on button "Validate" at bounding box center [1290, 389] width 492 height 22
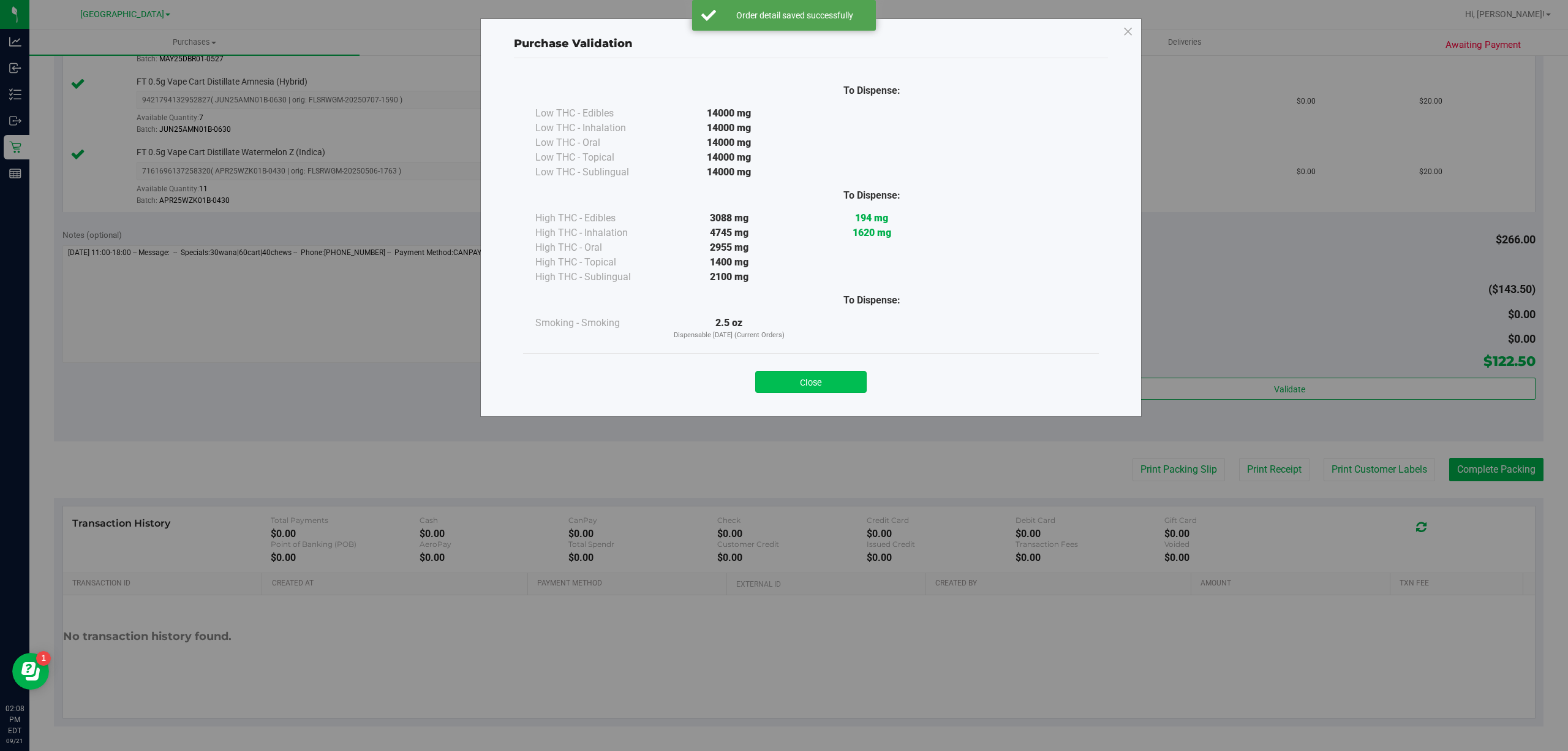
click at [824, 373] on button "Close" at bounding box center [811, 382] width 112 height 22
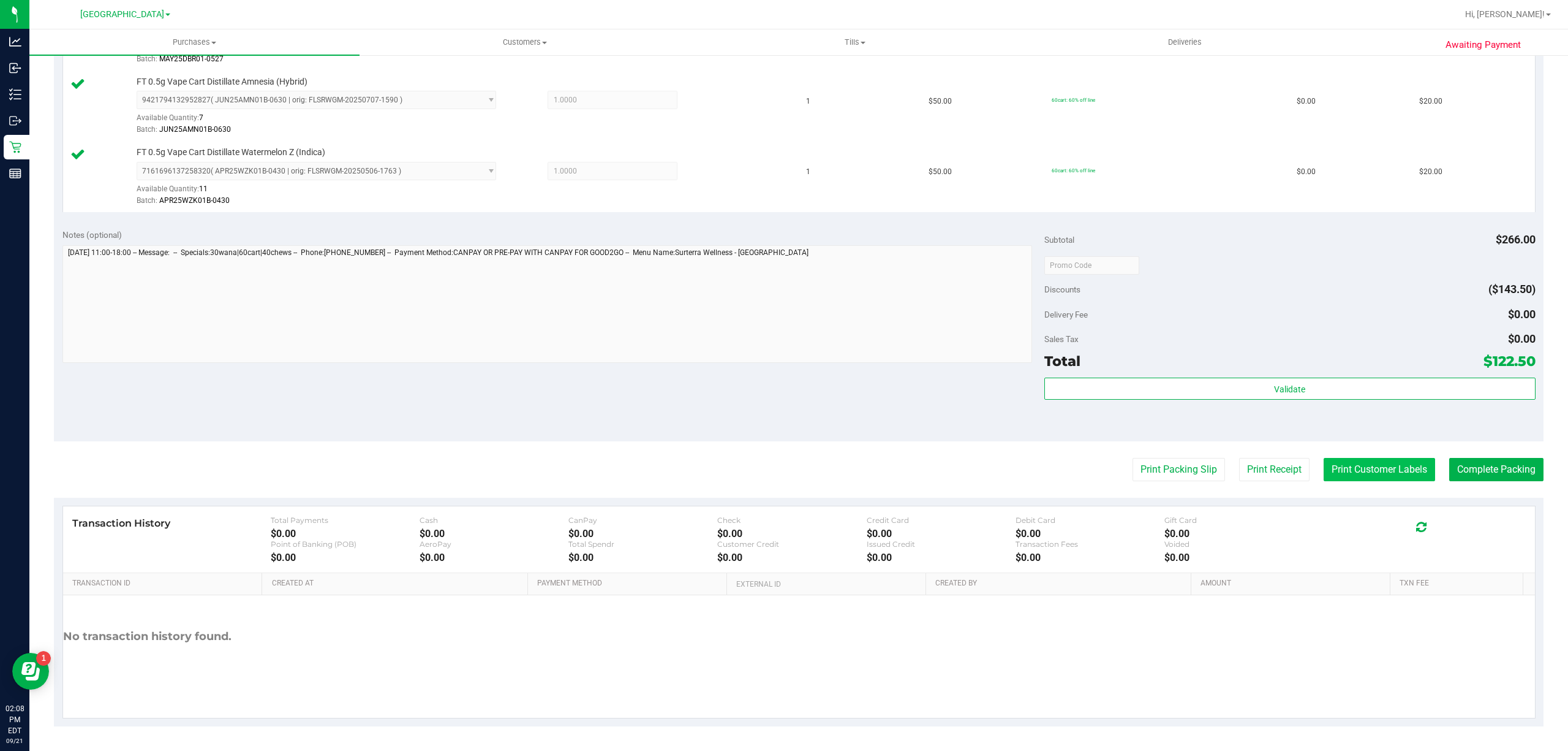
click at [1413, 469] on button "Print Customer Labels" at bounding box center [1379, 469] width 112 height 23
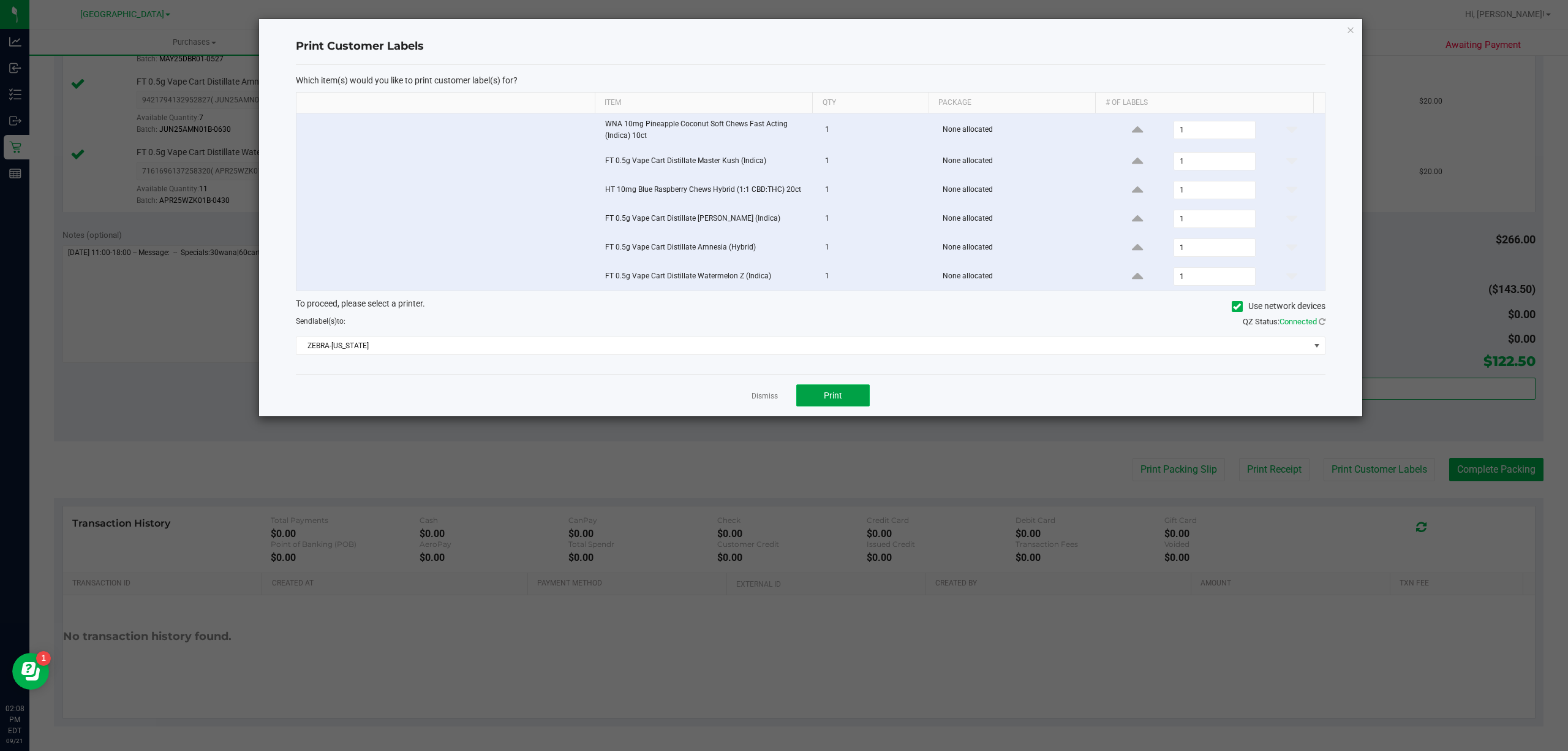
click at [833, 395] on span "Print" at bounding box center [833, 395] width 19 height 10
click at [771, 400] on link "Dismiss" at bounding box center [765, 396] width 27 height 10
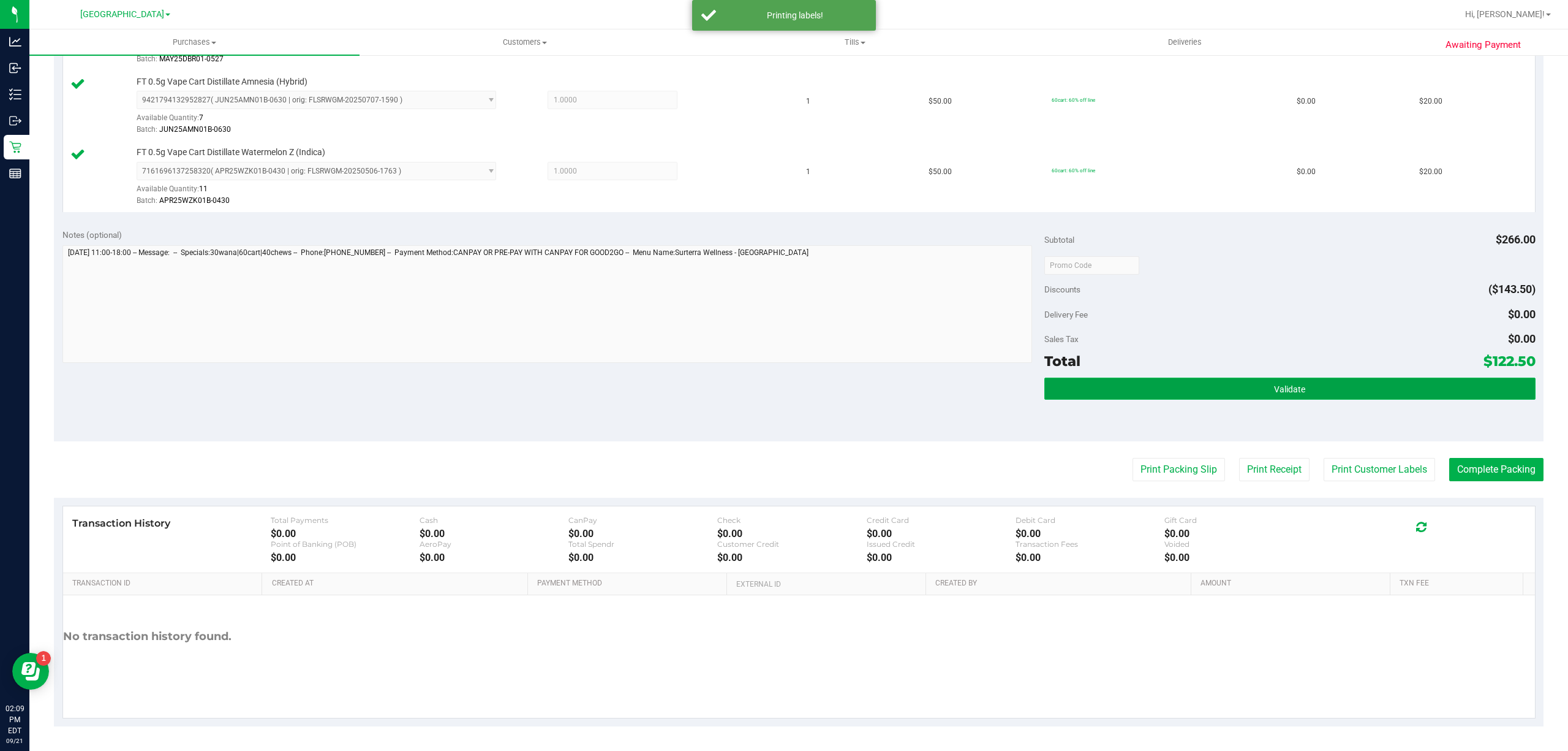
click at [1279, 378] on button "Validate" at bounding box center [1290, 389] width 492 height 22
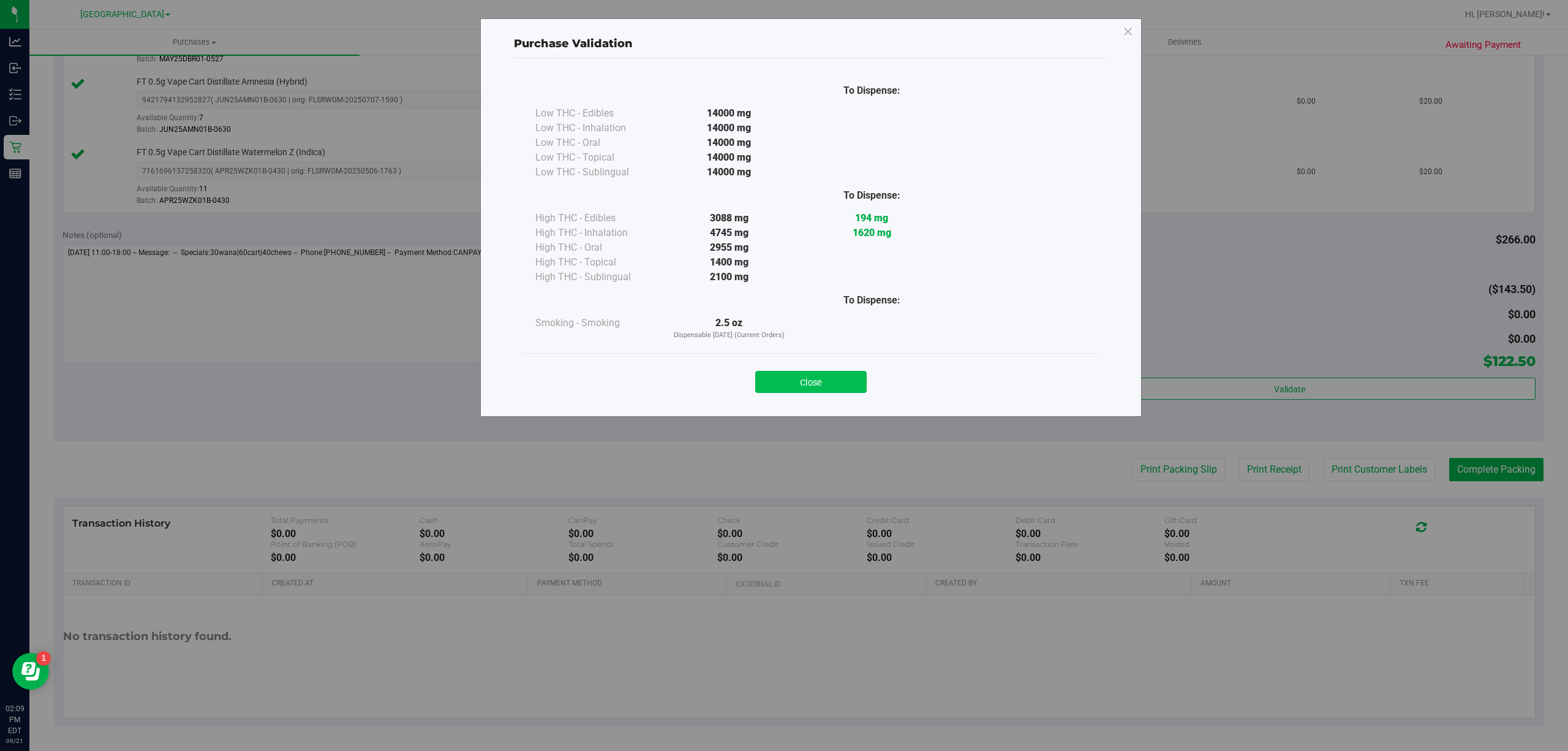
click at [774, 385] on button "Close" at bounding box center [811, 382] width 112 height 22
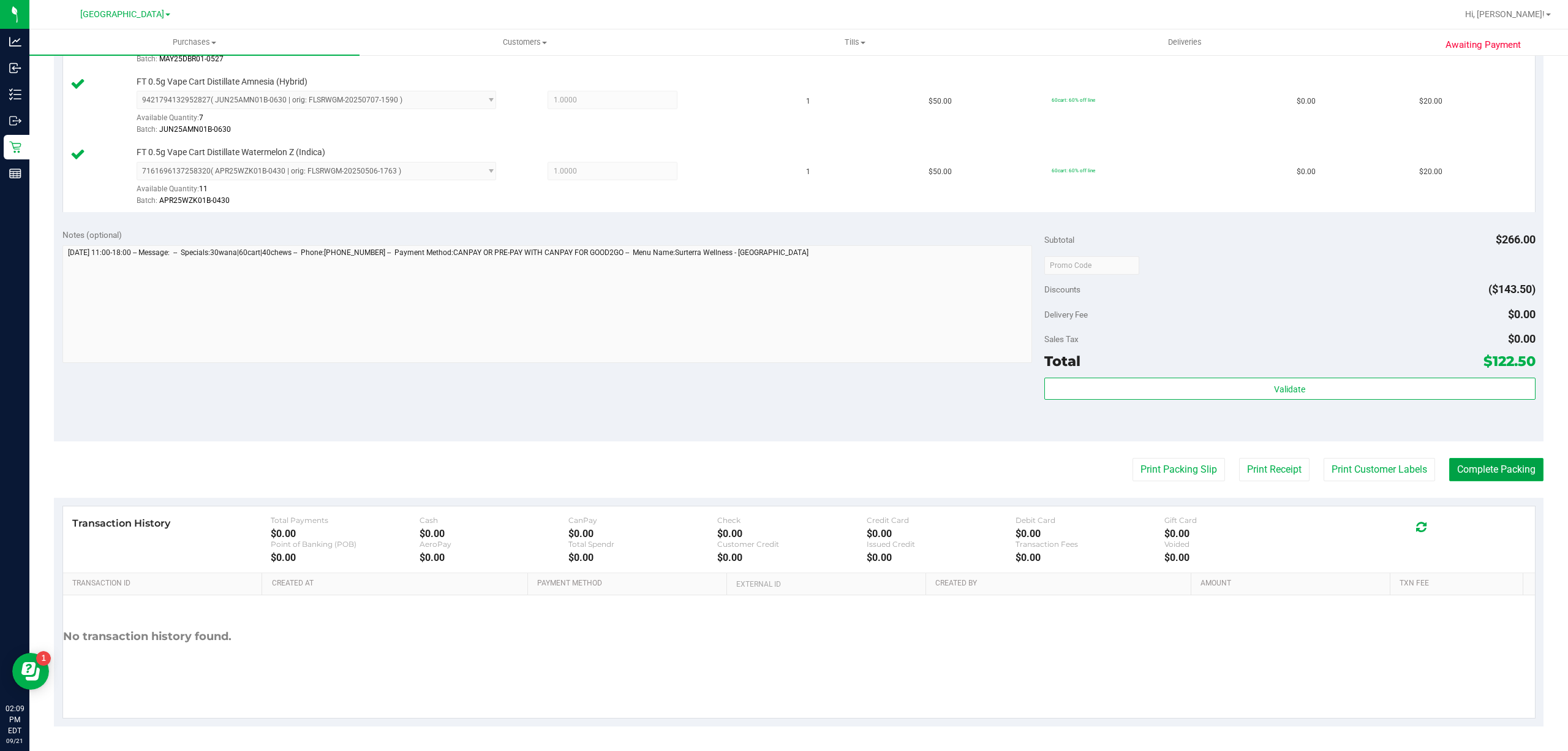
click at [1465, 474] on button "Complete Packing" at bounding box center [1496, 469] width 94 height 23
